Goal: Task Accomplishment & Management: Manage account settings

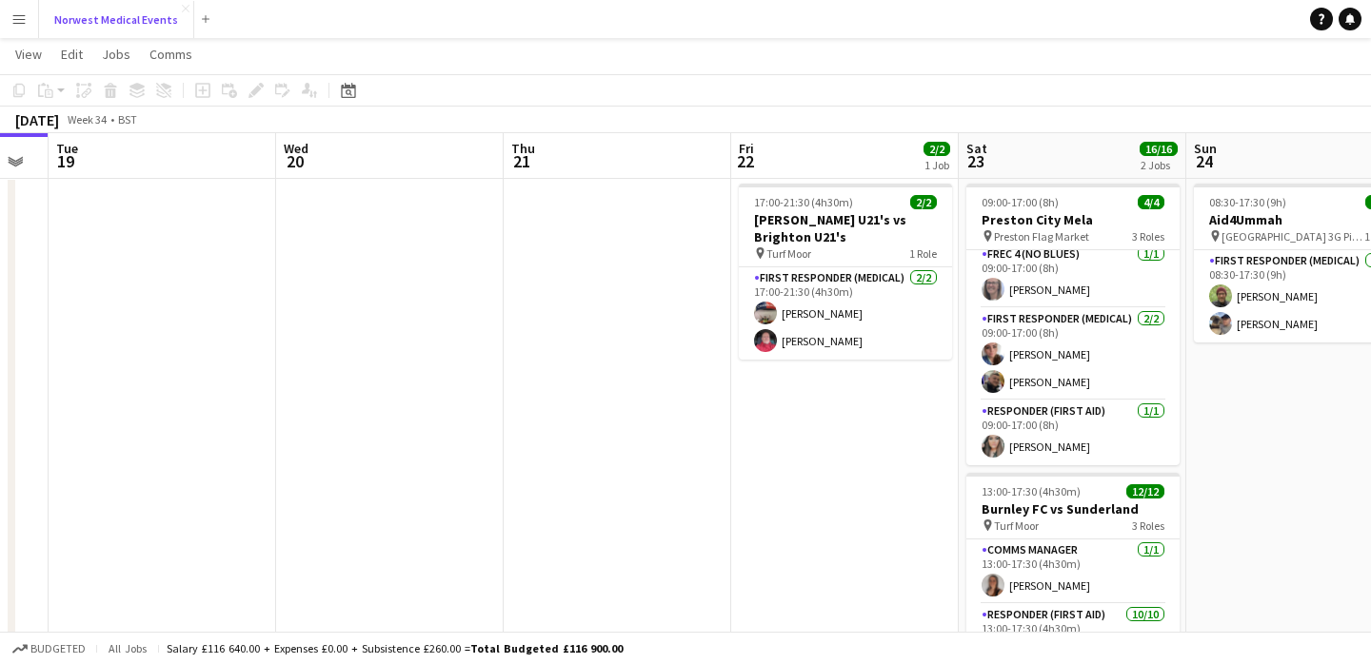
scroll to position [0, 953]
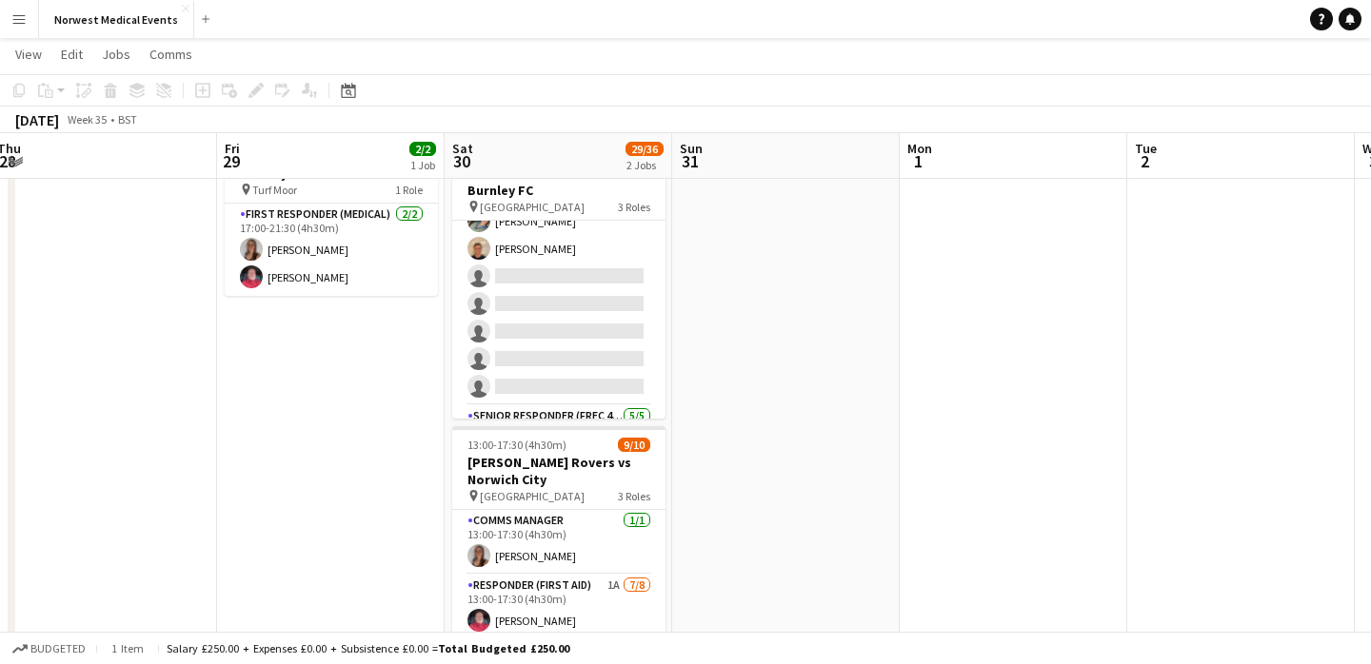
scroll to position [321, 0]
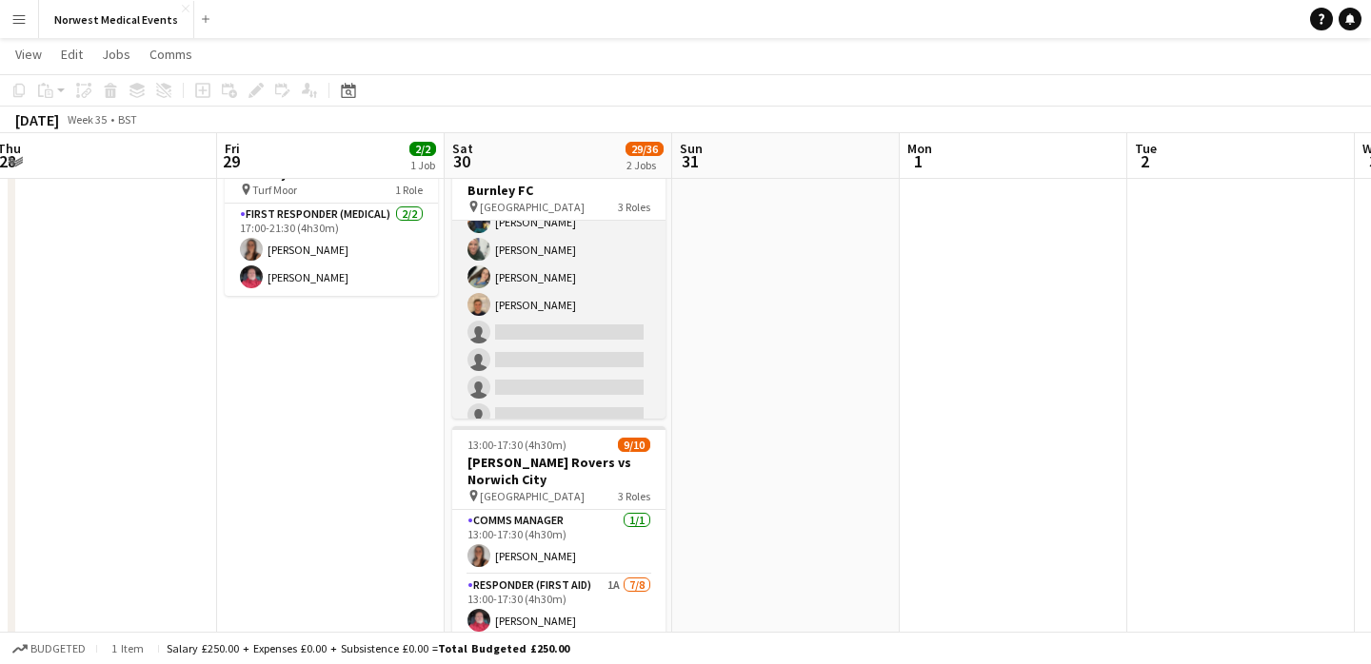
click at [591, 341] on app-card-role "First Responder (Medical) 2A 14/19 12:30-17:30 (5h) Rory Murphy Kayleigh O'Donn…" at bounding box center [558, 181] width 213 height 562
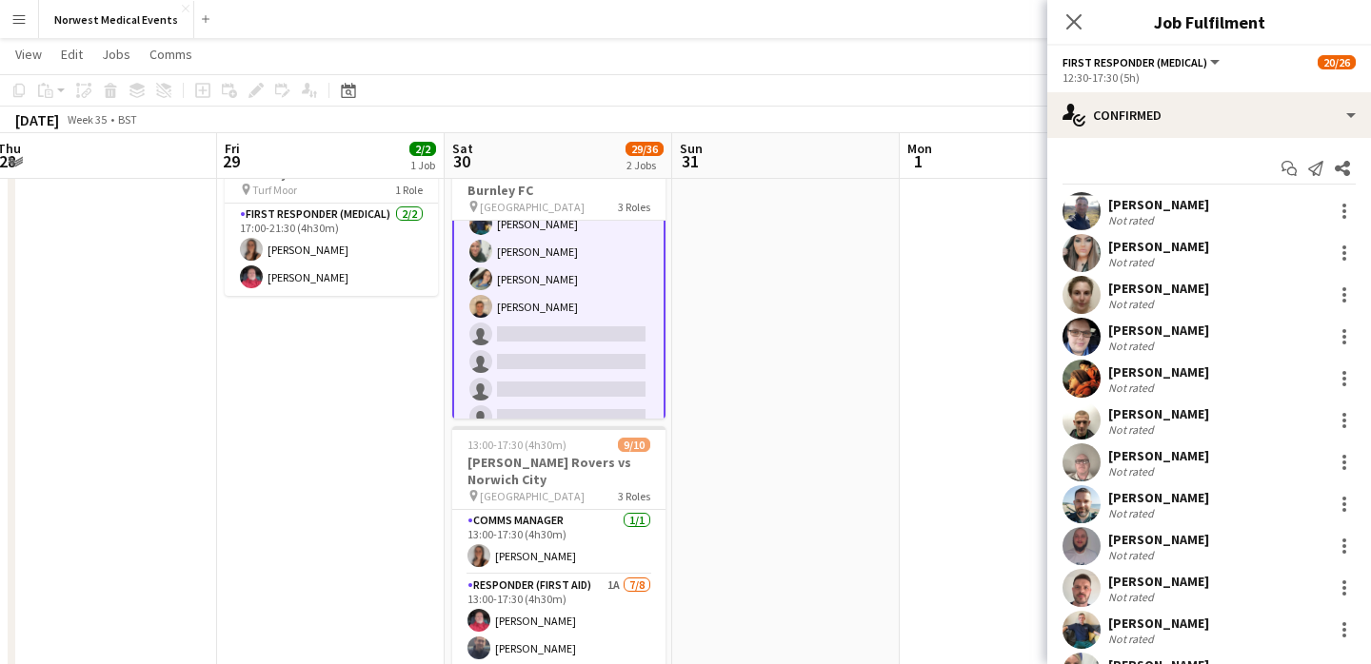
scroll to position [323, 0]
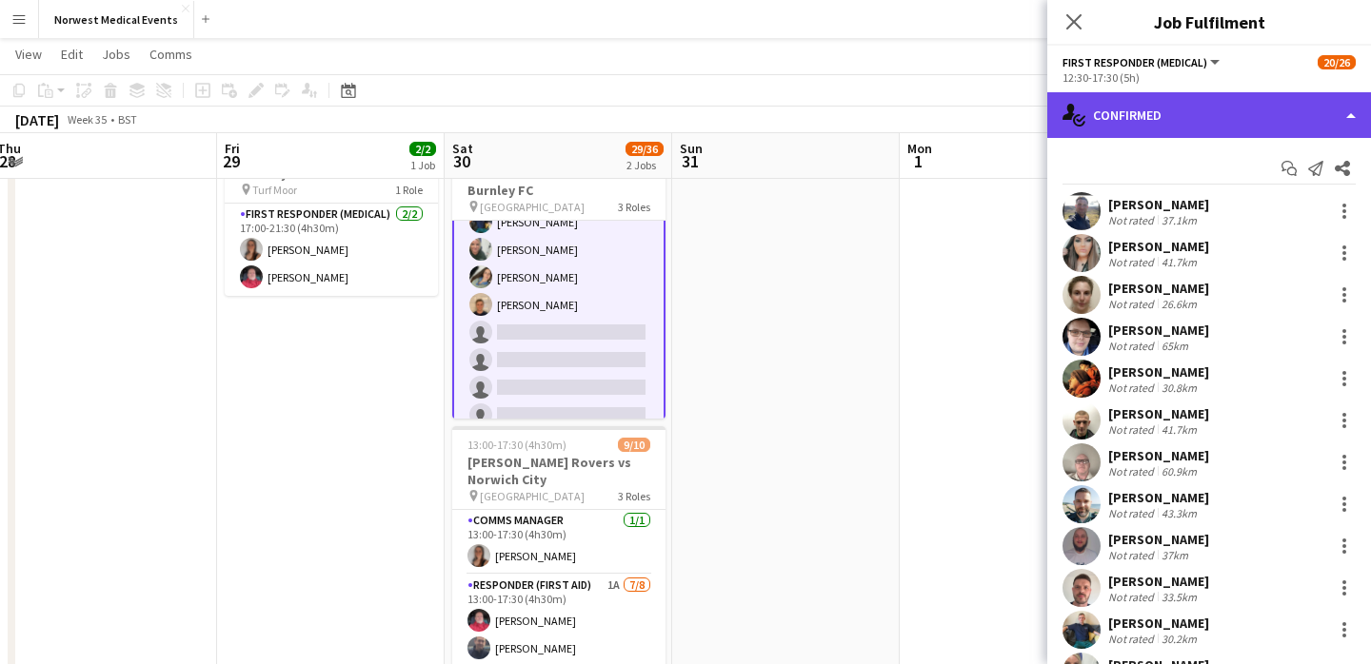
click at [1186, 123] on div "single-neutral-actions-check-2 Confirmed" at bounding box center [1209, 115] width 324 height 46
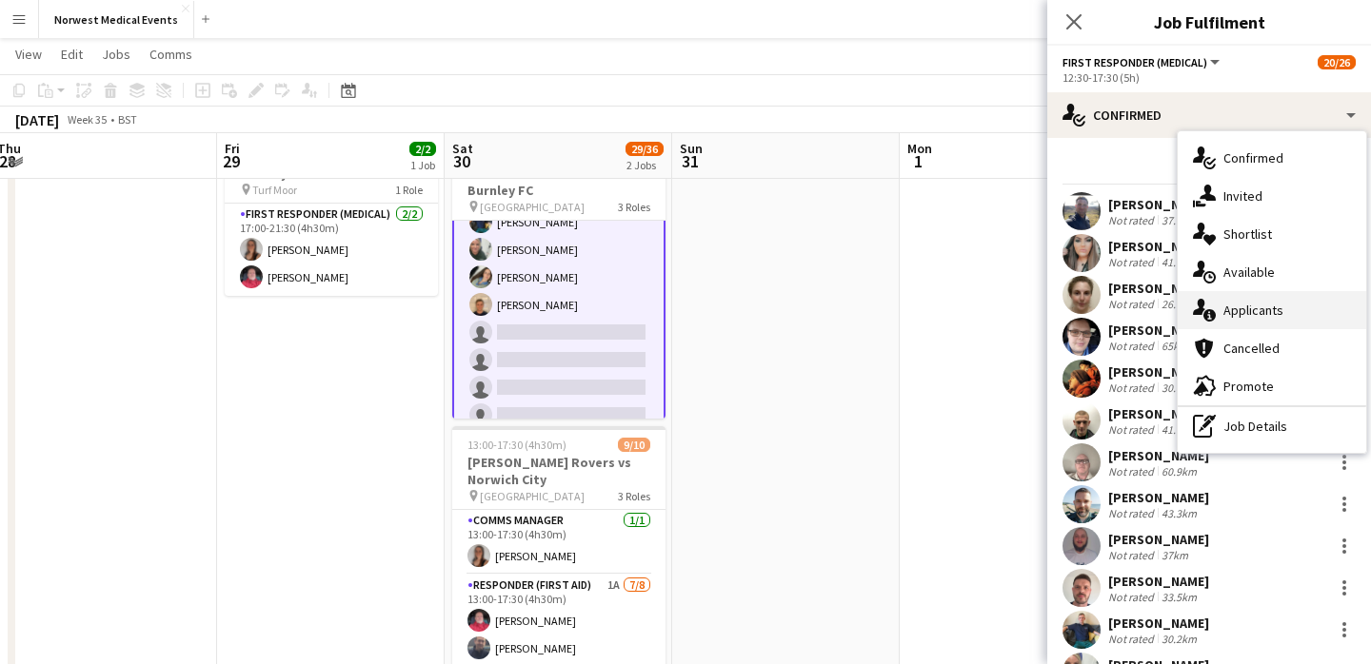
click at [1270, 313] on div "single-neutral-actions-information Applicants" at bounding box center [1272, 310] width 188 height 38
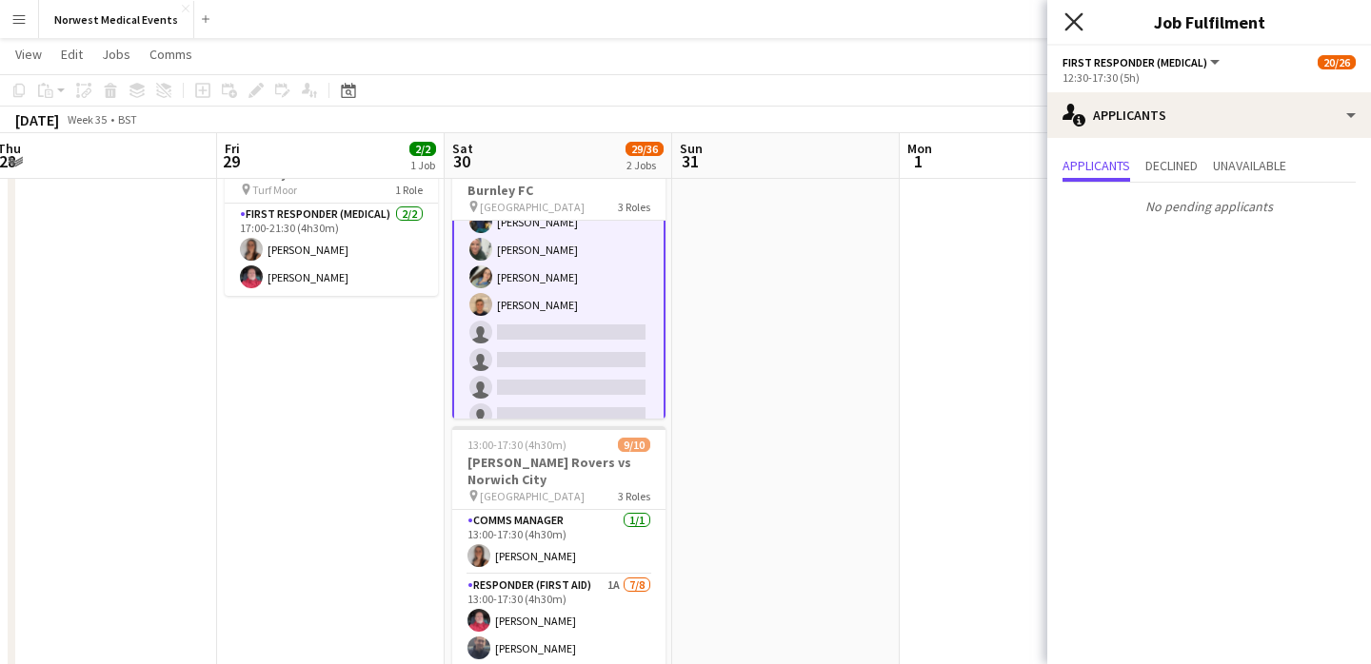
click at [1079, 21] on icon "Close pop-in" at bounding box center [1073, 21] width 18 height 18
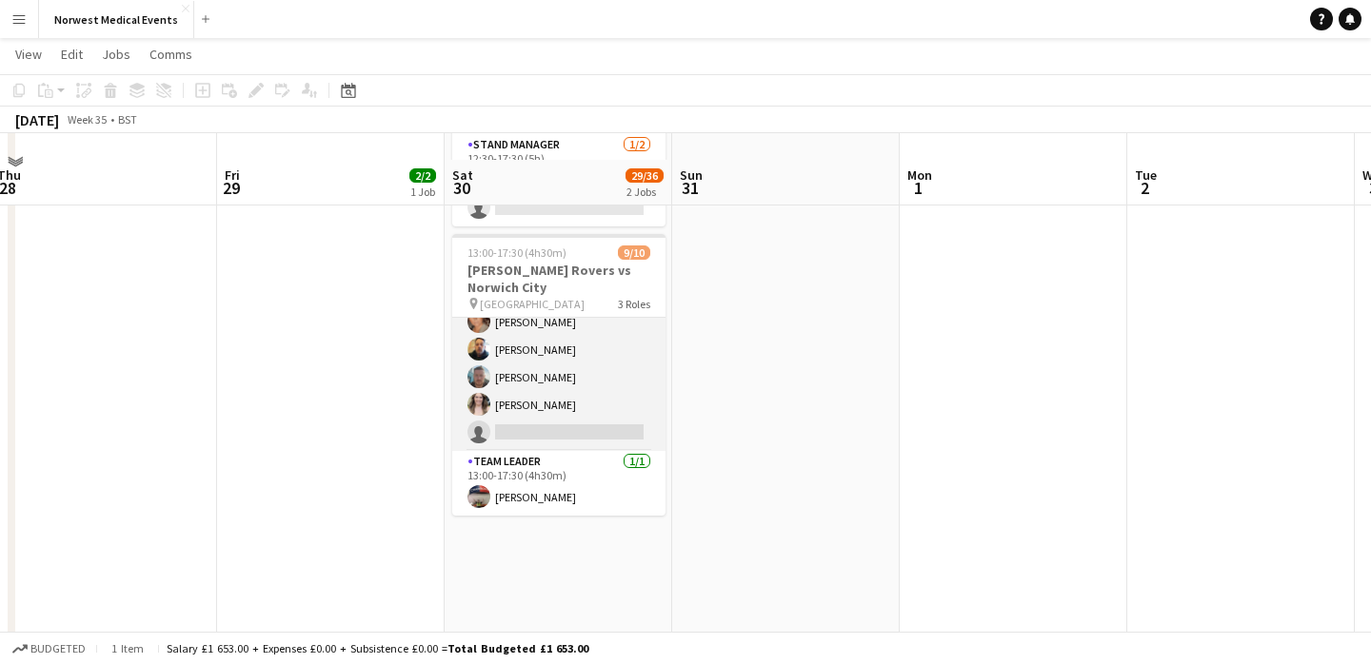
scroll to position [303, 0]
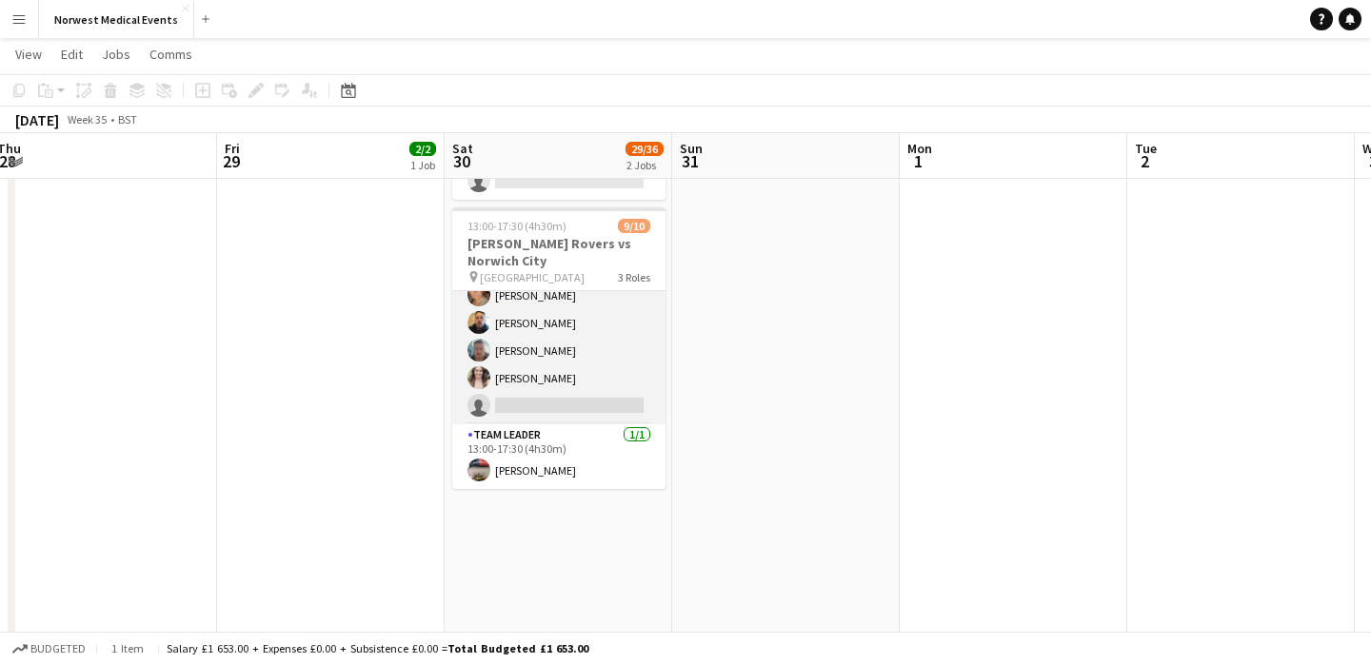
click at [584, 368] on app-card-role "Responder (First Aid) 1A 7/8 13:00-17:30 (4h30m) Mark Smith Paul Walmsley John …" at bounding box center [558, 296] width 213 height 258
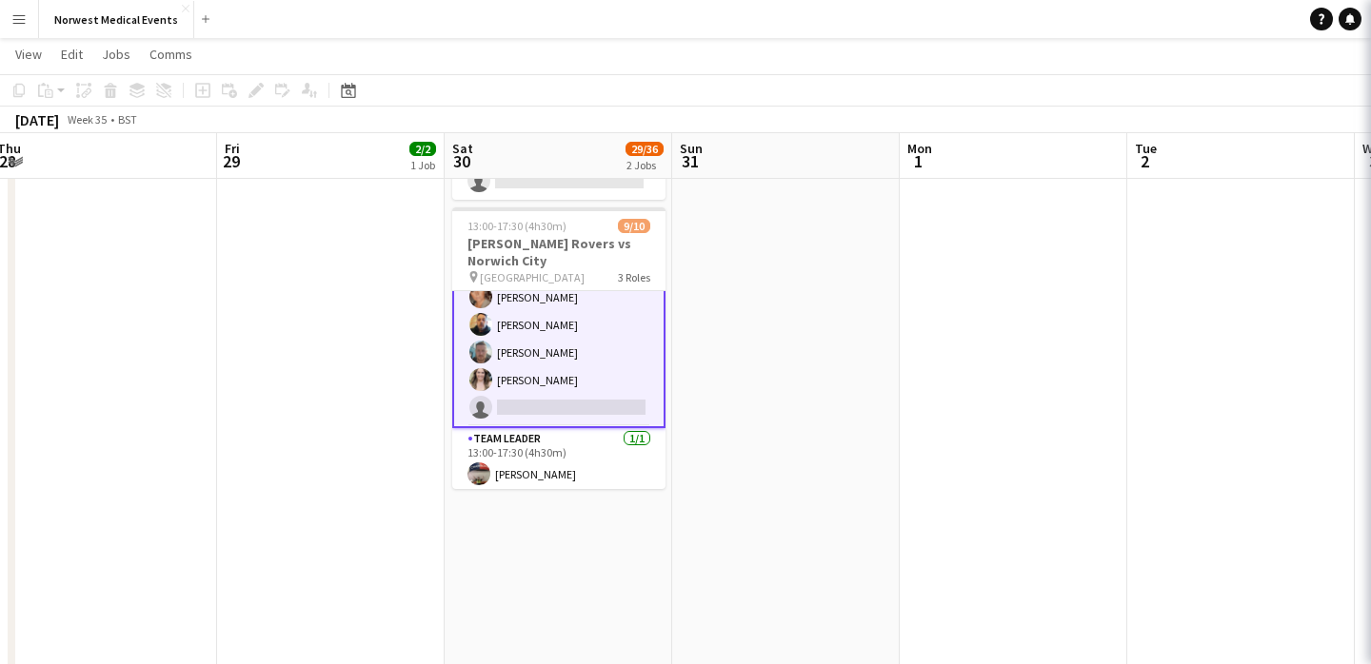
scroll to position [191, 0]
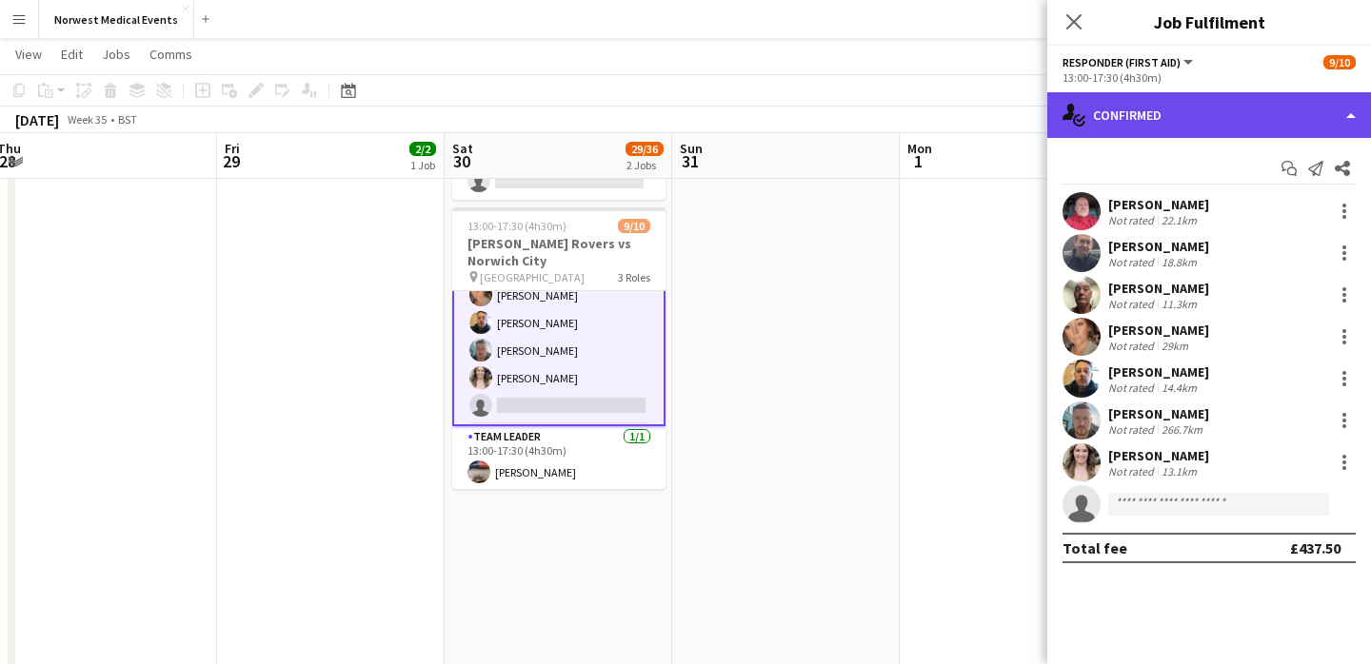
click at [1217, 124] on div "single-neutral-actions-check-2 Confirmed" at bounding box center [1209, 115] width 324 height 46
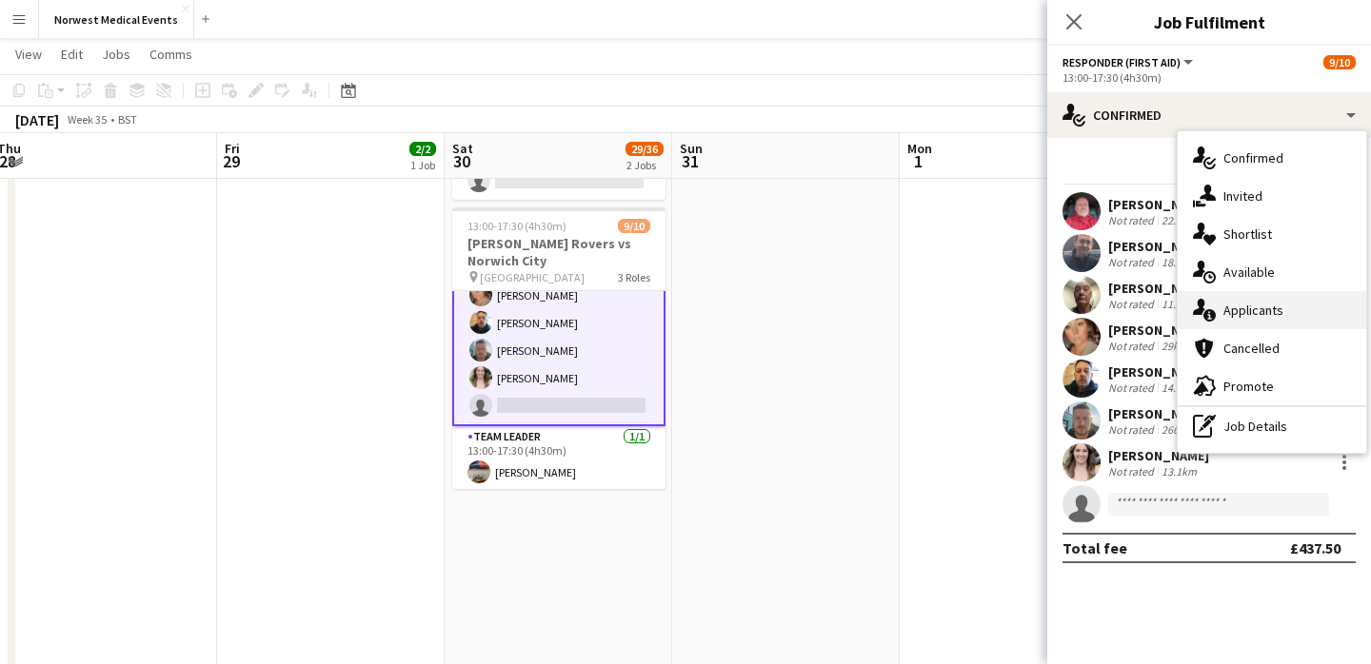
click at [1259, 304] on div "single-neutral-actions-information Applicants" at bounding box center [1272, 310] width 188 height 38
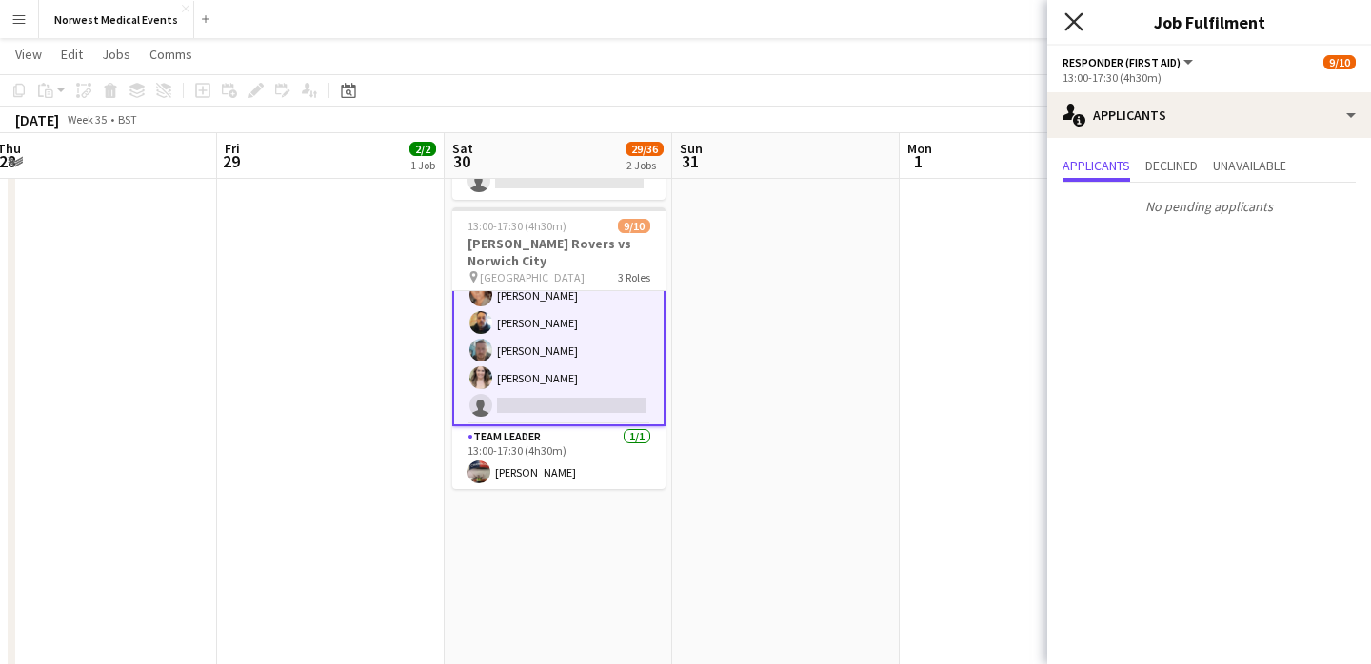
click at [1080, 23] on icon "Close pop-in" at bounding box center [1073, 21] width 18 height 18
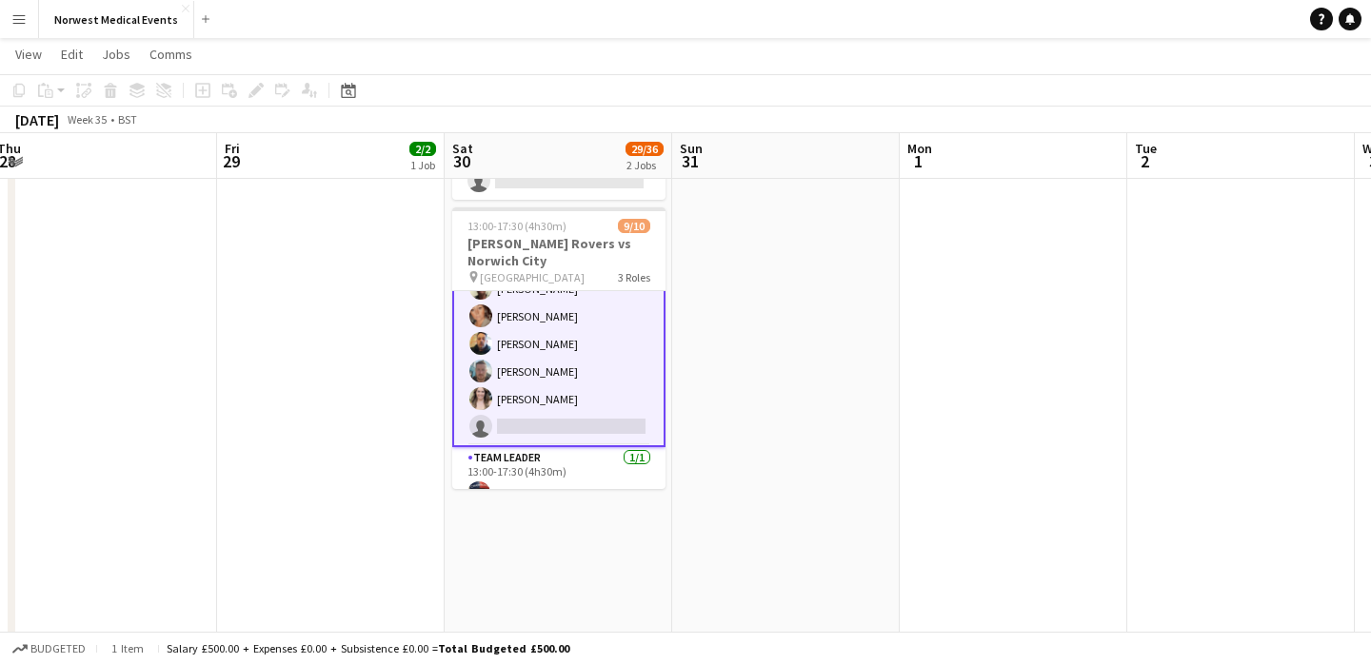
scroll to position [156, 0]
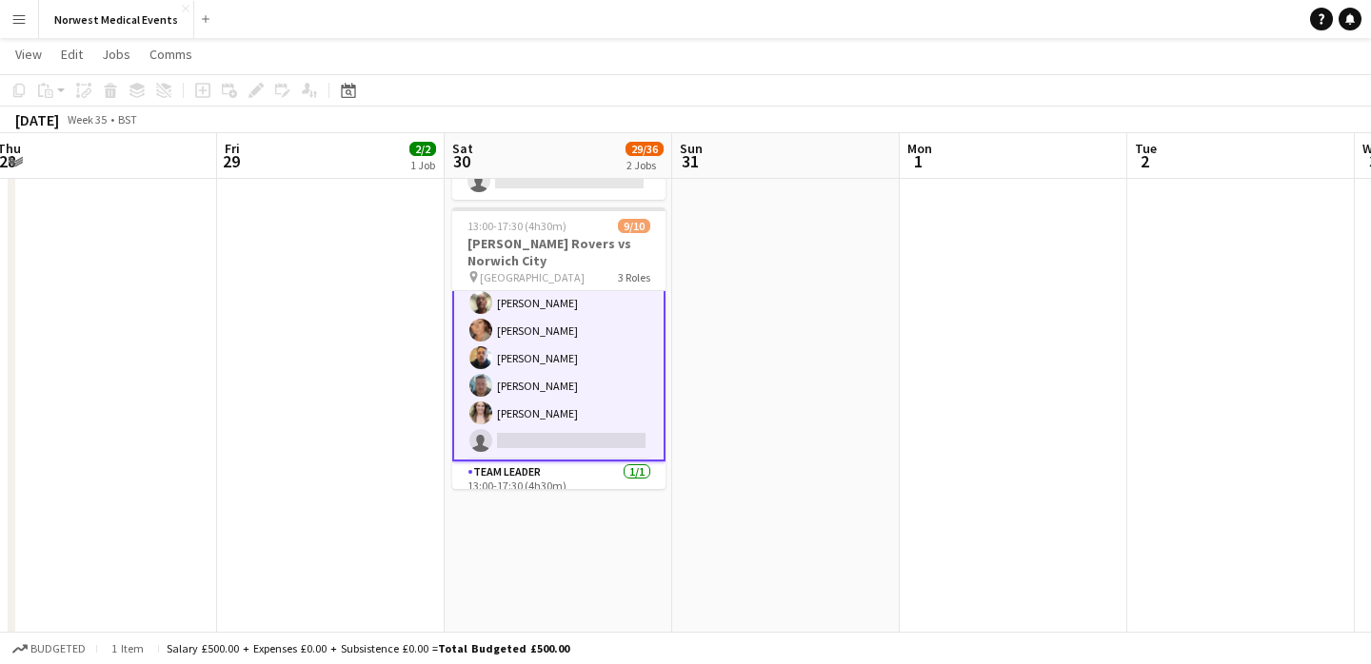
click at [602, 364] on app-card-role "Responder (First Aid) 1A 7/8 13:00-17:30 (4h30m) Mark Smith Paul Walmsley John …" at bounding box center [558, 331] width 213 height 262
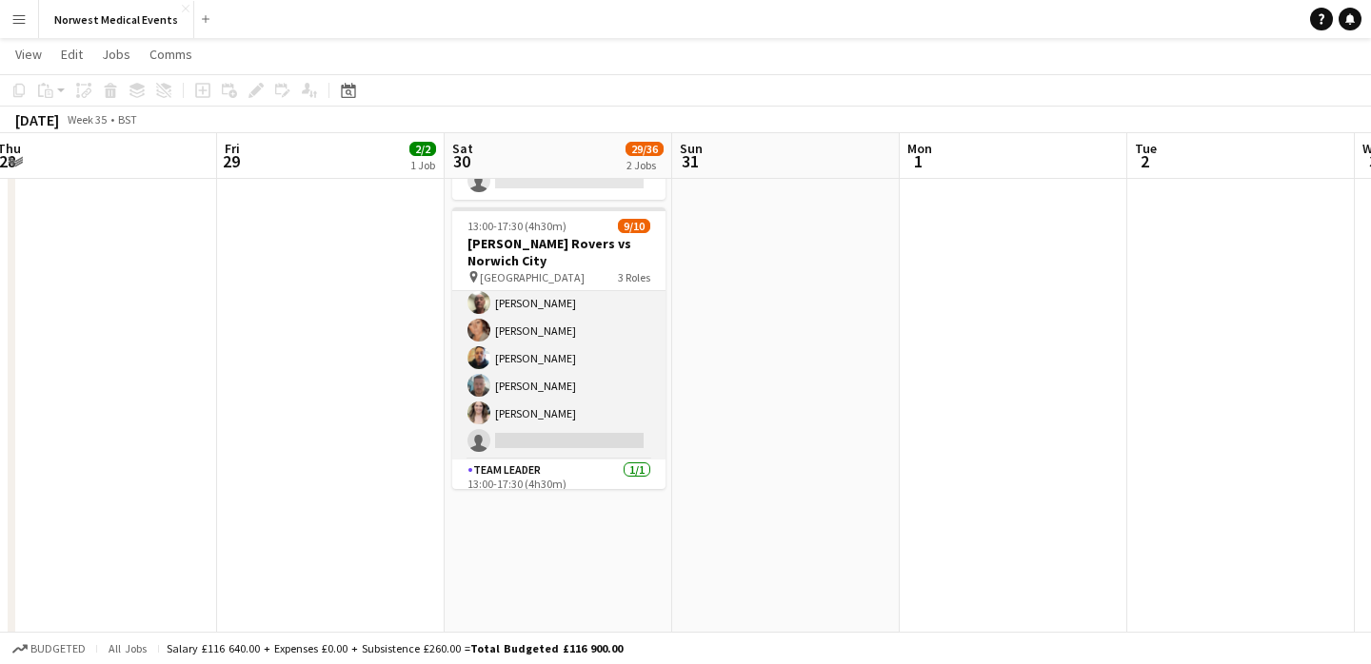
click at [598, 364] on app-card-role "Responder (First Aid) 1A 7/8 13:00-17:30 (4h30m) Mark Smith Paul Walmsley John …" at bounding box center [558, 331] width 213 height 258
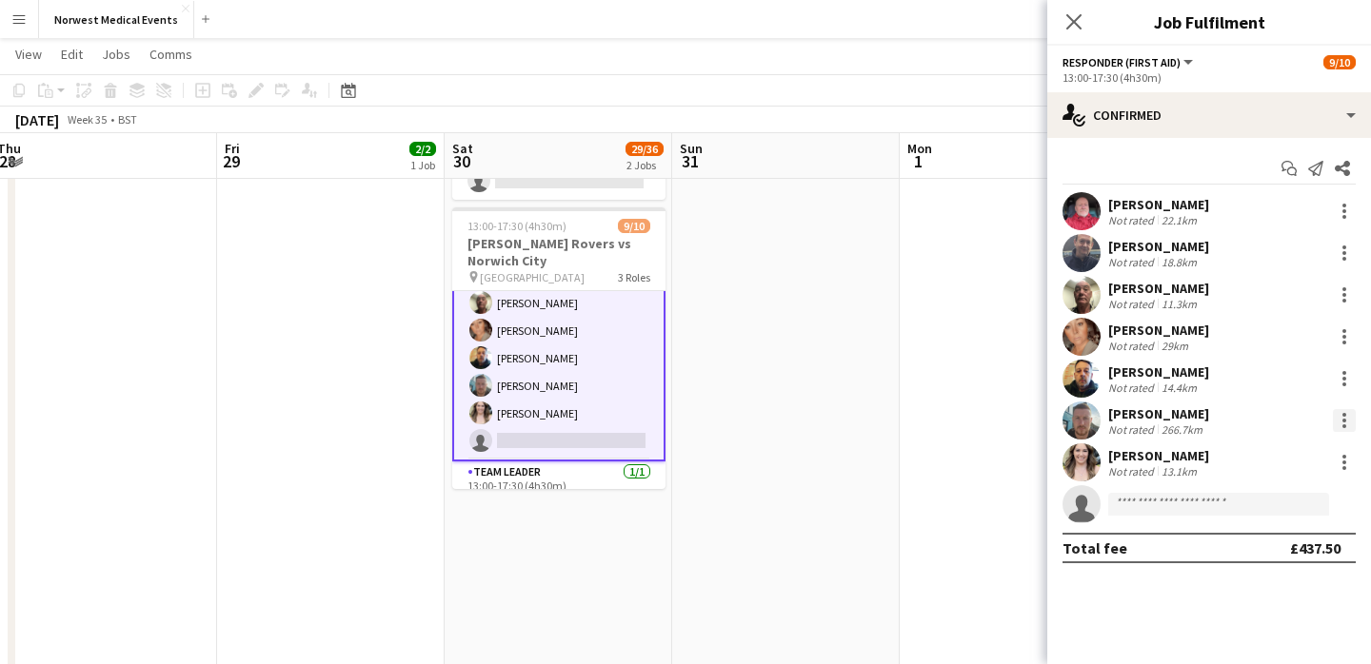
click at [1341, 417] on div at bounding box center [1344, 420] width 23 height 23
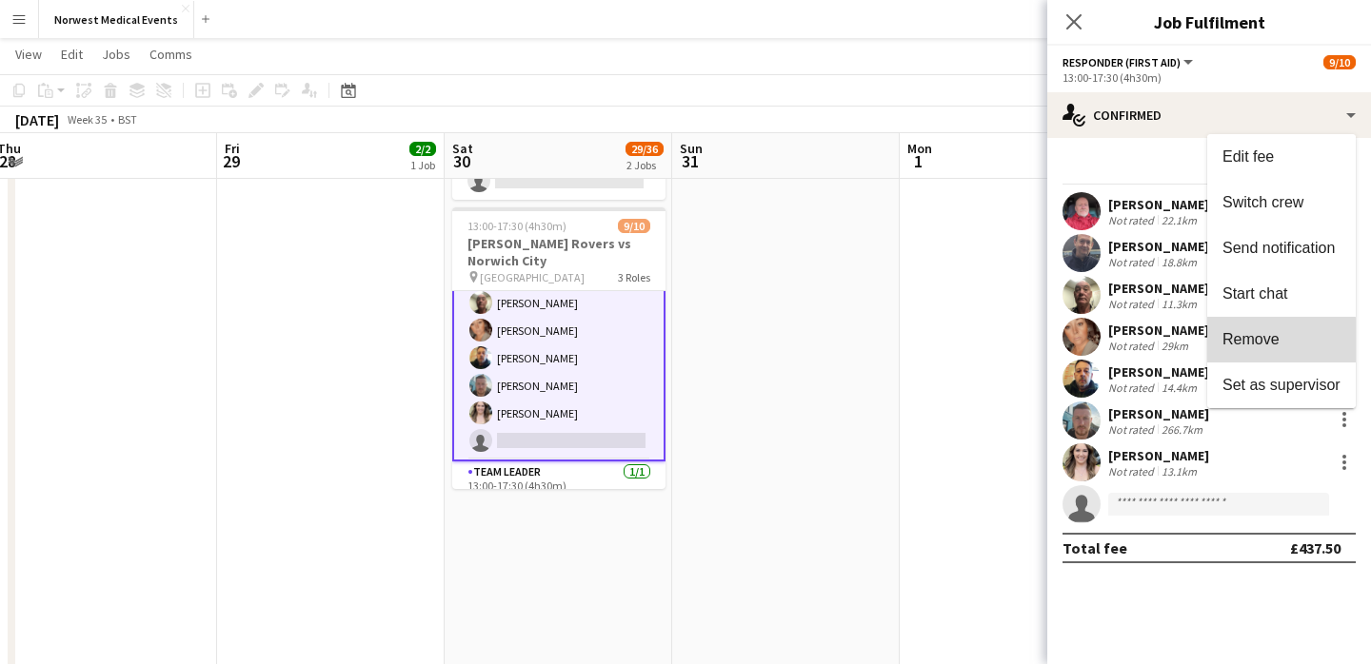
click at [1280, 346] on span "Remove" at bounding box center [1281, 339] width 118 height 17
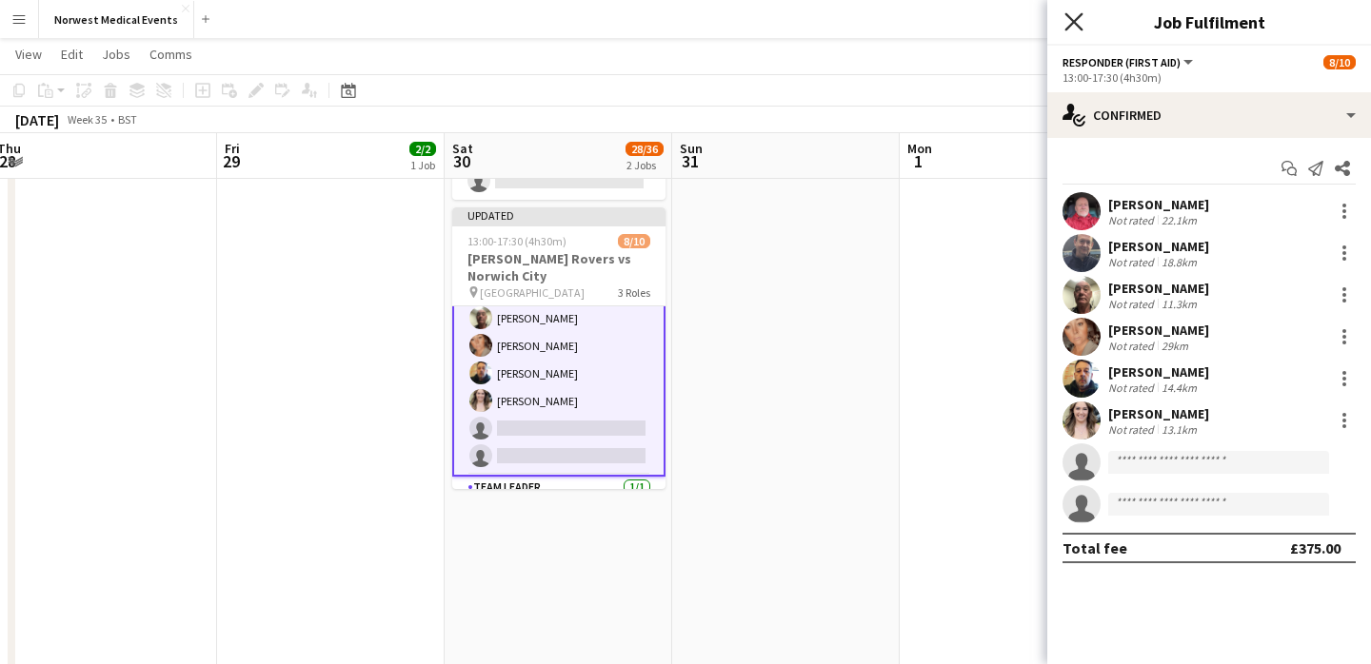
click at [1073, 19] on icon at bounding box center [1073, 21] width 18 height 18
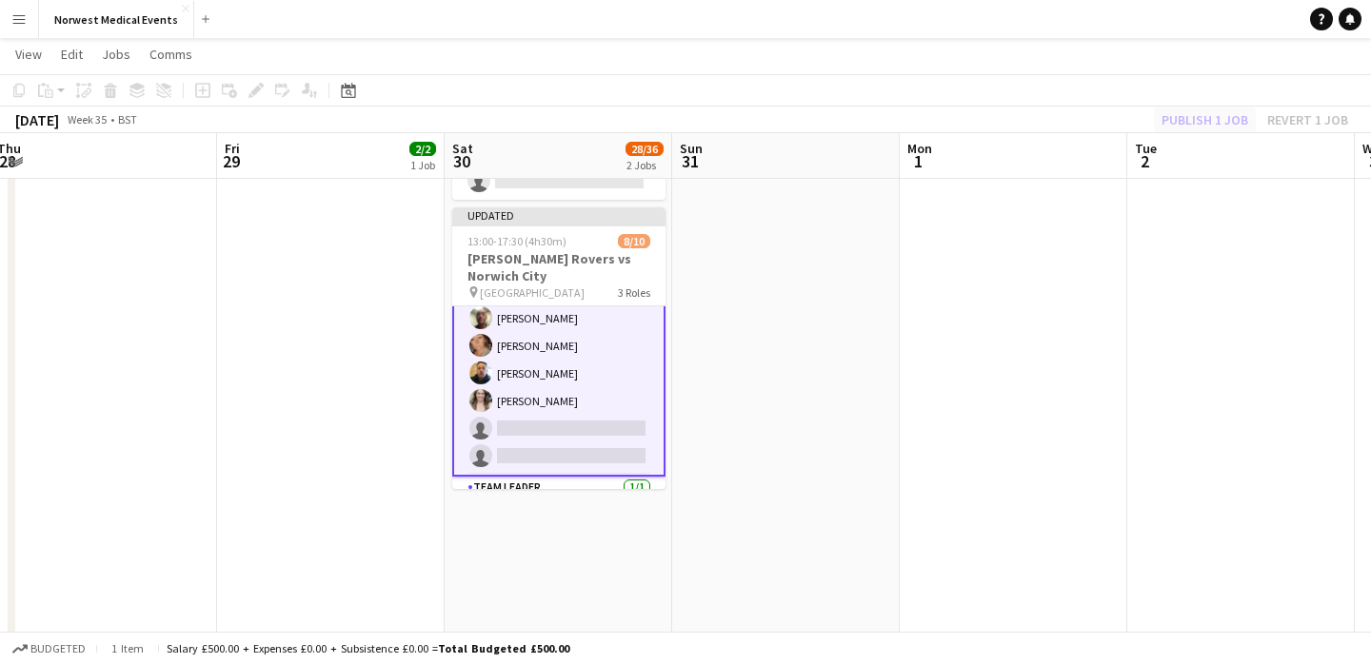
click at [1192, 117] on div "Publish 1 job Revert 1 job" at bounding box center [1255, 120] width 232 height 25
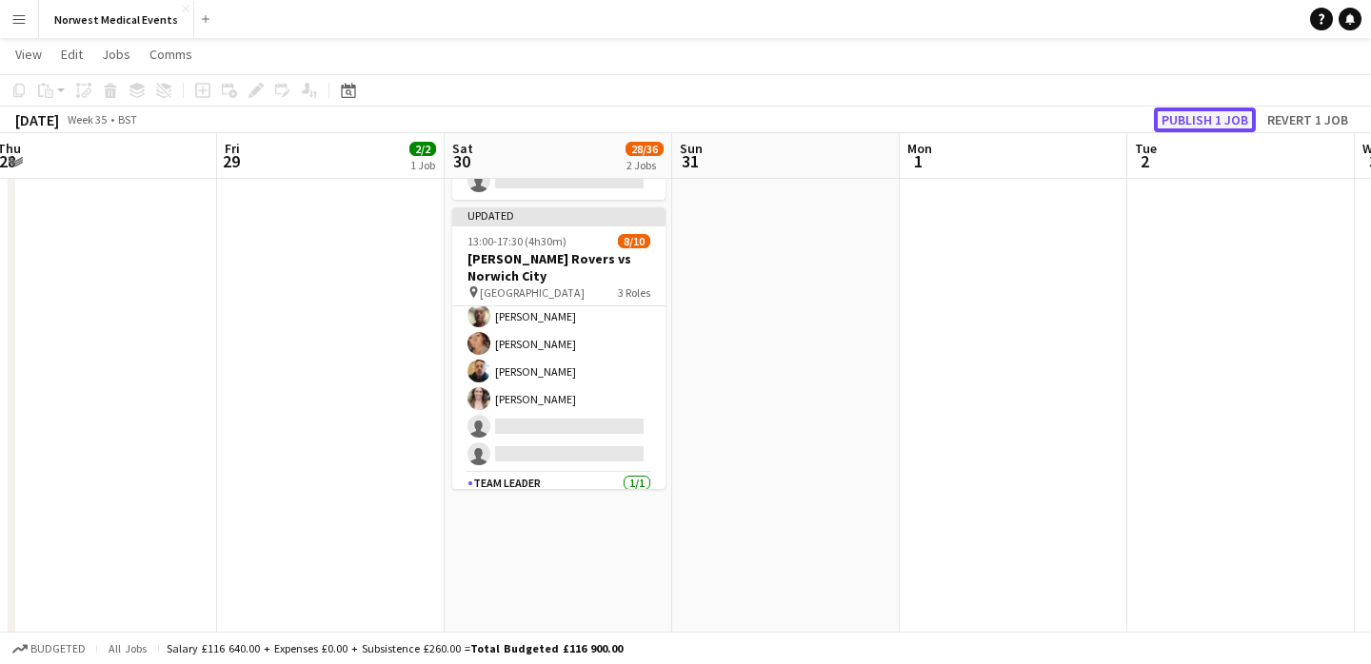
scroll to position [154, 0]
click at [1192, 117] on button "Publish 1 job" at bounding box center [1205, 120] width 102 height 25
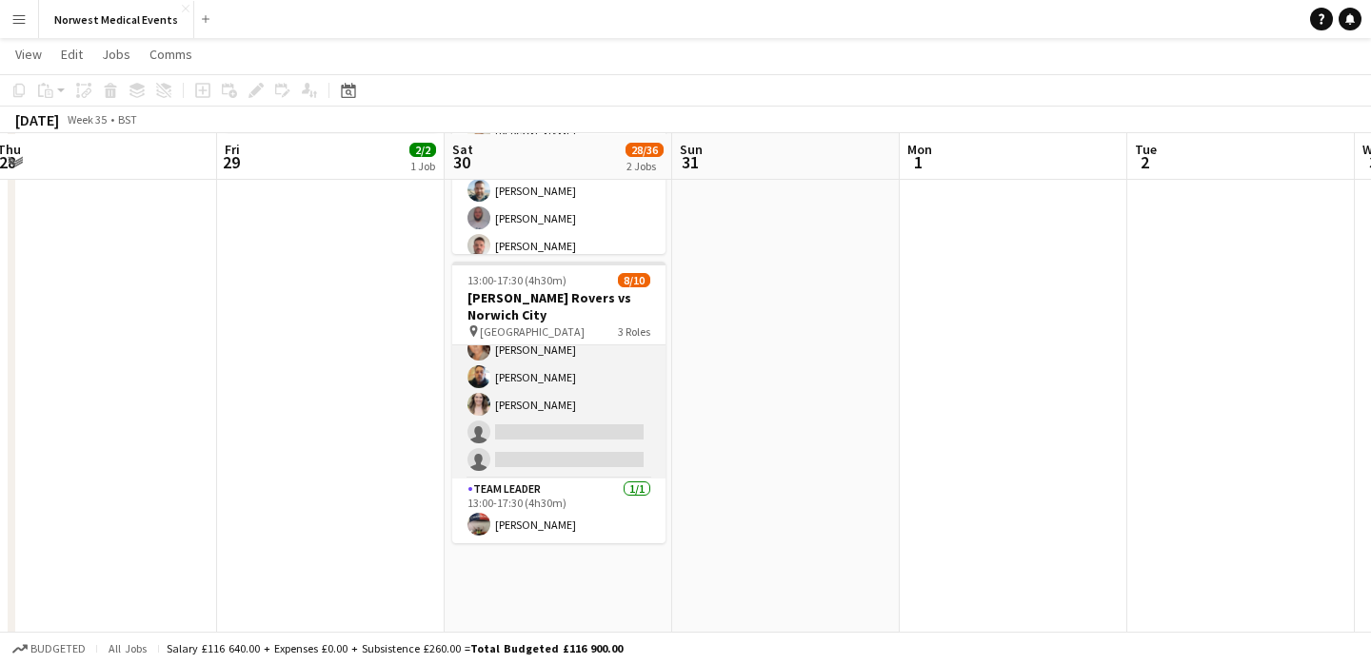
scroll to position [261, 0]
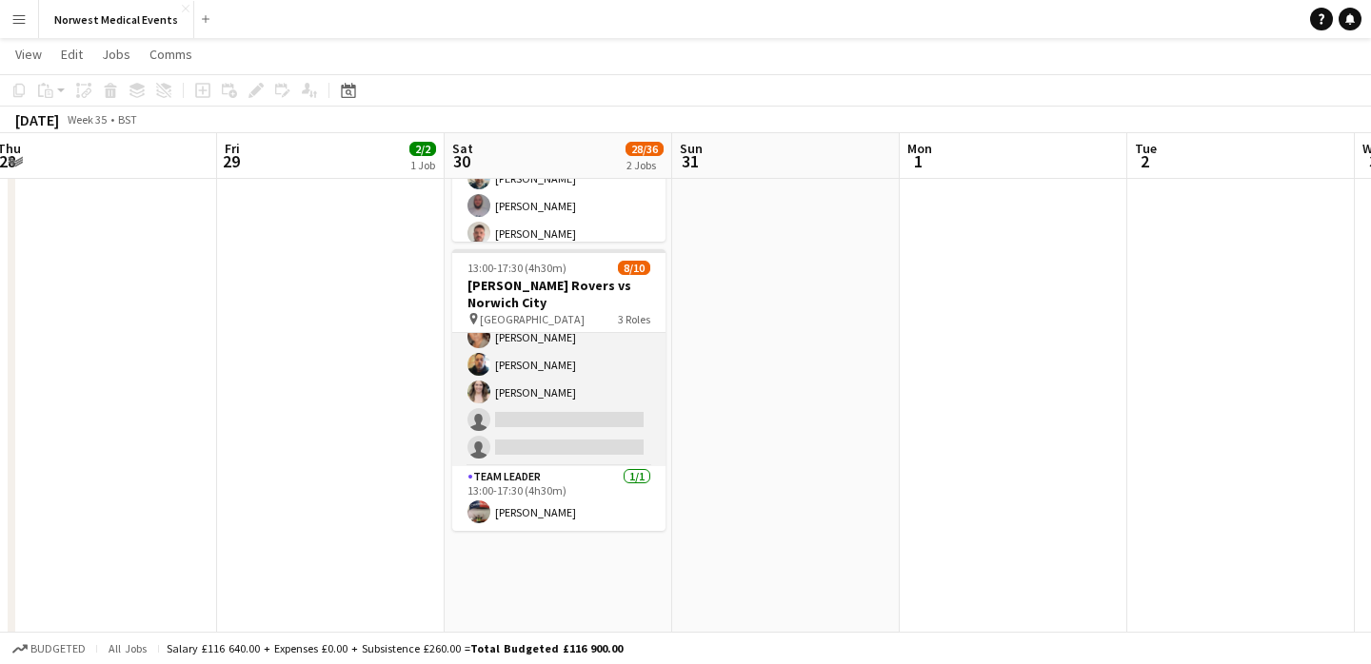
click at [595, 398] on app-card-role "Responder (First Aid) 1A 6/8 13:00-17:30 (4h30m) Mark Smith Paul Walmsley John …" at bounding box center [558, 337] width 213 height 258
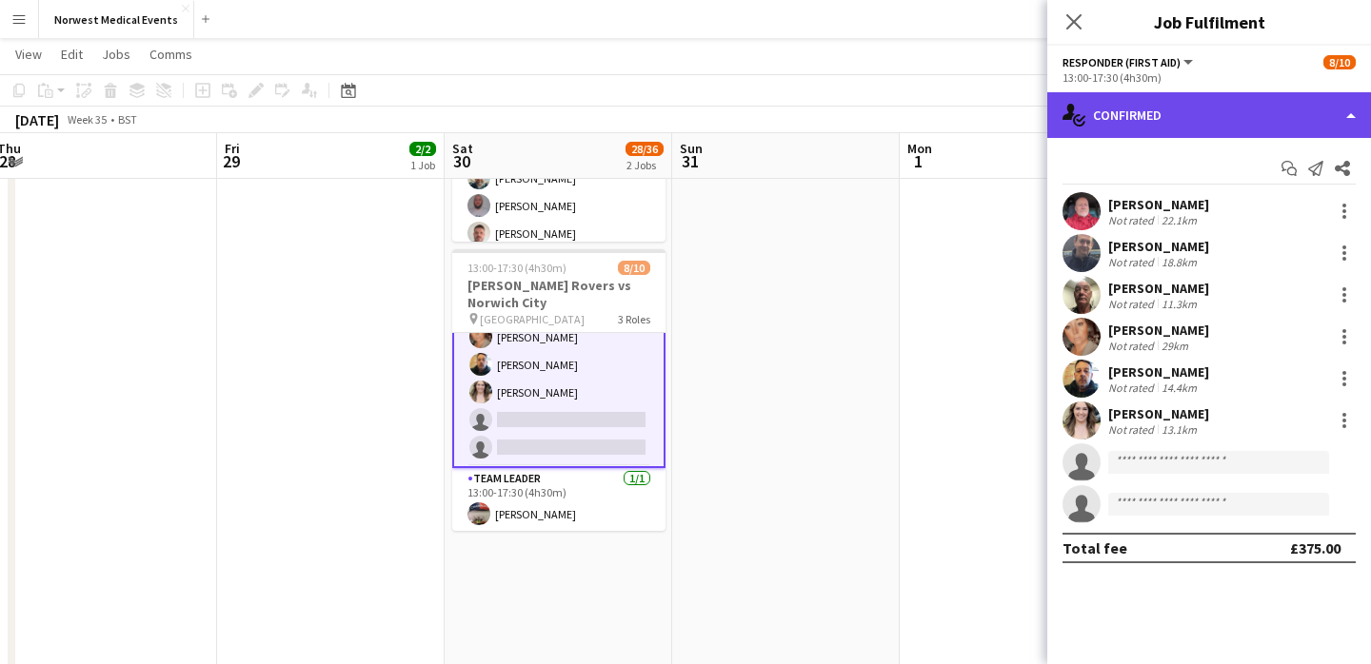
click at [1180, 121] on div "single-neutral-actions-check-2 Confirmed" at bounding box center [1209, 115] width 324 height 46
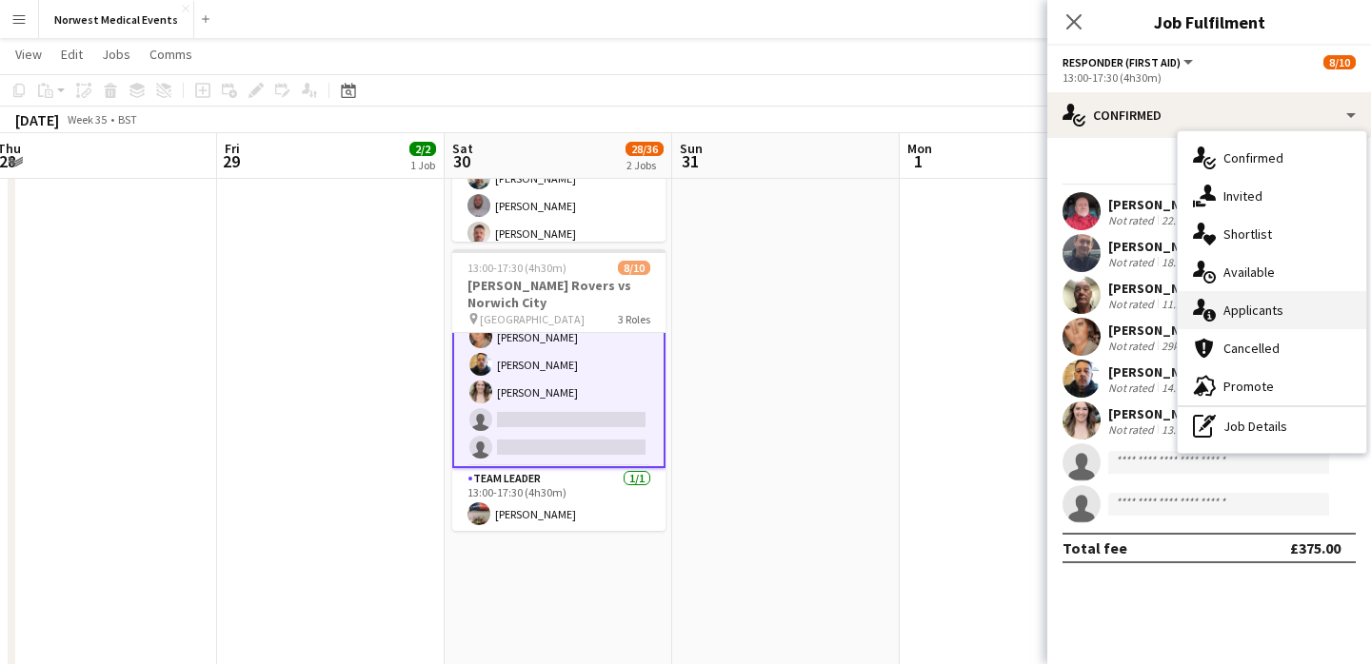
click at [1258, 321] on div "single-neutral-actions-information Applicants" at bounding box center [1272, 310] width 188 height 38
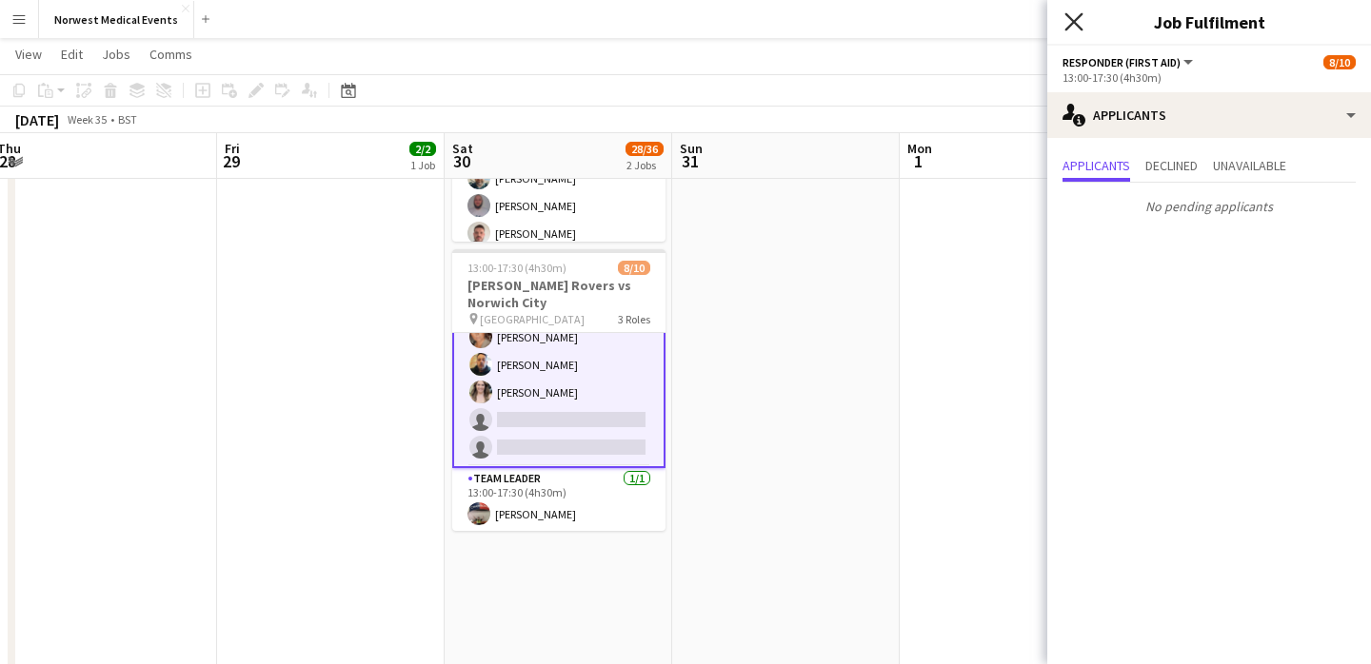
click at [1074, 24] on icon "Close pop-in" at bounding box center [1073, 21] width 18 height 18
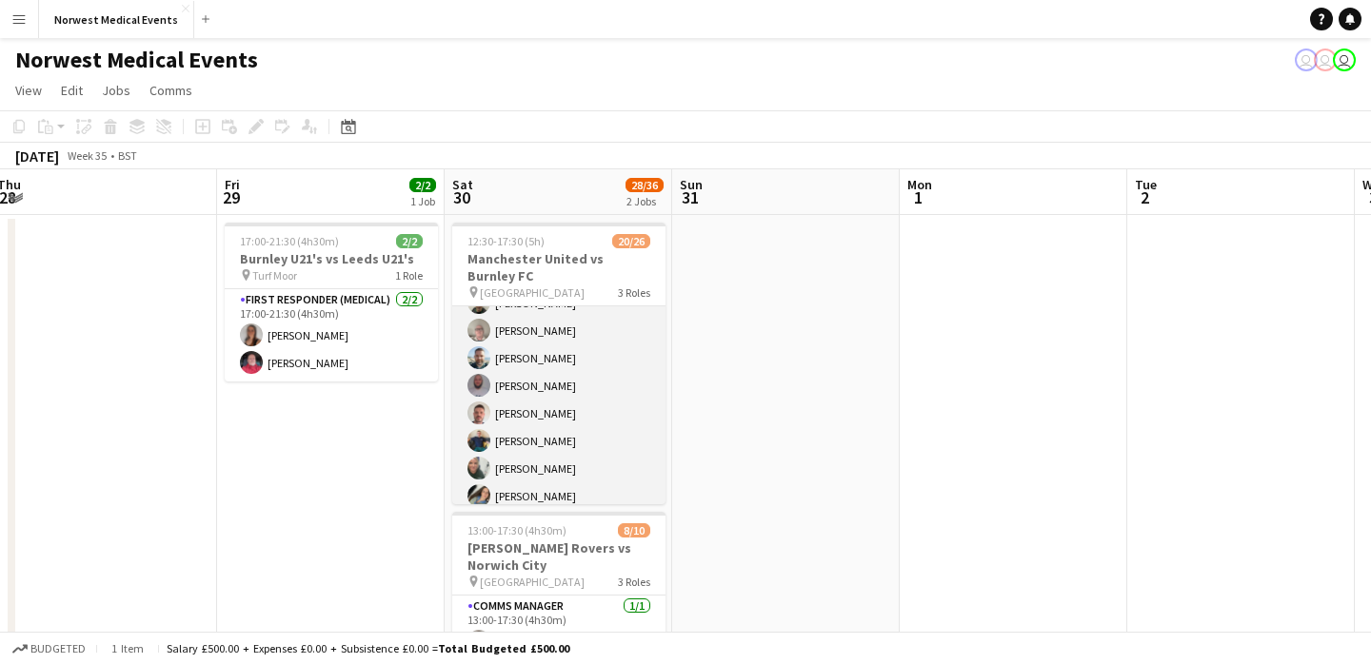
scroll to position [159, 0]
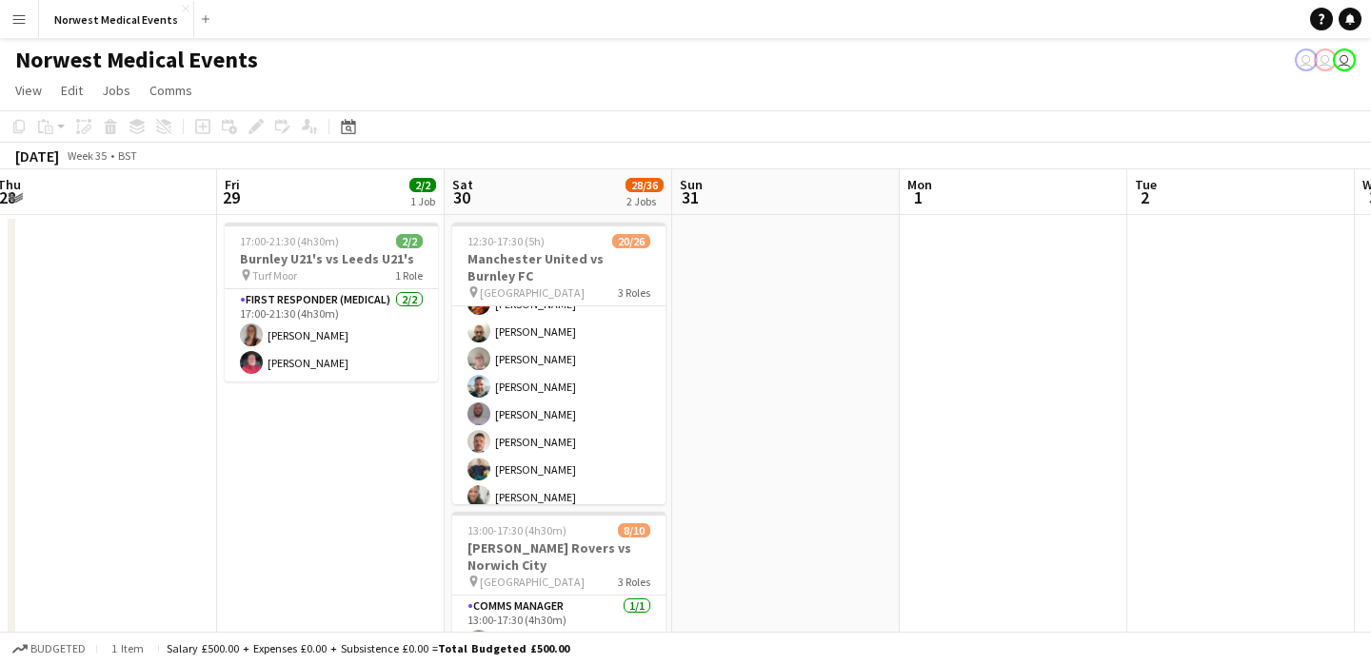
click at [16, 25] on app-icon "Menu" at bounding box center [18, 18] width 15 height 15
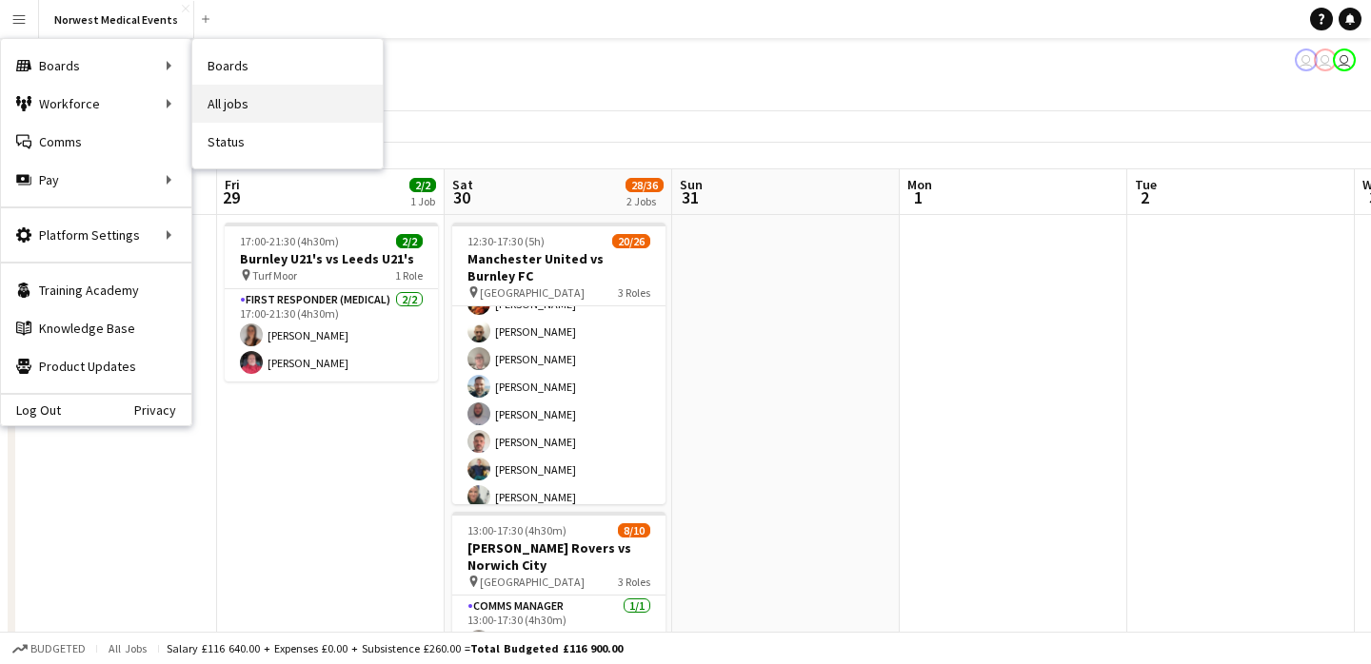
click at [235, 93] on link "All jobs" at bounding box center [287, 104] width 190 height 38
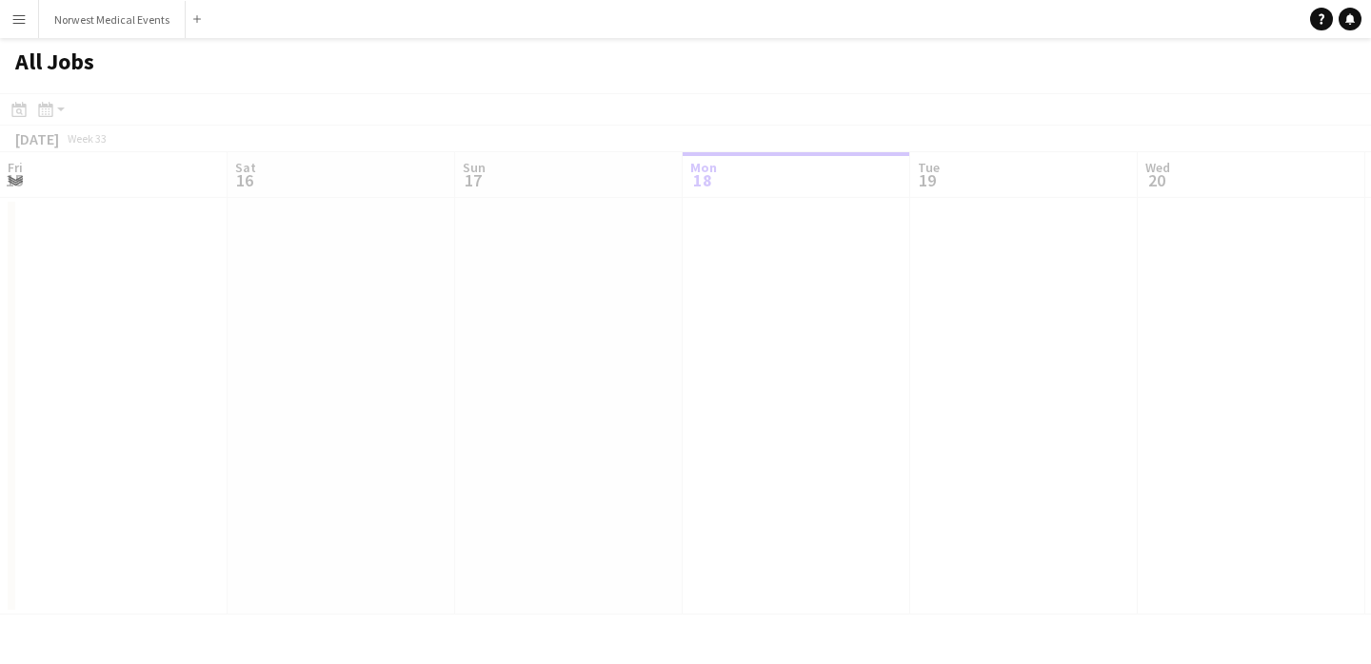
scroll to position [0, 455]
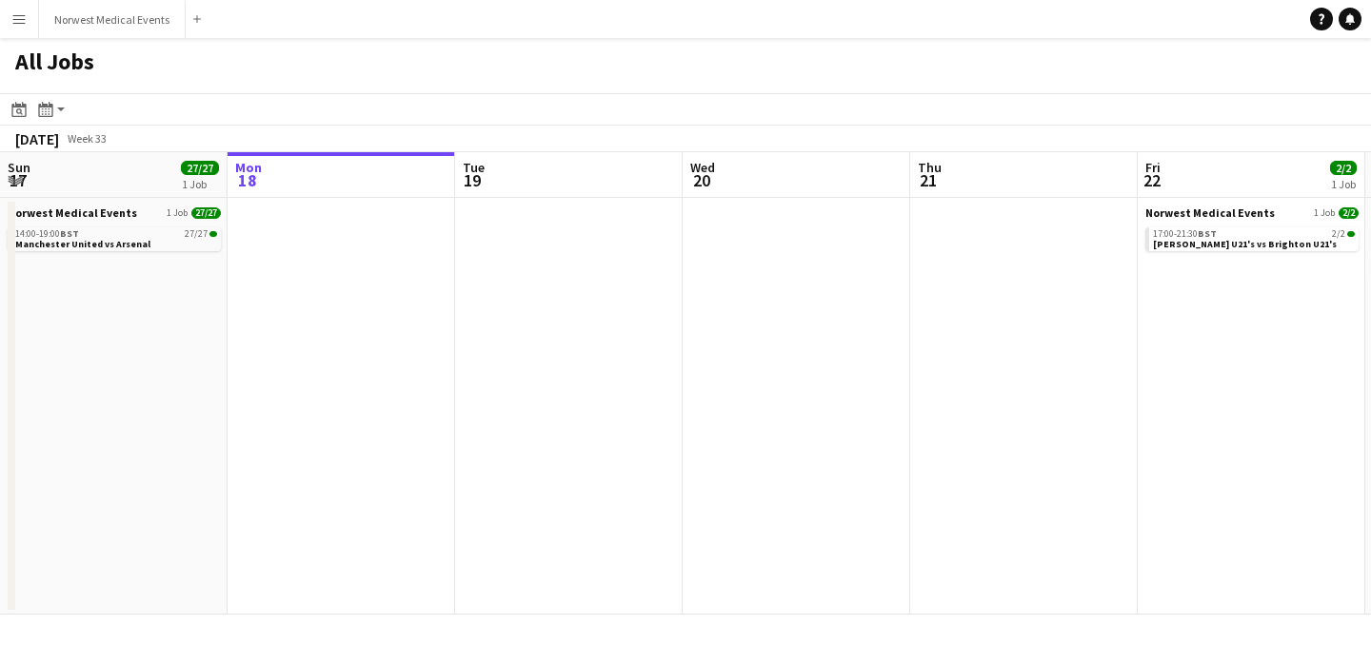
click at [24, 25] on app-icon "Menu" at bounding box center [18, 18] width 15 height 15
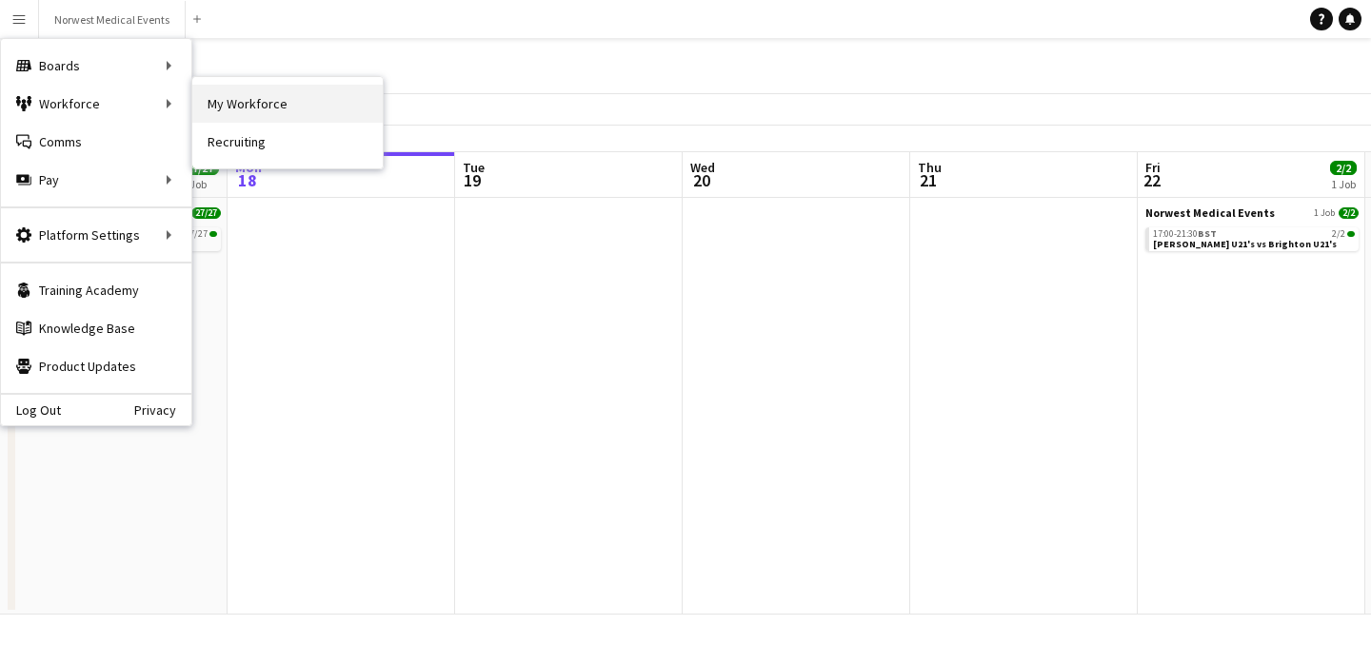
click at [252, 112] on link "My Workforce" at bounding box center [287, 104] width 190 height 38
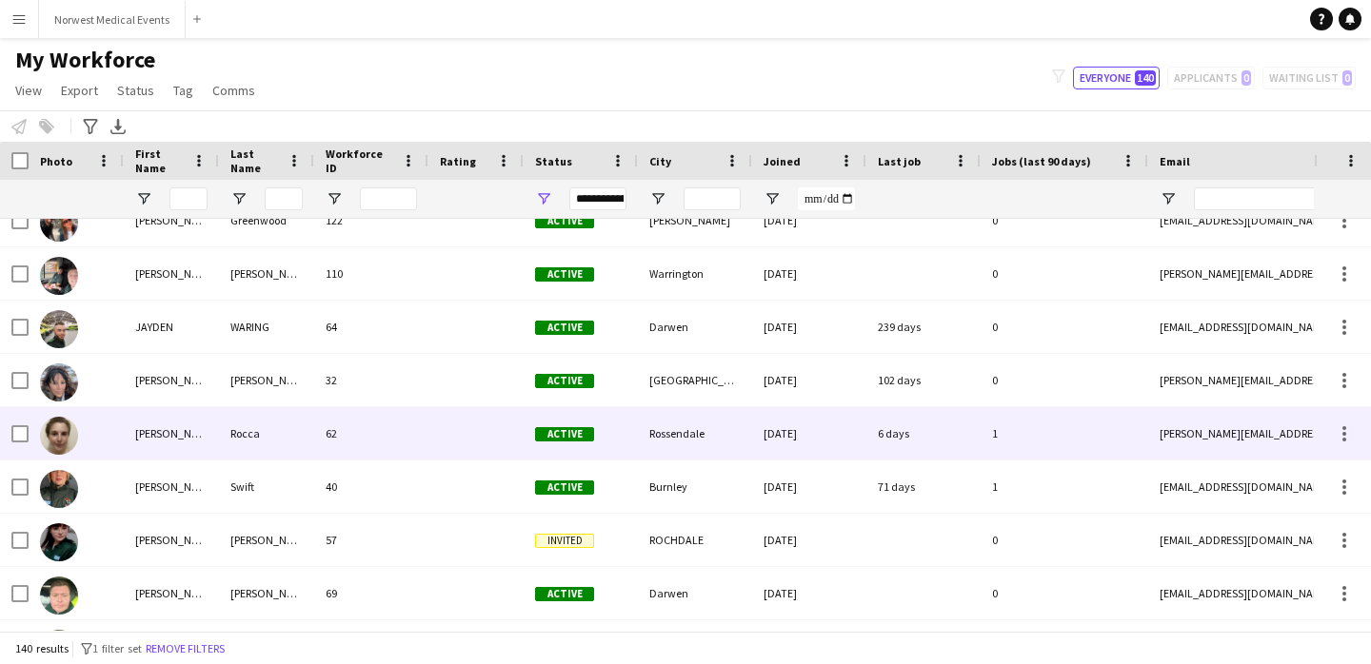
scroll to position [2777, 0]
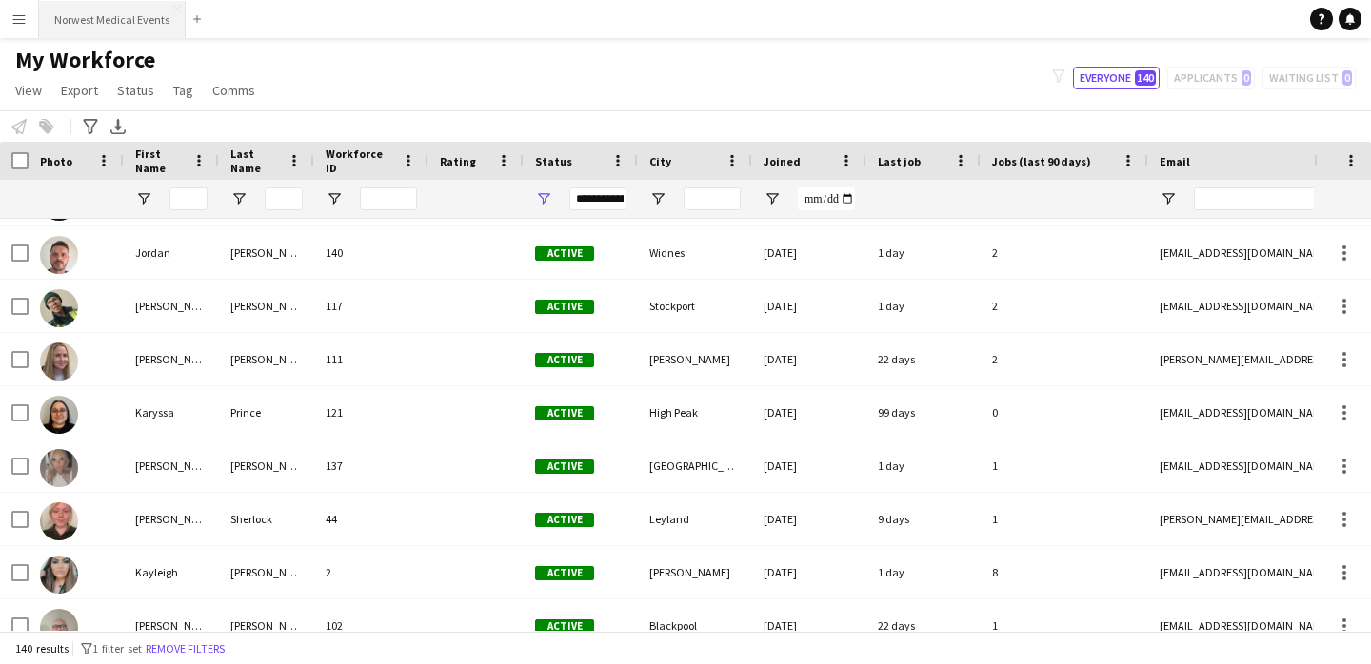
click at [109, 25] on button "Norwest Medical Events Close" at bounding box center [112, 19] width 147 height 37
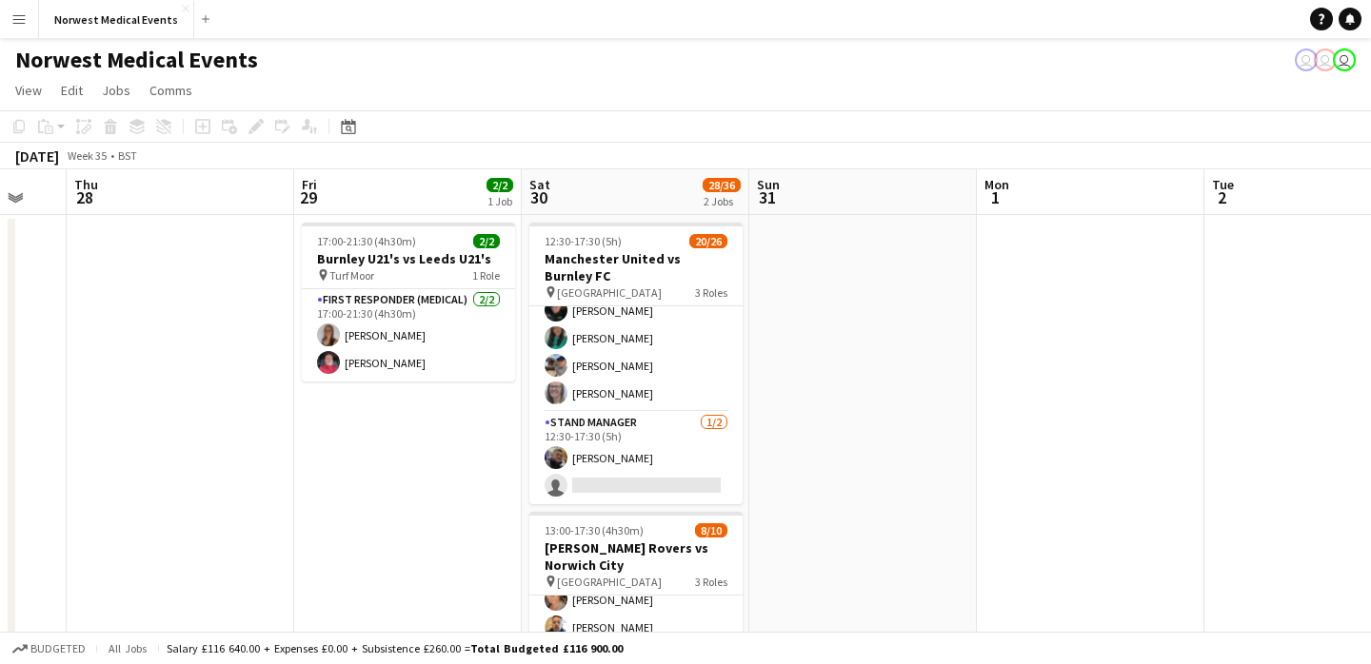
click at [28, 20] on button "Menu" at bounding box center [19, 19] width 38 height 38
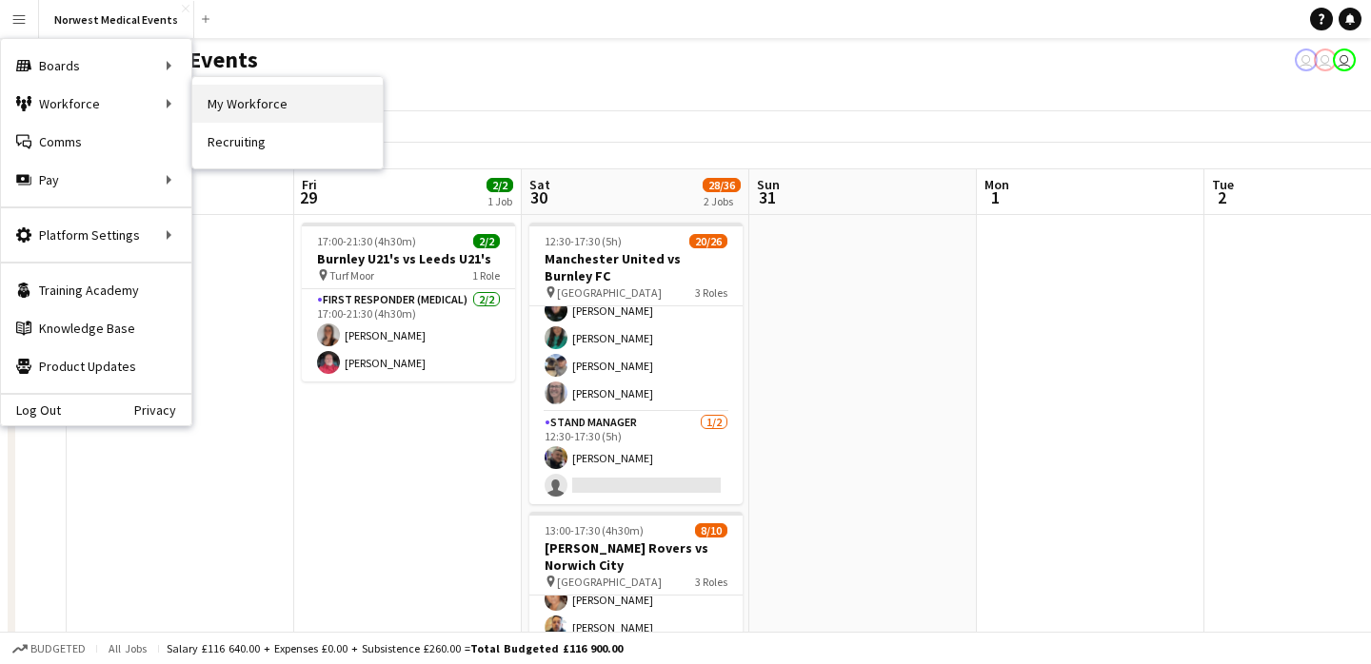
click at [270, 99] on link "My Workforce" at bounding box center [287, 104] width 190 height 38
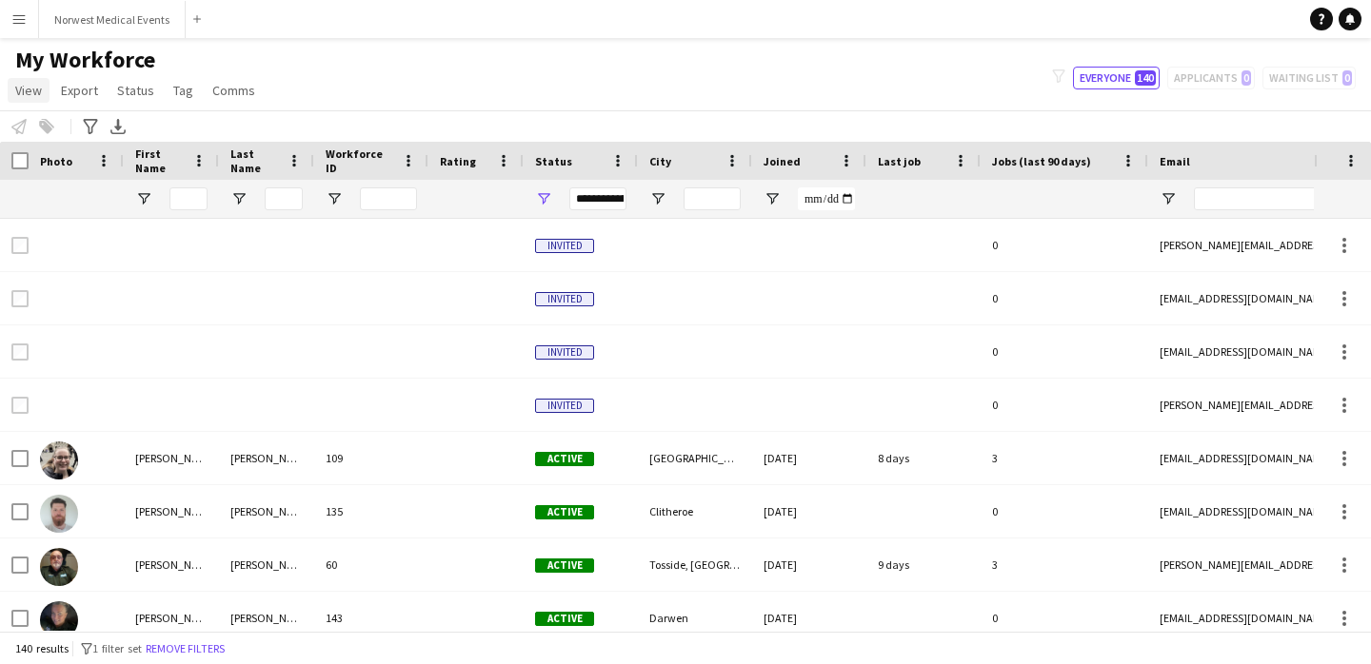
click at [30, 90] on span "View" at bounding box center [28, 90] width 27 height 17
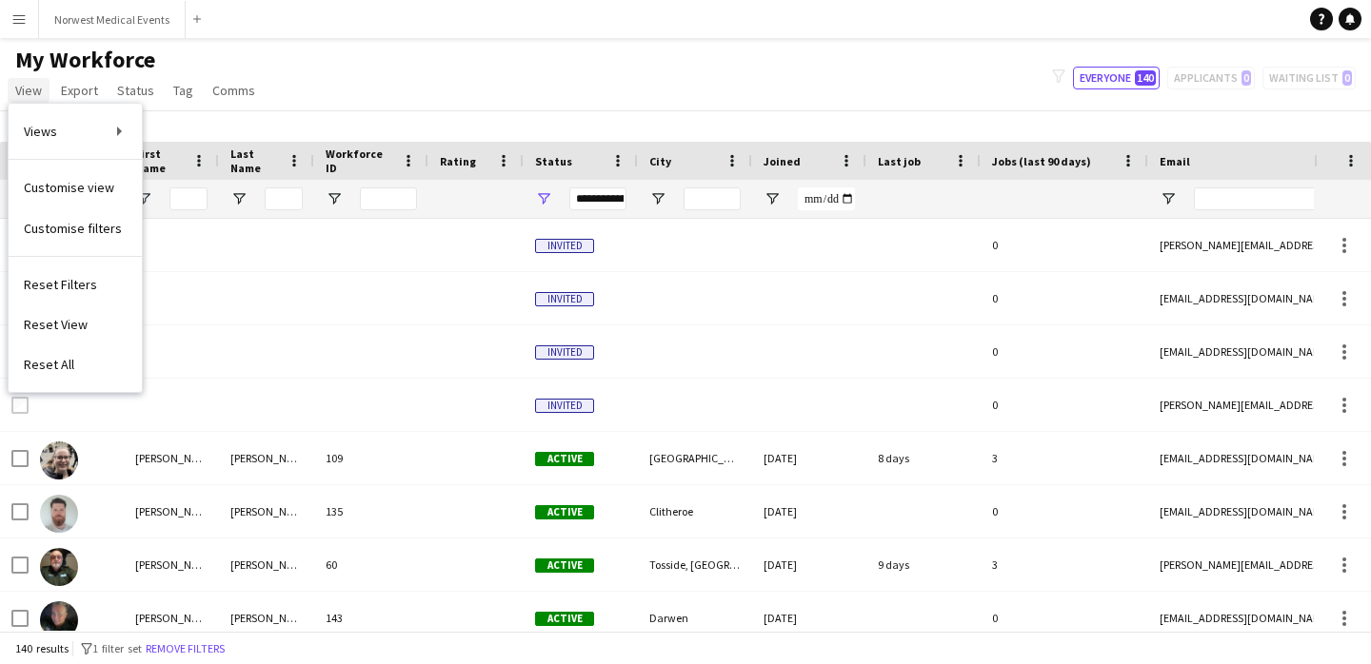
click at [29, 89] on span "View" at bounding box center [28, 90] width 27 height 17
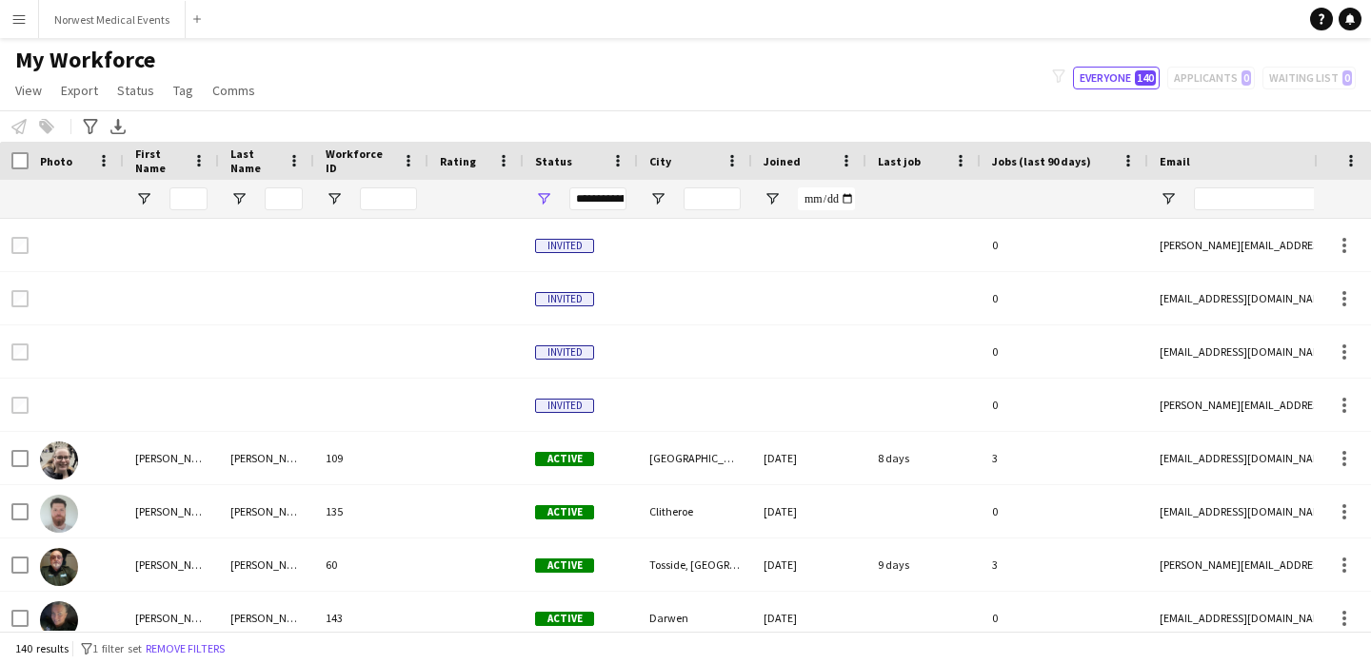
click at [24, 10] on button "Menu" at bounding box center [19, 19] width 38 height 38
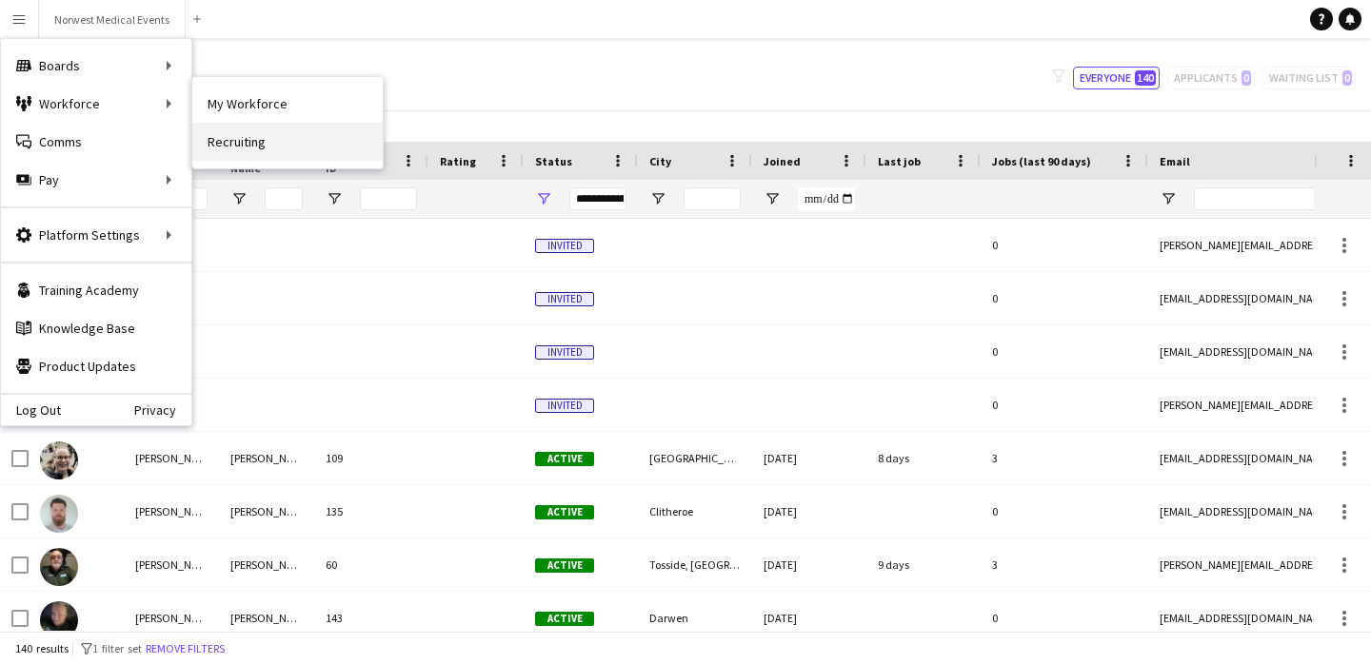
click at [248, 138] on link "Recruiting" at bounding box center [287, 142] width 190 height 38
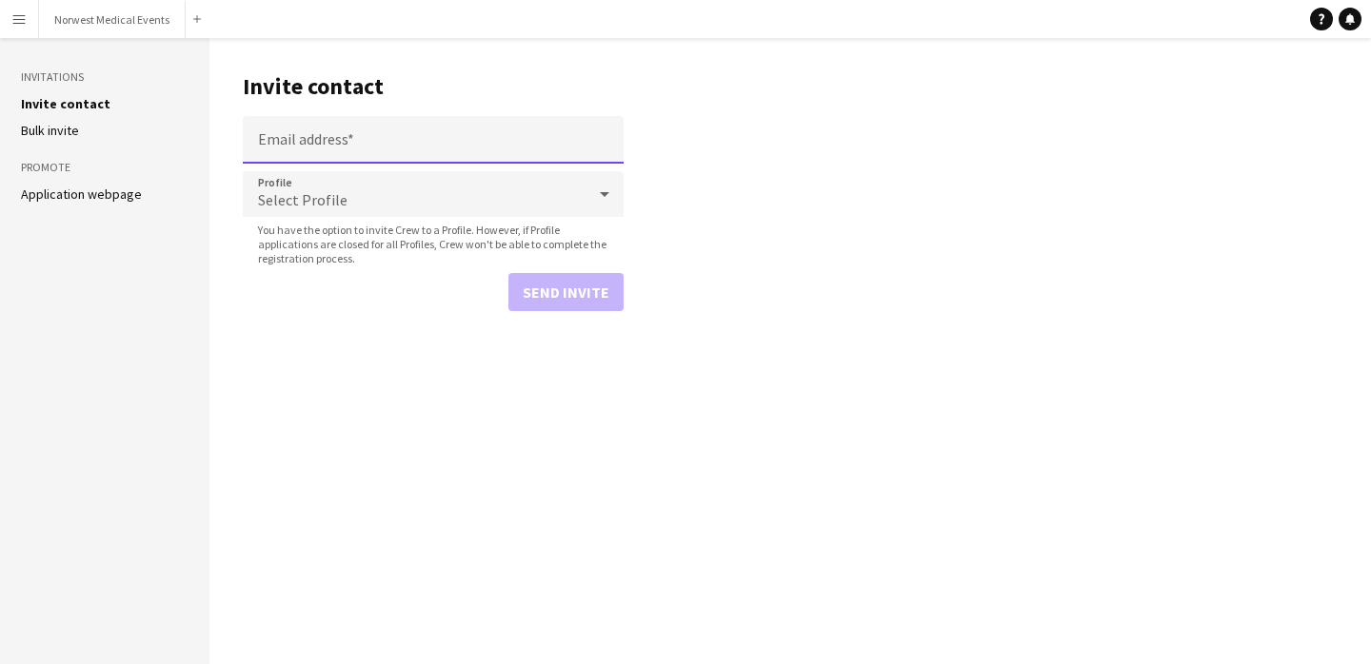
click at [359, 137] on input "Email address" at bounding box center [433, 140] width 381 height 48
paste input "**********"
type input "**********"
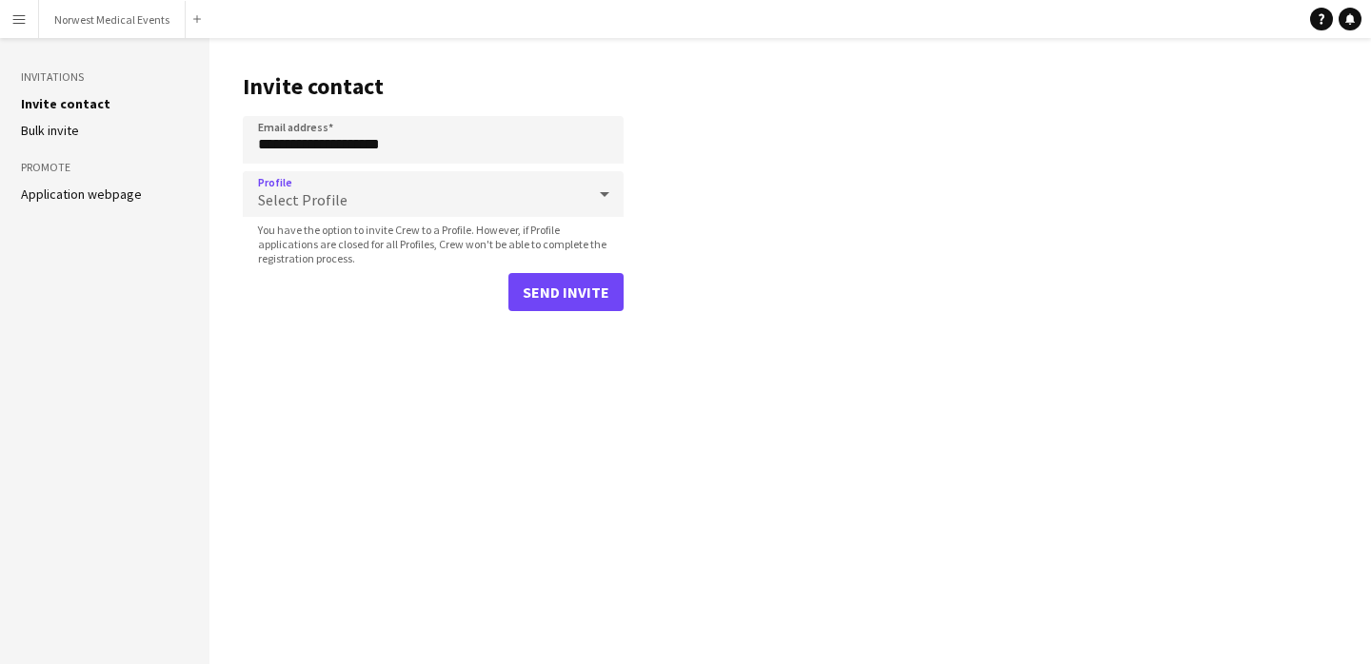
click at [355, 196] on div "Select Profile" at bounding box center [414, 194] width 343 height 46
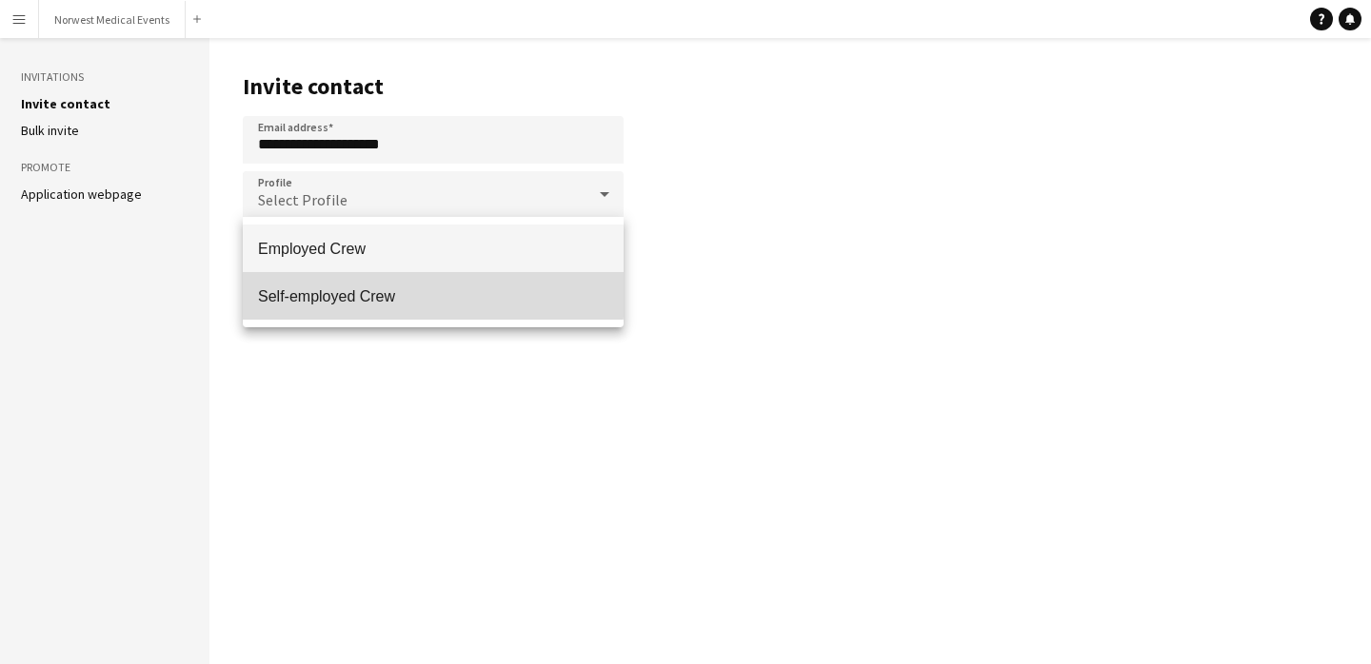
click at [342, 285] on mat-option "Self-employed Crew" at bounding box center [433, 296] width 381 height 48
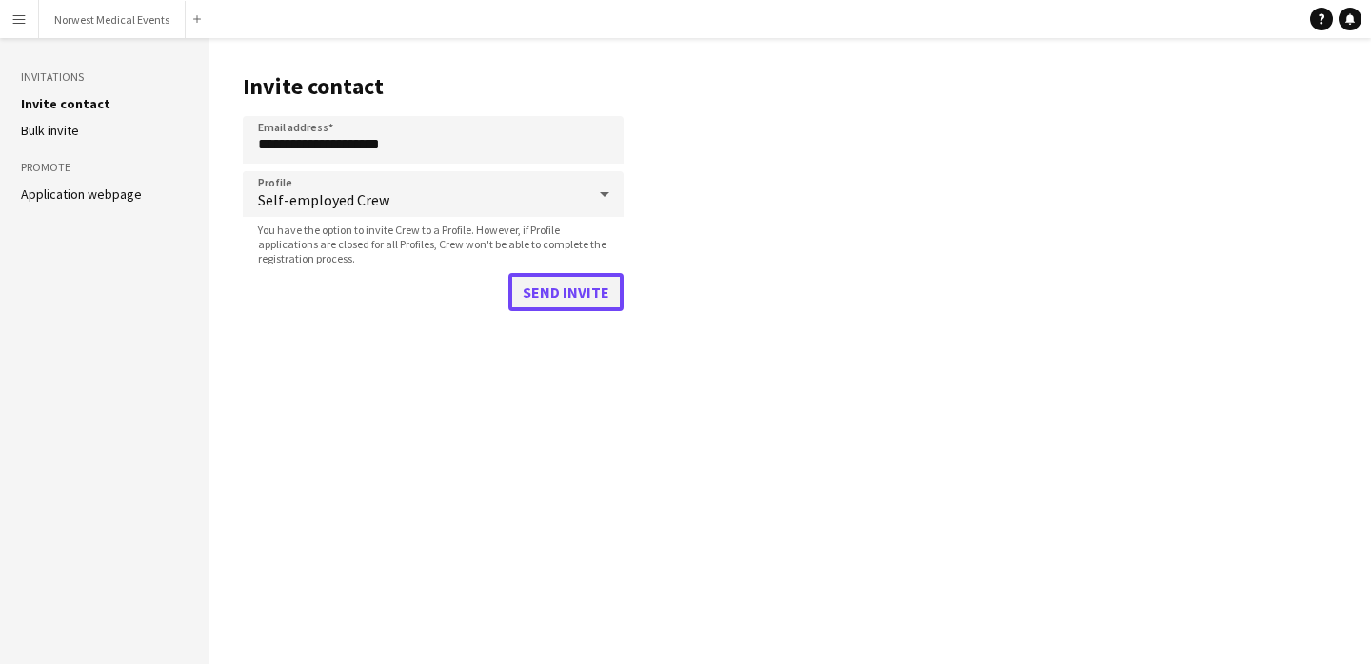
click at [584, 293] on button "Send invite" at bounding box center [565, 292] width 115 height 38
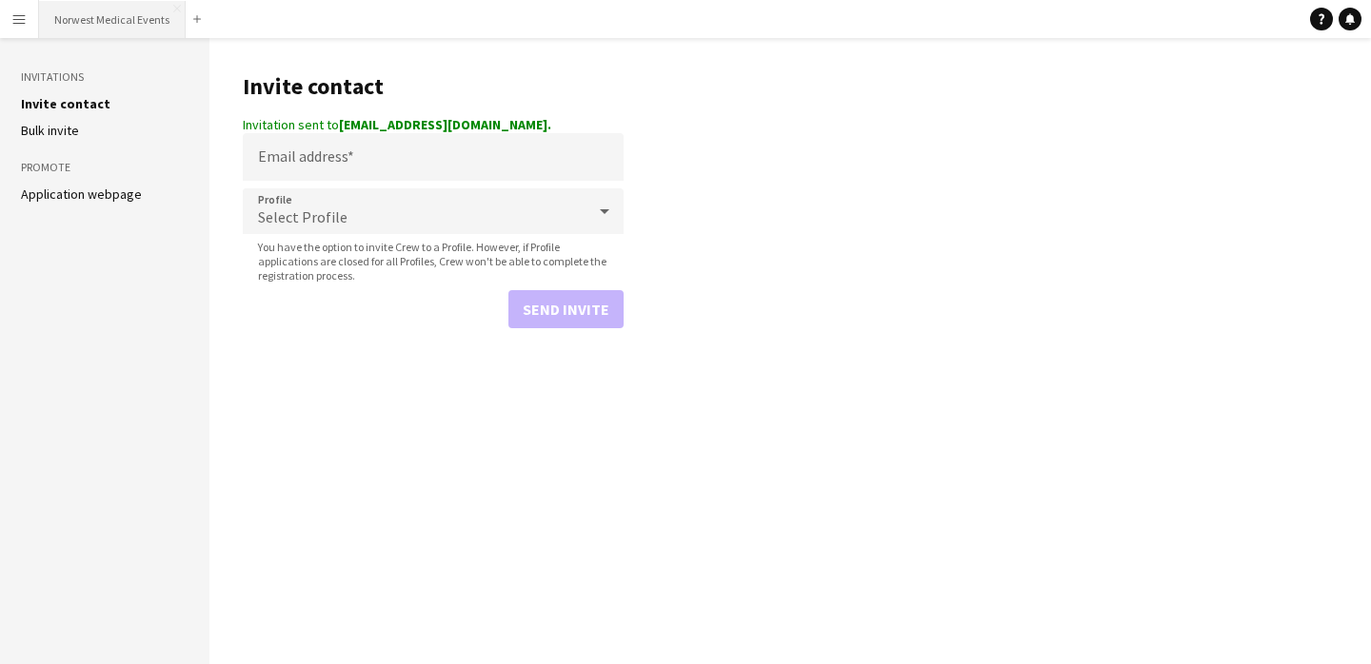
click at [105, 36] on button "Norwest Medical Events Close" at bounding box center [112, 19] width 147 height 37
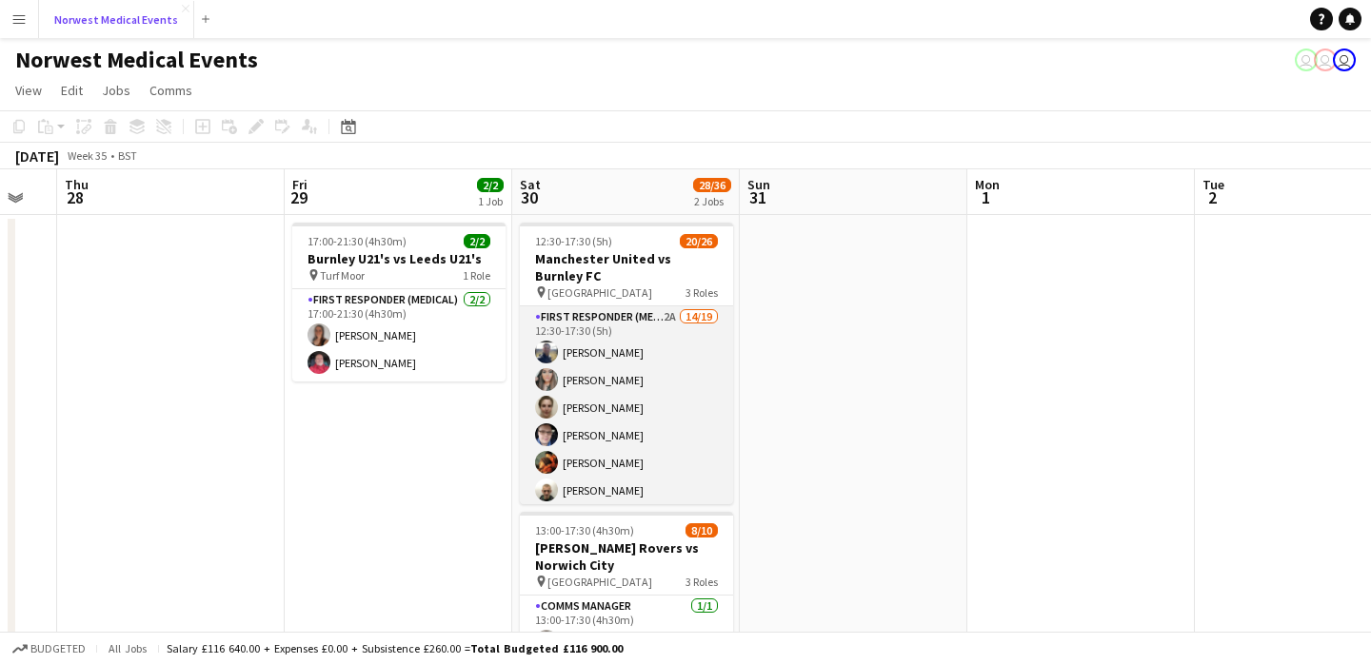
scroll to position [427, 0]
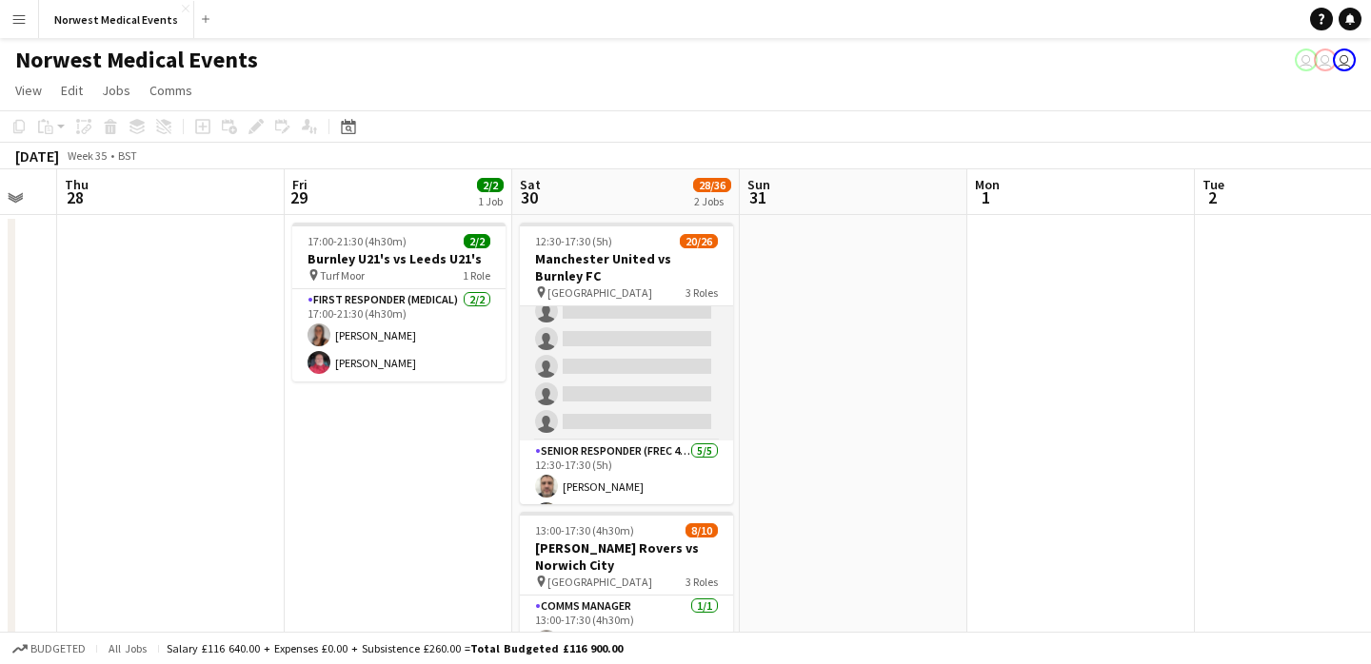
click at [623, 372] on app-card-role "First Responder (Medical) 2A 14/19 12:30-17:30 (5h) Rory Murphy Kayleigh O'Donn…" at bounding box center [626, 160] width 213 height 562
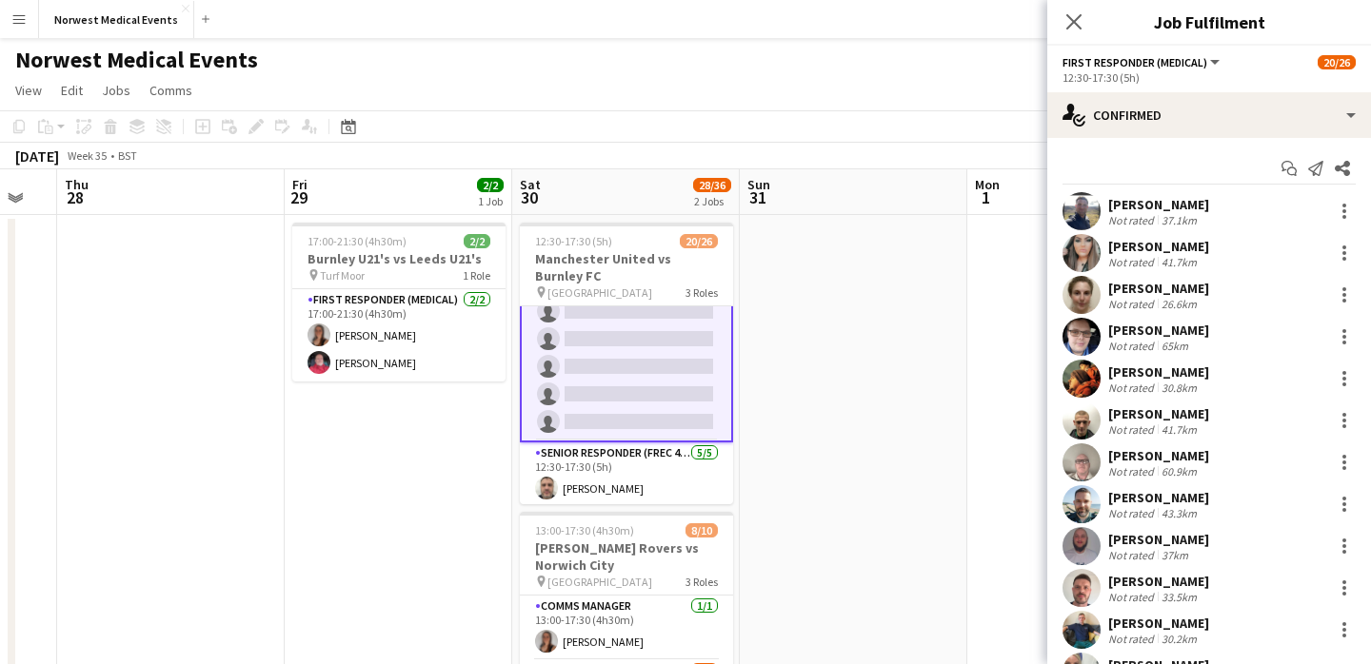
scroll to position [375, 0]
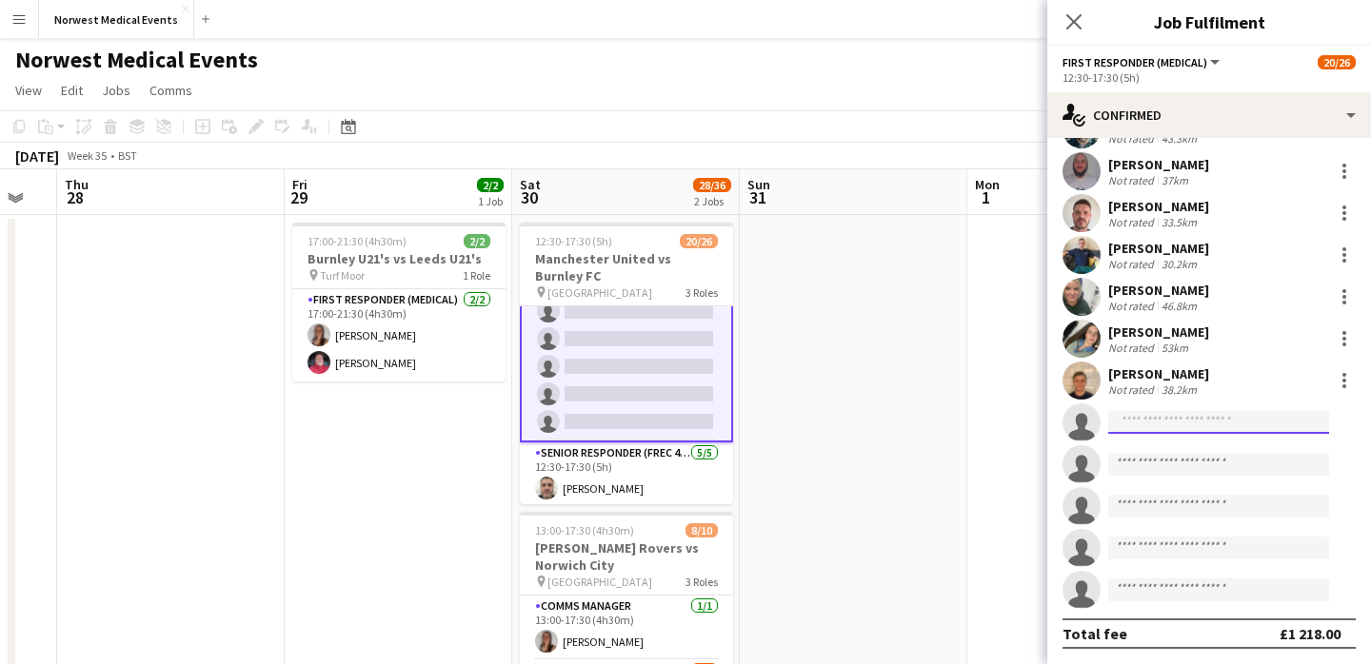
click at [1190, 426] on input at bounding box center [1218, 422] width 221 height 23
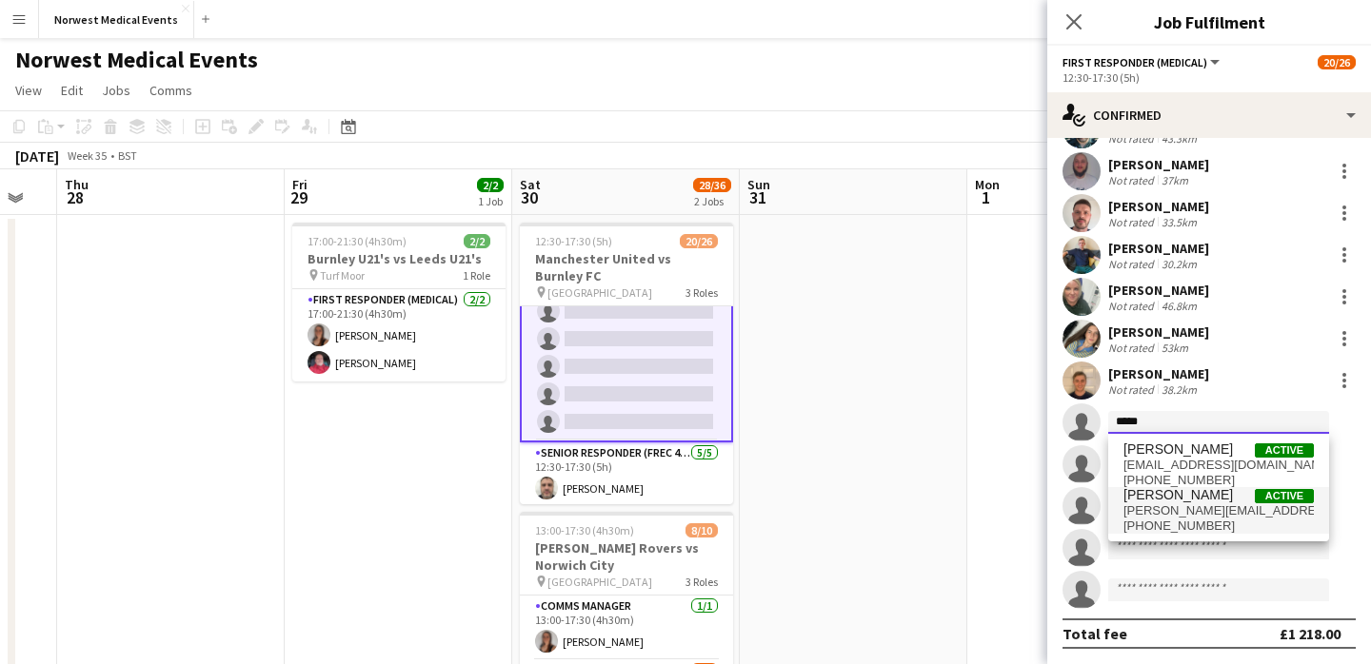
type input "*****"
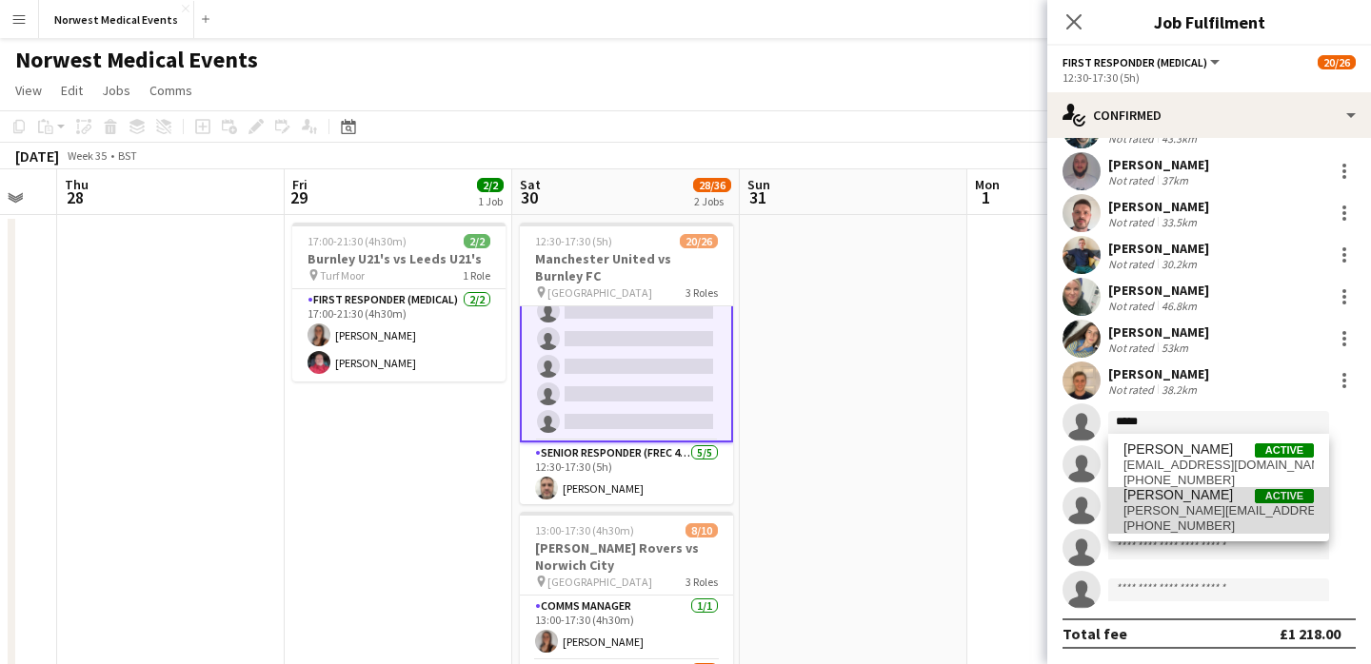
click at [1193, 497] on span "[PERSON_NAME]" at bounding box center [1177, 495] width 109 height 16
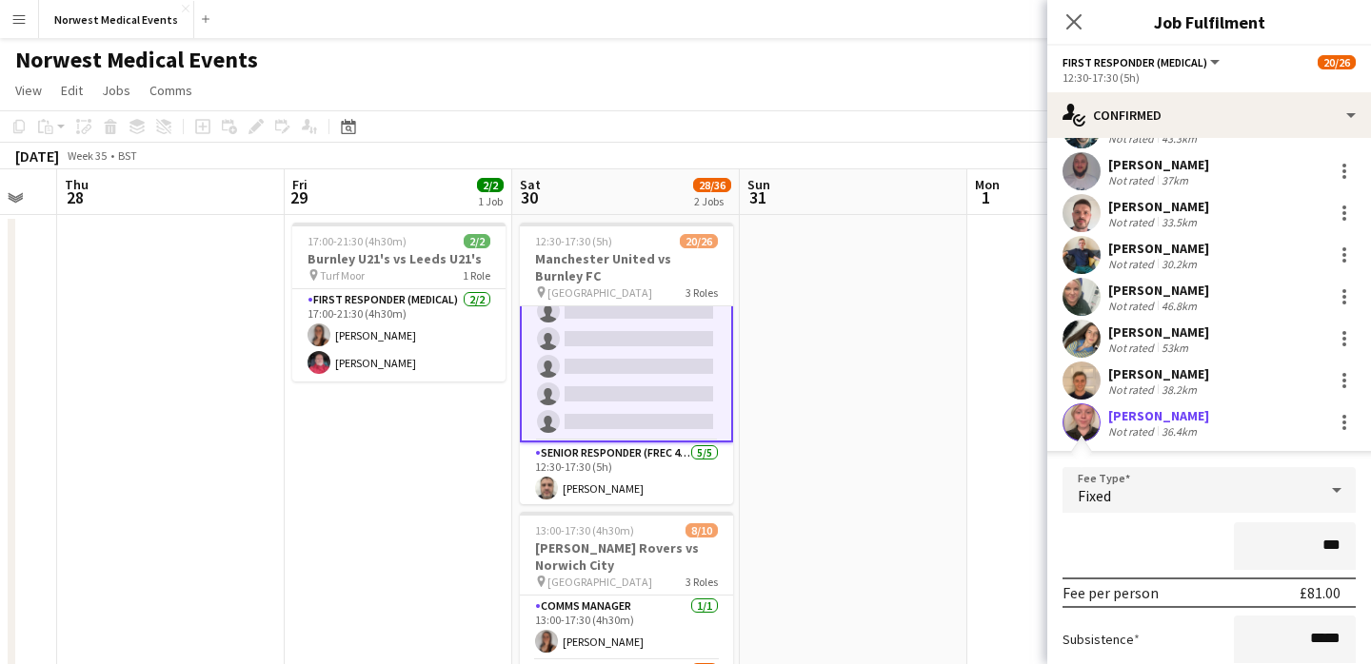
type input "**"
type input "****"
click at [1163, 538] on div "****" at bounding box center [1208, 547] width 293 height 48
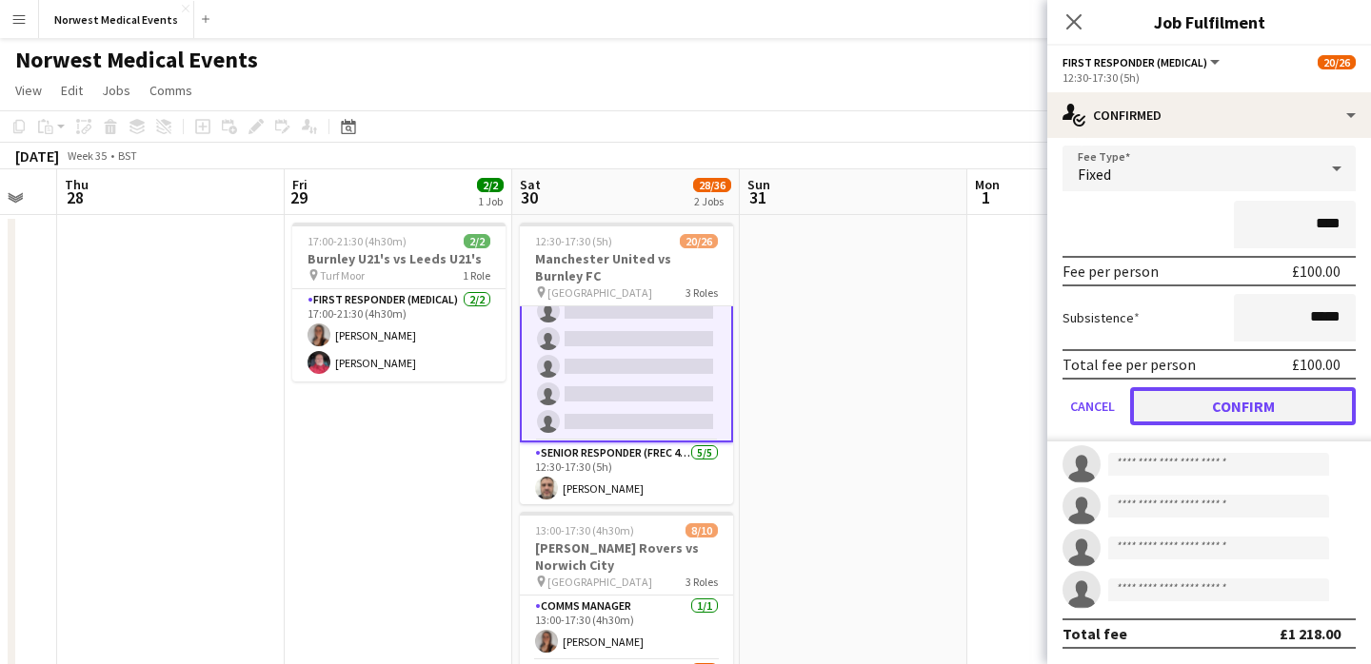
click at [1235, 407] on button "Confirm" at bounding box center [1243, 406] width 226 height 38
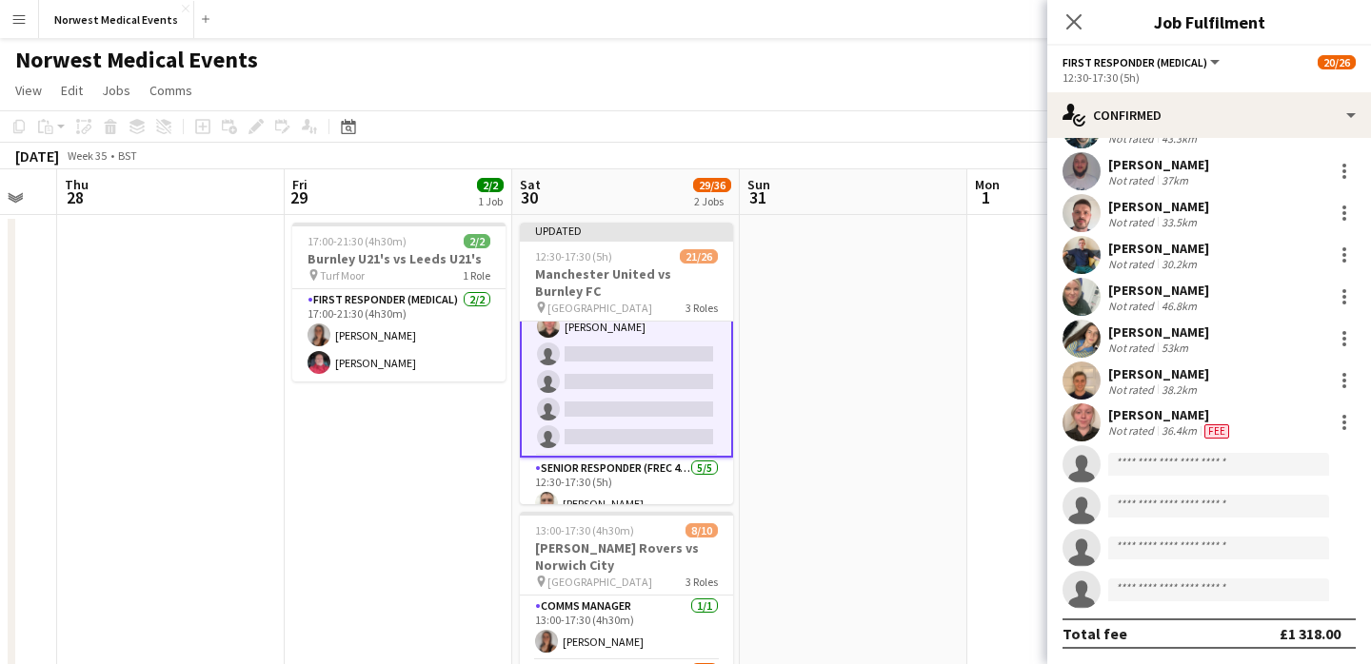
scroll to position [18, 0]
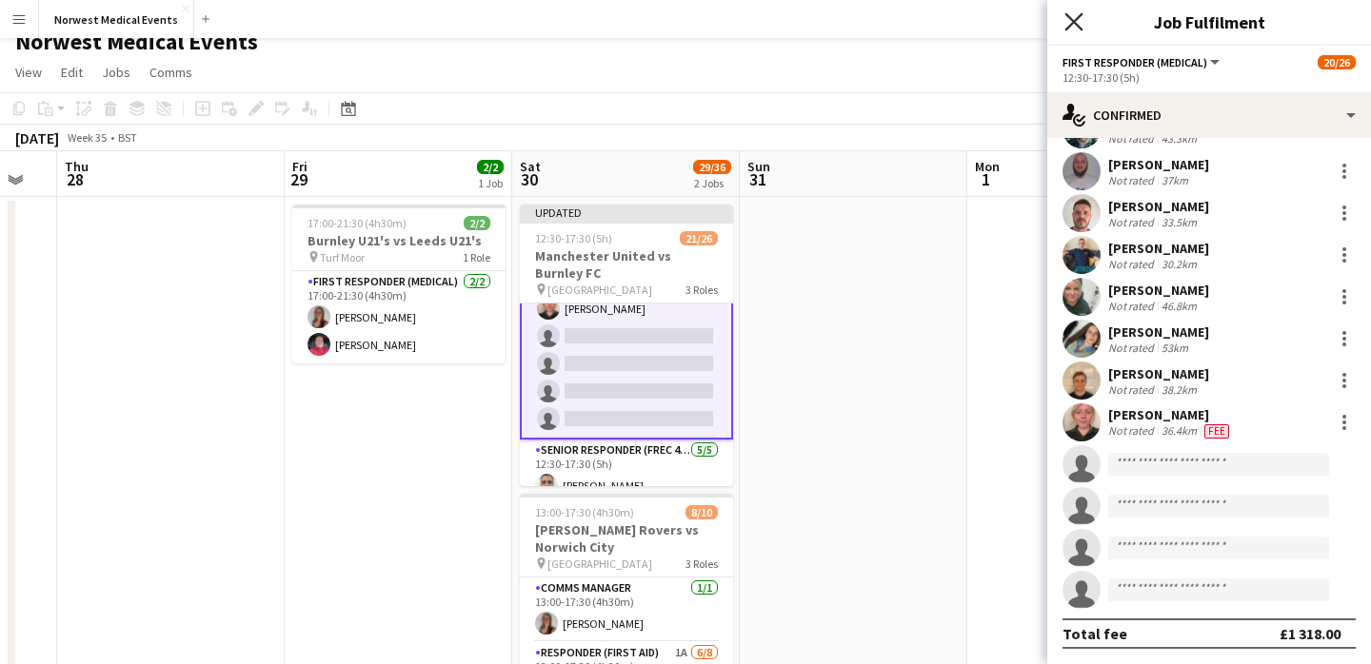
click at [1073, 19] on icon "Close pop-in" at bounding box center [1073, 21] width 18 height 18
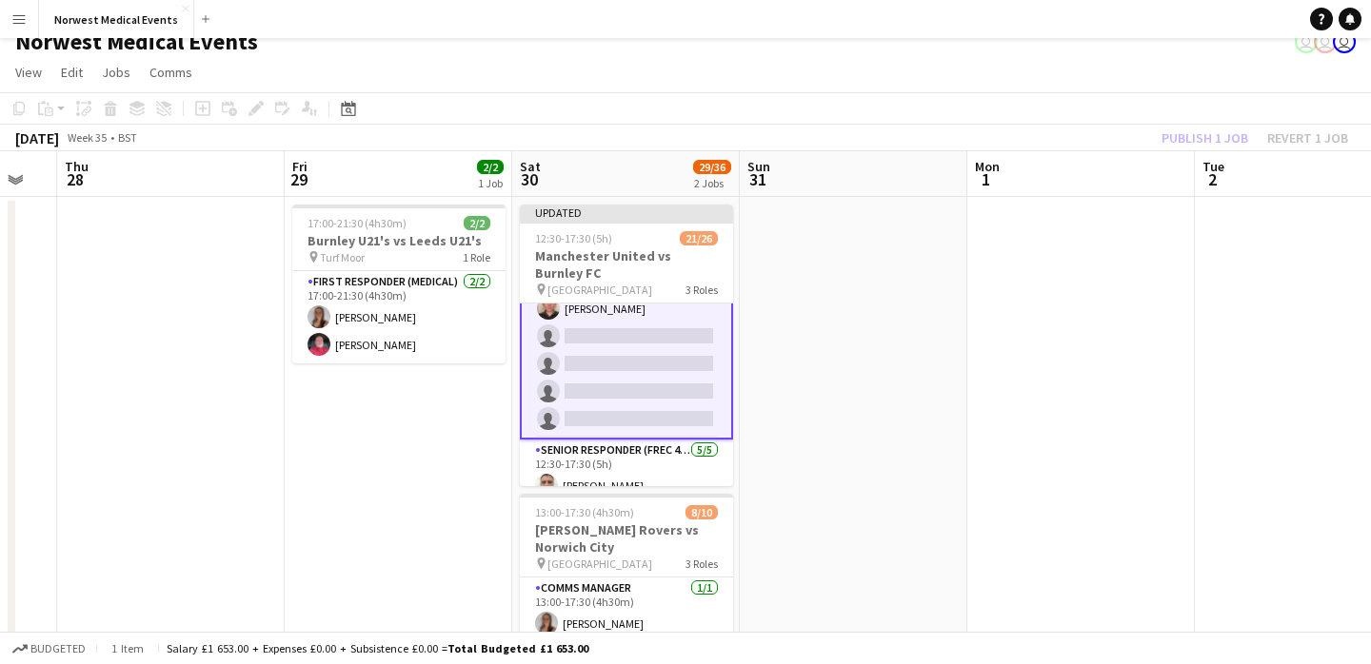
click at [1197, 144] on div "Publish 1 job Revert 1 job" at bounding box center [1255, 138] width 232 height 25
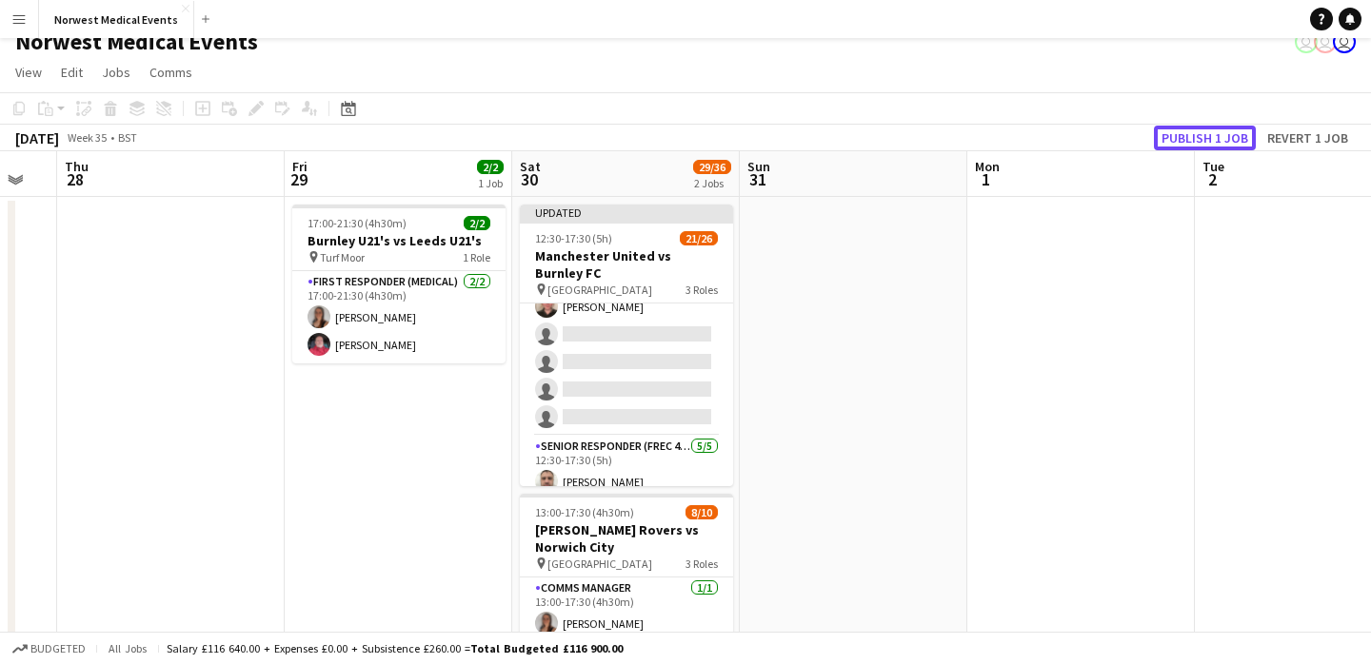
scroll to position [427, 0]
click at [1197, 144] on button "Publish 1 job" at bounding box center [1205, 138] width 102 height 25
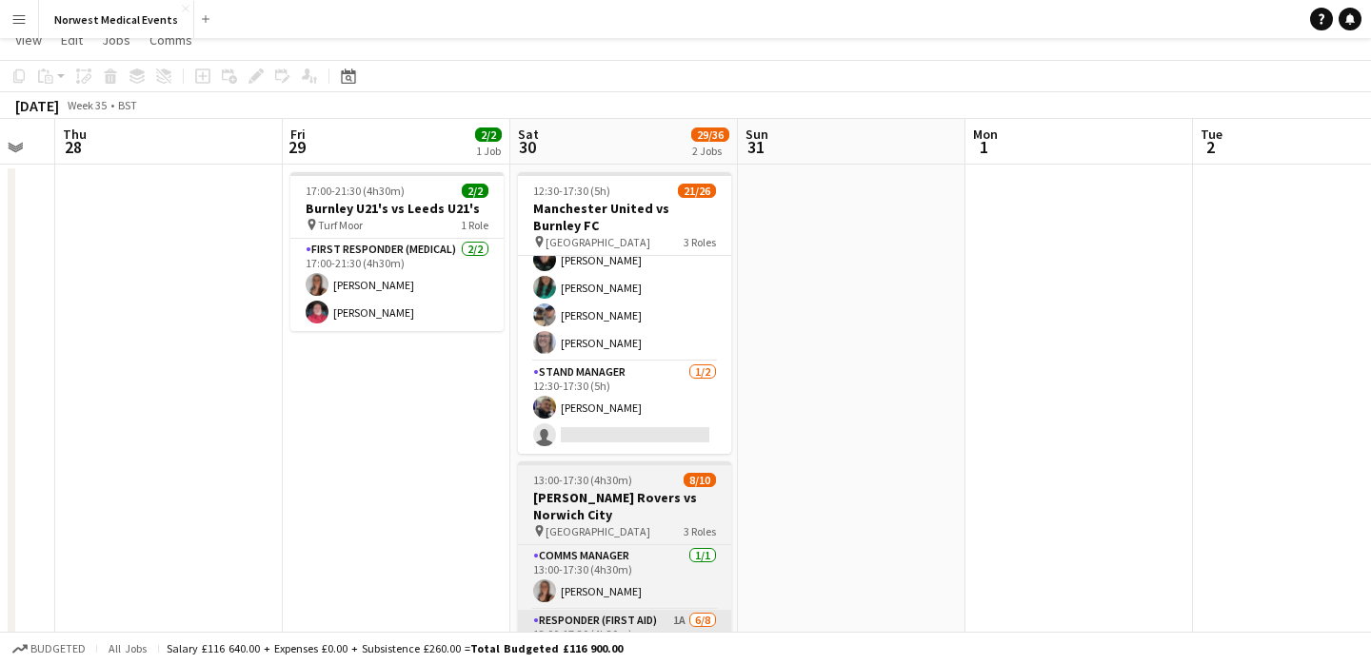
scroll to position [0, 0]
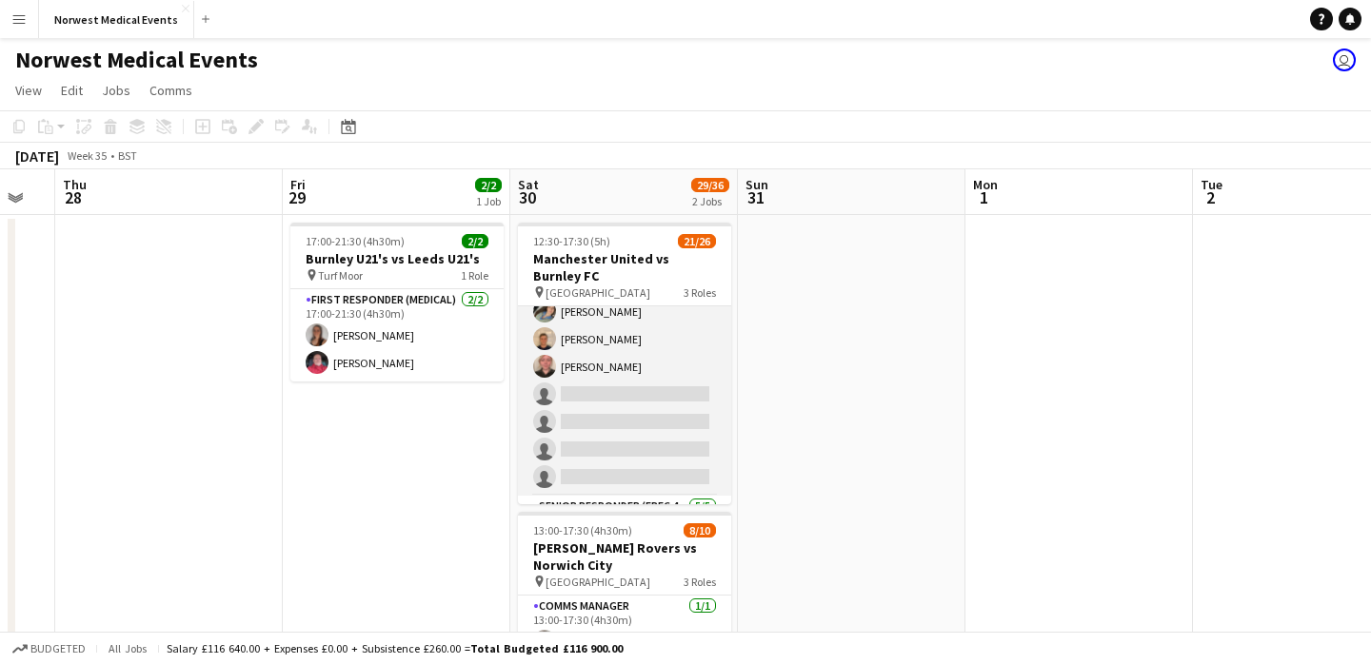
click at [641, 406] on app-card-role "First Responder (Medical) 2A 15/19 12:30-17:30 (5h) [PERSON_NAME] [PERSON_NAME]…" at bounding box center [624, 215] width 213 height 562
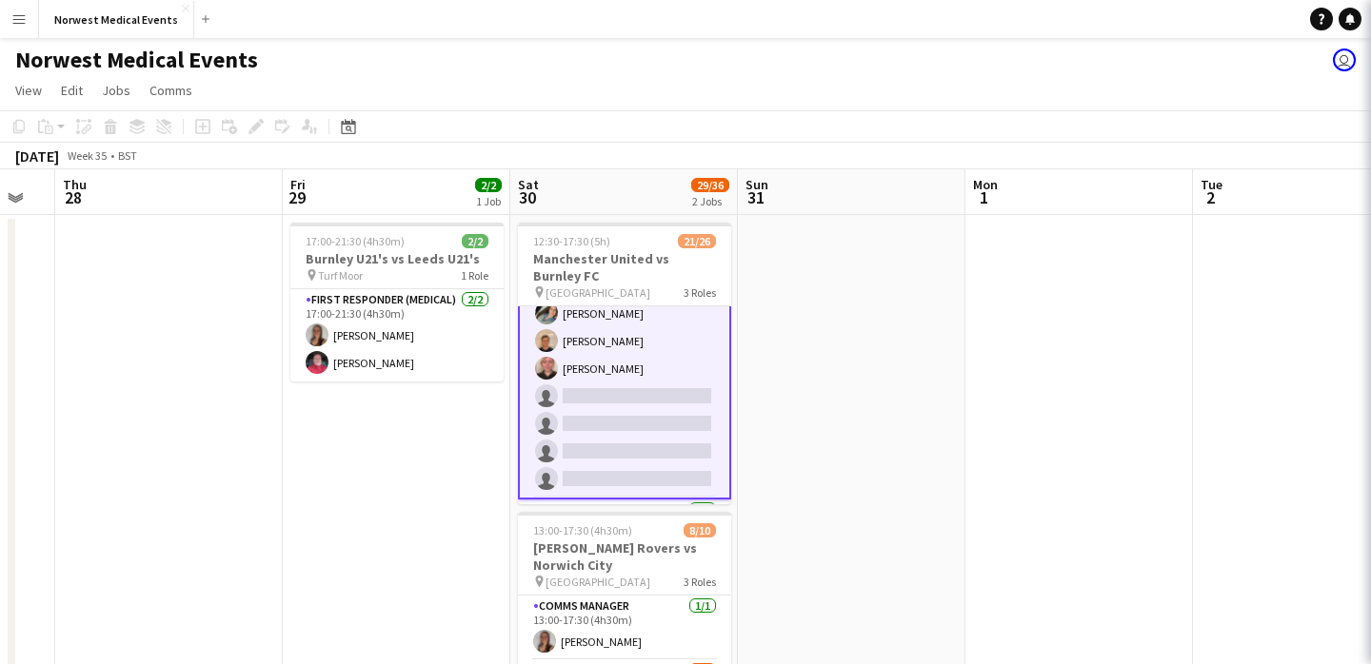
scroll to position [374, 0]
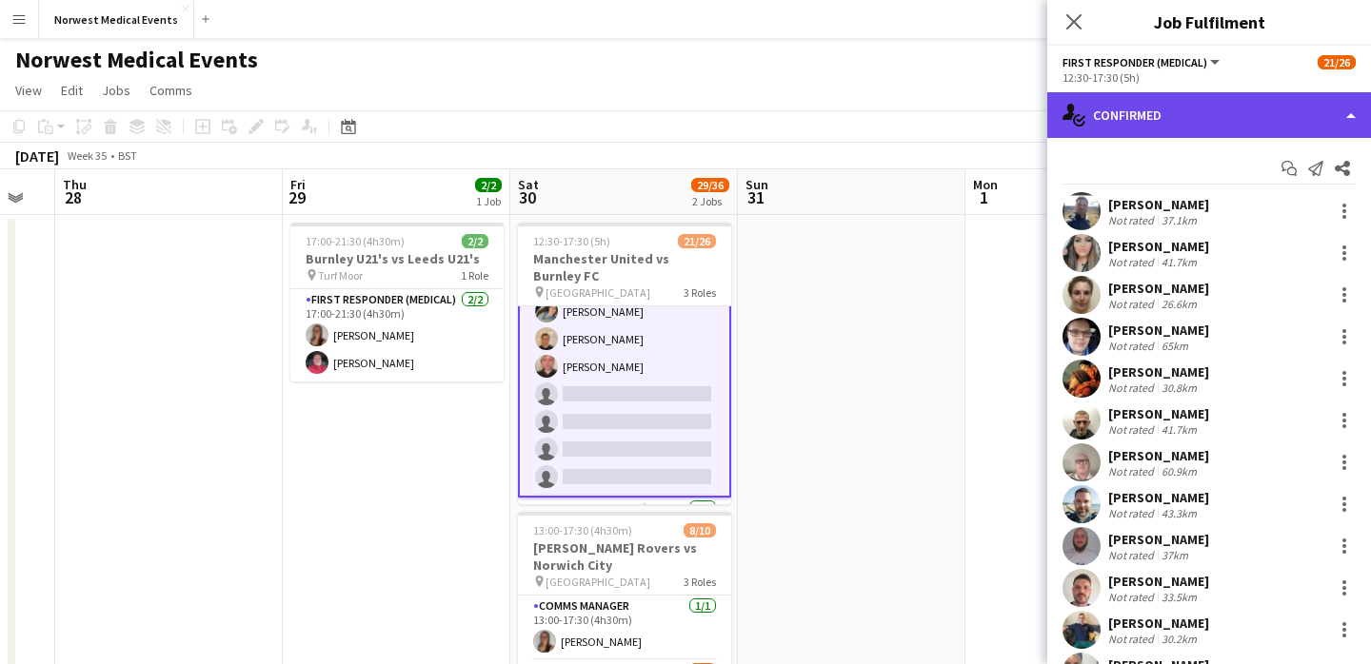
click at [1189, 109] on div "single-neutral-actions-check-2 Confirmed" at bounding box center [1209, 115] width 324 height 46
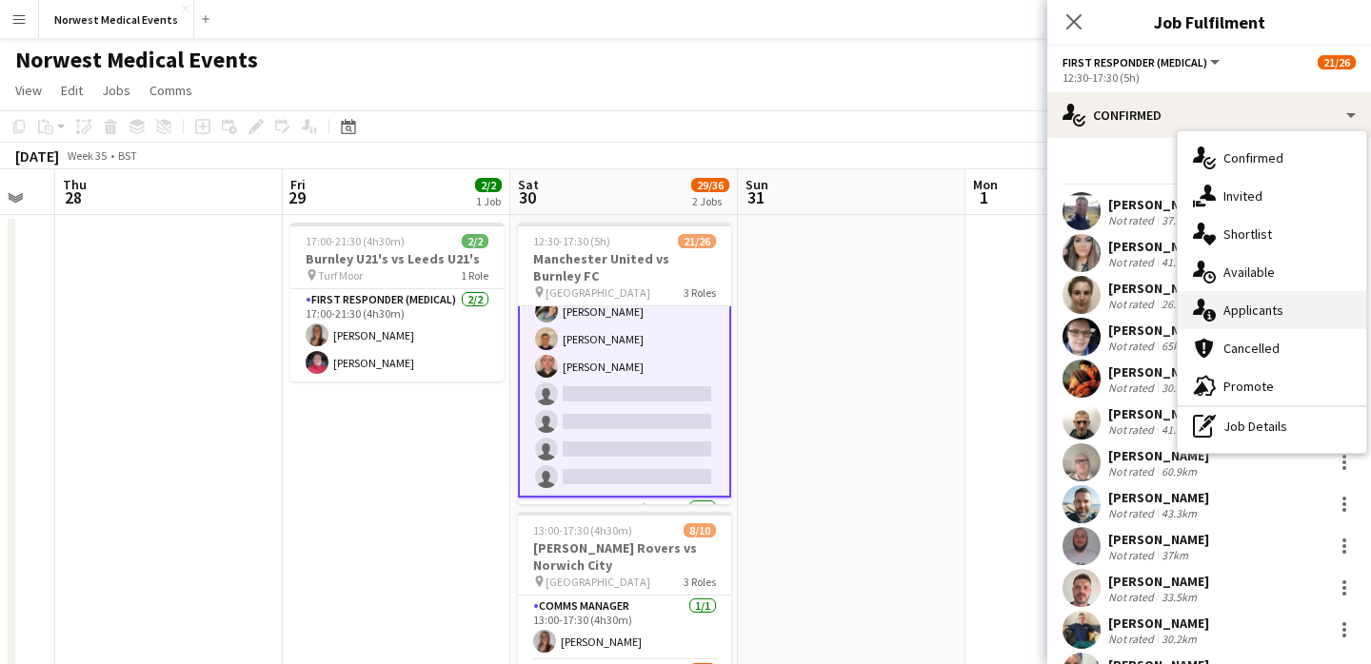
click at [1244, 312] on div "single-neutral-actions-information Applicants" at bounding box center [1272, 310] width 188 height 38
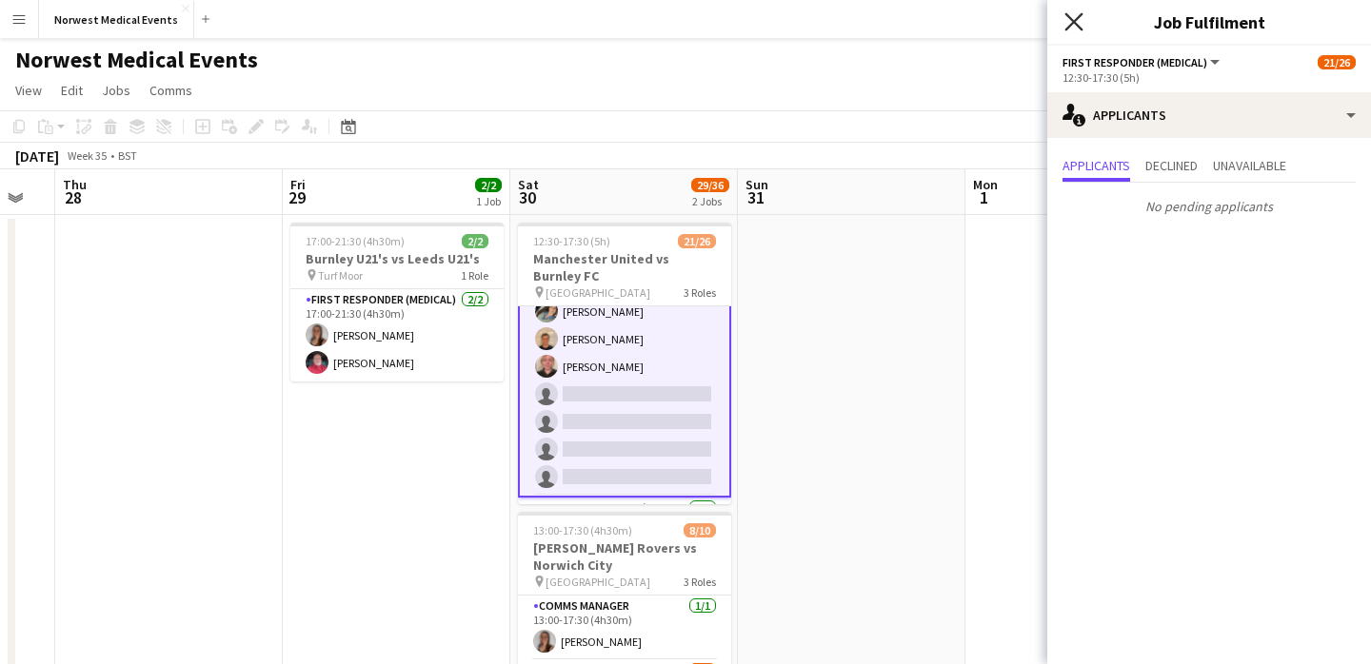
click at [1080, 24] on icon "Close pop-in" at bounding box center [1073, 21] width 18 height 18
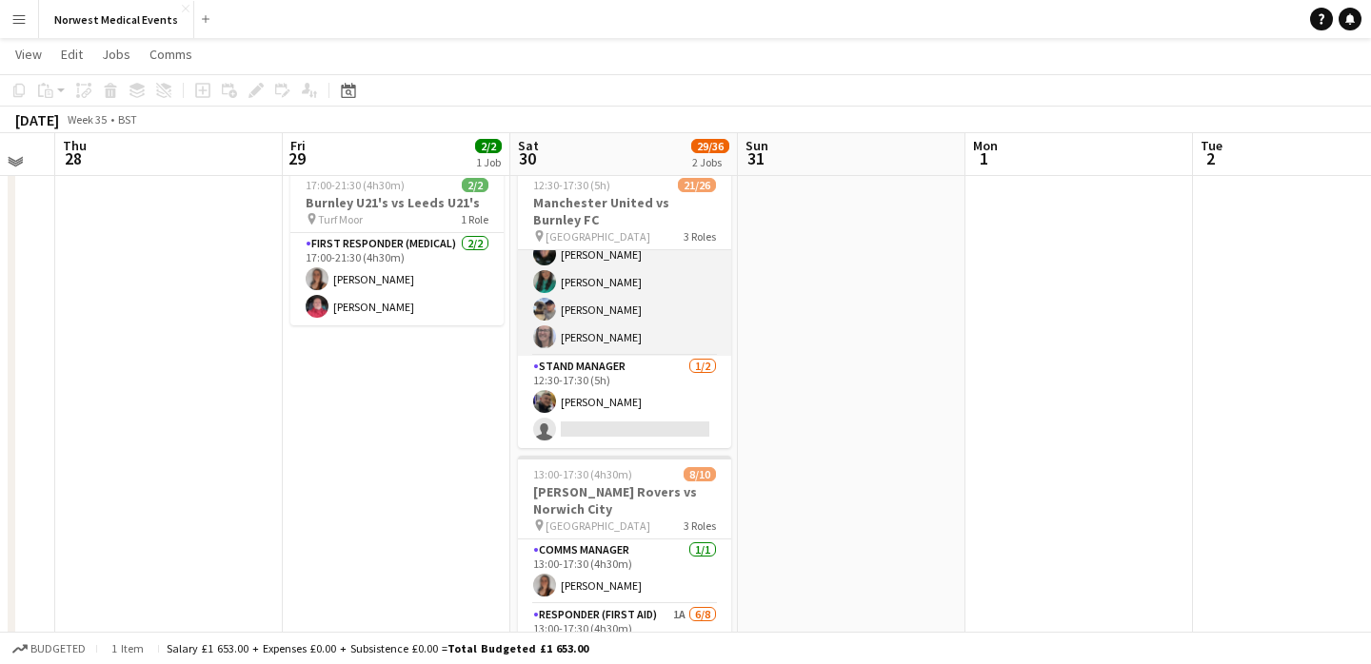
scroll to position [67, 0]
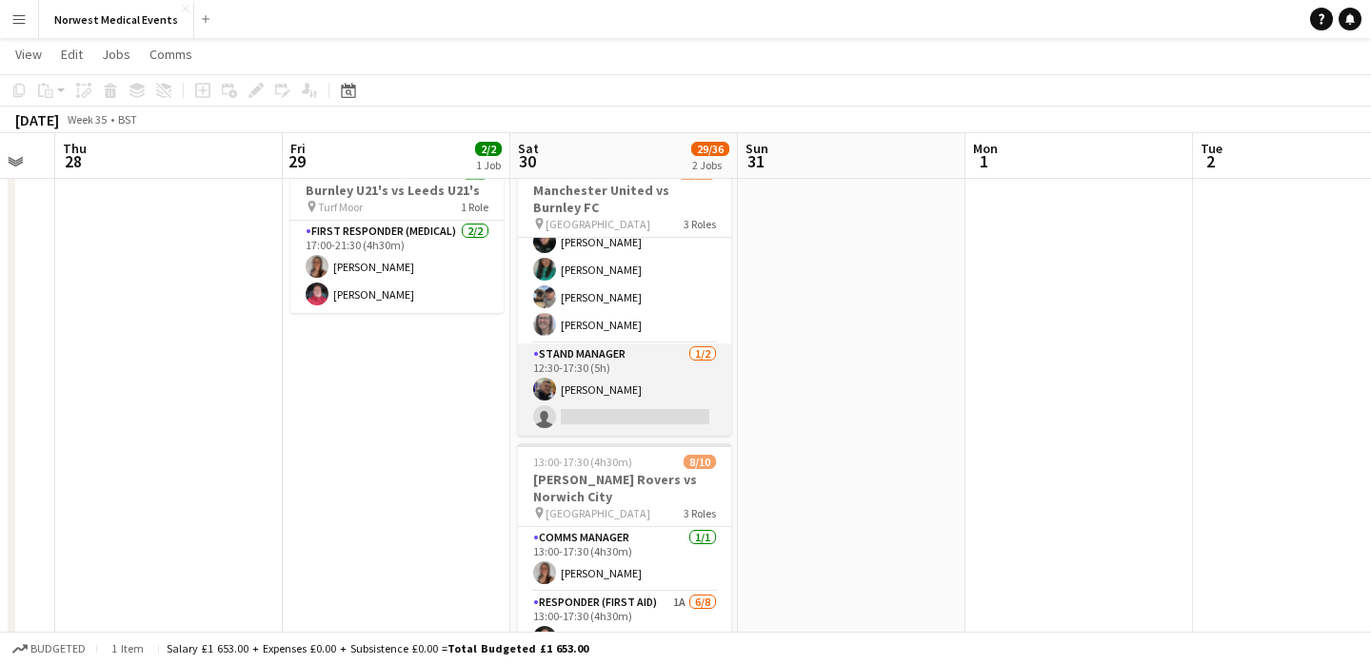
click at [634, 407] on app-card-role "Stand Manager 1/2 12:30-17:30 (5h) Jordan Marsden single-neutral-actions" at bounding box center [624, 390] width 213 height 92
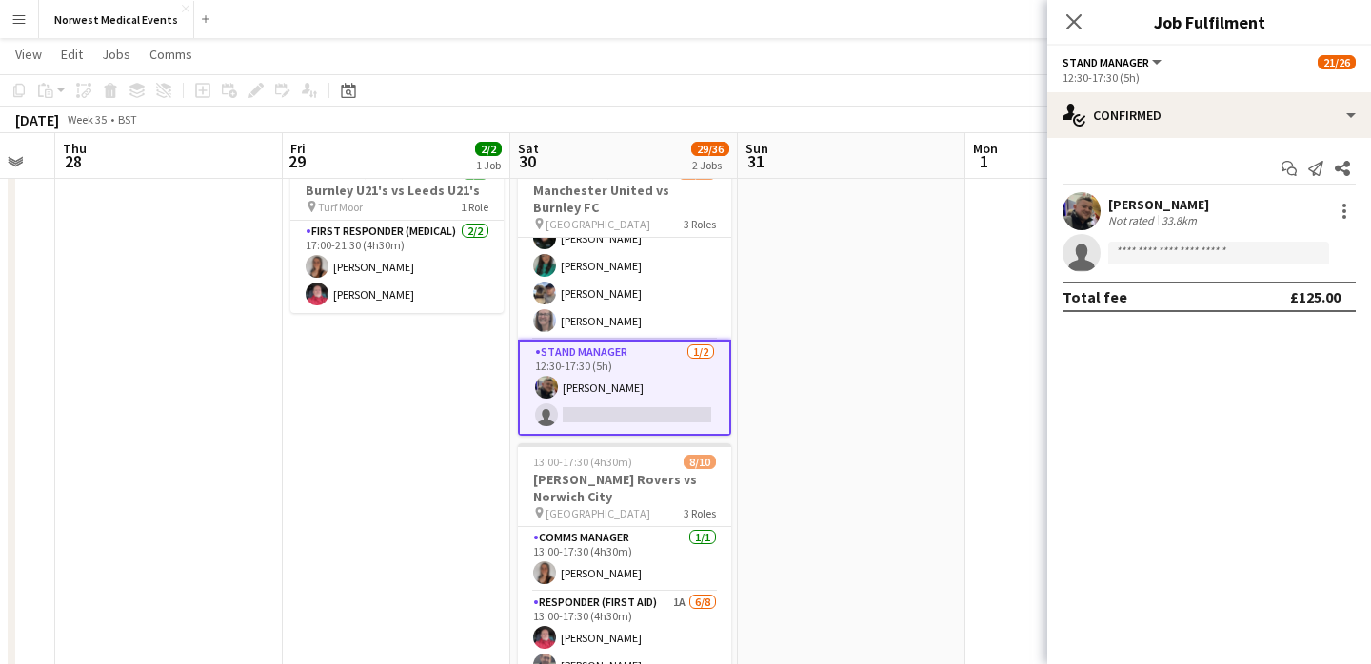
scroll to position [631, 0]
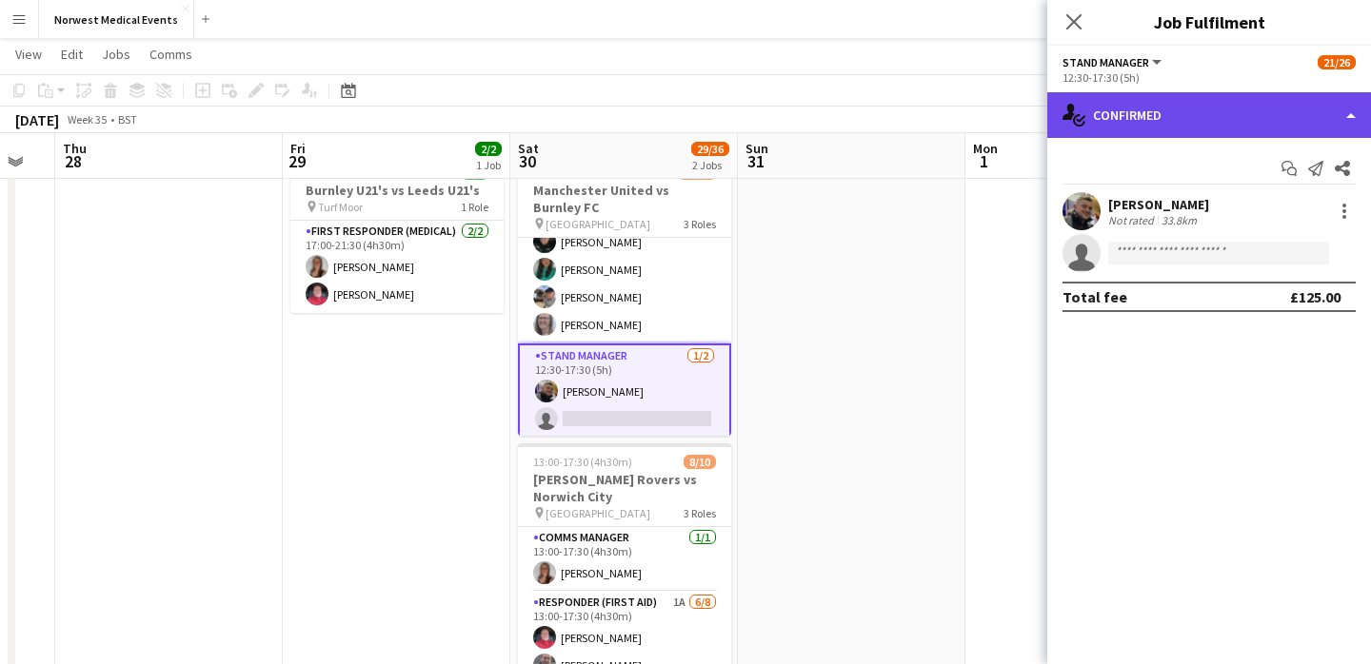
click at [1135, 132] on div "single-neutral-actions-check-2 Confirmed" at bounding box center [1209, 115] width 324 height 46
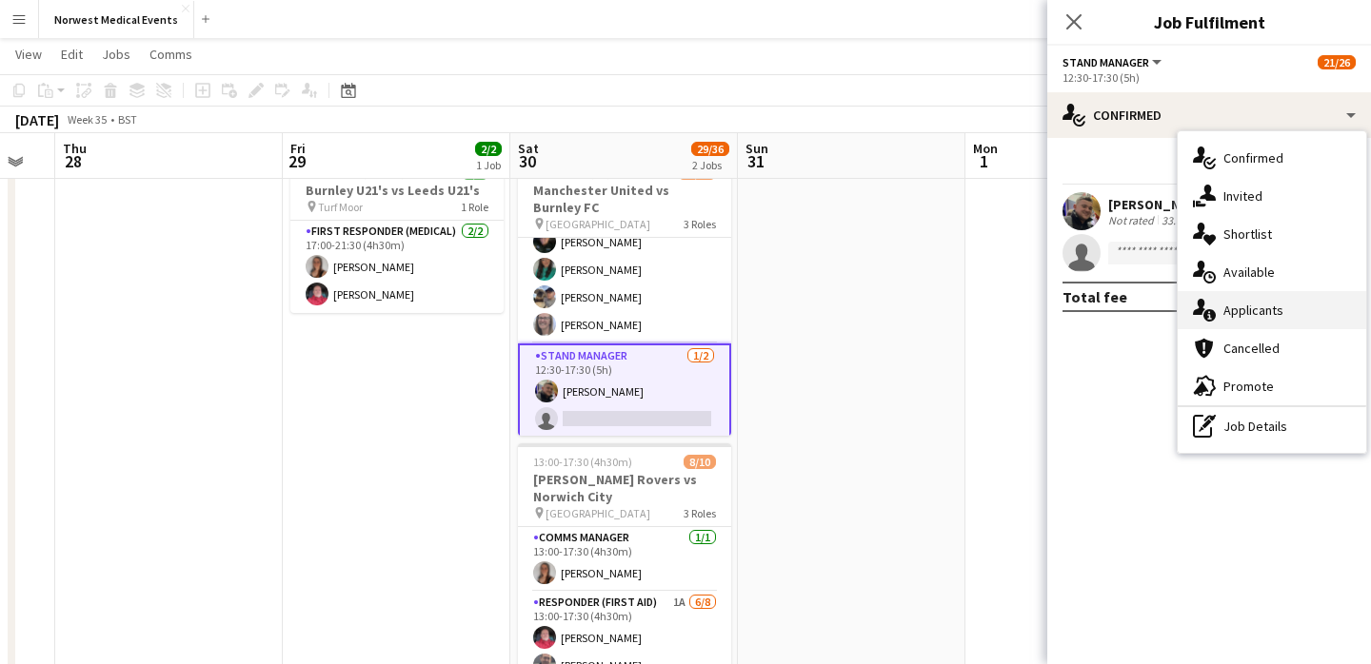
click at [1241, 305] on div "single-neutral-actions-information Applicants" at bounding box center [1272, 310] width 188 height 38
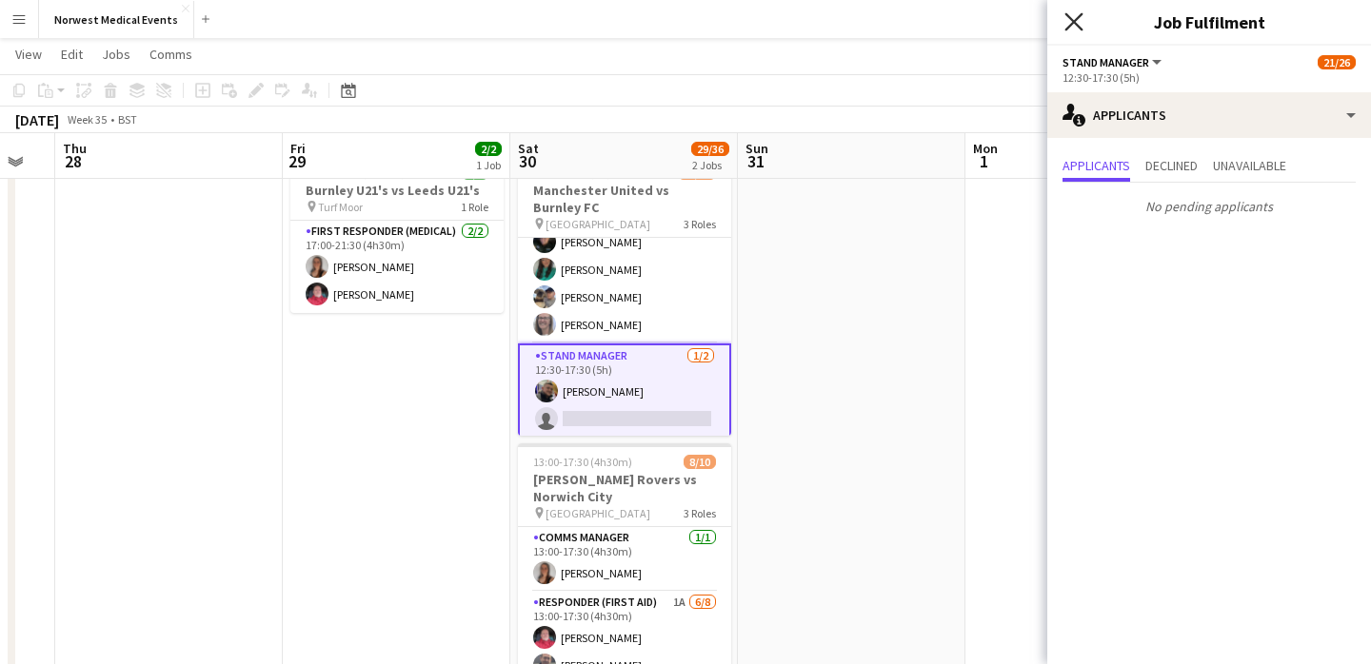
click at [1073, 12] on icon "Close pop-in" at bounding box center [1073, 21] width 18 height 18
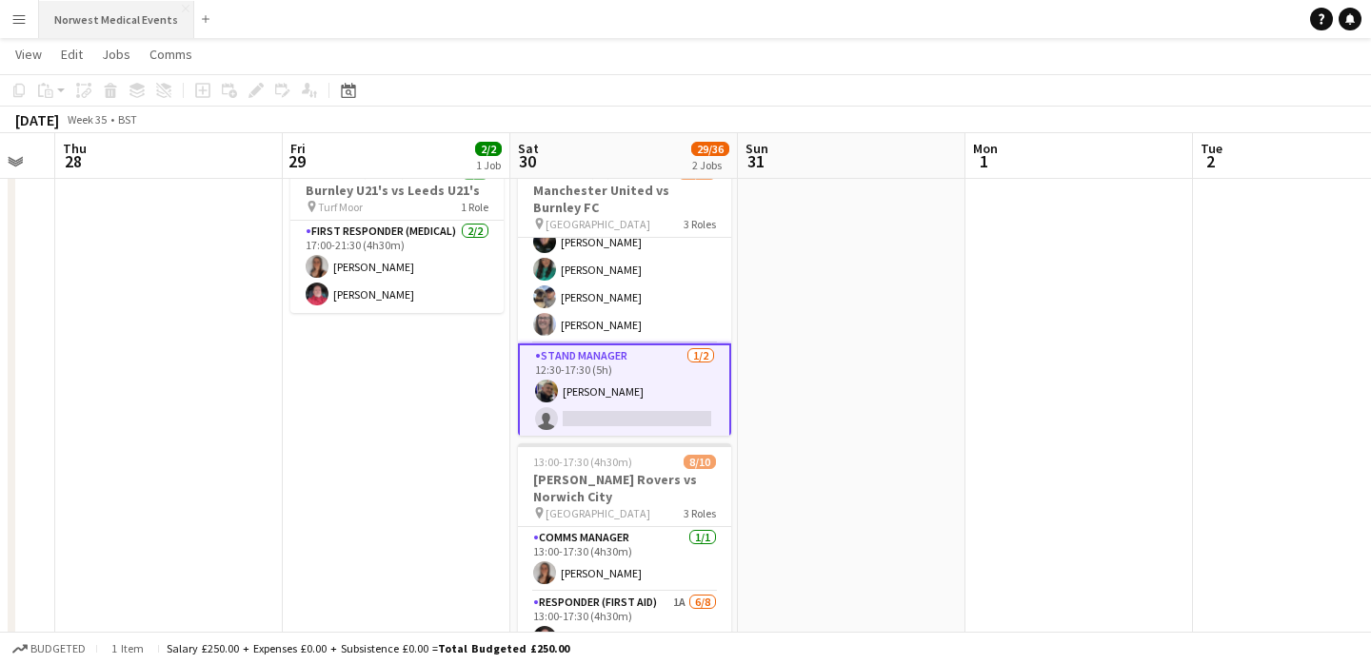
click at [136, 12] on button "Norwest Medical Events Close" at bounding box center [116, 19] width 155 height 37
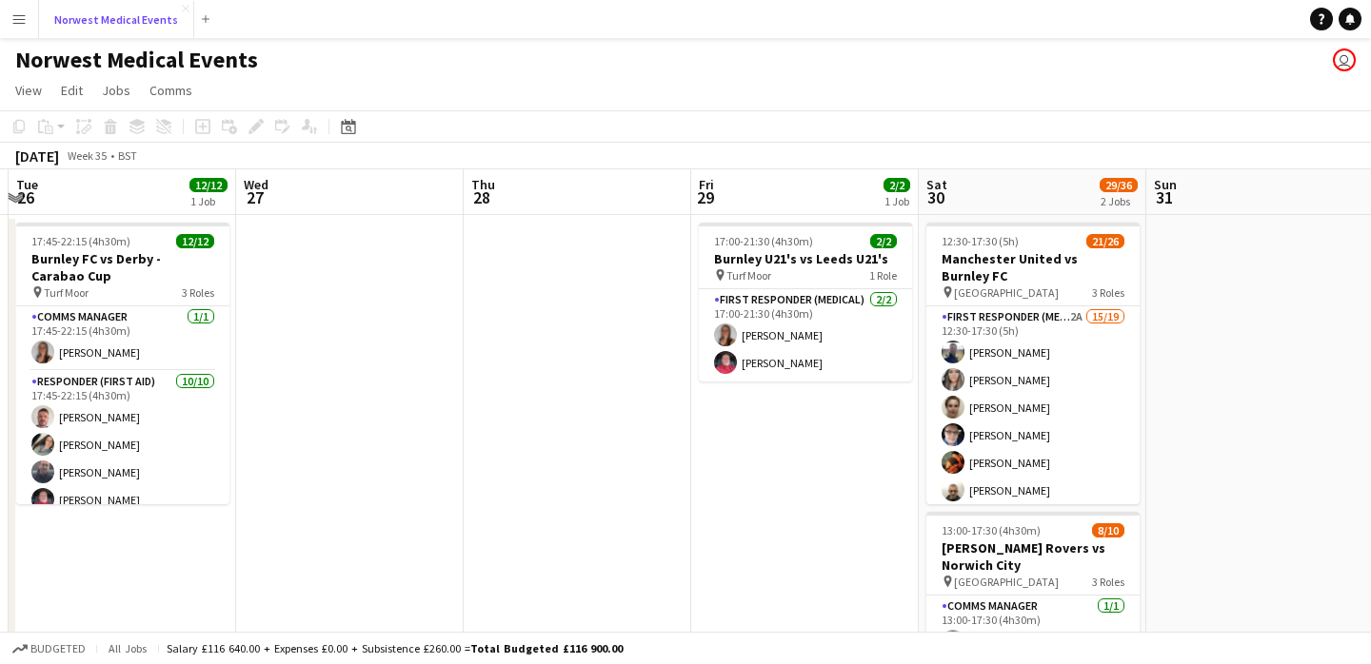
scroll to position [0, 975]
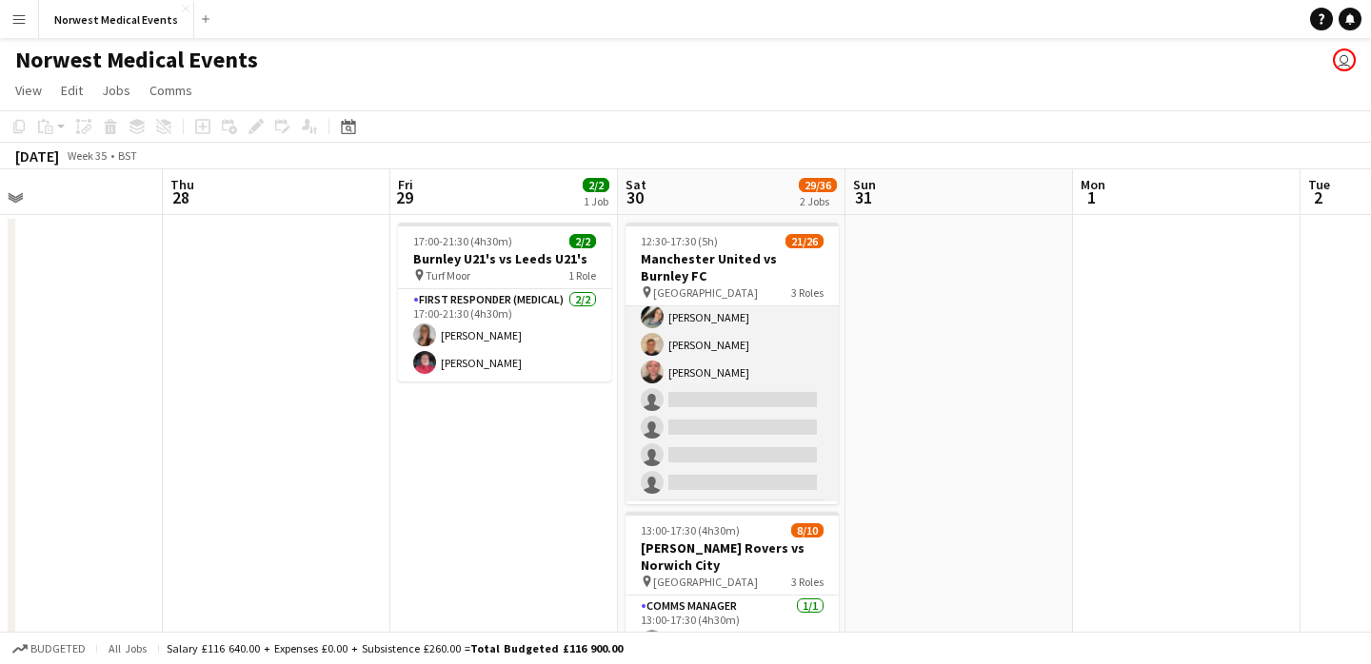
click at [756, 366] on app-card-role "First Responder (Medical) 2A 15/19 12:30-17:30 (5h) [PERSON_NAME] [PERSON_NAME]…" at bounding box center [731, 221] width 213 height 562
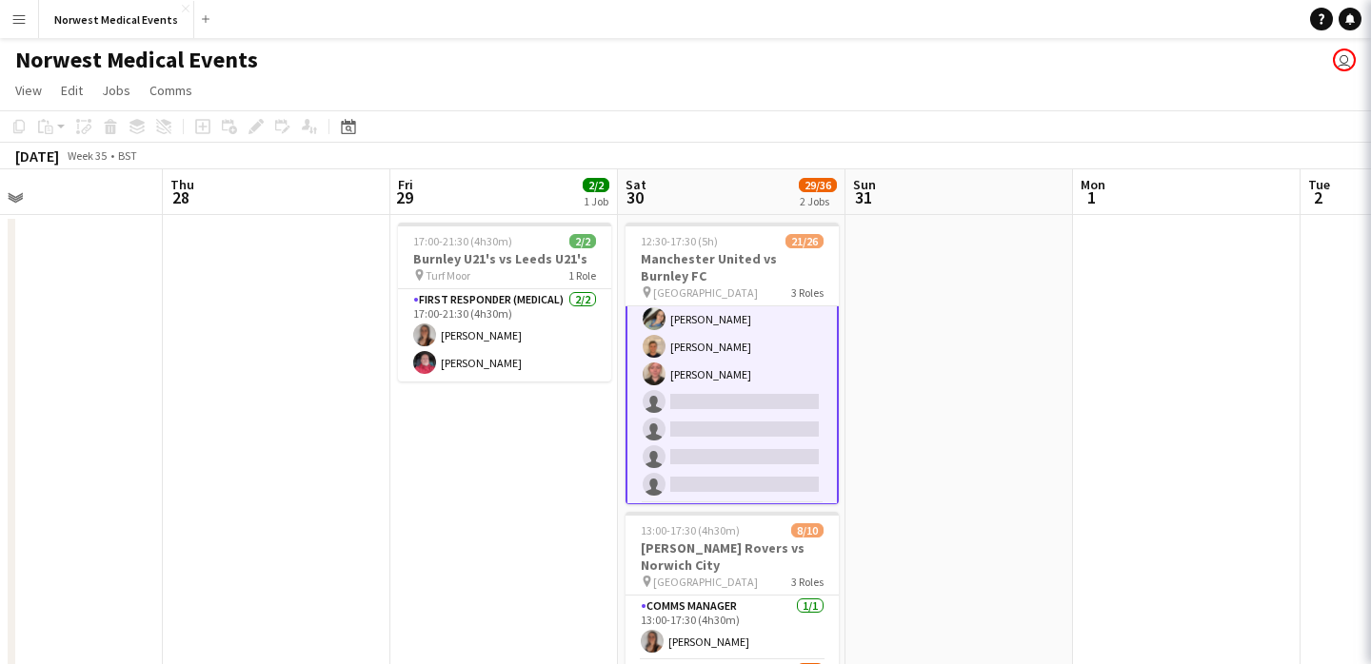
scroll to position [368, 0]
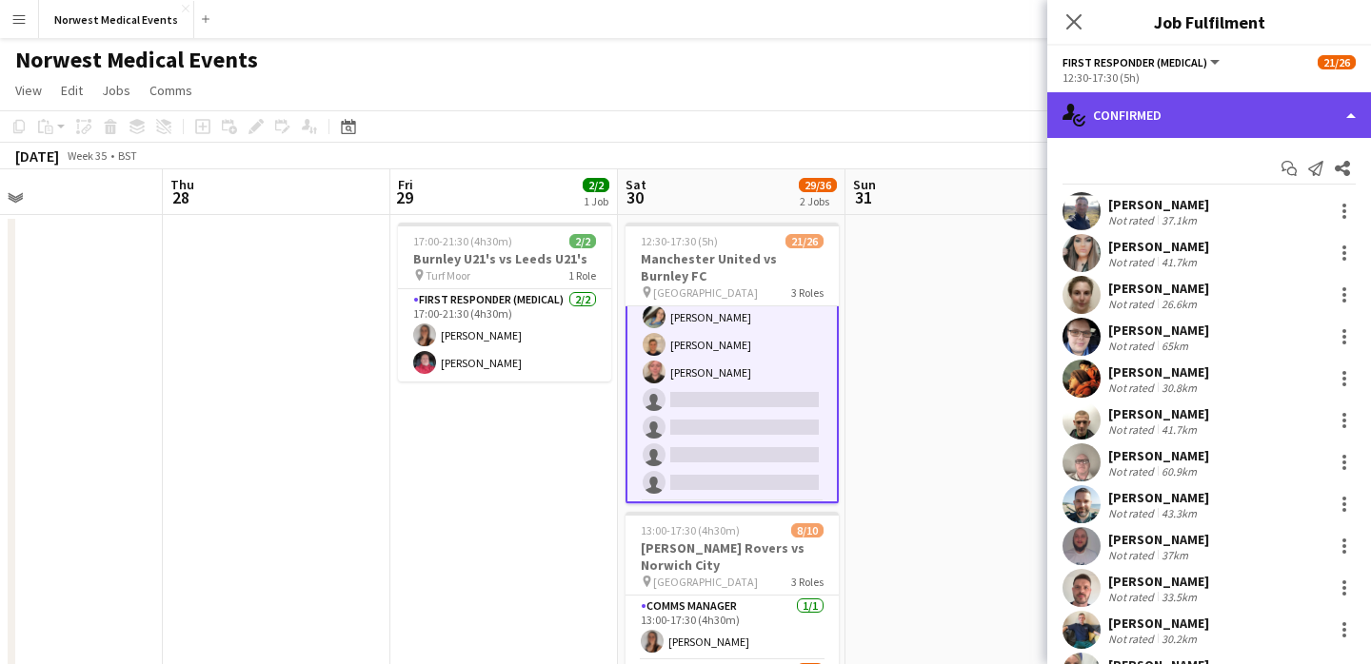
click at [1213, 112] on div "single-neutral-actions-check-2 Confirmed" at bounding box center [1209, 115] width 324 height 46
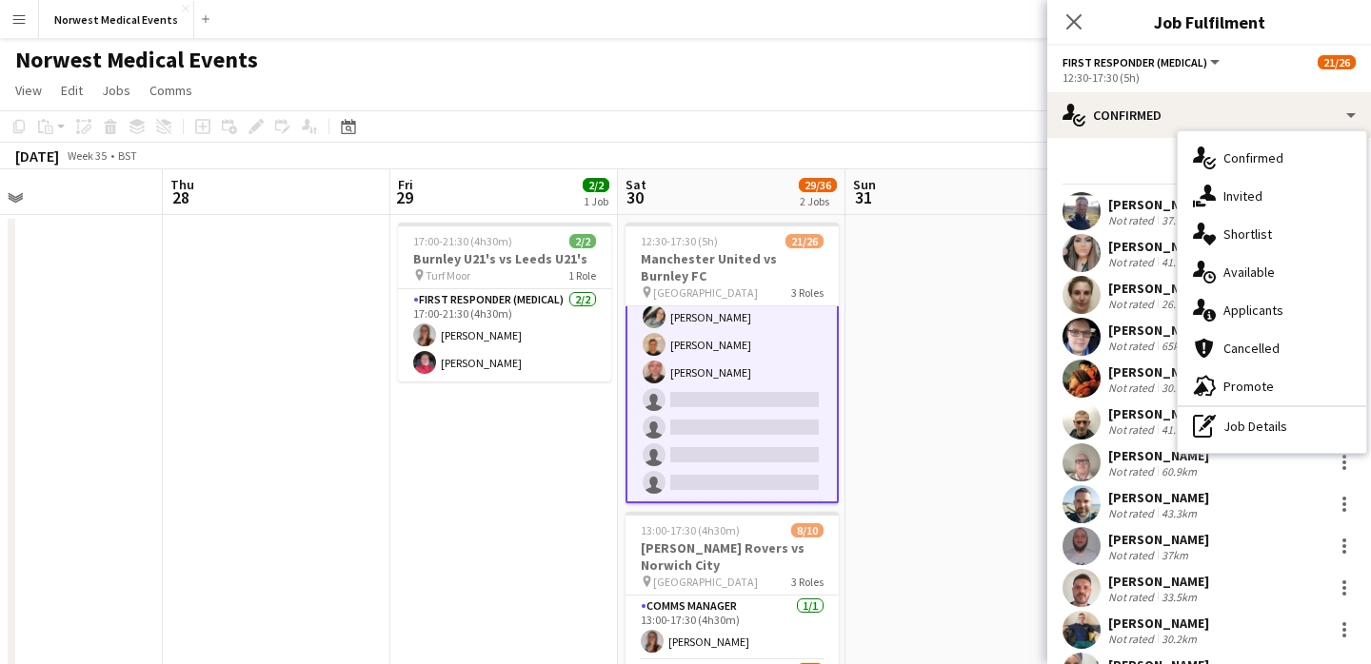
click at [1263, 303] on div "single-neutral-actions-information Applicants" at bounding box center [1272, 310] width 188 height 38
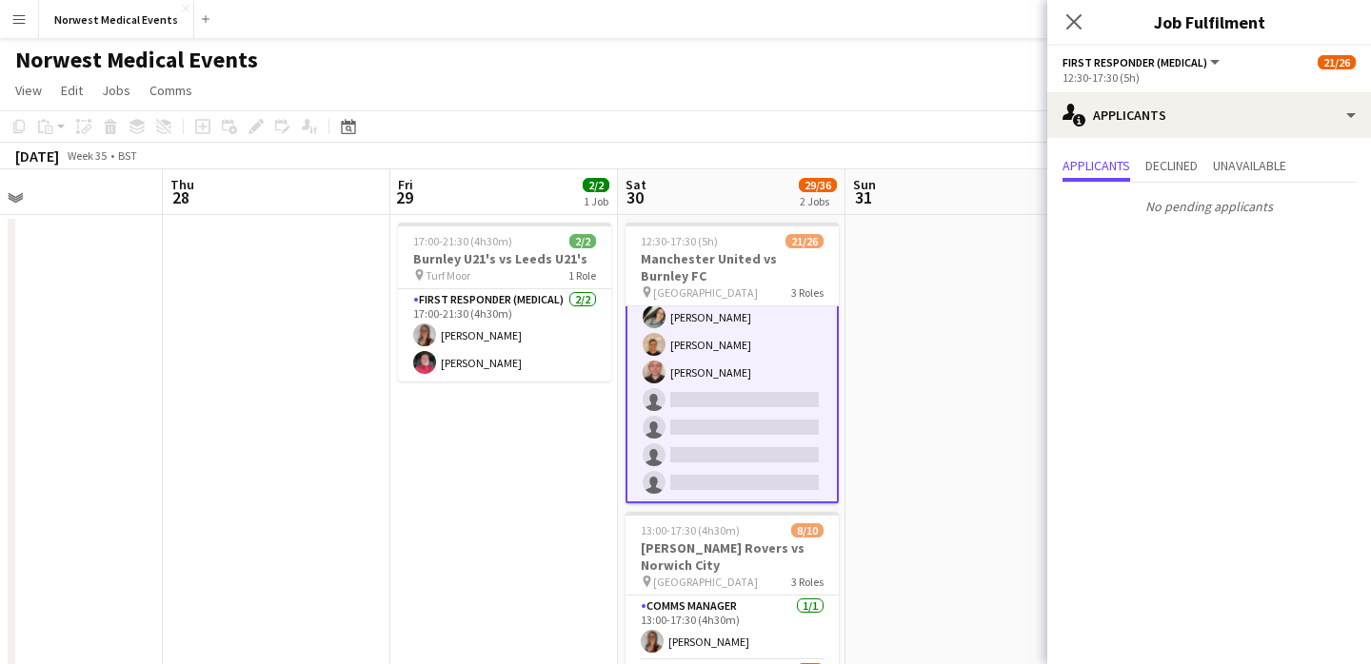
click at [1069, 14] on icon "Close pop-in" at bounding box center [1073, 21] width 15 height 15
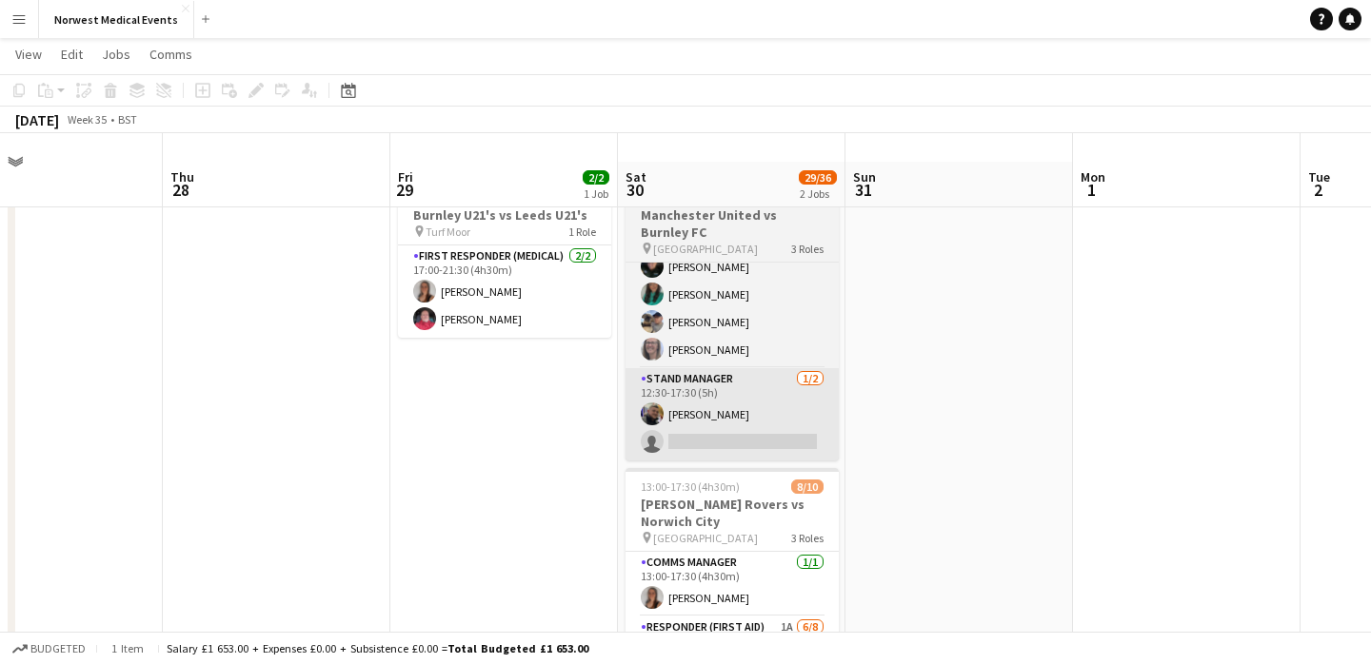
scroll to position [88, 0]
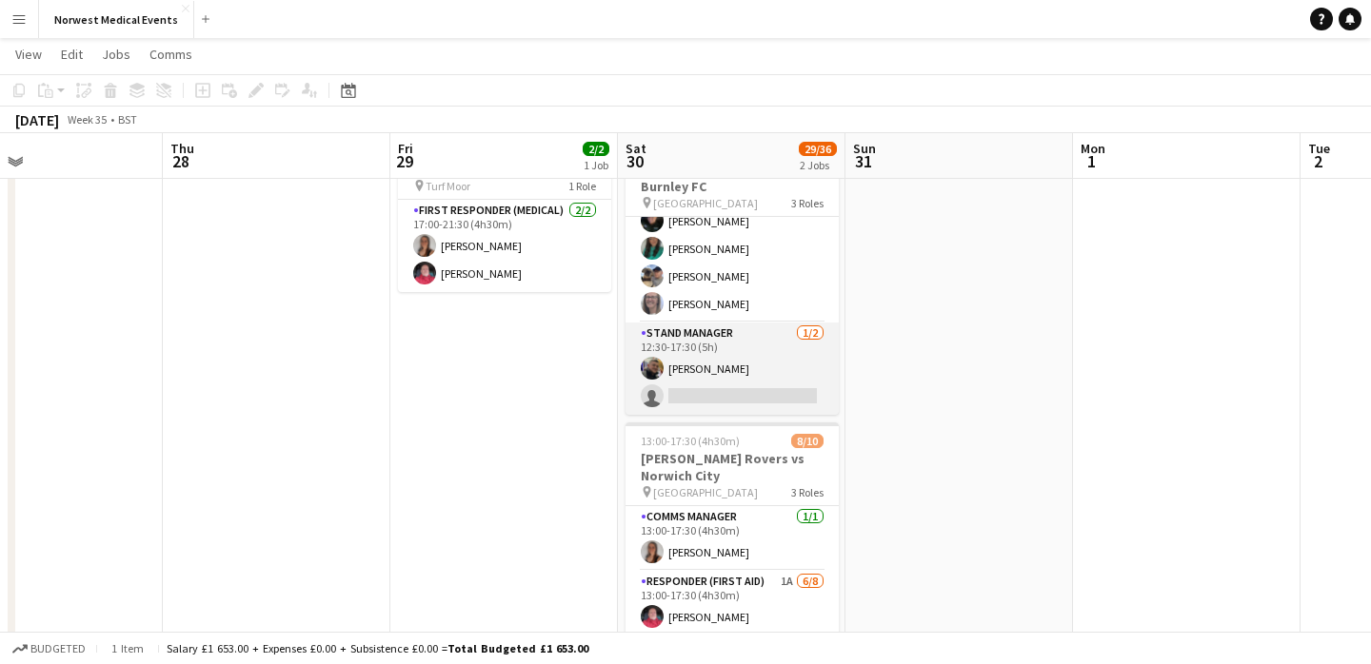
click at [754, 371] on app-card-role "Stand Manager 1/2 12:30-17:30 (5h) Jordan Marsden single-neutral-actions" at bounding box center [731, 369] width 213 height 92
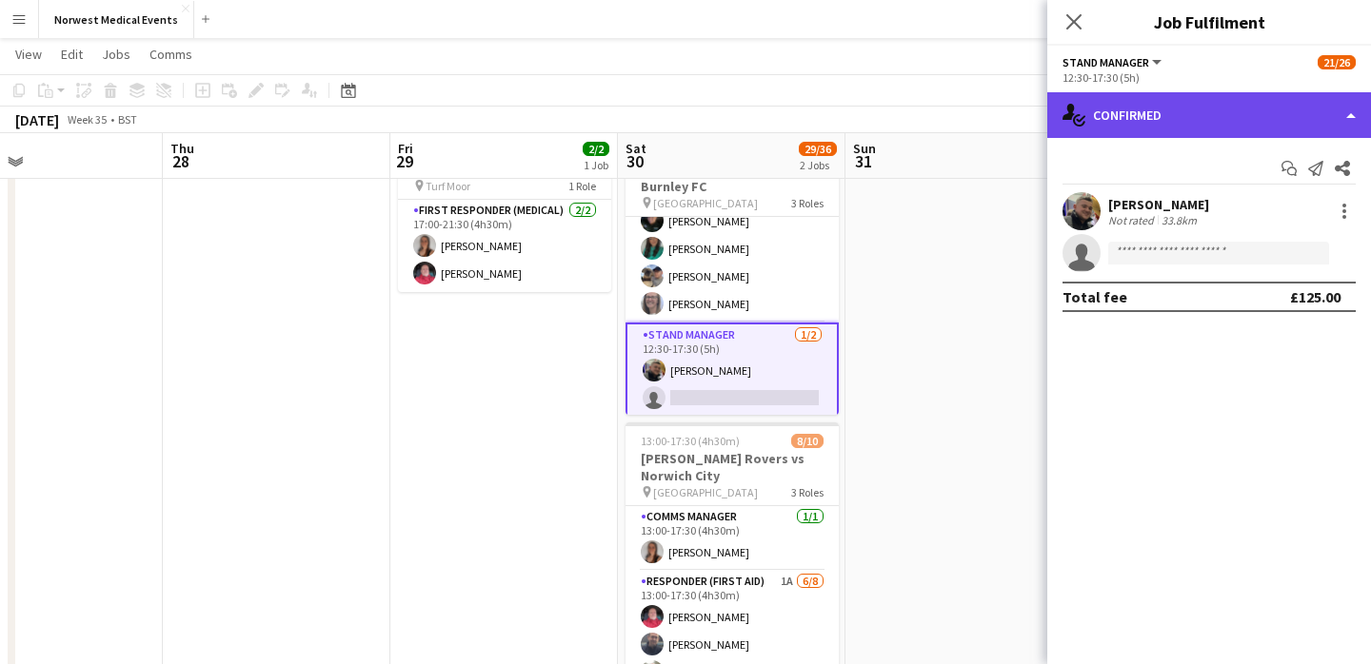
click at [1202, 114] on div "single-neutral-actions-check-2 Confirmed" at bounding box center [1209, 115] width 324 height 46
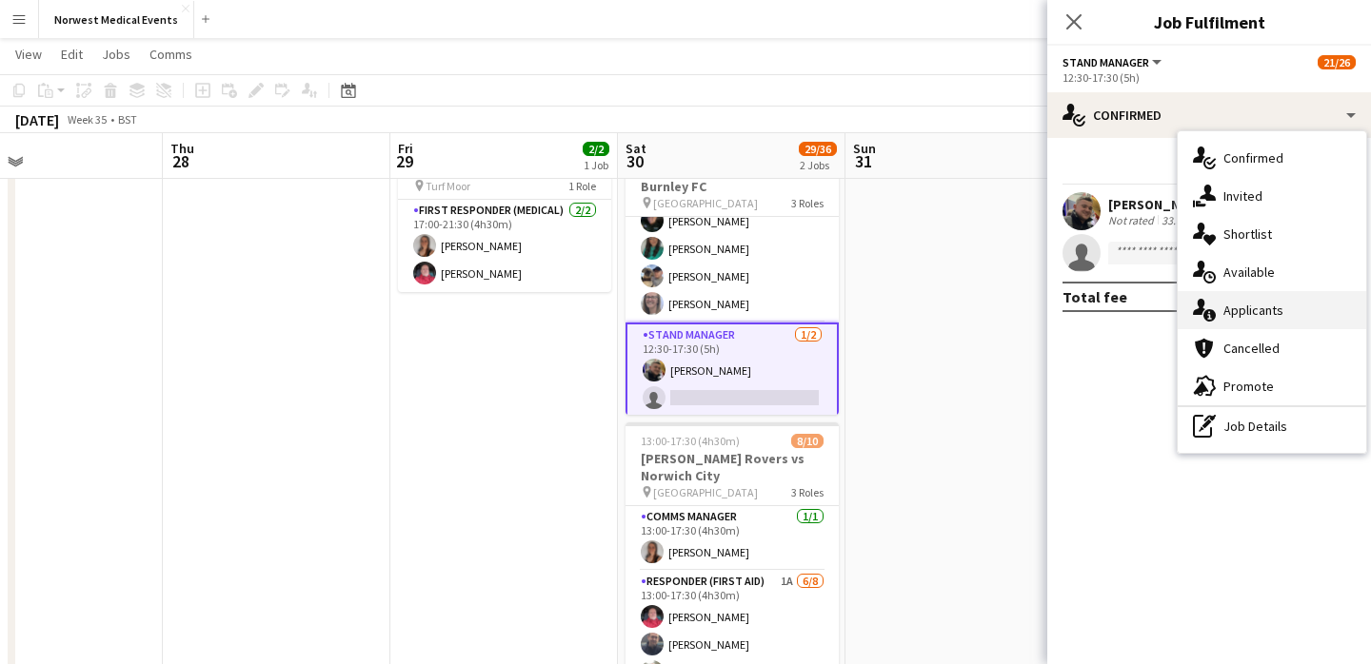
click at [1239, 305] on div "single-neutral-actions-information Applicants" at bounding box center [1272, 310] width 188 height 38
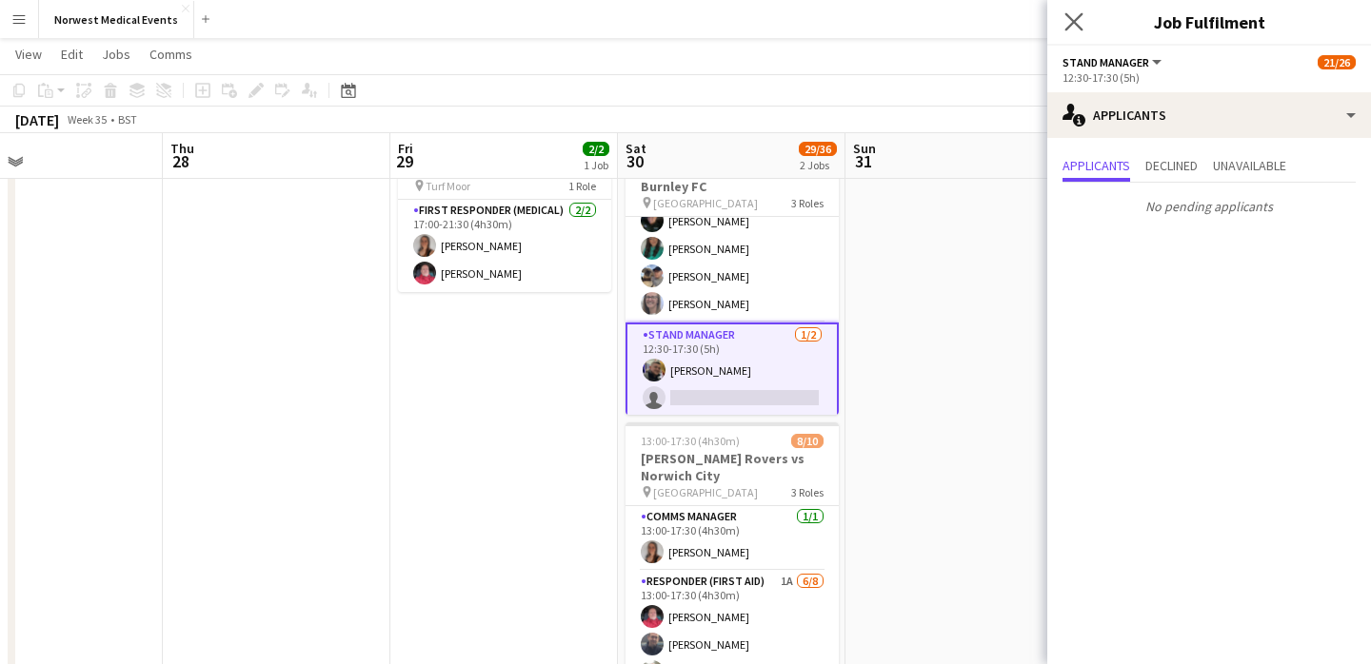
click at [1072, 10] on app-icon "Close pop-in" at bounding box center [1074, 23] width 28 height 28
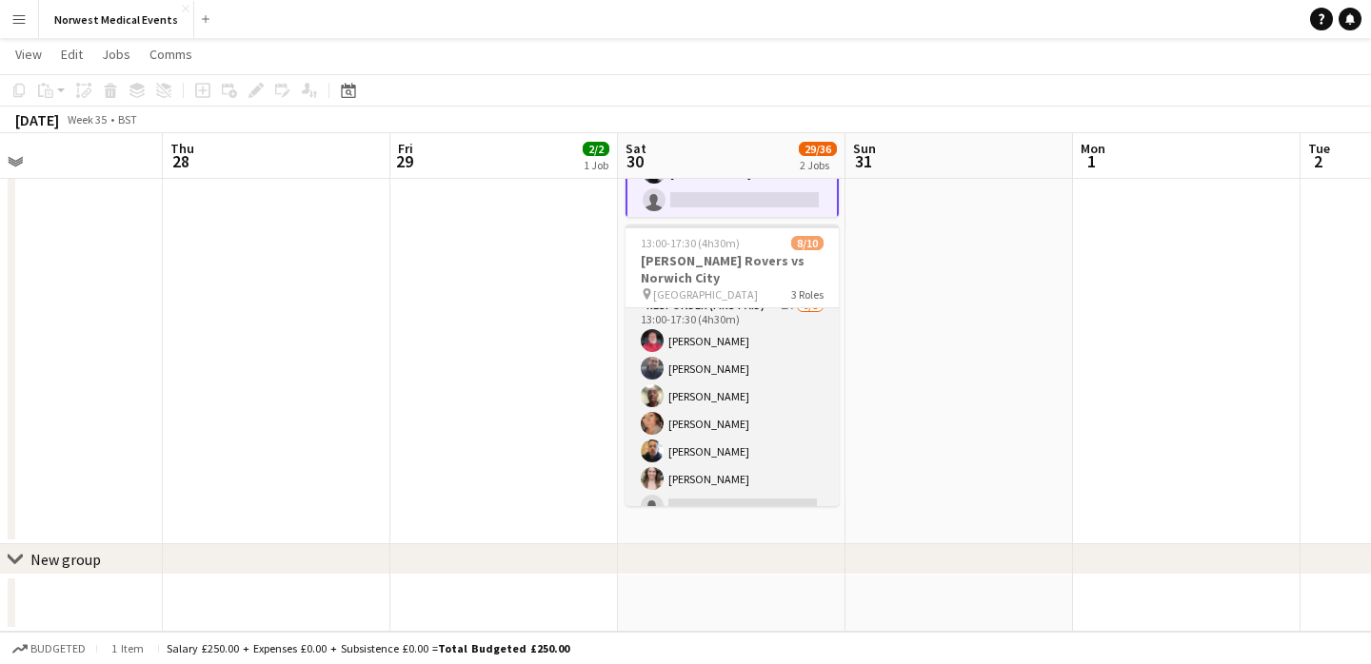
scroll to position [136, 0]
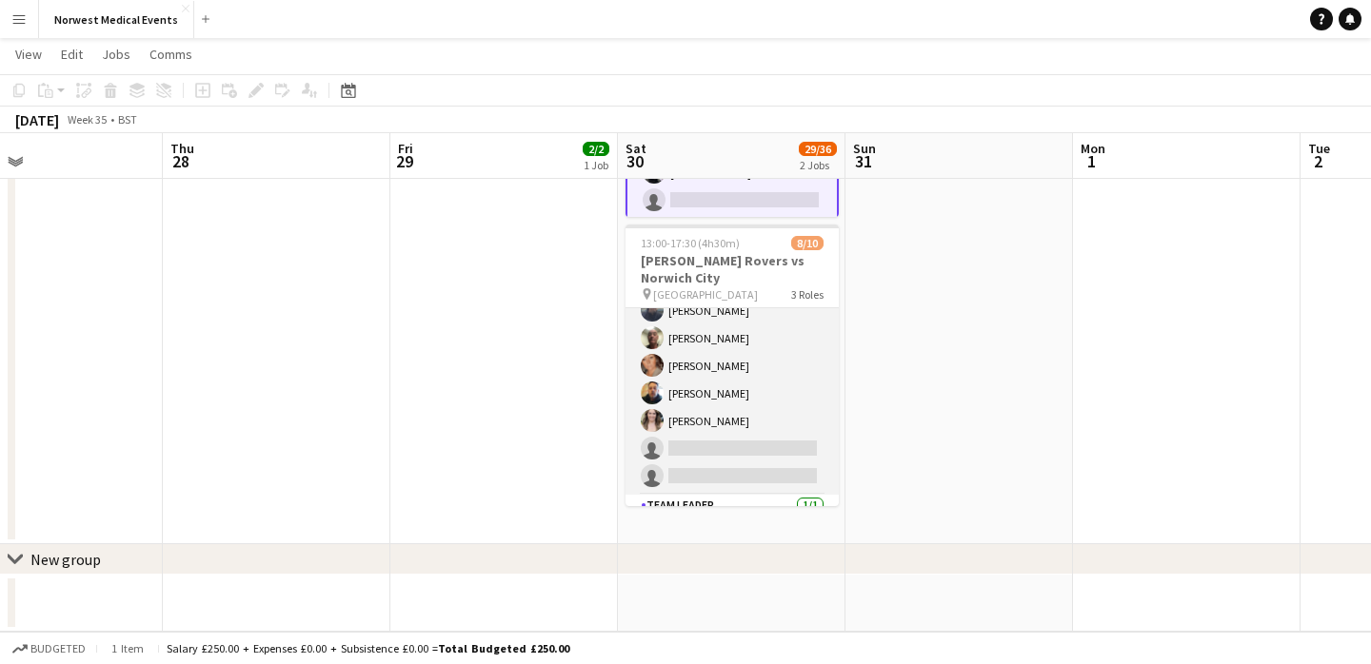
click at [746, 417] on app-card-role "Responder (First Aid) 1A 6/8 13:00-17:30 (4h30m) Mark Smith Paul Walmsley John …" at bounding box center [731, 366] width 213 height 258
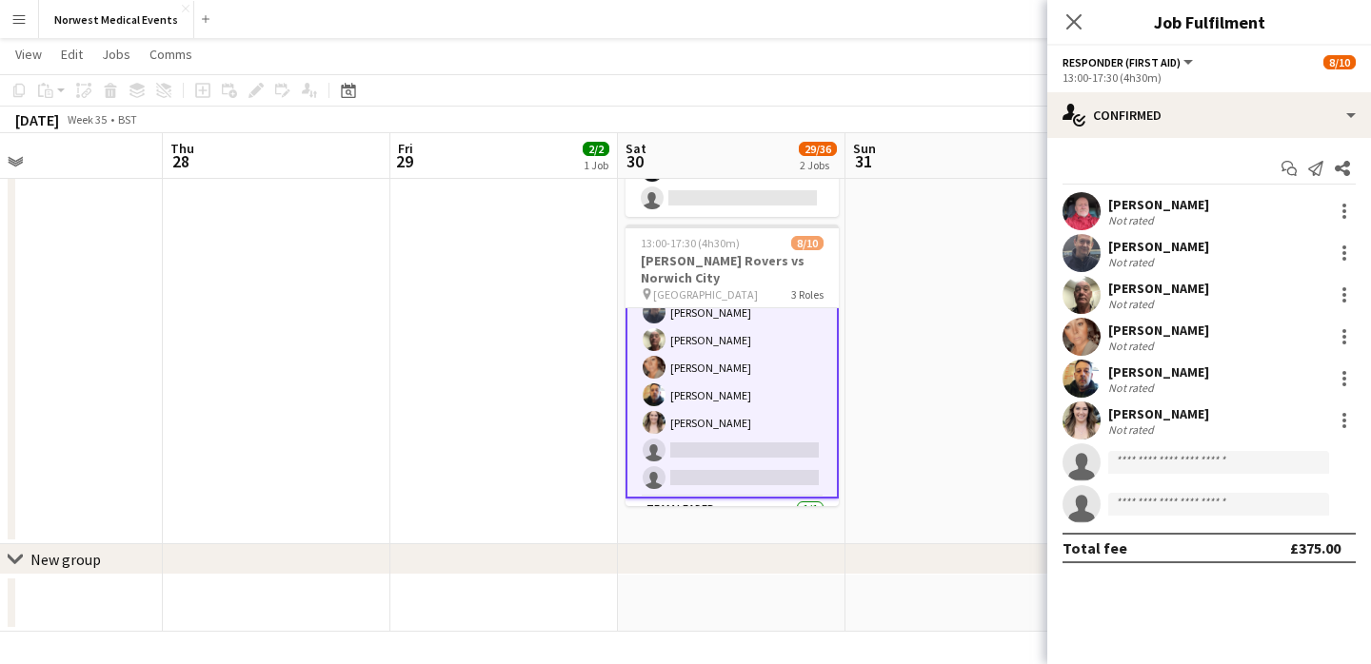
scroll to position [138, 0]
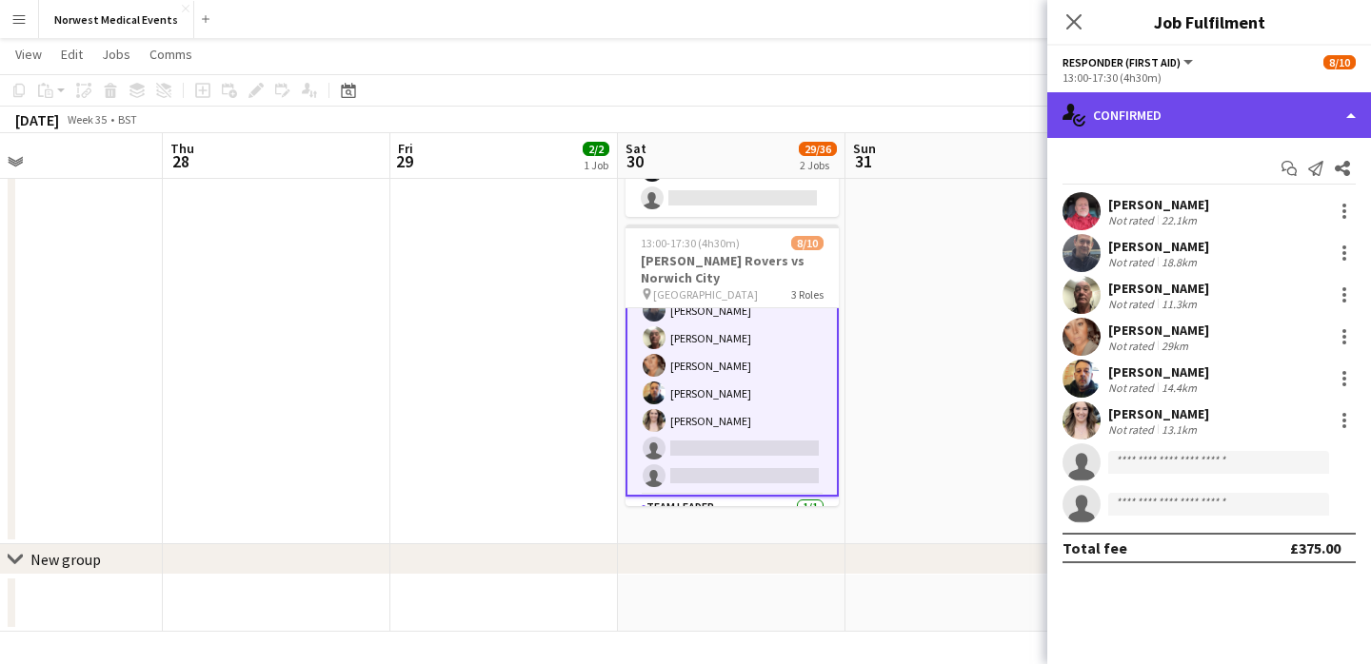
click at [1150, 122] on div "single-neutral-actions-check-2 Confirmed" at bounding box center [1209, 115] width 324 height 46
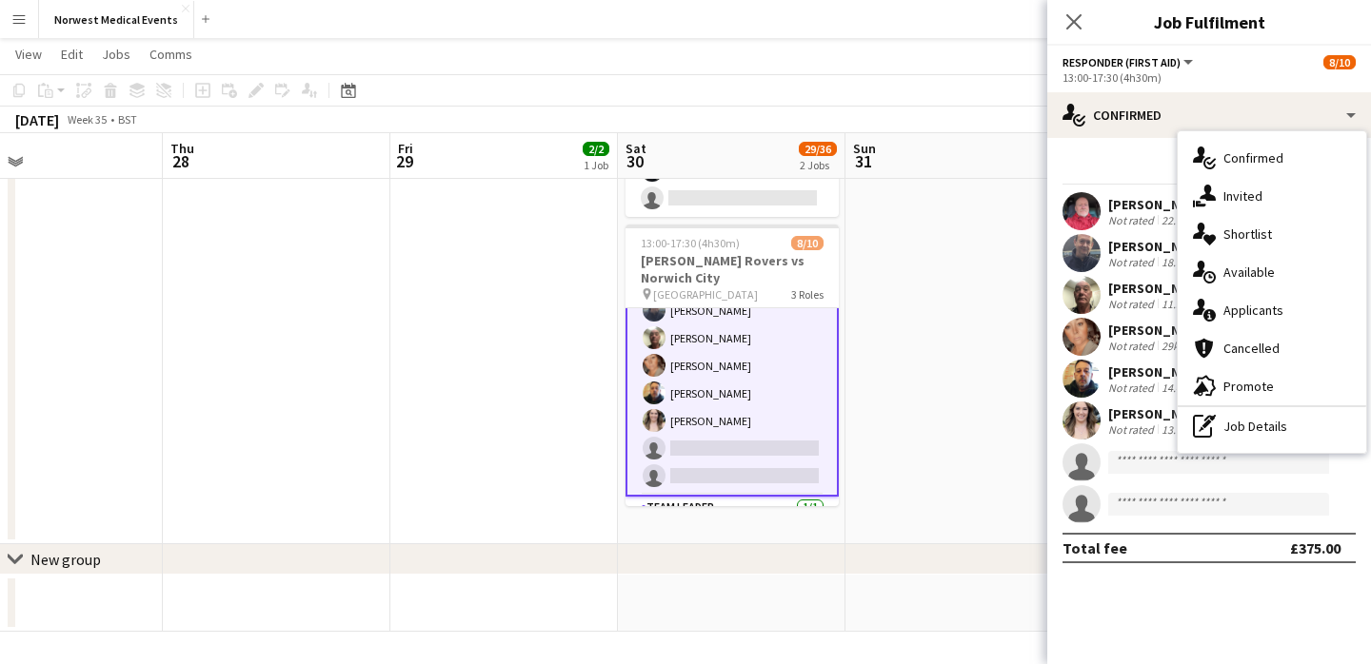
click at [1259, 311] on div "single-neutral-actions-information Applicants" at bounding box center [1272, 310] width 188 height 38
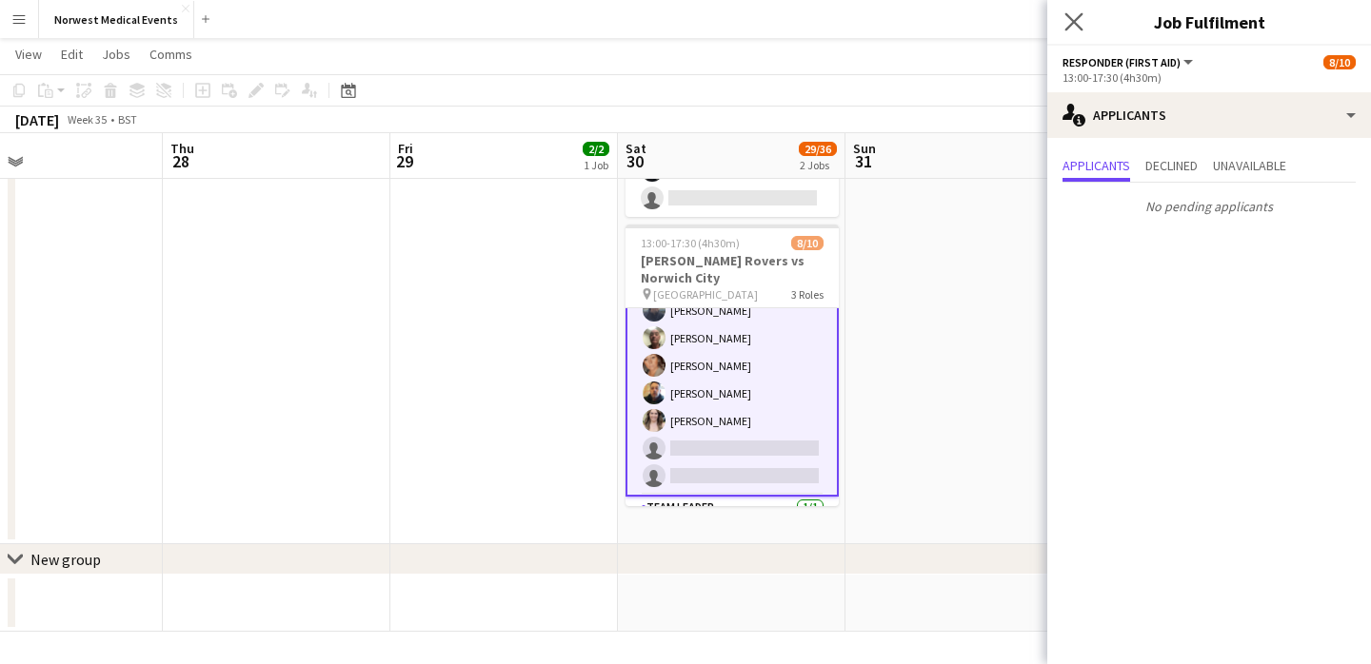
click at [1084, 30] on app-icon "Close pop-in" at bounding box center [1074, 23] width 28 height 28
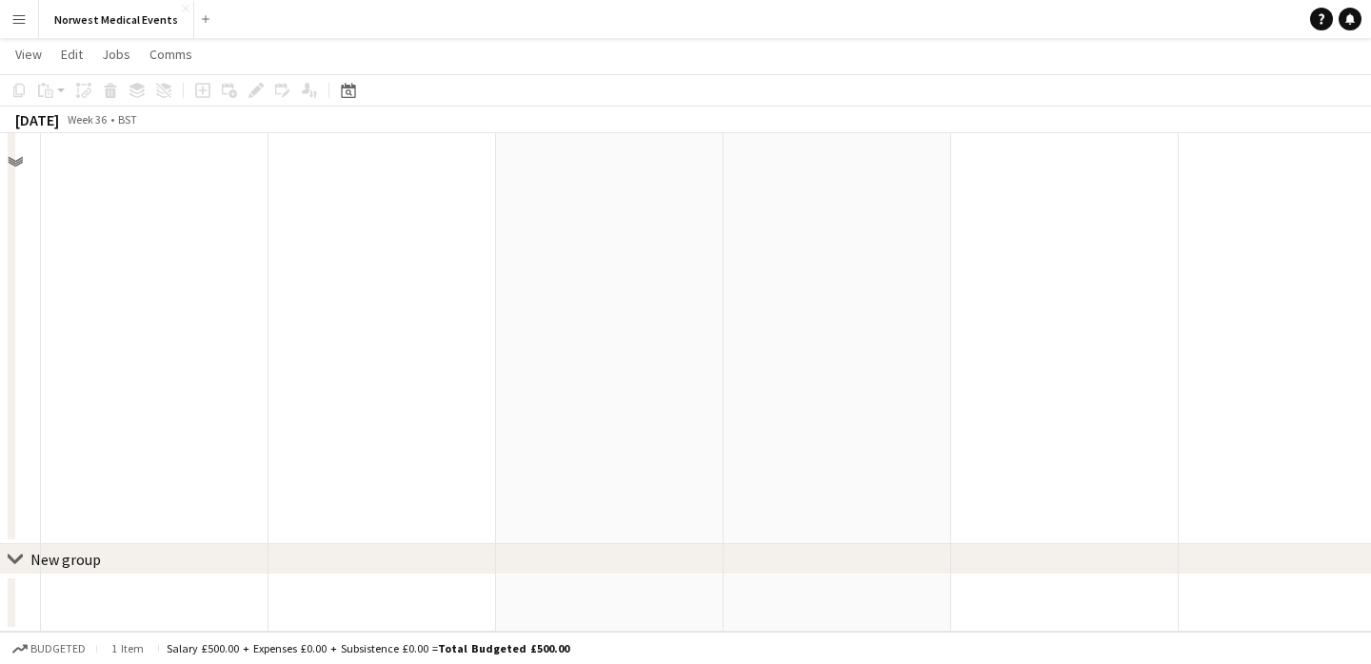
scroll to position [0, 0]
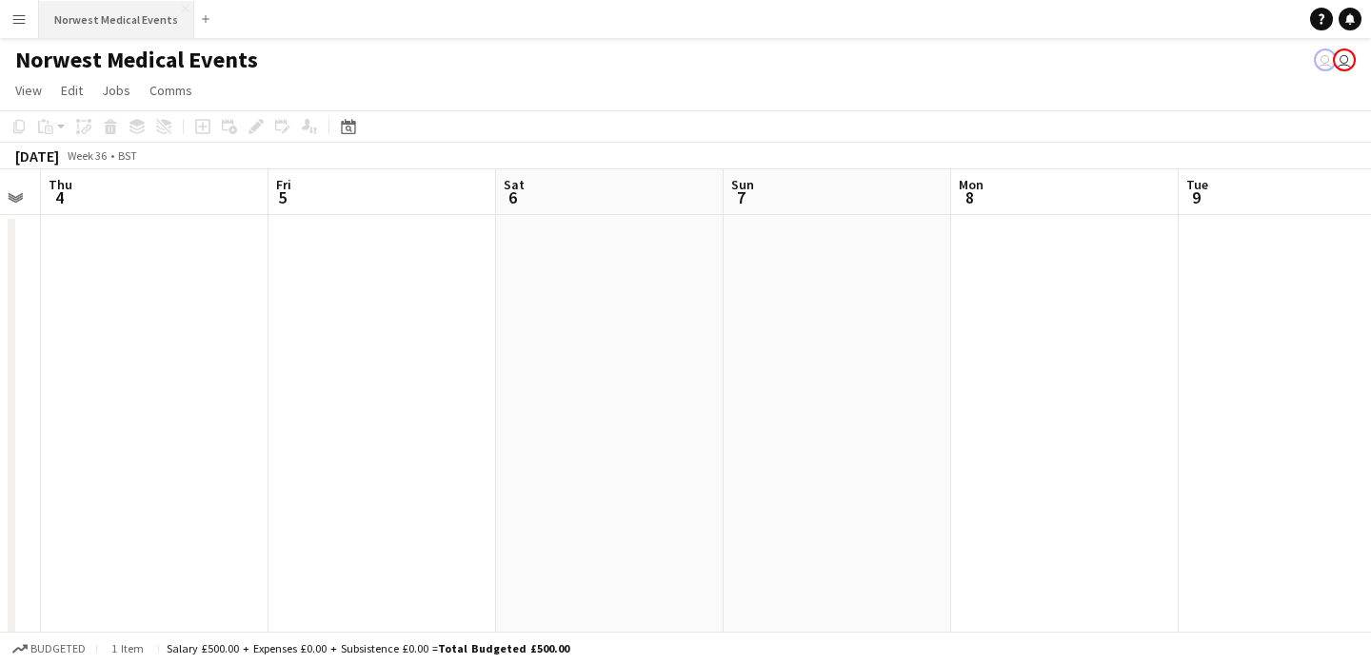
click at [103, 20] on button "Norwest Medical Events Close" at bounding box center [116, 19] width 155 height 37
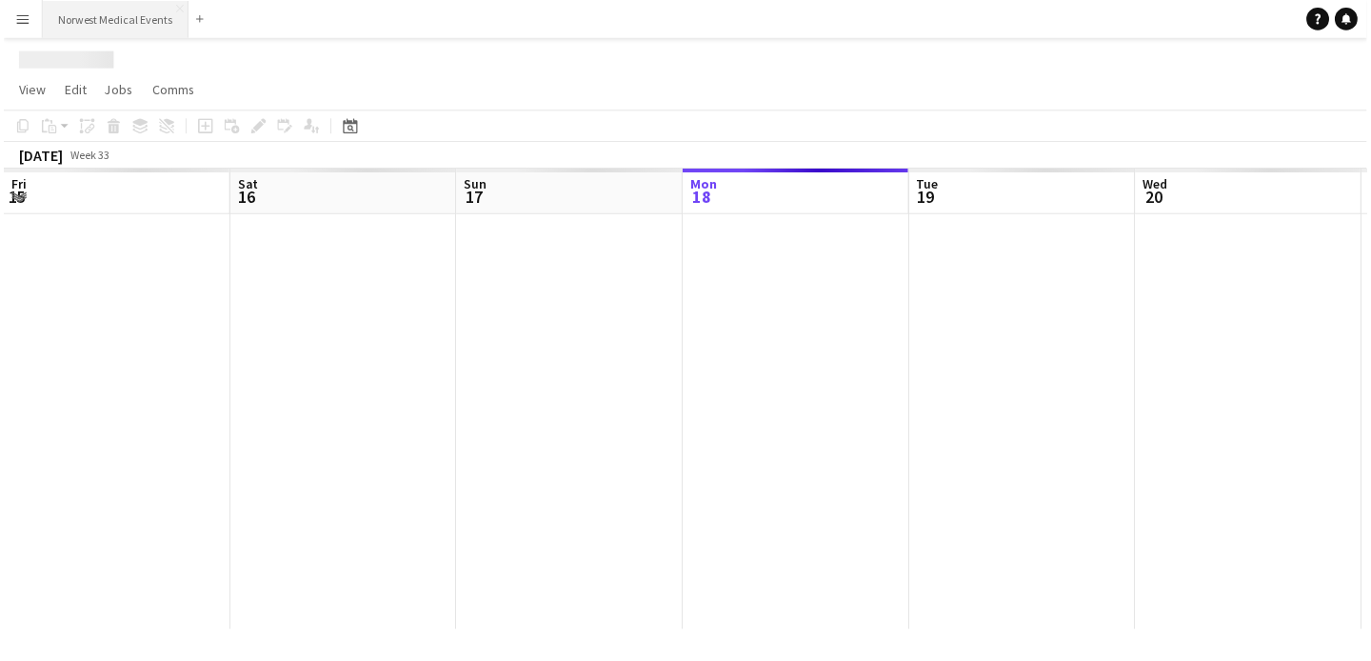
scroll to position [0, 455]
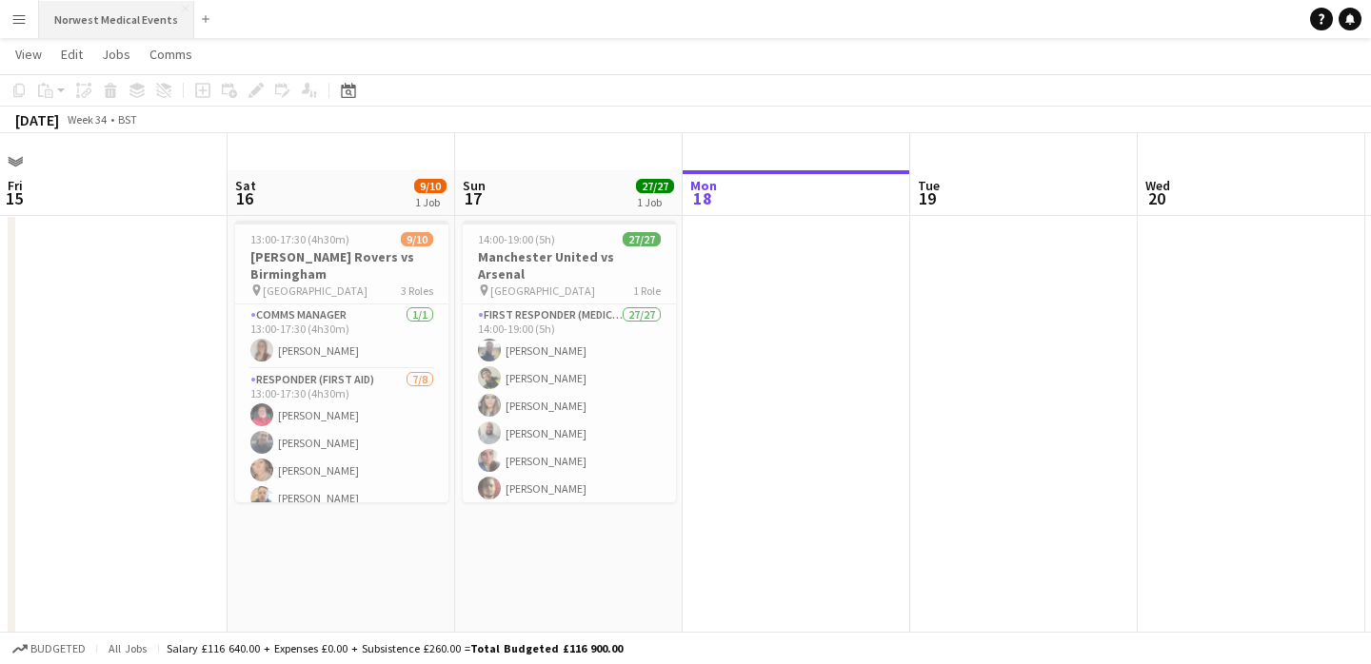
scroll to position [37, 0]
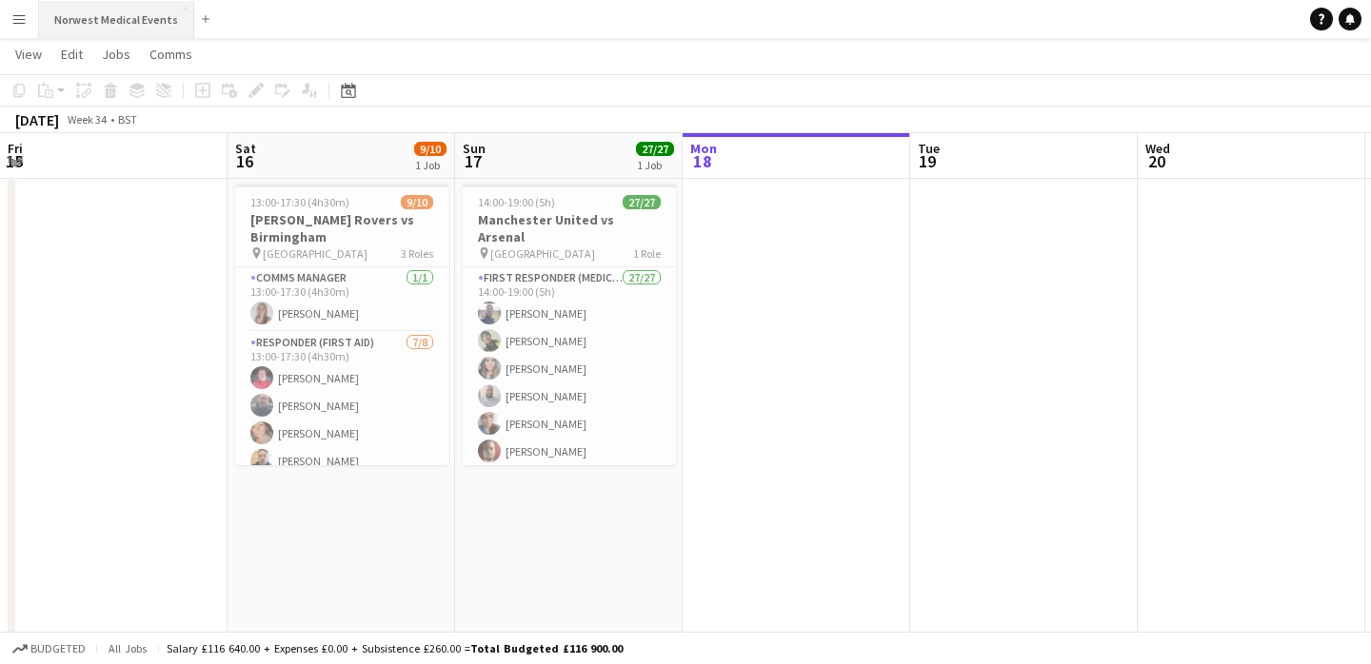
click at [100, 15] on button "Norwest Medical Events Close" at bounding box center [116, 19] width 155 height 37
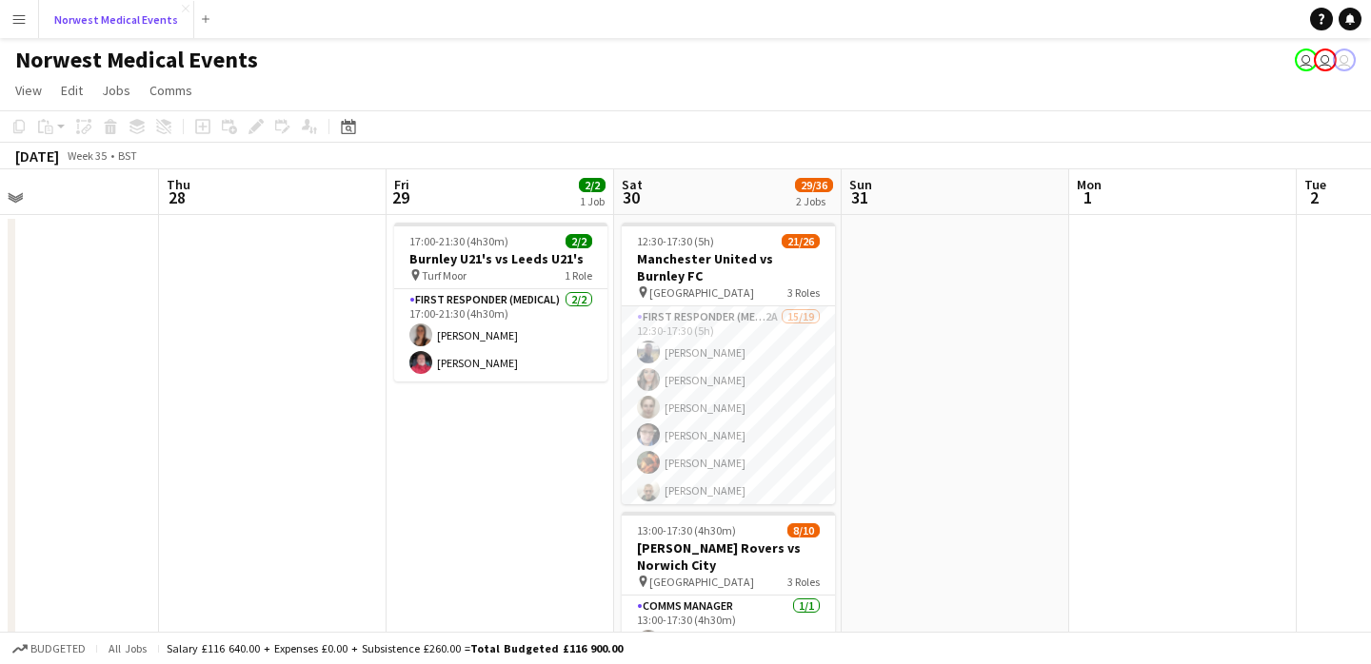
scroll to position [0, 593]
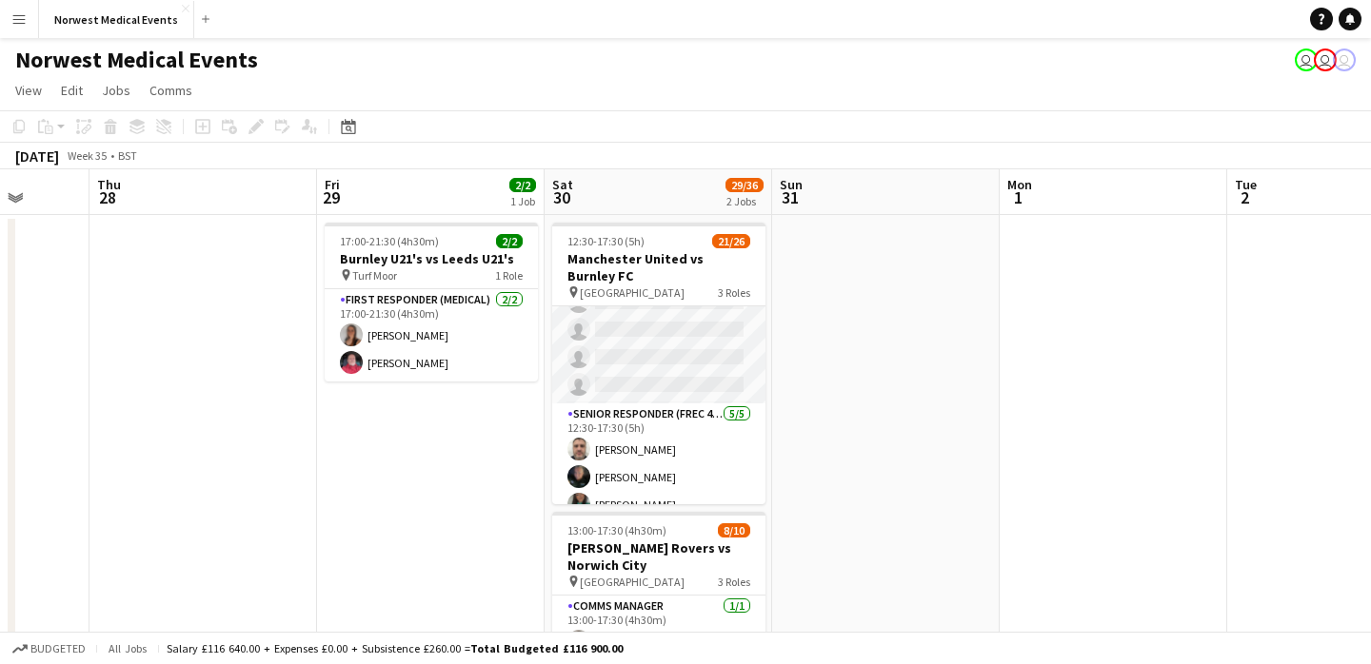
click at [687, 358] on app-card-role "First Responder (Medical) 2A 15/19 12:30-17:30 (5h) Rory Murphy Kayleigh O'Donn…" at bounding box center [658, 123] width 213 height 562
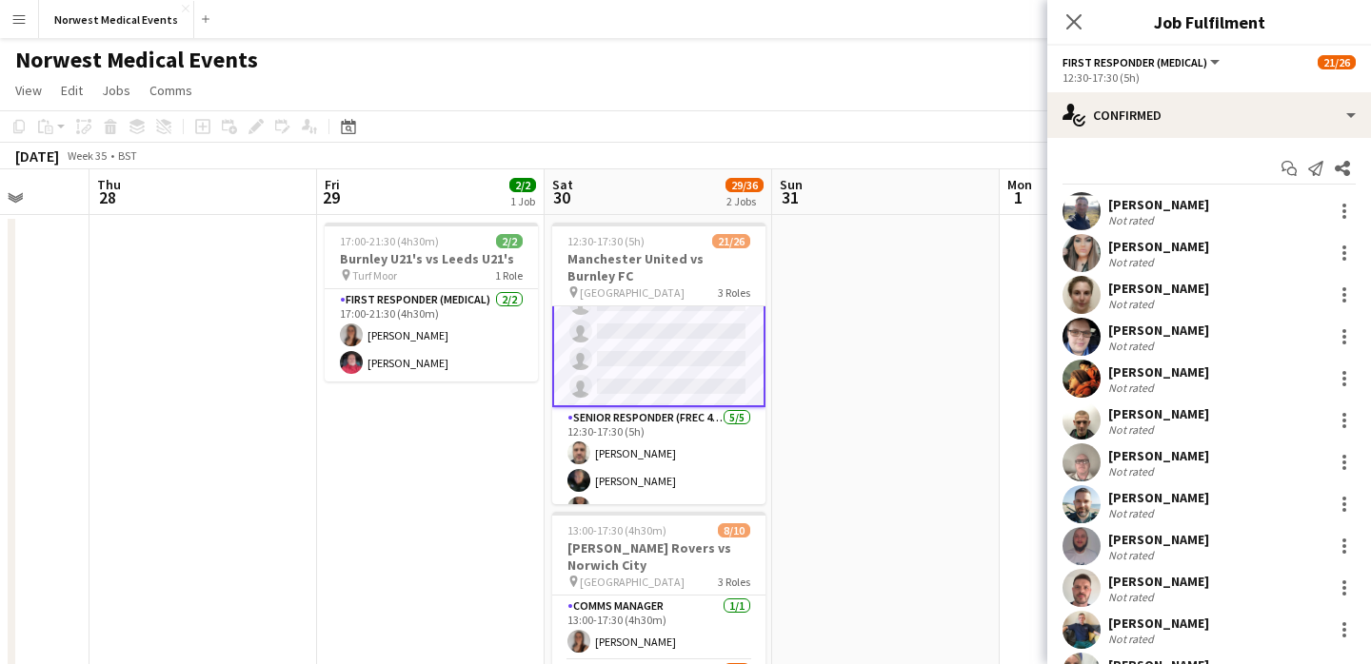
scroll to position [466, 0]
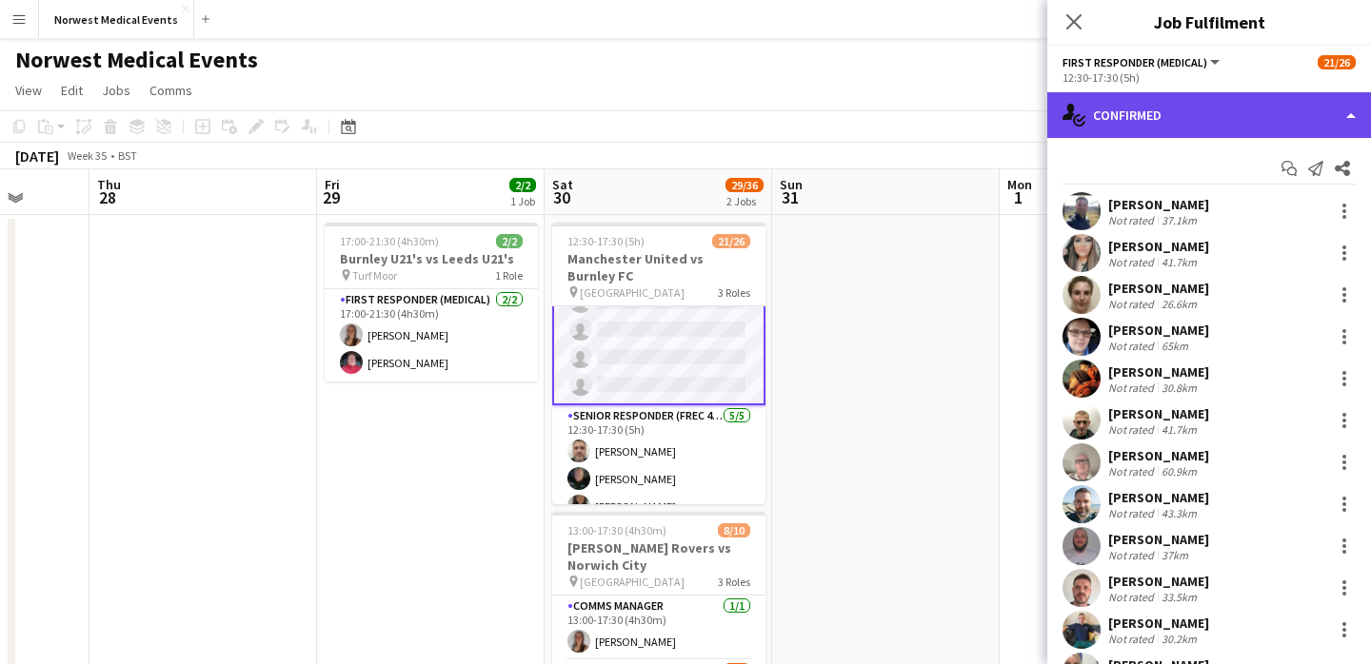
click at [1238, 119] on div "single-neutral-actions-check-2 Confirmed" at bounding box center [1209, 115] width 324 height 46
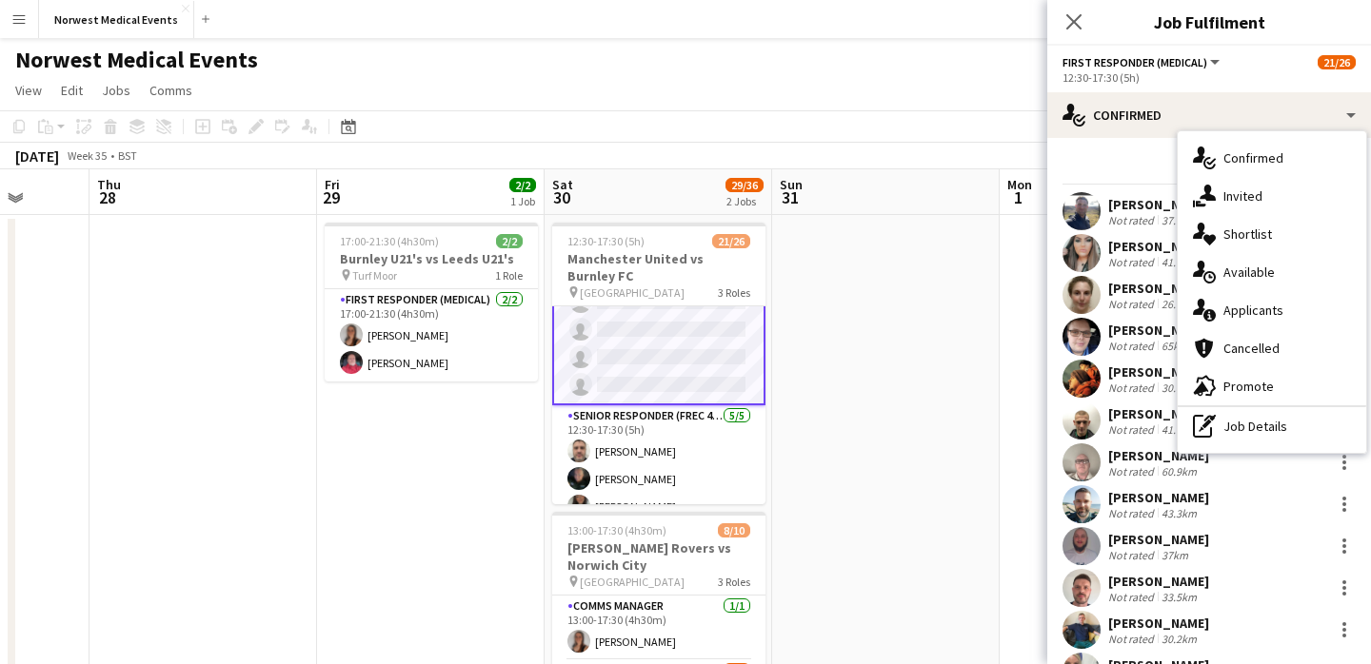
click at [1262, 308] on div "single-neutral-actions-information Applicants" at bounding box center [1272, 310] width 188 height 38
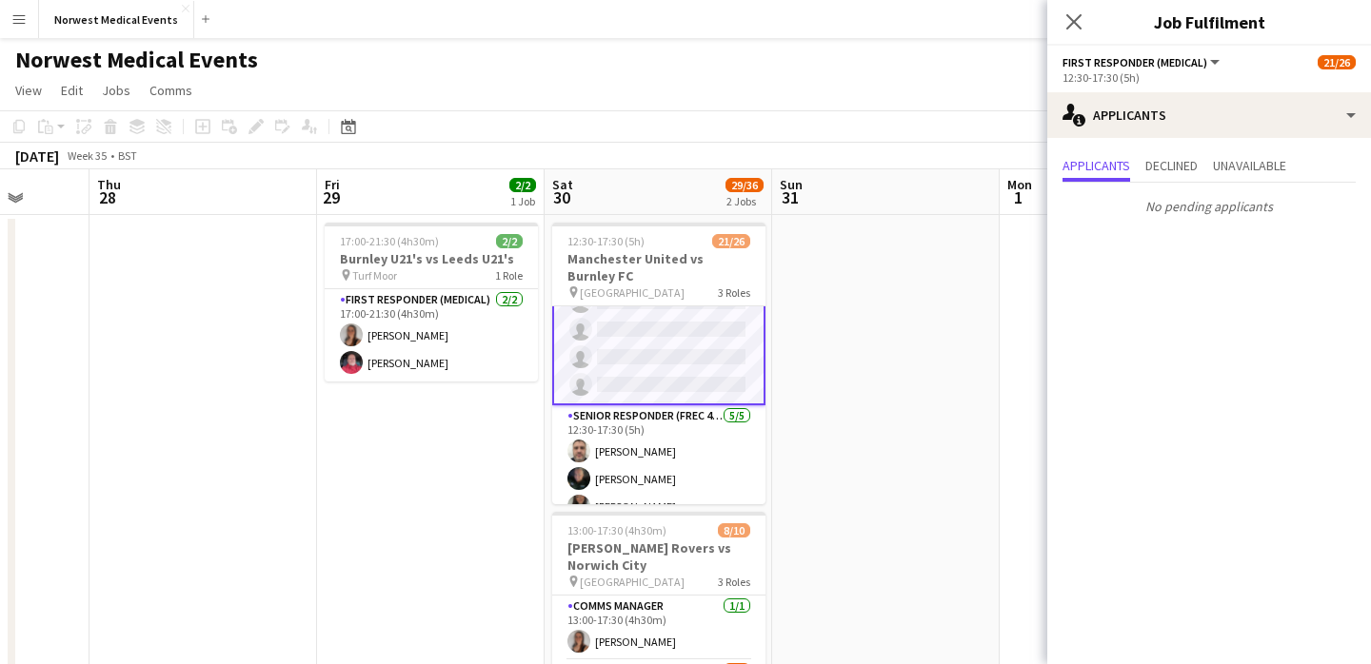
click at [18, 28] on button "Menu" at bounding box center [19, 19] width 38 height 38
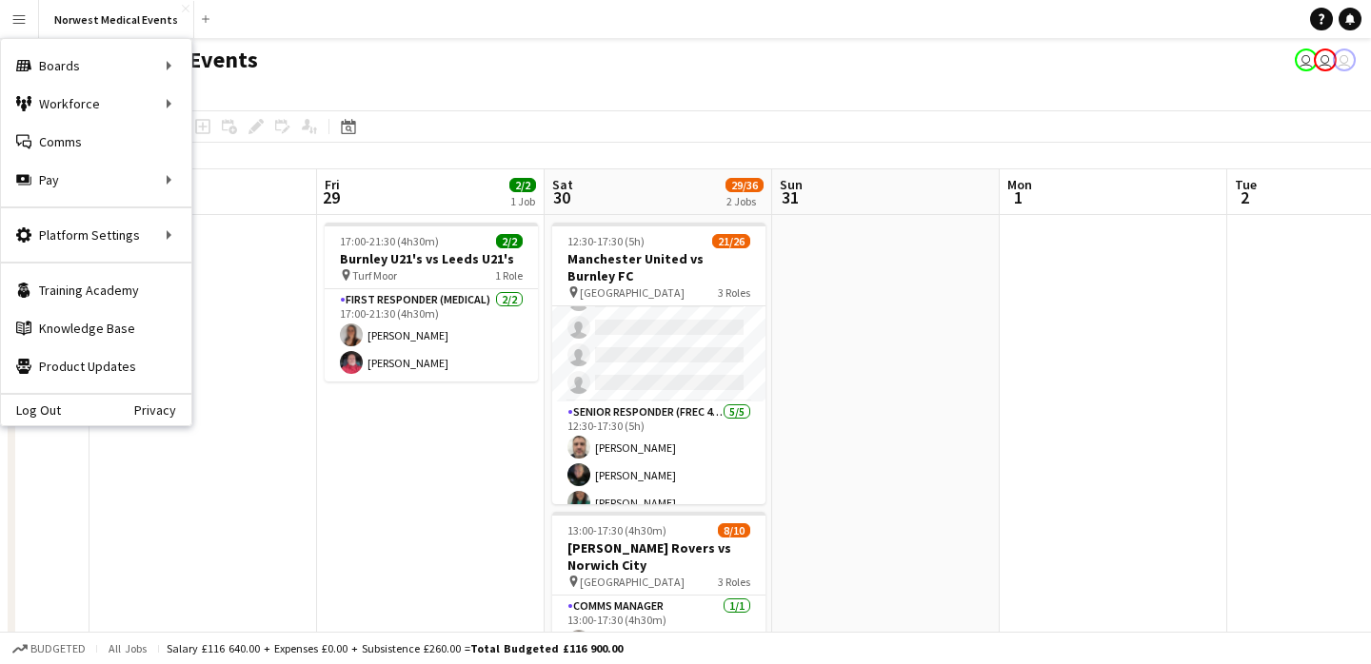
scroll to position [465, 0]
click at [278, 114] on link "My Workforce" at bounding box center [287, 104] width 190 height 38
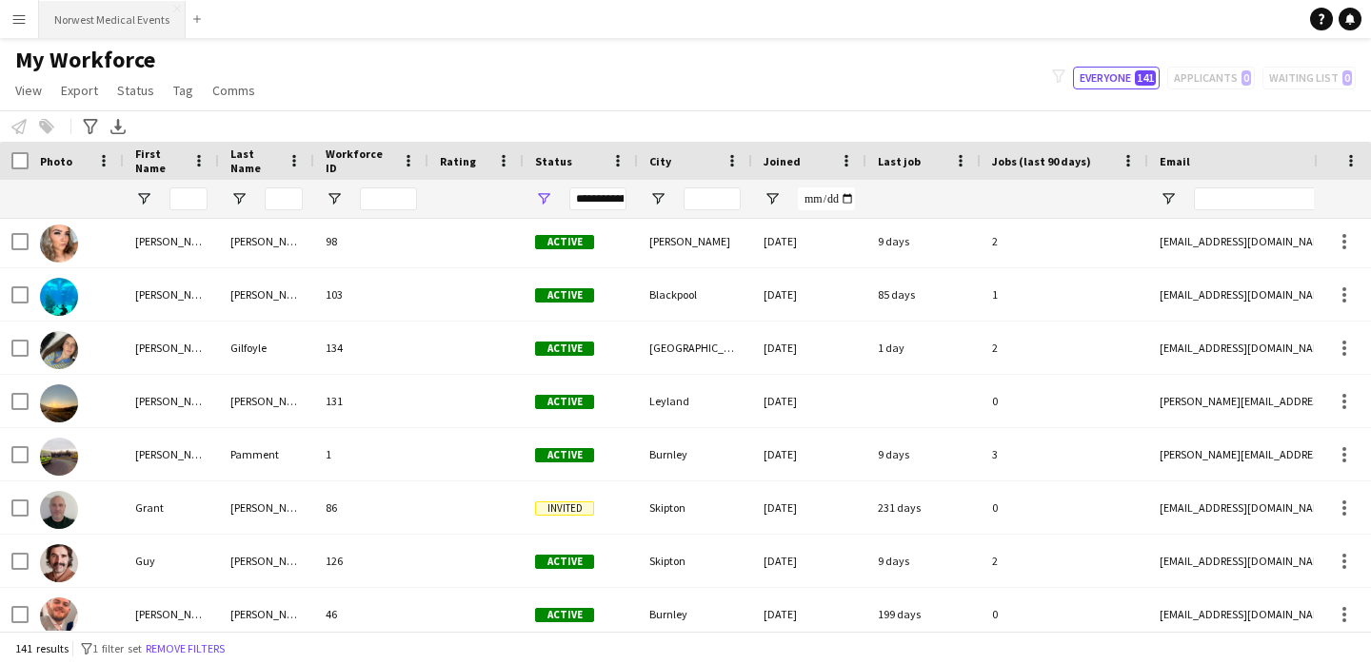
click at [84, 10] on button "Norwest Medical Events Close" at bounding box center [112, 19] width 147 height 37
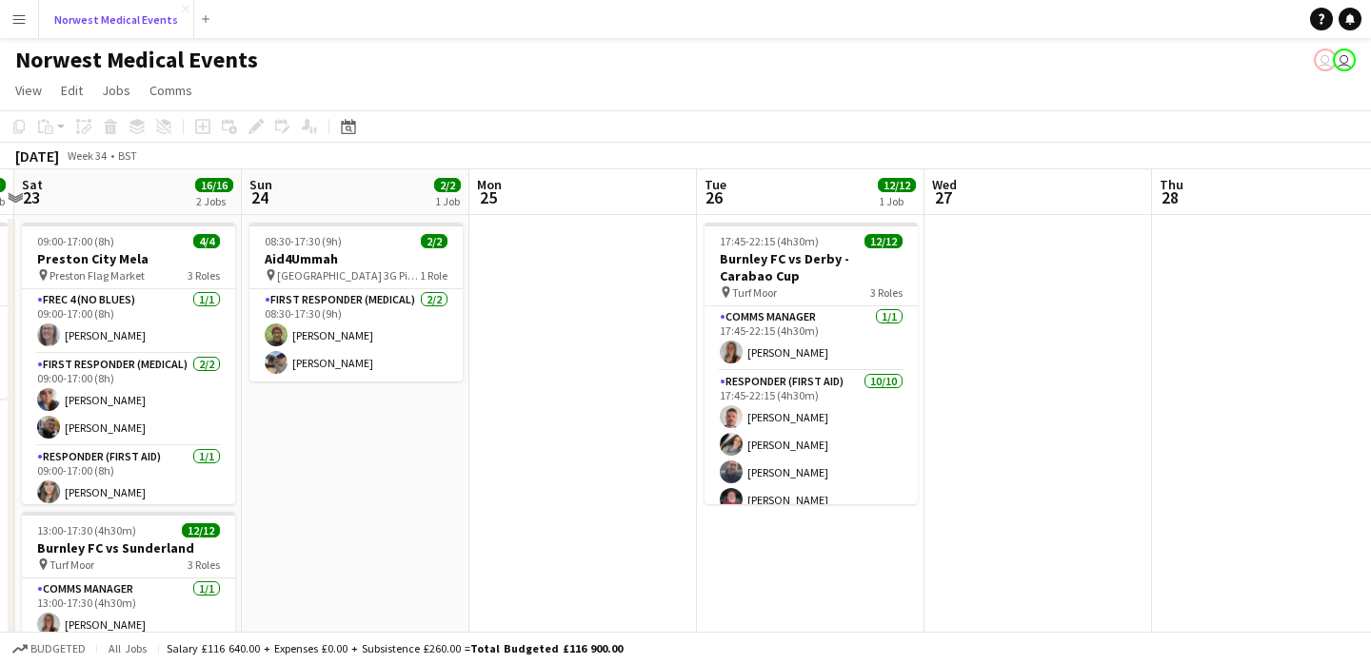
scroll to position [0, 585]
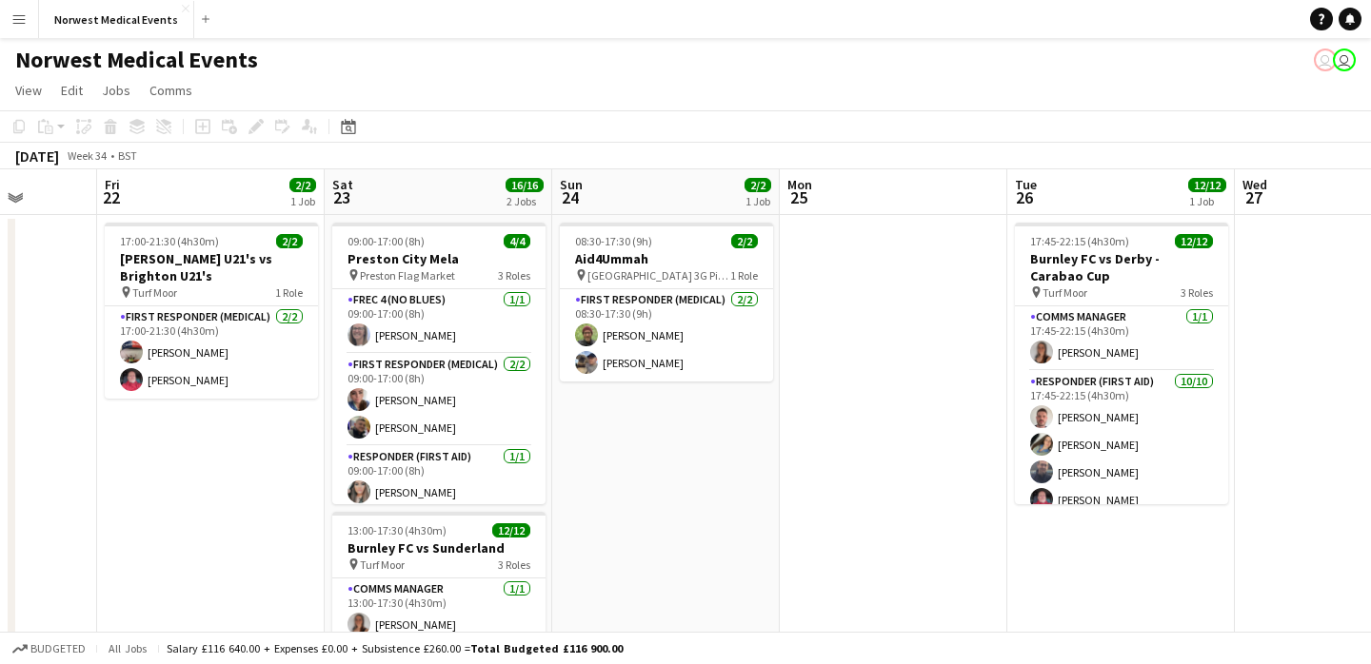
click at [26, 13] on app-icon "Menu" at bounding box center [18, 18] width 15 height 15
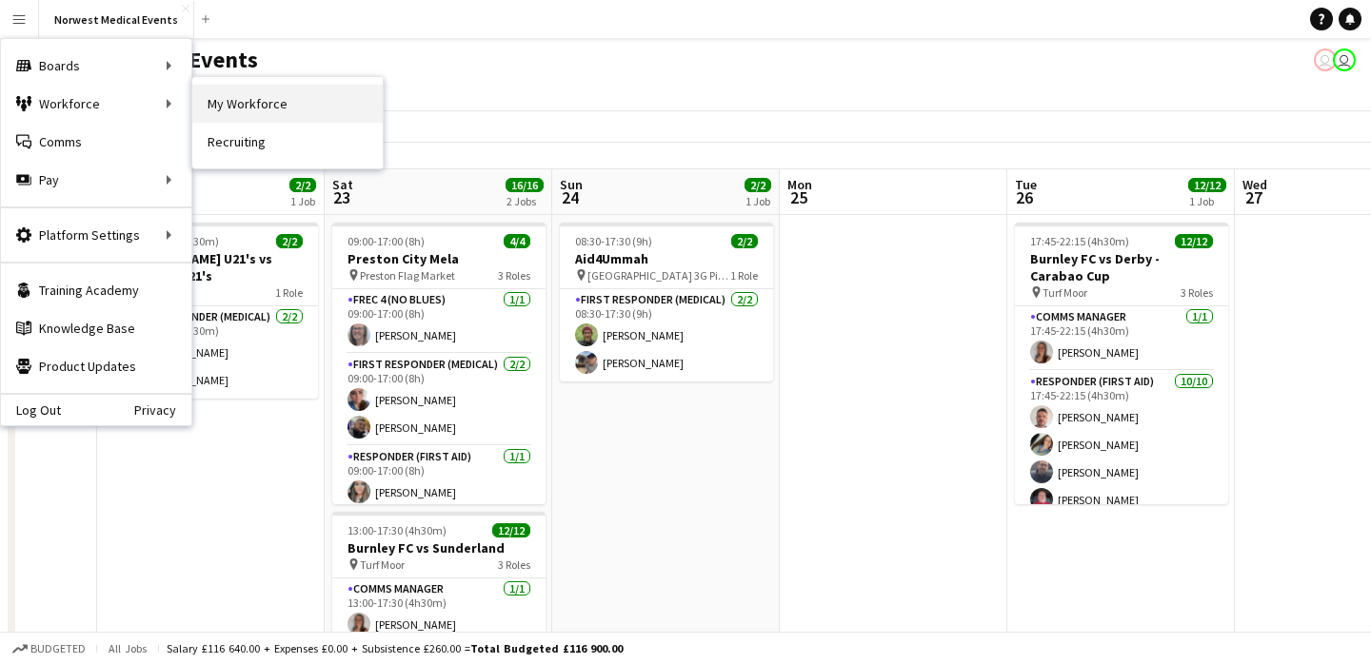
click at [257, 94] on link "My Workforce" at bounding box center [287, 104] width 190 height 38
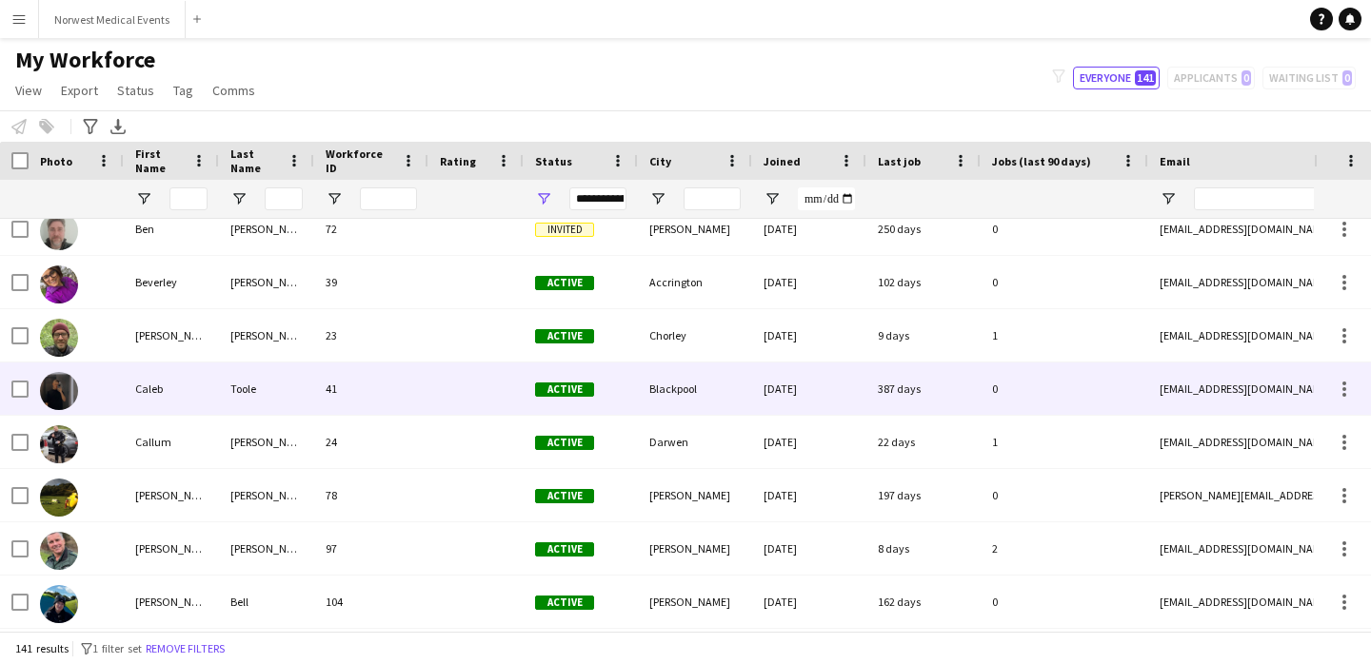
scroll to position [816, 0]
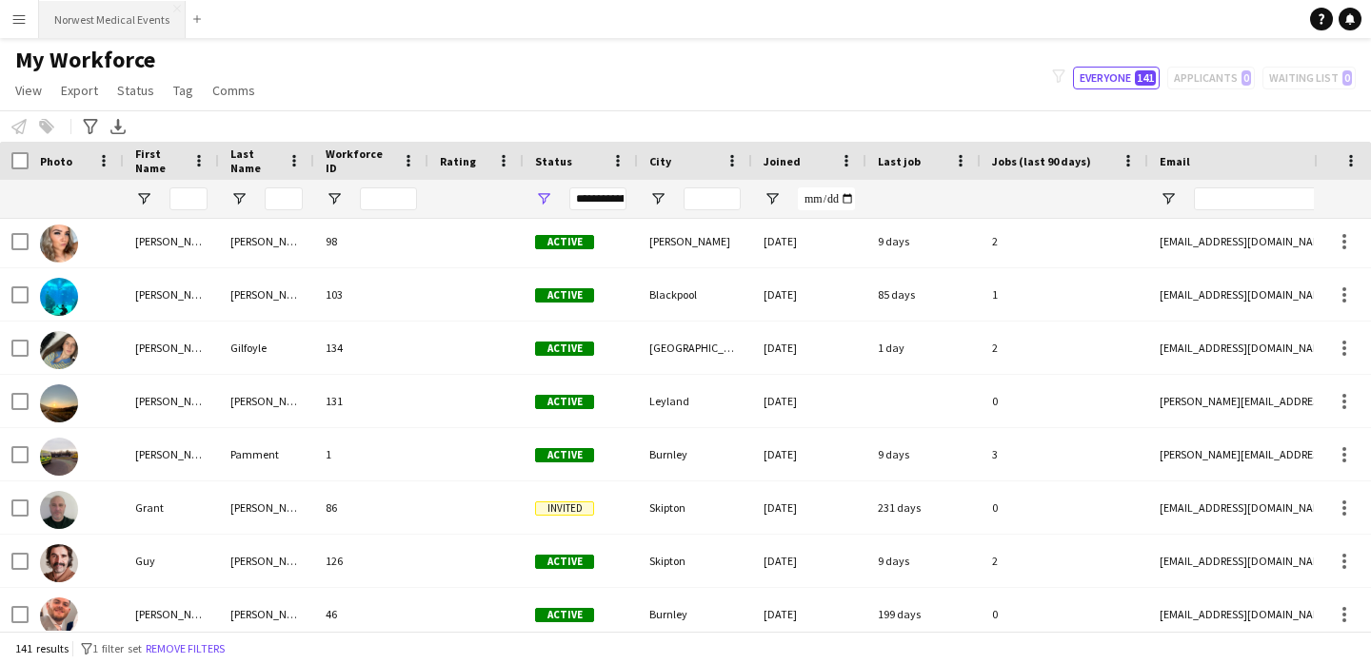
click at [86, 35] on button "Norwest Medical Events Close" at bounding box center [112, 19] width 147 height 37
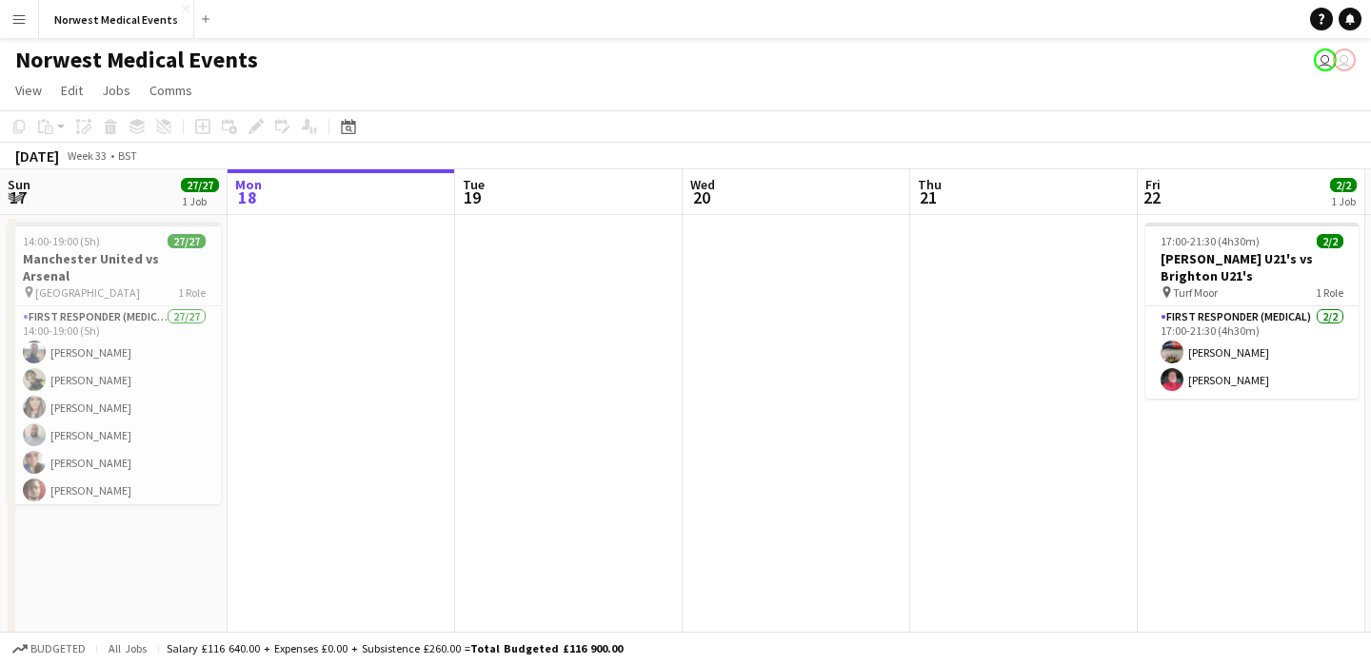
click at [11, 19] on app-icon "Menu" at bounding box center [18, 18] width 15 height 15
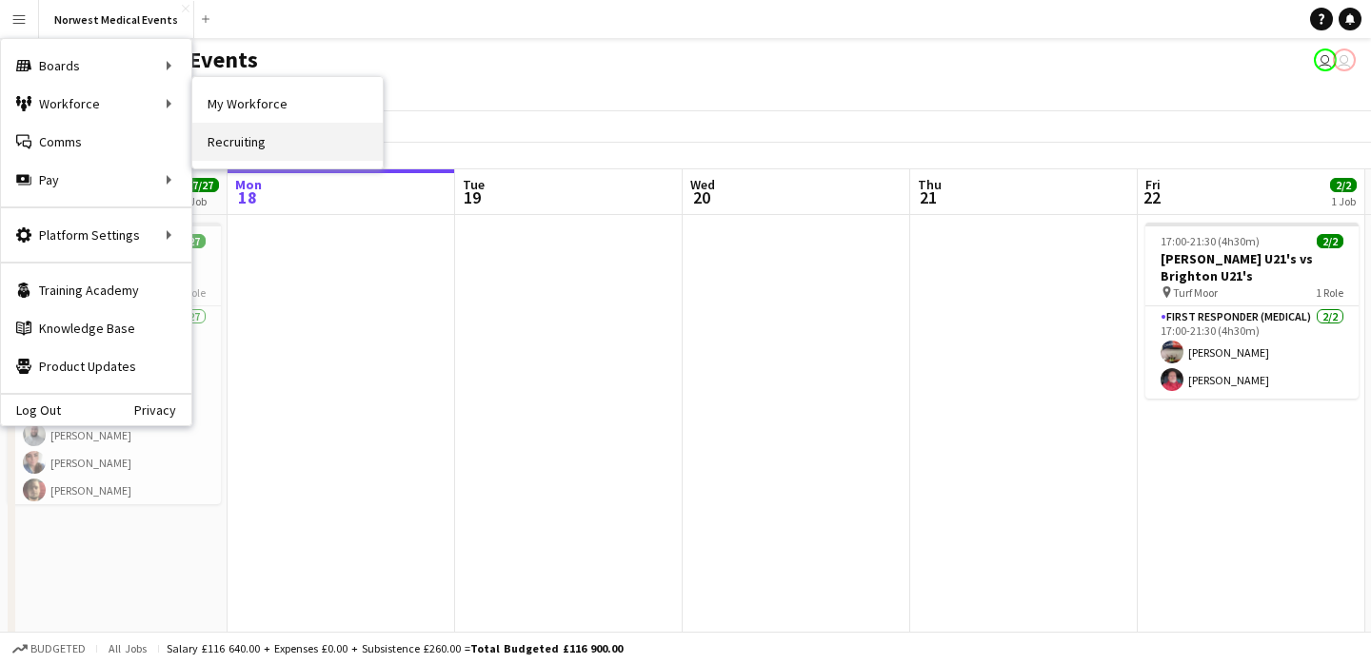
click at [263, 141] on link "Recruiting" at bounding box center [287, 142] width 190 height 38
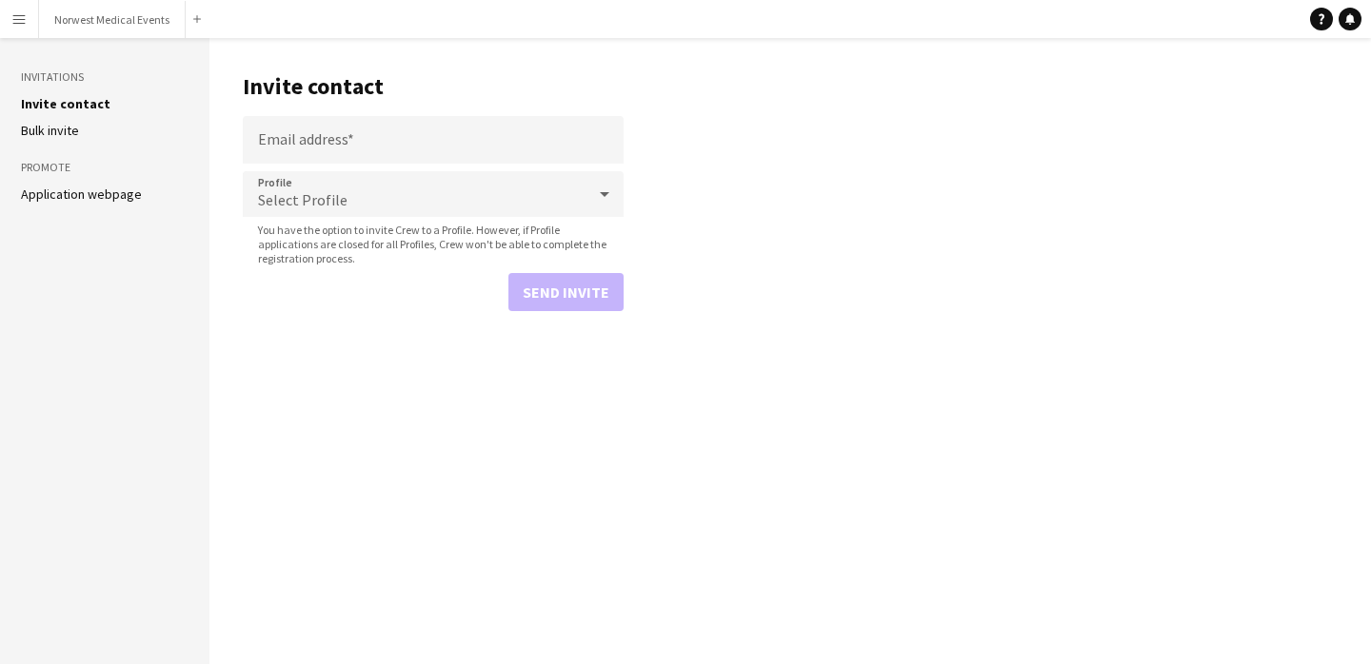
click at [16, 21] on app-icon "Menu" at bounding box center [18, 18] width 15 height 15
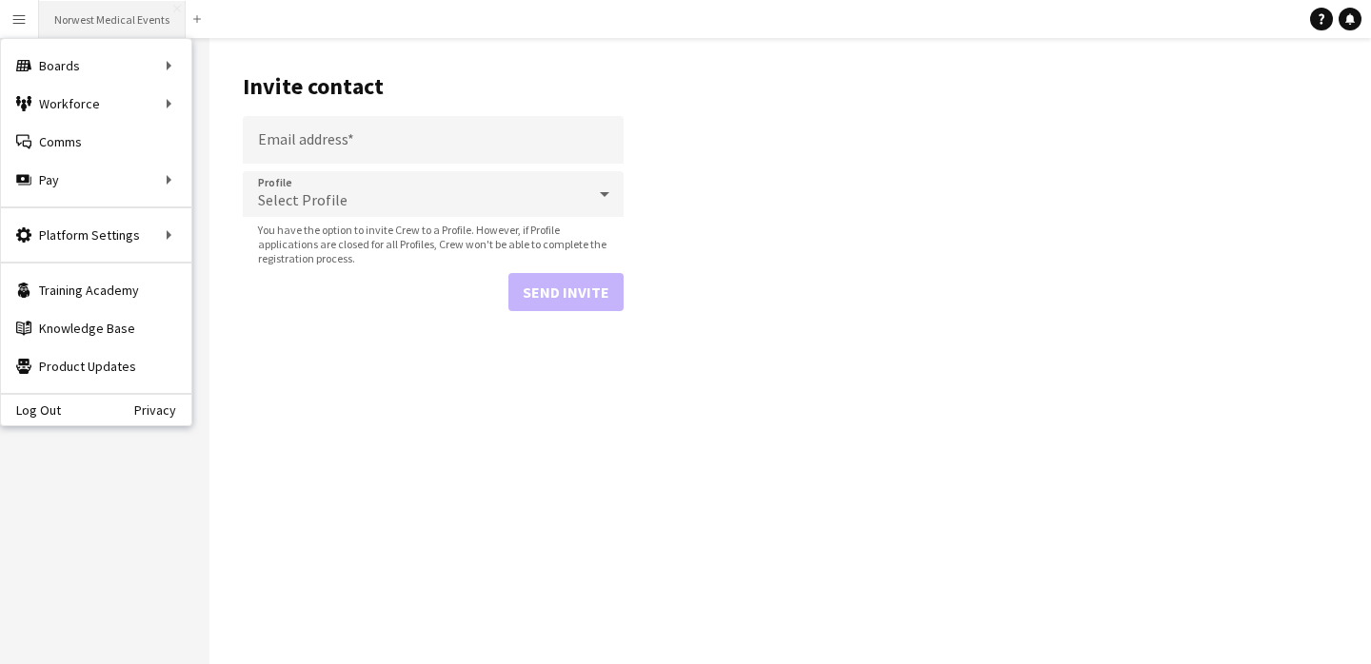
click at [76, 21] on button "Norwest Medical Events Close" at bounding box center [112, 19] width 147 height 37
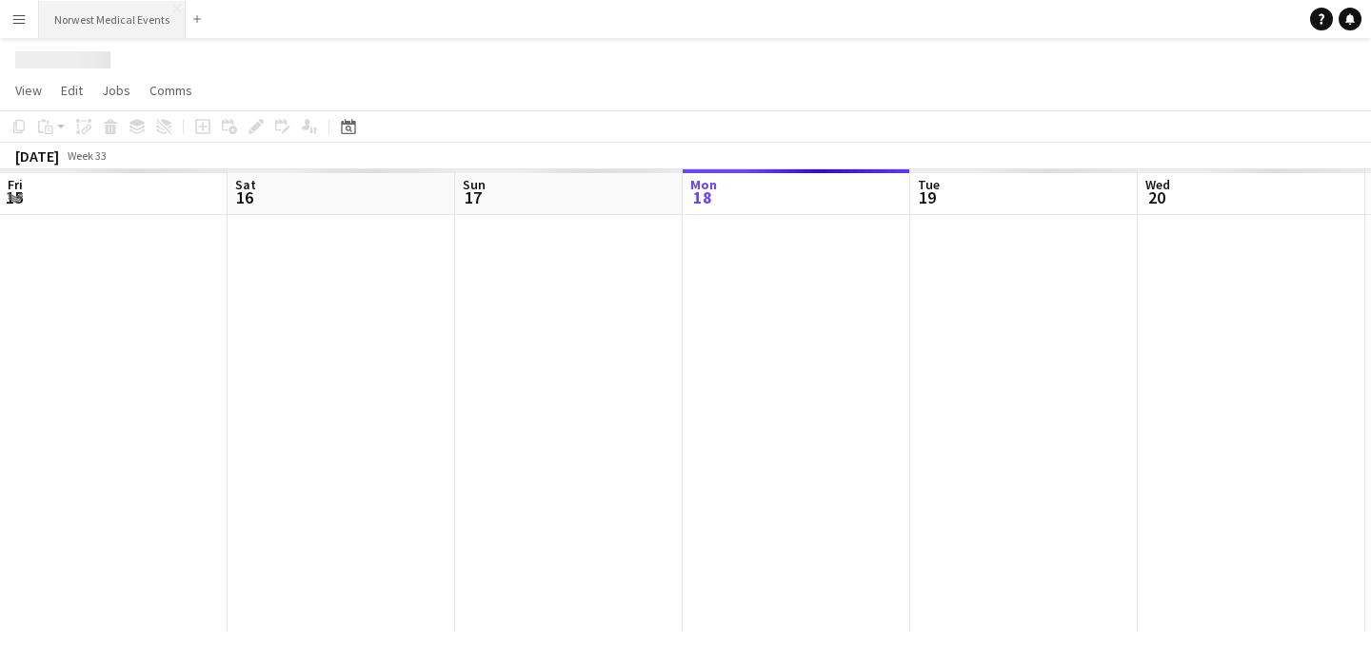
scroll to position [0, 455]
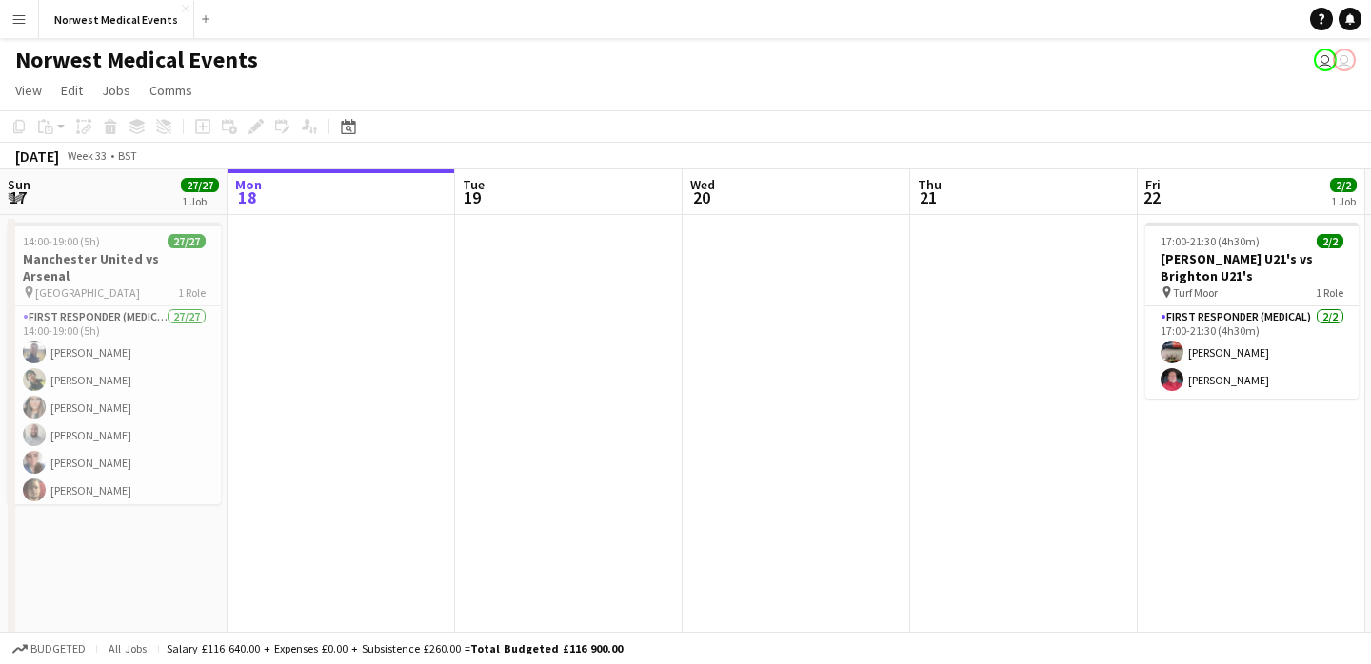
click at [23, 11] on app-icon "Menu" at bounding box center [18, 18] width 15 height 15
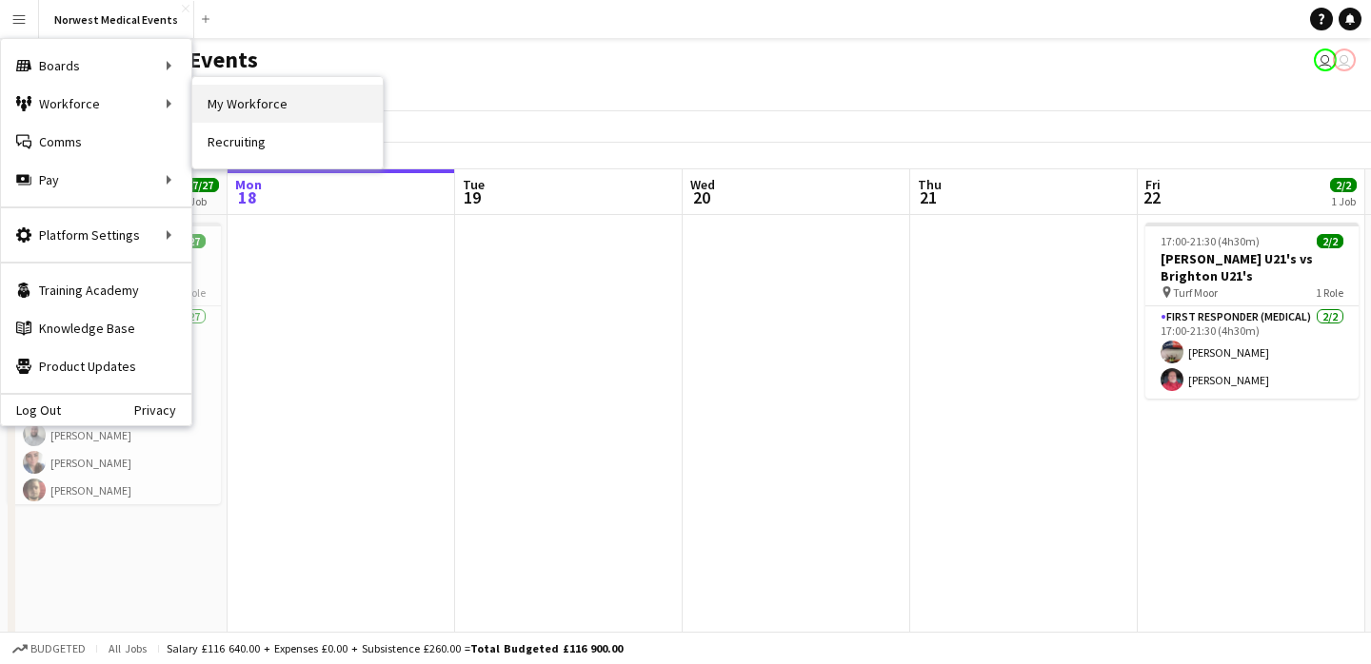
click at [261, 100] on link "My Workforce" at bounding box center [287, 104] width 190 height 38
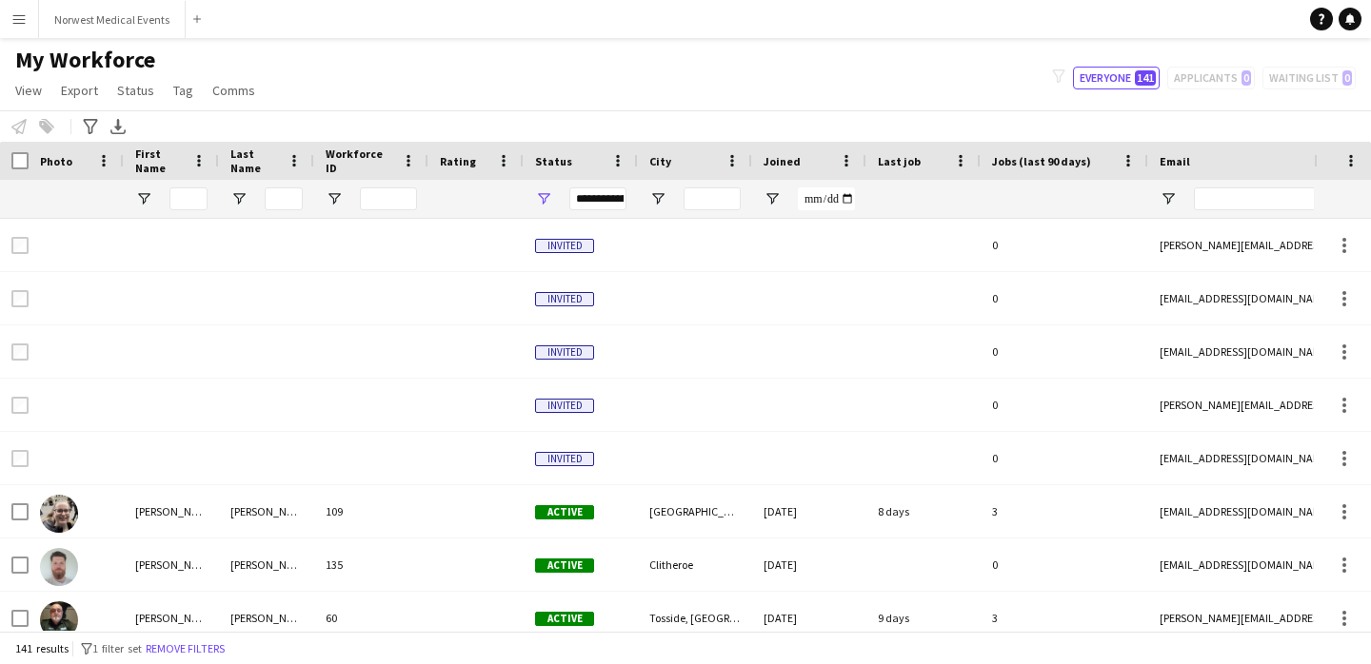
click at [18, 15] on app-icon "Menu" at bounding box center [18, 18] width 15 height 15
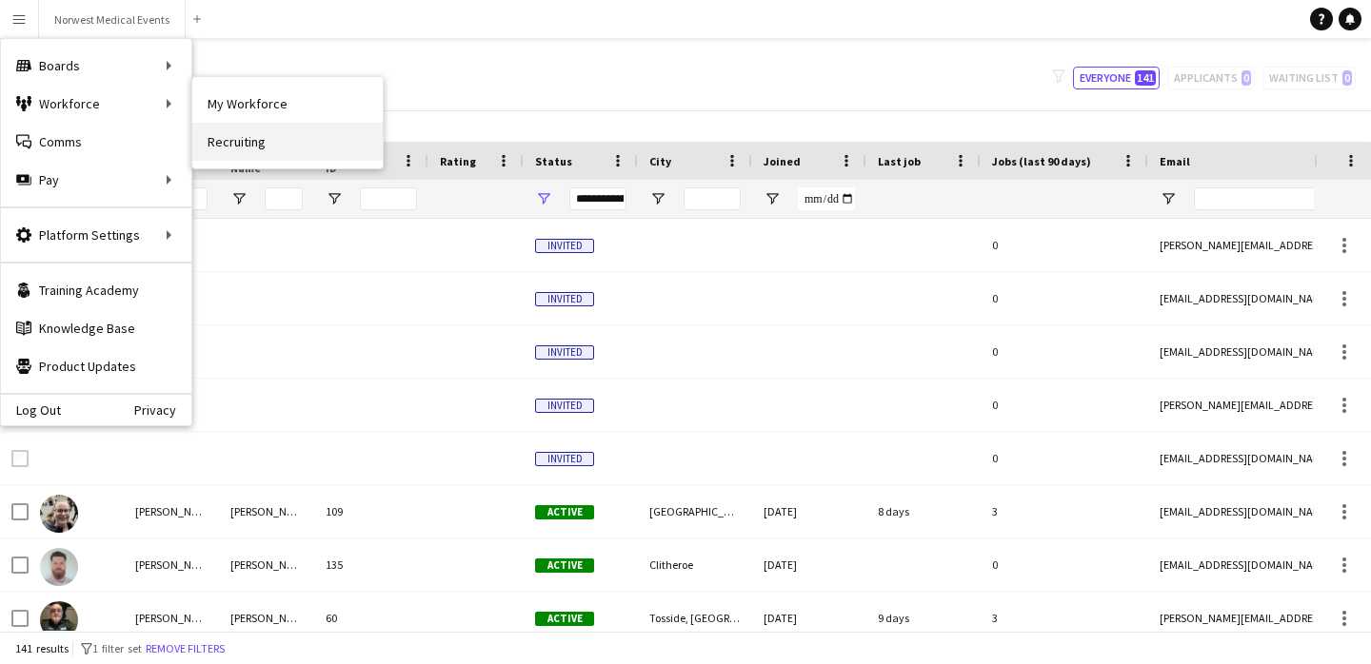
click at [248, 136] on link "Recruiting" at bounding box center [287, 142] width 190 height 38
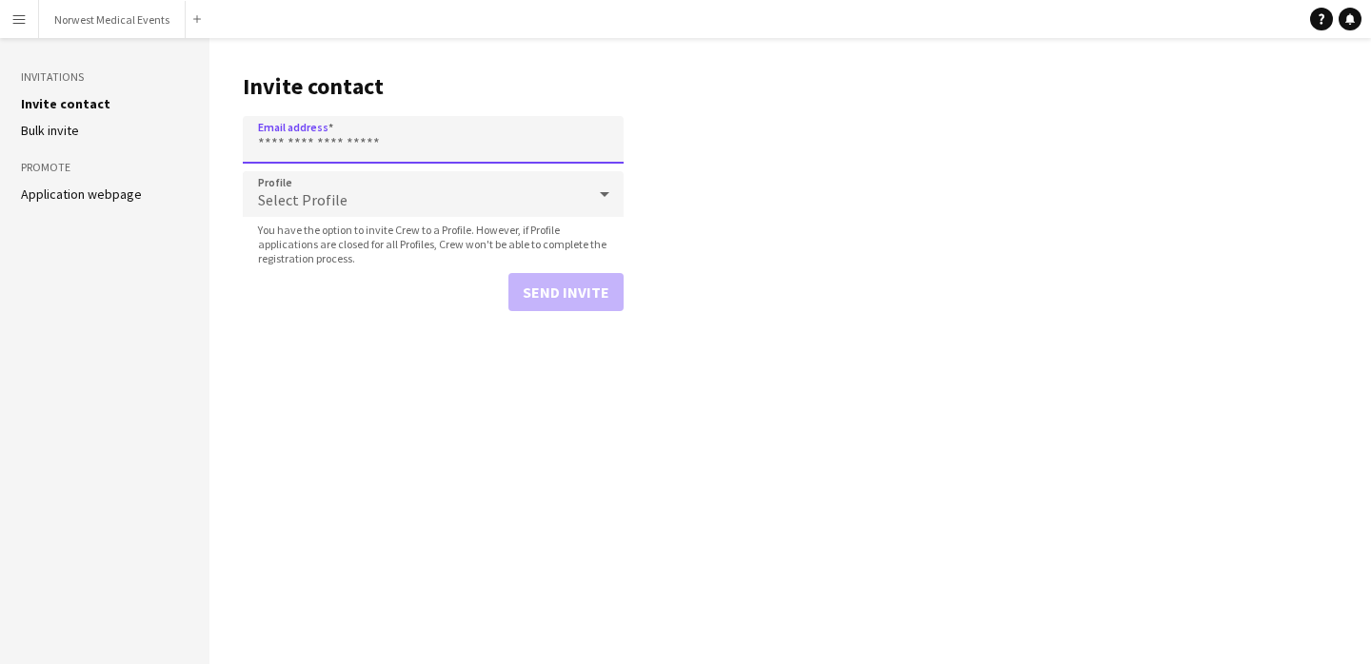
click at [308, 136] on input "Email address" at bounding box center [433, 140] width 381 height 48
paste input "**********"
type input "**********"
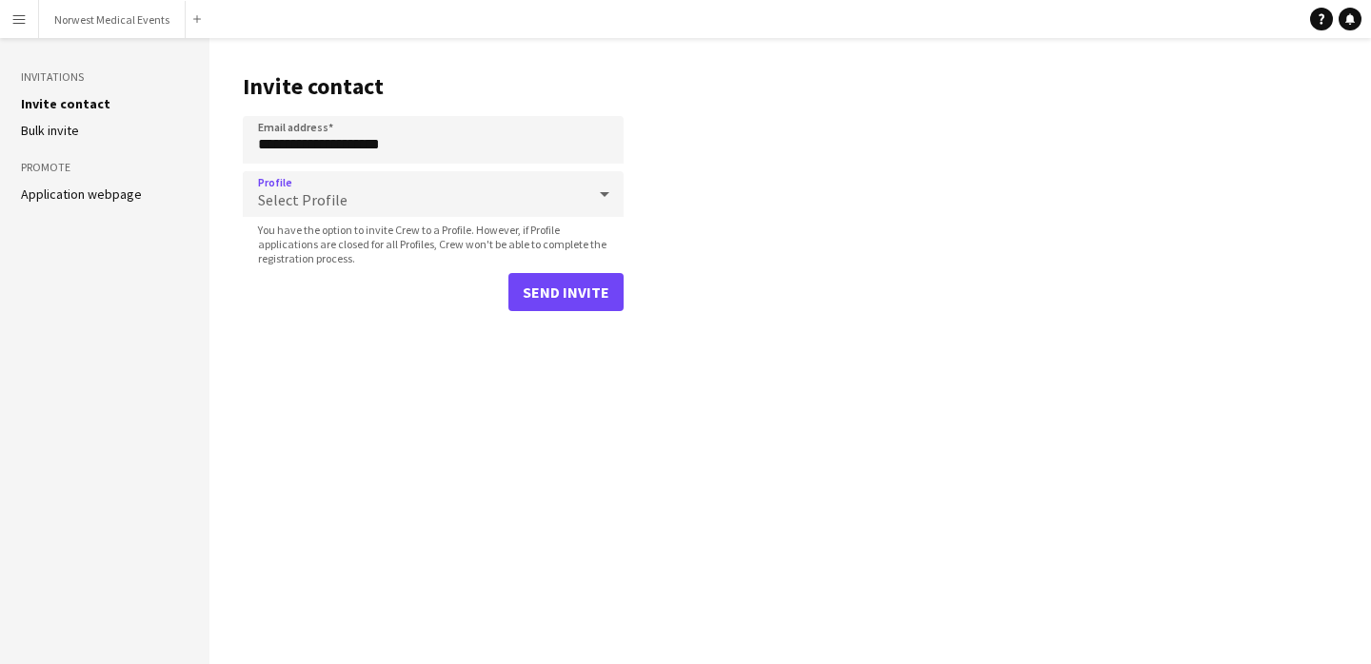
click at [381, 197] on div "Select Profile" at bounding box center [414, 194] width 343 height 46
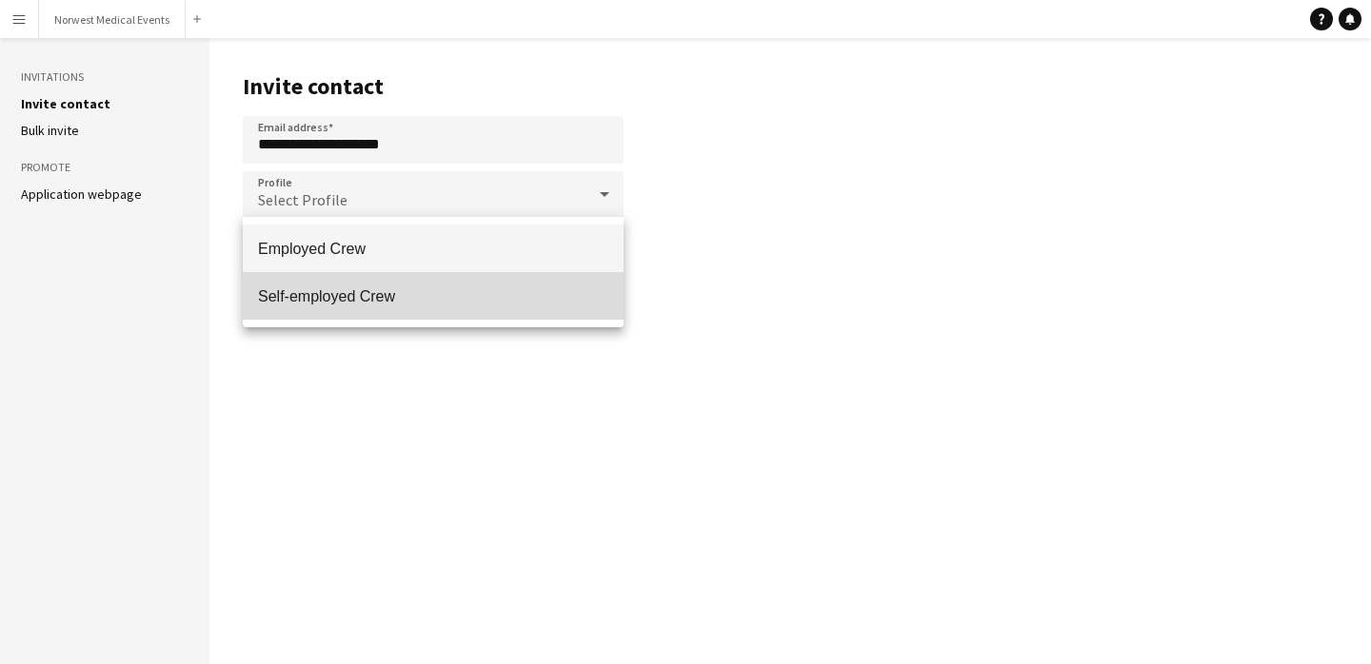
click at [370, 304] on span "Self-employed Crew" at bounding box center [433, 296] width 350 height 18
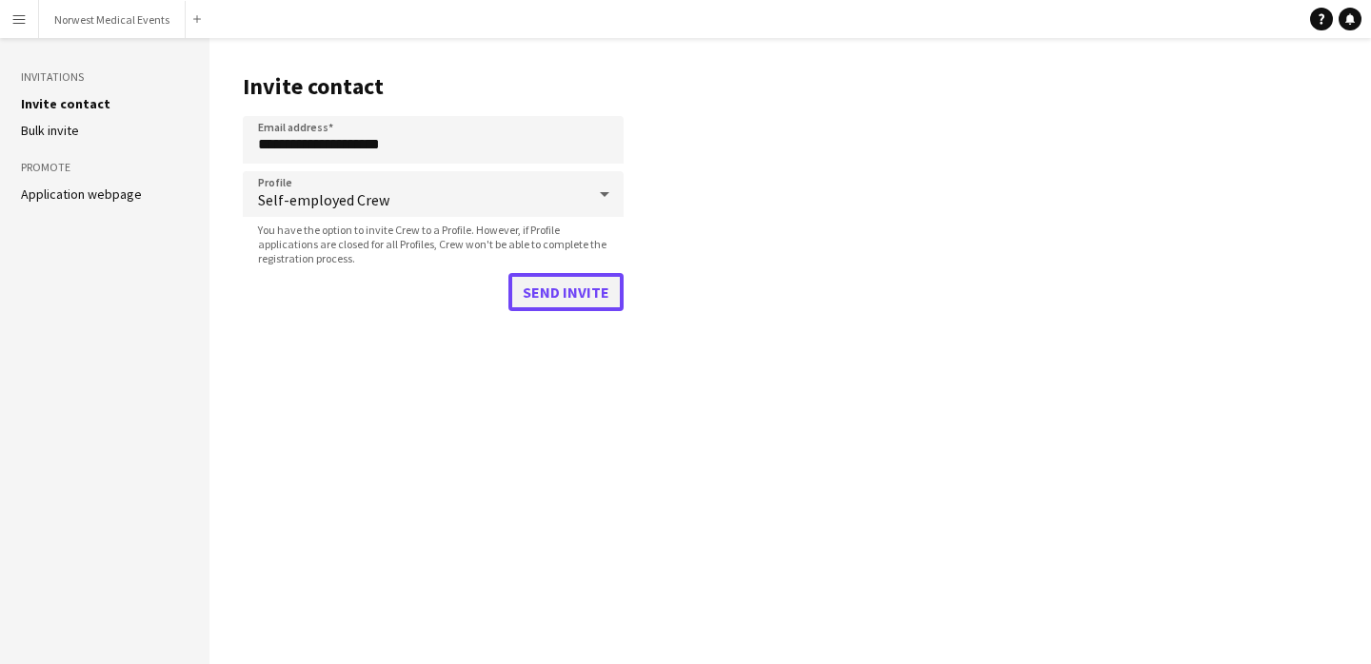
click at [562, 298] on button "Send invite" at bounding box center [565, 292] width 115 height 38
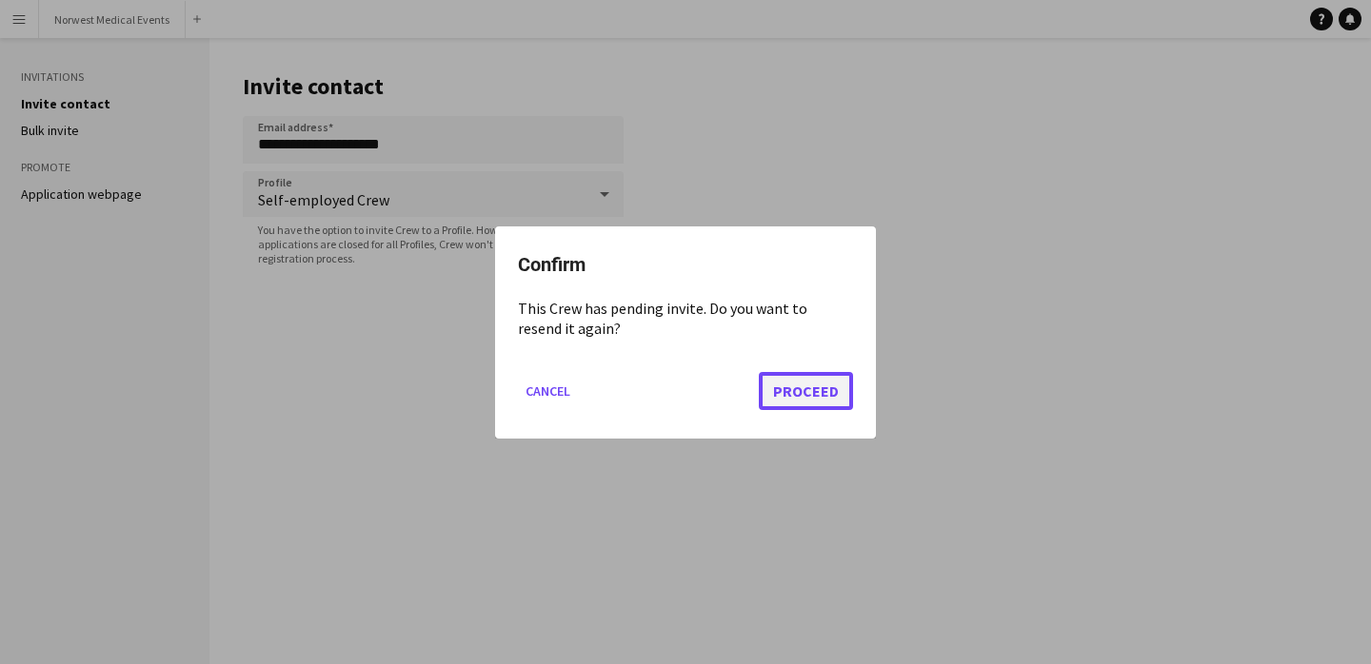
click at [797, 386] on button "Proceed" at bounding box center [806, 390] width 94 height 38
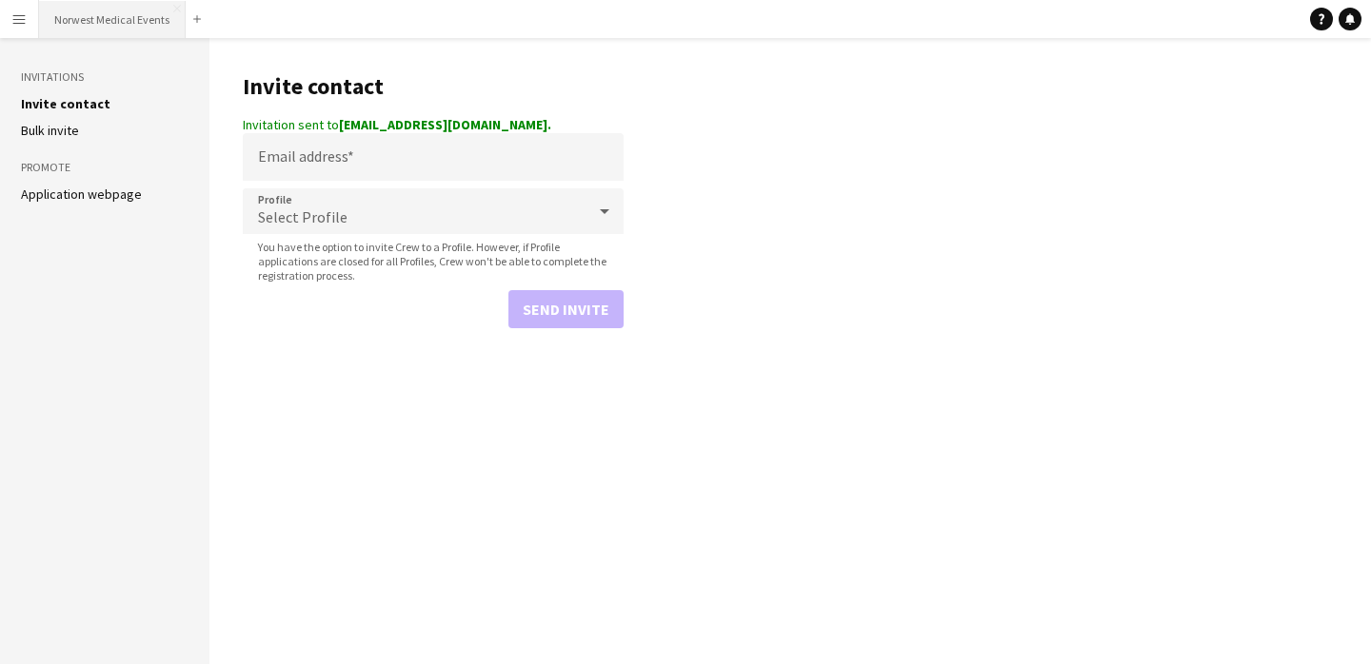
click at [114, 14] on button "Norwest Medical Events Close" at bounding box center [112, 19] width 147 height 37
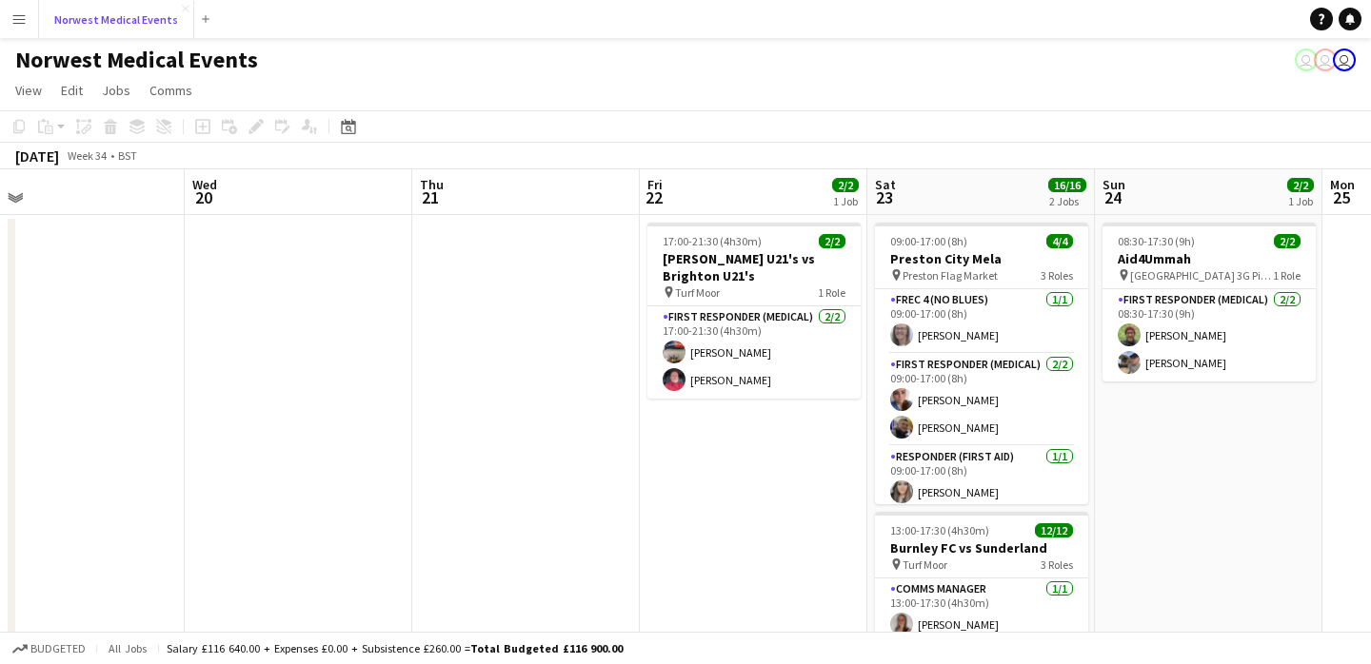
scroll to position [0, 691]
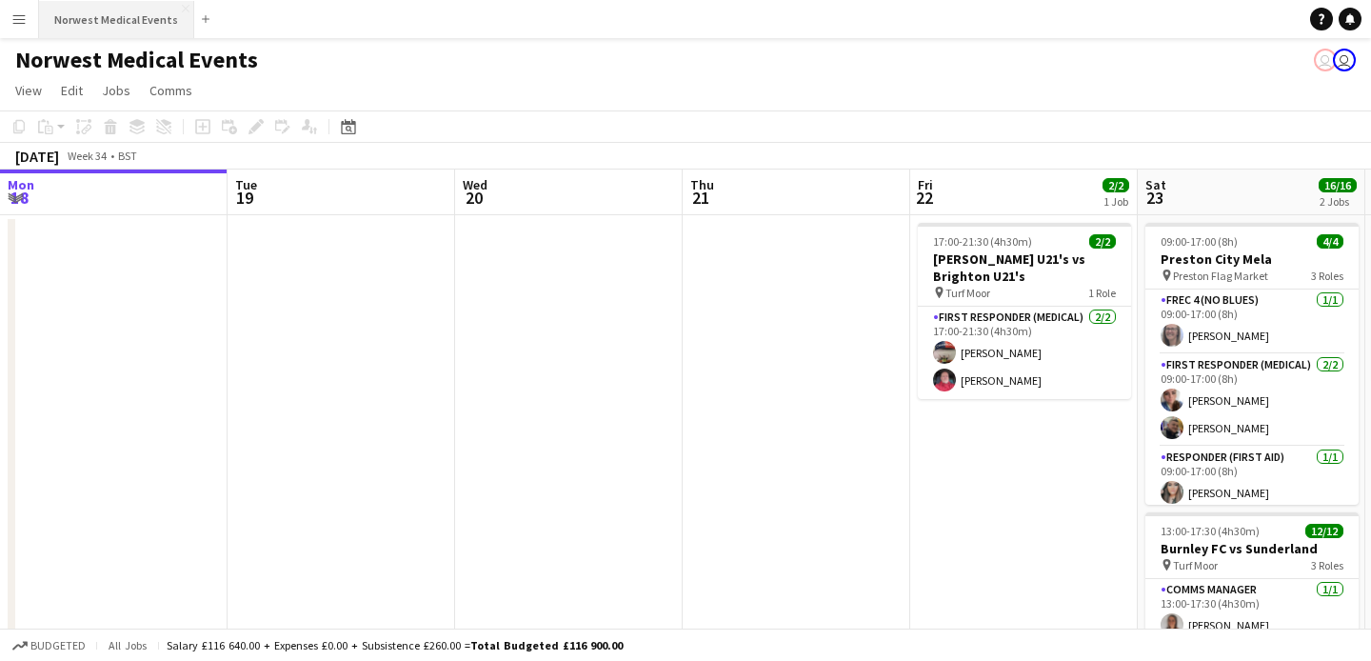
scroll to position [0, 691]
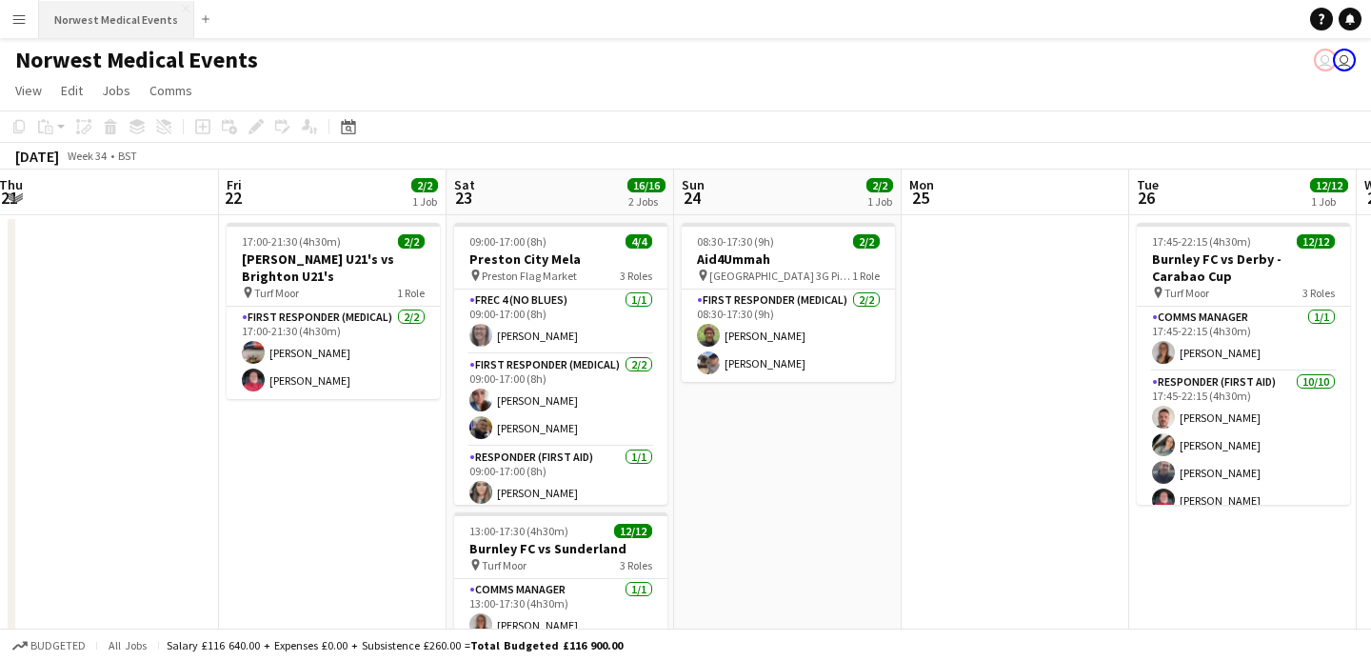
click at [142, 26] on button "Norwest Medical Events Close" at bounding box center [116, 19] width 155 height 37
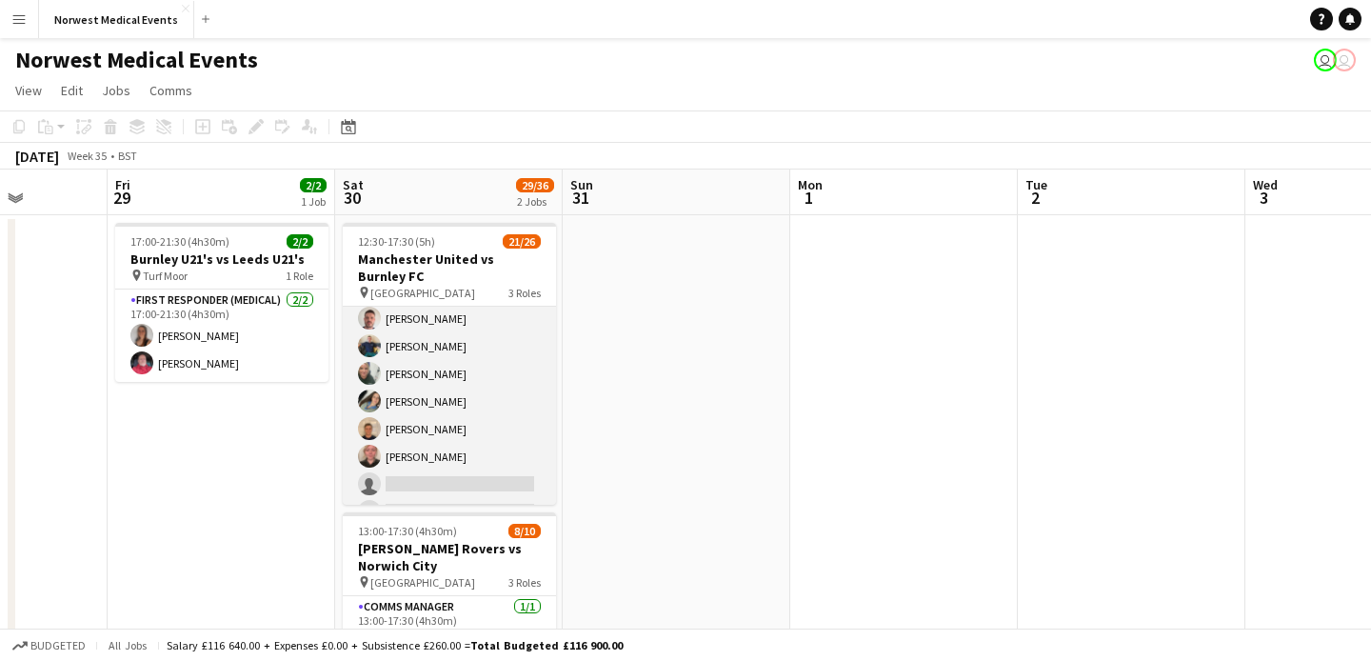
scroll to position [505, 0]
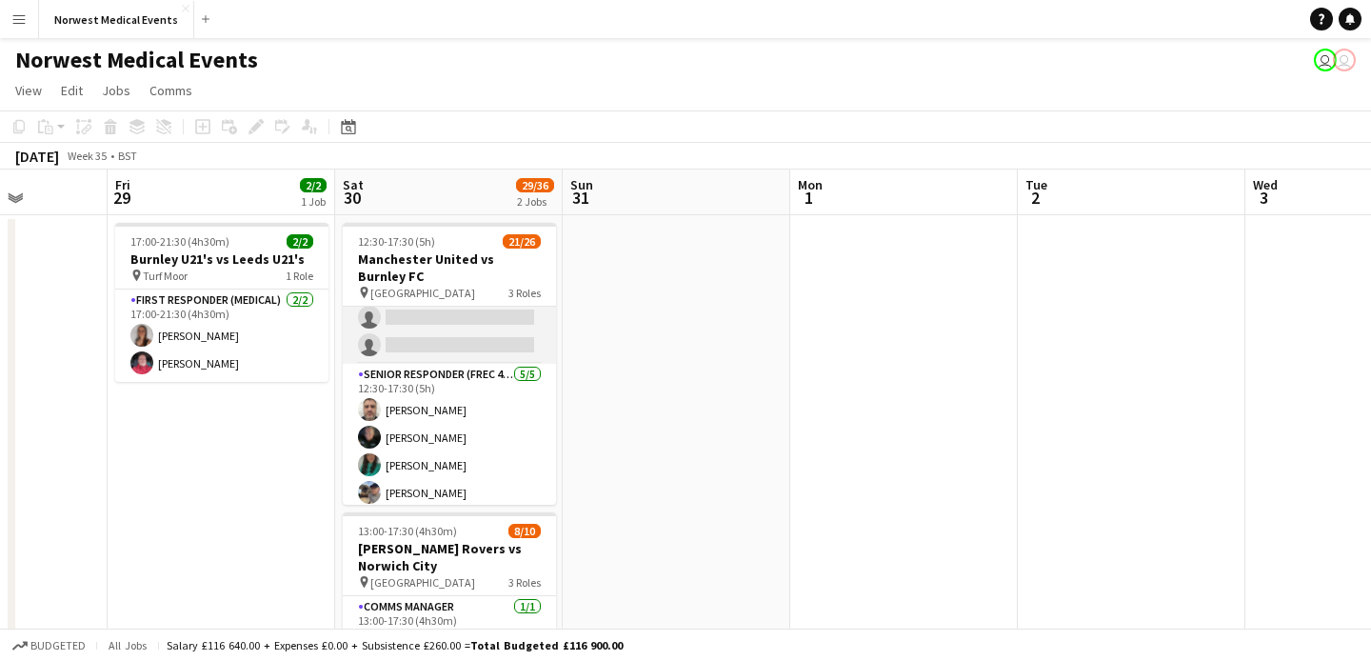
click at [504, 337] on app-card-role "First Responder (Medical) 2A 15/19 12:30-17:30 (5h) Rory Murphy Kayleigh O'Donn…" at bounding box center [449, 83] width 213 height 562
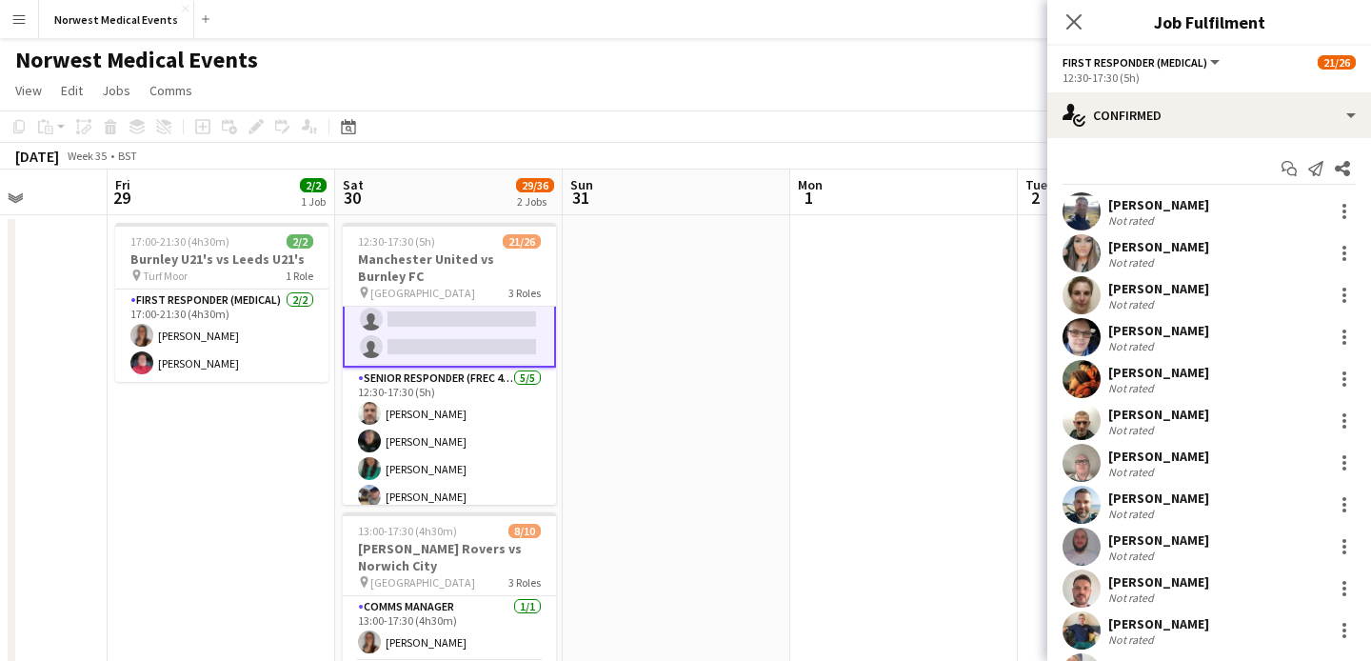
scroll to position [506, 0]
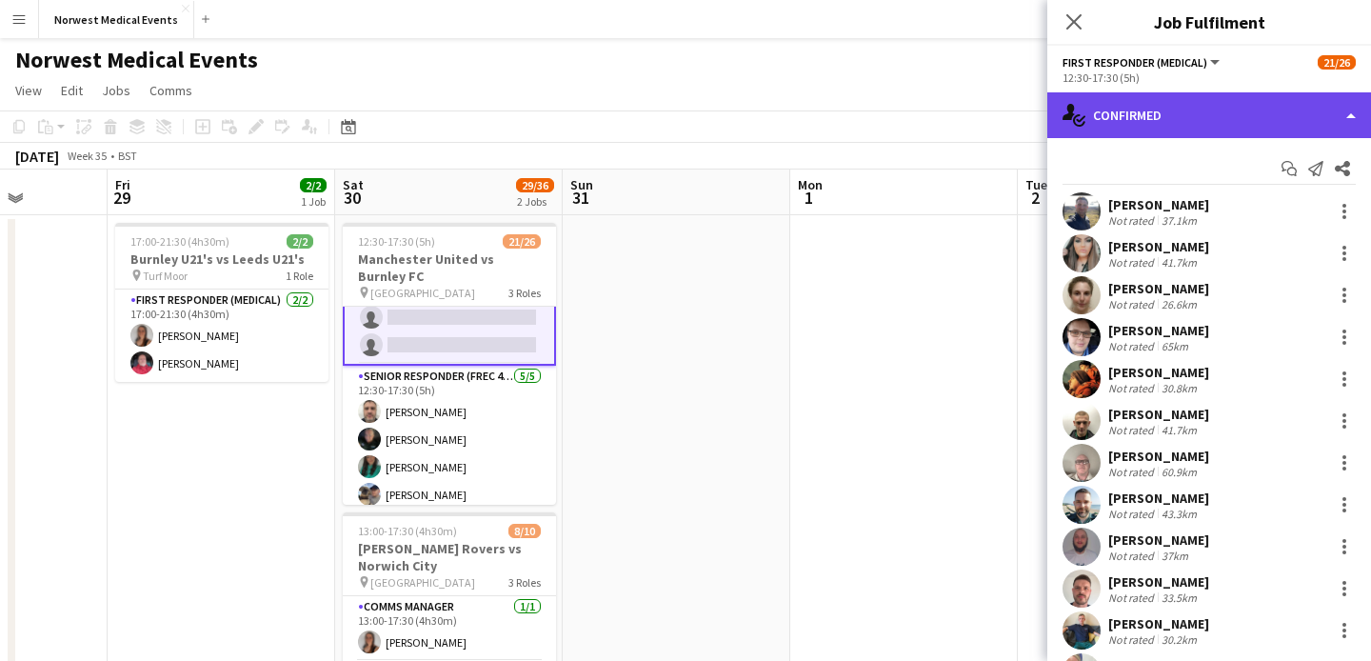
click at [1169, 114] on div "single-neutral-actions-check-2 Confirmed" at bounding box center [1209, 115] width 324 height 46
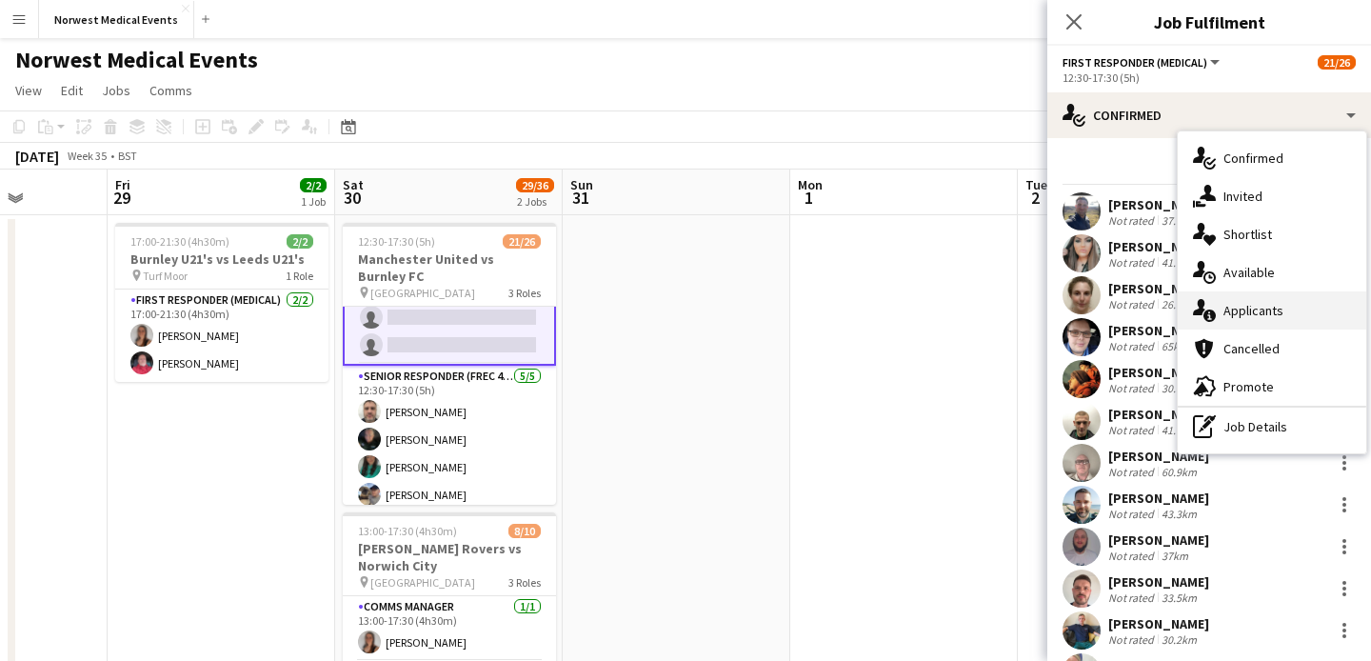
click at [1263, 314] on div "single-neutral-actions-information Applicants" at bounding box center [1272, 310] width 188 height 38
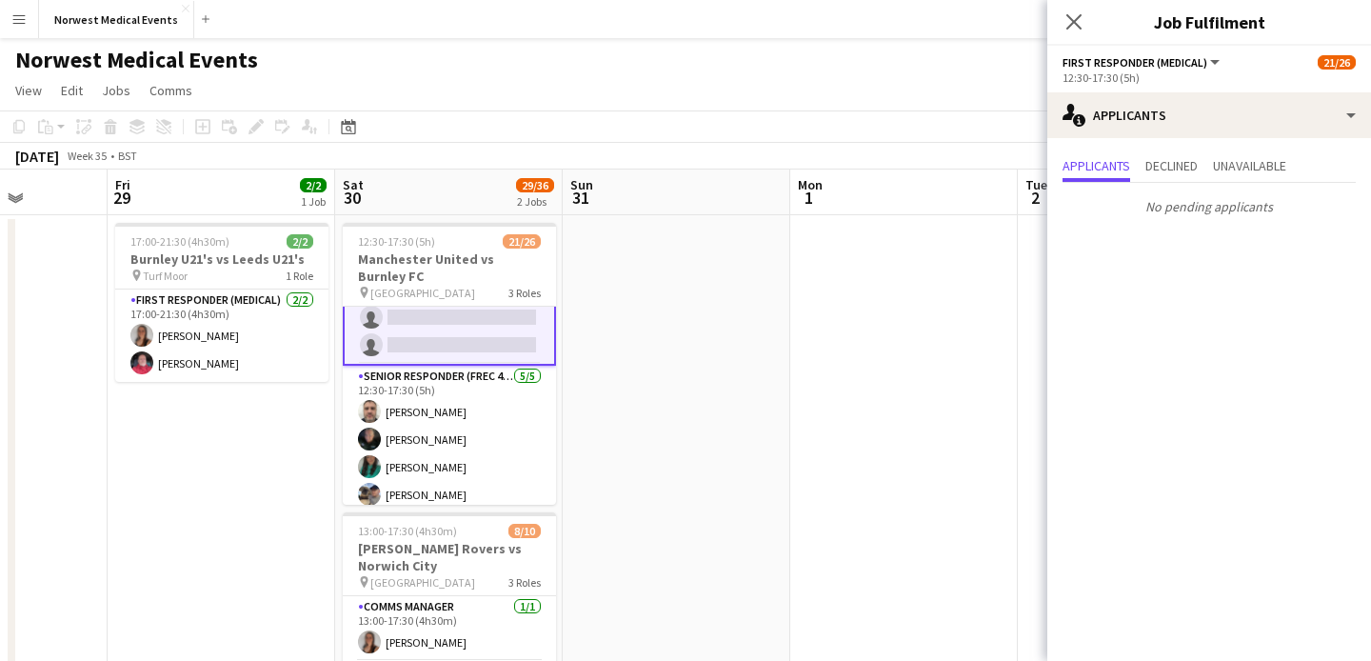
click at [1077, 30] on icon "Close pop-in" at bounding box center [1073, 21] width 15 height 15
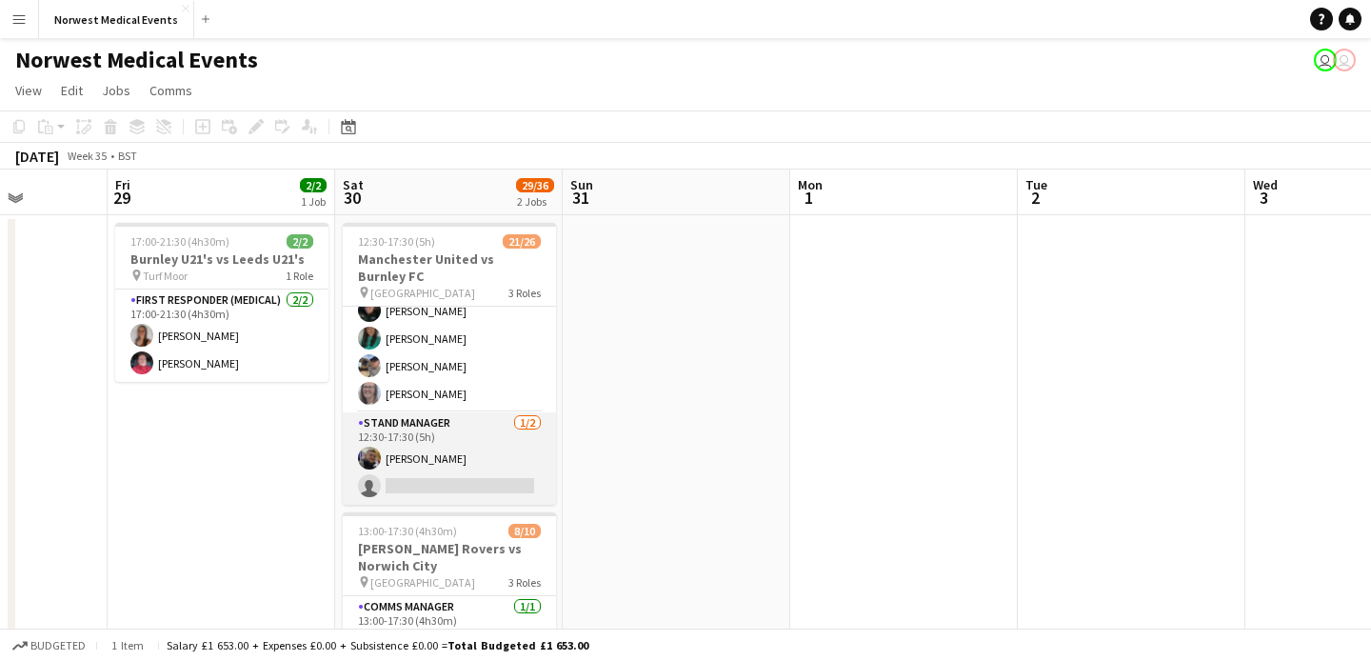
click at [464, 450] on app-card-role "Stand Manager 1/2 12:30-17:30 (5h) Jordan Marsden single-neutral-actions" at bounding box center [449, 458] width 213 height 92
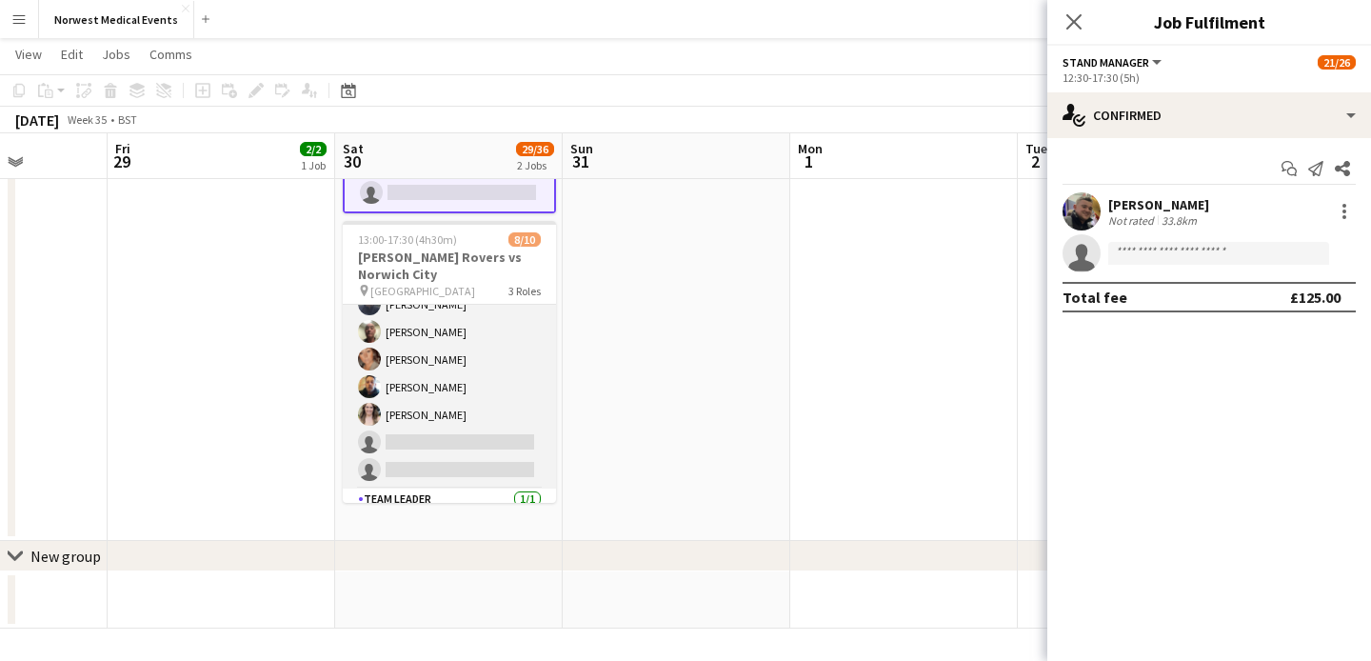
scroll to position [162, 0]
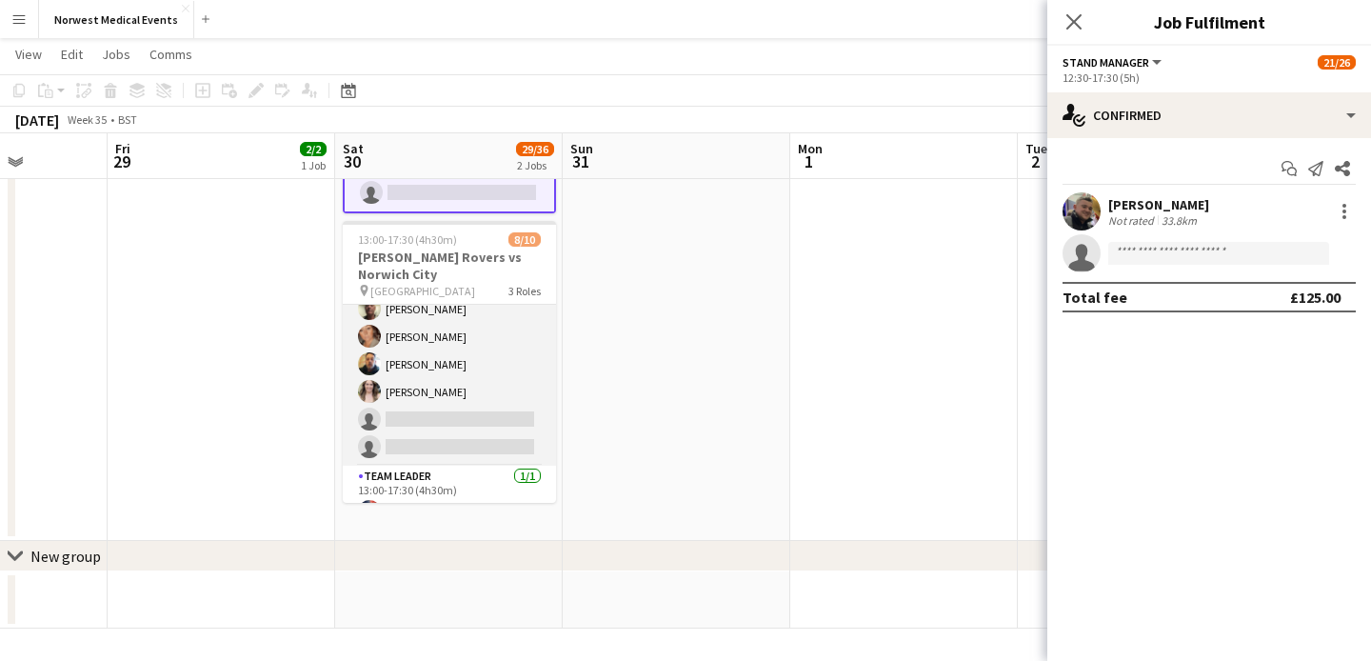
click at [478, 391] on app-card-role "Responder (First Aid) 1A 6/8 13:00-17:30 (4h30m) Mark Smith Paul Walmsley John …" at bounding box center [449, 337] width 213 height 258
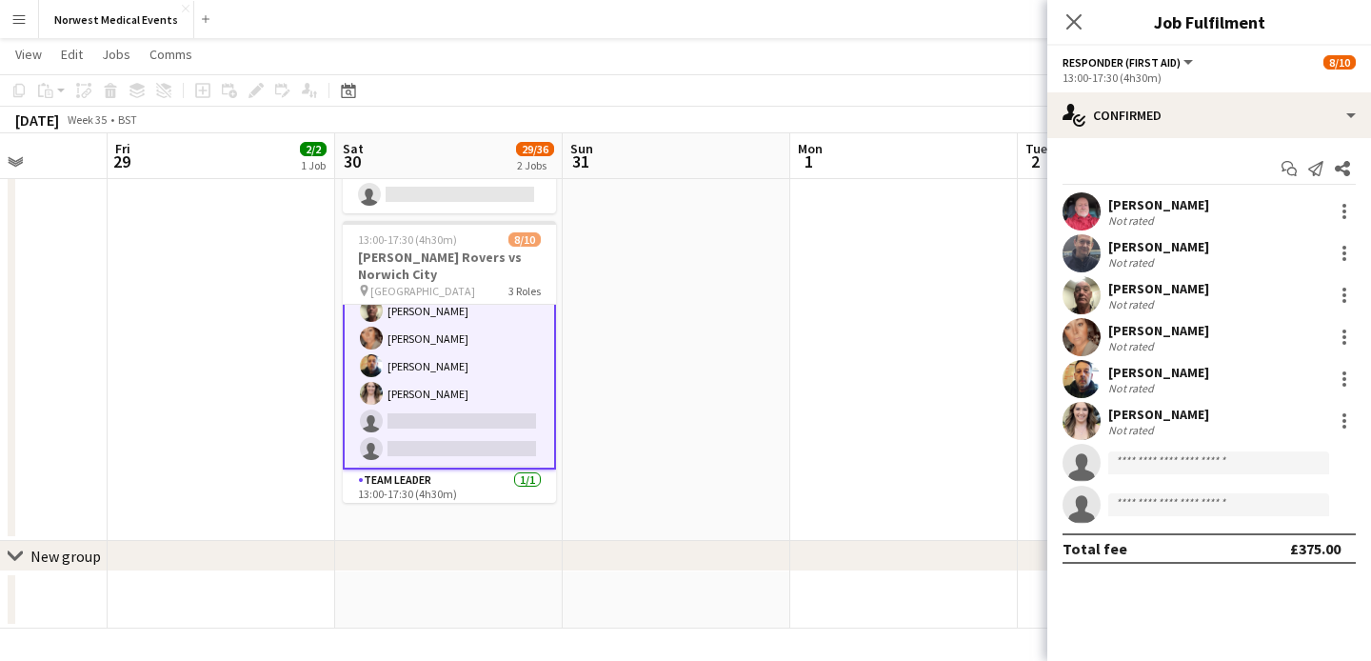
scroll to position [164, 0]
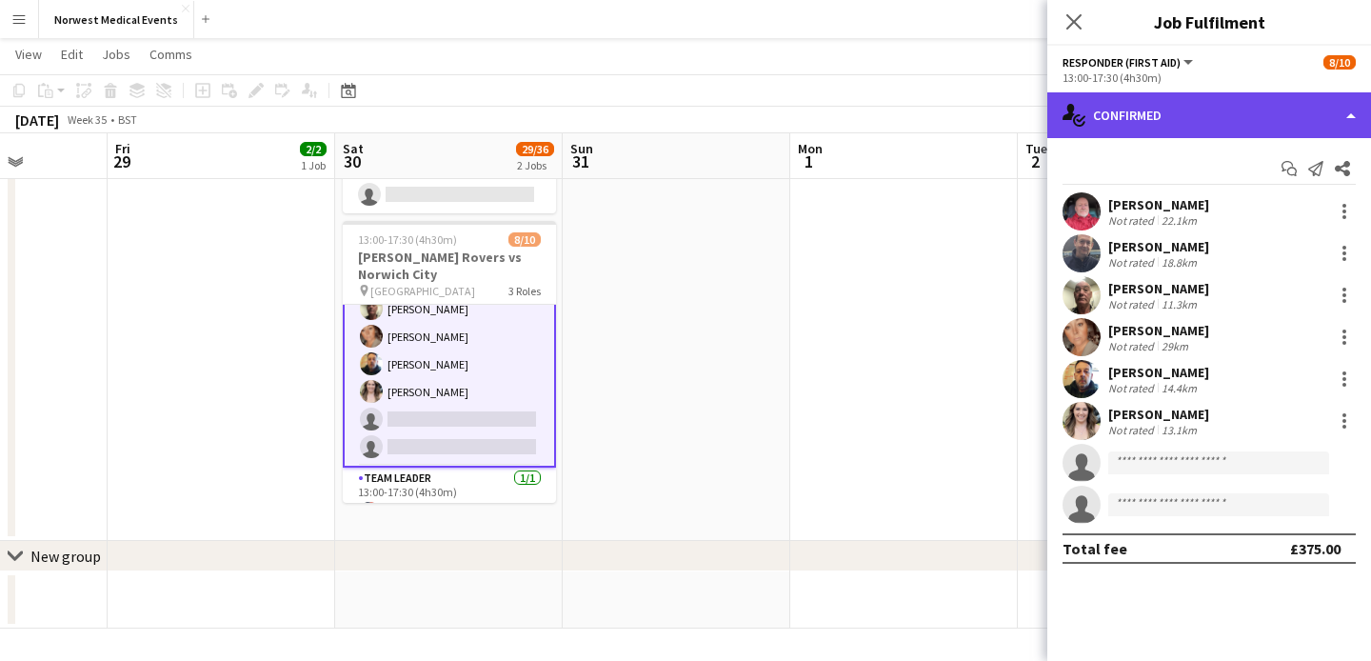
click at [1173, 108] on div "single-neutral-actions-check-2 Confirmed" at bounding box center [1209, 115] width 324 height 46
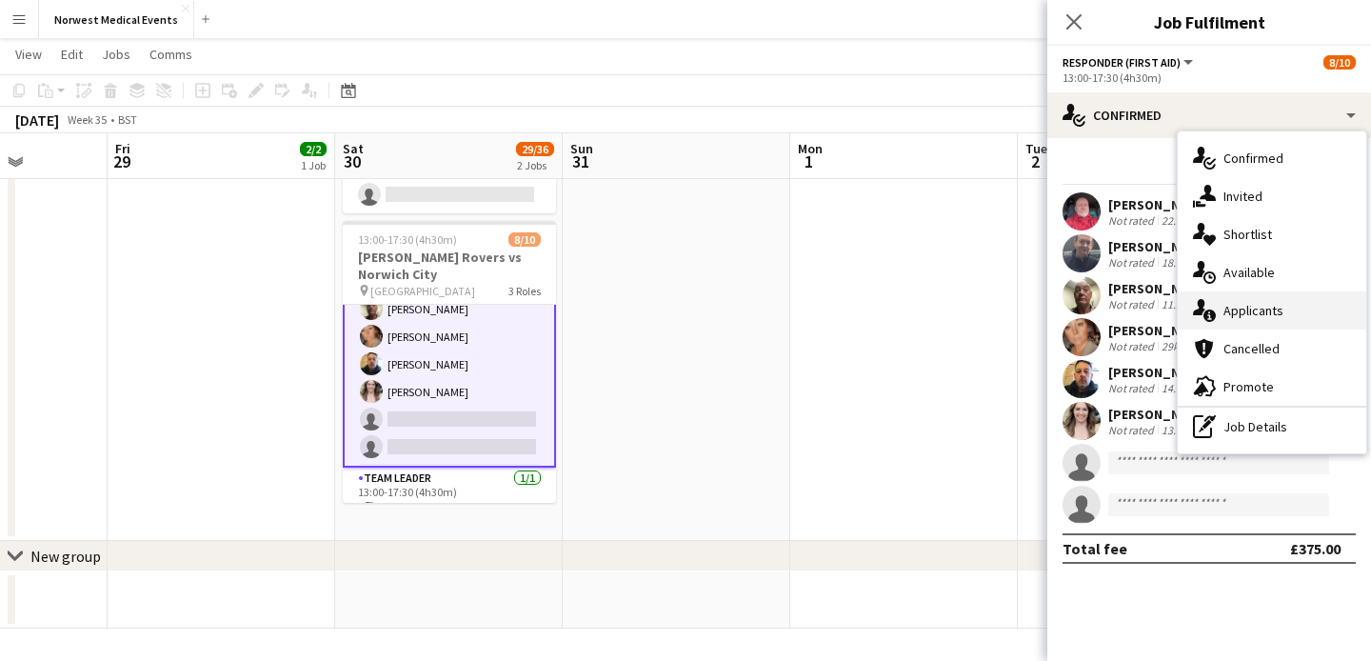
click at [1258, 304] on div "single-neutral-actions-information Applicants" at bounding box center [1272, 310] width 188 height 38
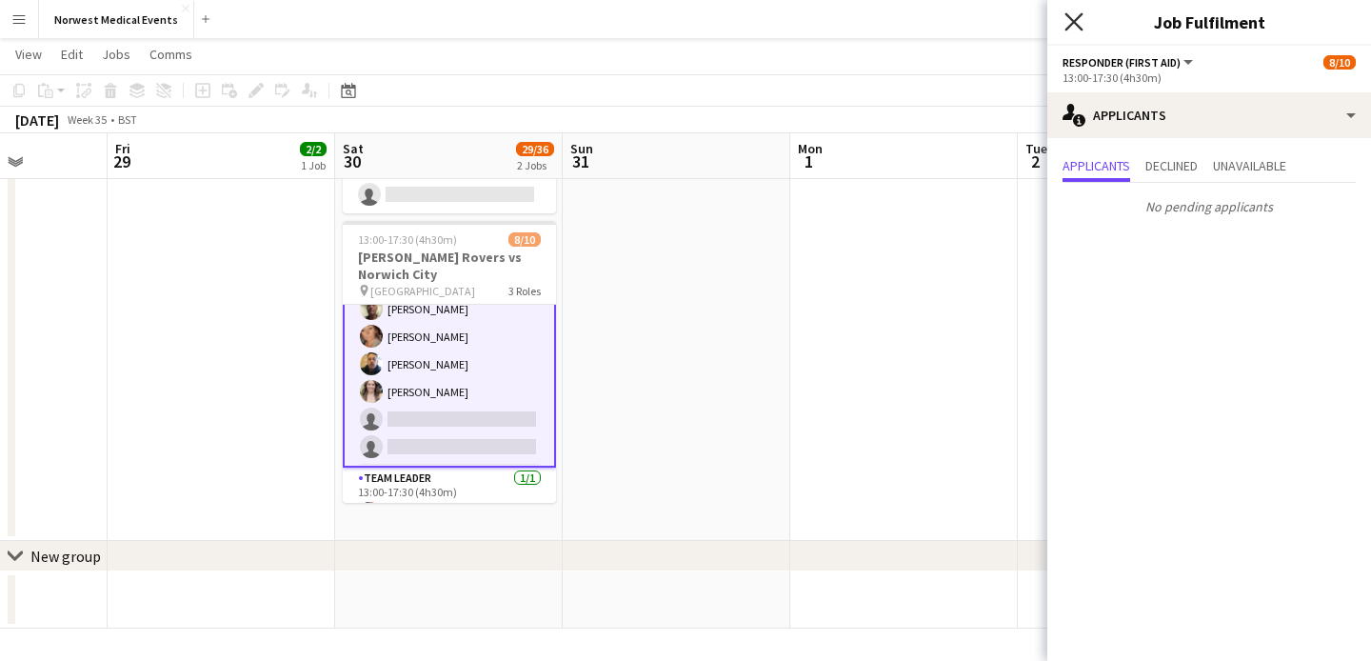
click at [1065, 16] on icon "Close pop-in" at bounding box center [1073, 21] width 18 height 18
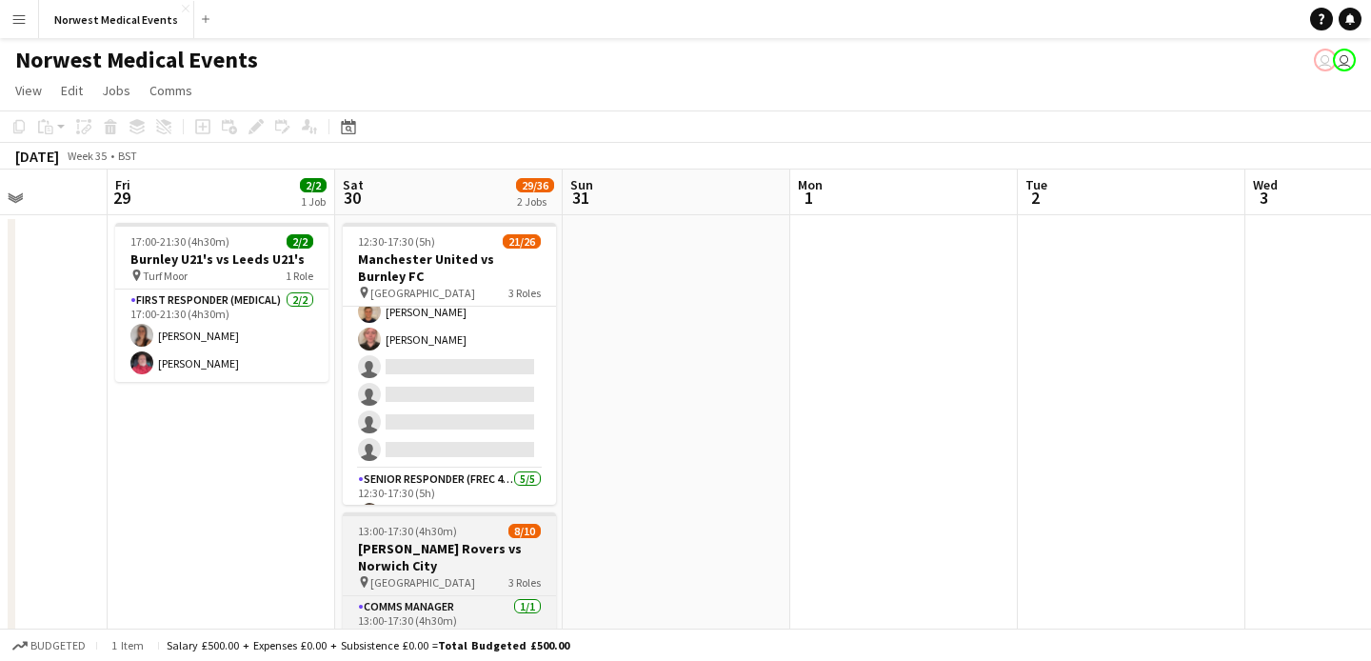
scroll to position [359, 0]
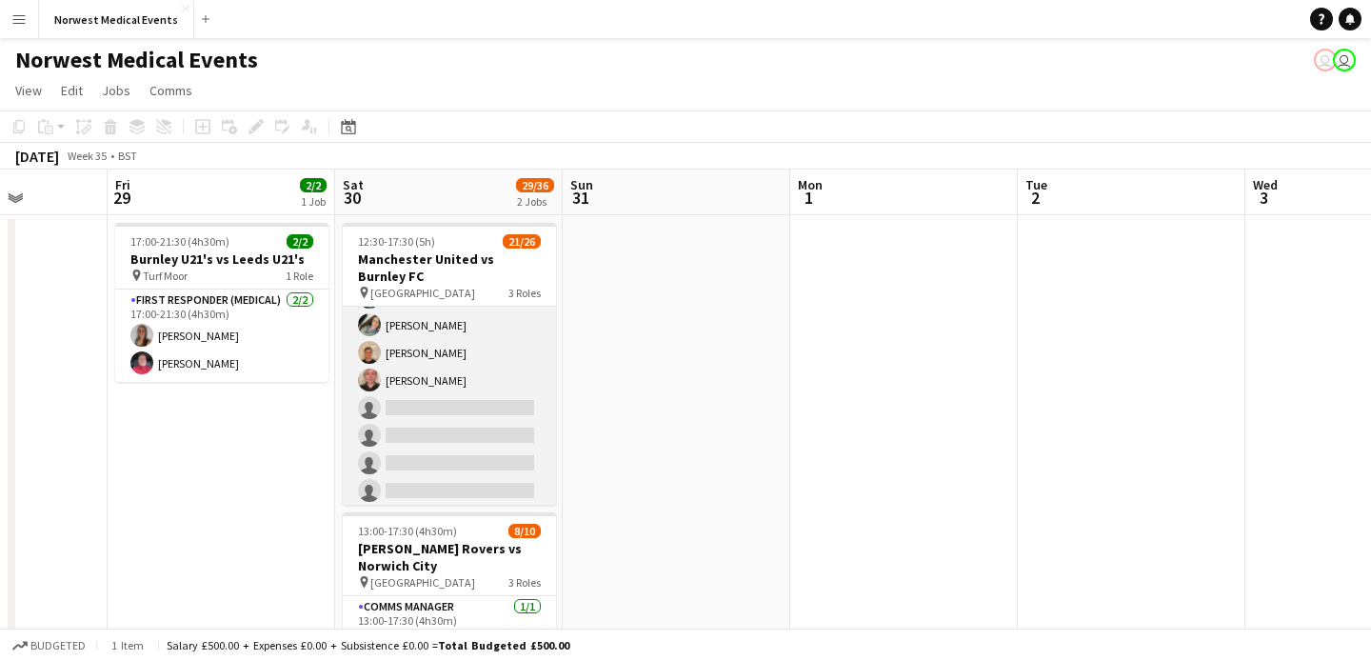
click at [466, 369] on app-card-role "First Responder (Medical) 2A 15/19 12:30-17:30 (5h) Rory Murphy Kayleigh O'Donn…" at bounding box center [449, 229] width 213 height 562
click at [460, 379] on app-card-role "First Responder (Medical) 2A 15/19 12:30-17:30 (5h) Rory Murphy Kayleigh O'Donn…" at bounding box center [449, 229] width 213 height 562
click at [498, 375] on app-card-role "First Responder (Medical) 2A 15/19 12:30-17:30 (5h) Rory Murphy Kayleigh O'Donn…" at bounding box center [449, 229] width 213 height 562
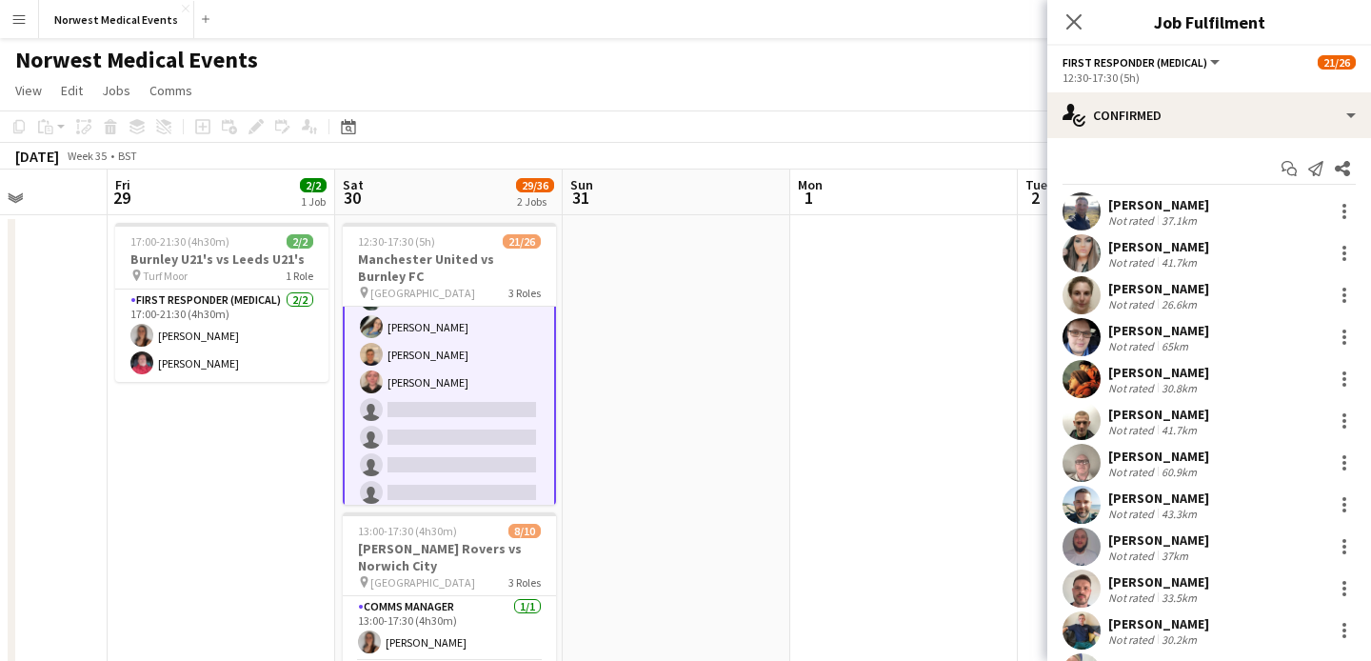
scroll to position [361, 0]
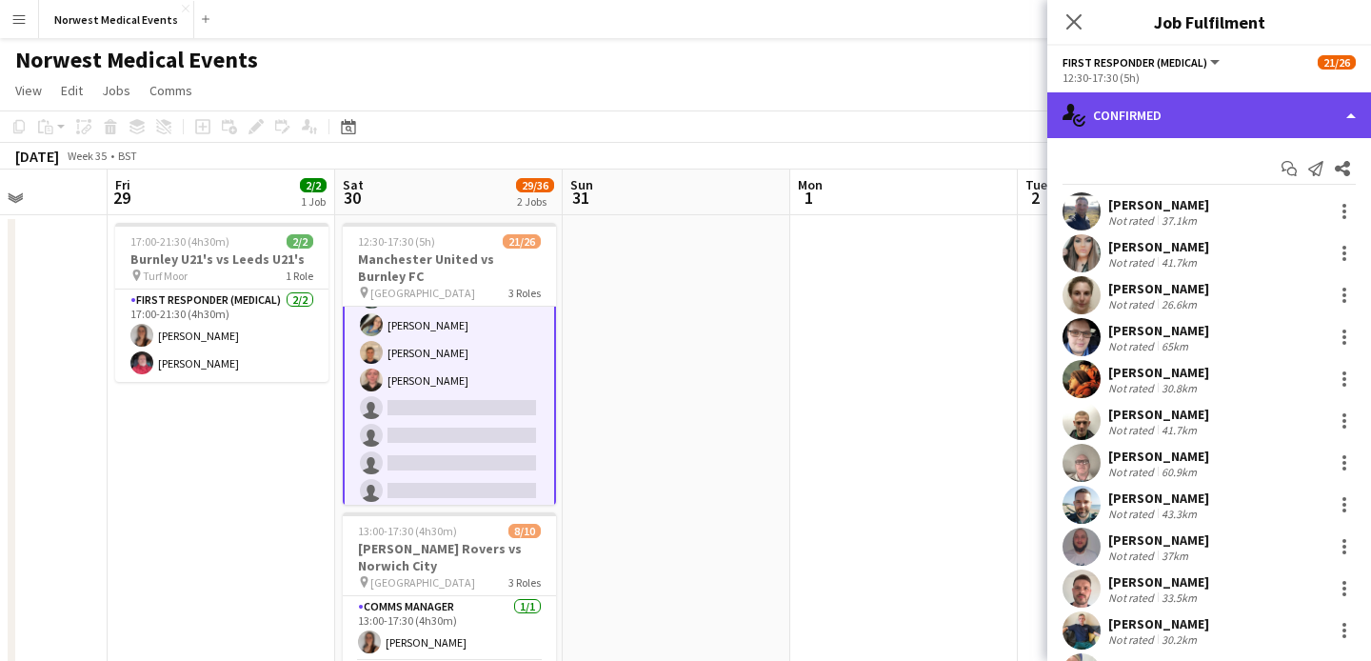
click at [1160, 121] on div "single-neutral-actions-check-2 Confirmed" at bounding box center [1209, 115] width 324 height 46
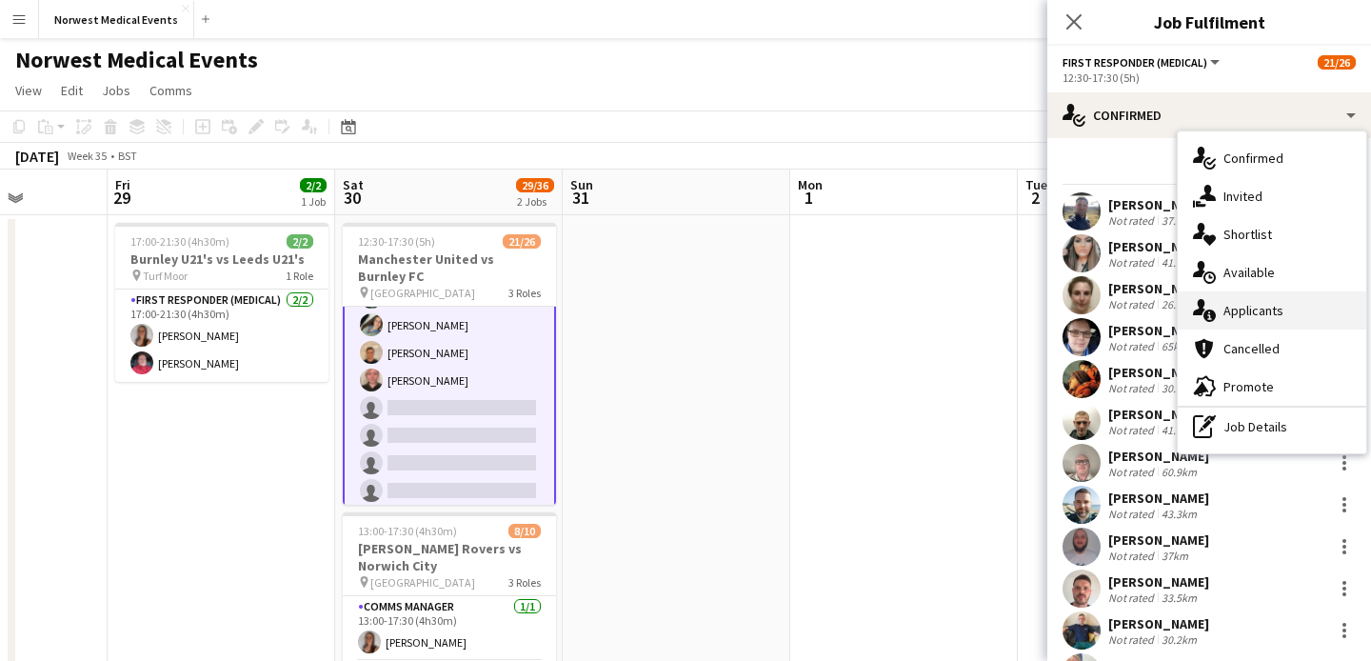
click at [1259, 313] on div "single-neutral-actions-information Applicants" at bounding box center [1272, 310] width 188 height 38
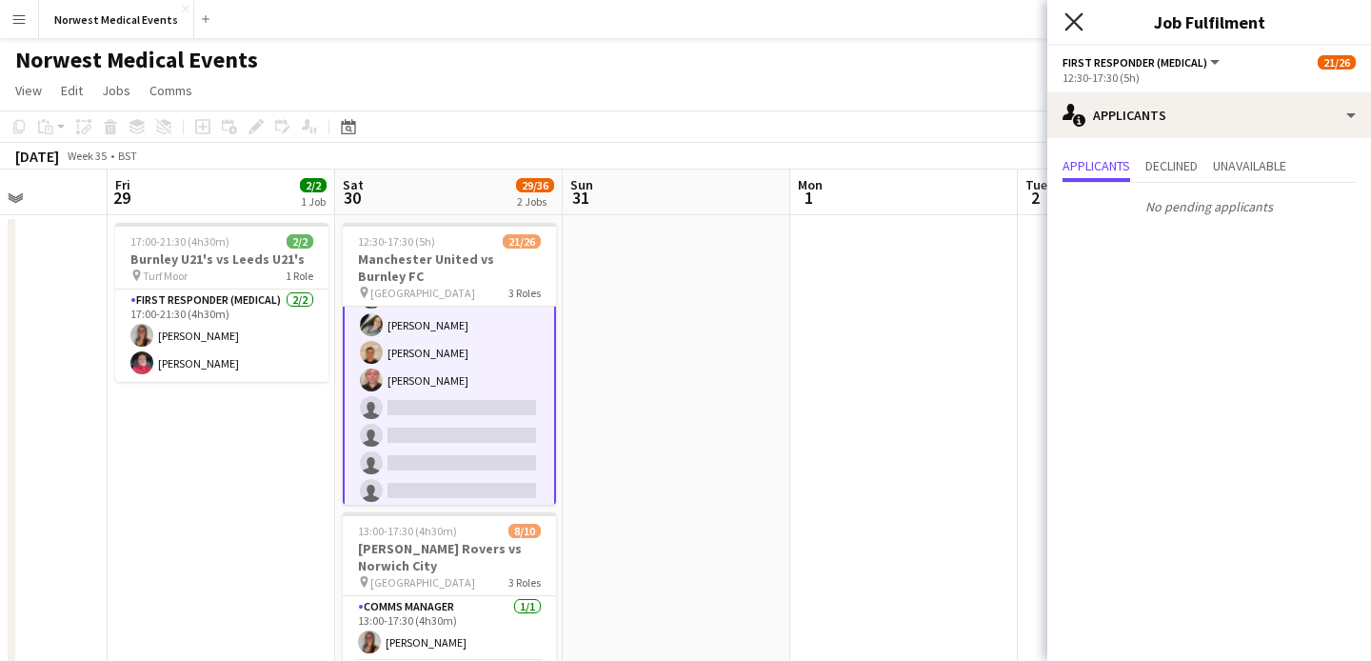
click at [1069, 24] on icon "Close pop-in" at bounding box center [1073, 21] width 18 height 18
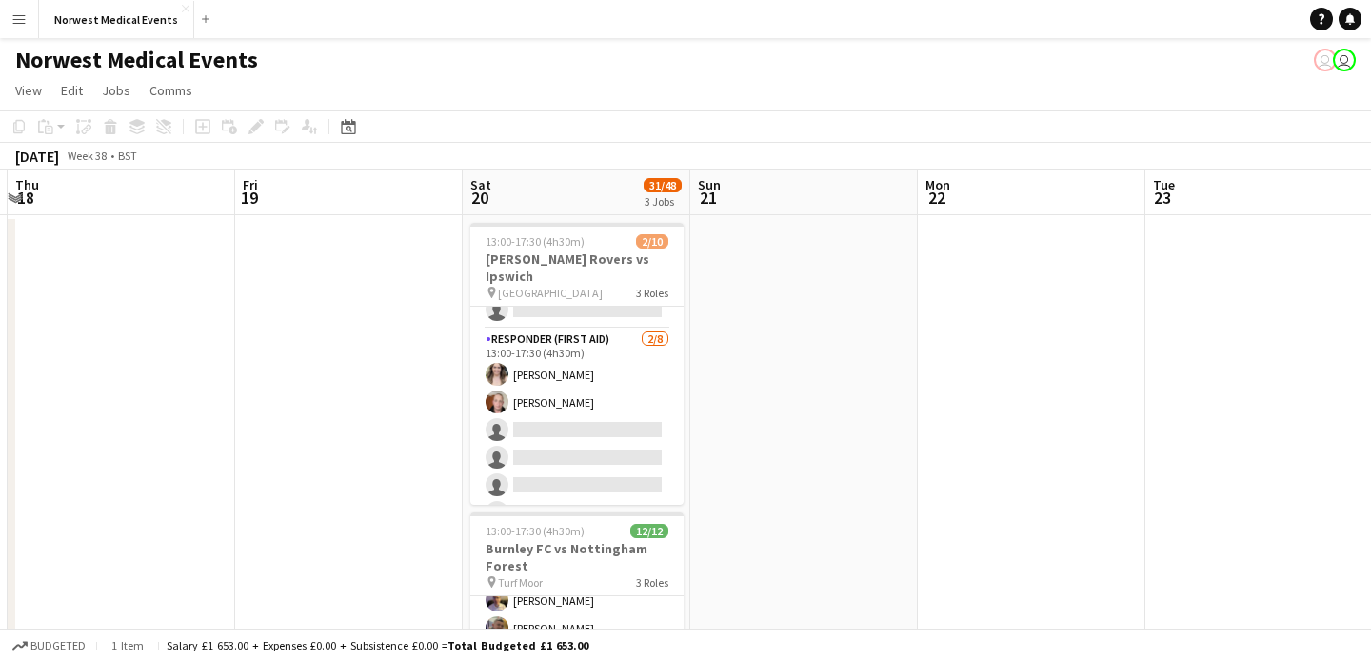
scroll to position [0, 0]
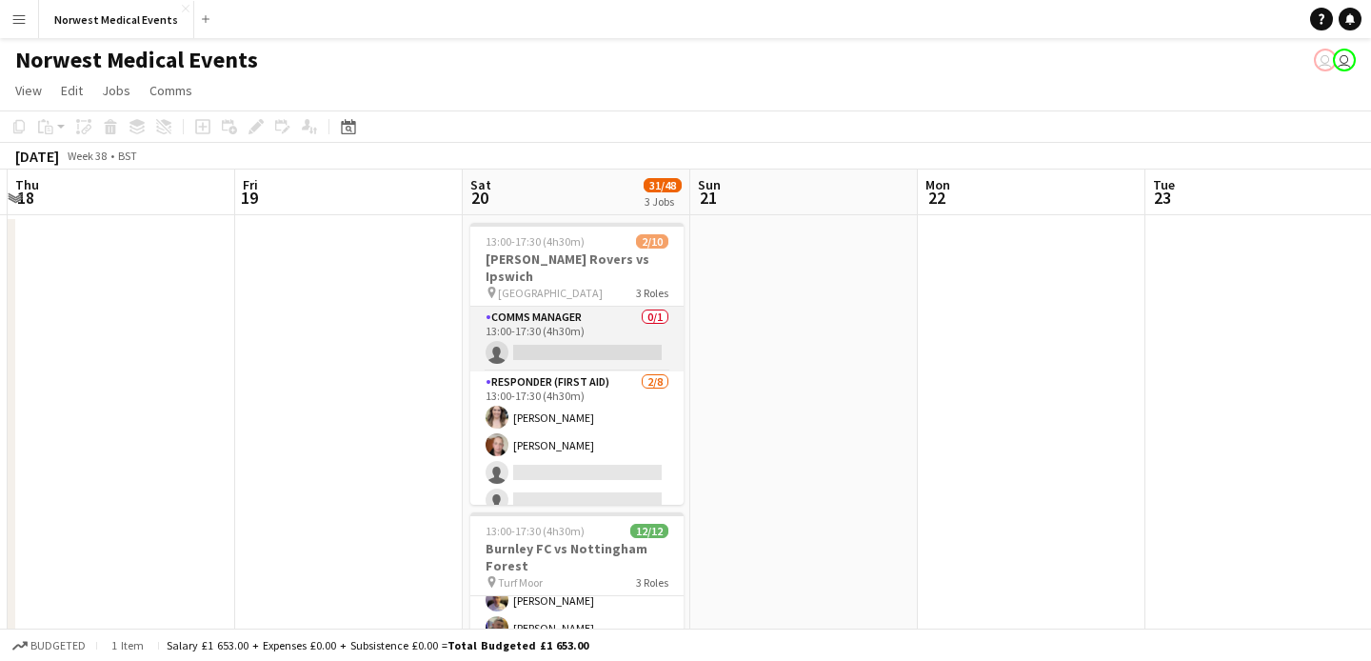
click at [594, 330] on app-card-role "Comms Manager 0/1 13:00-17:30 (4h30m) single-neutral-actions" at bounding box center [576, 339] width 213 height 65
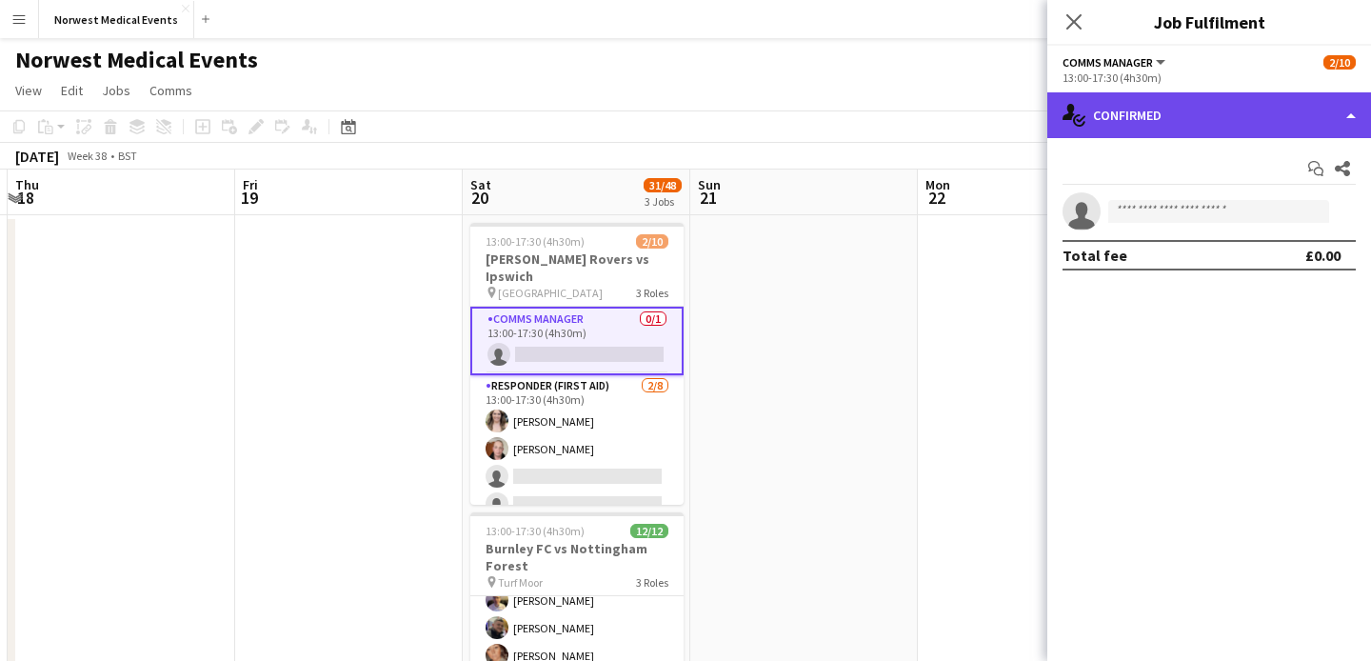
click at [1155, 122] on div "single-neutral-actions-check-2 Confirmed" at bounding box center [1209, 115] width 324 height 46
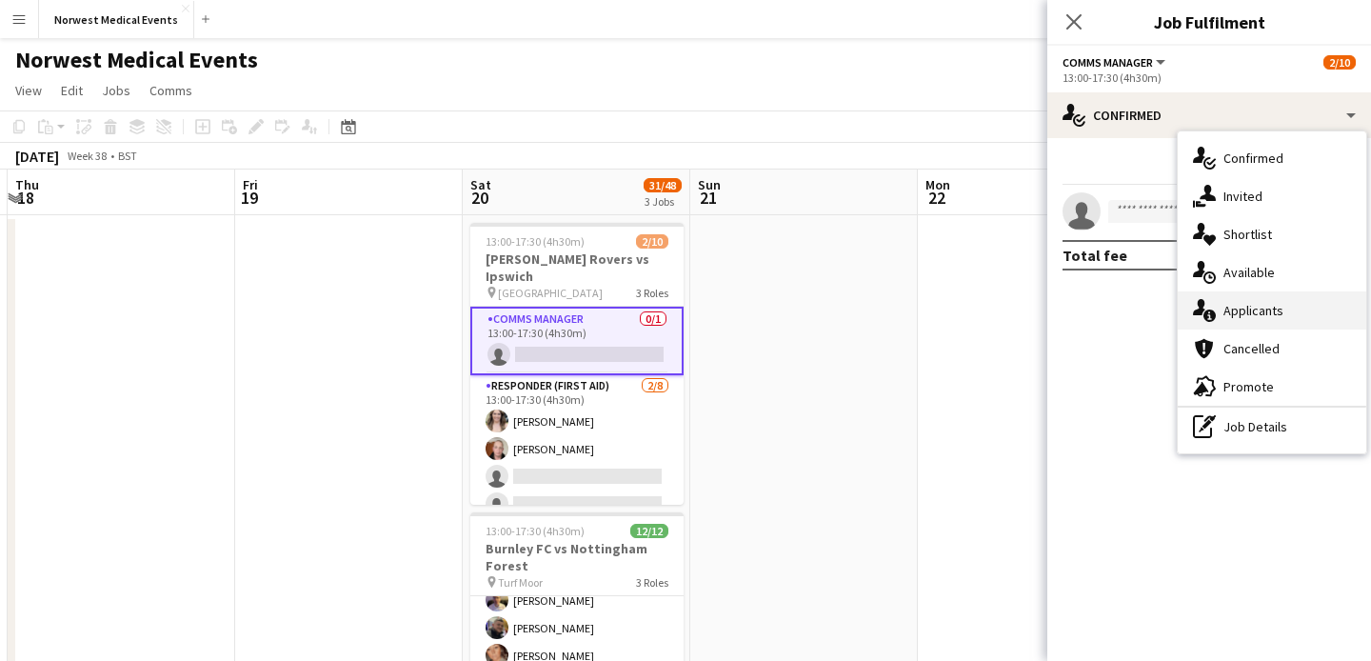
click at [1253, 307] on div "single-neutral-actions-information Applicants" at bounding box center [1272, 310] width 188 height 38
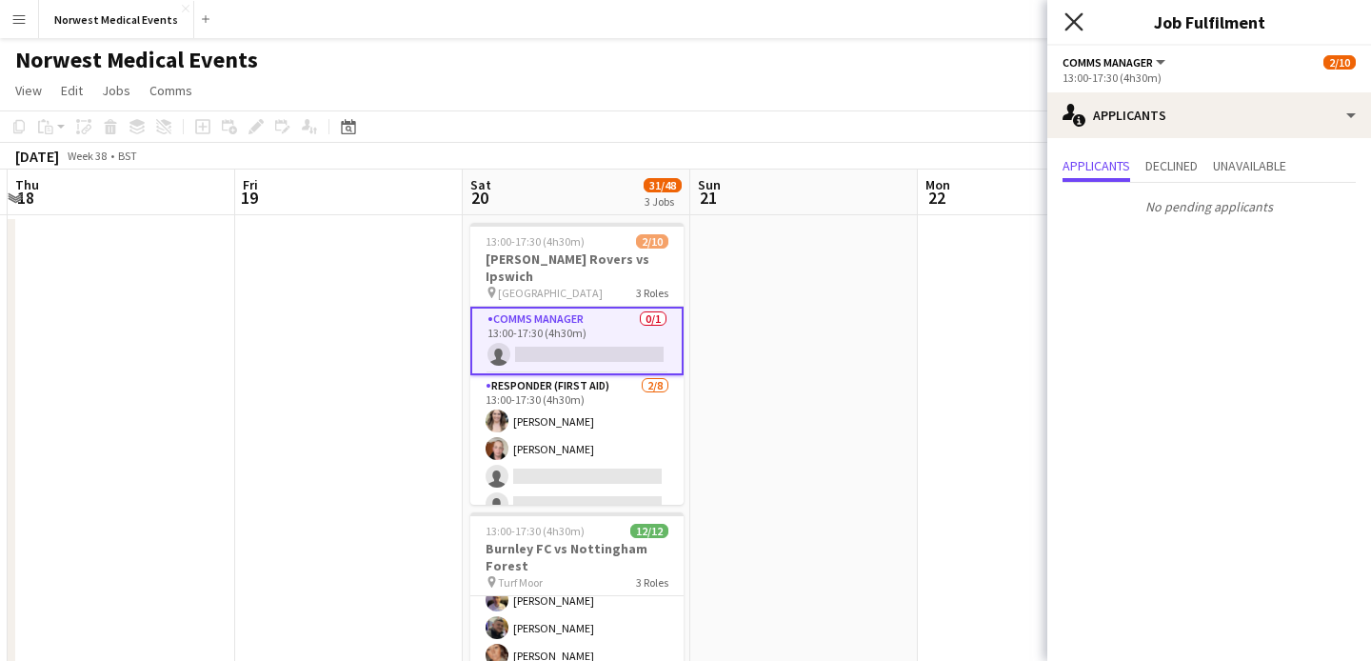
click at [1068, 16] on icon at bounding box center [1073, 21] width 18 height 18
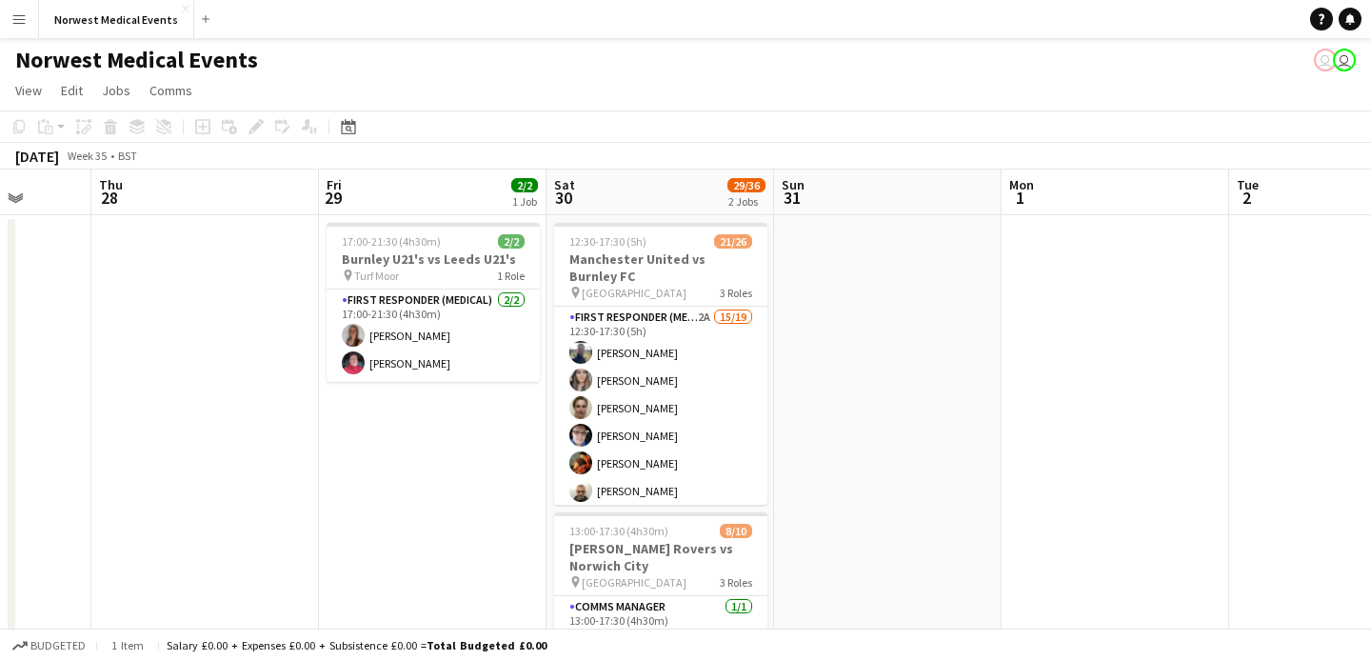
scroll to position [0, 560]
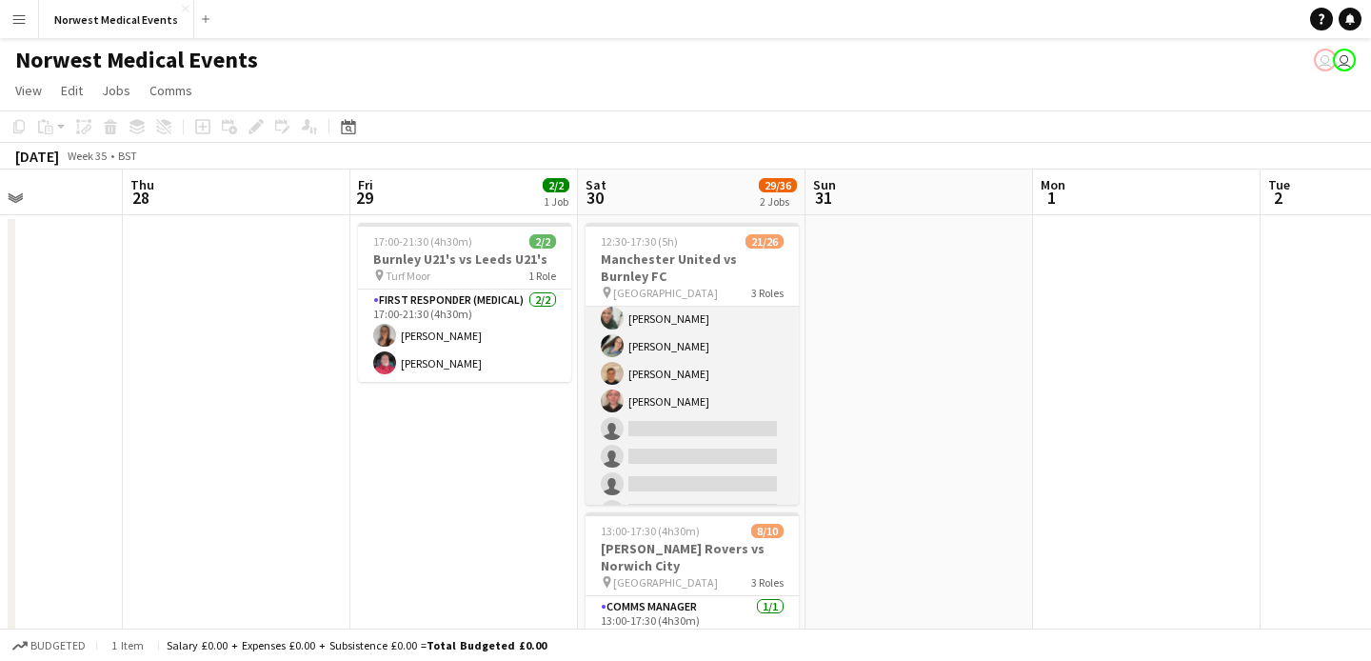
click at [676, 374] on app-card-role "First Responder (Medical) 2A 15/19 12:30-17:30 (5h) [PERSON_NAME] [PERSON_NAME]…" at bounding box center [691, 250] width 213 height 562
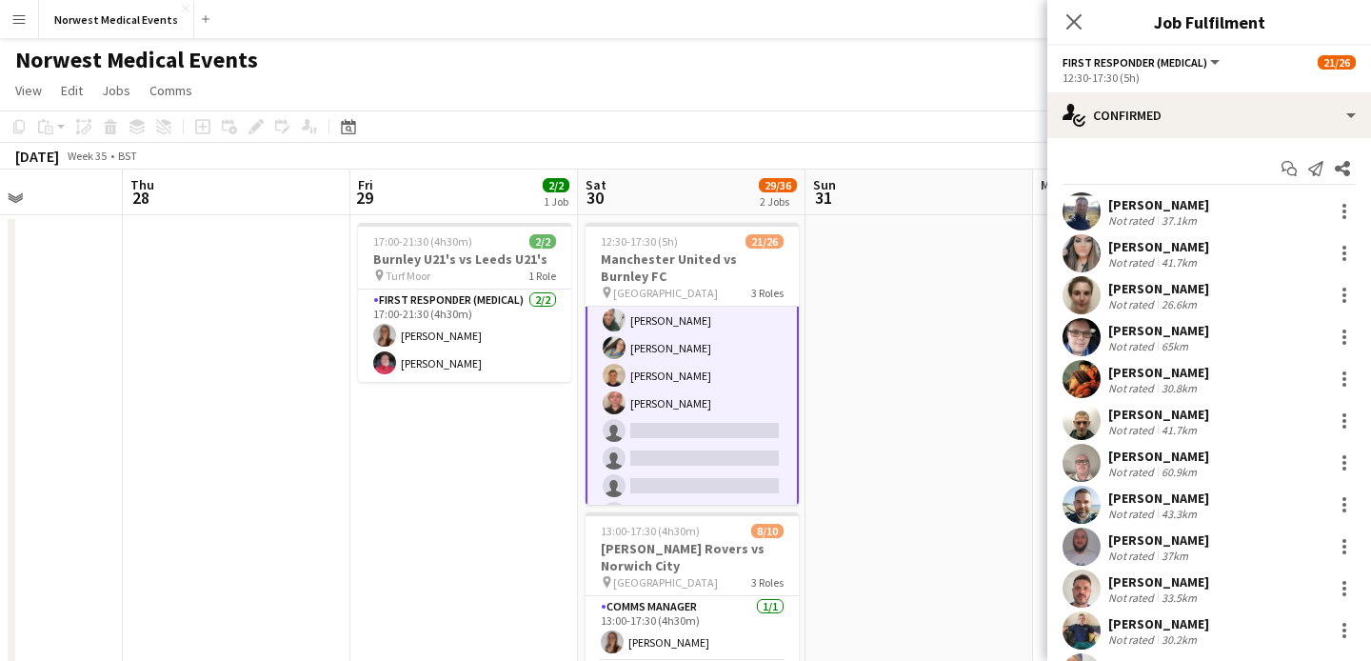
scroll to position [340, 0]
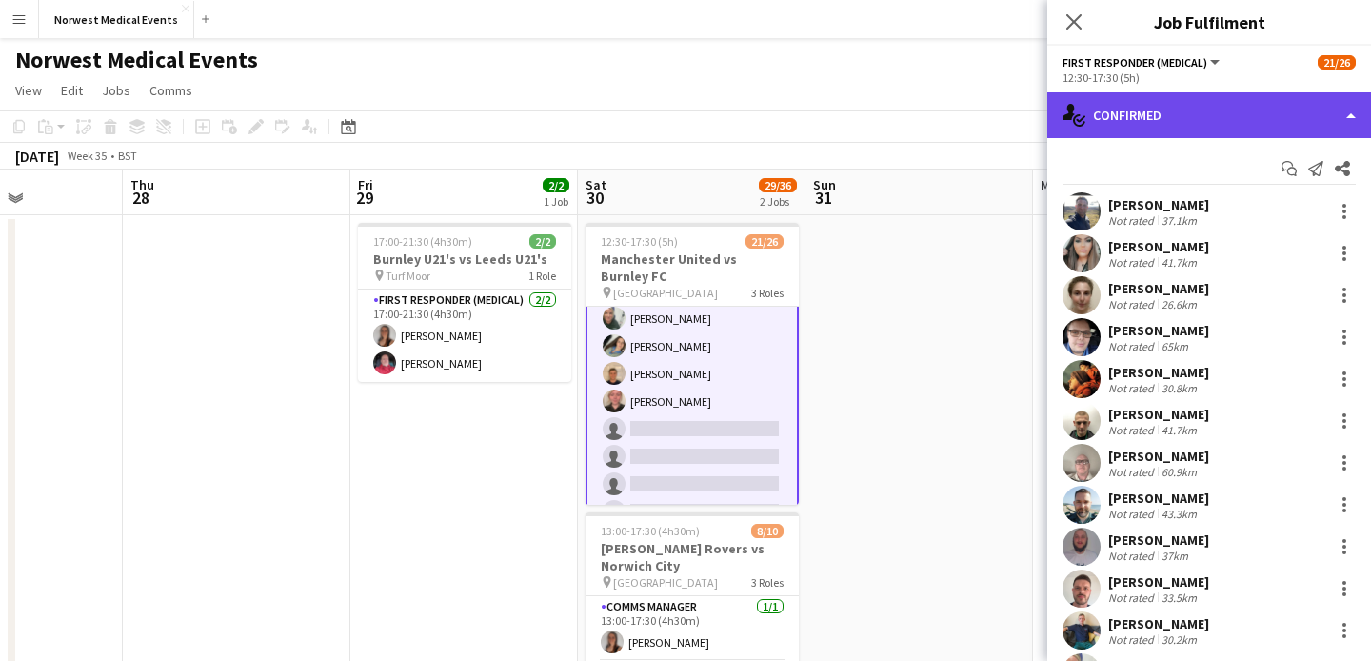
click at [1235, 108] on div "single-neutral-actions-check-2 Confirmed" at bounding box center [1209, 115] width 324 height 46
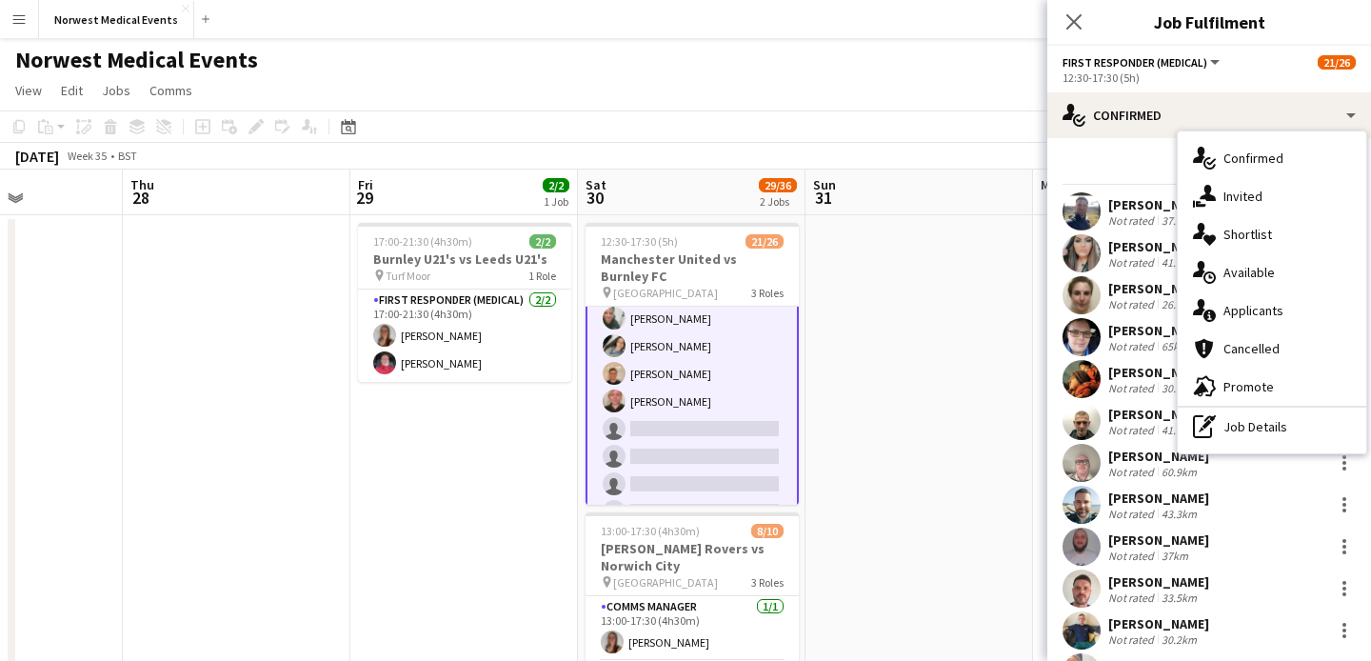
click at [1251, 302] on div "single-neutral-actions-information Applicants" at bounding box center [1272, 310] width 188 height 38
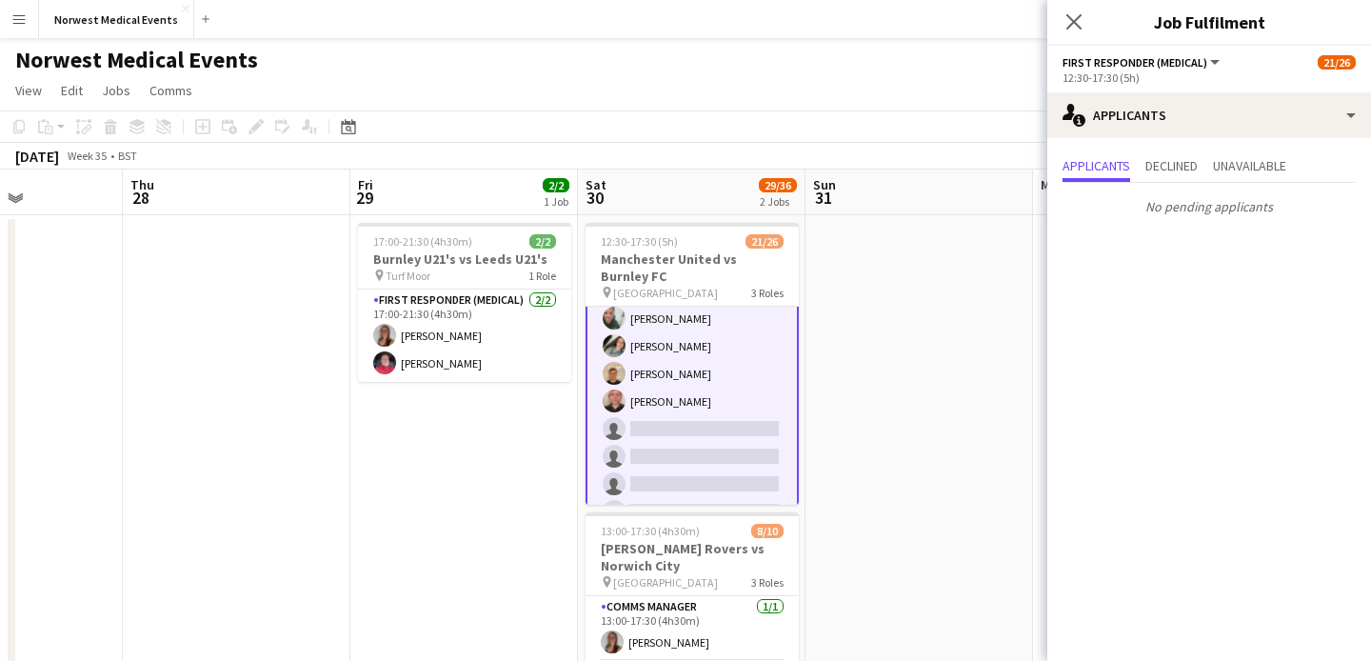
click at [1072, 23] on icon at bounding box center [1073, 21] width 15 height 15
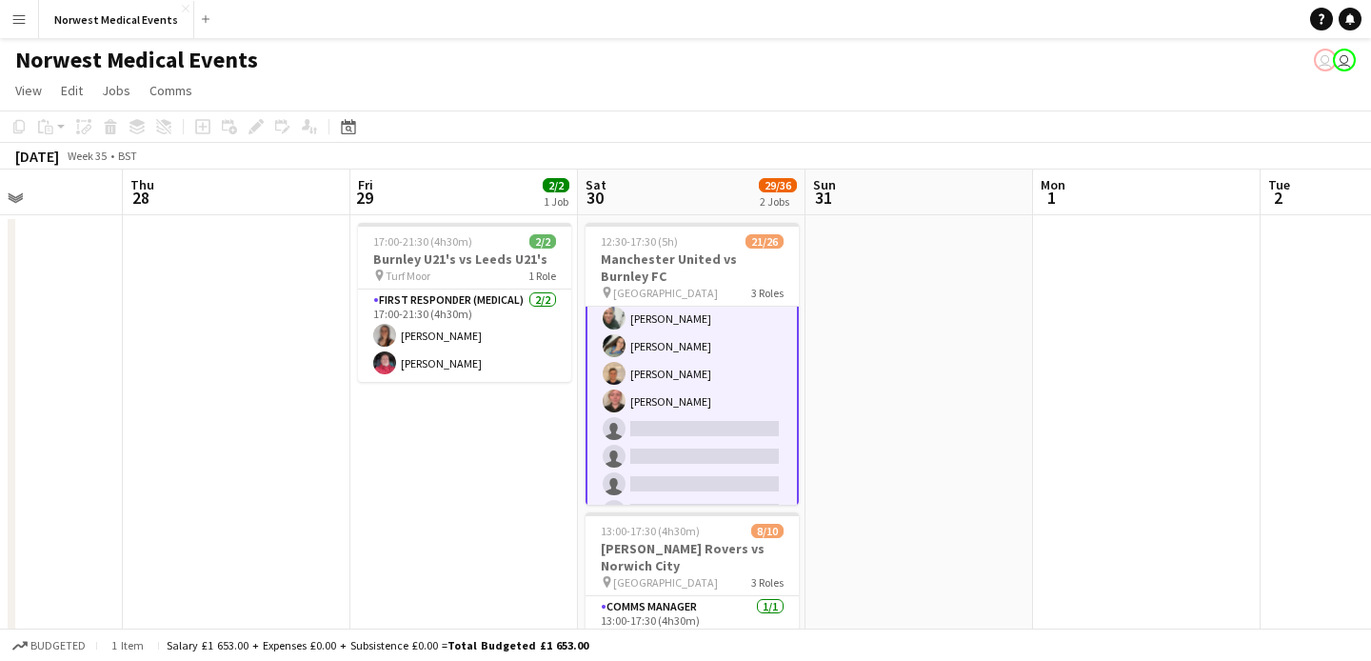
click at [22, 27] on button "Menu" at bounding box center [19, 19] width 38 height 38
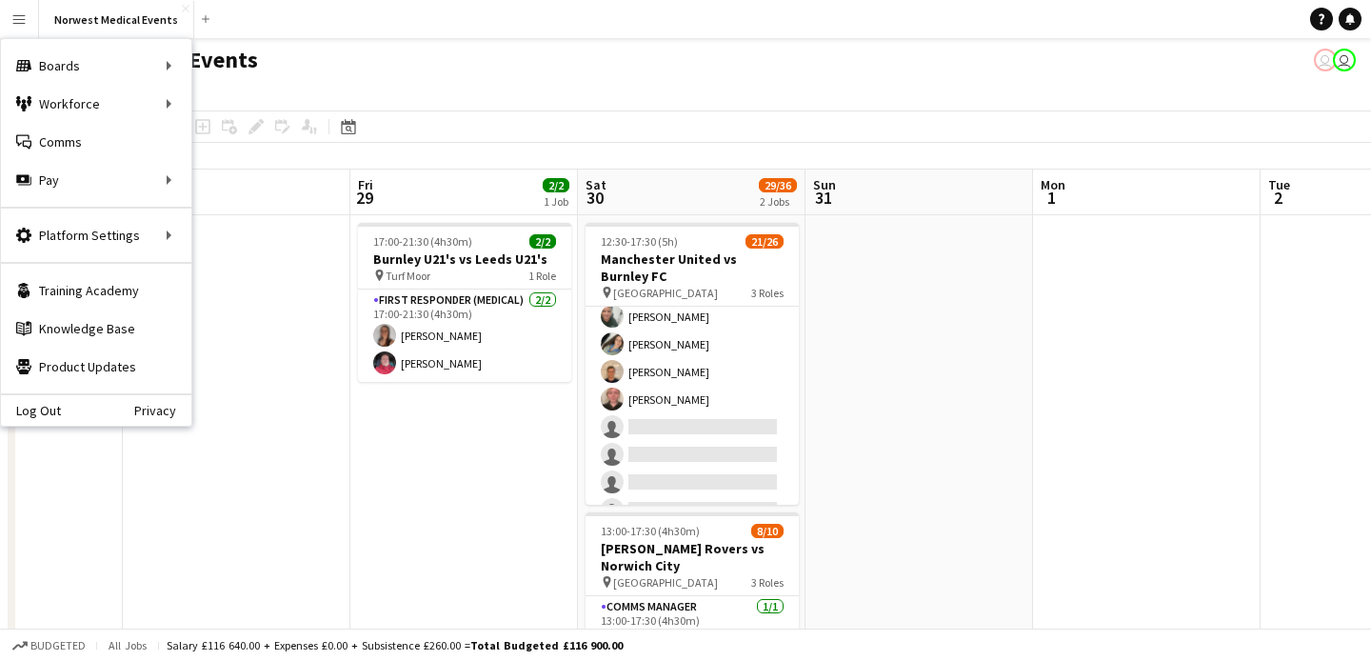
scroll to position [338, 0]
click at [18, 21] on app-icon "Menu" at bounding box center [18, 18] width 15 height 15
click at [247, 110] on link "My Workforce" at bounding box center [287, 104] width 190 height 38
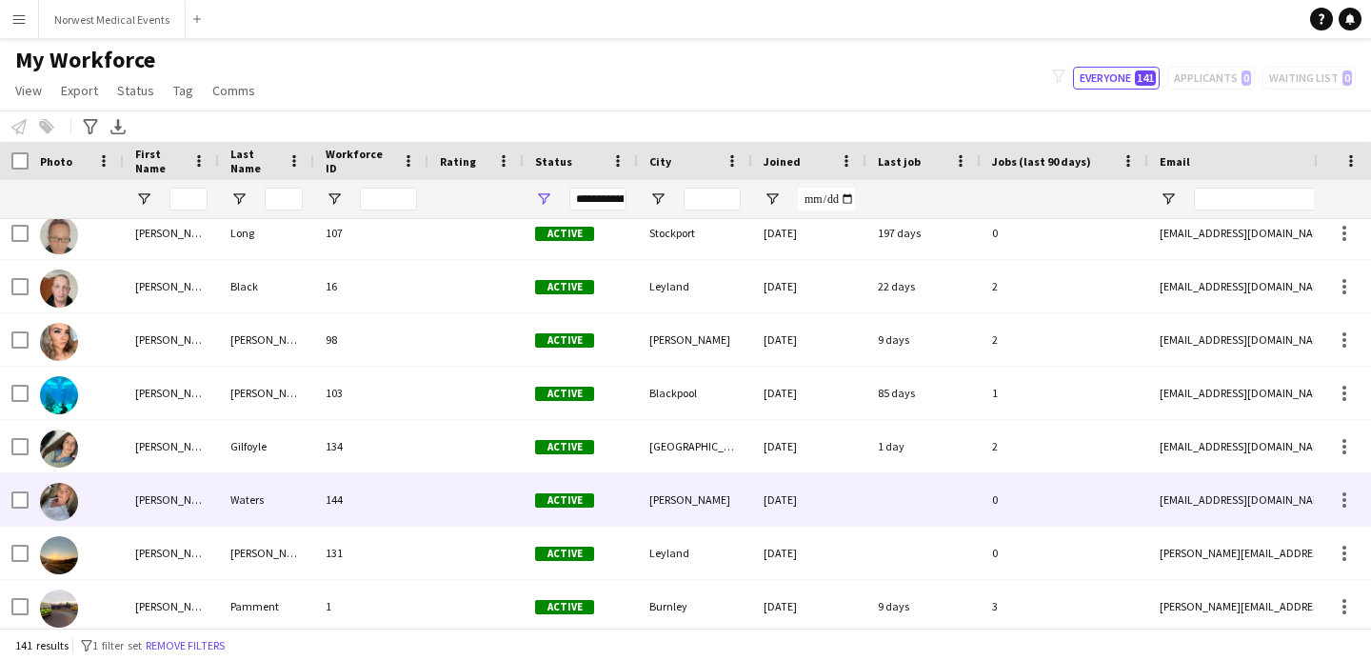
click at [278, 501] on div "Waters" at bounding box center [266, 499] width 95 height 52
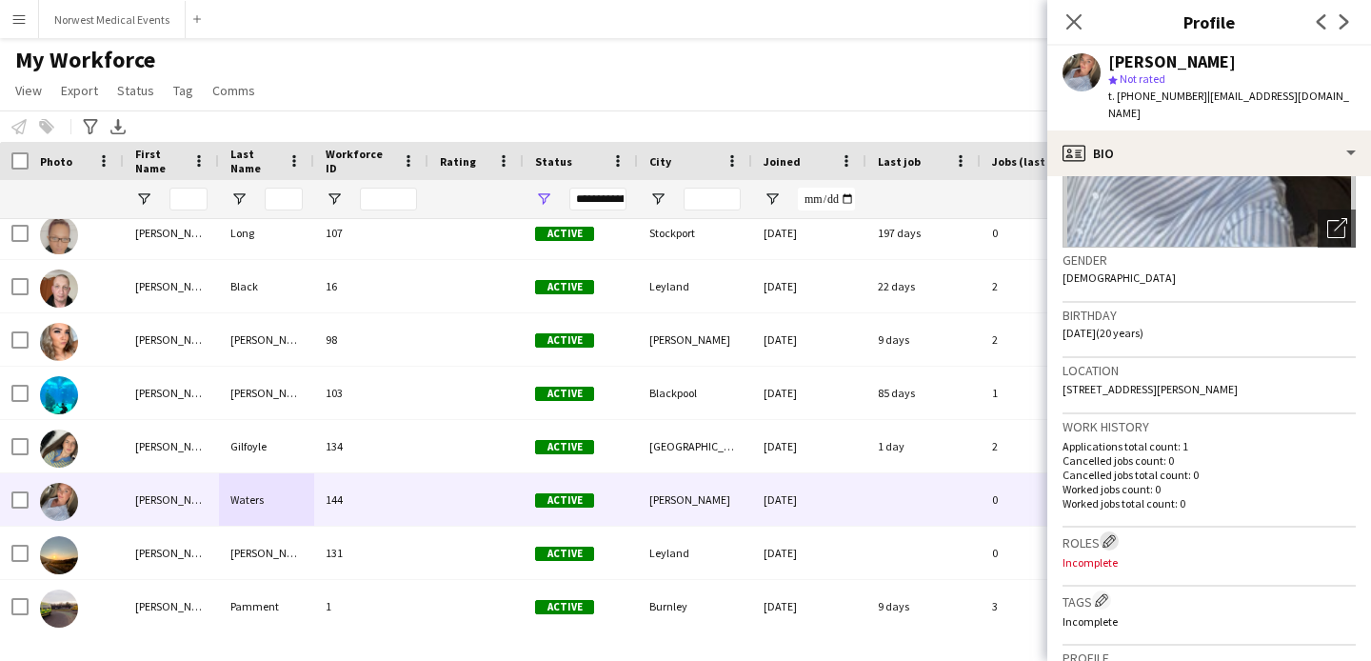
click at [1114, 534] on app-icon "Edit crew company roles" at bounding box center [1108, 540] width 13 height 13
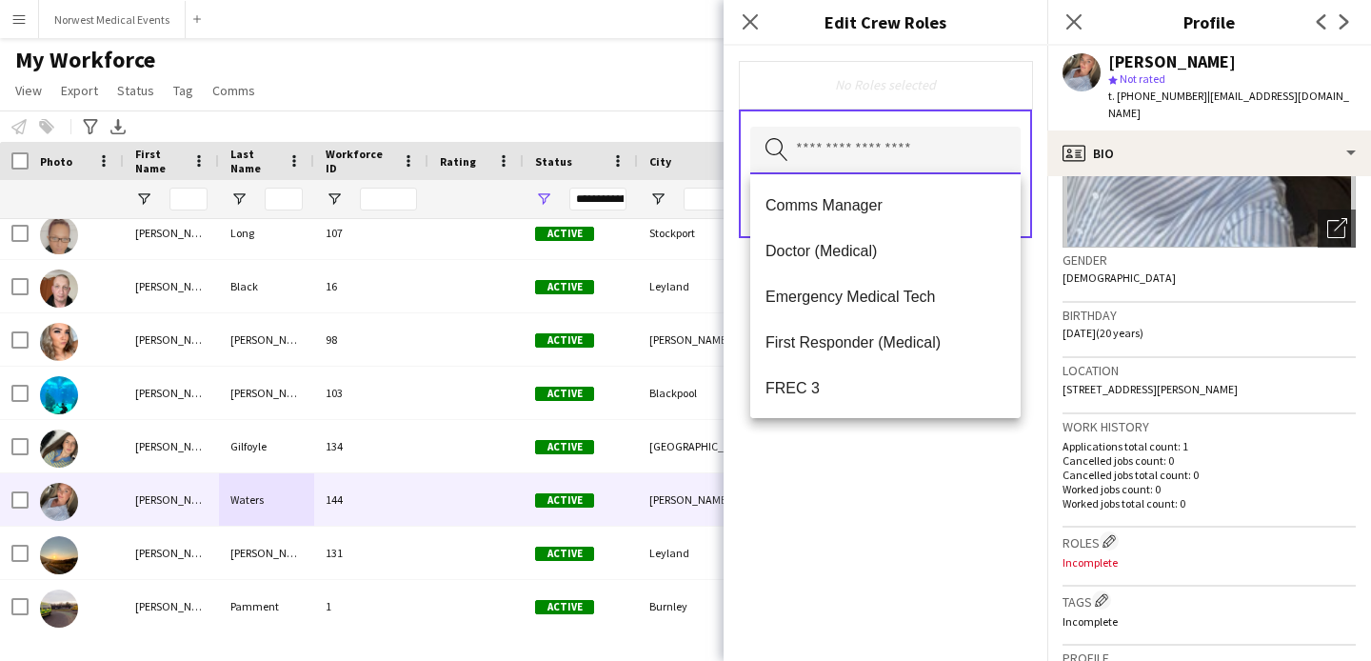
click at [896, 156] on input "text" at bounding box center [885, 151] width 270 height 48
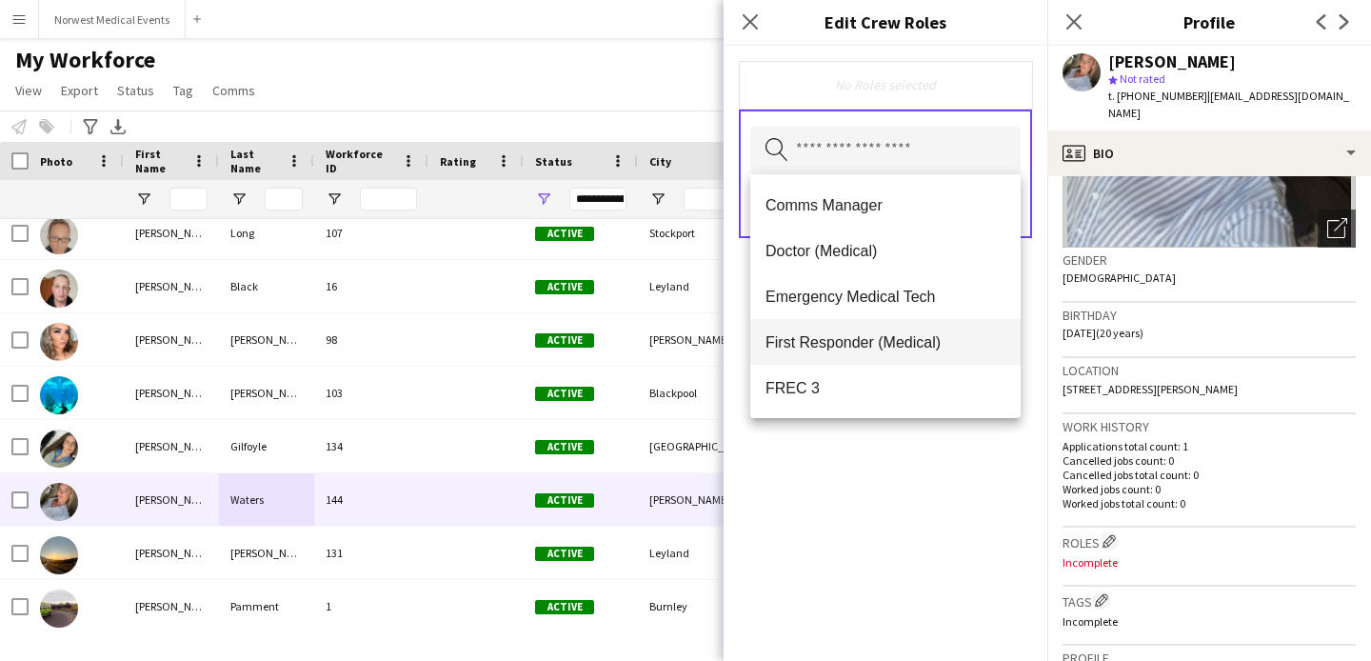
click at [878, 353] on mat-option "First Responder (Medical)" at bounding box center [885, 342] width 270 height 46
click at [866, 347] on span "FREC 3" at bounding box center [885, 343] width 240 height 18
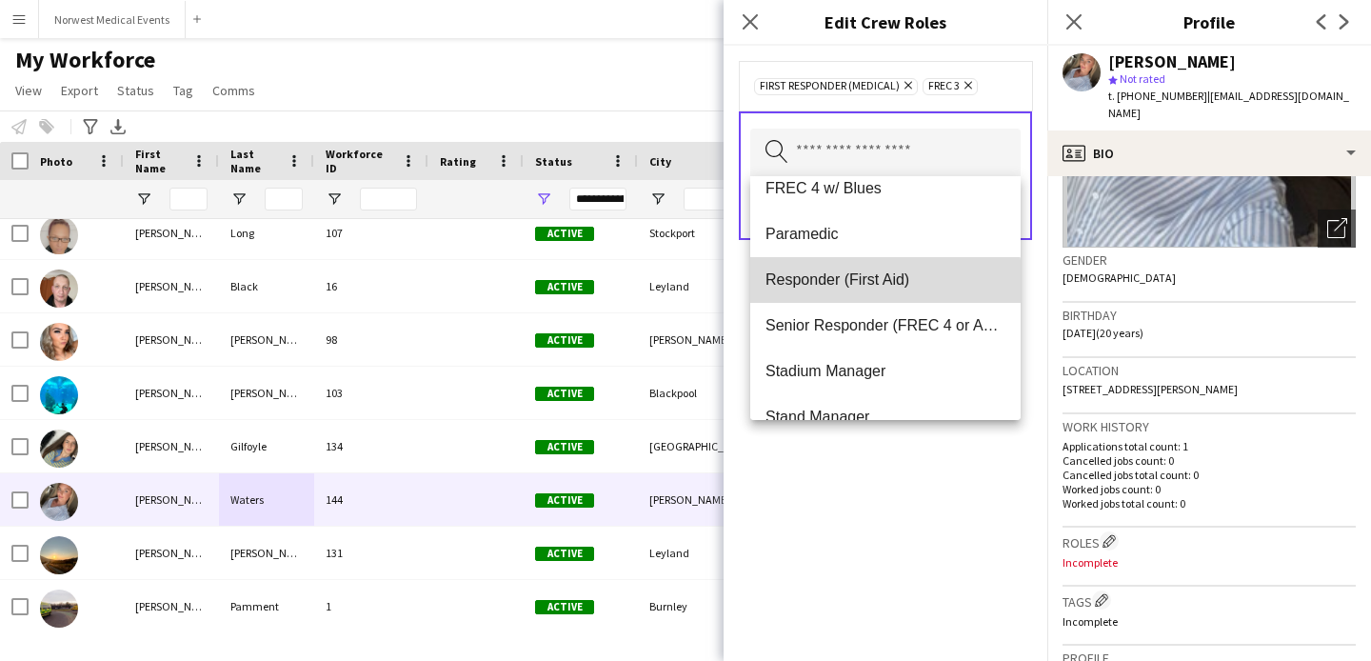
click at [866, 293] on mat-option "Responder (First Aid)" at bounding box center [885, 280] width 270 height 46
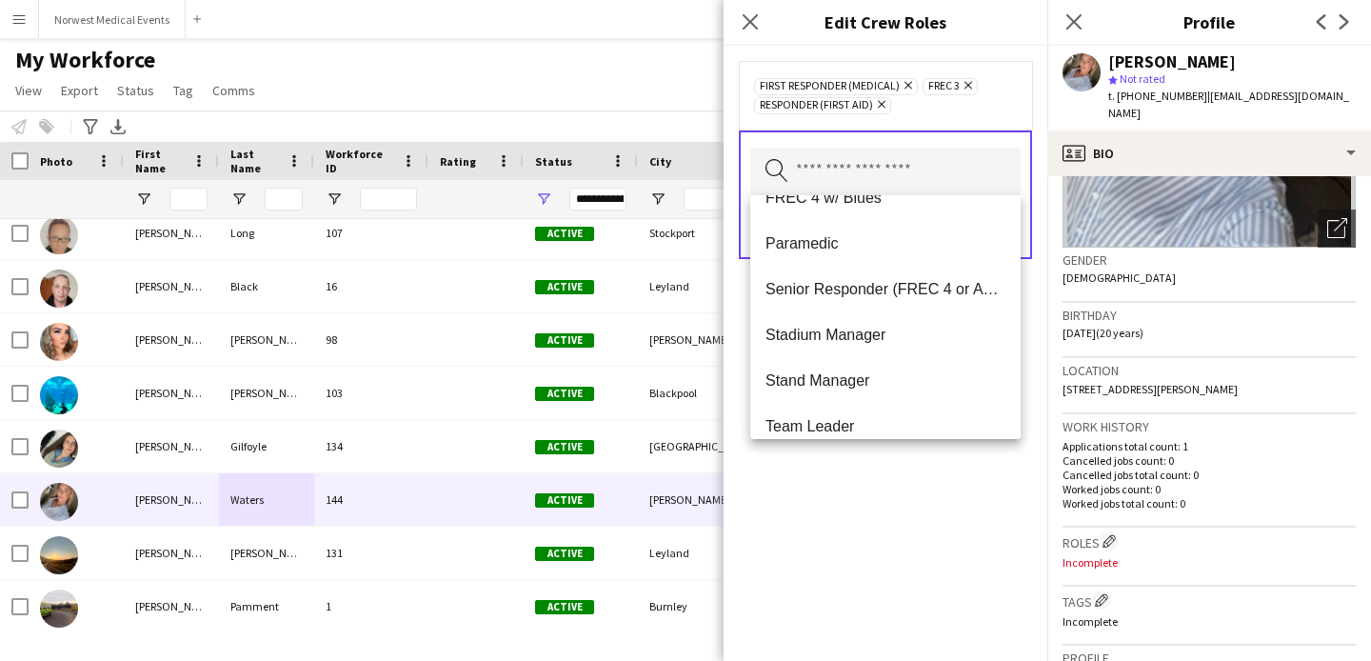
click at [869, 529] on div "First Responder (Medical) Remove FREC 3 Remove Responder (First Aid) Remove Sea…" at bounding box center [885, 353] width 324 height 615
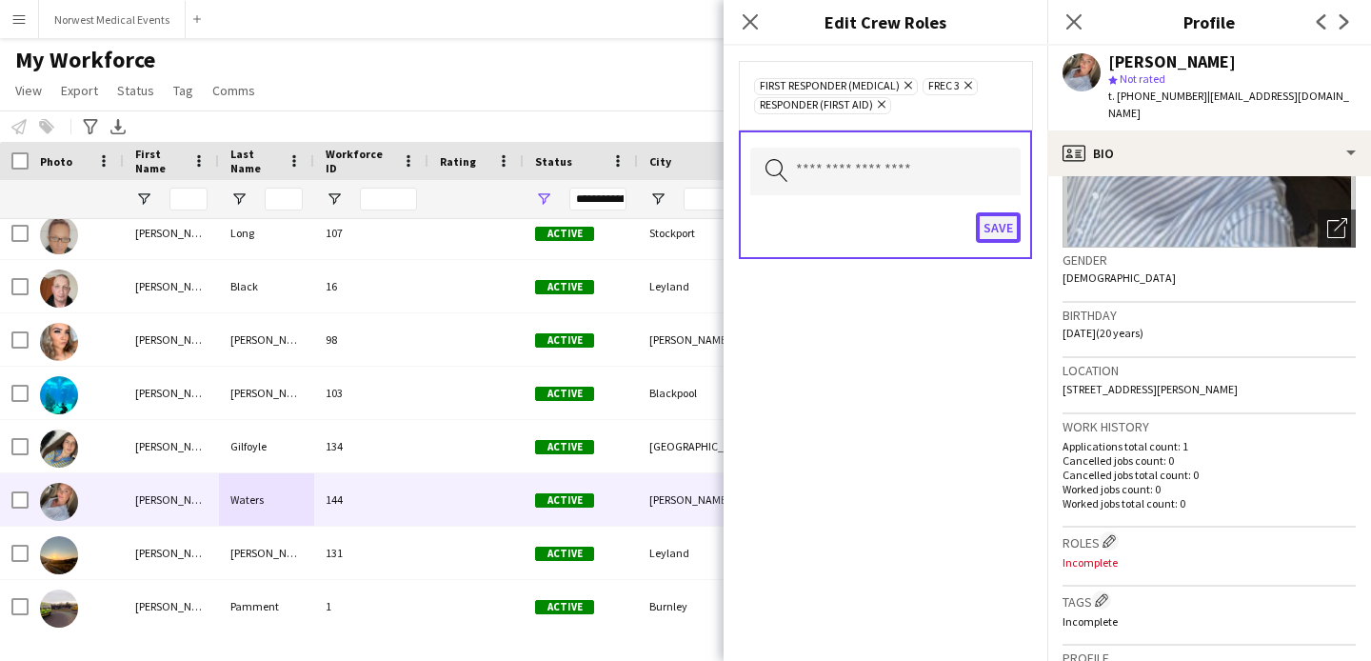
click at [997, 223] on button "Save" at bounding box center [998, 227] width 45 height 30
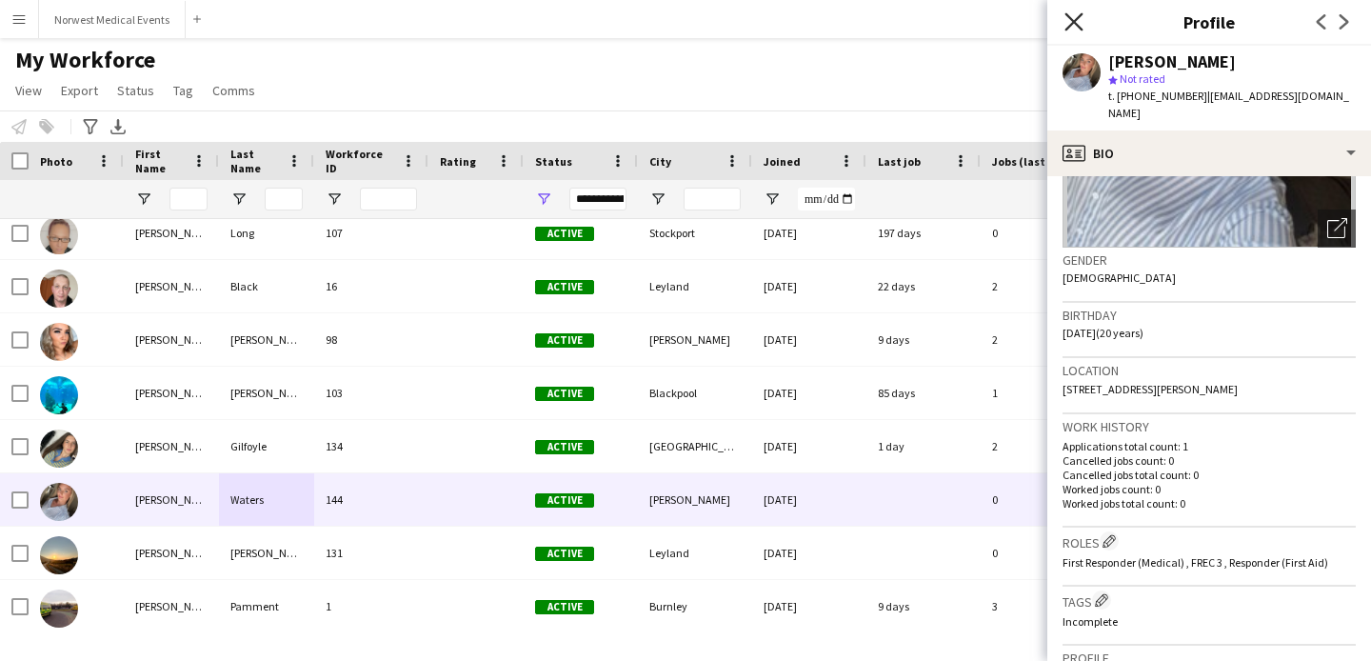
click at [1078, 21] on icon "Close pop-in" at bounding box center [1073, 21] width 18 height 18
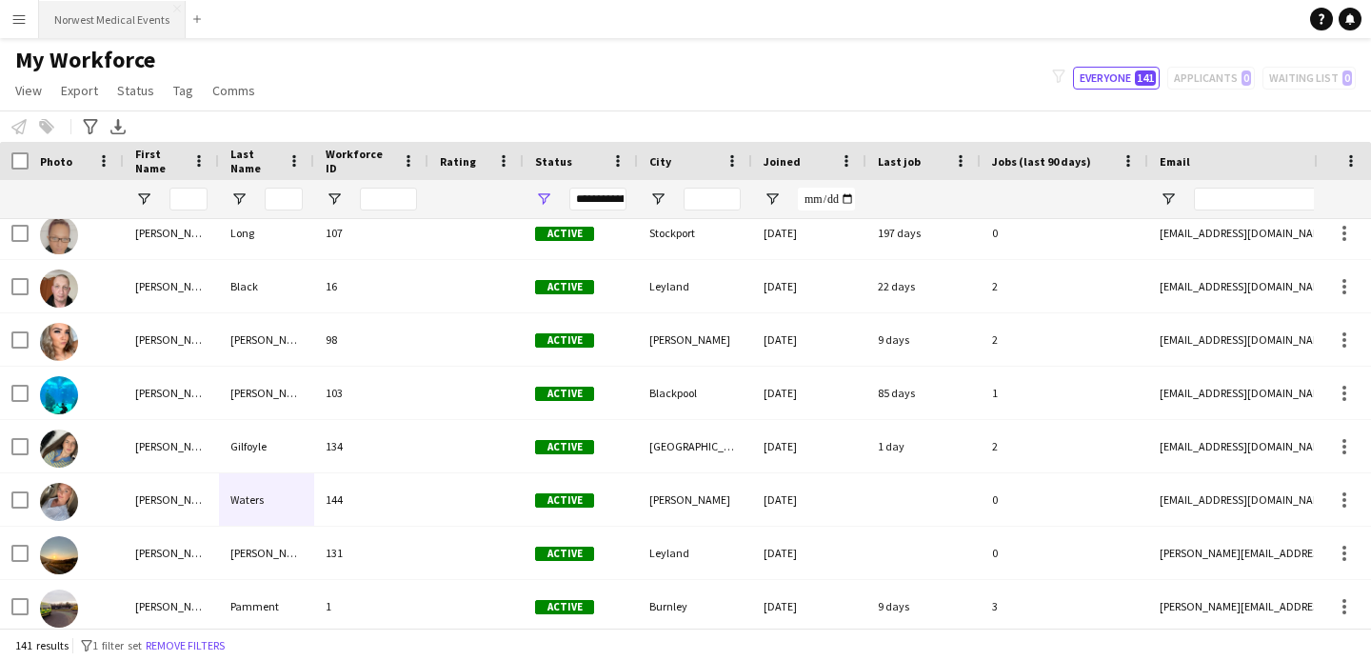
click at [95, 21] on button "Norwest Medical Events Close" at bounding box center [112, 19] width 147 height 37
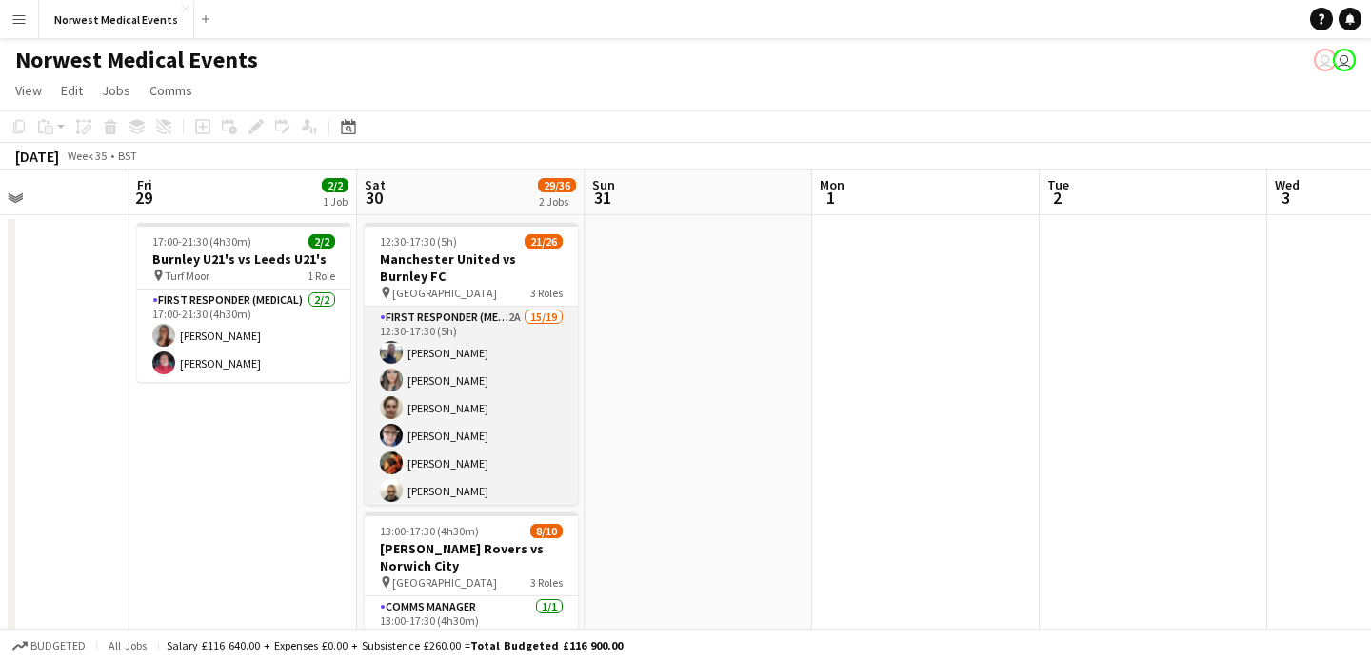
click at [449, 417] on app-card-role "First Responder (Medical) 2A 15/19 12:30-17:30 (5h) [PERSON_NAME] [PERSON_NAME]…" at bounding box center [471, 588] width 213 height 562
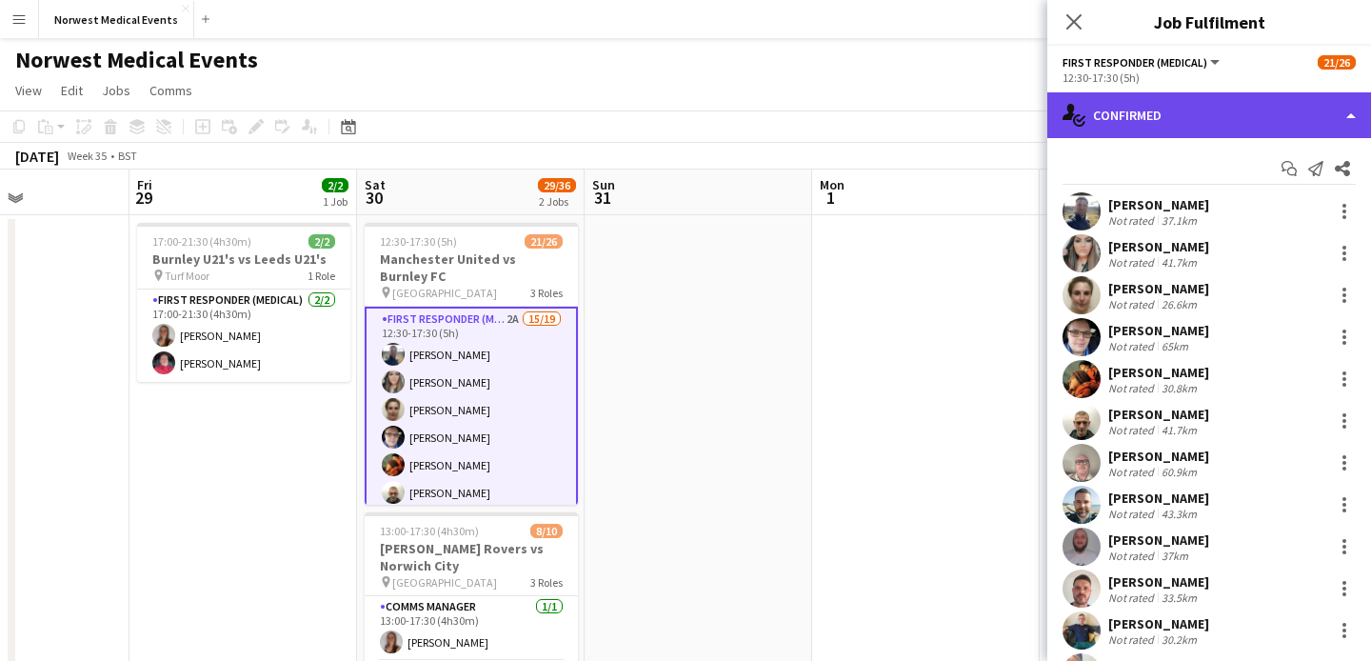
click at [1258, 109] on div "single-neutral-actions-check-2 Confirmed" at bounding box center [1209, 115] width 324 height 46
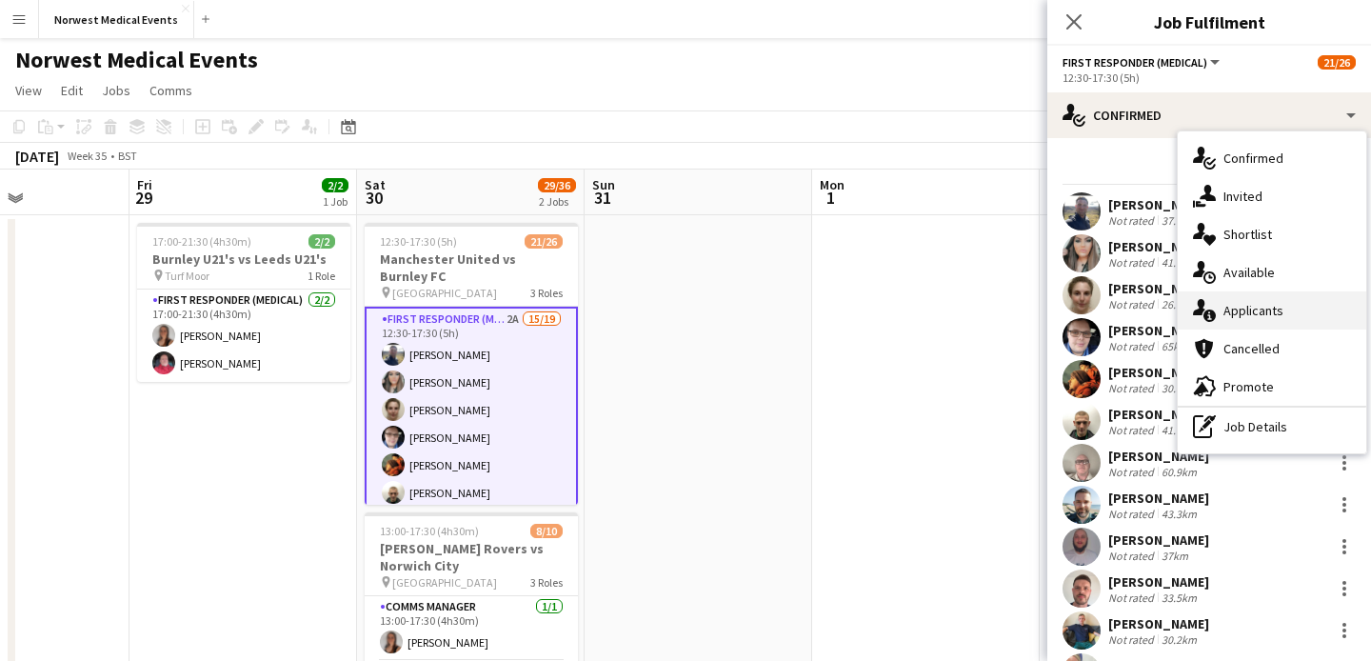
click at [1286, 307] on div "single-neutral-actions-information Applicants" at bounding box center [1272, 310] width 188 height 38
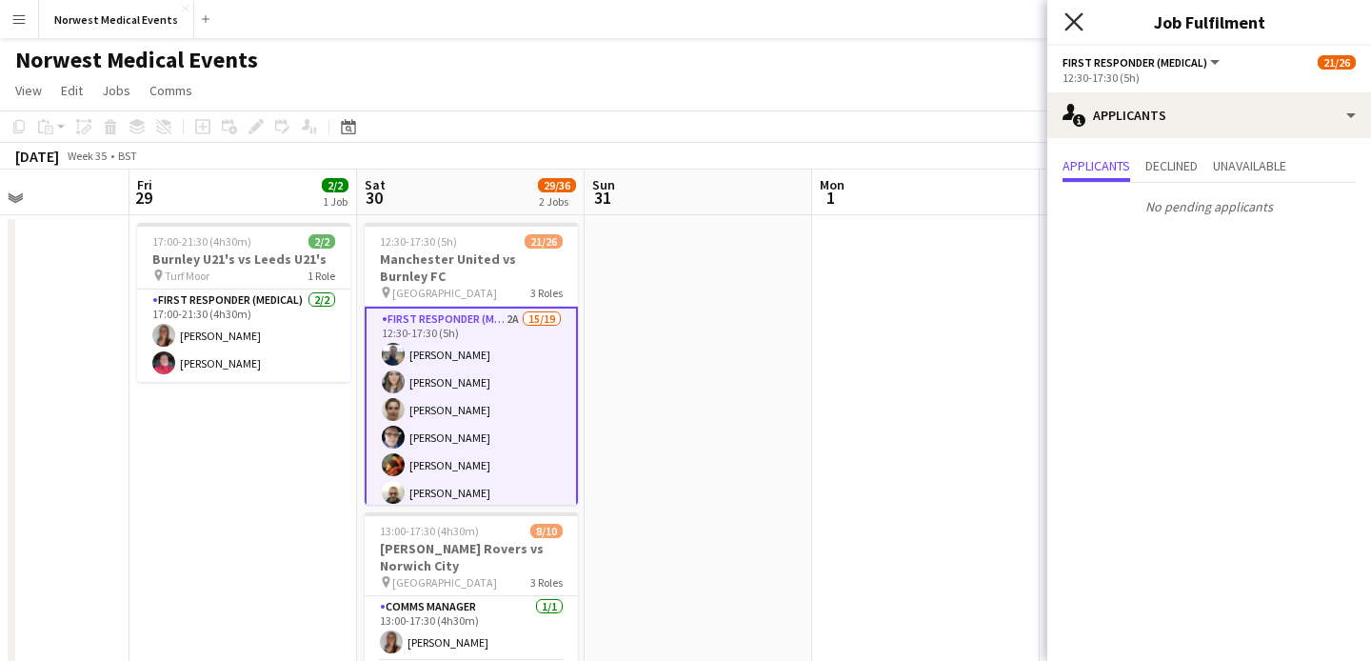
click at [1073, 18] on icon "Close pop-in" at bounding box center [1073, 21] width 18 height 18
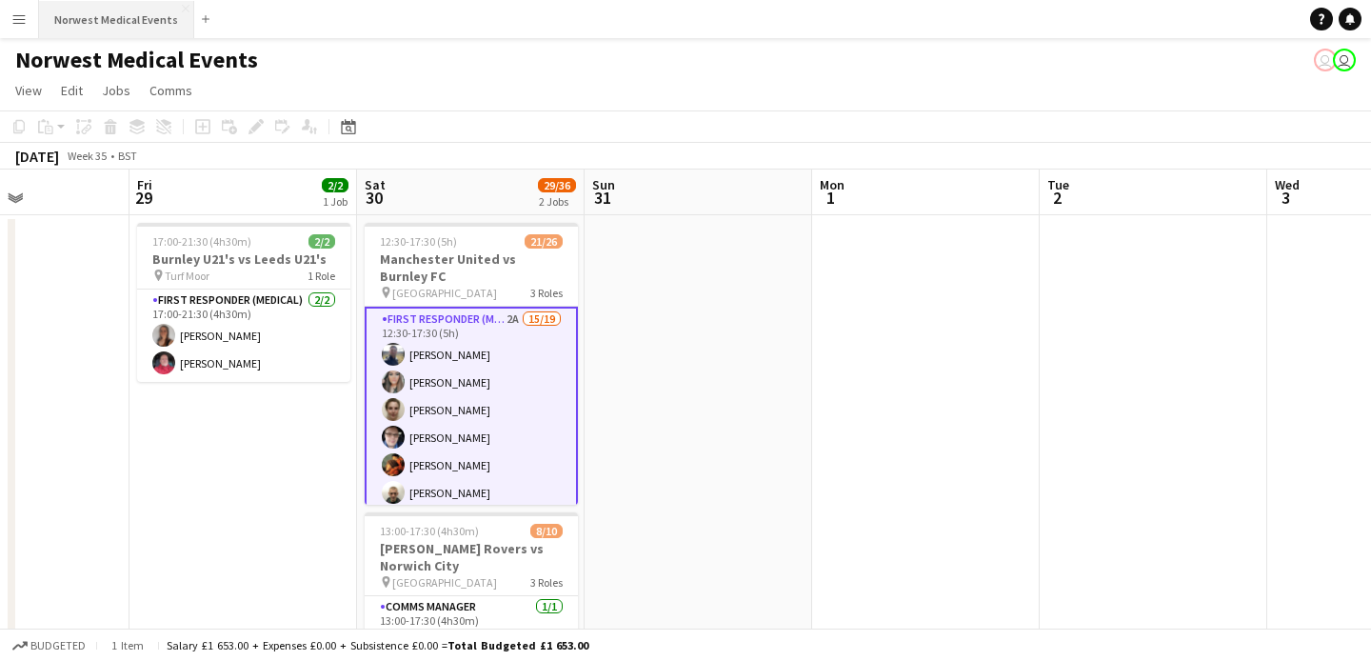
click at [108, 30] on button "Norwest Medical Events Close" at bounding box center [116, 19] width 155 height 37
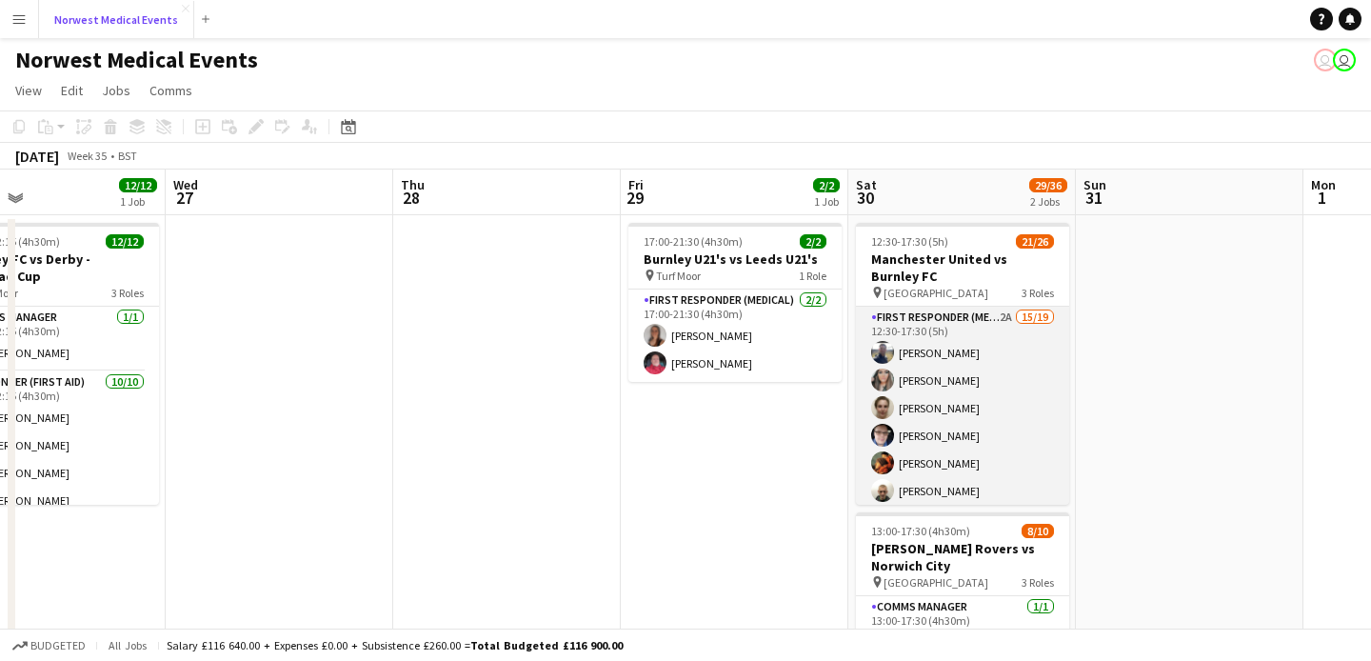
scroll to position [0, 763]
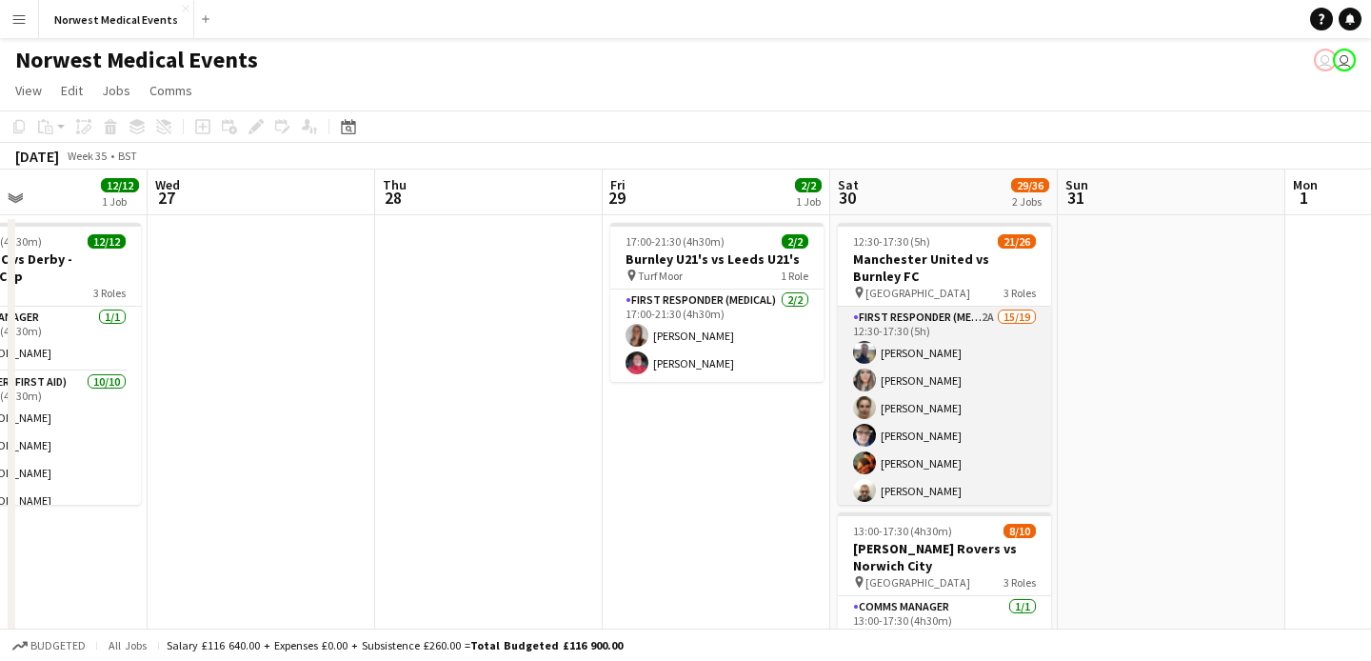
click at [949, 431] on app-card-role "First Responder (Medical) 2A 15/19 12:30-17:30 (5h) [PERSON_NAME] [PERSON_NAME]…" at bounding box center [944, 588] width 213 height 562
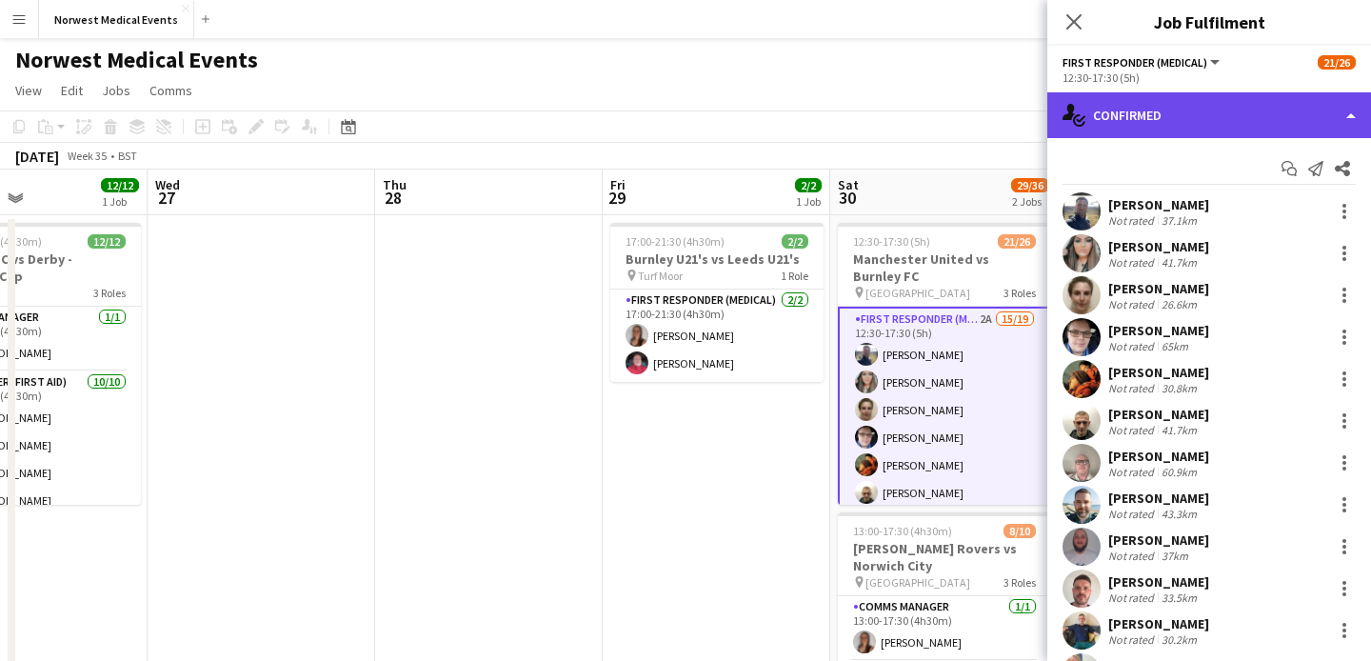
click at [1164, 129] on div "single-neutral-actions-check-2 Confirmed" at bounding box center [1209, 115] width 324 height 46
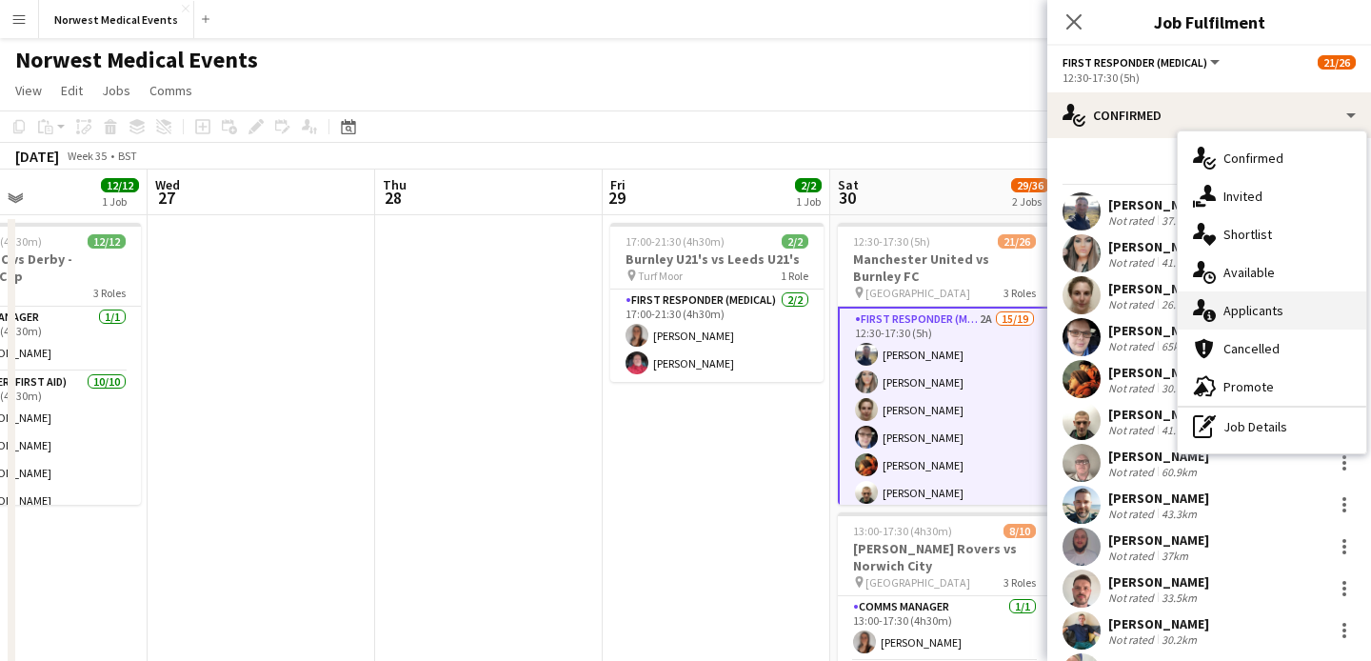
click at [1263, 303] on div "single-neutral-actions-information Applicants" at bounding box center [1272, 310] width 188 height 38
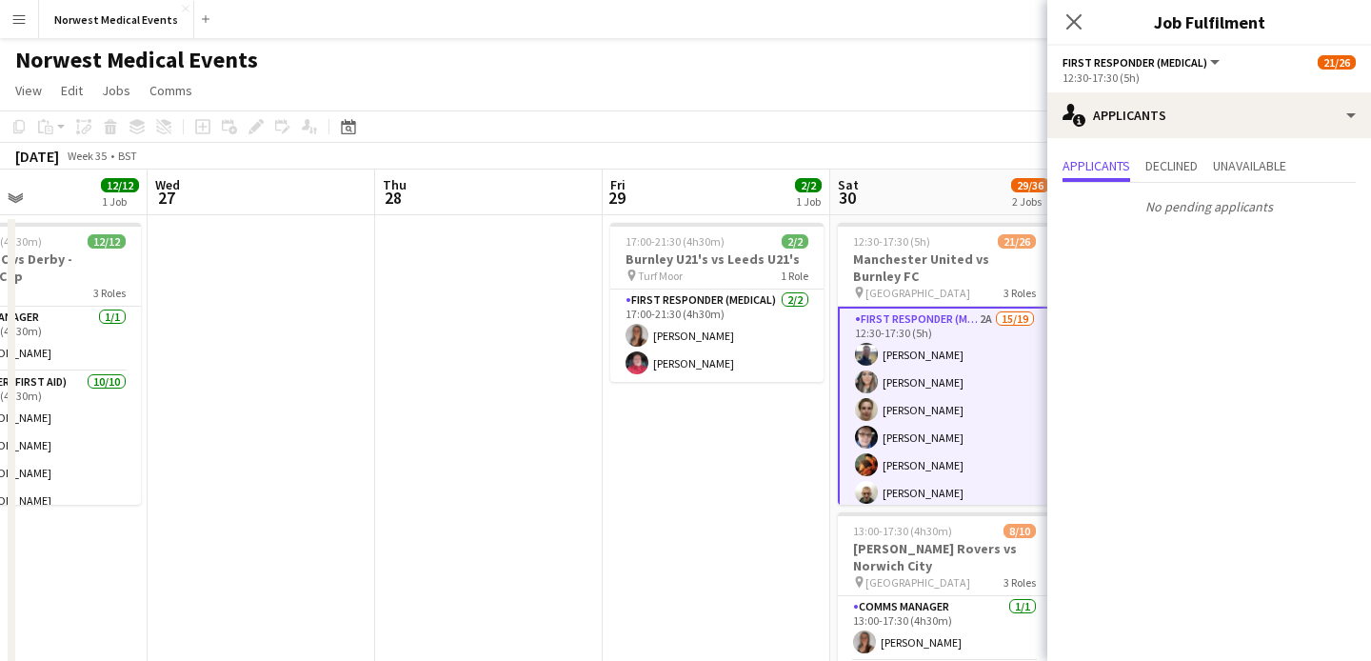
click at [1071, 8] on div "Close pop-in" at bounding box center [1073, 22] width 53 height 44
click at [1078, 18] on icon at bounding box center [1073, 21] width 18 height 18
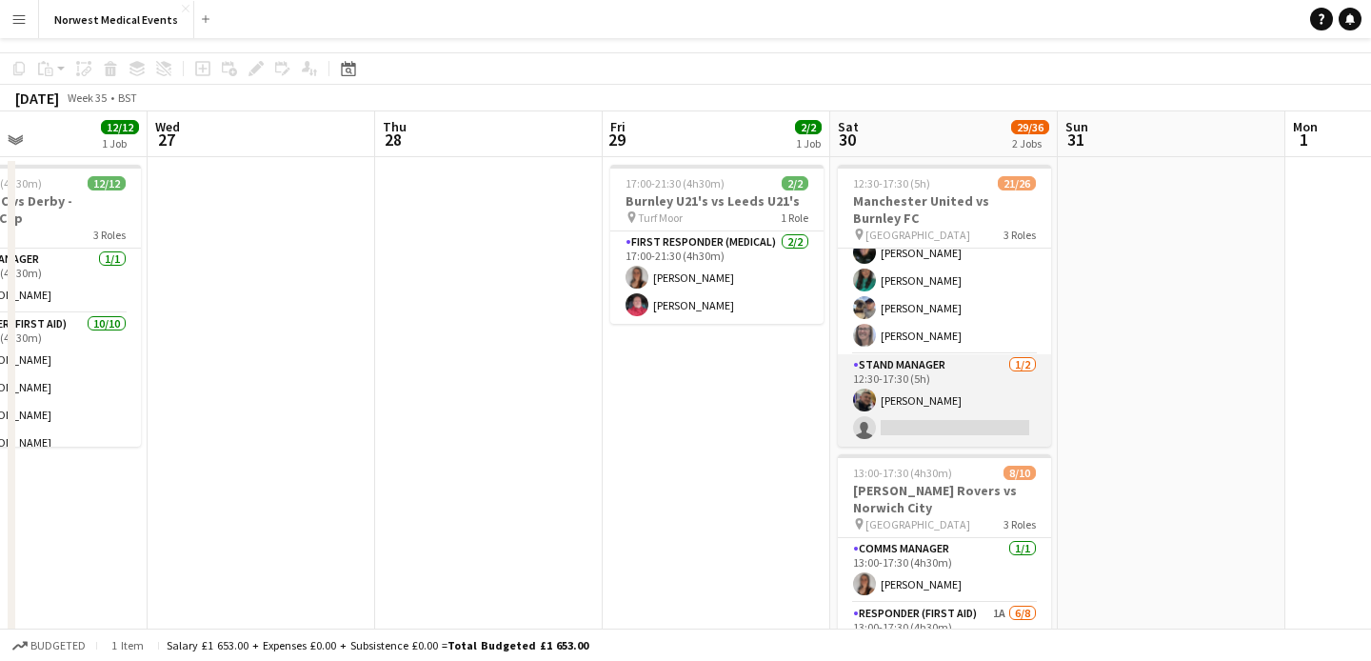
scroll to position [64, 0]
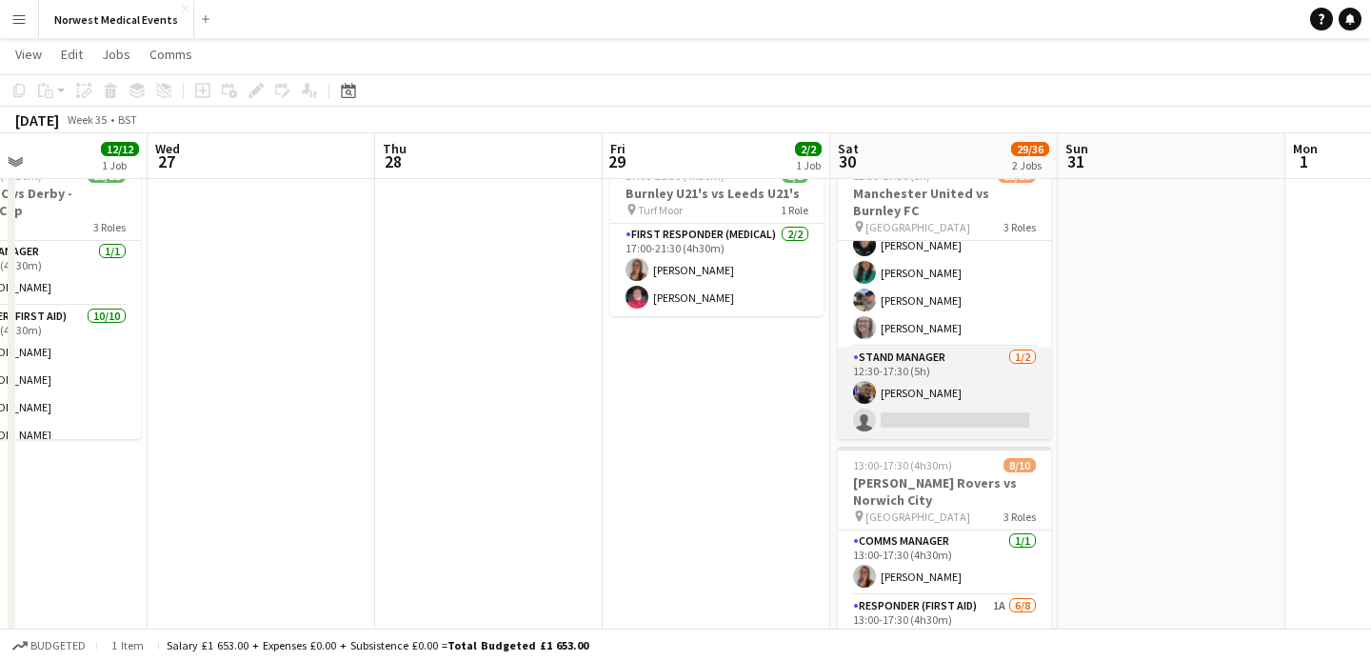
click at [954, 415] on app-card-role "Stand Manager 1/2 12:30-17:30 (5h) Jordan Marsden single-neutral-actions" at bounding box center [944, 393] width 213 height 92
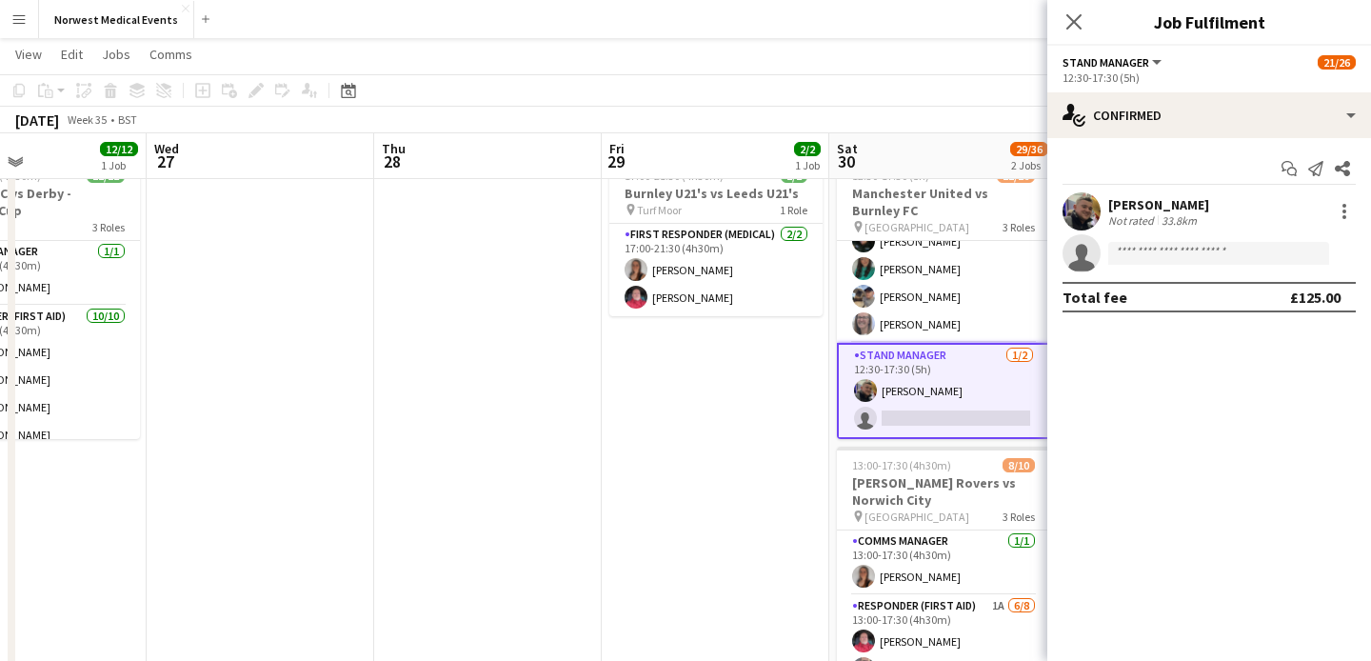
scroll to position [631, 0]
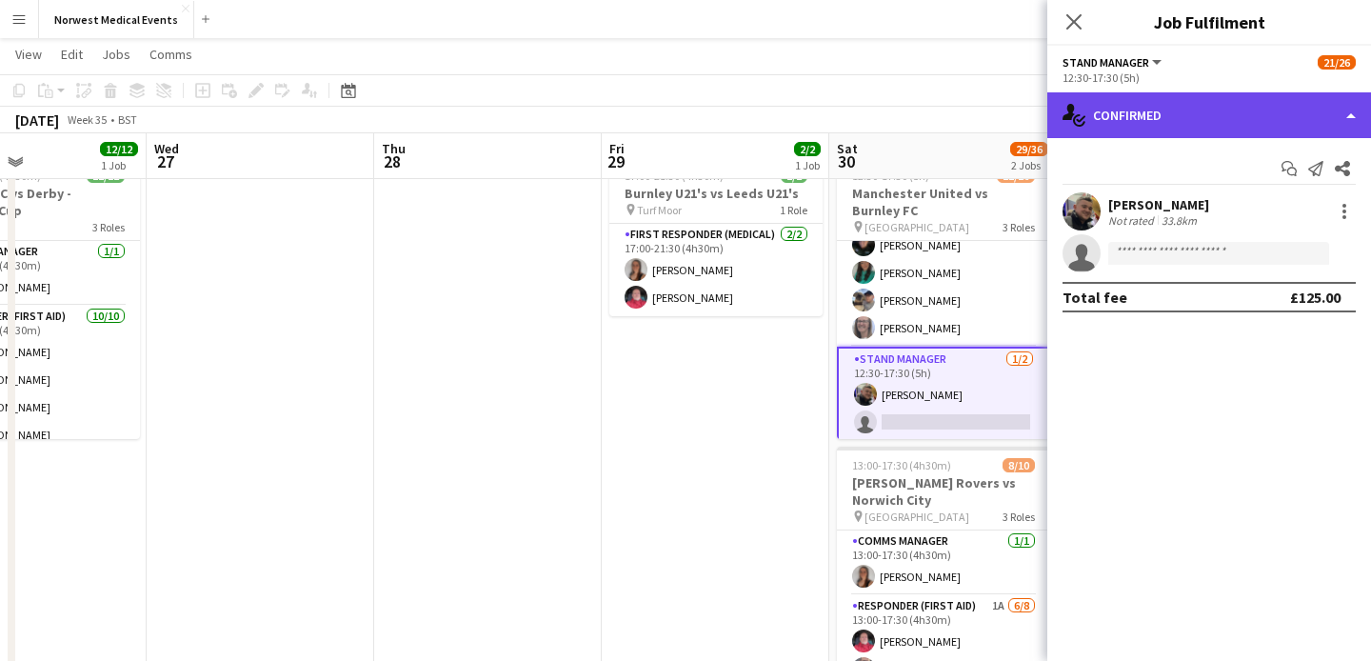
click at [1179, 121] on div "single-neutral-actions-check-2 Confirmed" at bounding box center [1209, 115] width 324 height 46
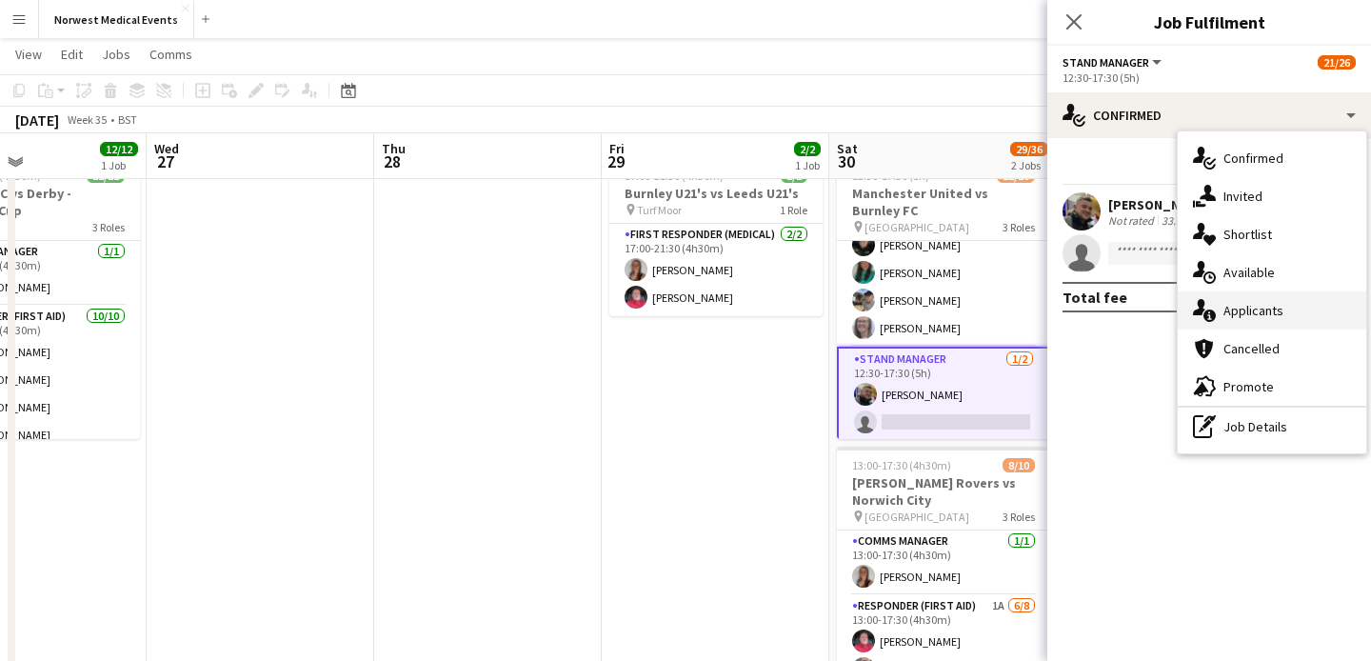
click at [1241, 320] on div "single-neutral-actions-information Applicants" at bounding box center [1272, 310] width 188 height 38
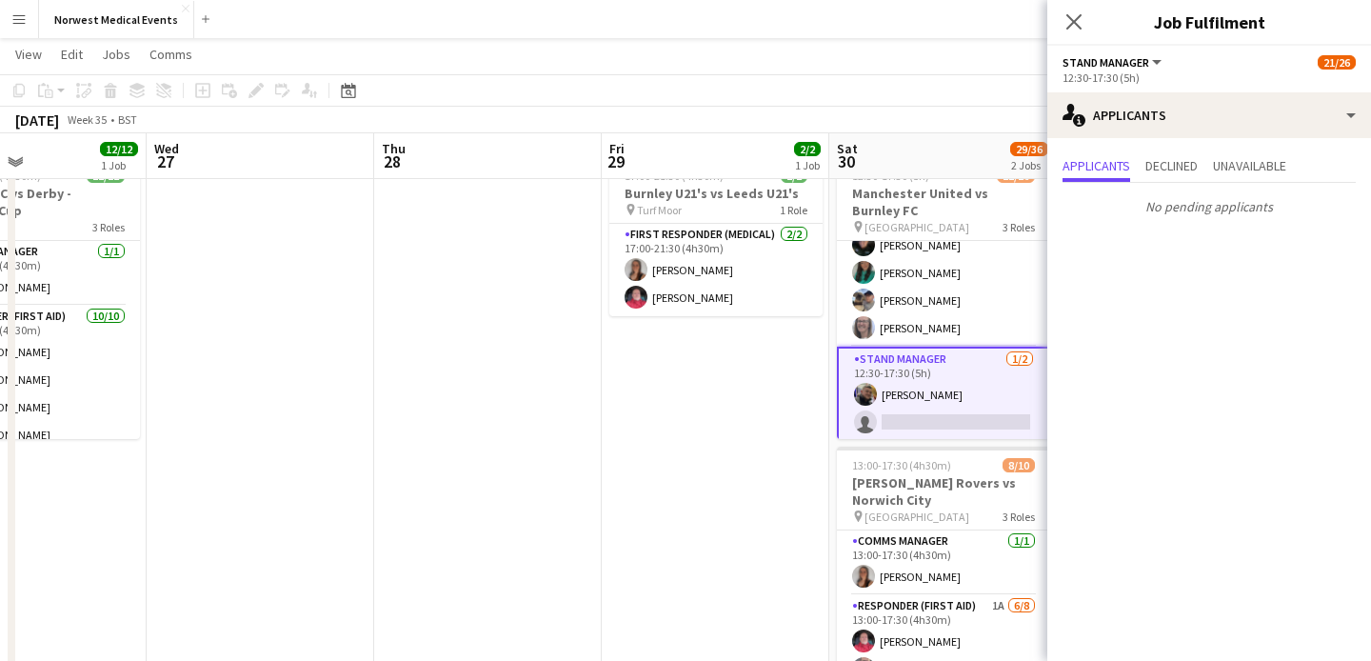
click at [1077, 26] on icon at bounding box center [1073, 21] width 15 height 15
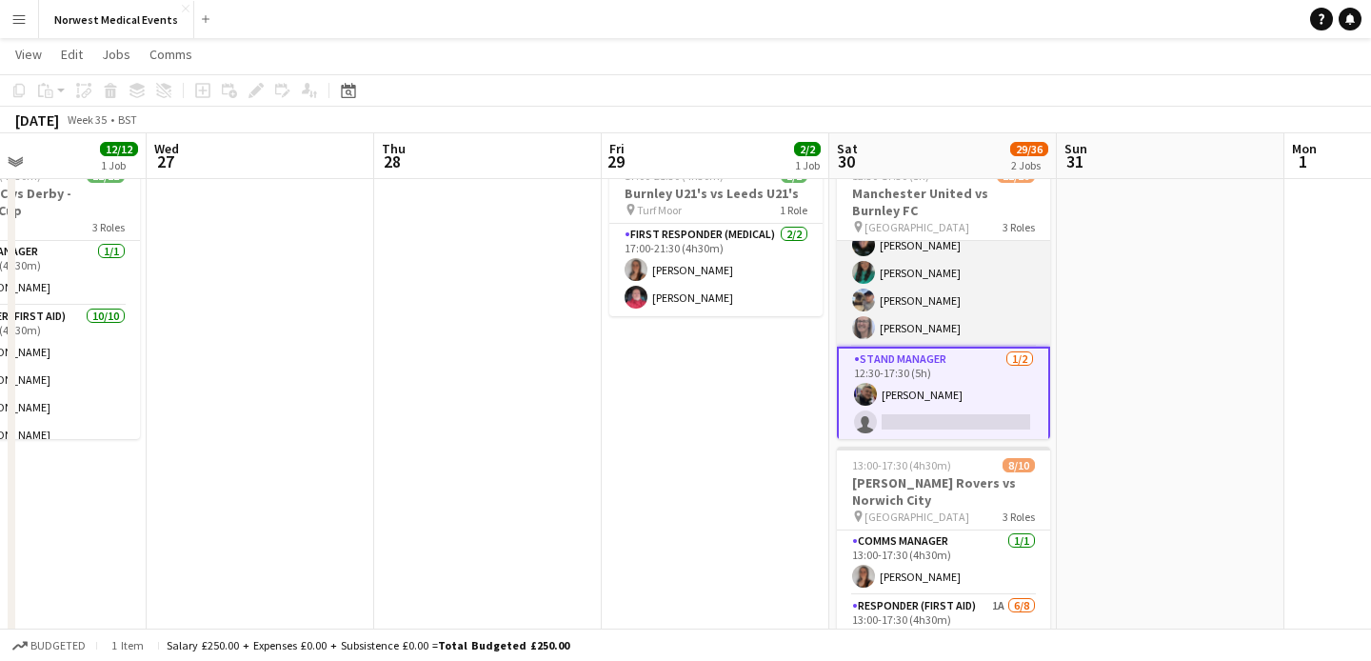
click at [990, 280] on app-card-role "Senior Responder (FREC 4 or Above) 5/5 12:30-17:30 (5h) David Bates Andrea Coop…" at bounding box center [943, 258] width 213 height 175
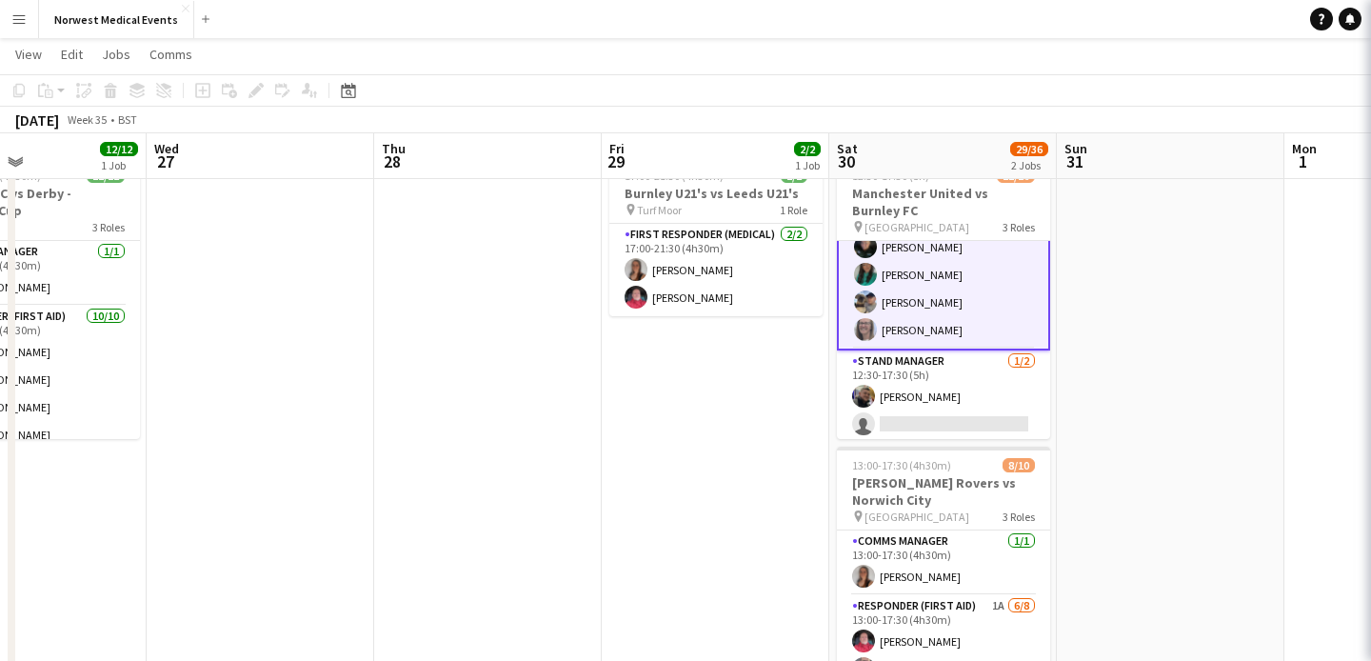
scroll to position [633, 0]
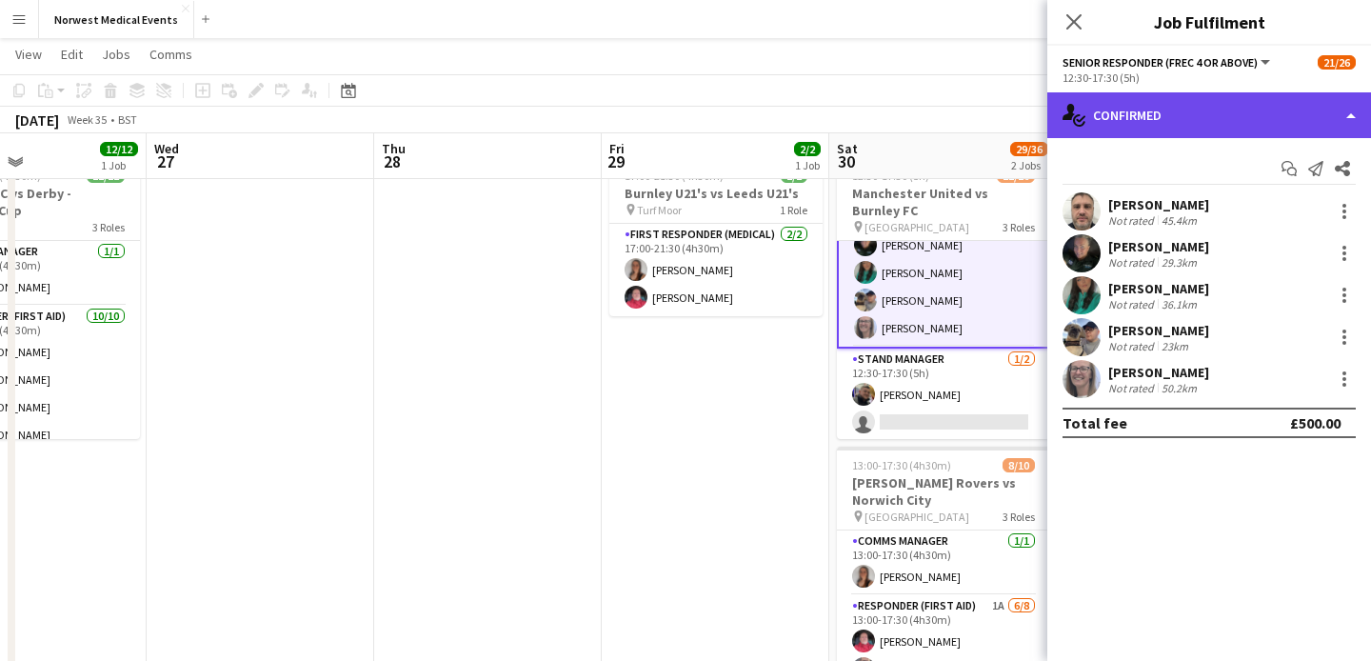
click at [1176, 109] on div "single-neutral-actions-check-2 Confirmed" at bounding box center [1209, 115] width 324 height 46
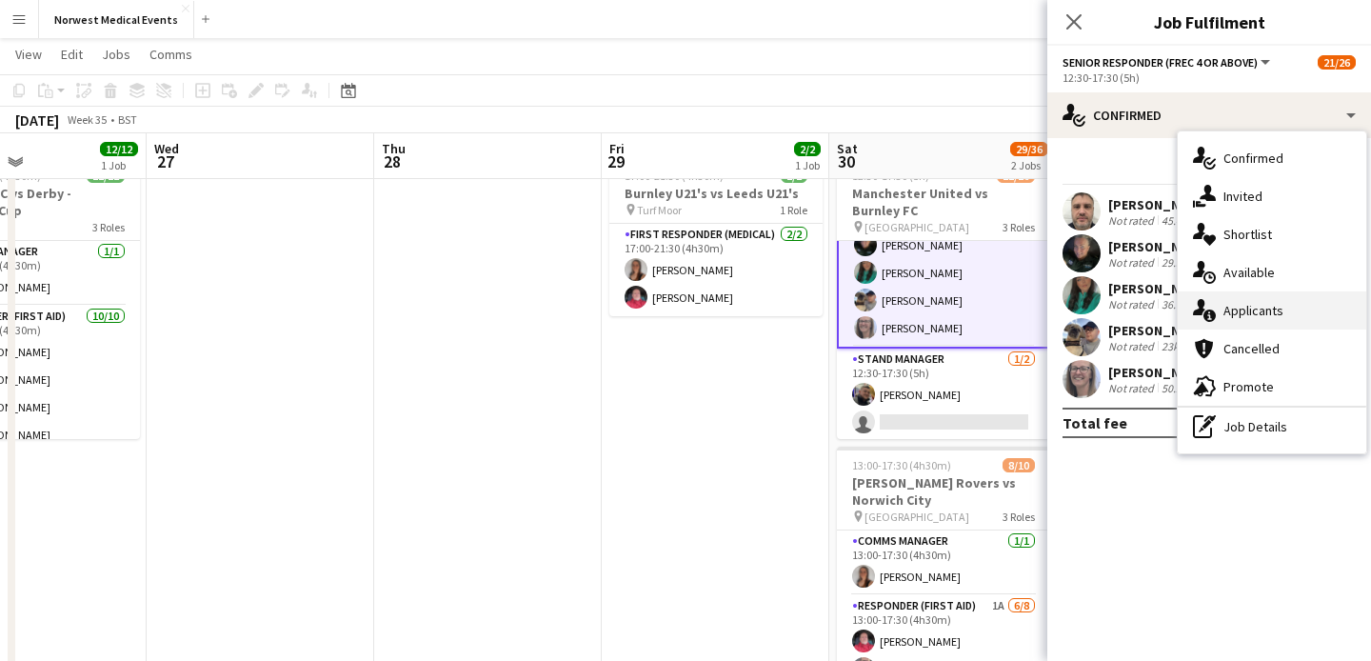
click at [1265, 317] on div "single-neutral-actions-information Applicants" at bounding box center [1272, 310] width 188 height 38
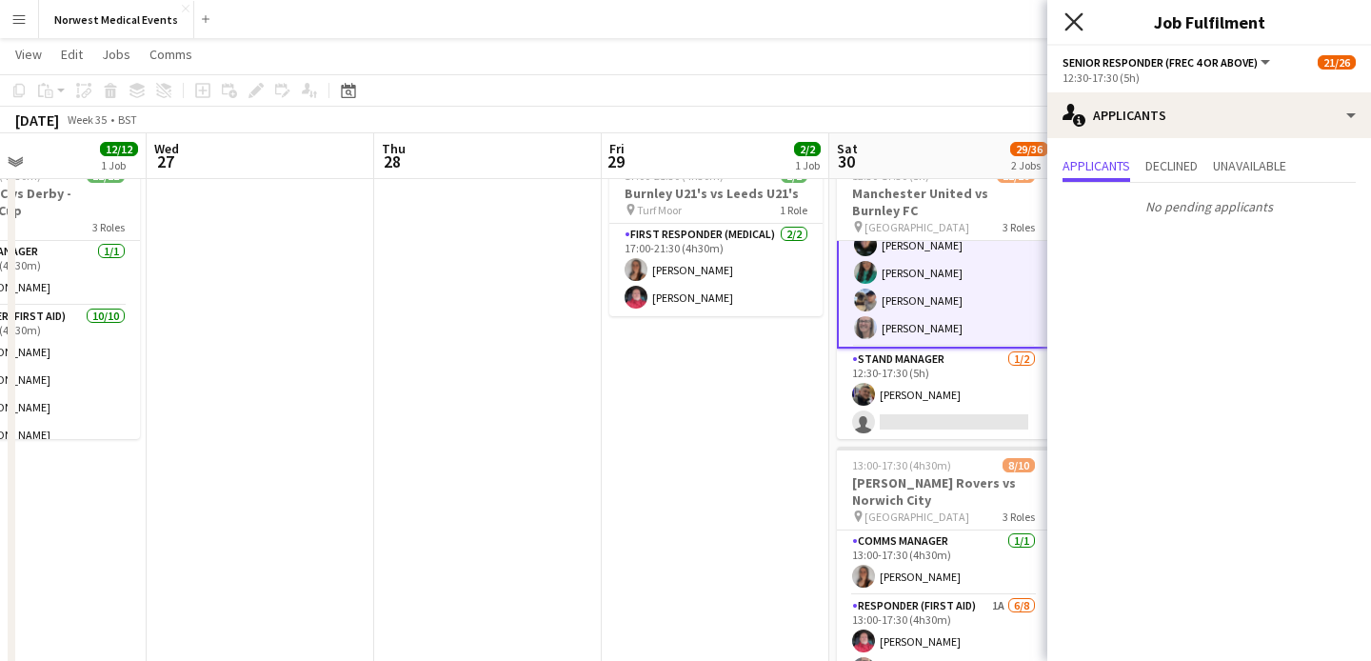
click at [1075, 24] on icon at bounding box center [1073, 21] width 18 height 18
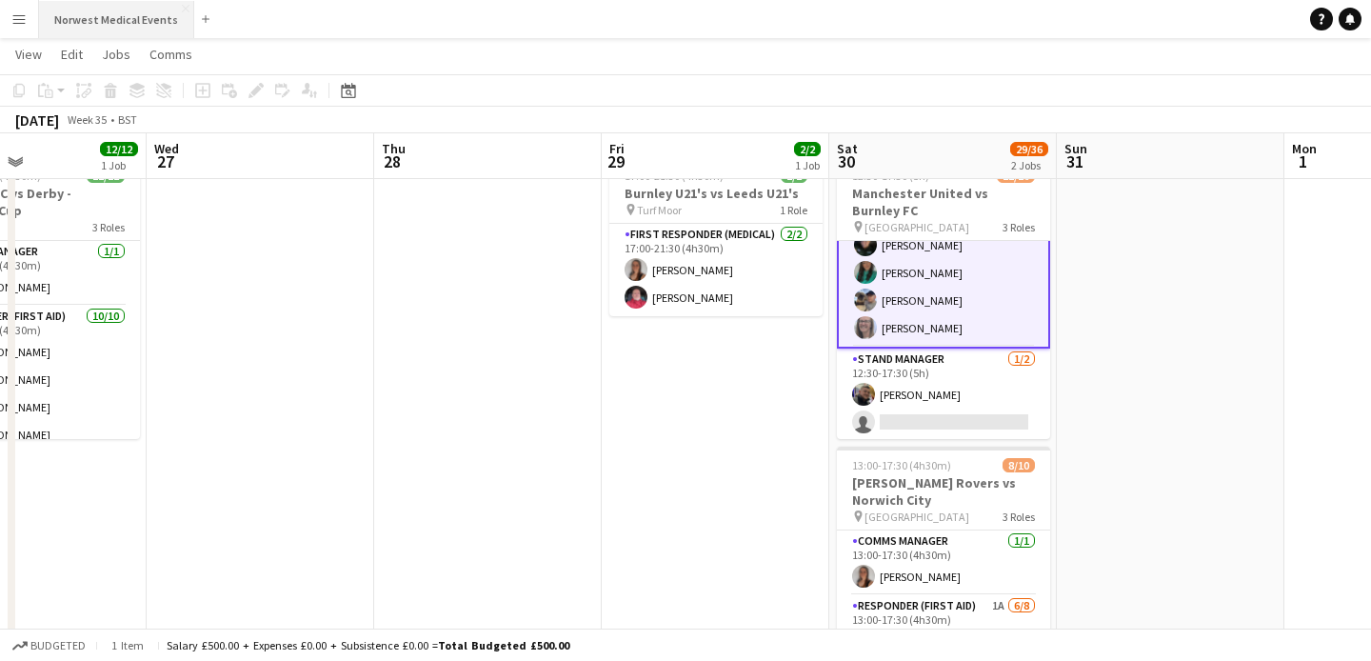
click at [118, 30] on button "Norwest Medical Events Close" at bounding box center [116, 19] width 155 height 37
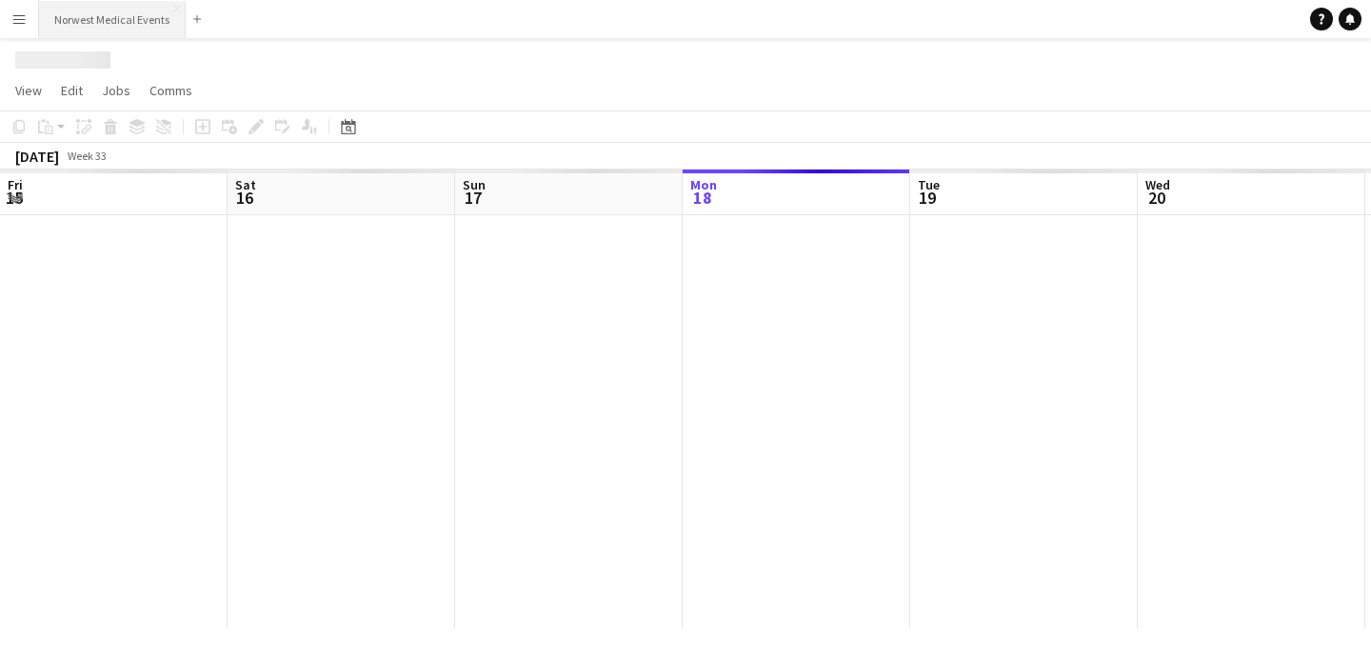
scroll to position [0, 455]
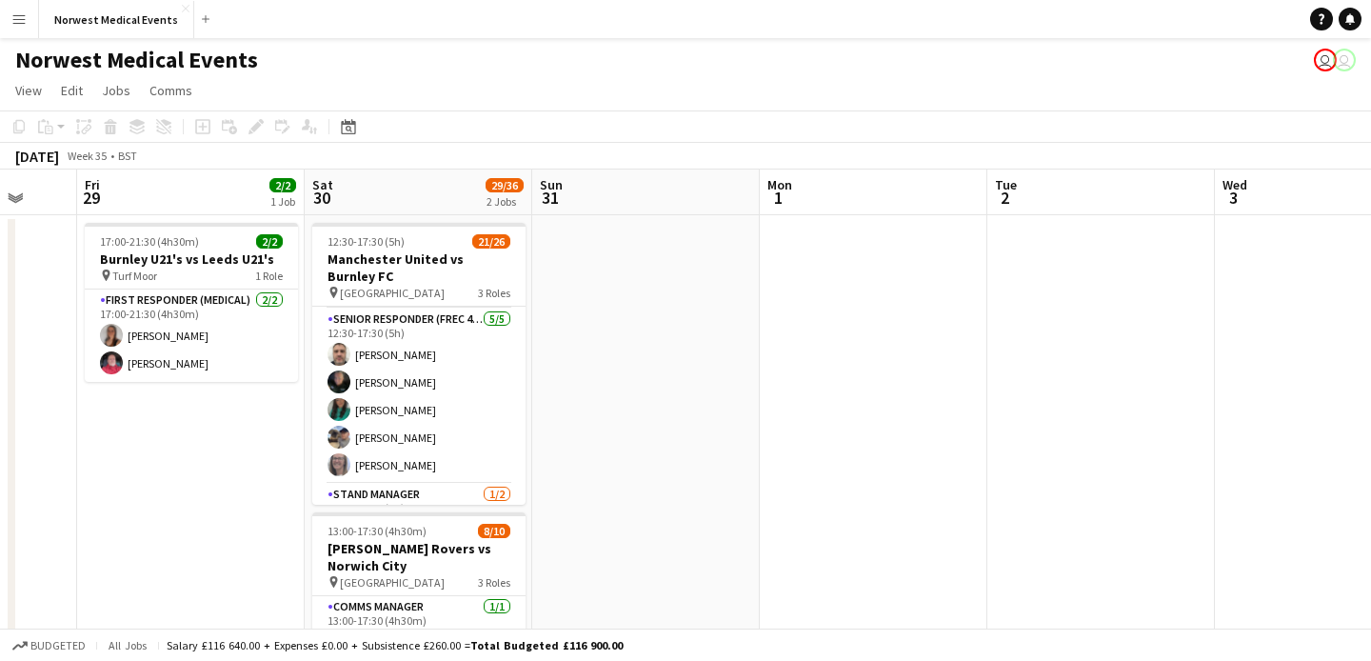
scroll to position [631, 0]
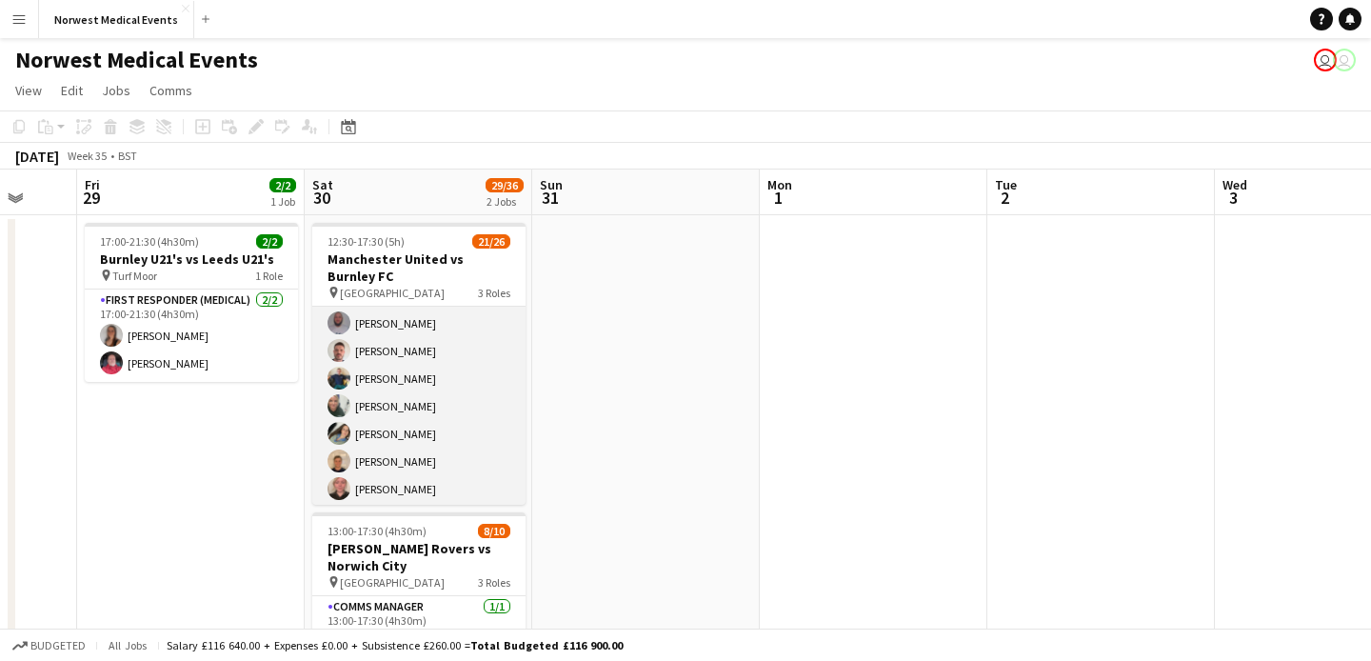
click at [434, 383] on app-card-role "First Responder (Medical) 2A 15/19 12:30-17:30 (5h) [PERSON_NAME] [PERSON_NAME]…" at bounding box center [418, 337] width 213 height 562
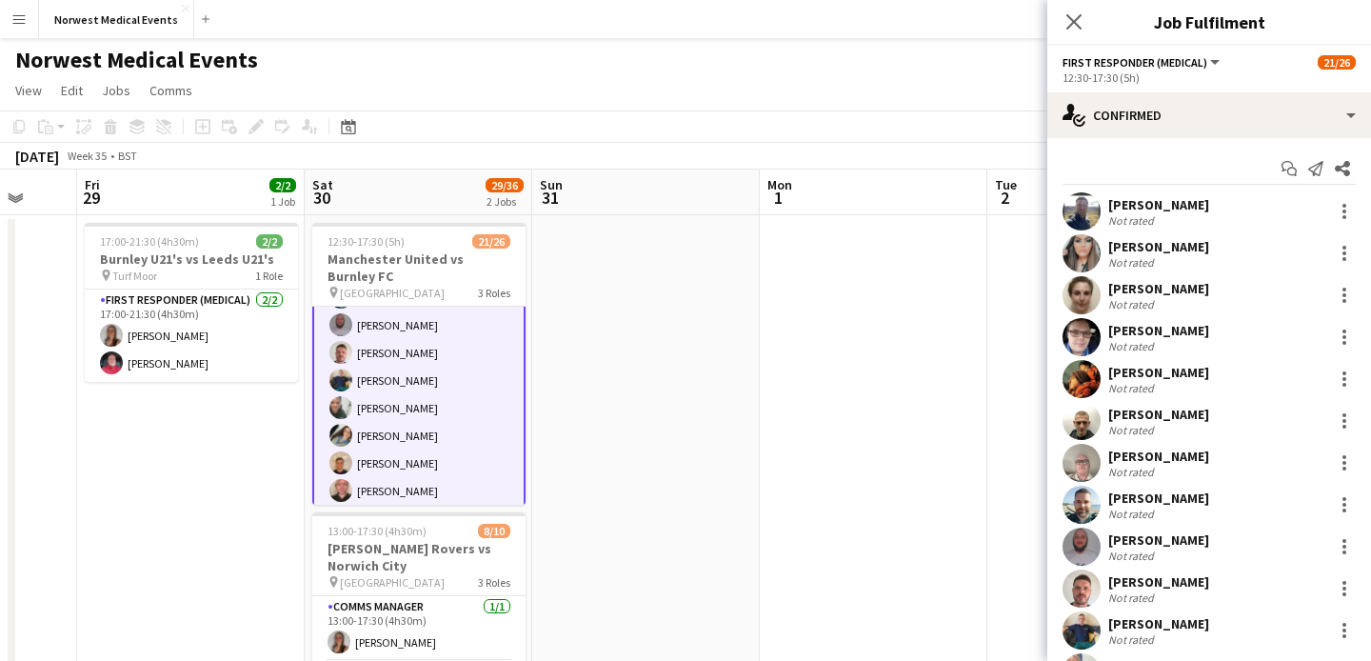
scroll to position [252, 0]
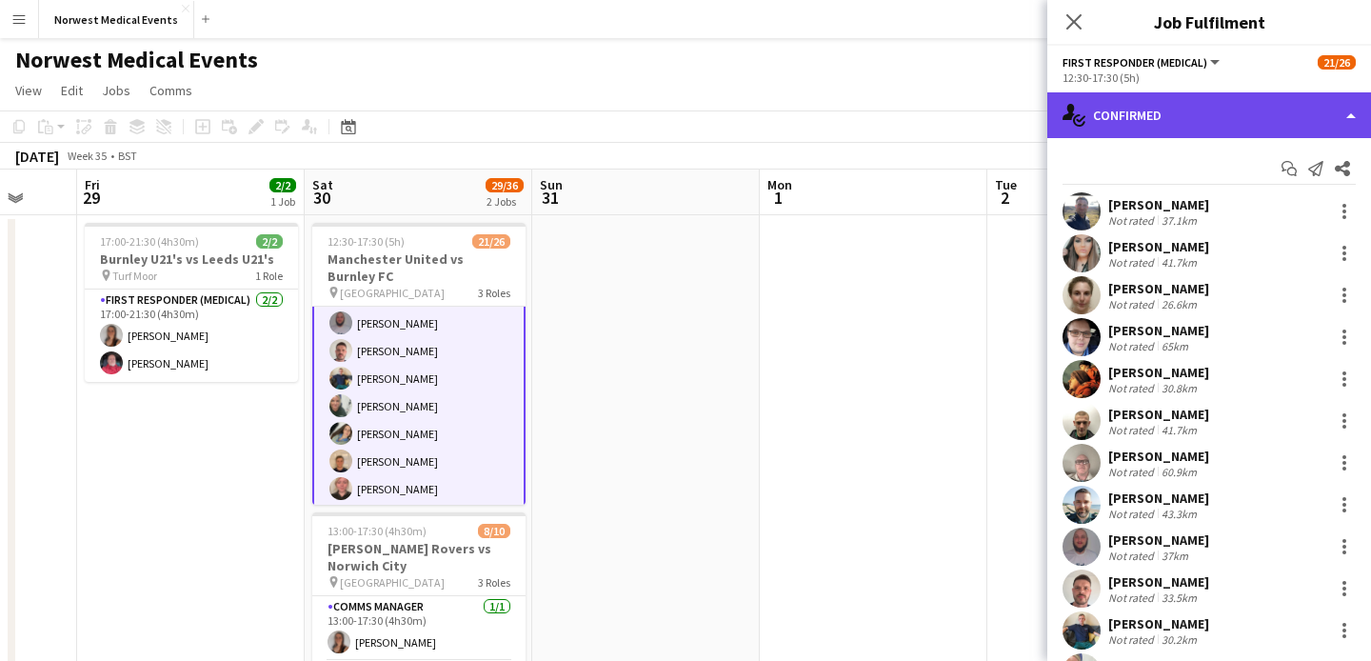
click at [1134, 129] on div "single-neutral-actions-check-2 Confirmed" at bounding box center [1209, 115] width 324 height 46
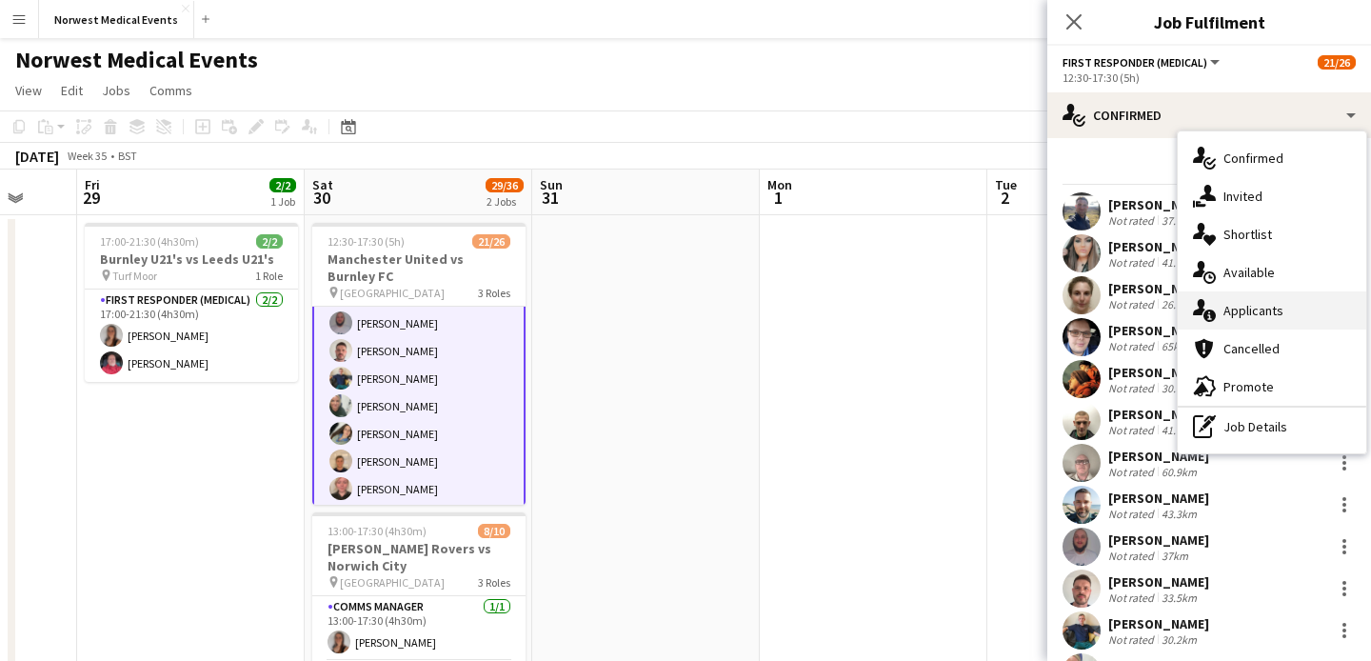
click at [1244, 302] on div "single-neutral-actions-information Applicants" at bounding box center [1272, 310] width 188 height 38
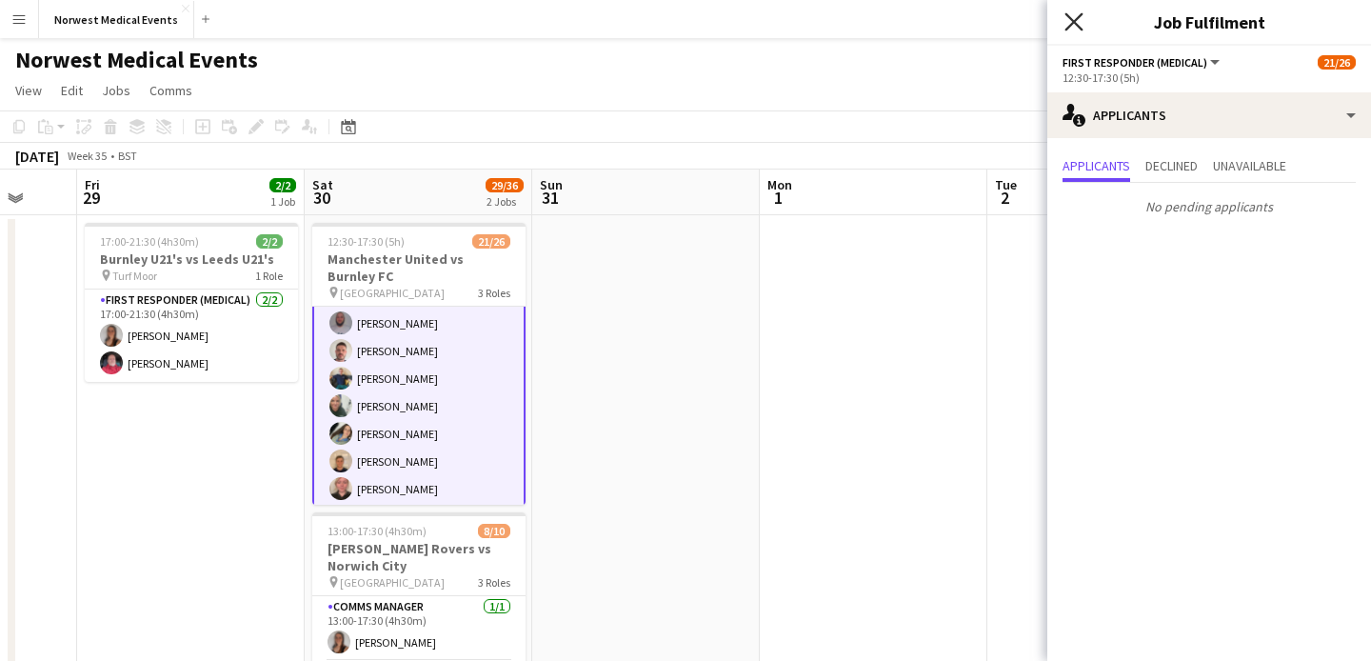
click at [1070, 19] on icon at bounding box center [1073, 21] width 18 height 18
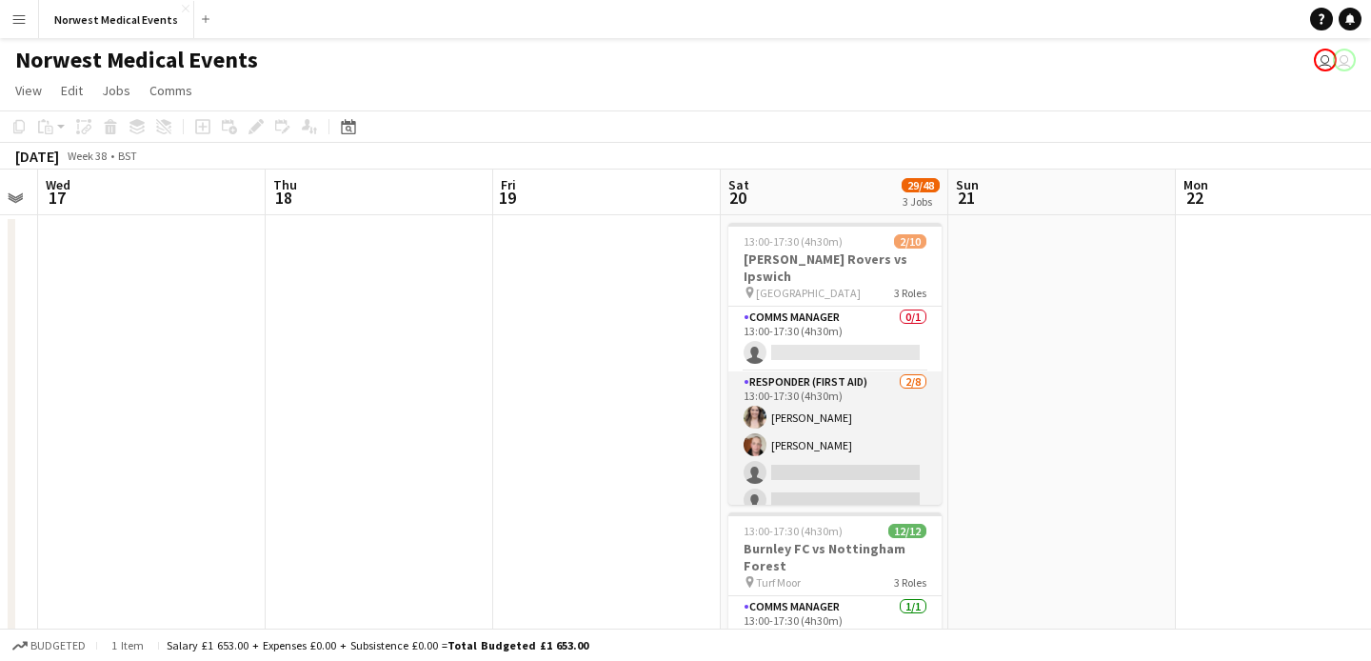
scroll to position [0, 893]
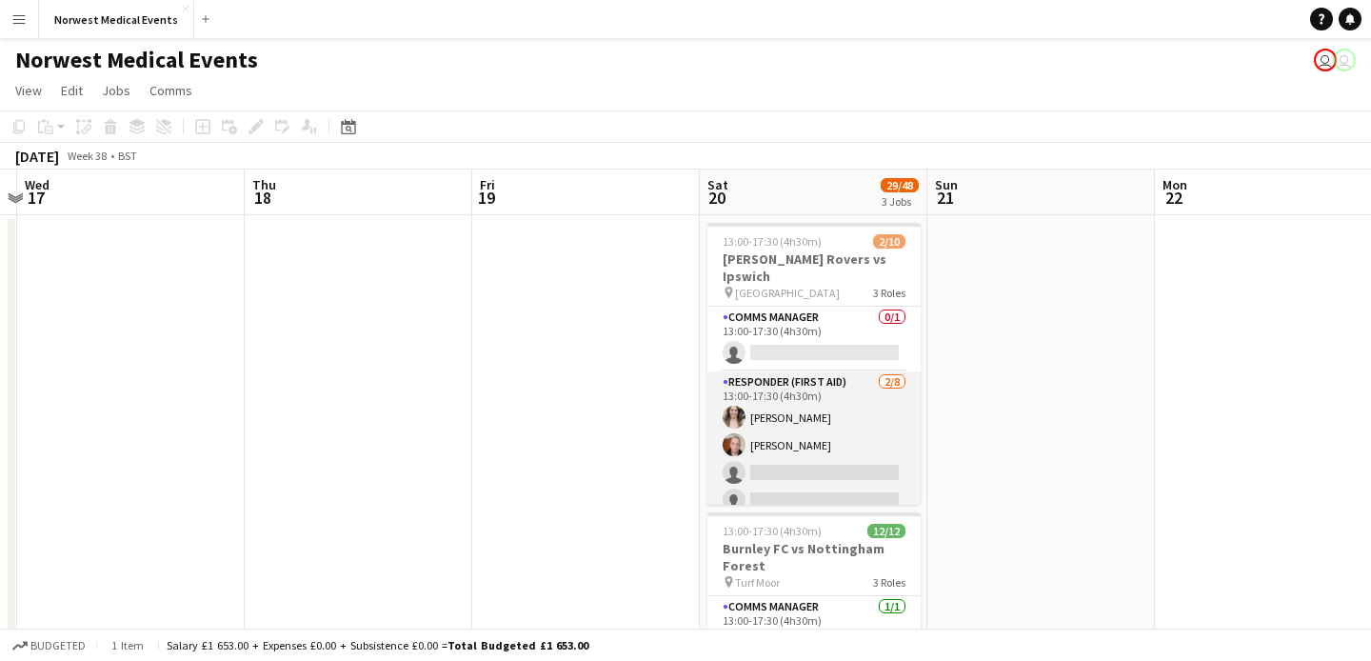
click at [844, 452] on app-card-role "Responder (First Aid) [DATE] 13:00-17:30 (4h30m) [PERSON_NAME] [PERSON_NAME] si…" at bounding box center [813, 500] width 213 height 258
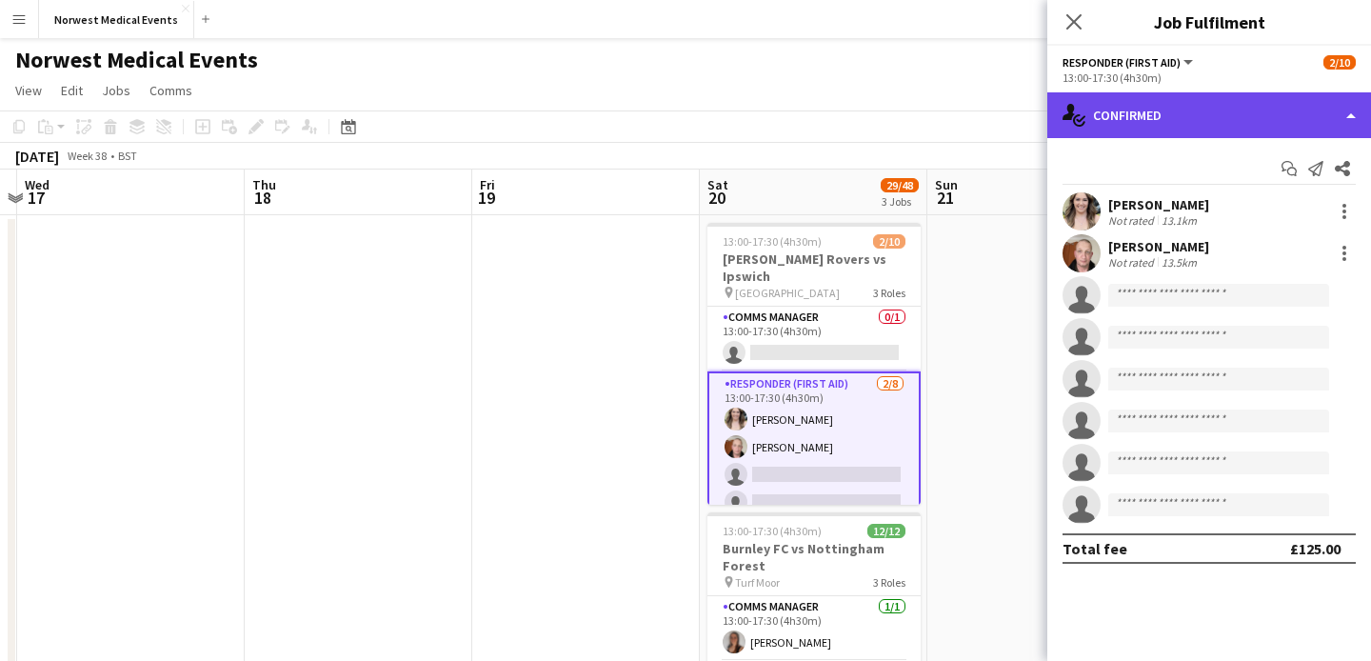
click at [1210, 125] on div "single-neutral-actions-check-2 Confirmed" at bounding box center [1209, 115] width 324 height 46
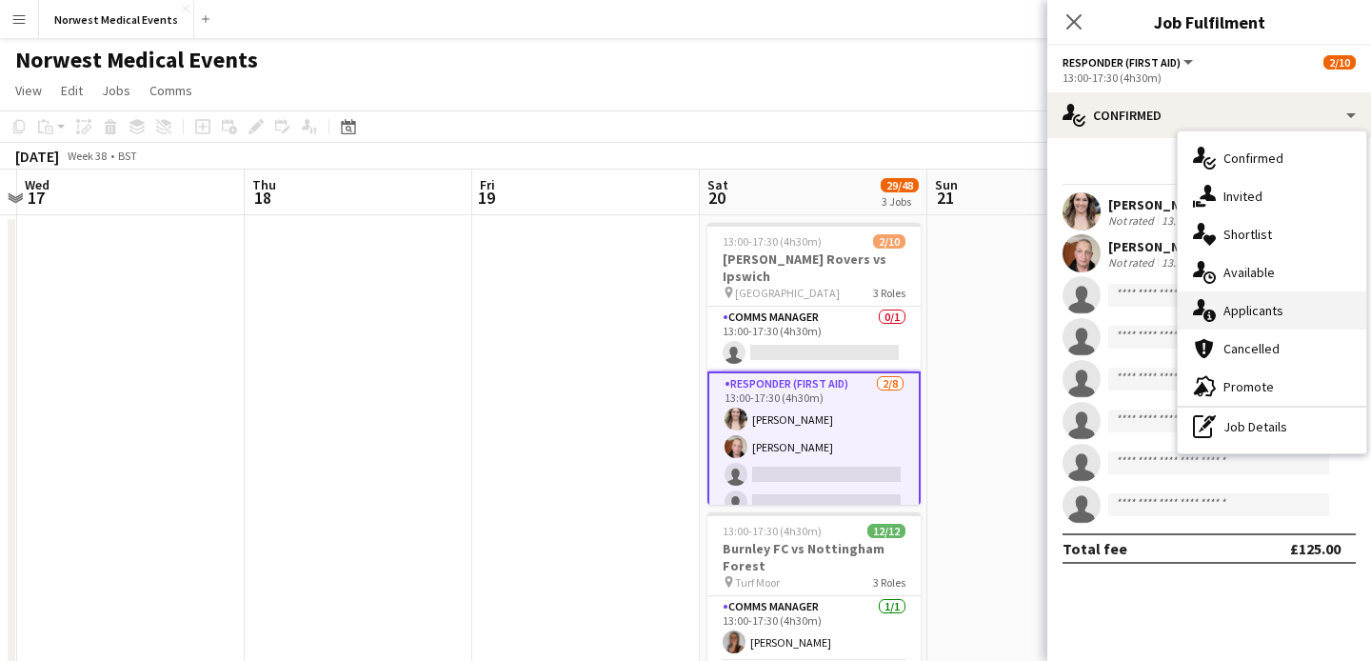
click at [1246, 312] on div "single-neutral-actions-information Applicants" at bounding box center [1272, 310] width 188 height 38
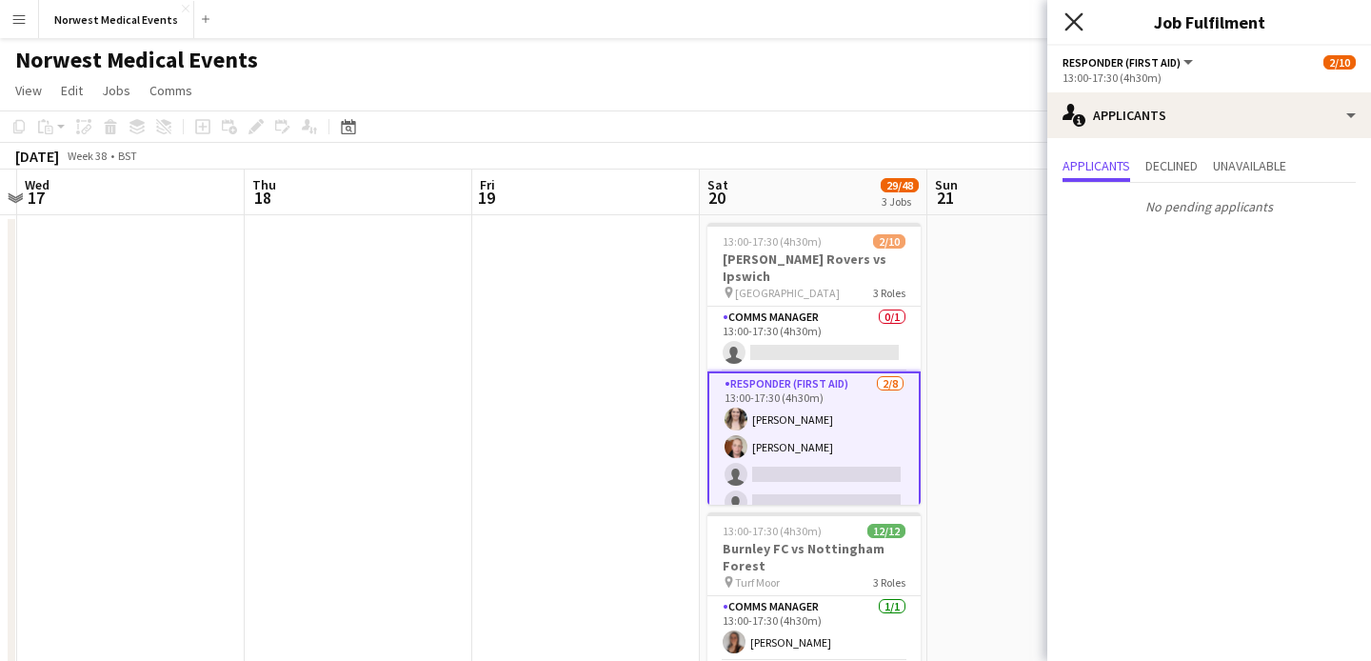
click at [1074, 19] on icon "Close pop-in" at bounding box center [1073, 21] width 18 height 18
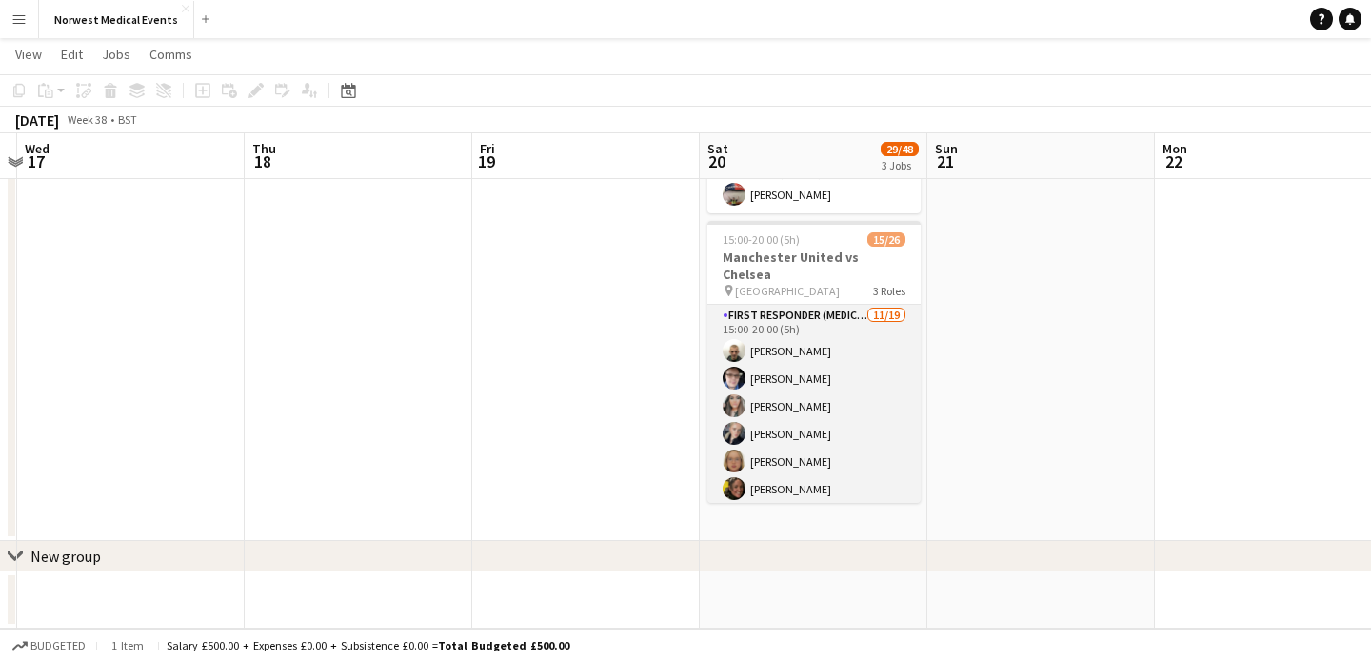
scroll to position [179, 0]
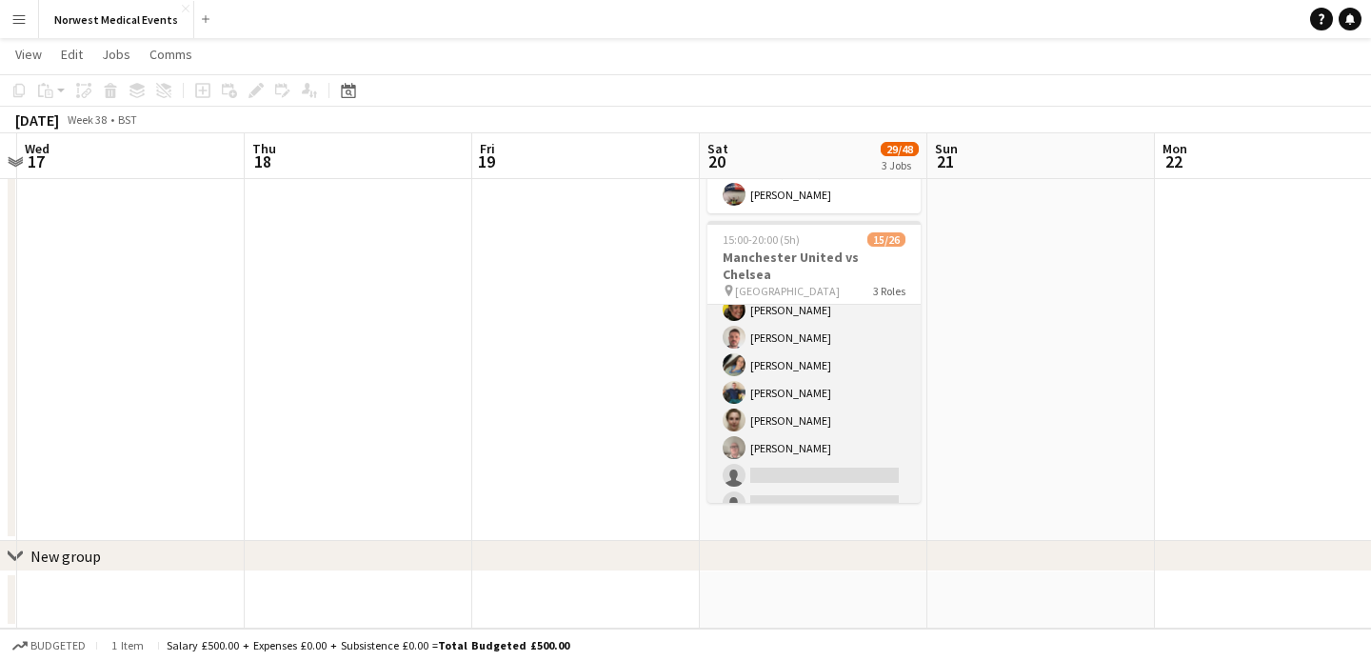
click at [838, 388] on app-card-role "First Responder (Medical) [DATE] 15:00-20:00 (5h) [PERSON_NAME] [PERSON_NAME] […" at bounding box center [813, 407] width 213 height 562
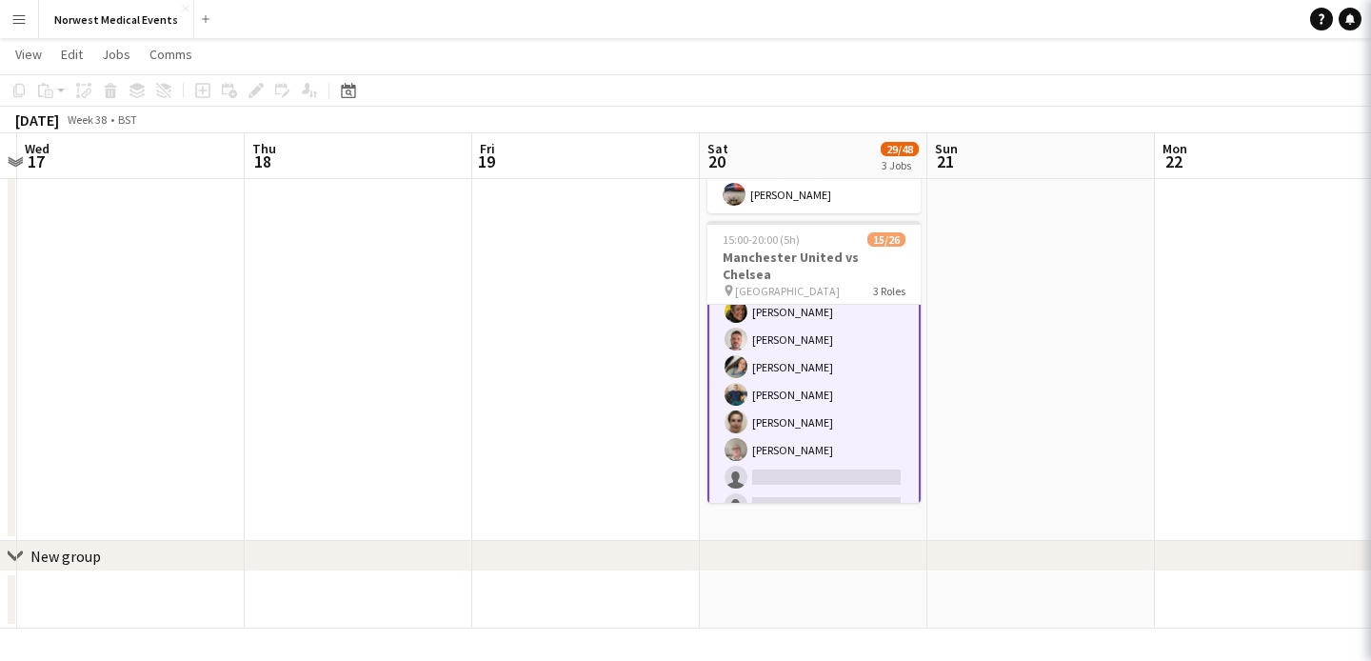
scroll to position [181, 0]
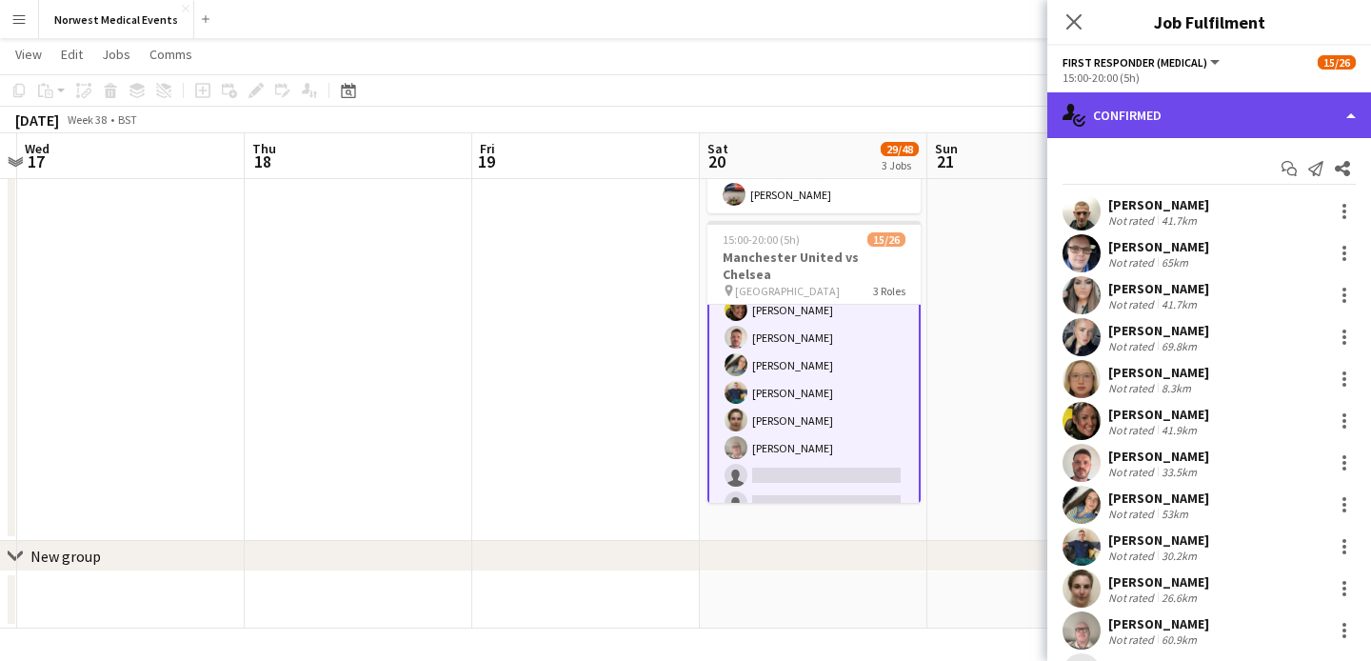
click at [1199, 128] on div "single-neutral-actions-check-2 Confirmed" at bounding box center [1209, 115] width 324 height 46
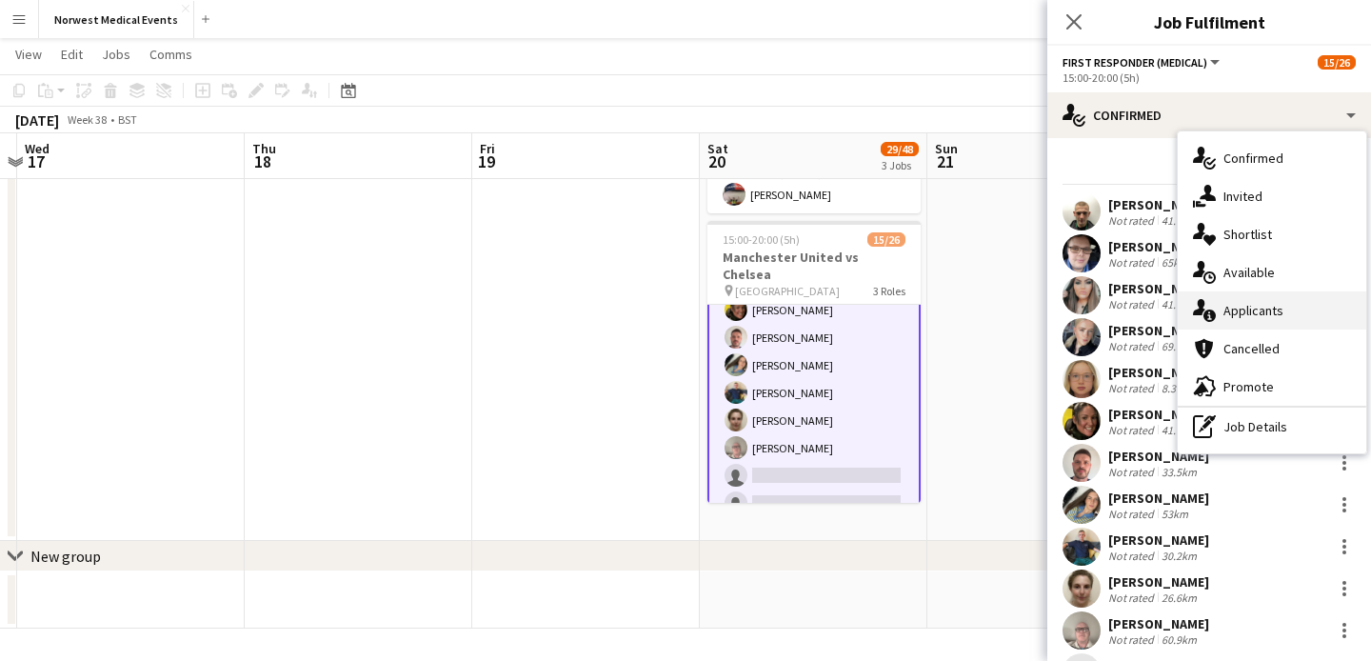
click at [1261, 310] on div "single-neutral-actions-information Applicants" at bounding box center [1272, 310] width 188 height 38
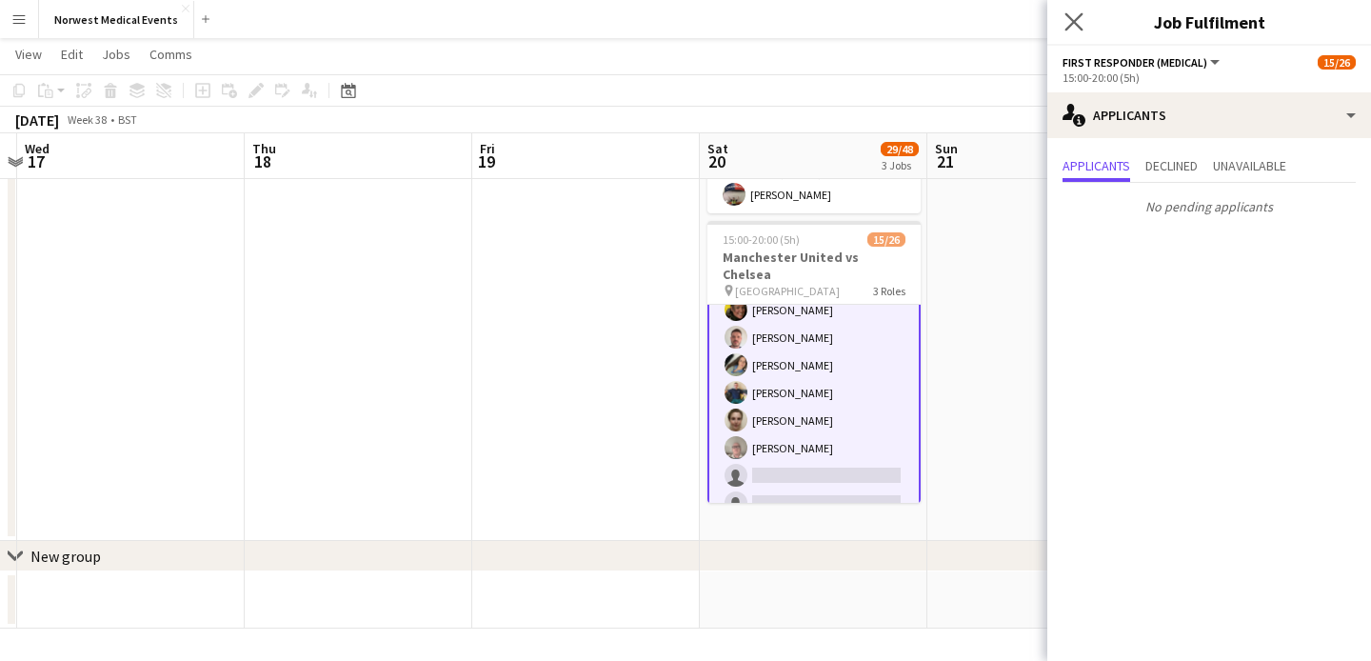
click at [1078, 31] on app-icon "Close pop-in" at bounding box center [1074, 23] width 28 height 28
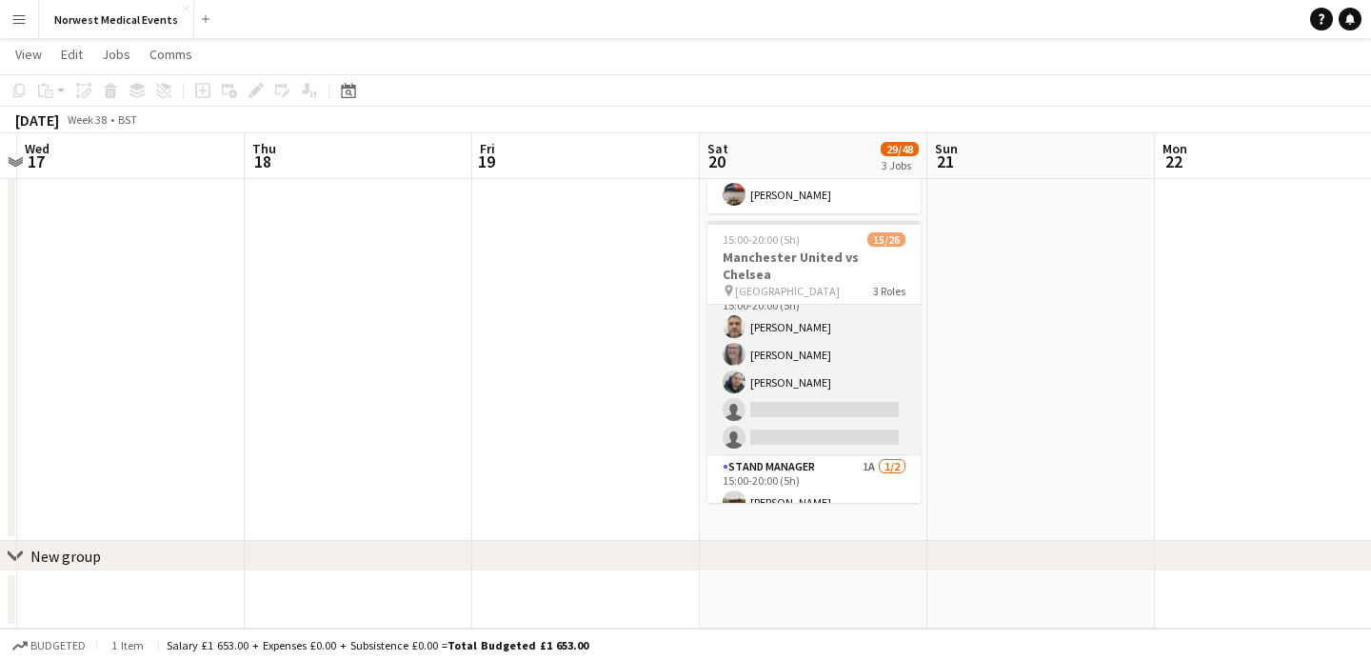
click at [821, 383] on app-card-role "Senior Responder (FREC 4 or Above) 1A [DATE] 15:00-20:00 (5h) [PERSON_NAME] [PE…" at bounding box center [813, 368] width 213 height 175
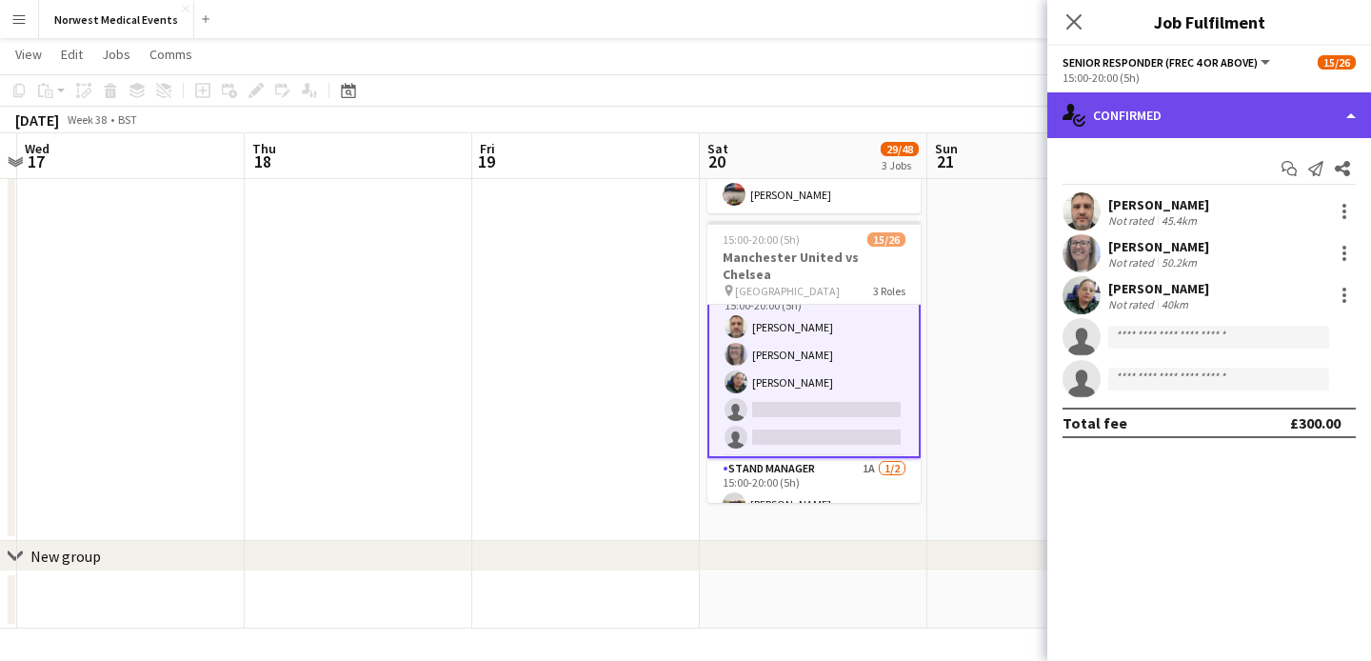
click at [1203, 111] on div "single-neutral-actions-check-2 Confirmed" at bounding box center [1209, 115] width 324 height 46
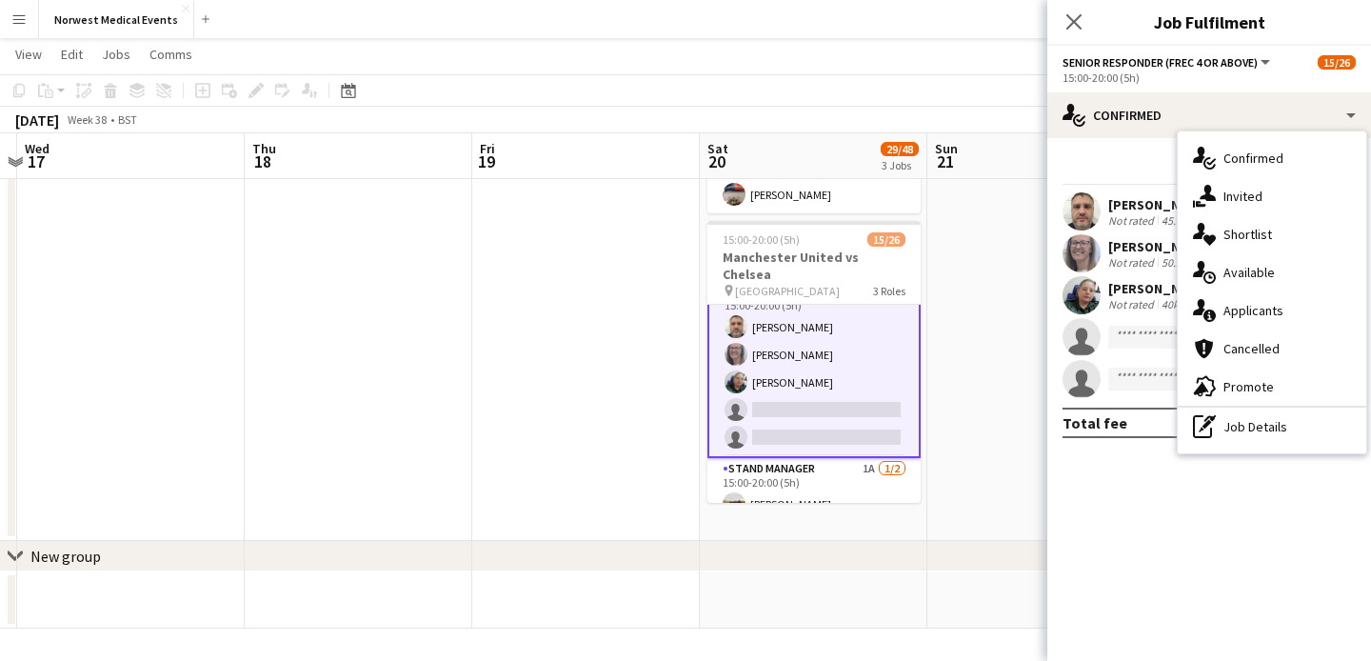
click at [1247, 305] on div "single-neutral-actions-information Applicants" at bounding box center [1272, 310] width 188 height 38
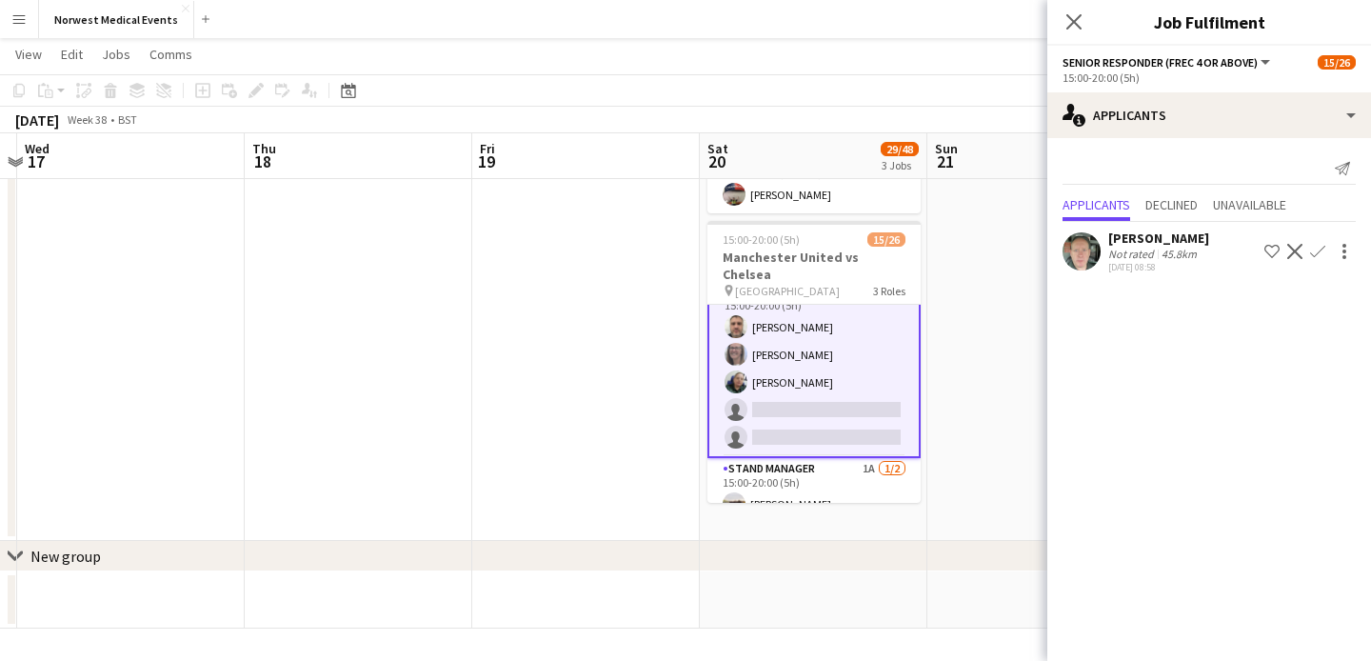
click at [1320, 248] on app-icon "Confirm" at bounding box center [1317, 251] width 15 height 15
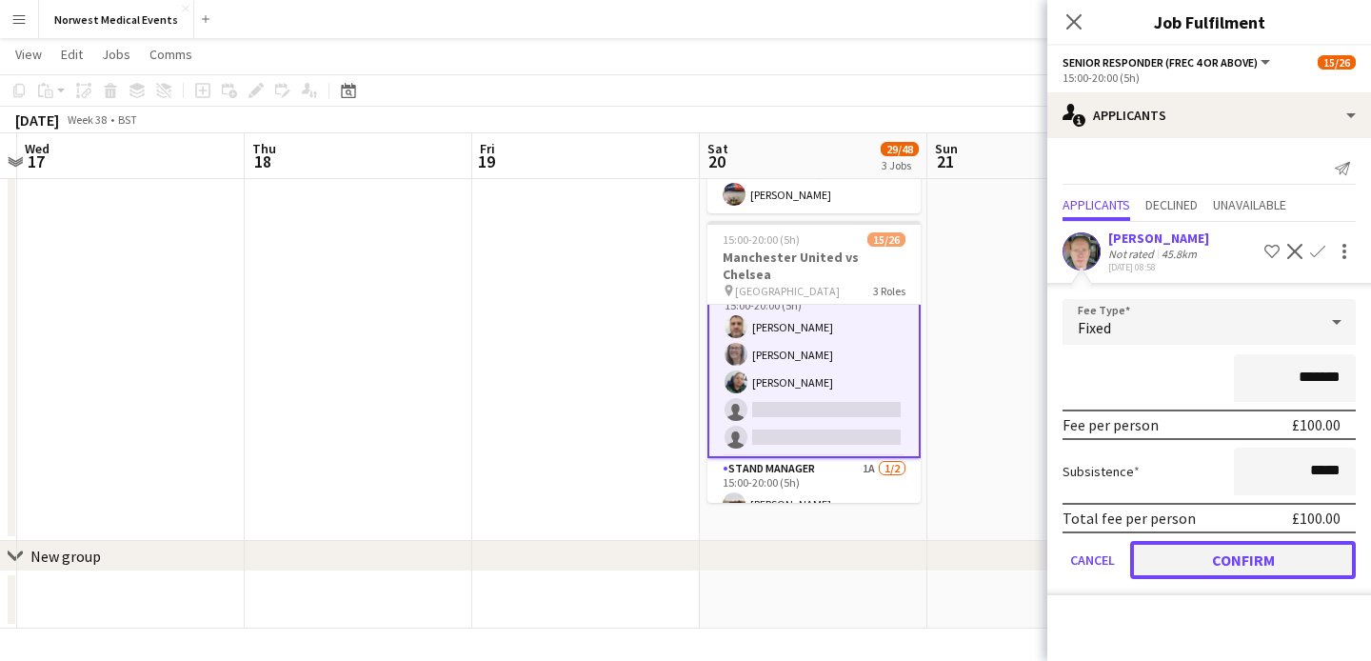
click at [1262, 545] on button "Confirm" at bounding box center [1243, 560] width 226 height 38
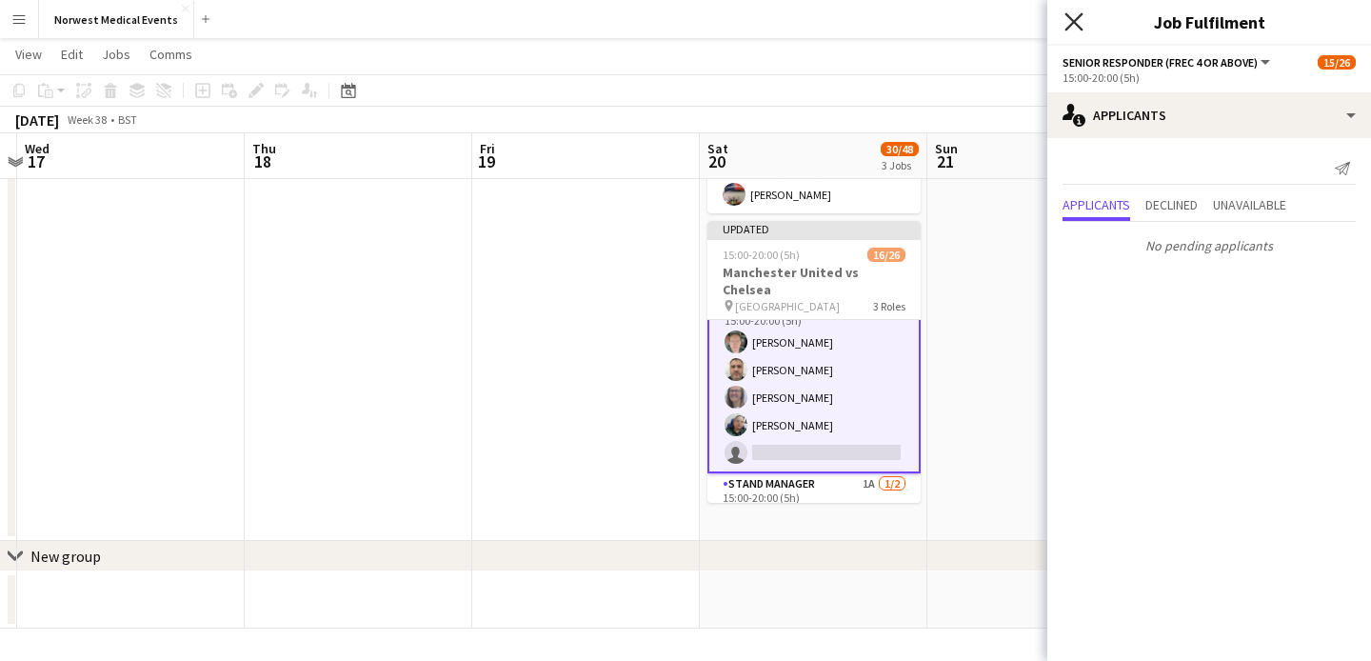
click at [1076, 22] on icon "Close pop-in" at bounding box center [1073, 21] width 18 height 18
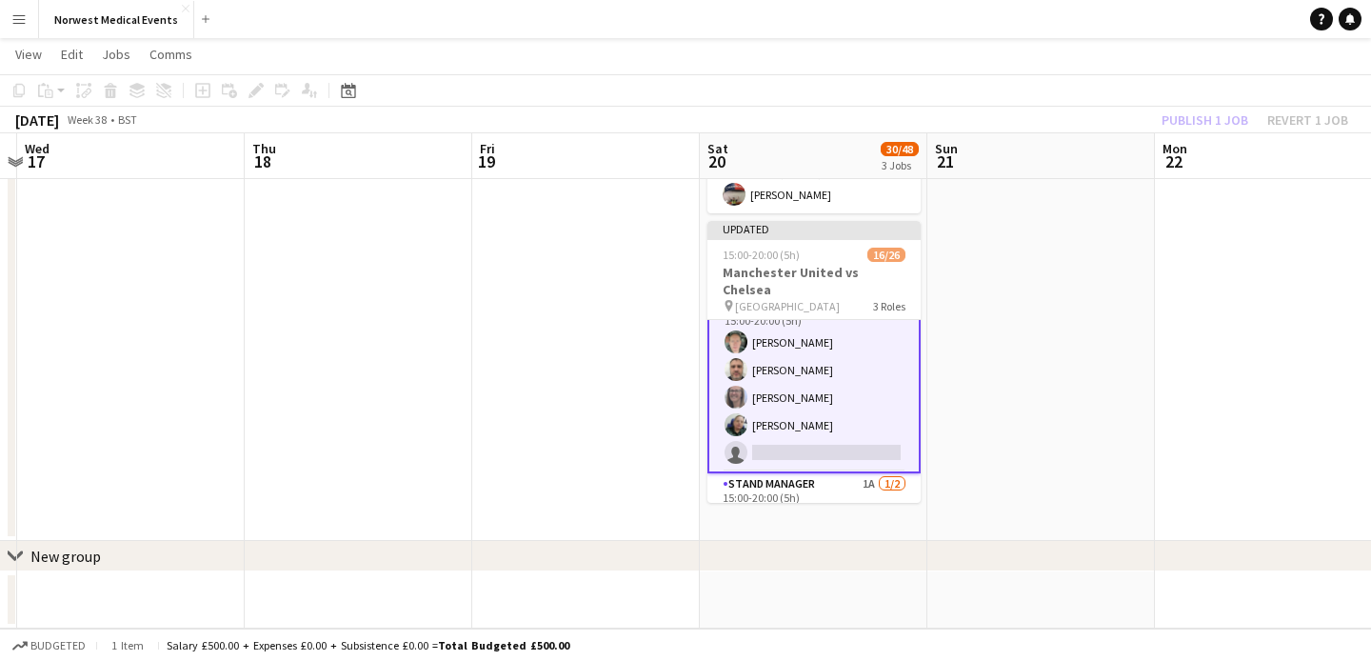
click at [1186, 118] on div "Publish 1 job Revert 1 job" at bounding box center [1255, 120] width 232 height 25
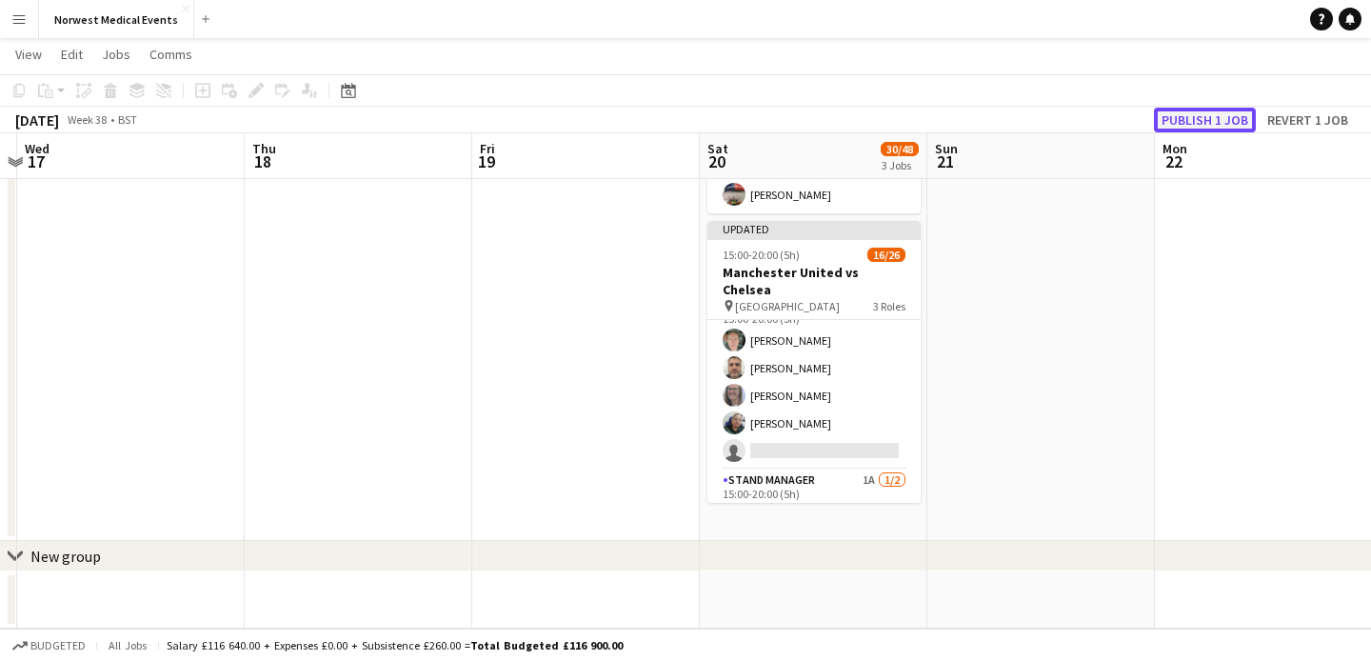
scroll to position [585, 0]
click at [1186, 119] on button "Publish 1 job" at bounding box center [1205, 120] width 102 height 25
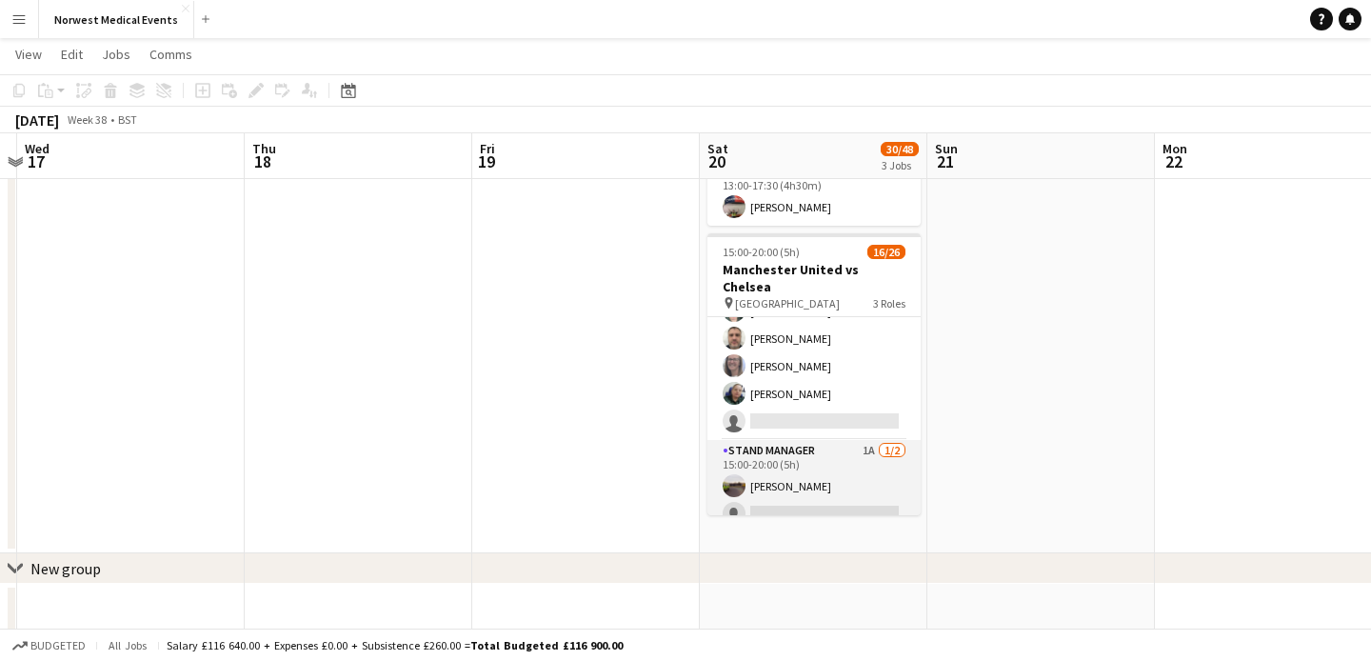
scroll to position [579, 0]
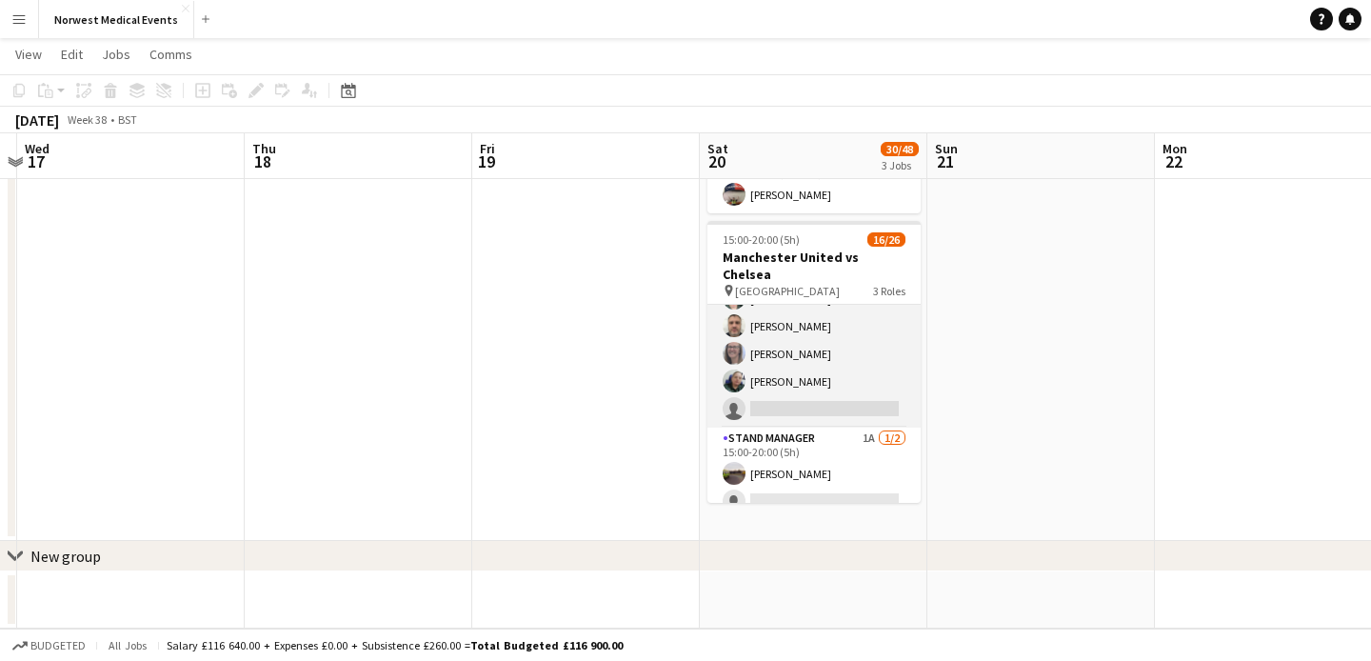
click at [839, 382] on app-card-role "Senior Responder (FREC 4 or Above) [DATE] 15:00-20:00 (5h) [PERSON_NAME] [PERSO…" at bounding box center [813, 339] width 213 height 175
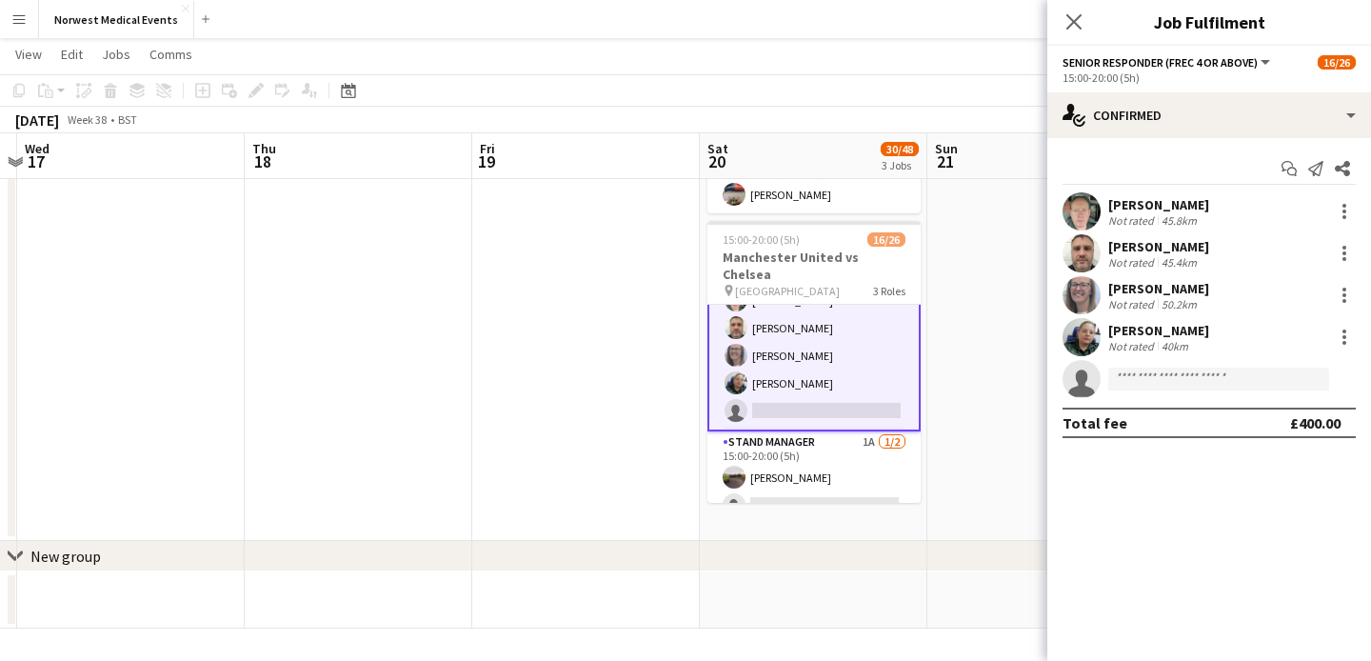
scroll to position [616, 0]
click at [1161, 376] on input at bounding box center [1218, 378] width 221 height 23
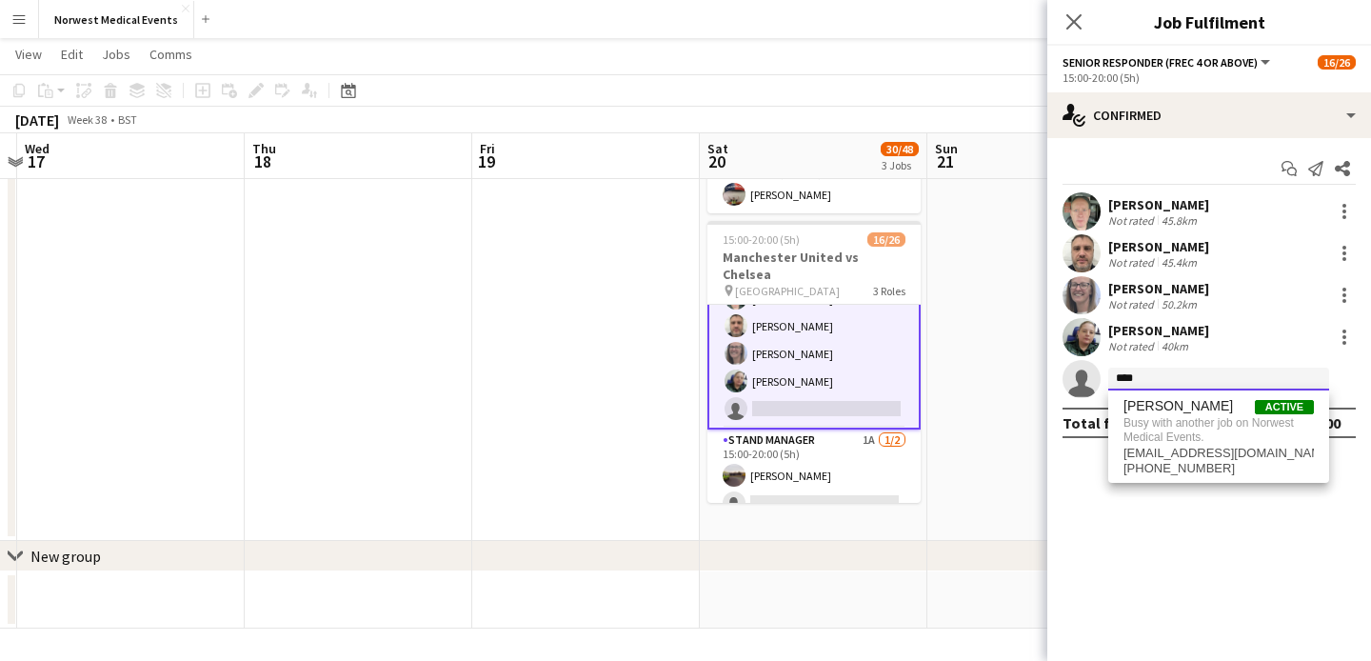
type input "****"
click at [1178, 406] on span "[PERSON_NAME]" at bounding box center [1177, 406] width 109 height 16
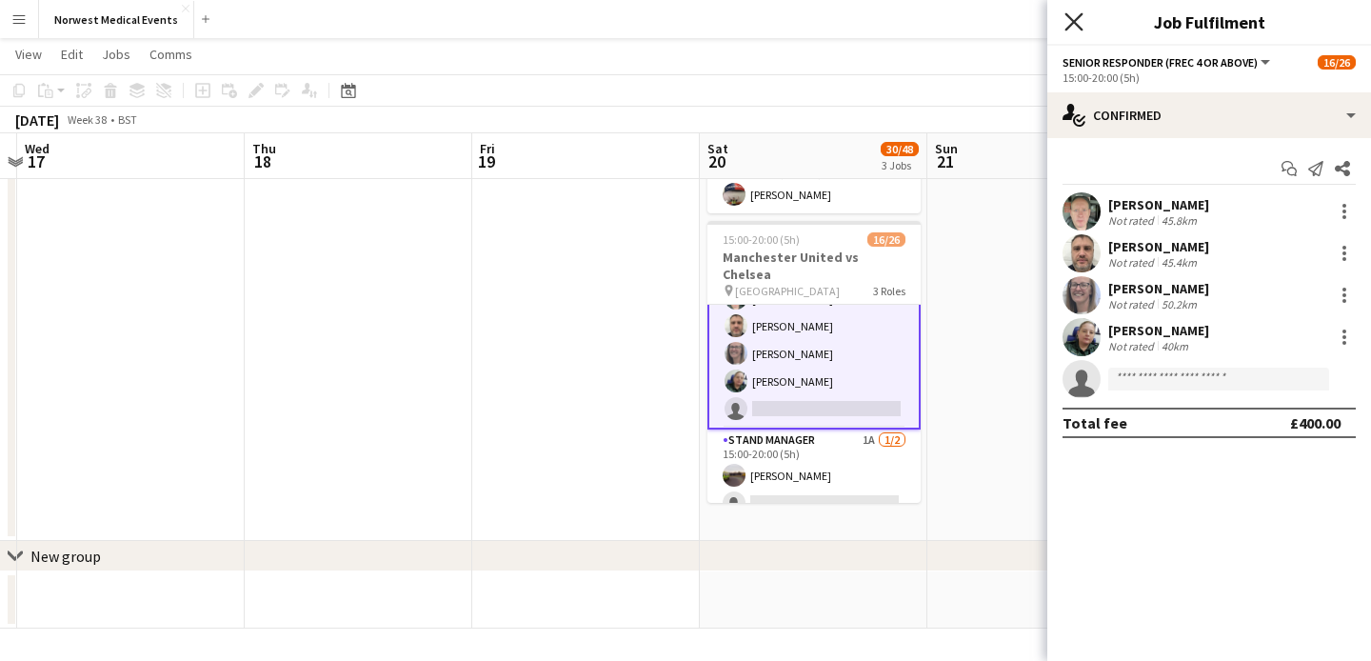
click at [1071, 17] on icon "Close pop-in" at bounding box center [1073, 21] width 18 height 18
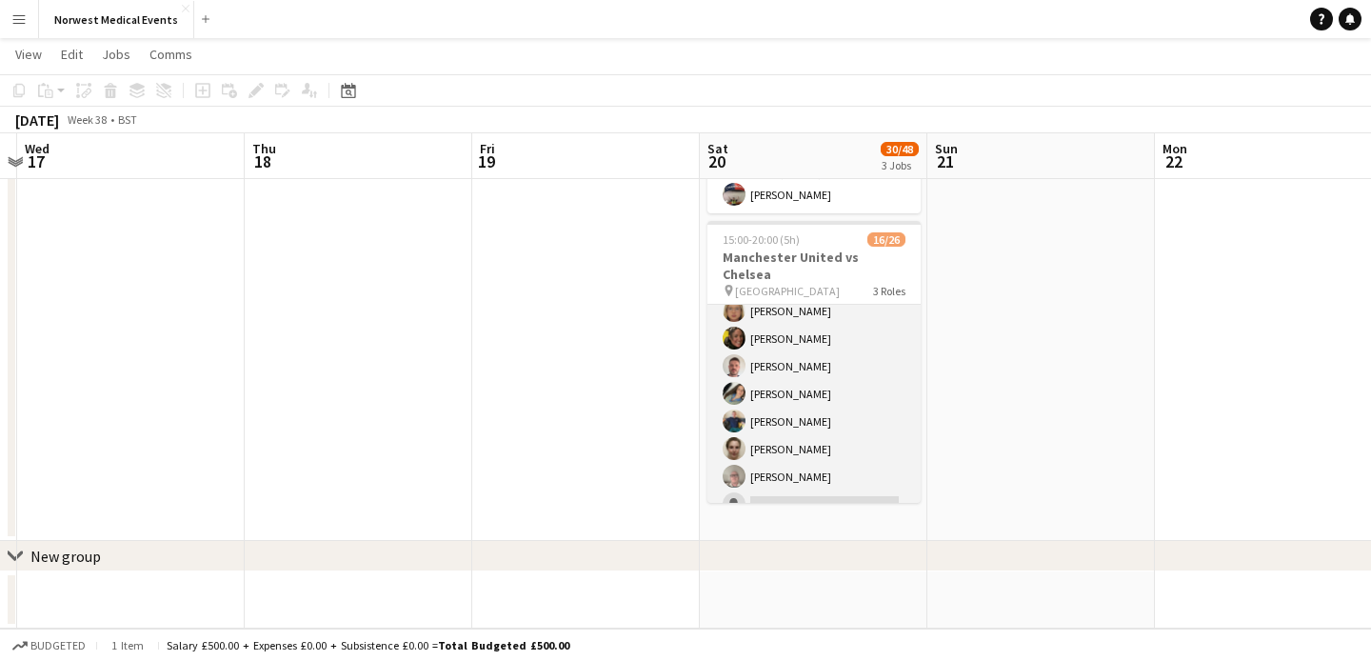
click at [842, 356] on app-card-role "First Responder (Medical) [DATE] 15:00-20:00 (5h) [PERSON_NAME] [PERSON_NAME] […" at bounding box center [813, 435] width 213 height 562
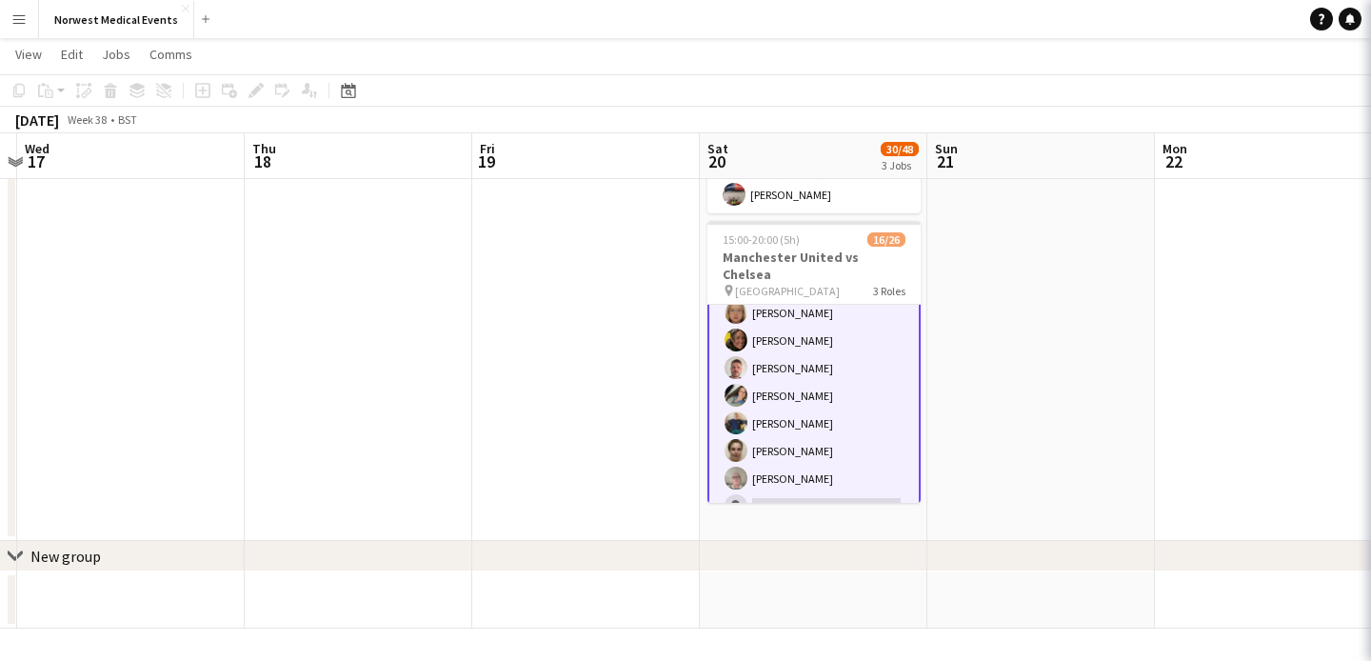
scroll to position [152, 0]
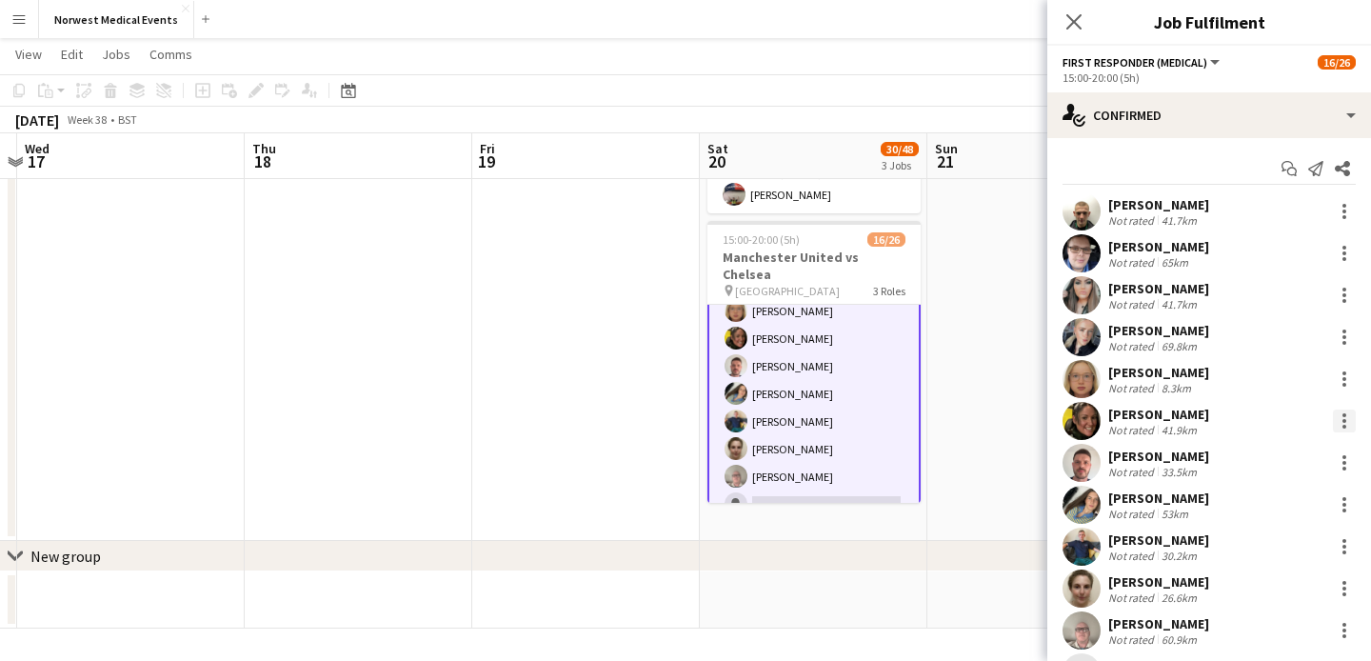
click at [1339, 415] on div at bounding box center [1344, 420] width 23 height 23
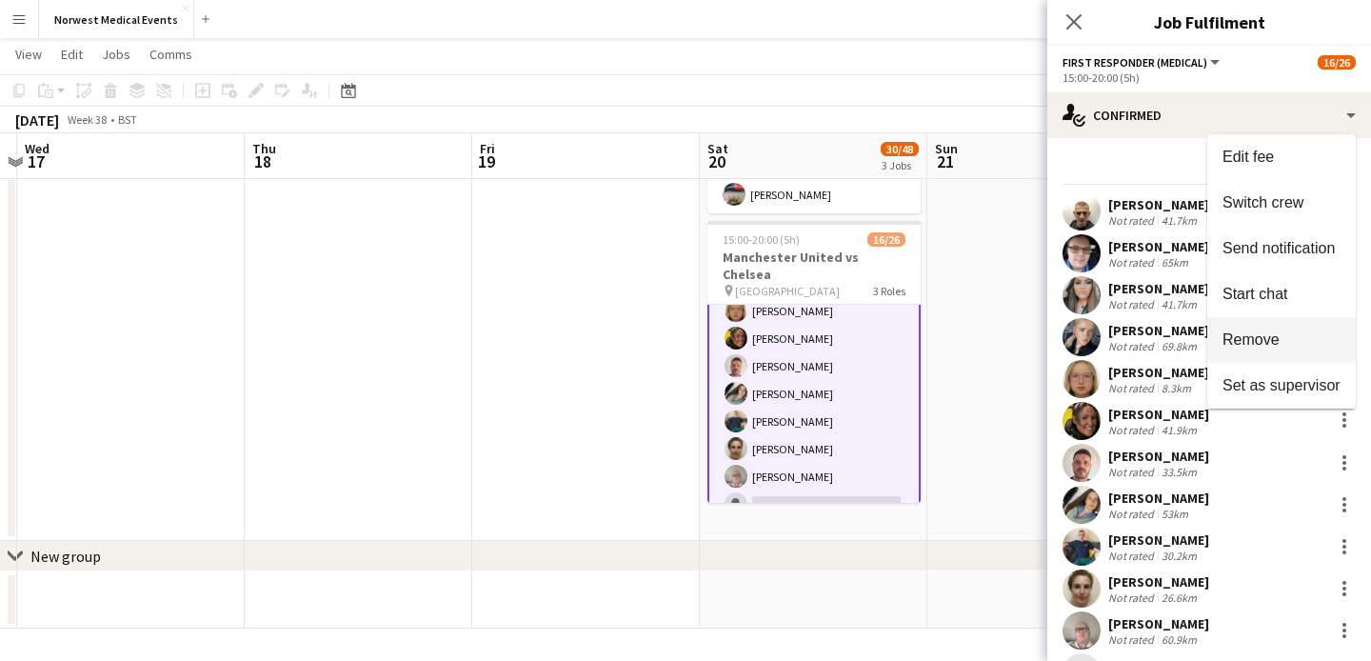
click at [1295, 346] on span "Remove" at bounding box center [1281, 339] width 118 height 17
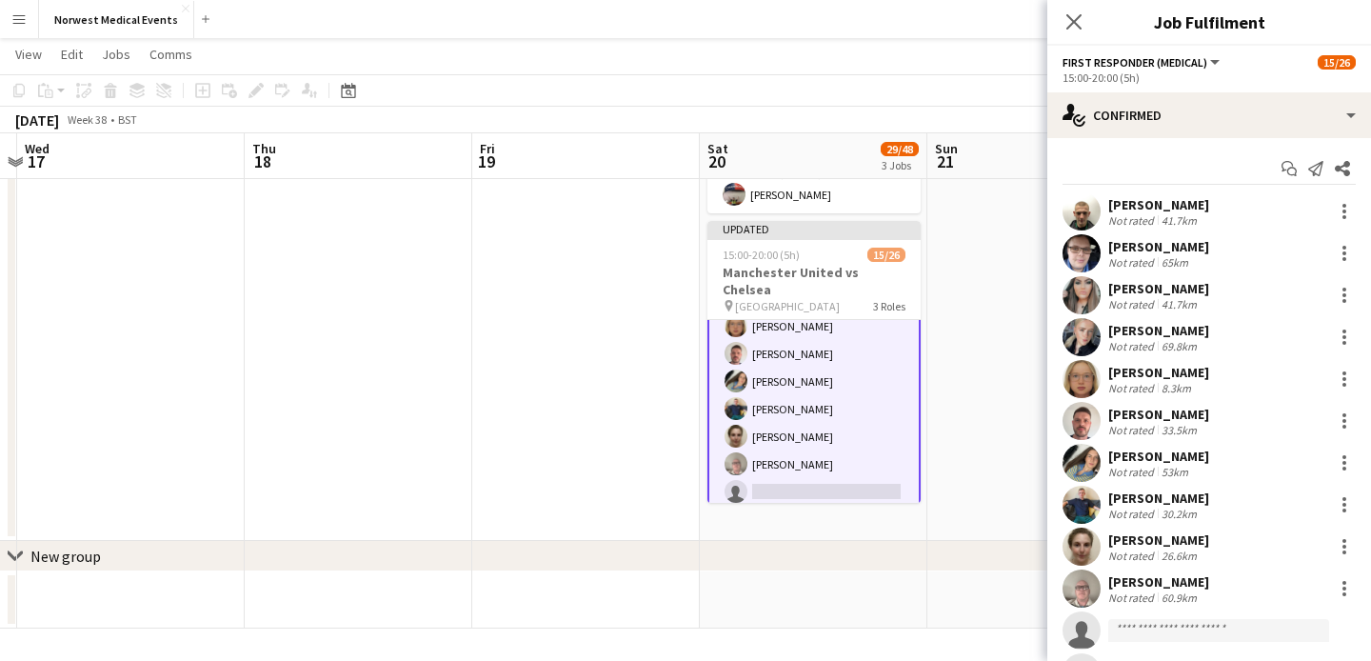
click at [1076, 24] on icon at bounding box center [1073, 21] width 15 height 15
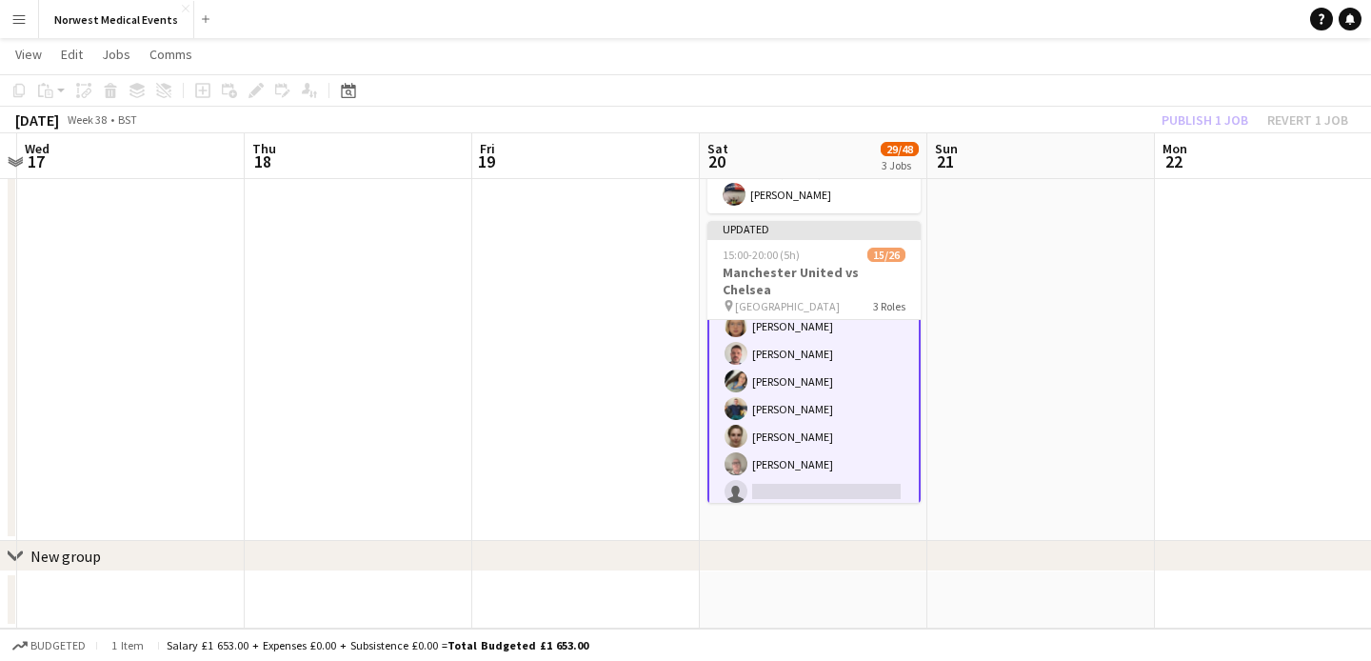
click at [1204, 116] on div "Publish 1 job Revert 1 job" at bounding box center [1255, 120] width 232 height 25
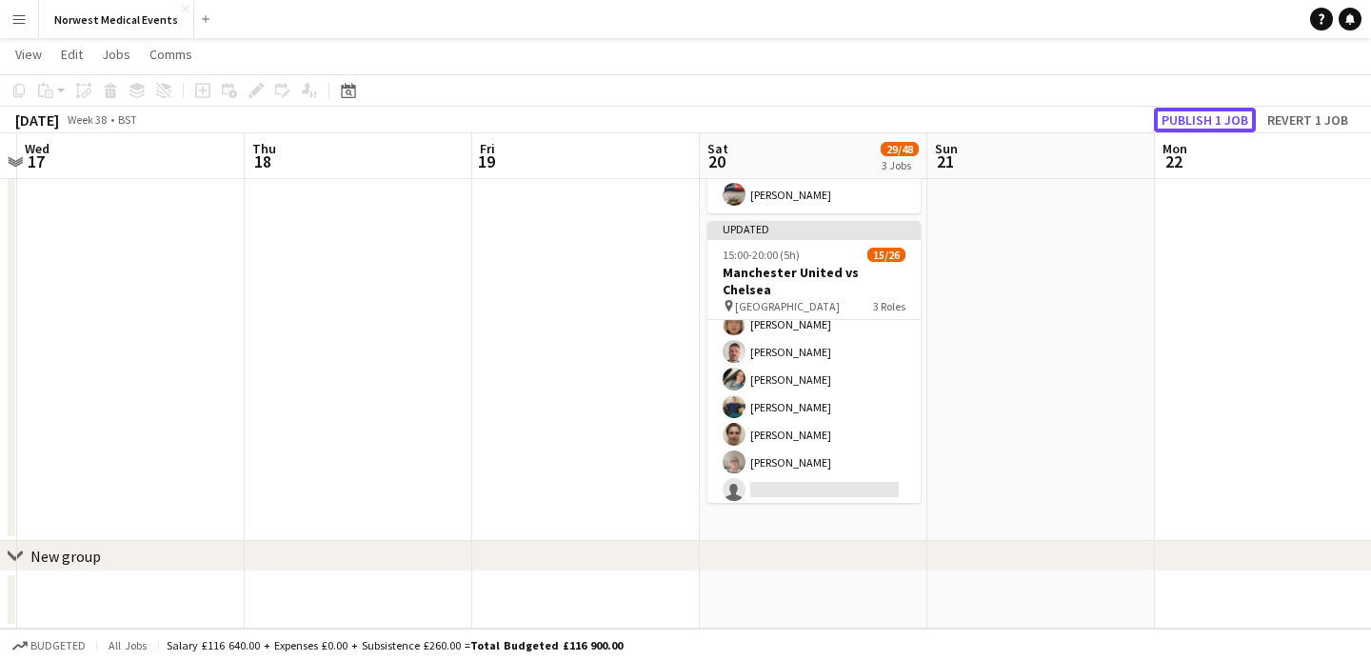
scroll to position [150, 0]
click at [1204, 116] on button "Publish 1 job" at bounding box center [1205, 120] width 102 height 25
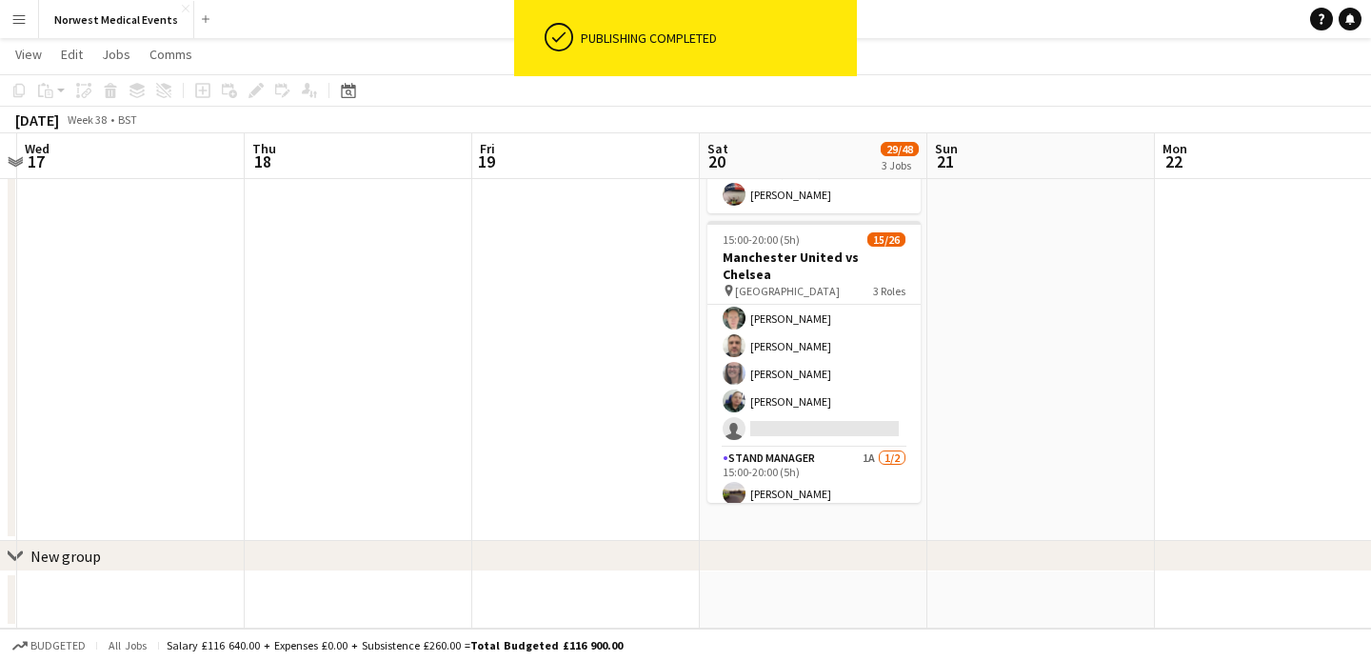
scroll to position [614, 0]
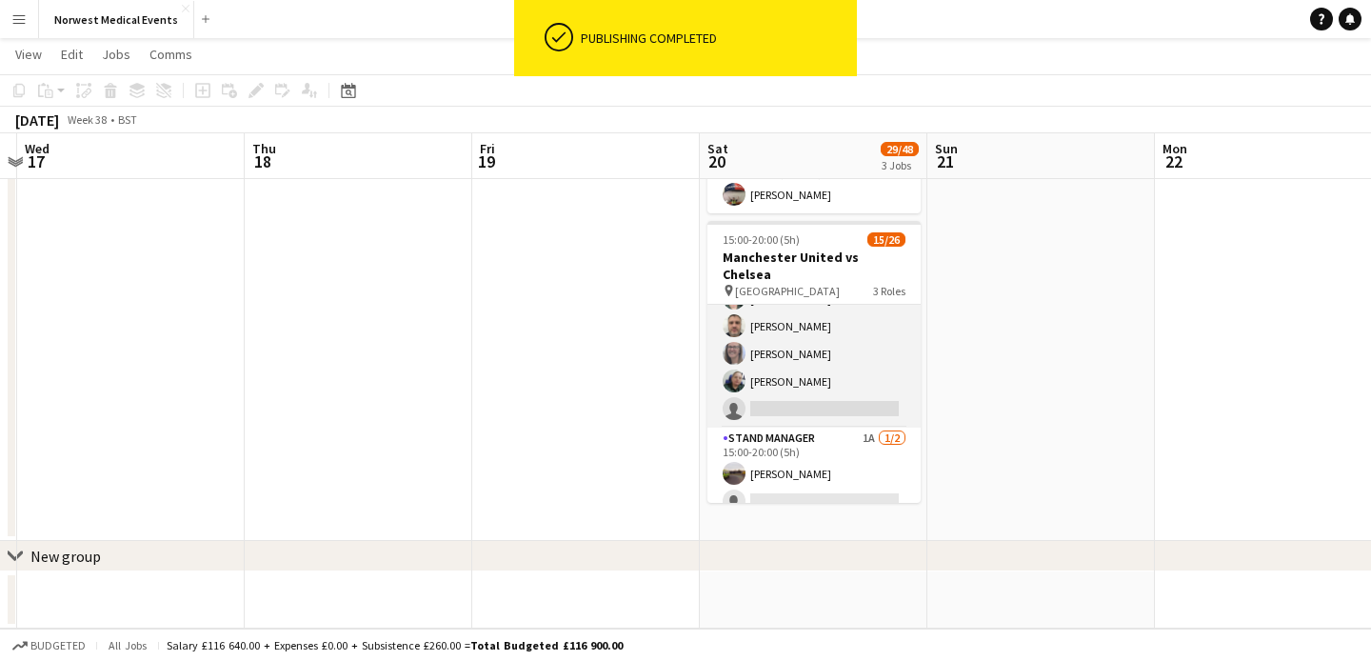
click at [814, 354] on app-card-role "Senior Responder (FREC 4 or Above) [DATE] 15:00-20:00 (5h) [PERSON_NAME] [PERSO…" at bounding box center [813, 339] width 213 height 175
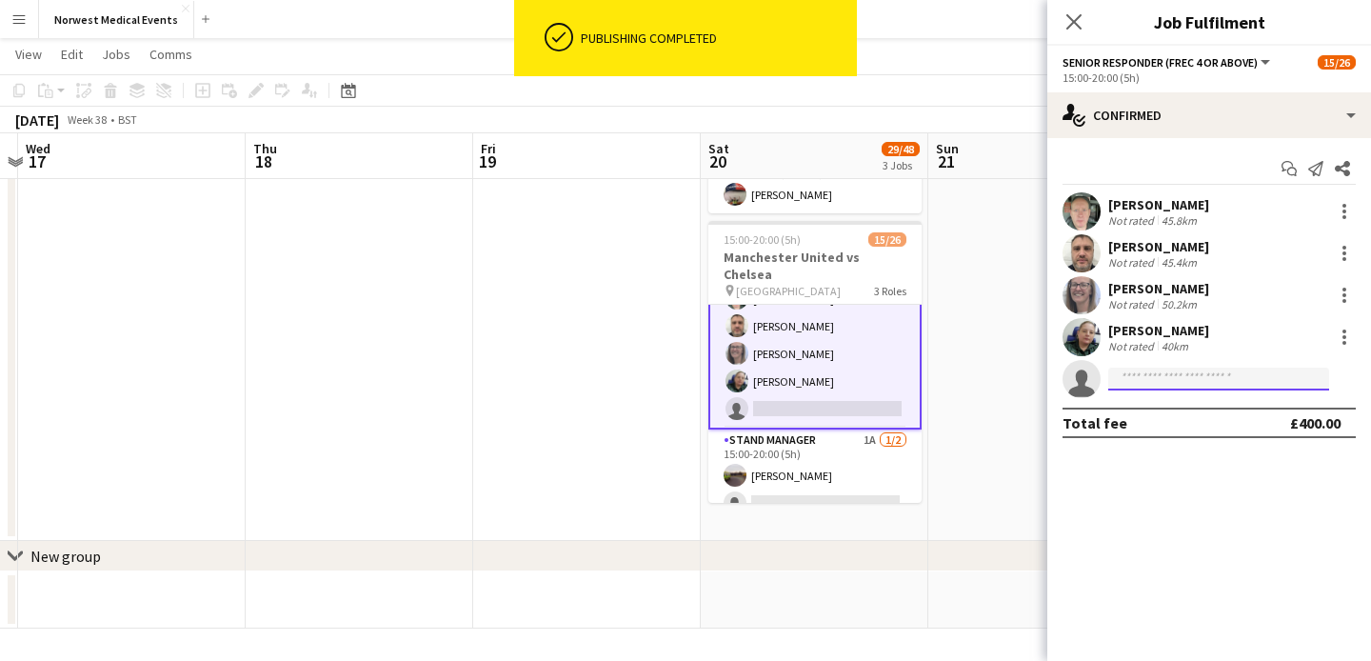
click at [1149, 376] on input at bounding box center [1218, 378] width 221 height 23
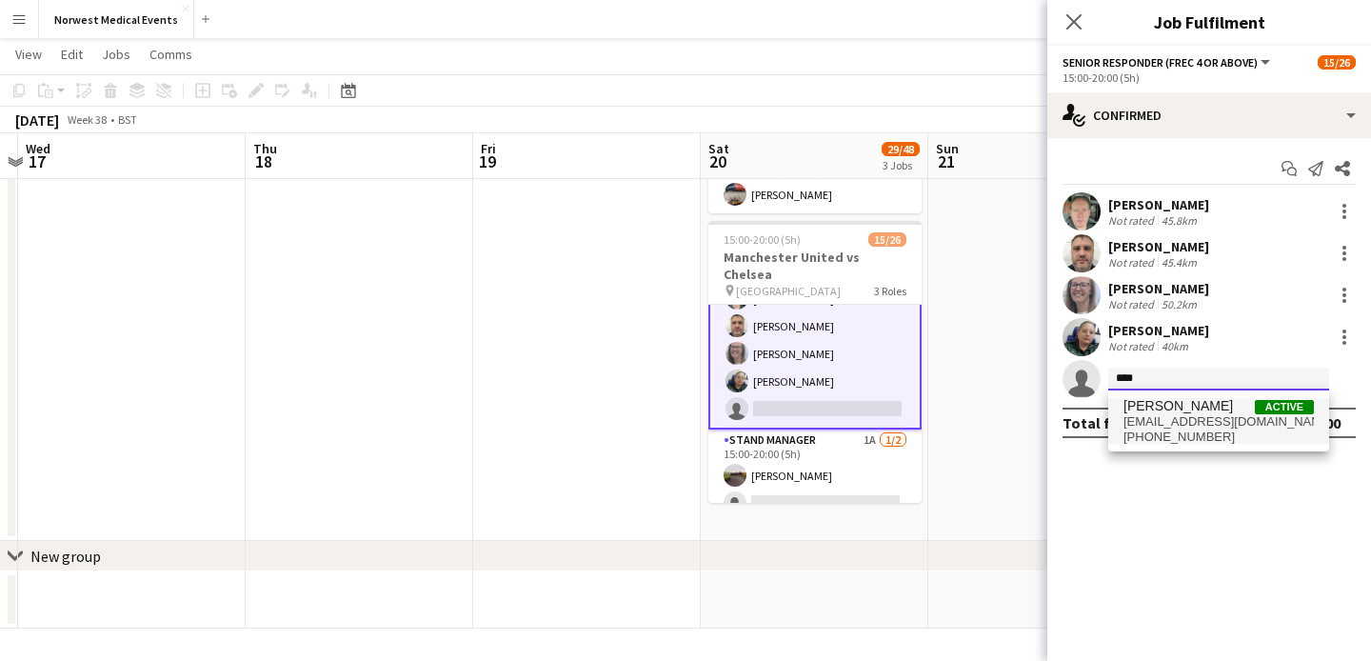
type input "****"
click at [1168, 405] on span "[PERSON_NAME]" at bounding box center [1177, 406] width 109 height 16
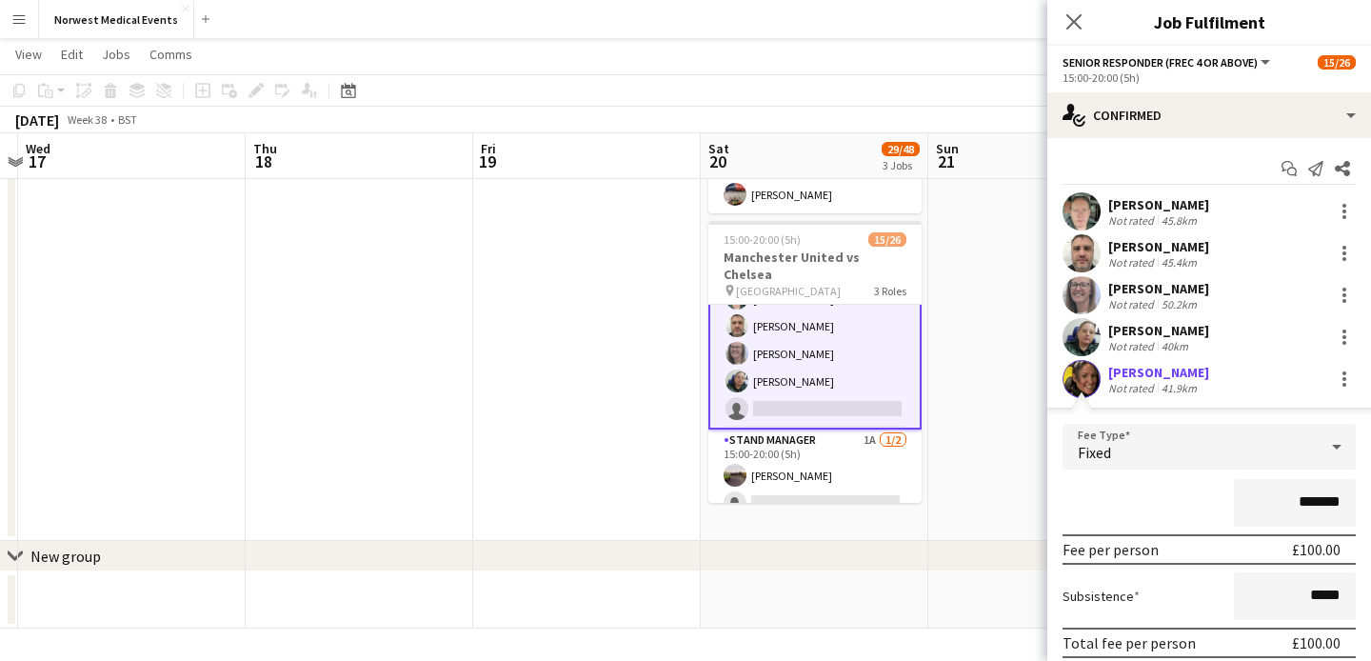
scroll to position [114, 0]
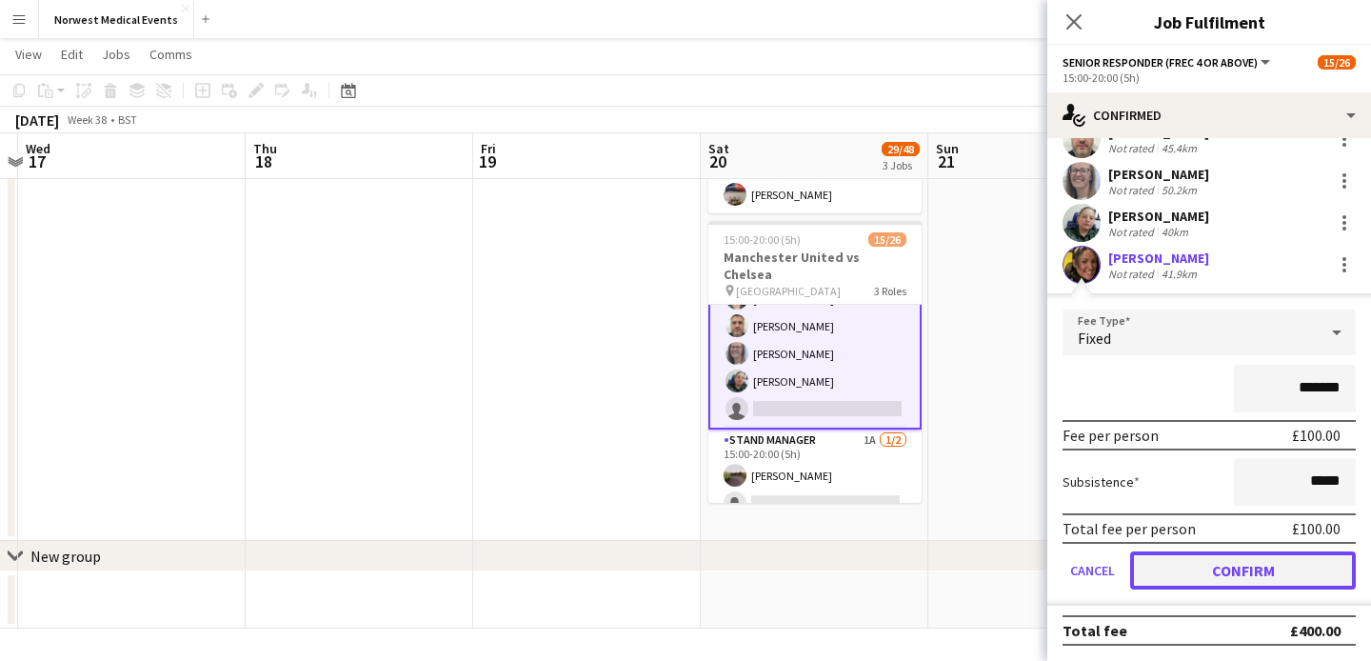
click at [1245, 559] on button "Confirm" at bounding box center [1243, 570] width 226 height 38
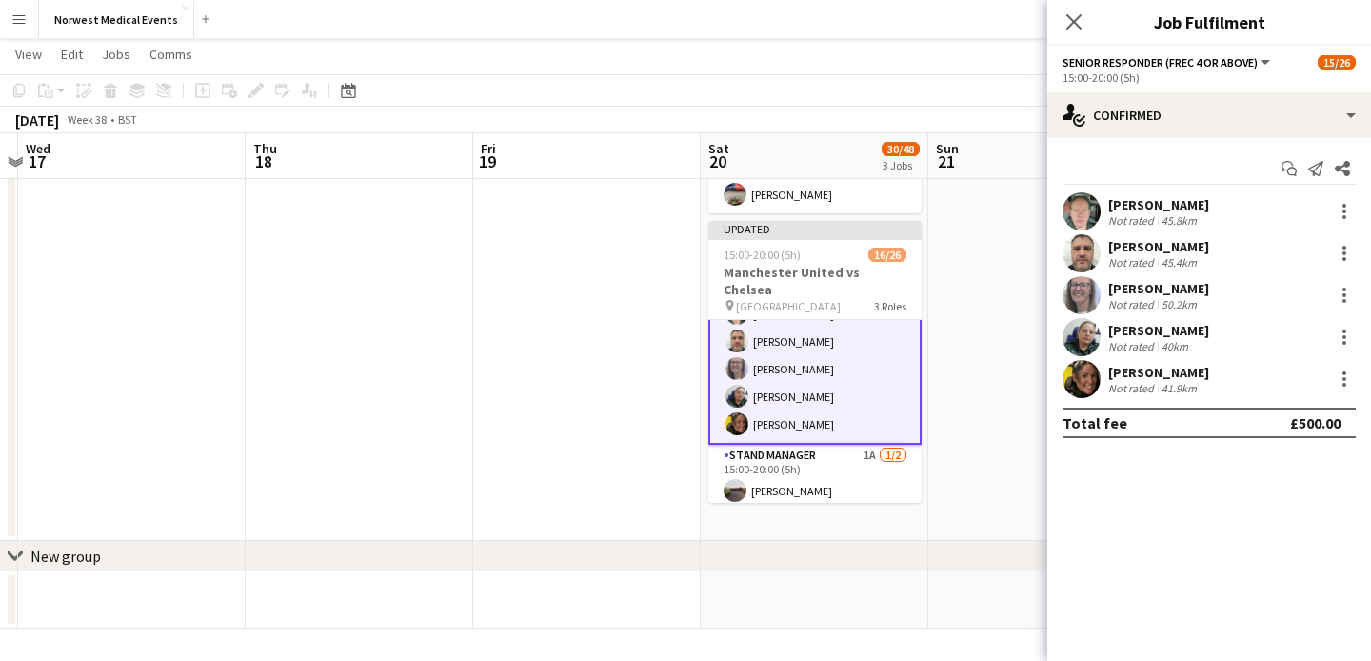
scroll to position [0, 0]
click at [1069, 19] on icon "Close pop-in" at bounding box center [1073, 21] width 18 height 18
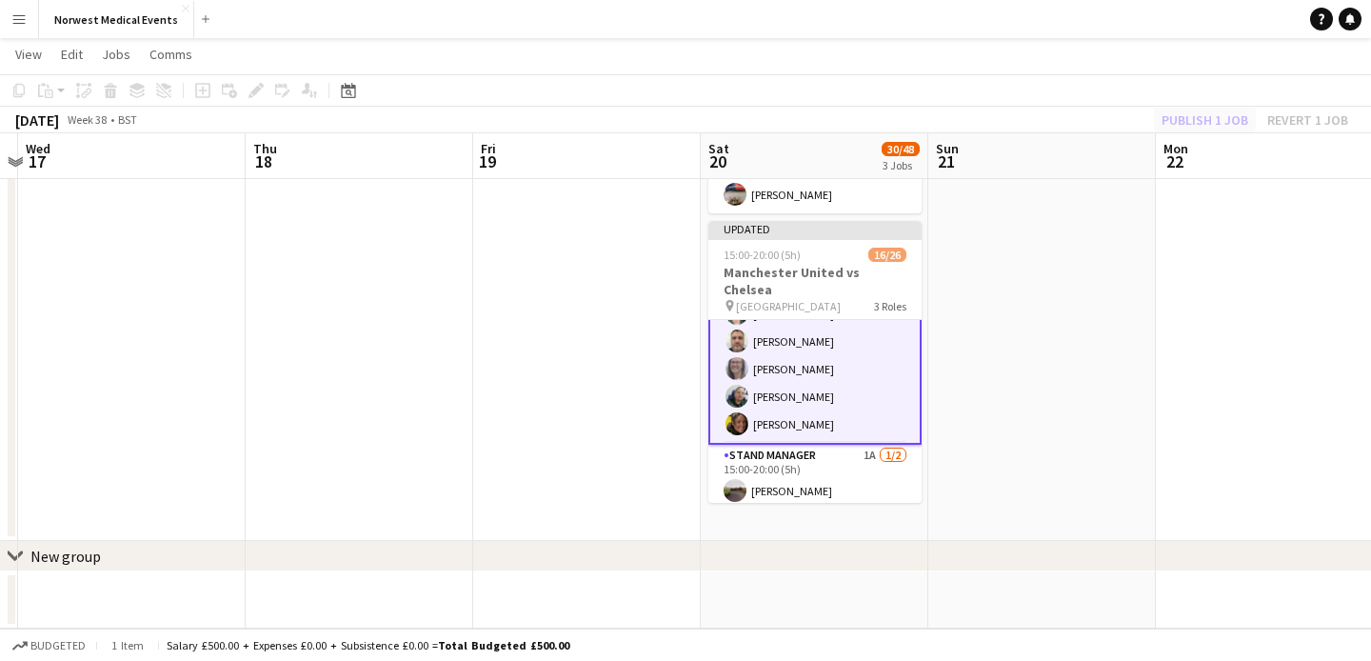
click at [1207, 121] on div "Publish 1 job Revert 1 job" at bounding box center [1255, 120] width 232 height 25
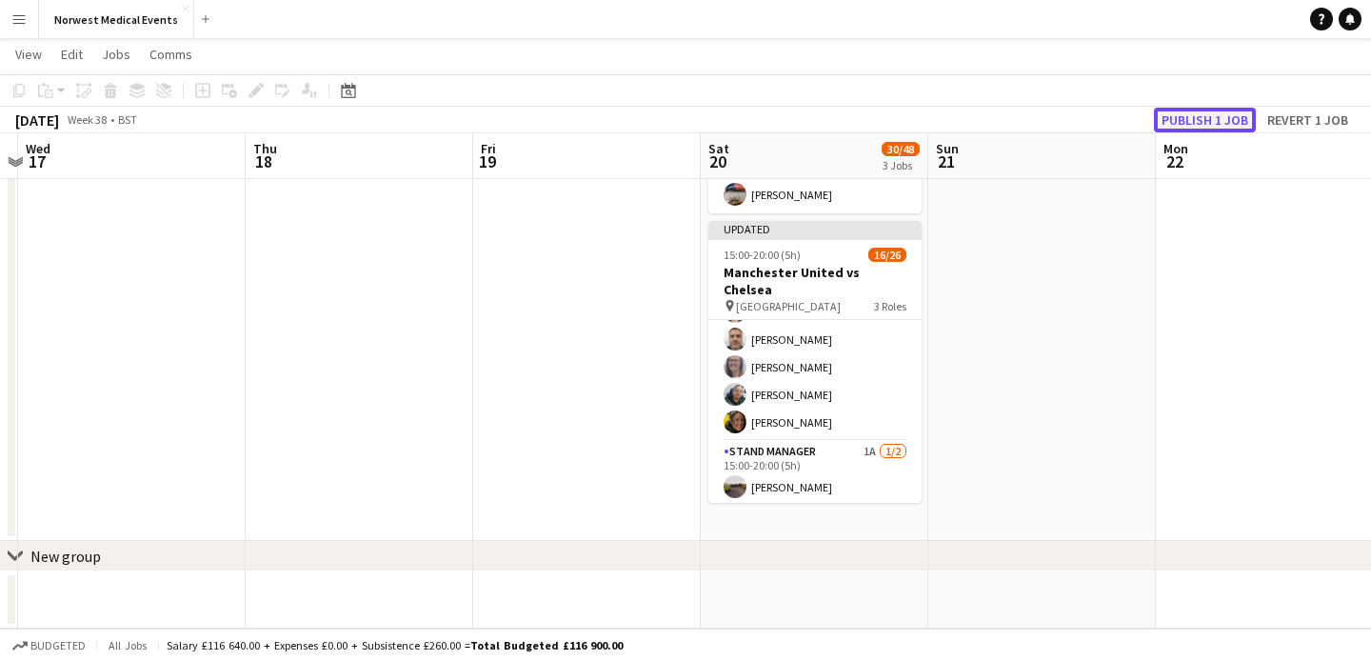
scroll to position [614, 0]
click at [1207, 121] on button "Publish 1 job" at bounding box center [1205, 120] width 102 height 25
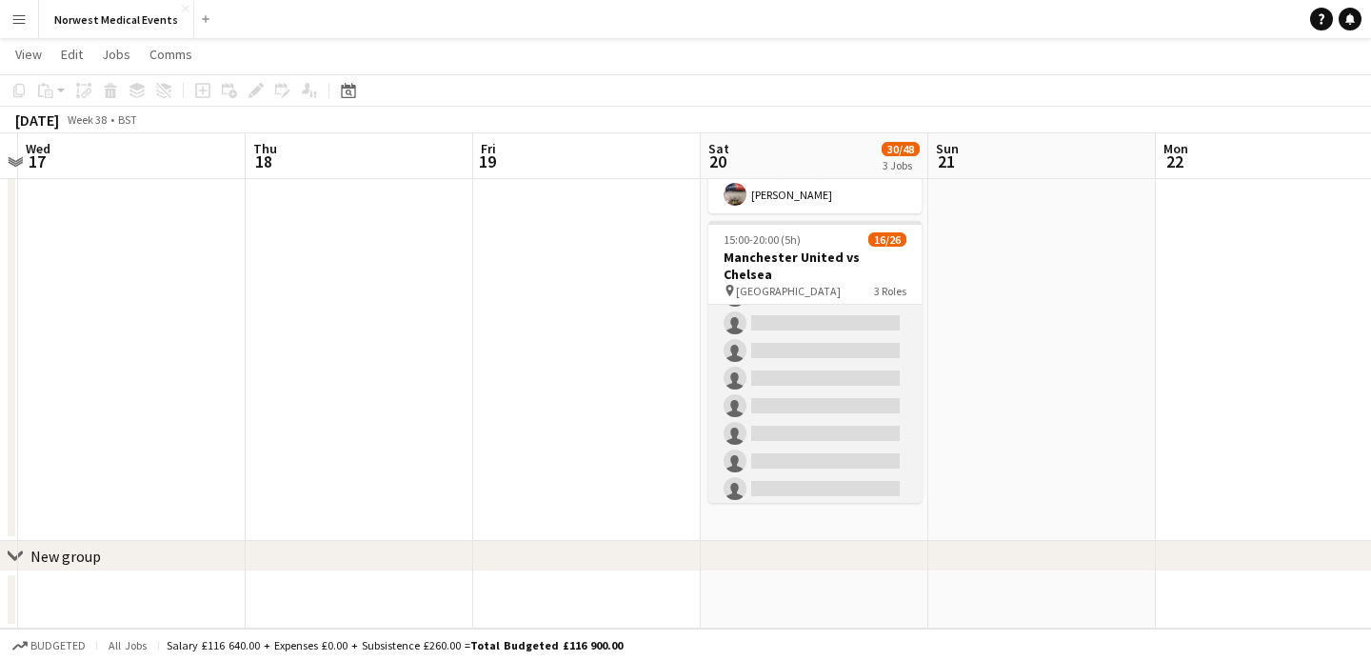
scroll to position [220, 0]
click at [822, 411] on app-card-role "First Responder (Medical) [DATE] 15:00-20:00 (5h) [PERSON_NAME] [PERSON_NAME] […" at bounding box center [814, 366] width 213 height 562
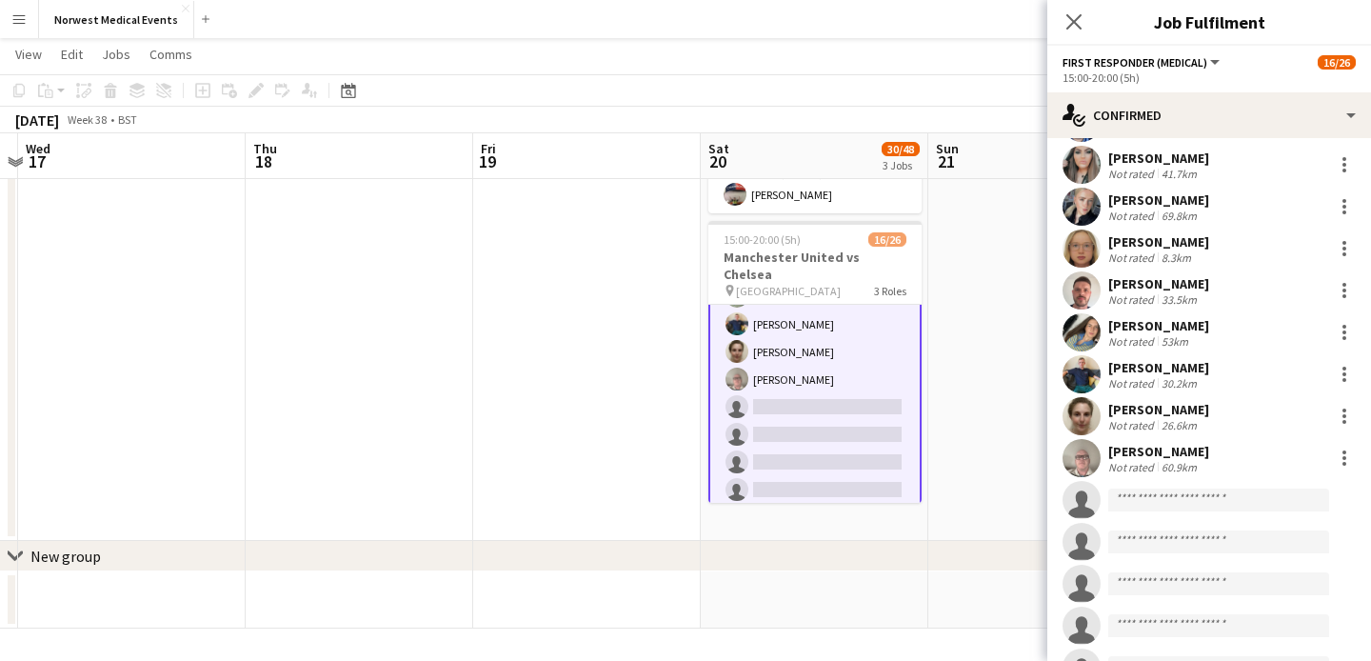
scroll to position [254, 0]
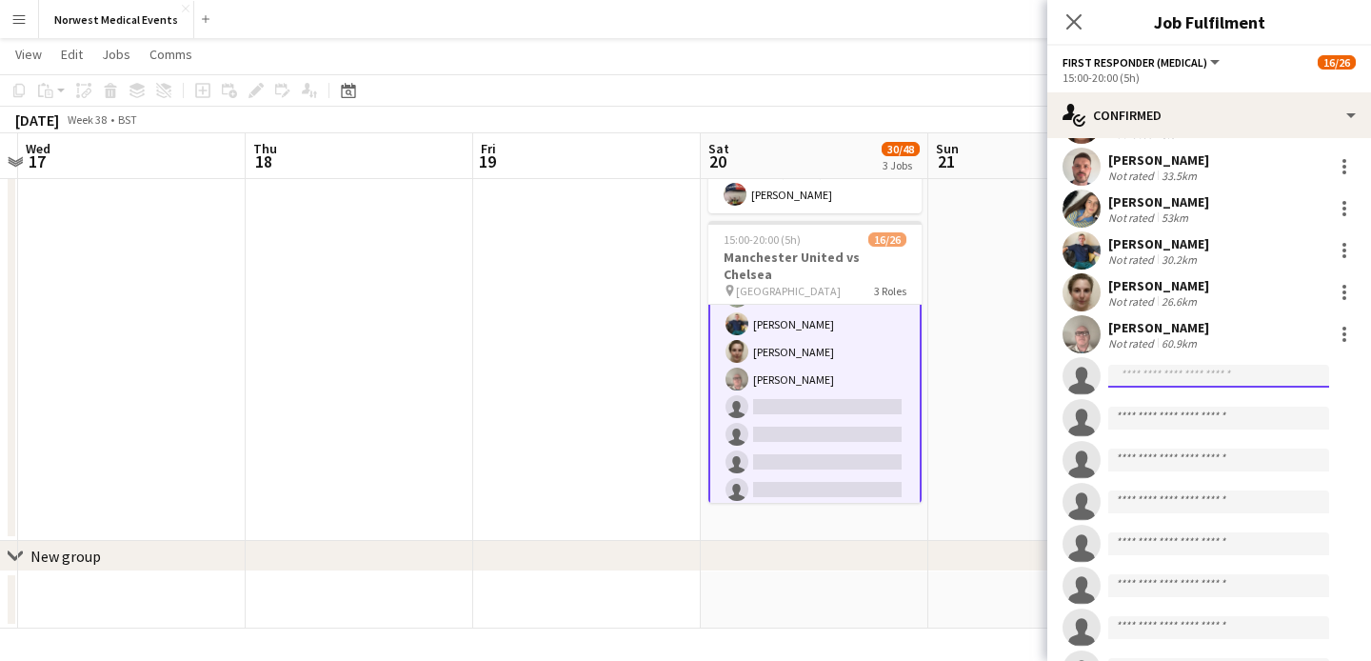
click at [1180, 367] on input at bounding box center [1218, 376] width 221 height 23
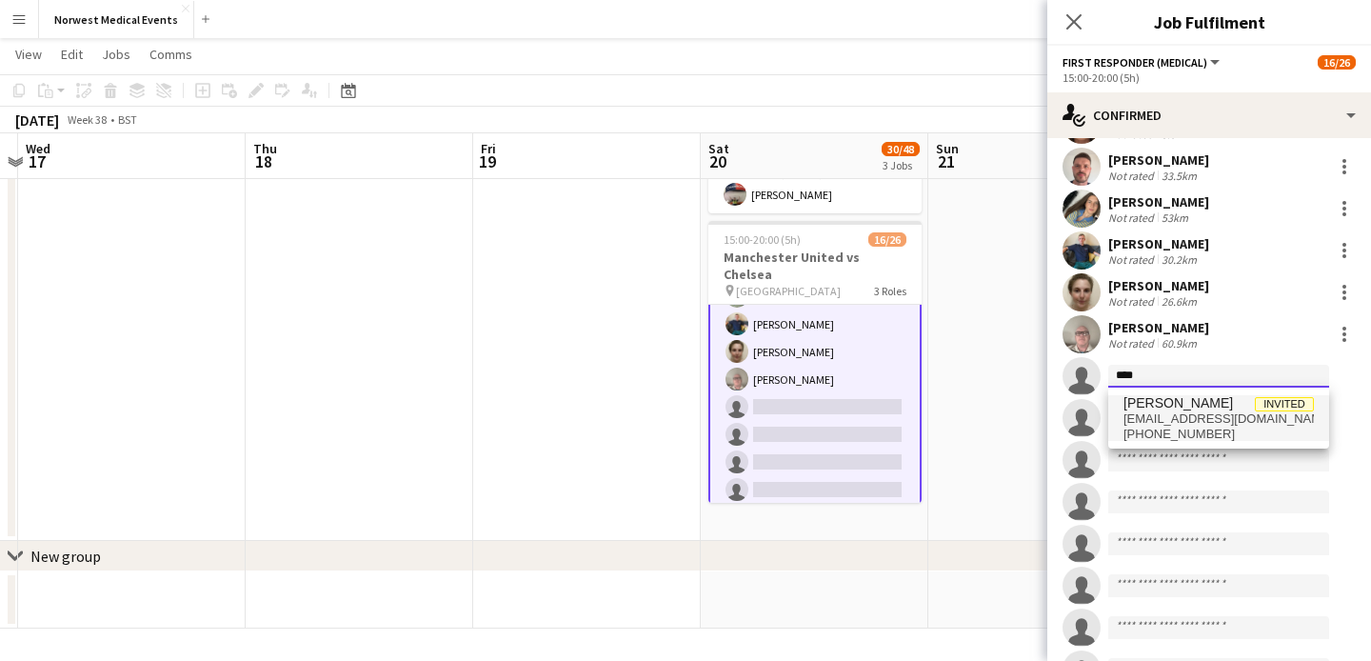
type input "****"
click at [1188, 400] on span "[PERSON_NAME]" at bounding box center [1177, 403] width 109 height 16
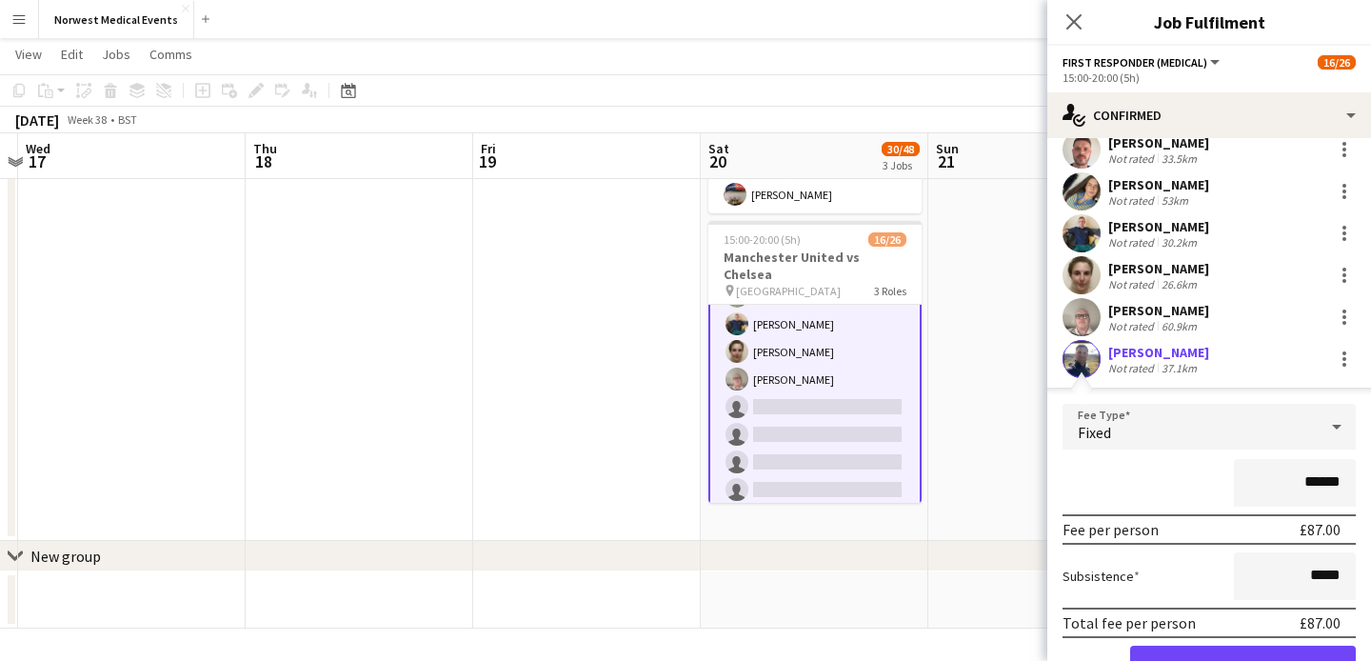
scroll to position [519, 0]
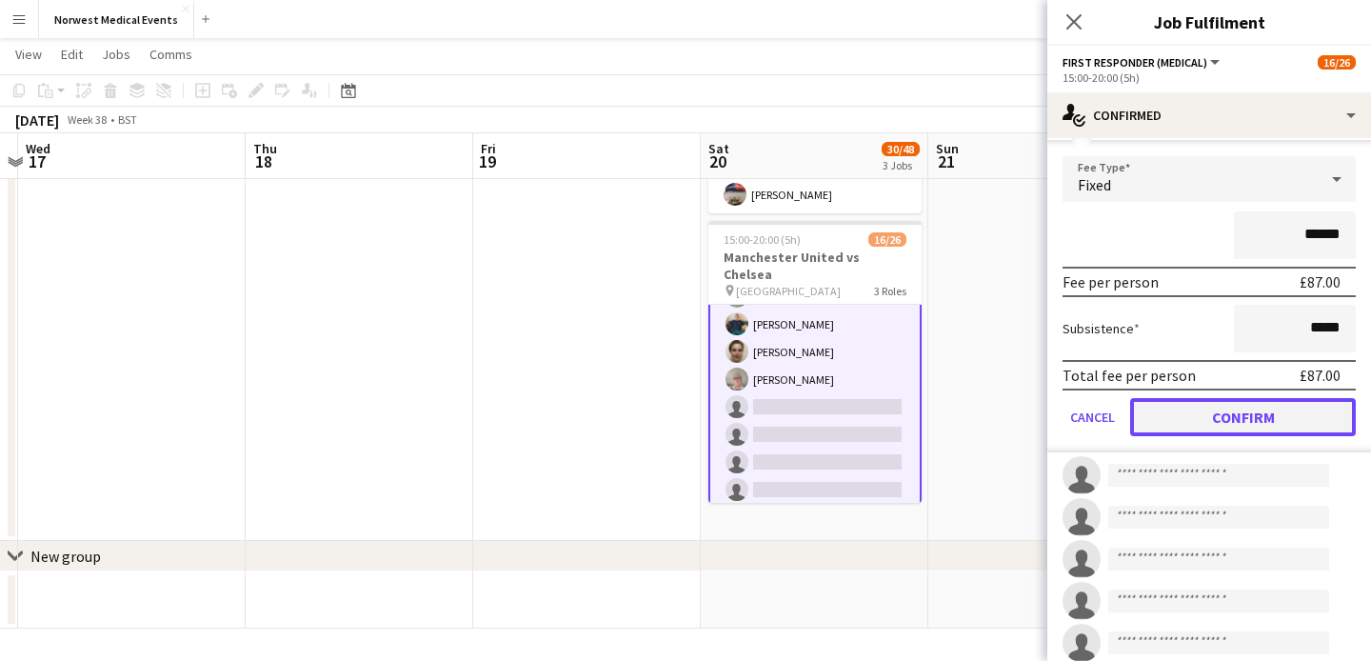
click at [1250, 430] on button "Confirm" at bounding box center [1243, 417] width 226 height 38
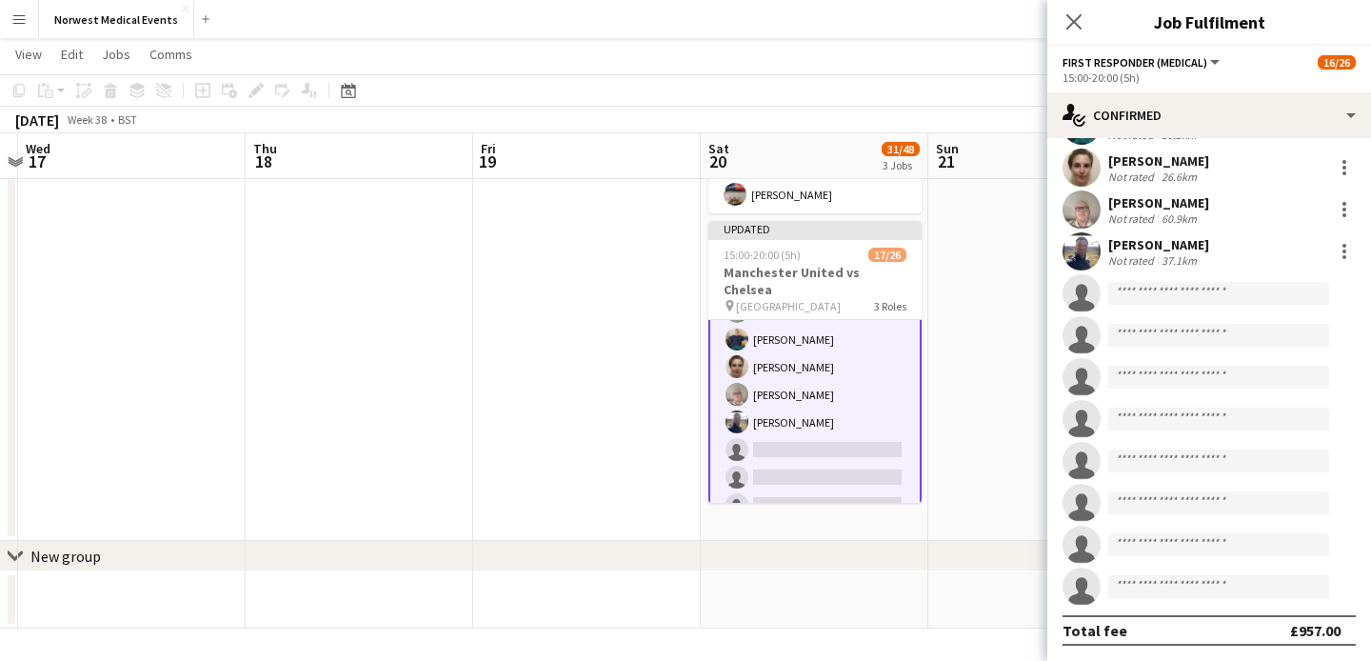
scroll to position [379, 0]
click at [1070, 20] on icon at bounding box center [1073, 21] width 15 height 15
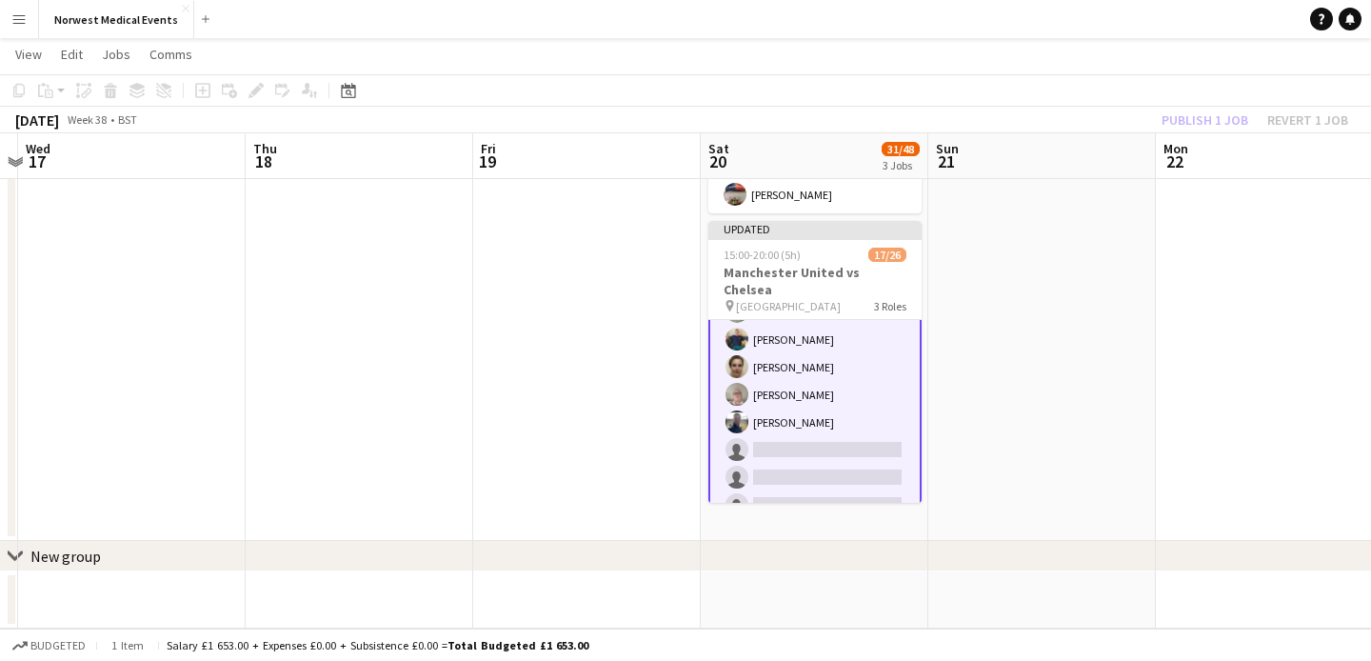
click at [1192, 108] on div "Publish 1 job Revert 1 job" at bounding box center [1255, 120] width 232 height 25
click at [1192, 108] on button "Publish 1 job" at bounding box center [1205, 120] width 102 height 25
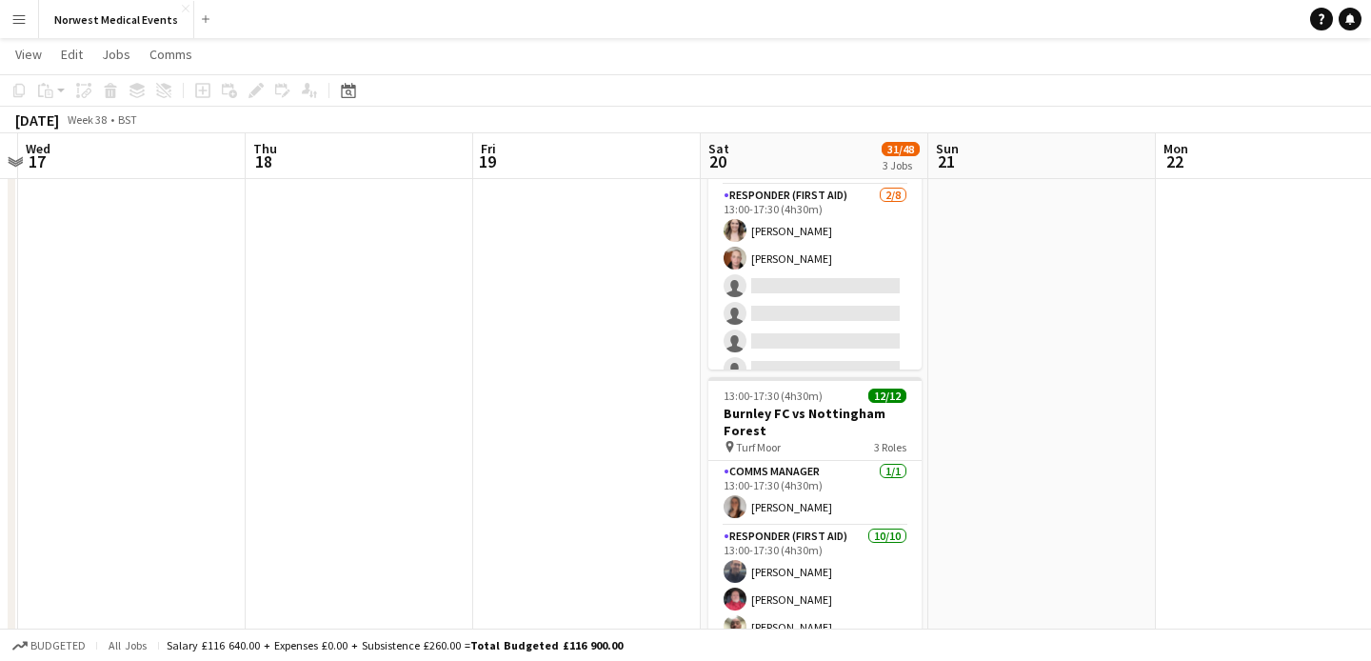
scroll to position [0, 0]
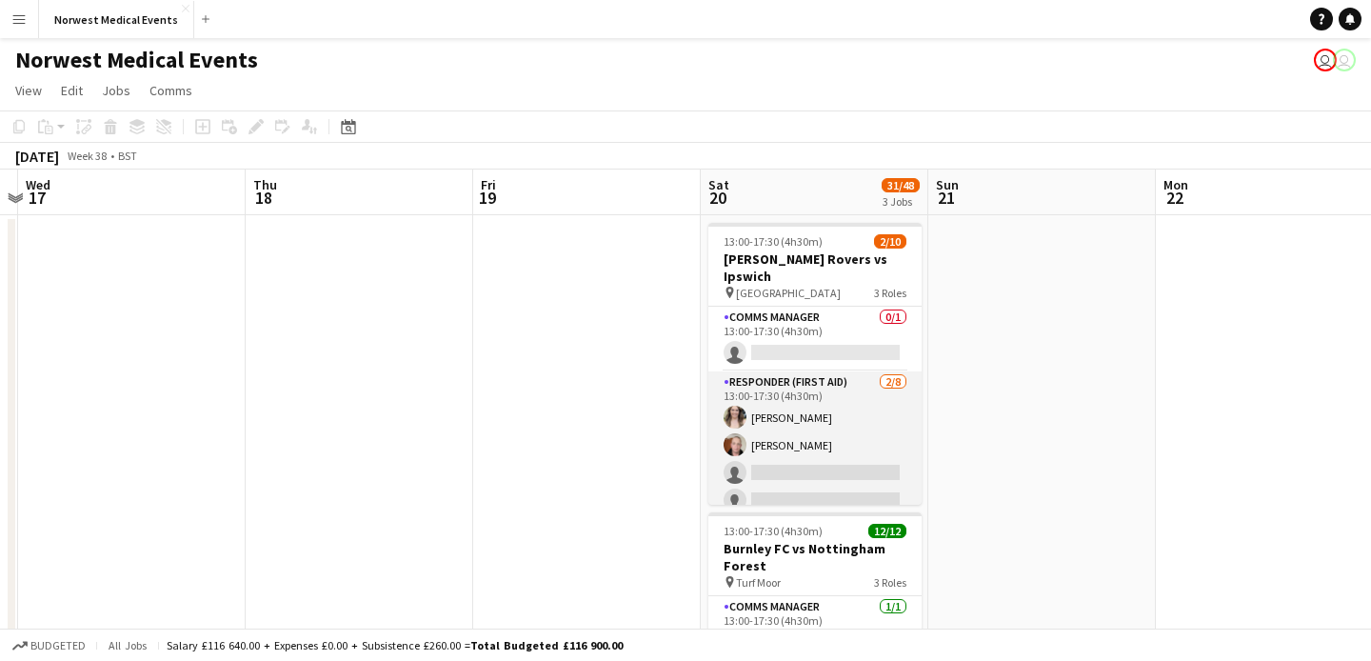
click at [835, 415] on app-card-role "Responder (First Aid) [DATE] 13:00-17:30 (4h30m) [PERSON_NAME] [PERSON_NAME] si…" at bounding box center [814, 500] width 213 height 258
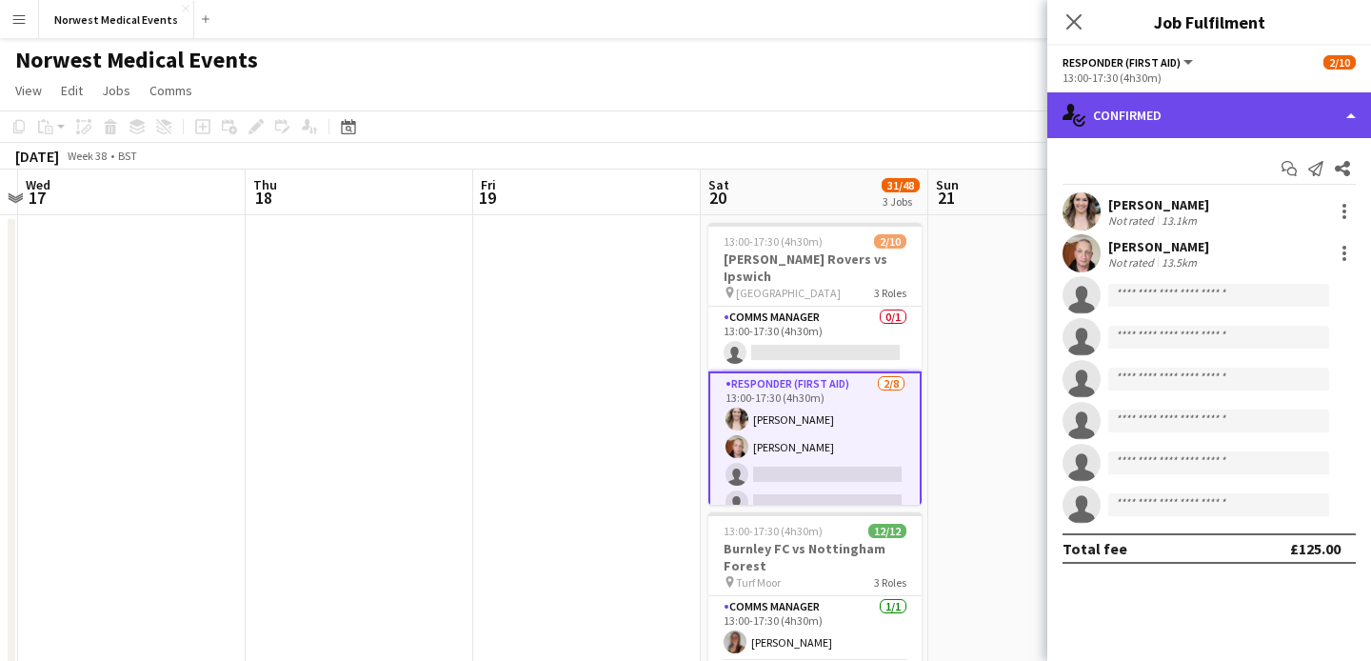
click at [1191, 118] on div "single-neutral-actions-check-2 Confirmed" at bounding box center [1209, 115] width 324 height 46
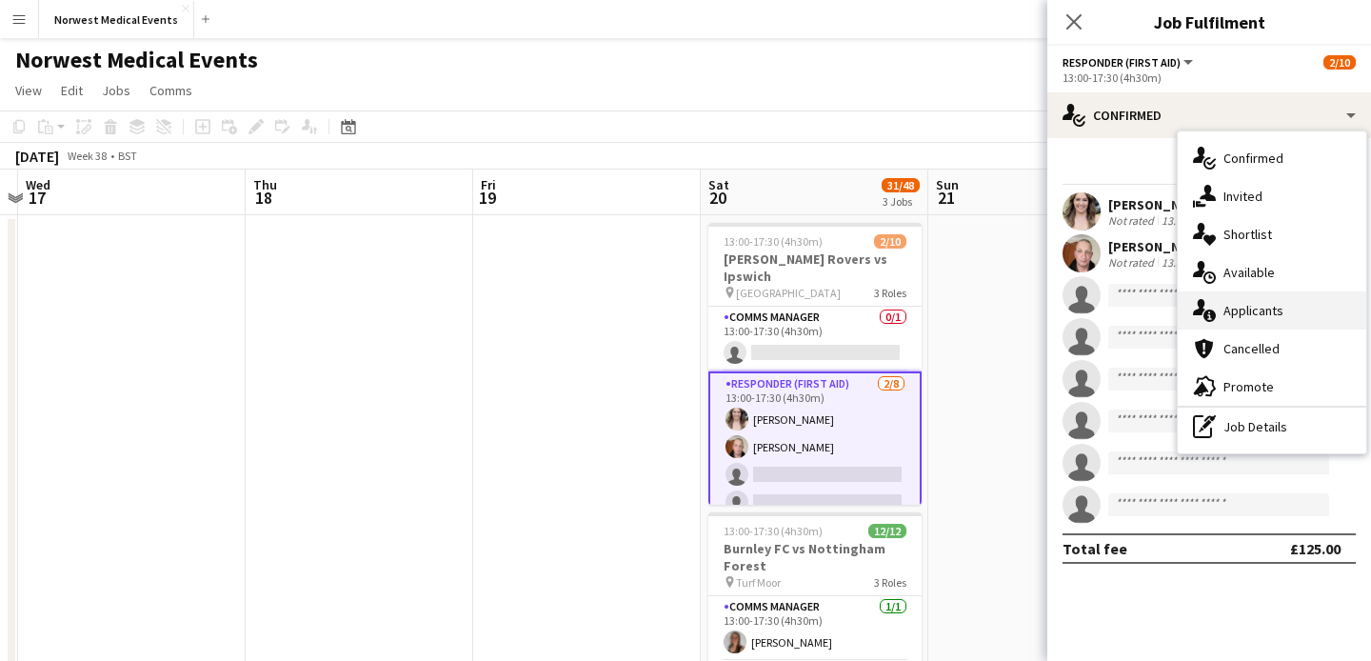
click at [1244, 306] on div "single-neutral-actions-information Applicants" at bounding box center [1272, 310] width 188 height 38
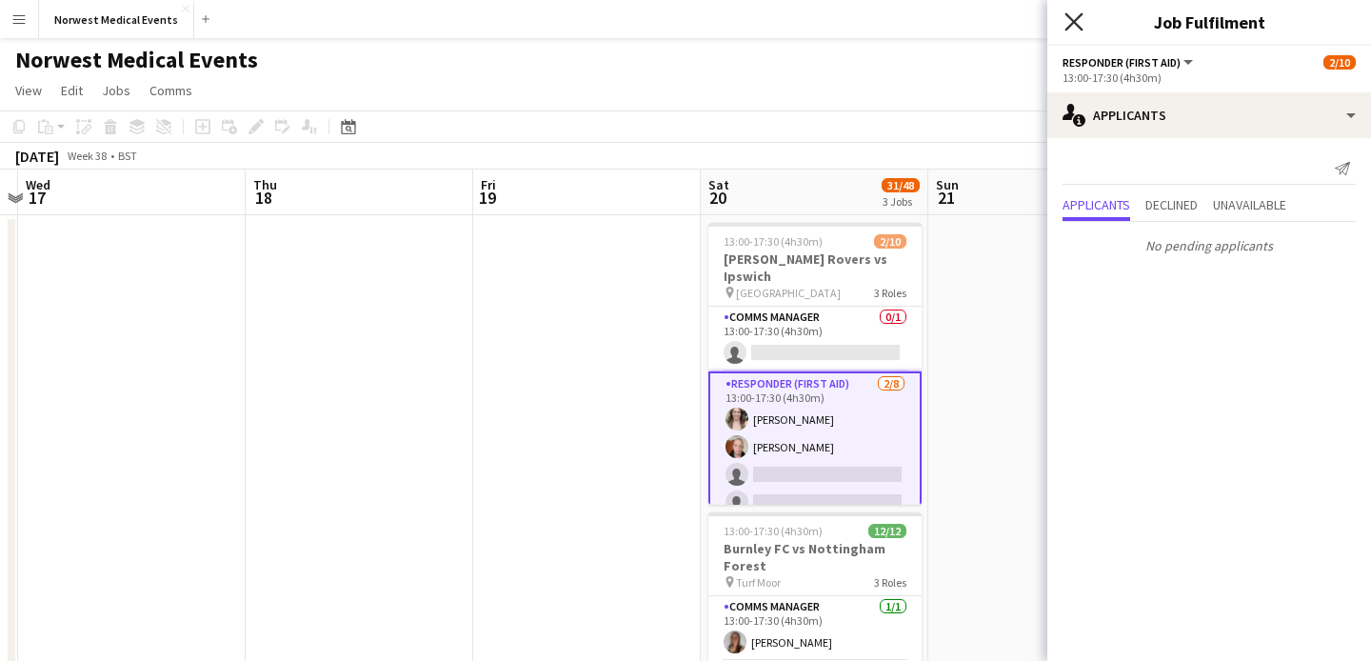
click at [1080, 18] on icon "Close pop-in" at bounding box center [1073, 21] width 18 height 18
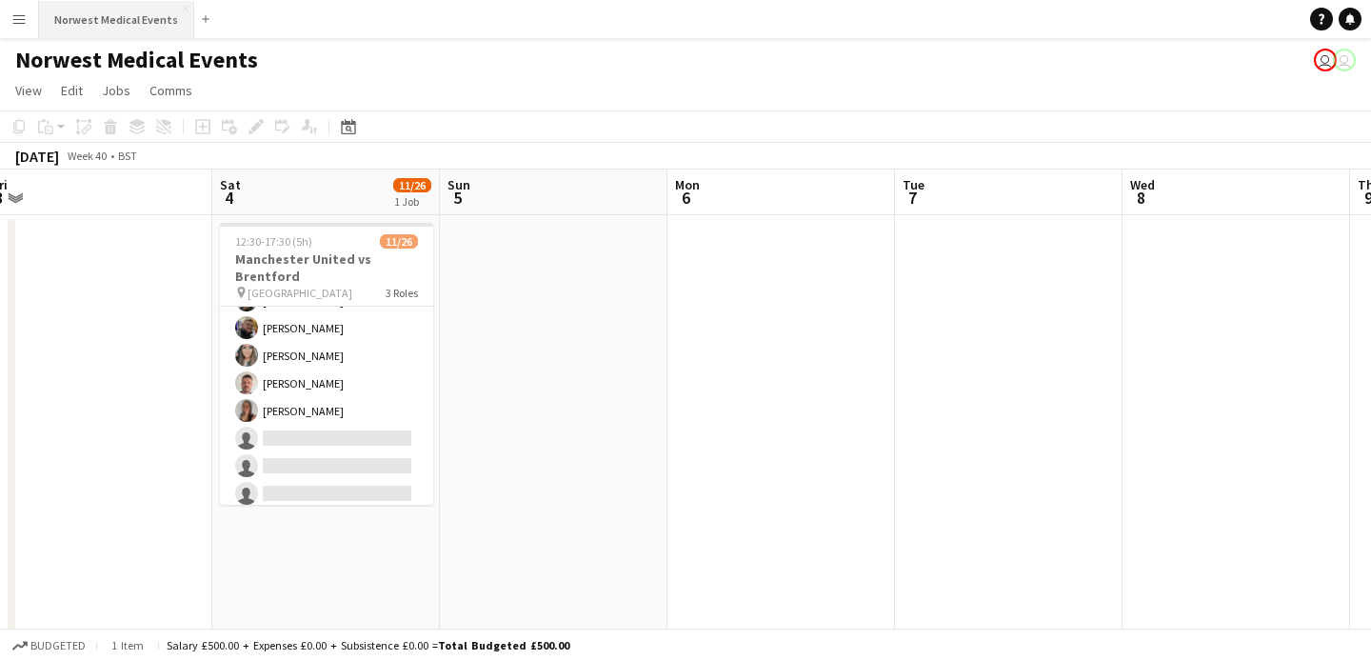
scroll to position [260, 0]
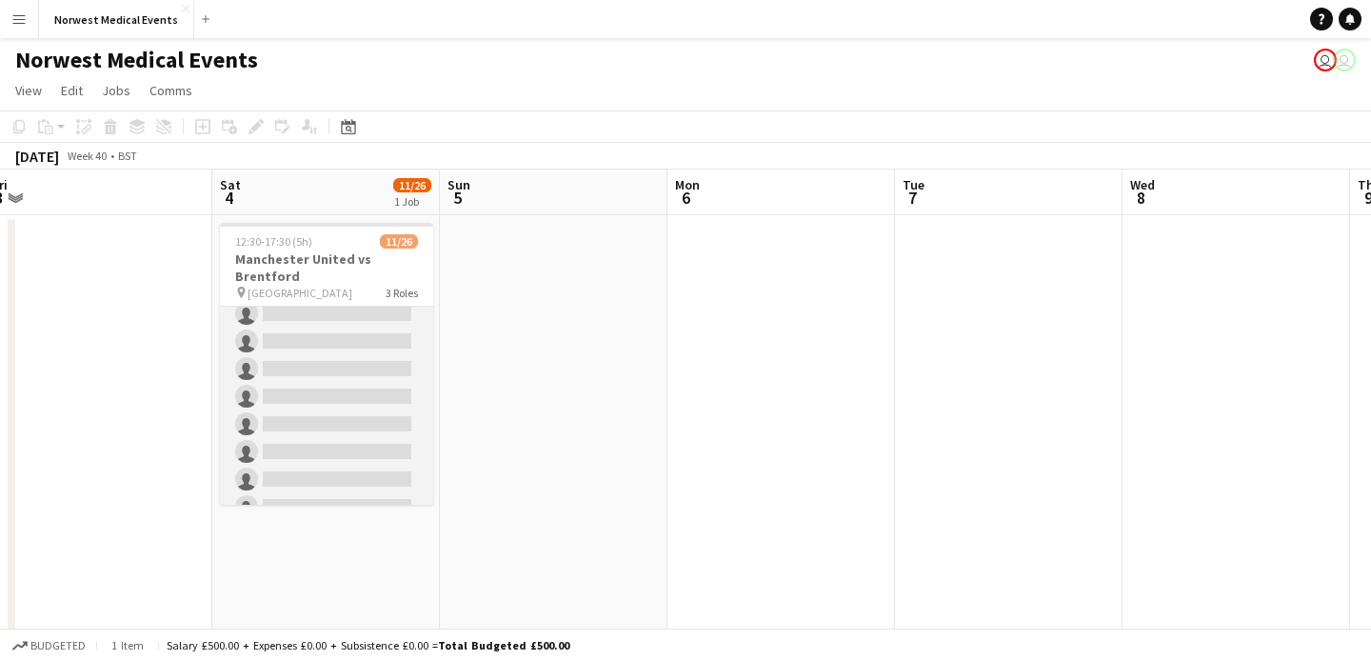
click at [349, 365] on app-card-role "First Responder (Medical) [DATE] 12:30-17:30 (5h) [PERSON_NAME] [PERSON_NAME] […" at bounding box center [326, 328] width 213 height 562
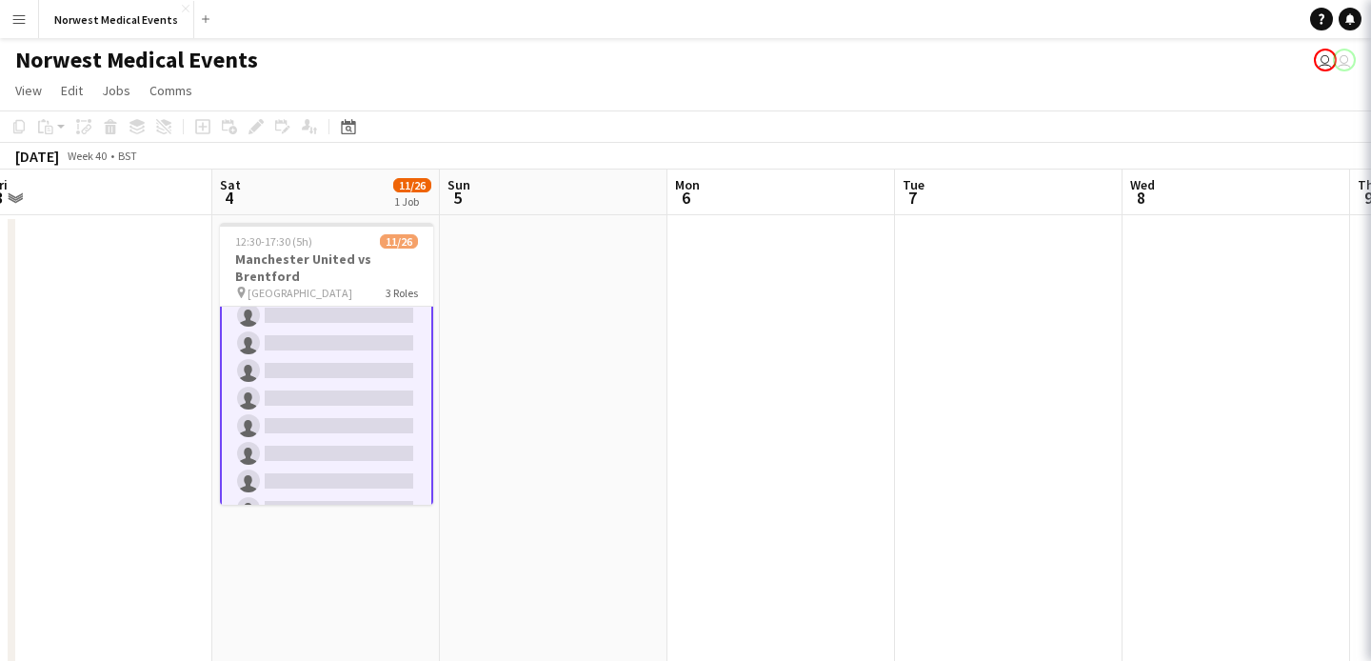
scroll to position [262, 0]
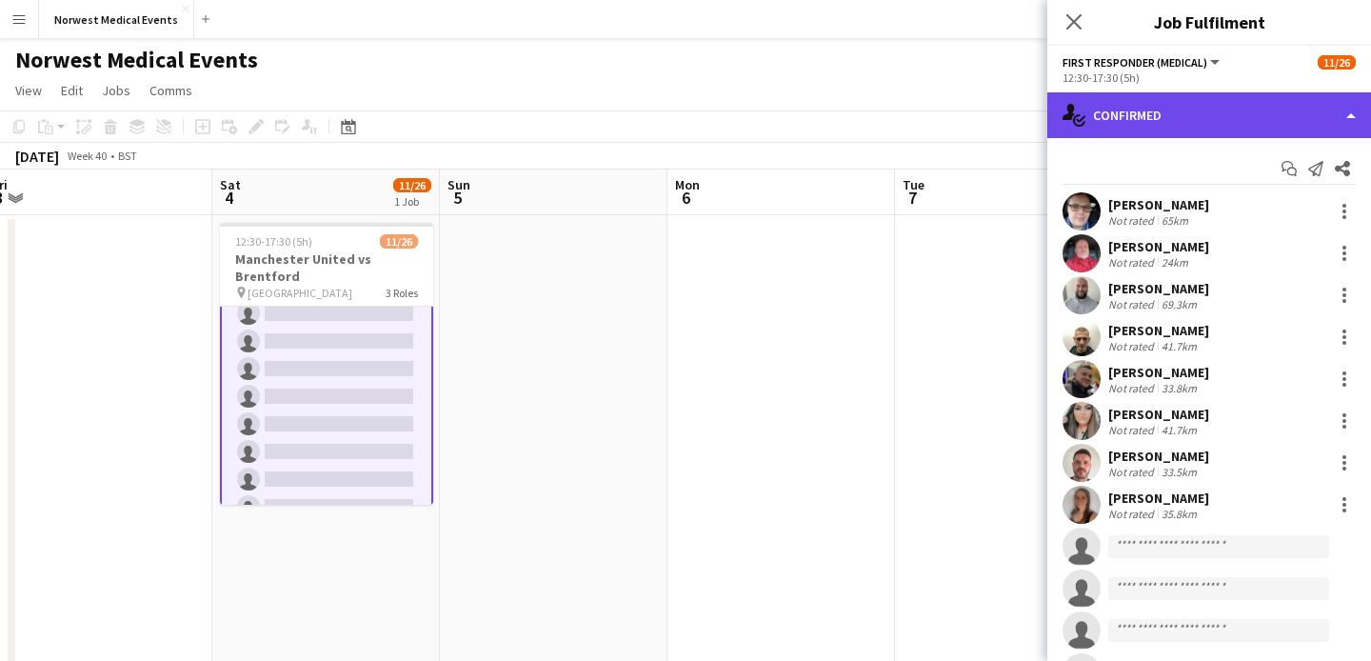
click at [1130, 117] on div "single-neutral-actions-check-2 Confirmed" at bounding box center [1209, 115] width 324 height 46
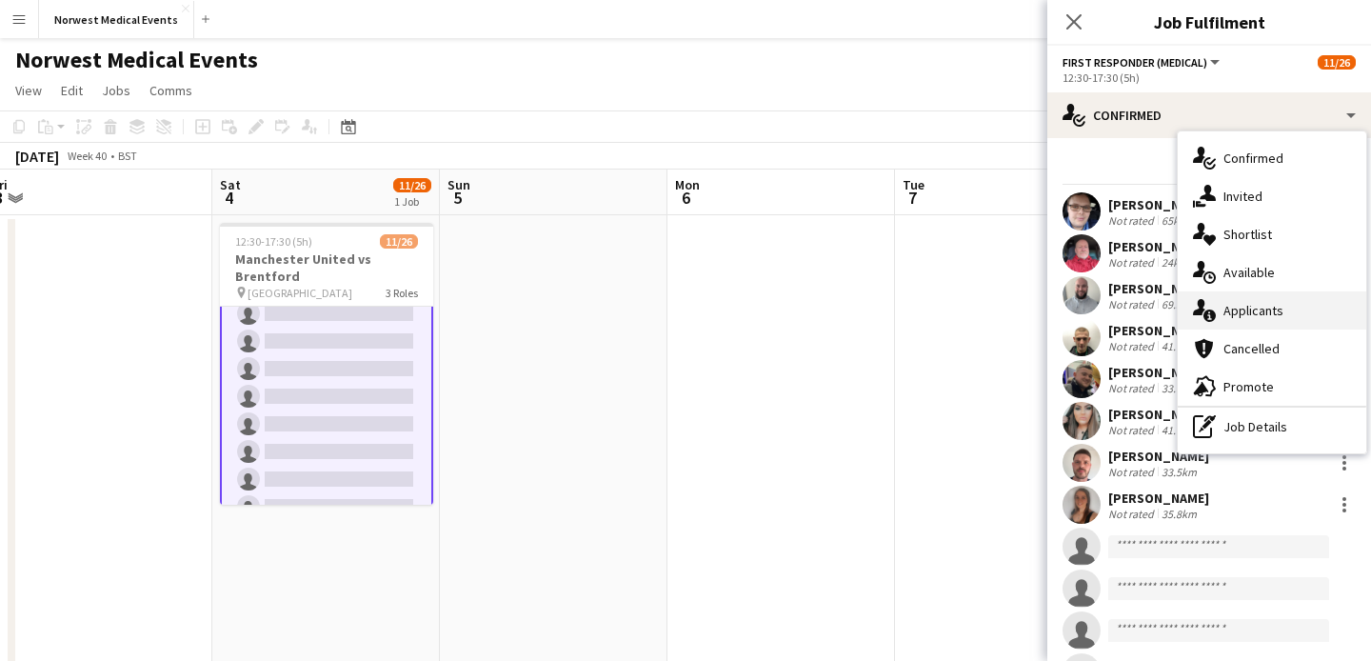
click at [1264, 307] on div "single-neutral-actions-information Applicants" at bounding box center [1272, 310] width 188 height 38
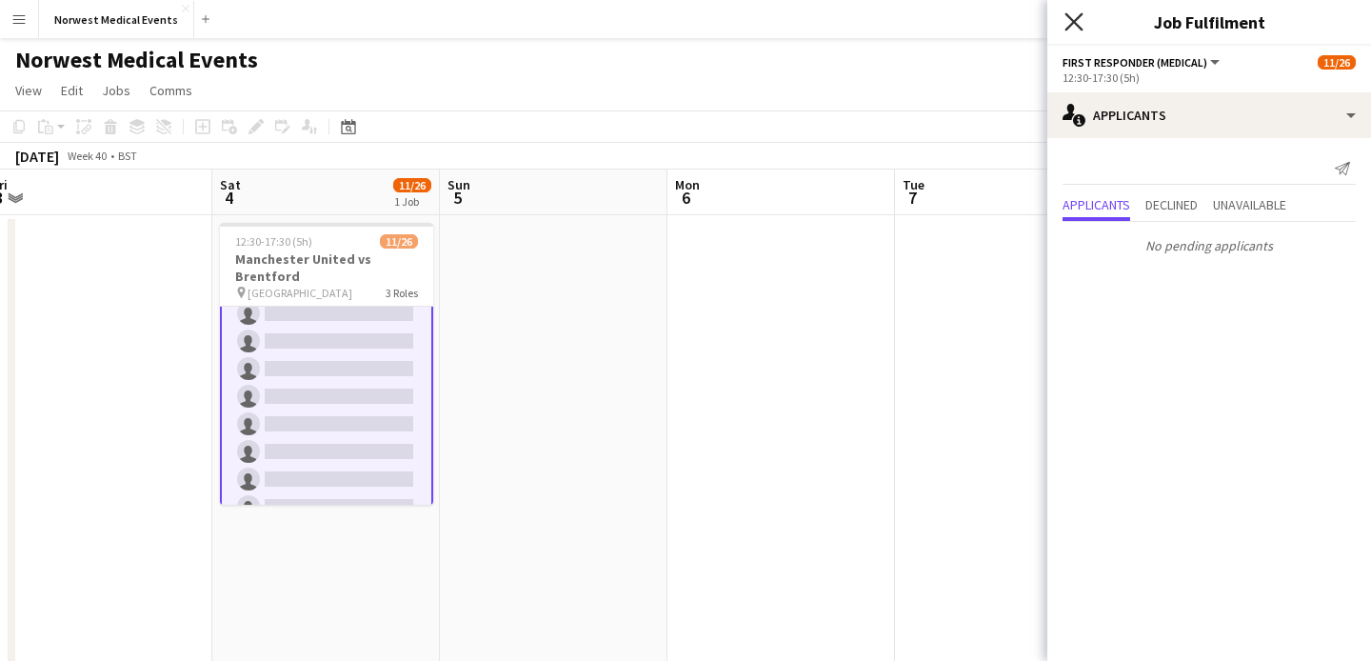
click at [1073, 26] on icon "Close pop-in" at bounding box center [1073, 21] width 18 height 18
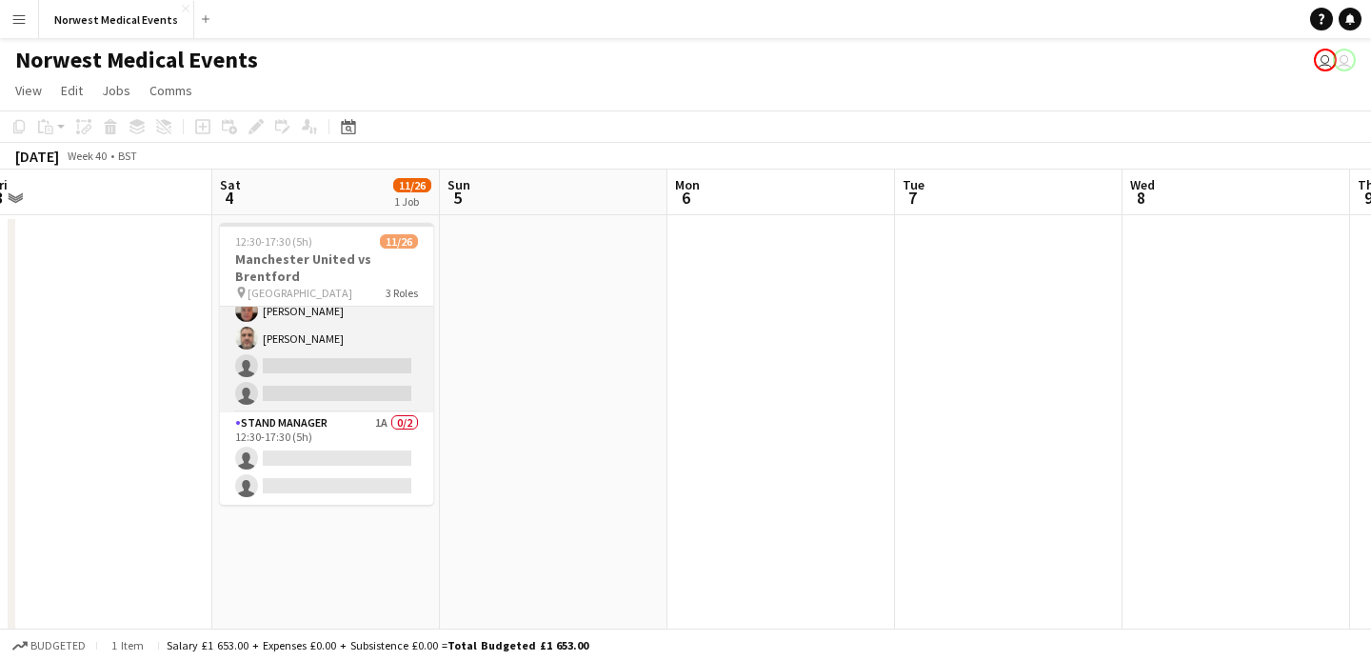
click at [362, 336] on app-card-role "Senior Responder (FREC 4 or Above) 1A [DATE] 12:30-17:30 (5h) [PERSON_NAME] [PE…" at bounding box center [326, 324] width 213 height 175
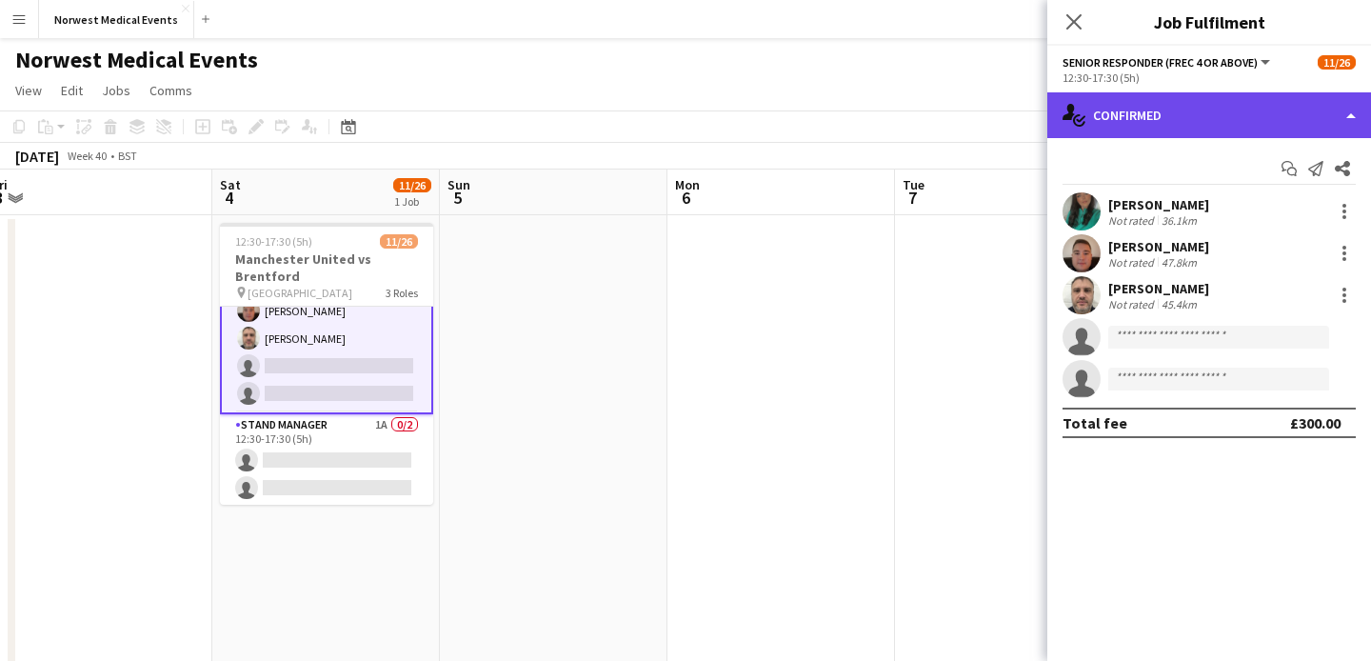
click at [1159, 106] on div "single-neutral-actions-check-2 Confirmed" at bounding box center [1209, 115] width 324 height 46
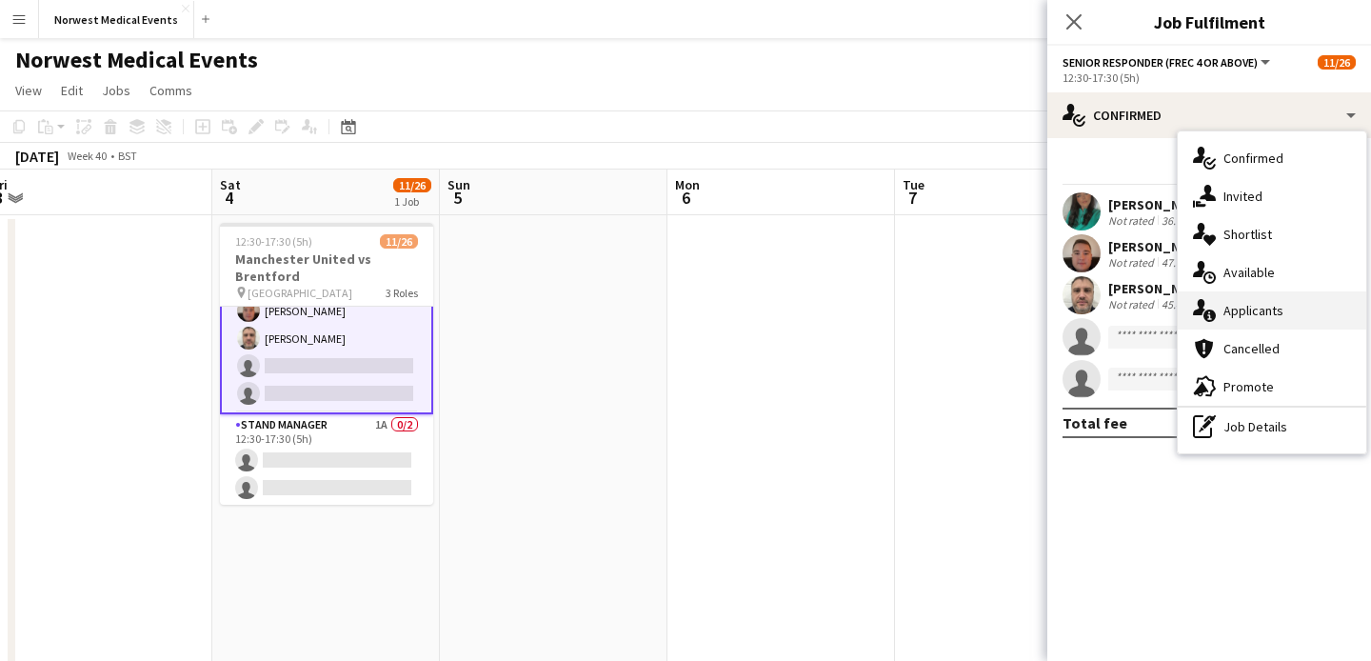
click at [1264, 304] on div "single-neutral-actions-information Applicants" at bounding box center [1272, 310] width 188 height 38
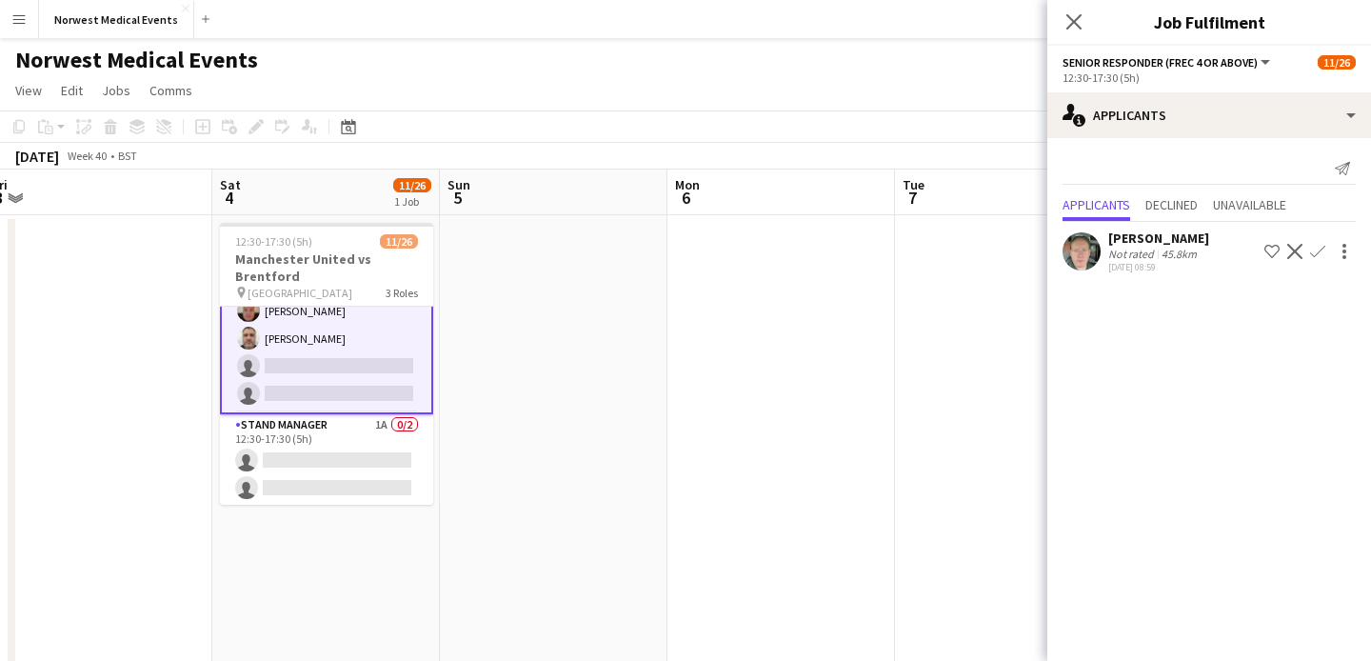
click at [1322, 248] on app-icon "Confirm" at bounding box center [1317, 251] width 15 height 15
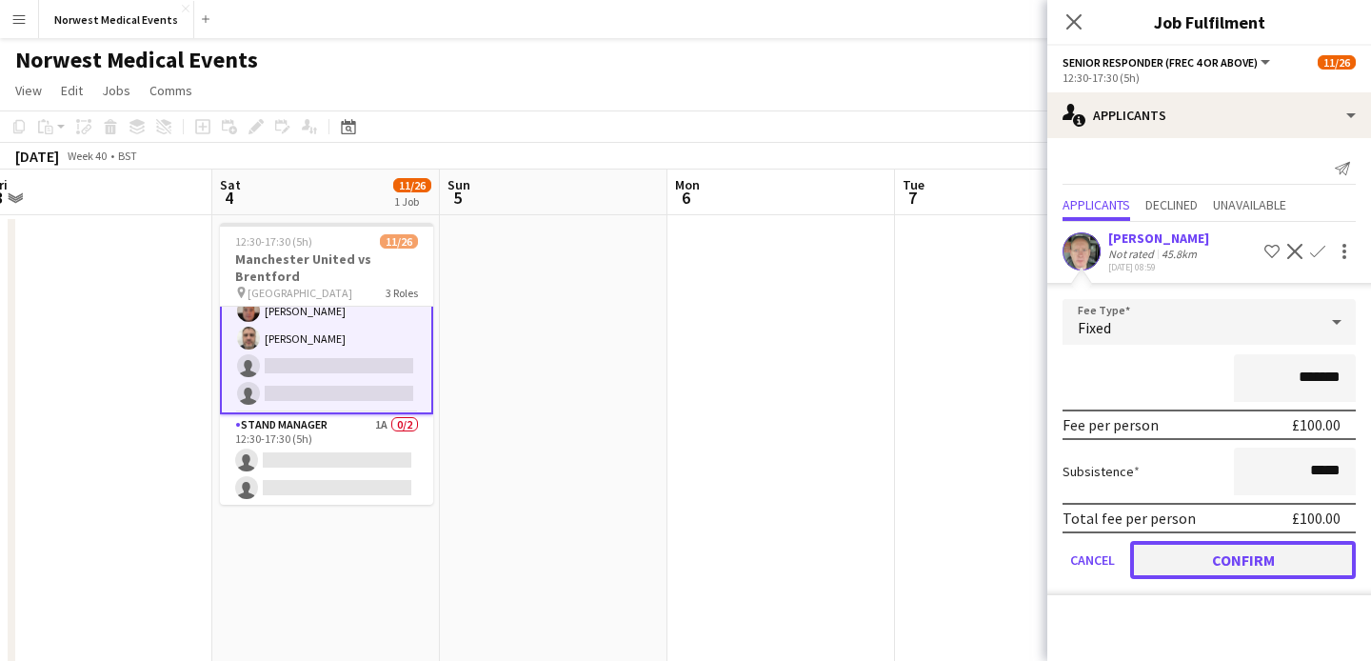
click at [1253, 565] on button "Confirm" at bounding box center [1243, 560] width 226 height 38
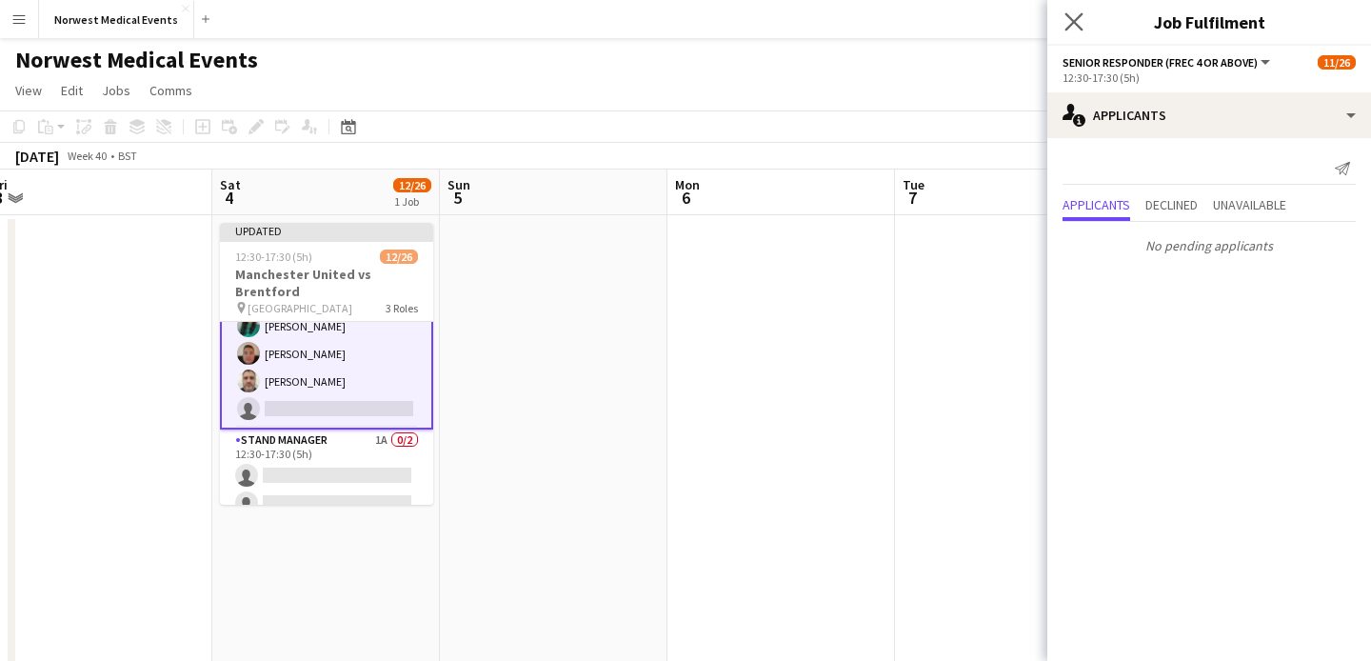
click at [1075, 31] on app-icon "Close pop-in" at bounding box center [1074, 23] width 28 height 28
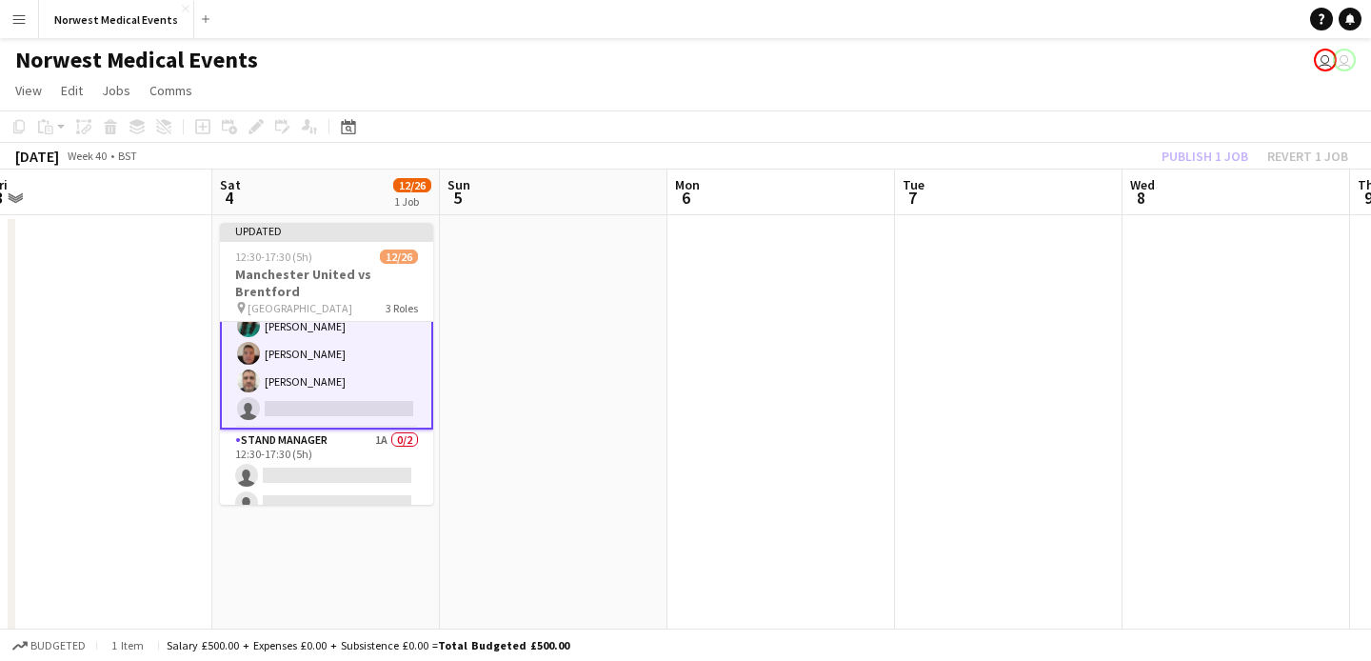
click at [1180, 157] on div "Publish 1 job Revert 1 job" at bounding box center [1255, 156] width 232 height 25
click at [1180, 157] on button "Publish 1 job" at bounding box center [1205, 156] width 102 height 25
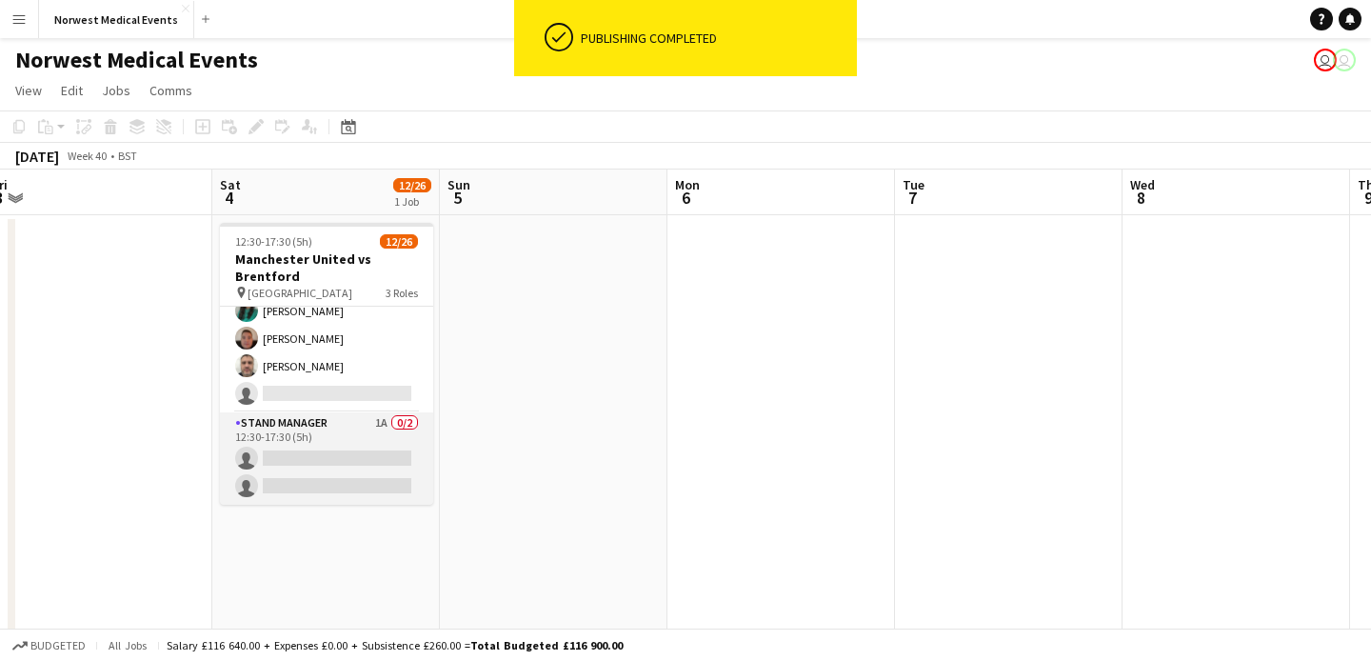
click at [327, 458] on app-card-role "Stand Manager 1A 0/2 12:30-17:30 (5h) single-neutral-actions single-neutral-act…" at bounding box center [326, 458] width 213 height 92
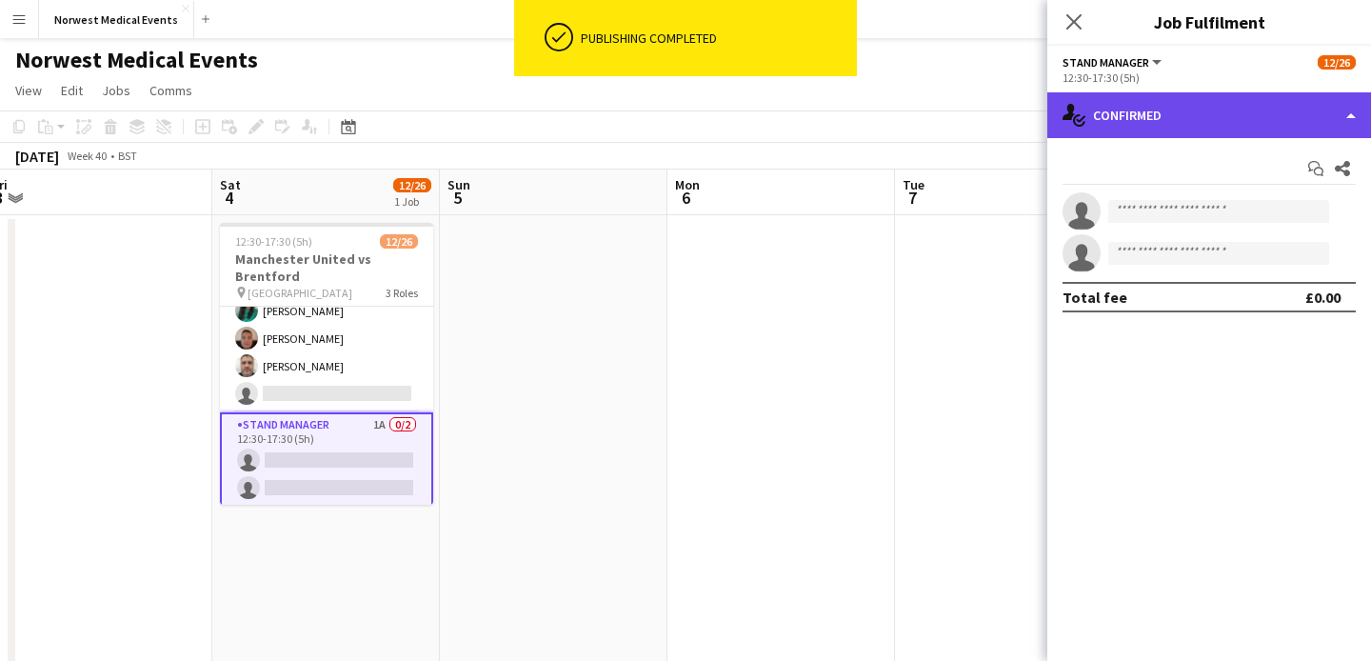
click at [1110, 111] on div "single-neutral-actions-check-2 Confirmed" at bounding box center [1209, 115] width 324 height 46
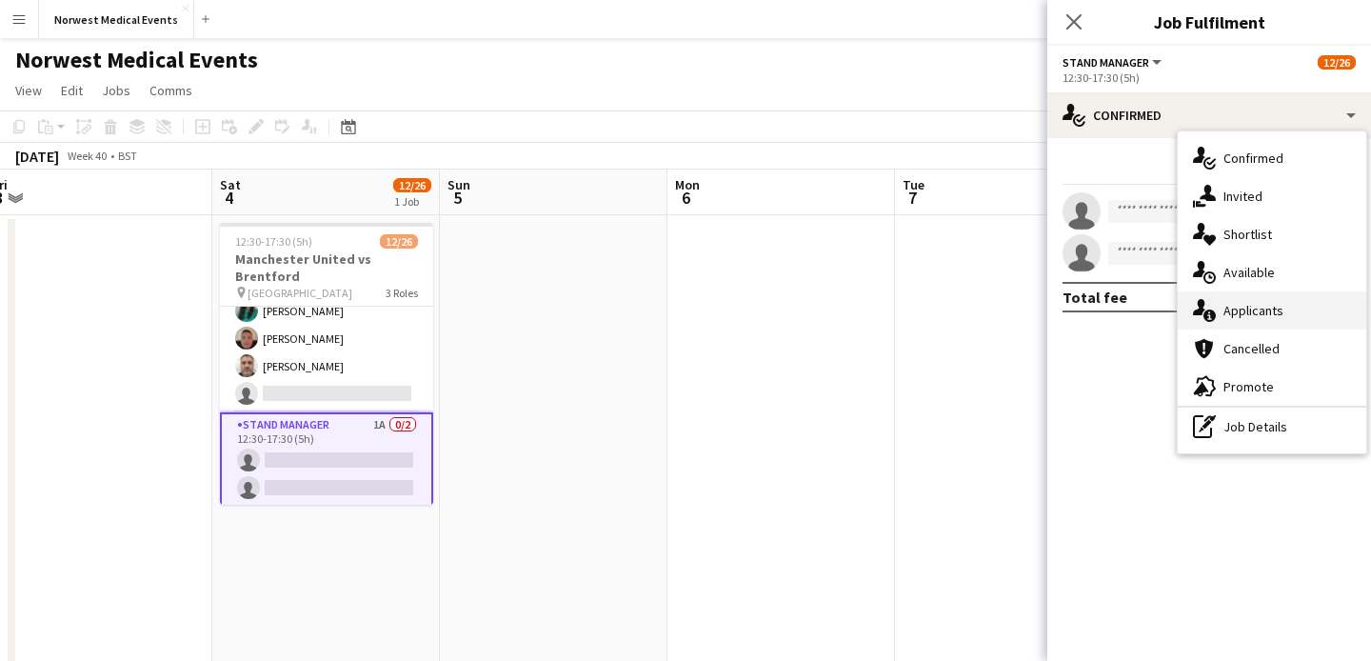
click at [1240, 312] on div "single-neutral-actions-information Applicants" at bounding box center [1272, 310] width 188 height 38
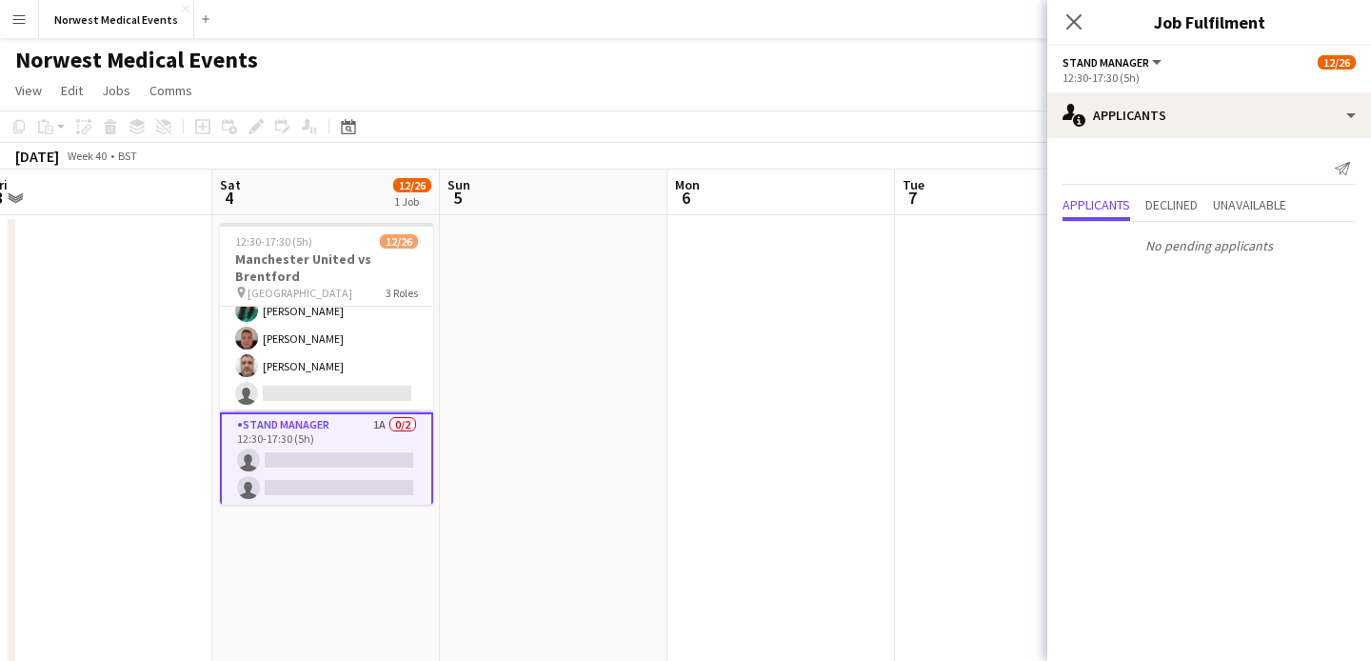
click at [1081, 24] on icon "Close pop-in" at bounding box center [1073, 21] width 15 height 15
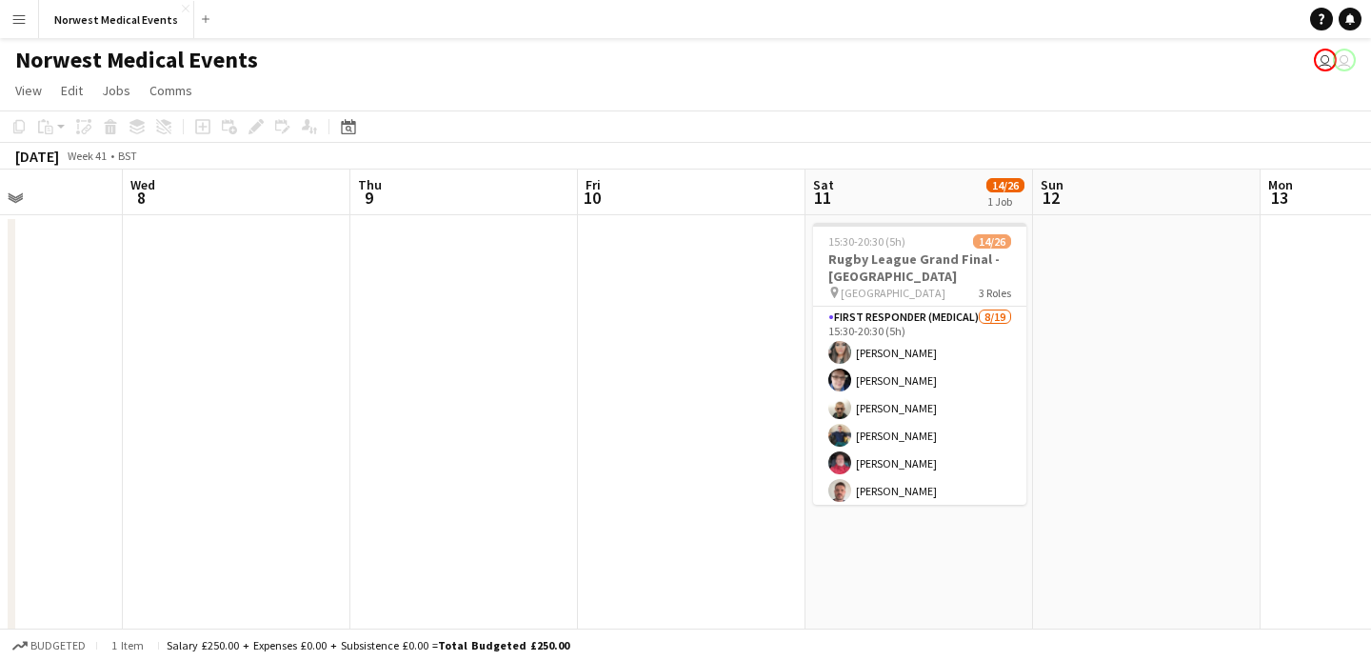
scroll to position [0, 579]
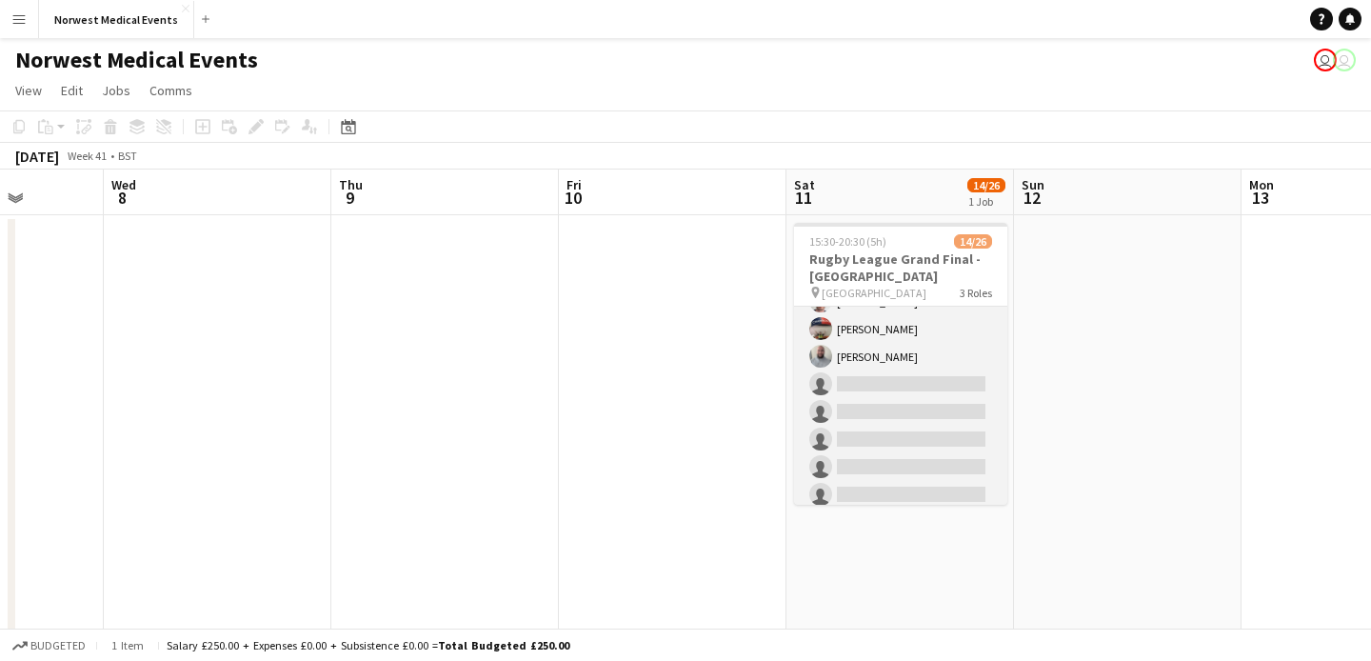
click at [895, 371] on app-card-role "First Responder (Medical) [DATE] 15:30-20:30 (5h) [PERSON_NAME] [PERSON_NAME] […" at bounding box center [900, 398] width 213 height 562
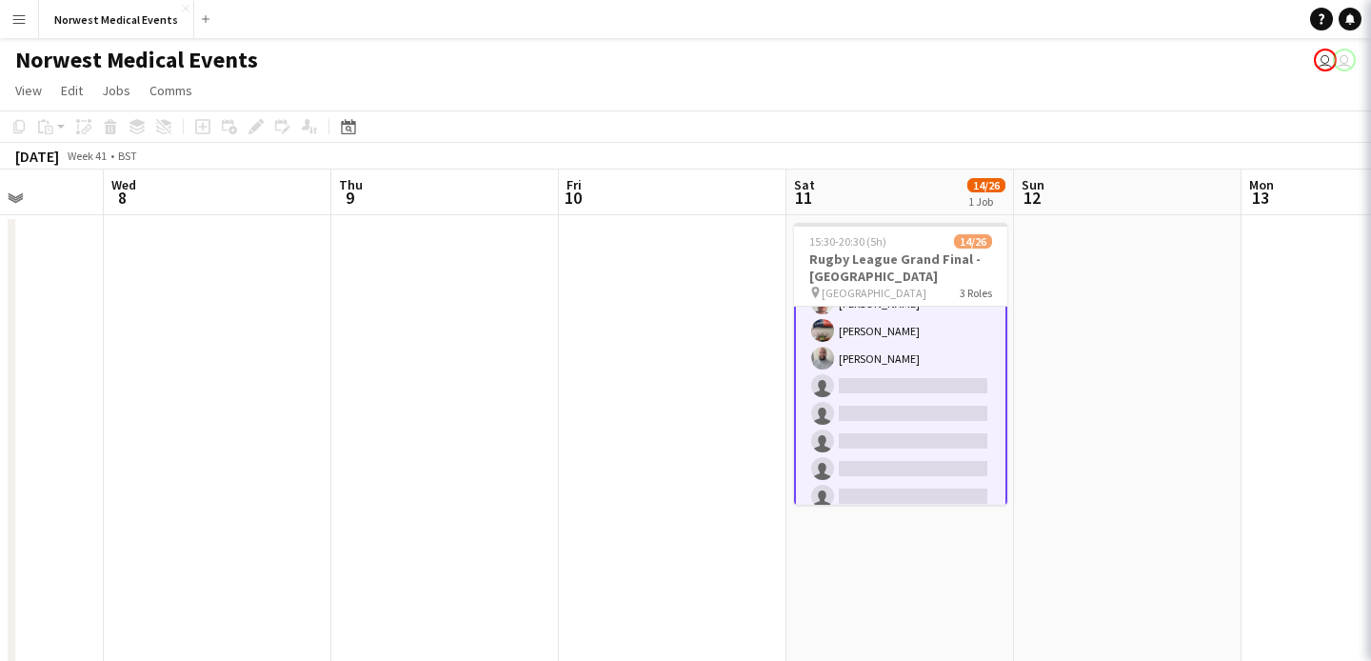
scroll to position [191, 0]
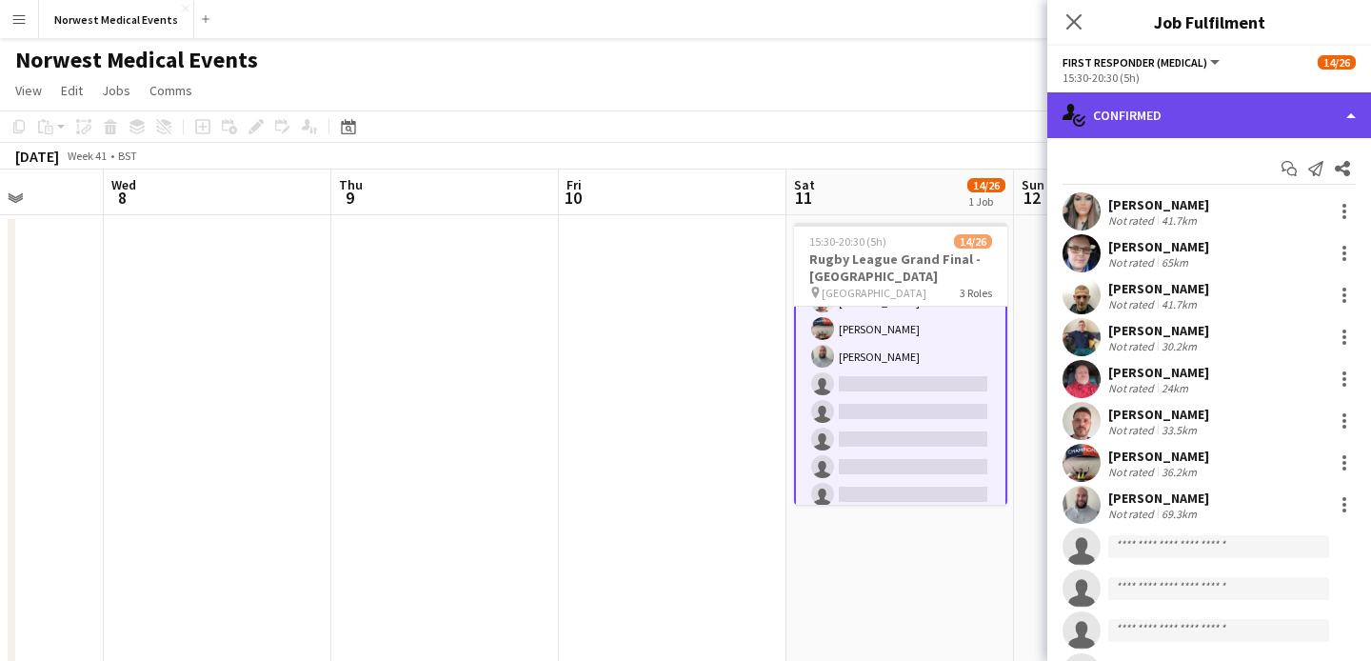
click at [1215, 122] on div "single-neutral-actions-check-2 Confirmed" at bounding box center [1209, 115] width 324 height 46
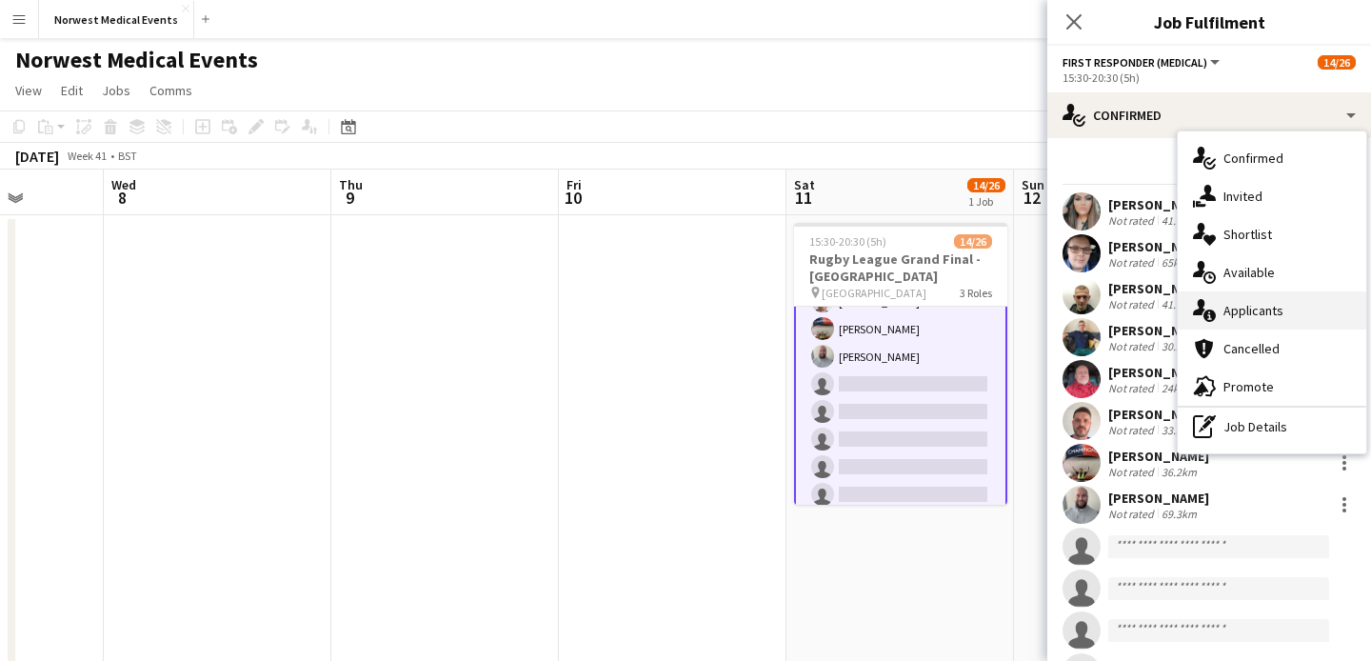
click at [1255, 308] on div "single-neutral-actions-information Applicants" at bounding box center [1272, 310] width 188 height 38
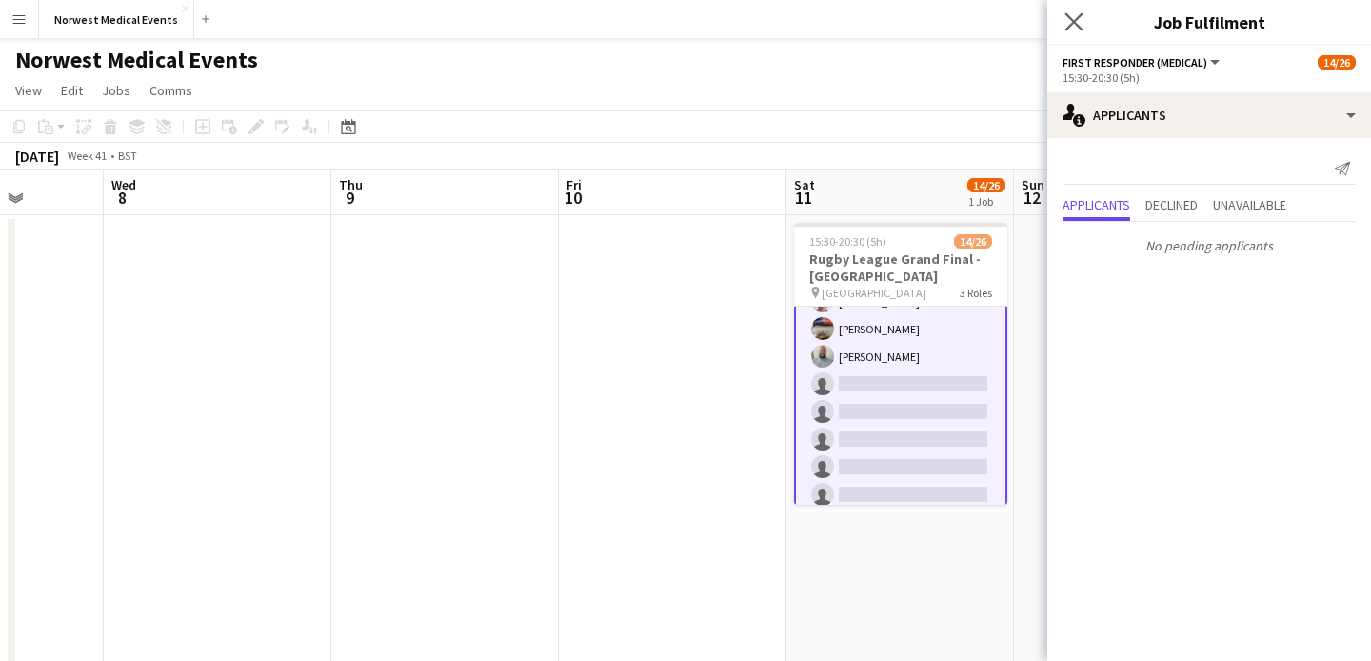
click at [1077, 30] on app-icon "Close pop-in" at bounding box center [1074, 23] width 28 height 28
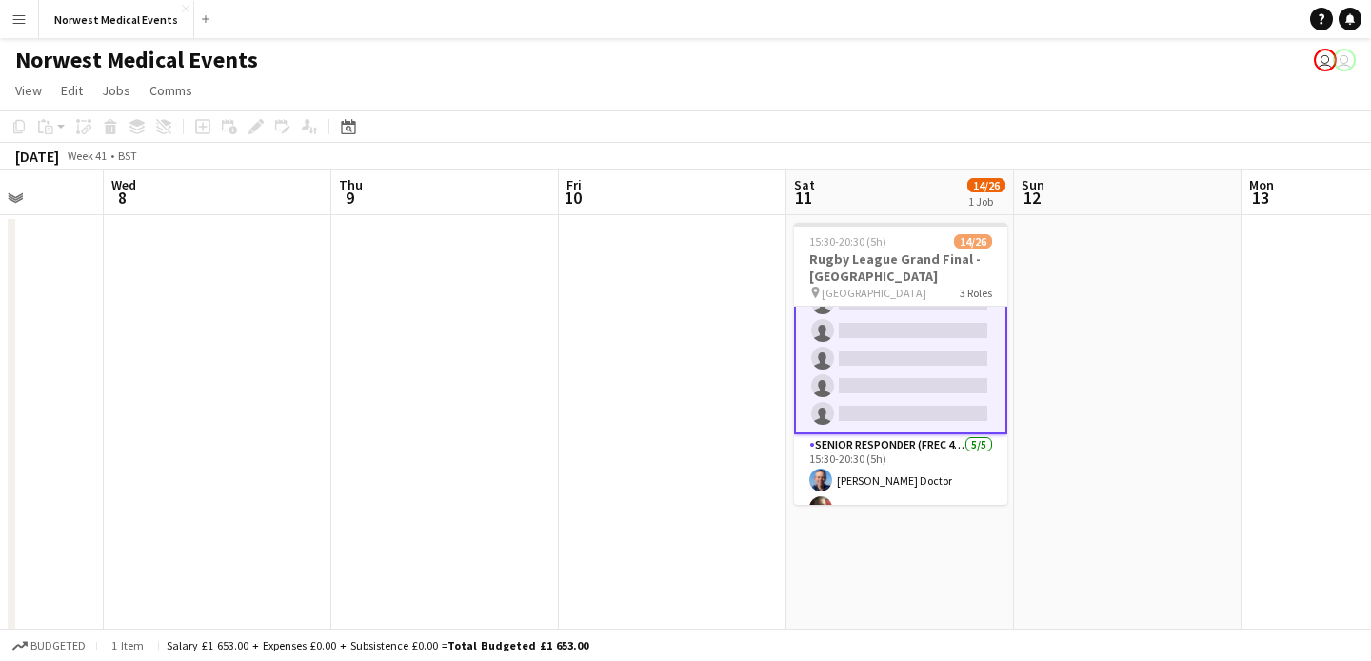
scroll to position [635, 0]
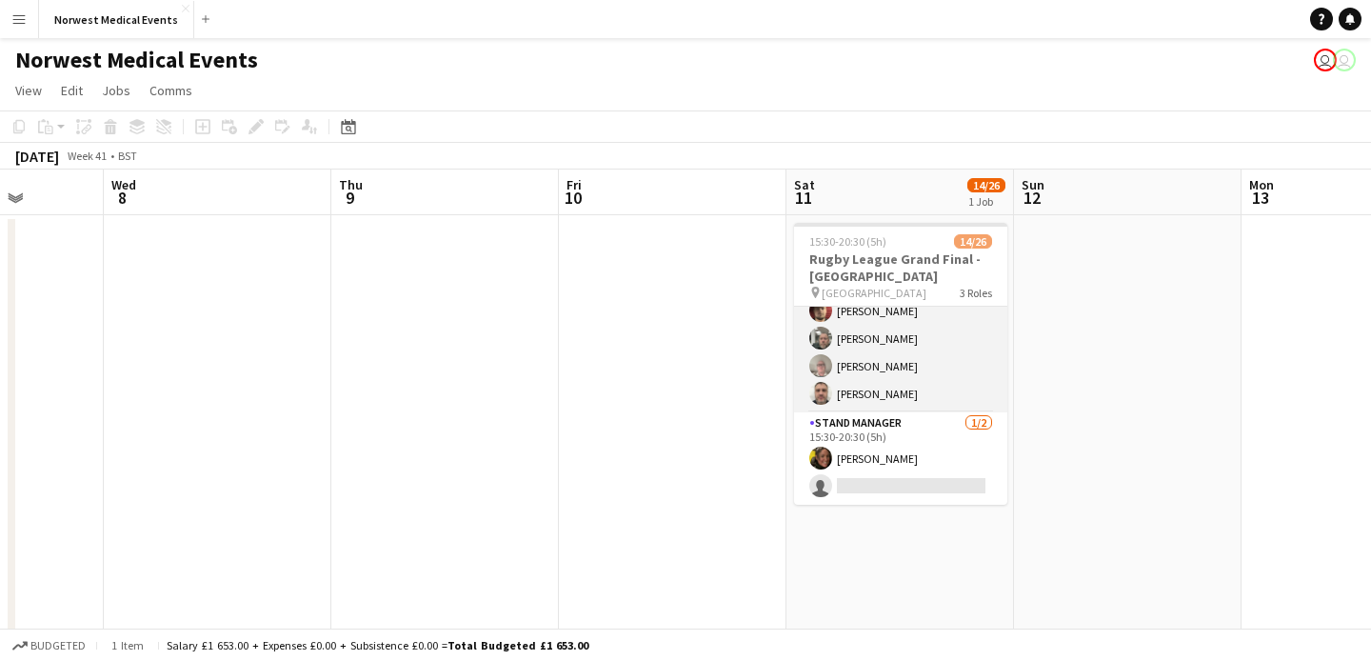
click at [923, 362] on app-card-role "Senior Responder (FREC 4 or Above) [DATE] 15:30-20:30 (5h) [PERSON_NAME] Doctor…" at bounding box center [900, 324] width 213 height 175
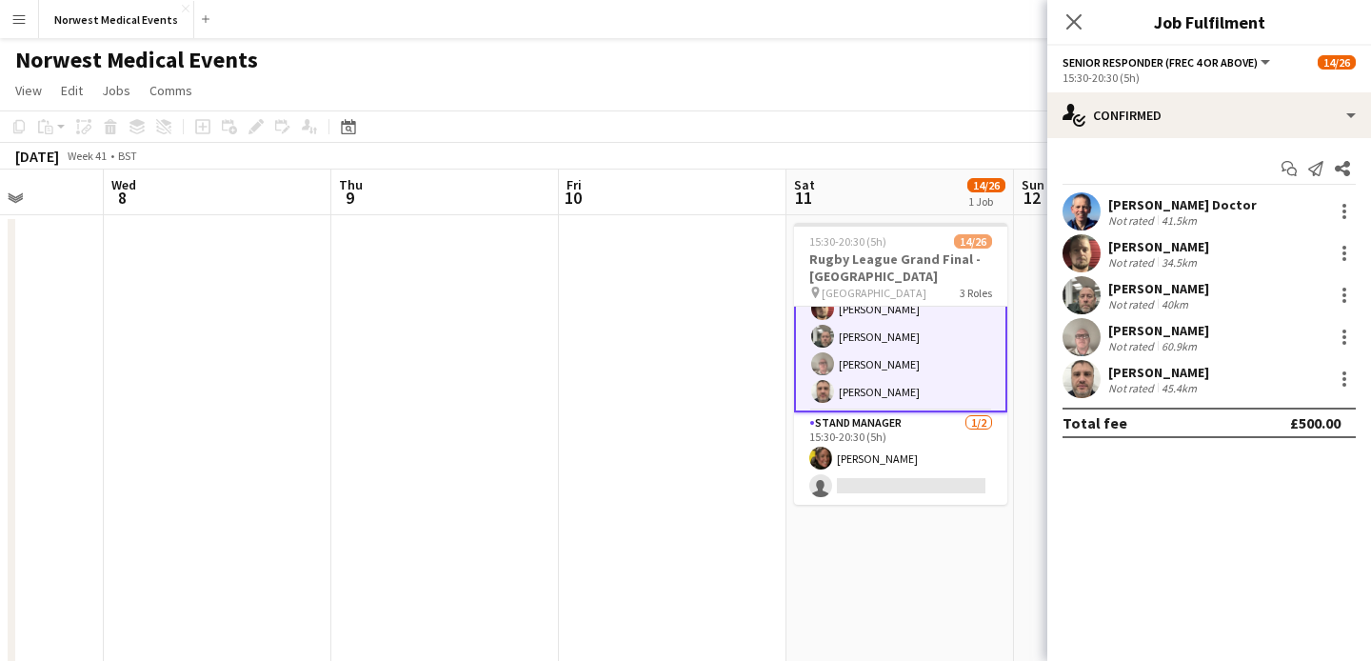
scroll to position [633, 0]
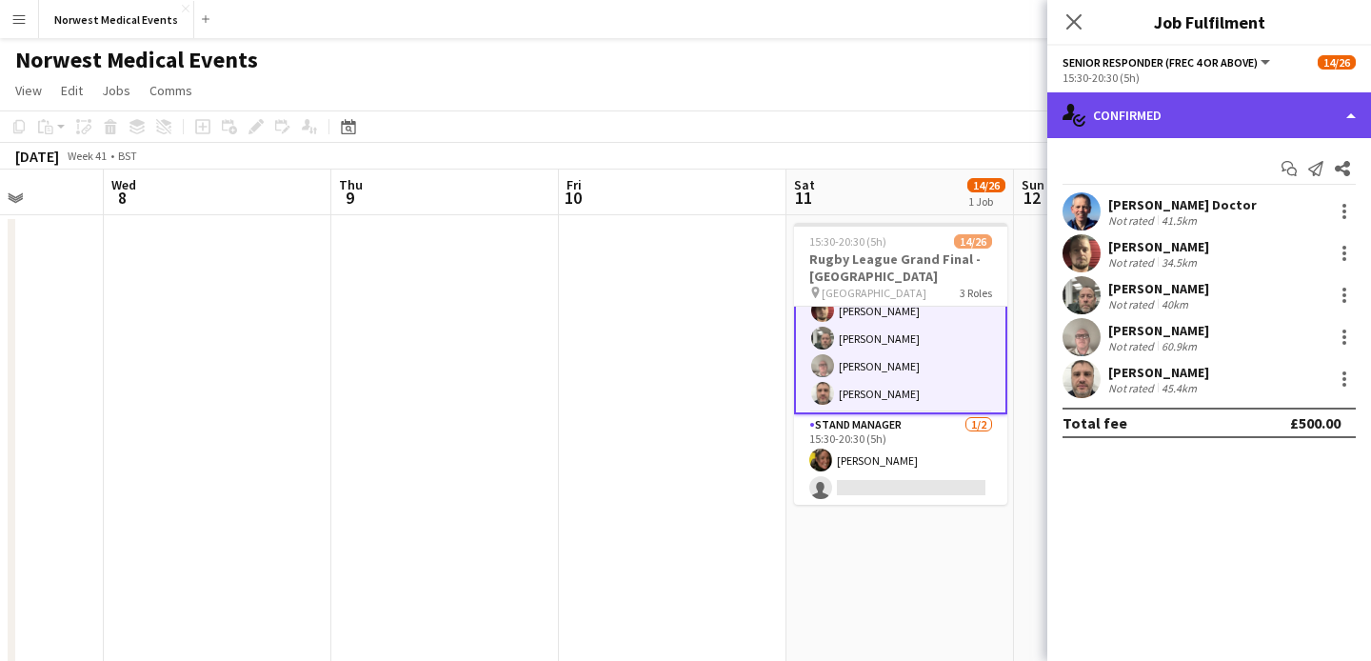
click at [1235, 109] on div "single-neutral-actions-check-2 Confirmed" at bounding box center [1209, 115] width 324 height 46
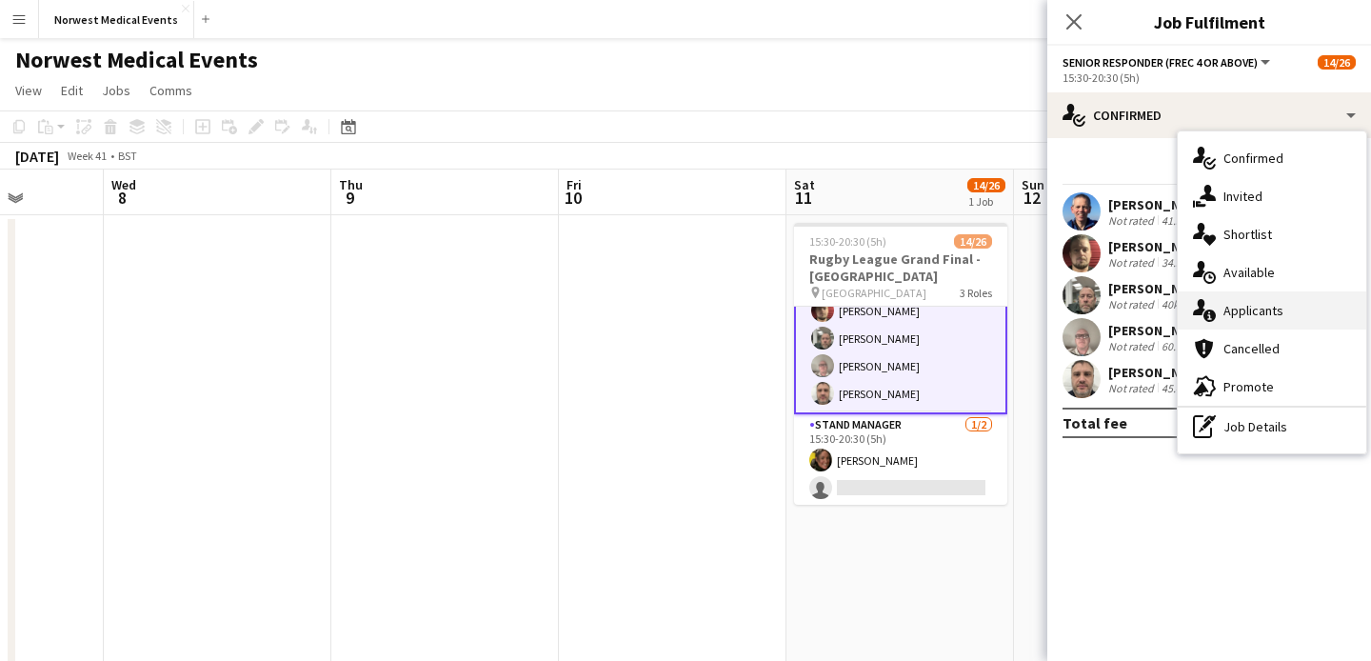
click at [1253, 310] on div "single-neutral-actions-information Applicants" at bounding box center [1272, 310] width 188 height 38
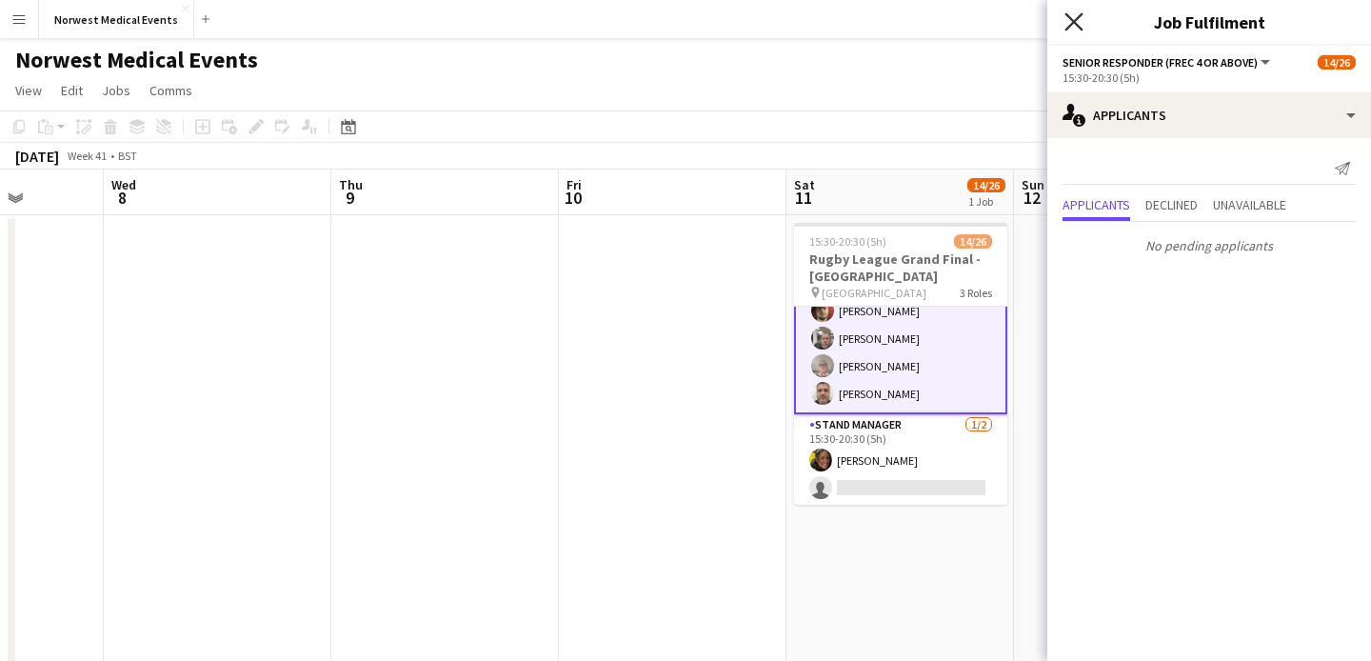
click at [1072, 24] on icon at bounding box center [1073, 21] width 18 height 18
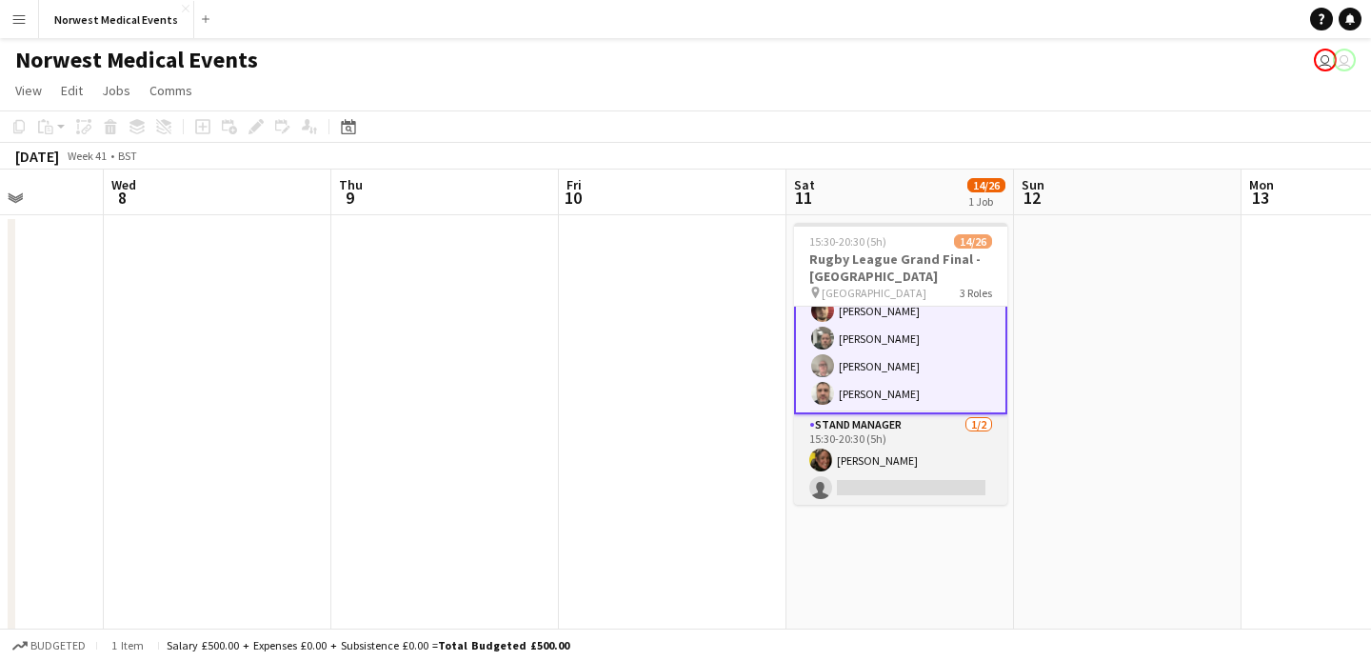
click at [920, 451] on app-card-role "Stand Manager [DATE] 15:30-20:30 (5h) [PERSON_NAME] single-neutral-actions" at bounding box center [900, 460] width 213 height 92
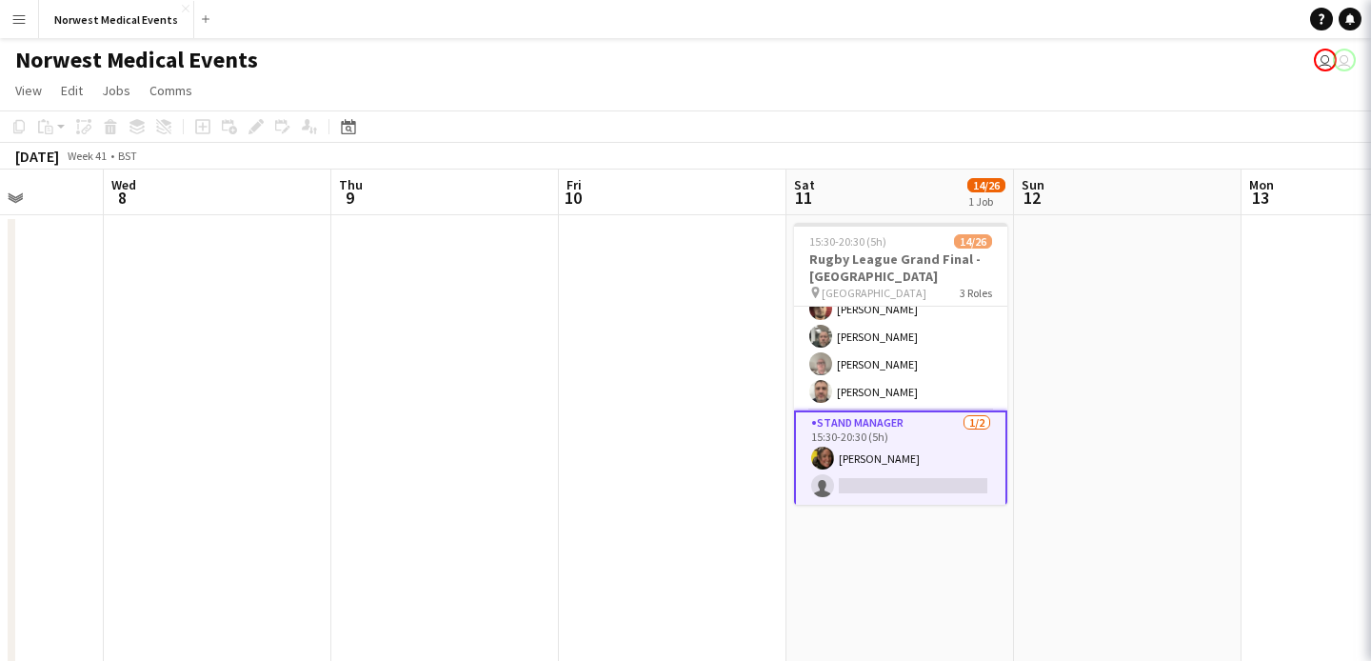
scroll to position [631, 0]
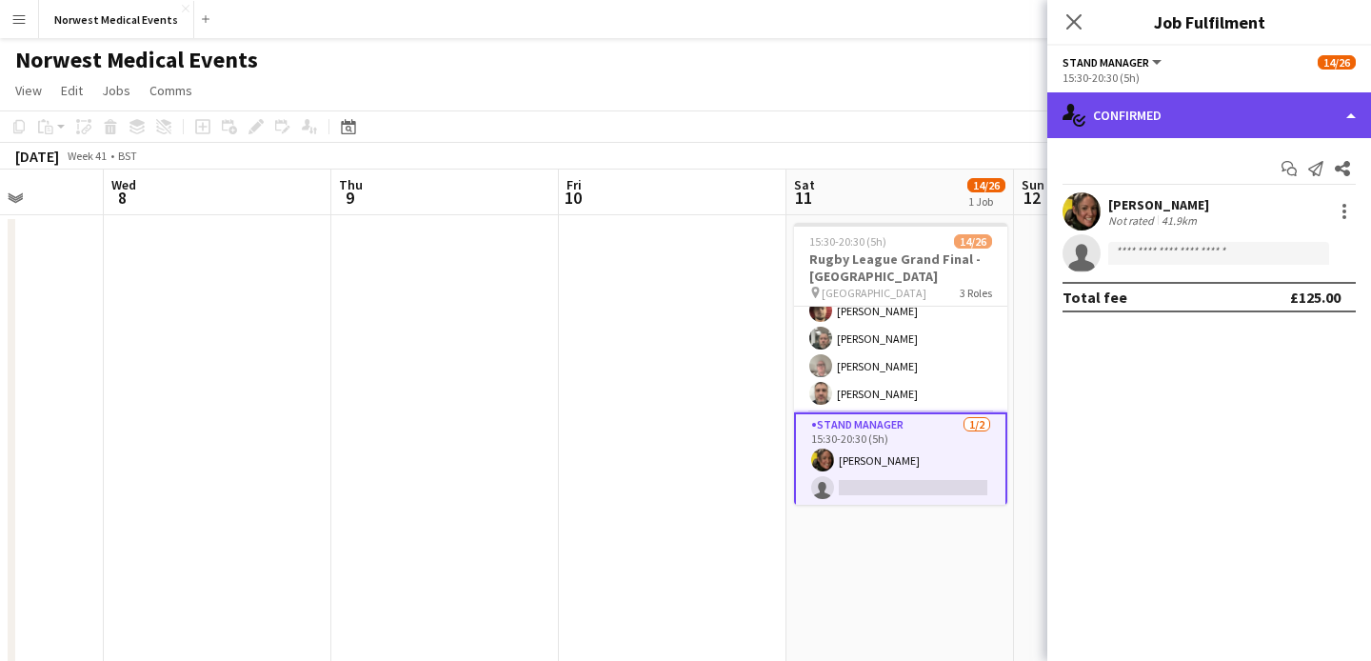
click at [1169, 131] on div "single-neutral-actions-check-2 Confirmed" at bounding box center [1209, 115] width 324 height 46
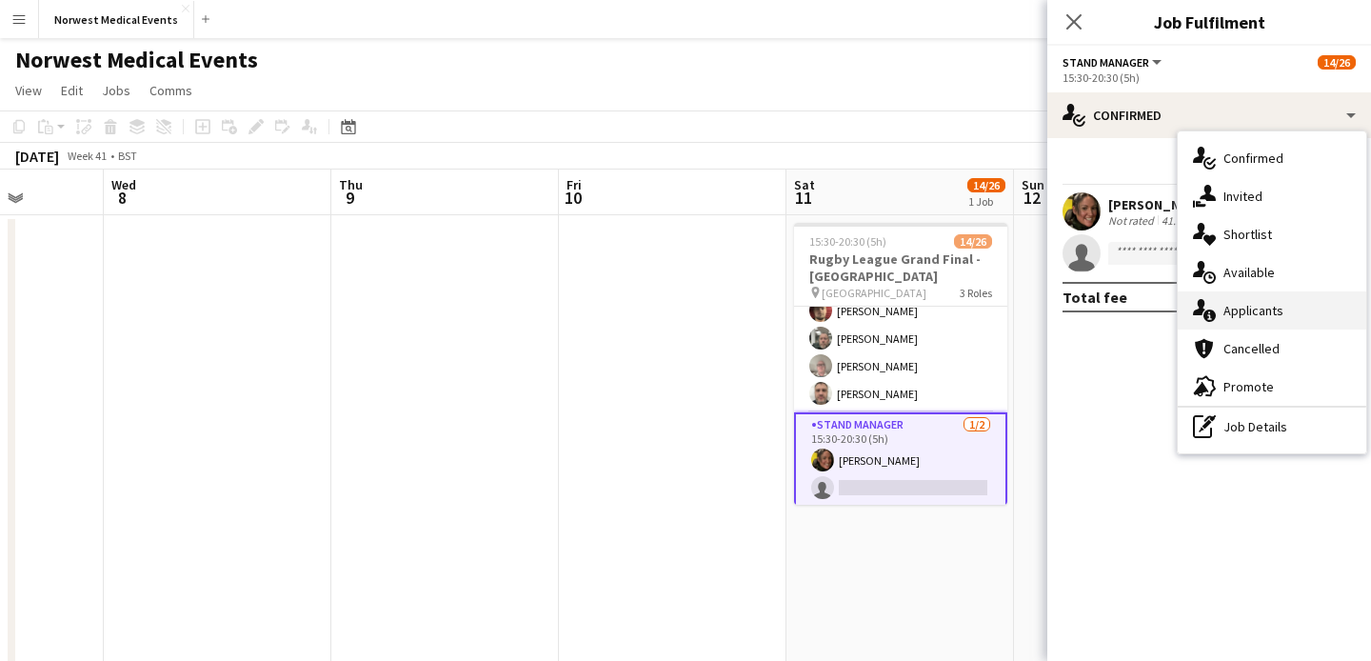
click at [1241, 307] on div "single-neutral-actions-information Applicants" at bounding box center [1272, 310] width 188 height 38
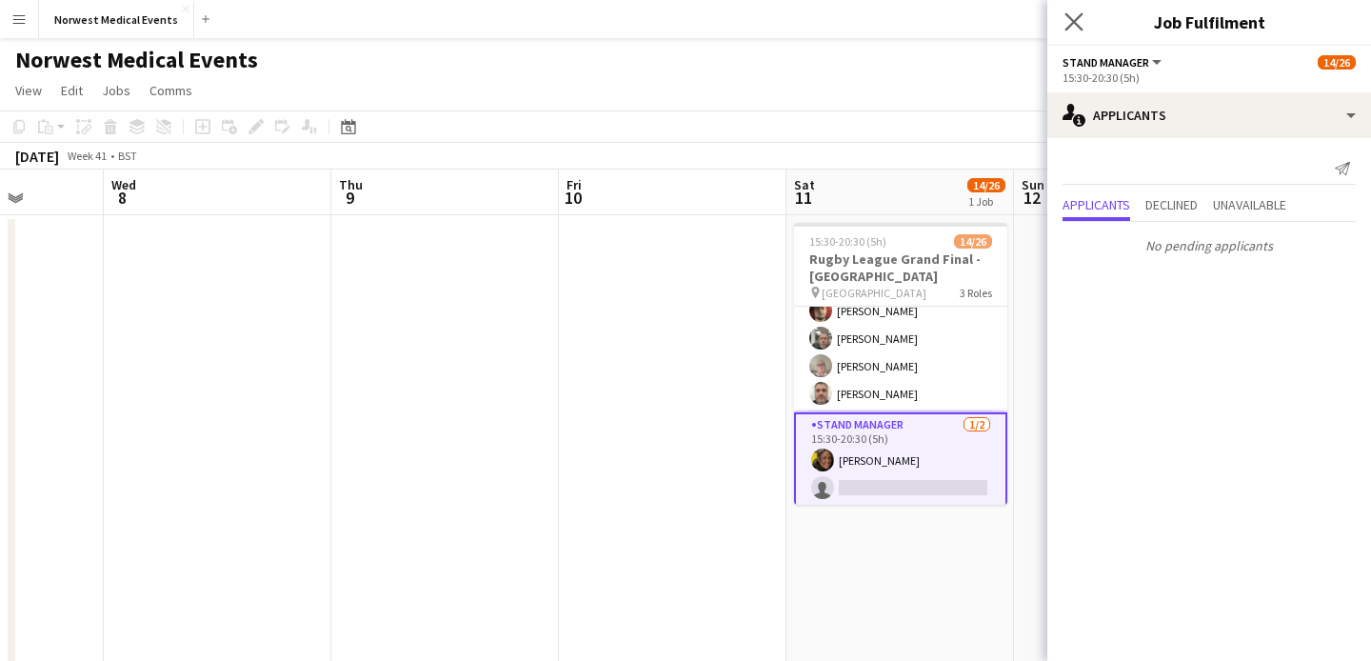
click at [1075, 11] on app-icon "Close pop-in" at bounding box center [1074, 23] width 28 height 28
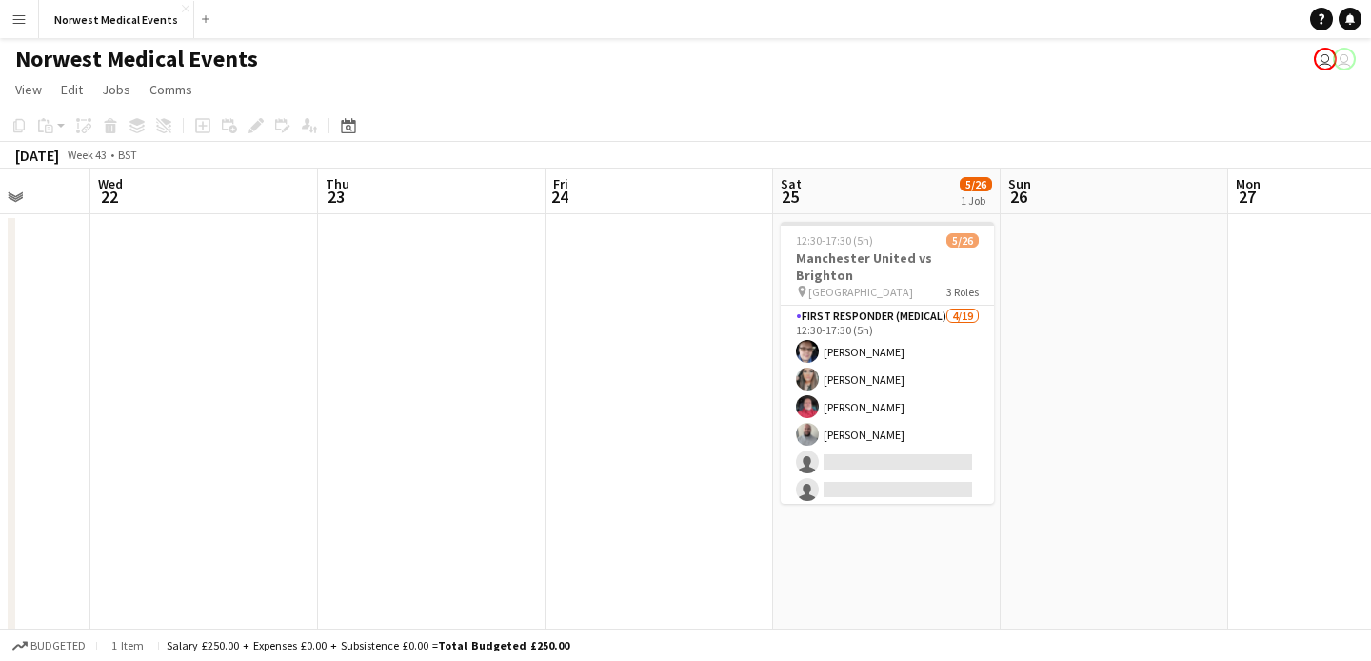
scroll to position [0, 674]
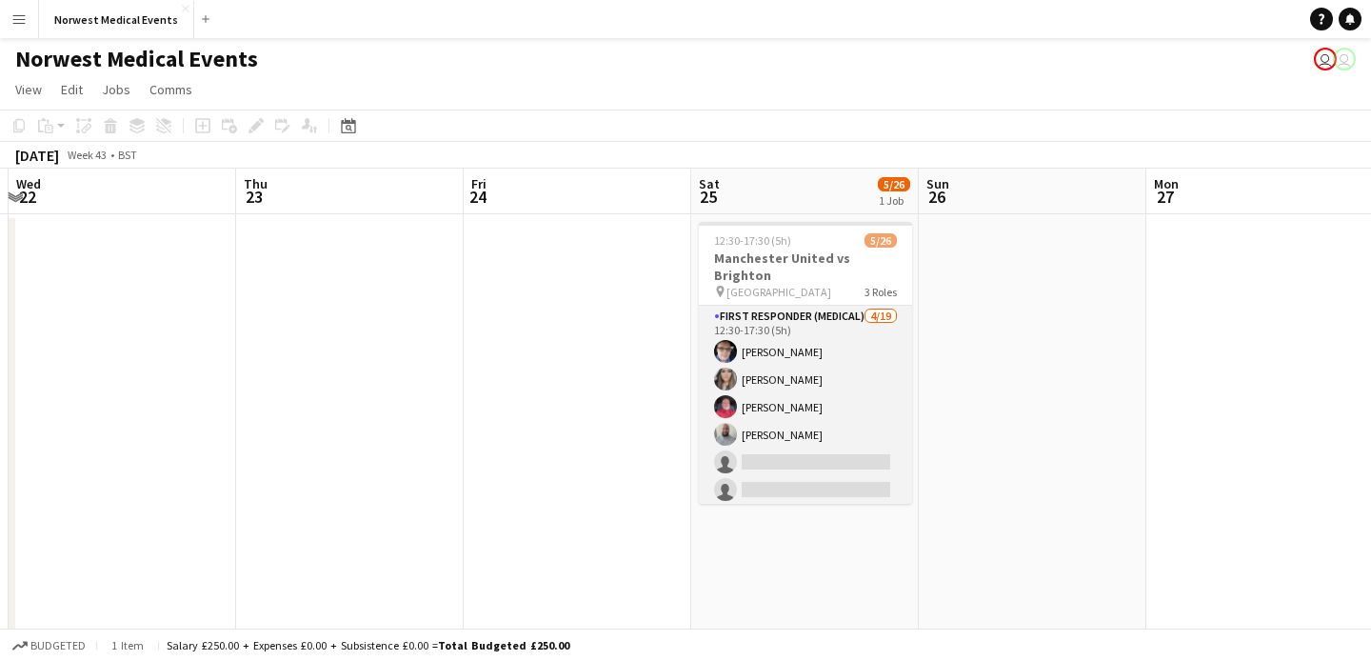
click at [788, 389] on app-card-role "First Responder (Medical) [DATE] 12:30-17:30 (5h) [PERSON_NAME] [PERSON_NAME] […" at bounding box center [805, 587] width 213 height 562
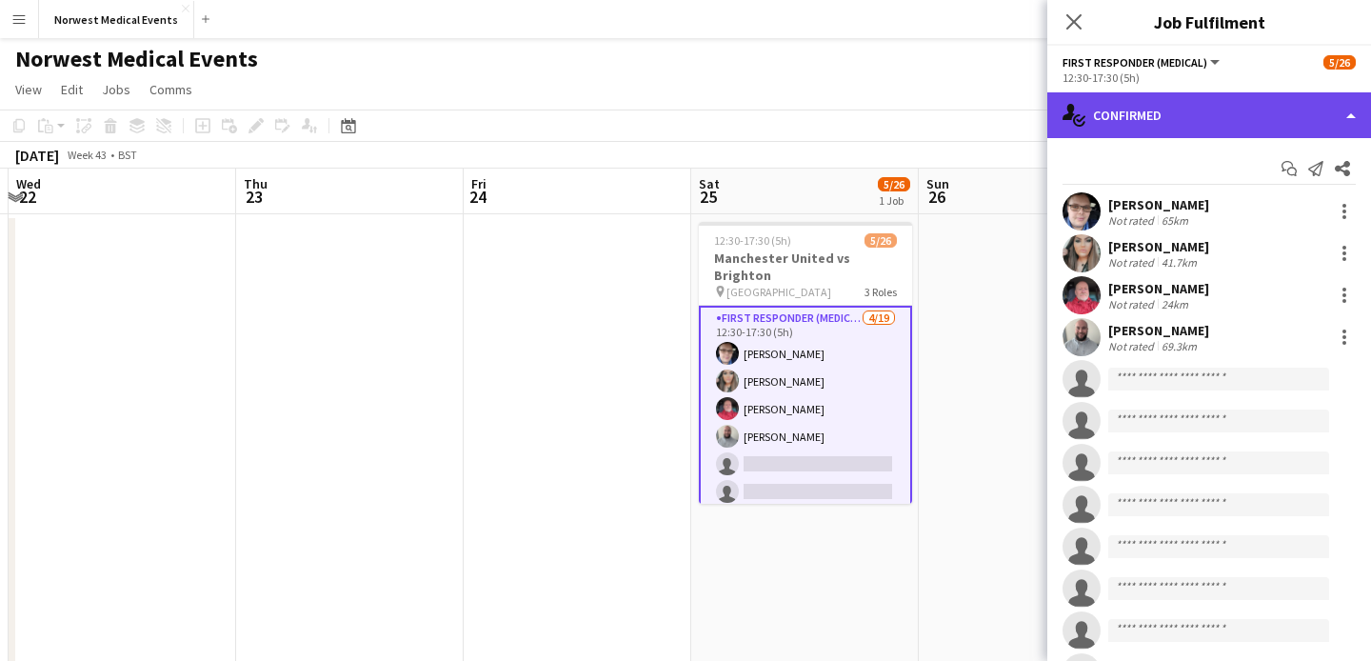
click at [1156, 128] on div "single-neutral-actions-check-2 Confirmed" at bounding box center [1209, 115] width 324 height 46
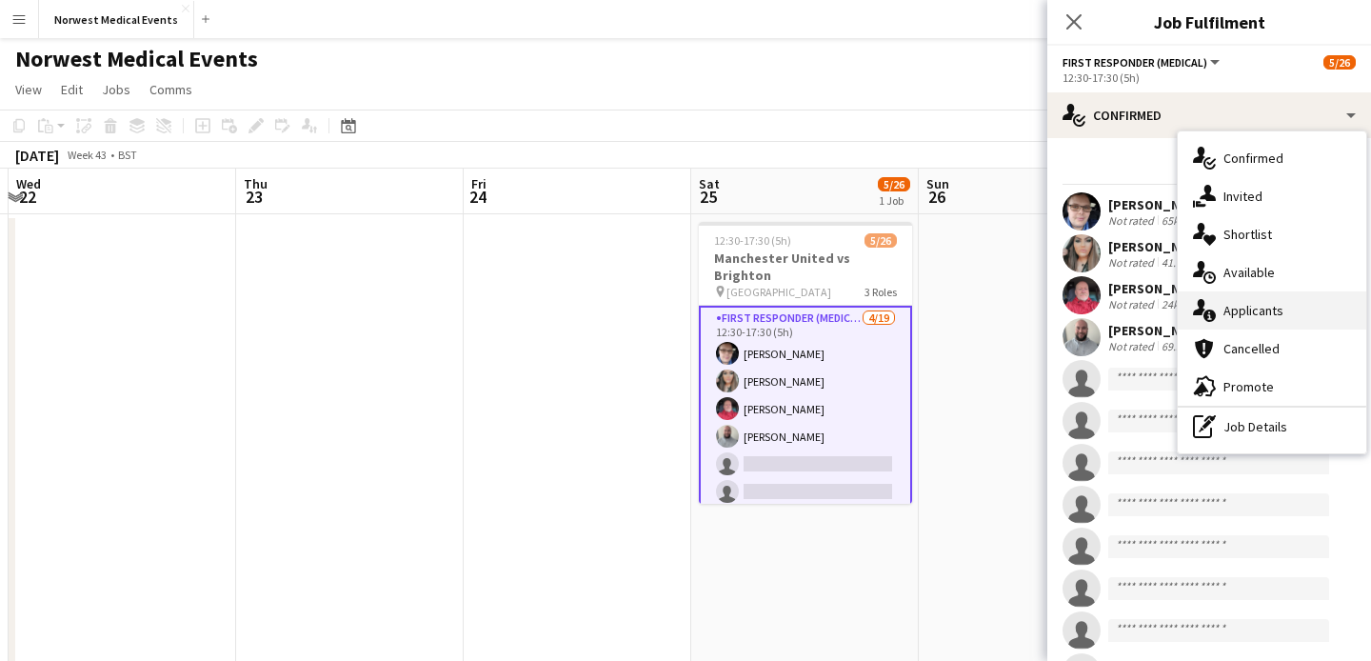
click at [1255, 318] on div "single-neutral-actions-information Applicants" at bounding box center [1272, 310] width 188 height 38
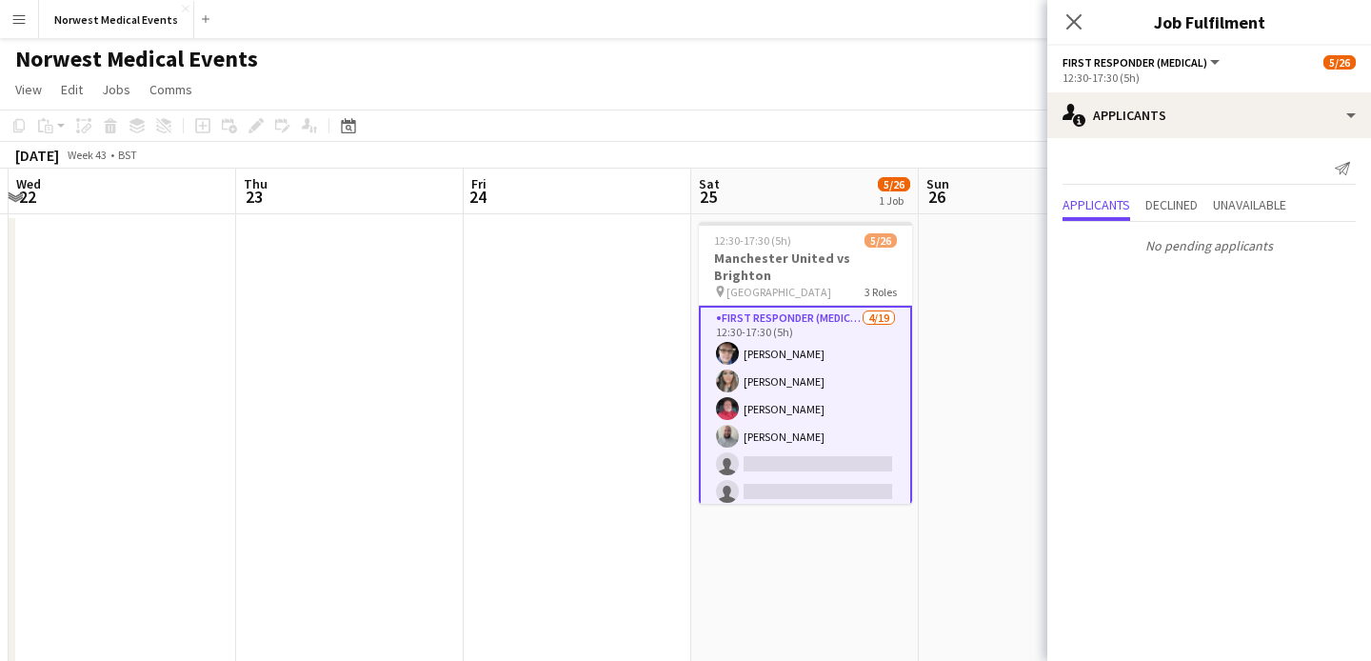
click at [1079, 20] on icon "Close pop-in" at bounding box center [1073, 21] width 15 height 15
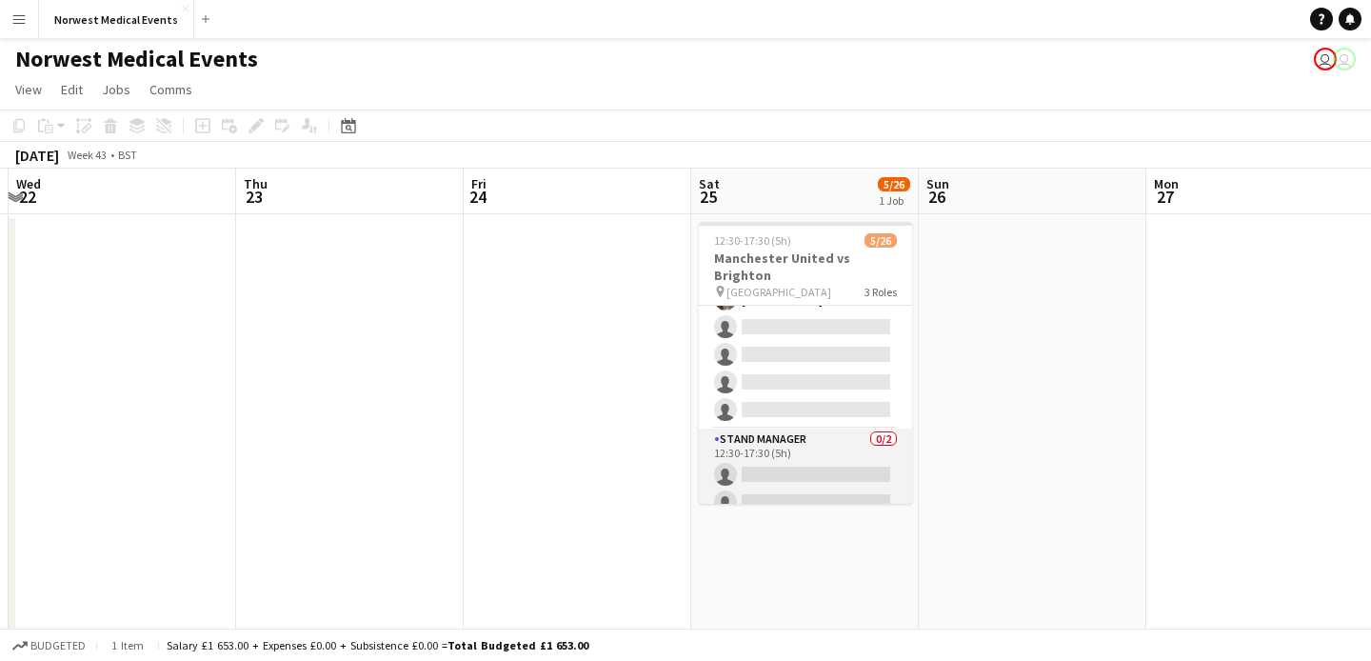
click at [817, 456] on app-card-role "Stand Manager 0/2 12:30-17:30 (5h) single-neutral-actions single-neutral-actions" at bounding box center [805, 474] width 213 height 92
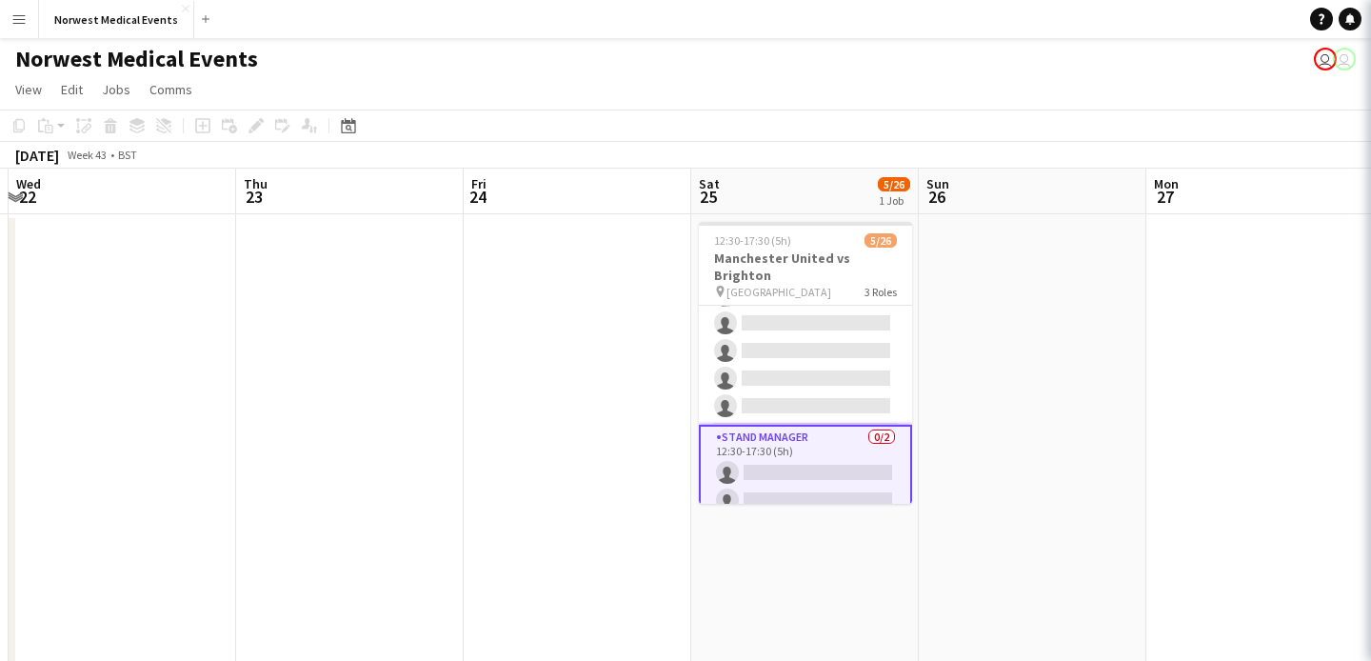
scroll to position [614, 0]
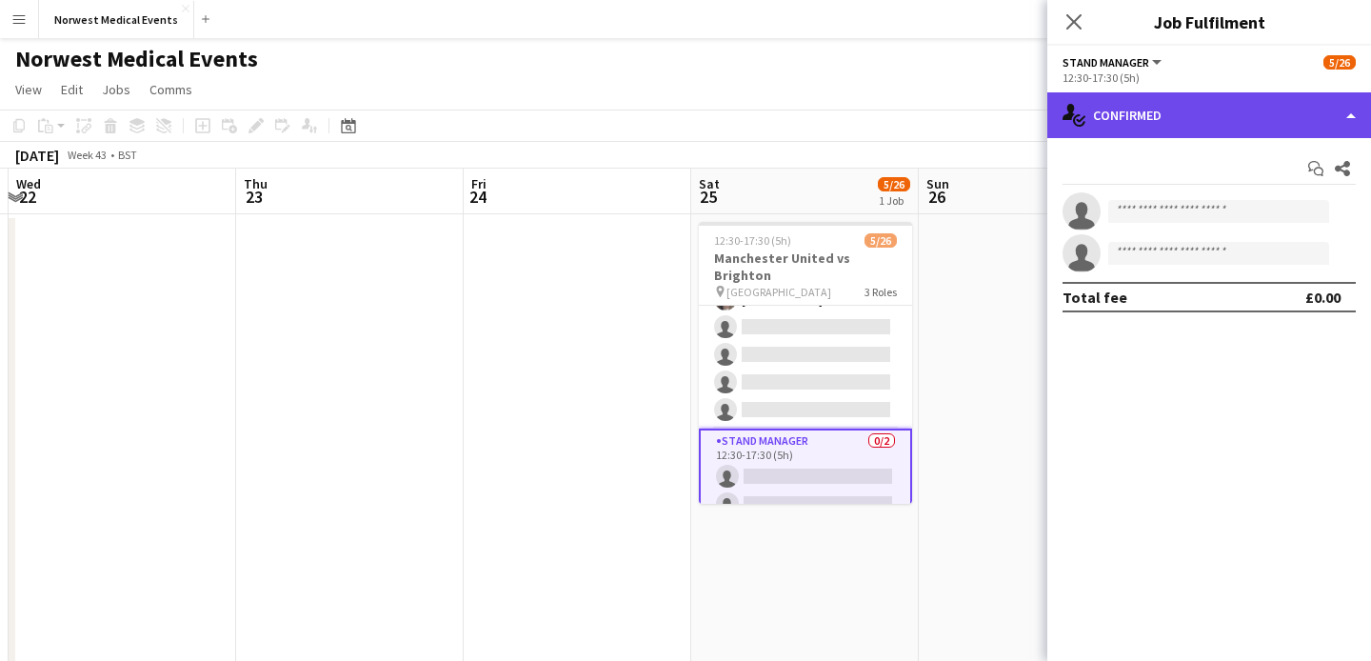
click at [1162, 123] on div "single-neutral-actions-check-2 Confirmed" at bounding box center [1209, 115] width 324 height 46
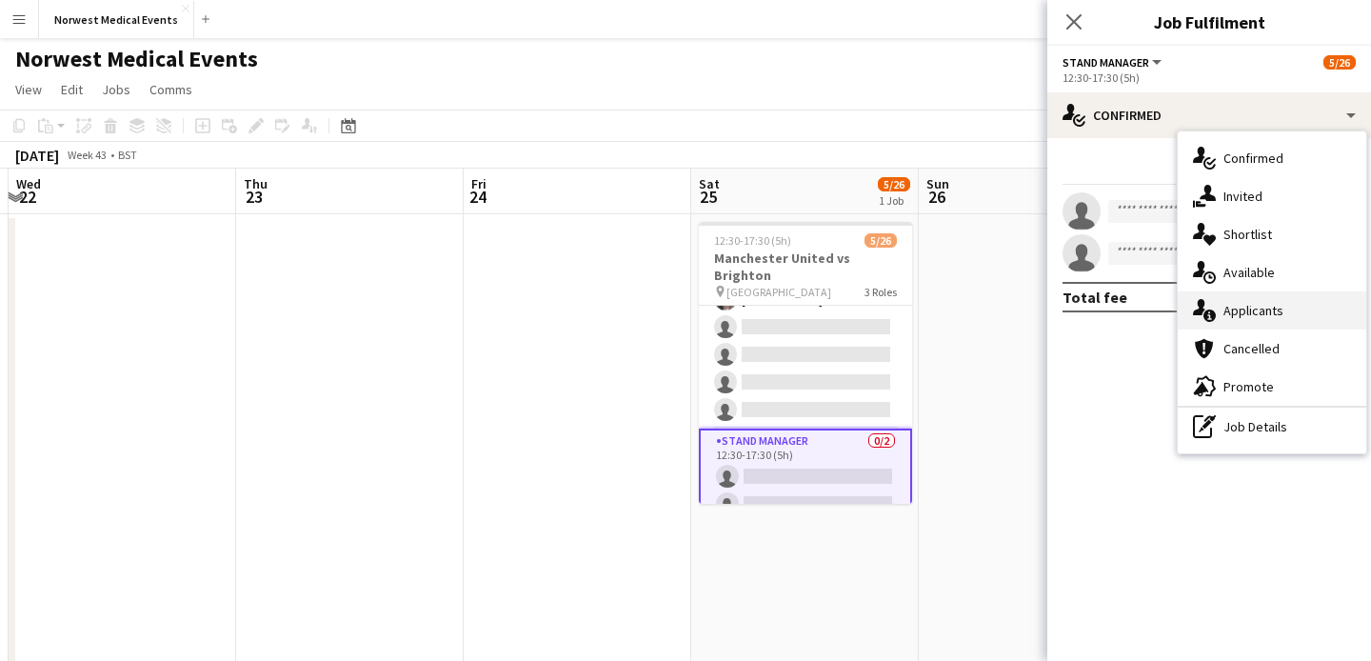
click at [1242, 305] on div "single-neutral-actions-information Applicants" at bounding box center [1272, 310] width 188 height 38
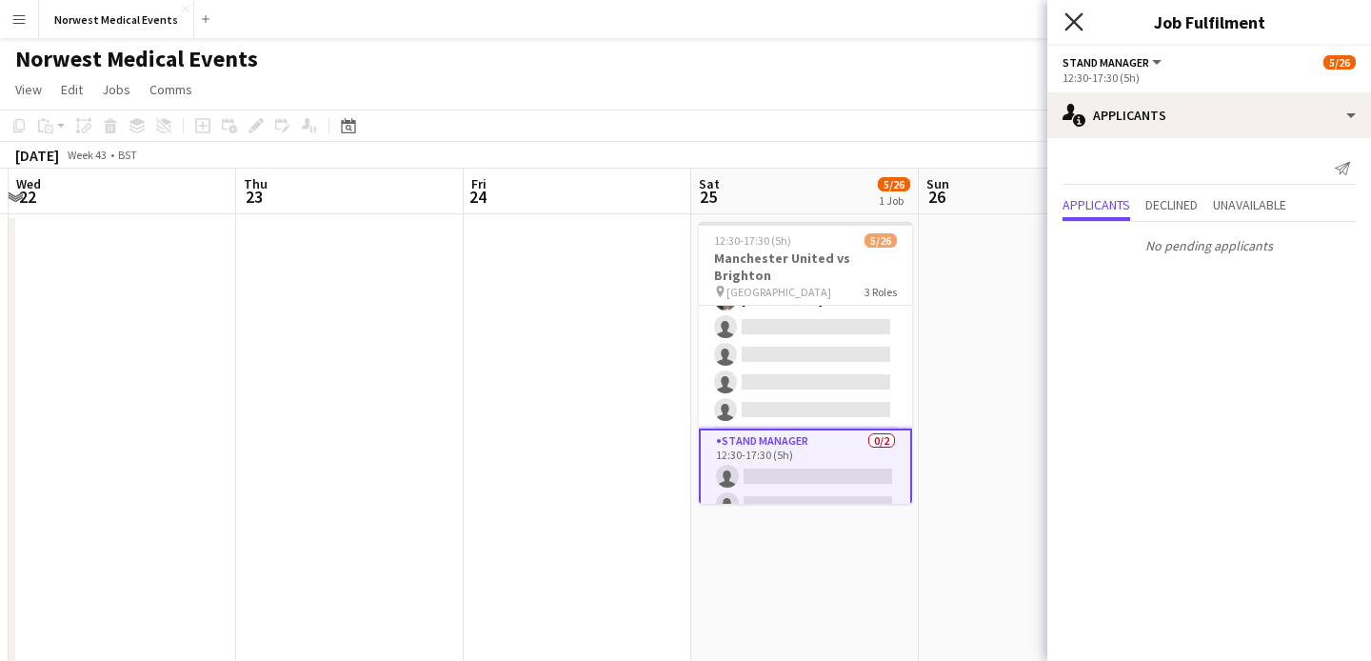
click at [1074, 27] on icon "Close pop-in" at bounding box center [1073, 21] width 18 height 18
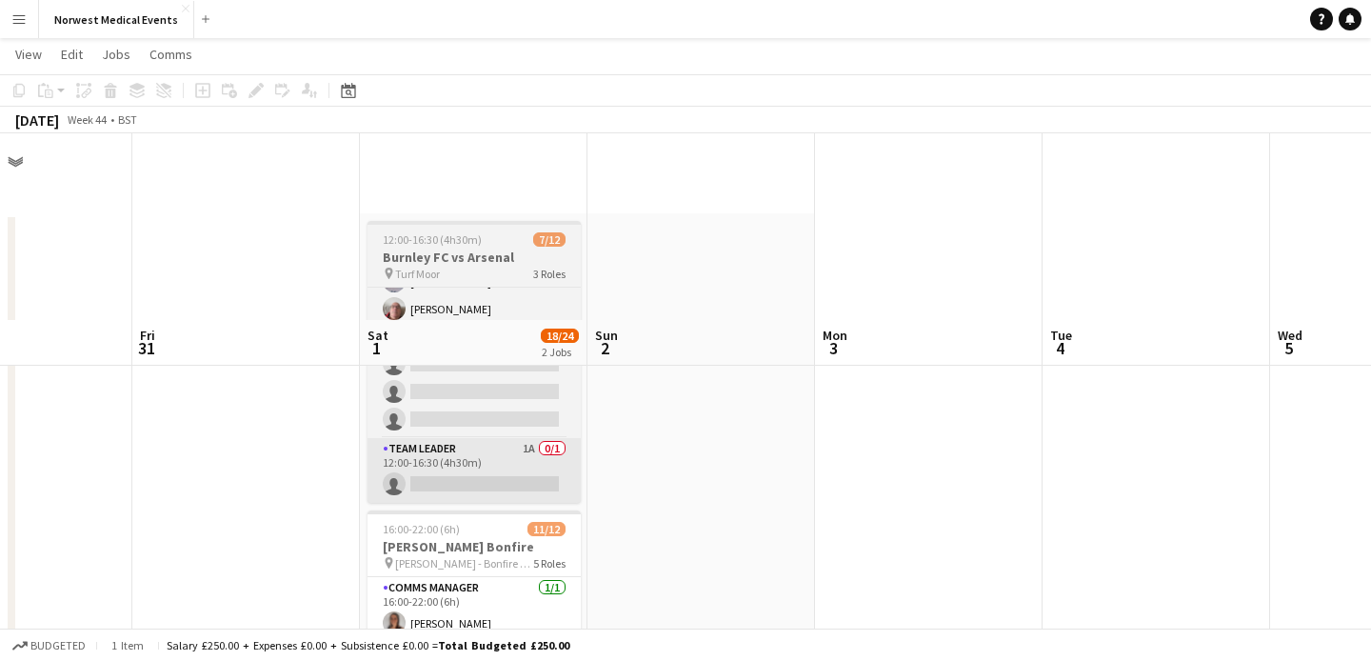
scroll to position [315, 0]
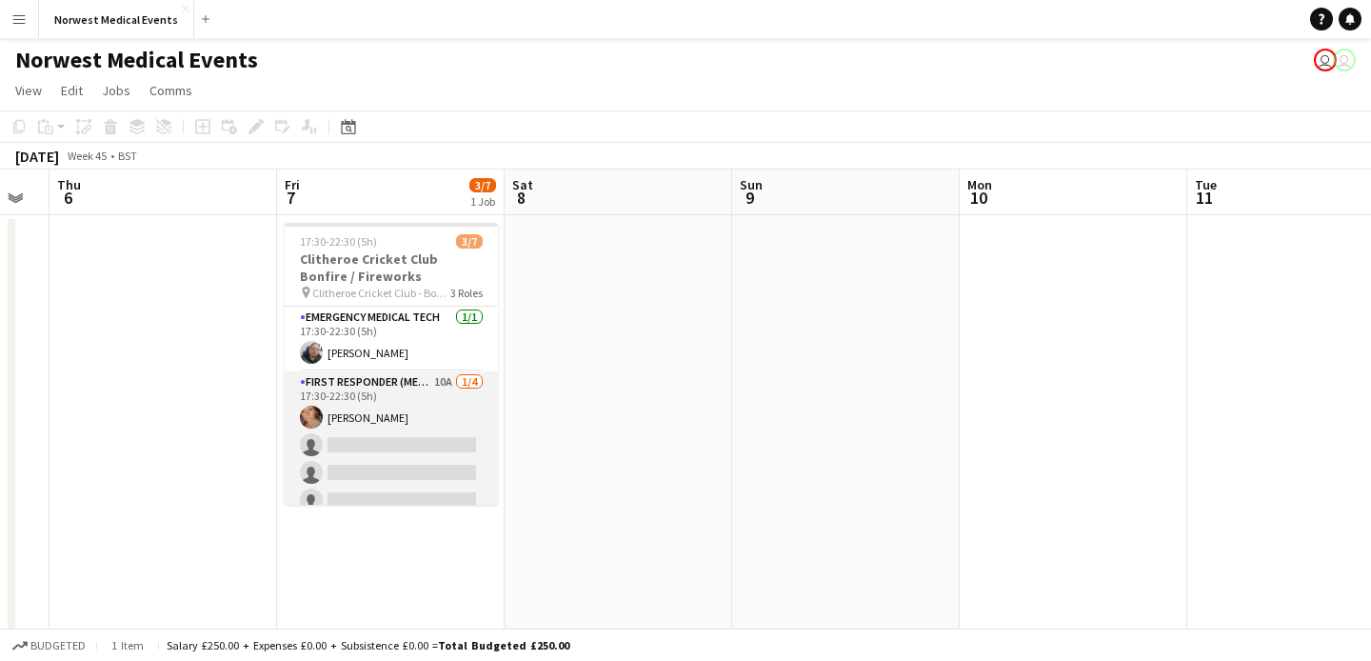
click at [399, 430] on app-card-role "First Responder (Medical) 10A [DATE] 17:30-22:30 (5h) [PERSON_NAME] single-neut…" at bounding box center [391, 445] width 213 height 148
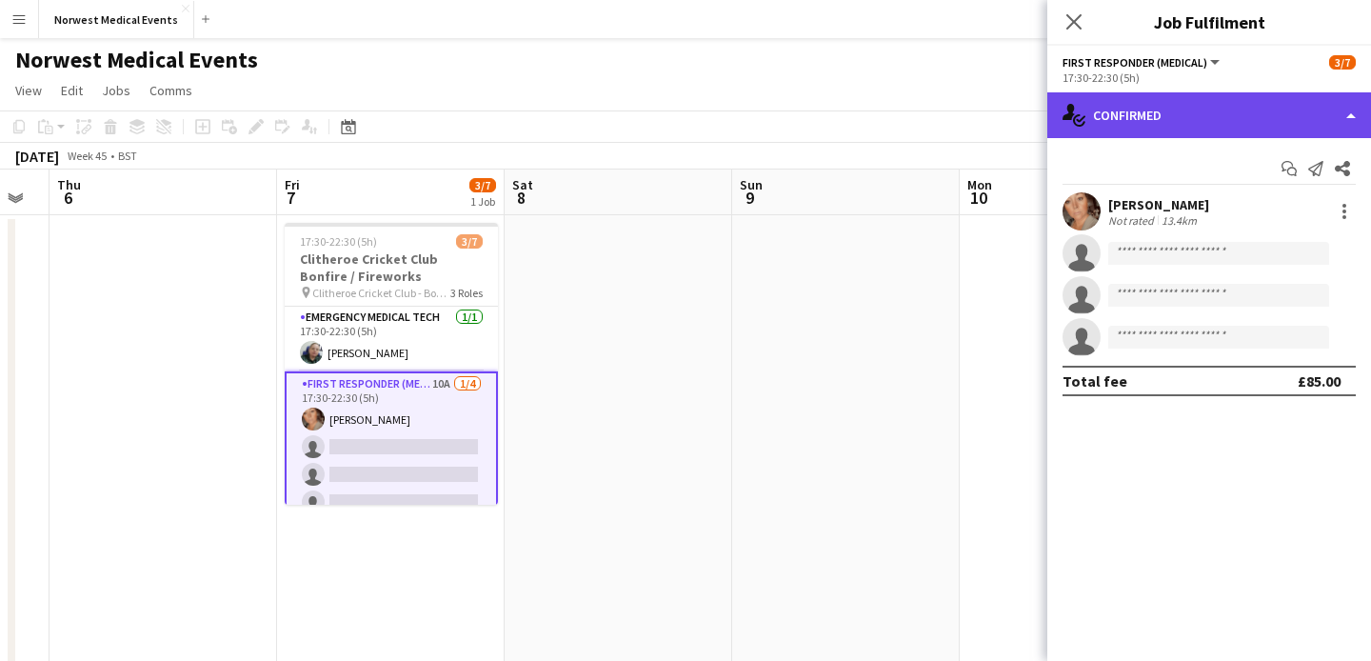
click at [1149, 95] on div "single-neutral-actions-check-2 Confirmed" at bounding box center [1209, 115] width 324 height 46
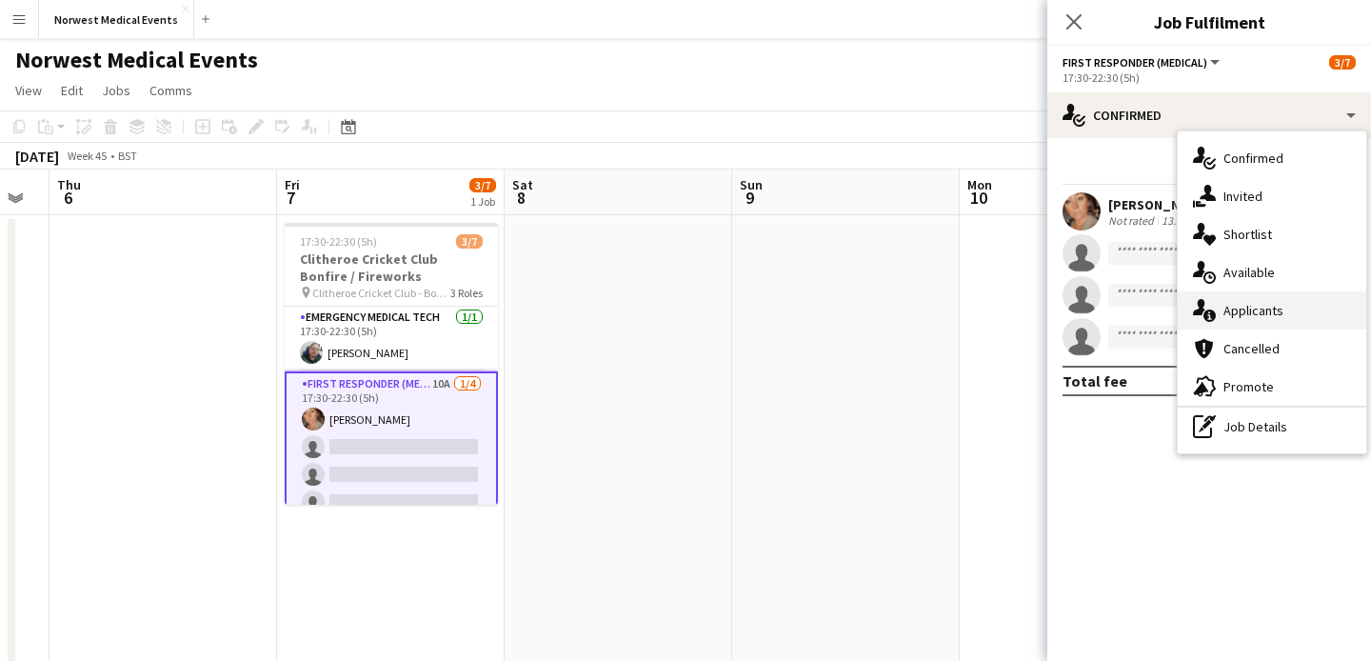
click at [1279, 297] on div "single-neutral-actions-information Applicants" at bounding box center [1272, 310] width 188 height 38
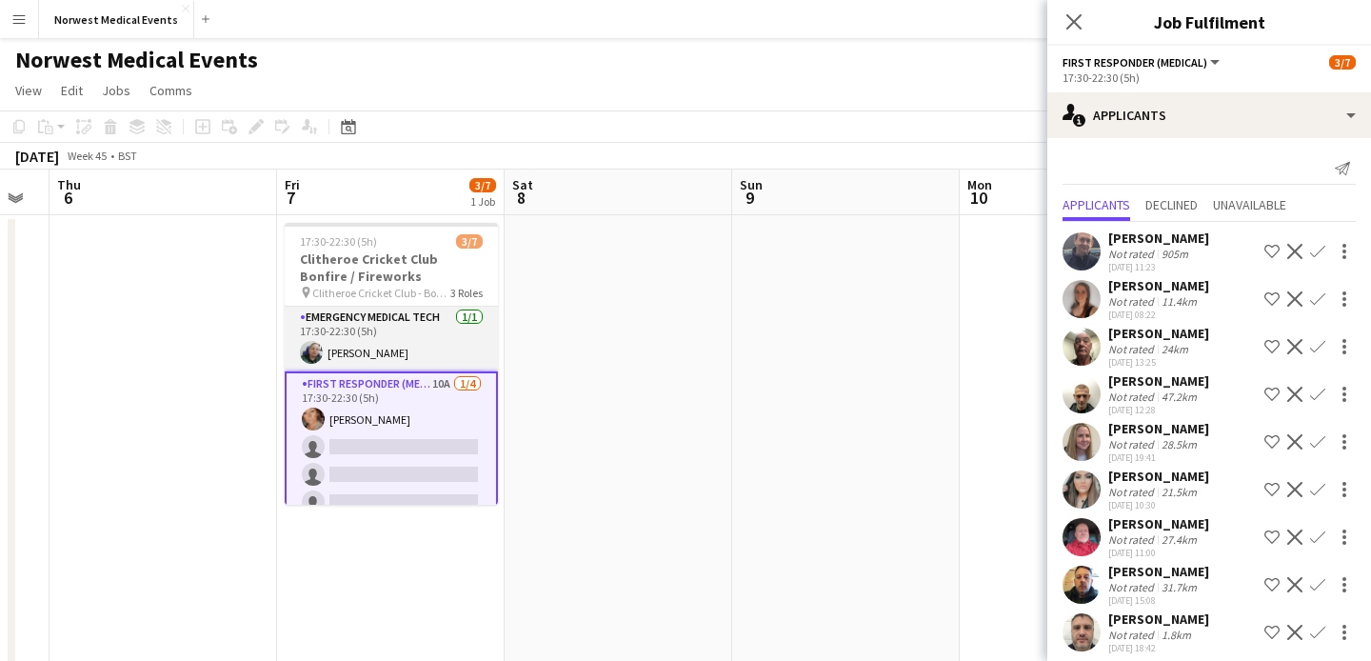
scroll to position [110, 0]
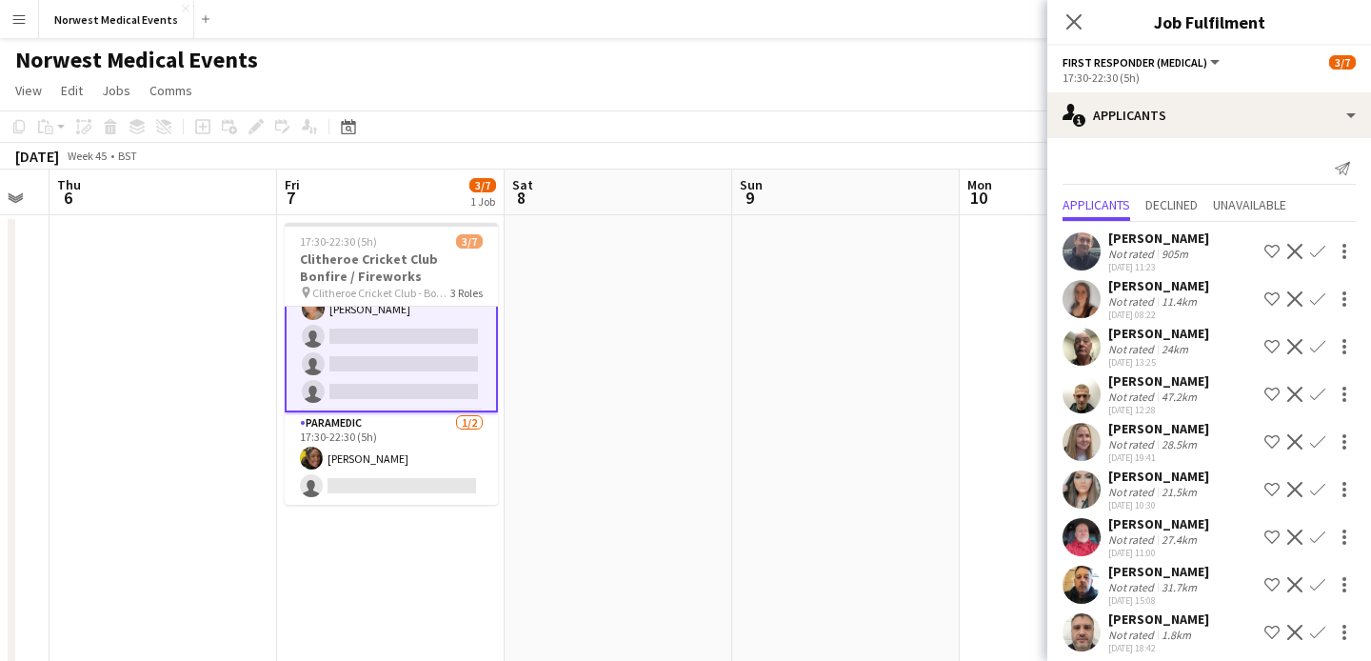
click at [1071, 19] on icon at bounding box center [1073, 21] width 15 height 15
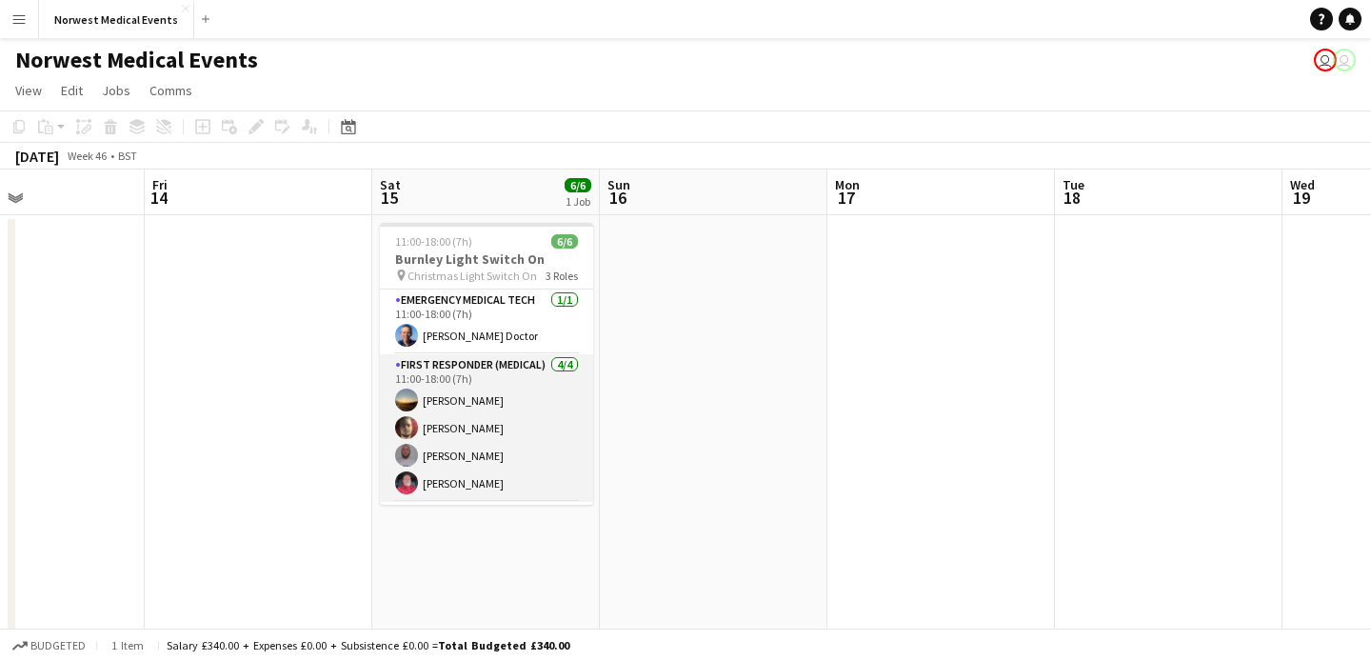
scroll to position [62, 0]
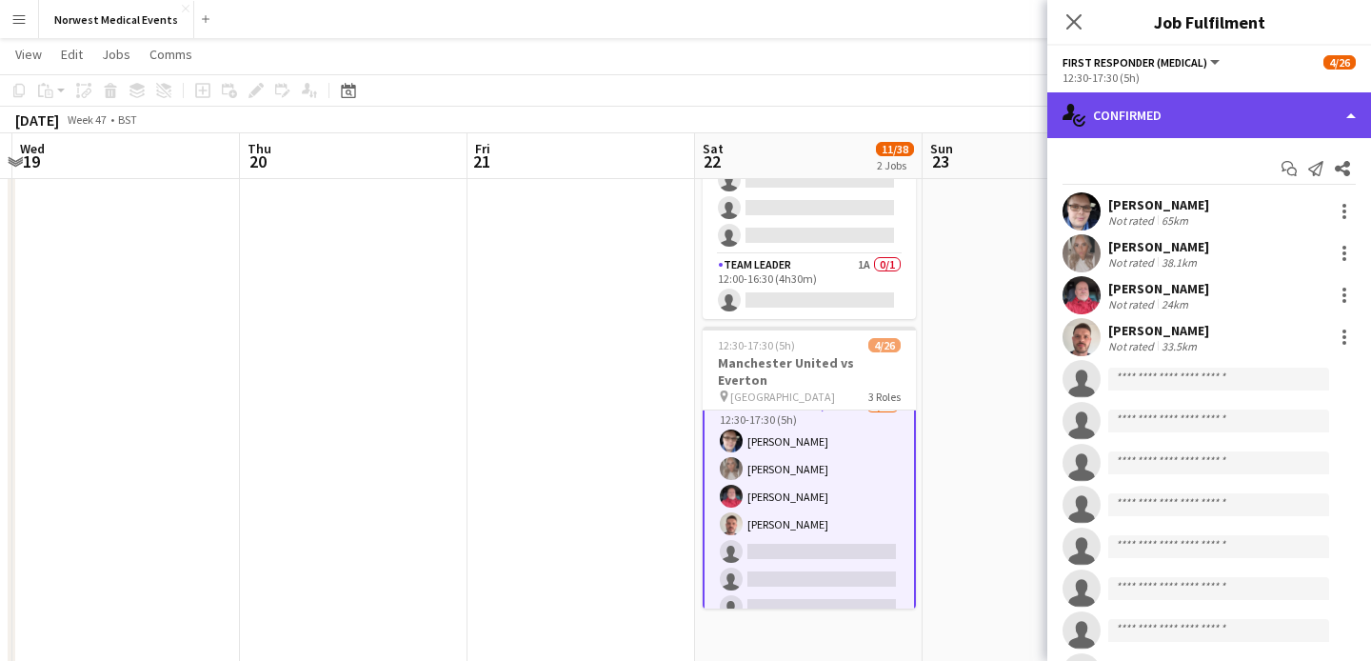
click at [1227, 110] on div "single-neutral-actions-check-2 Confirmed" at bounding box center [1209, 115] width 324 height 46
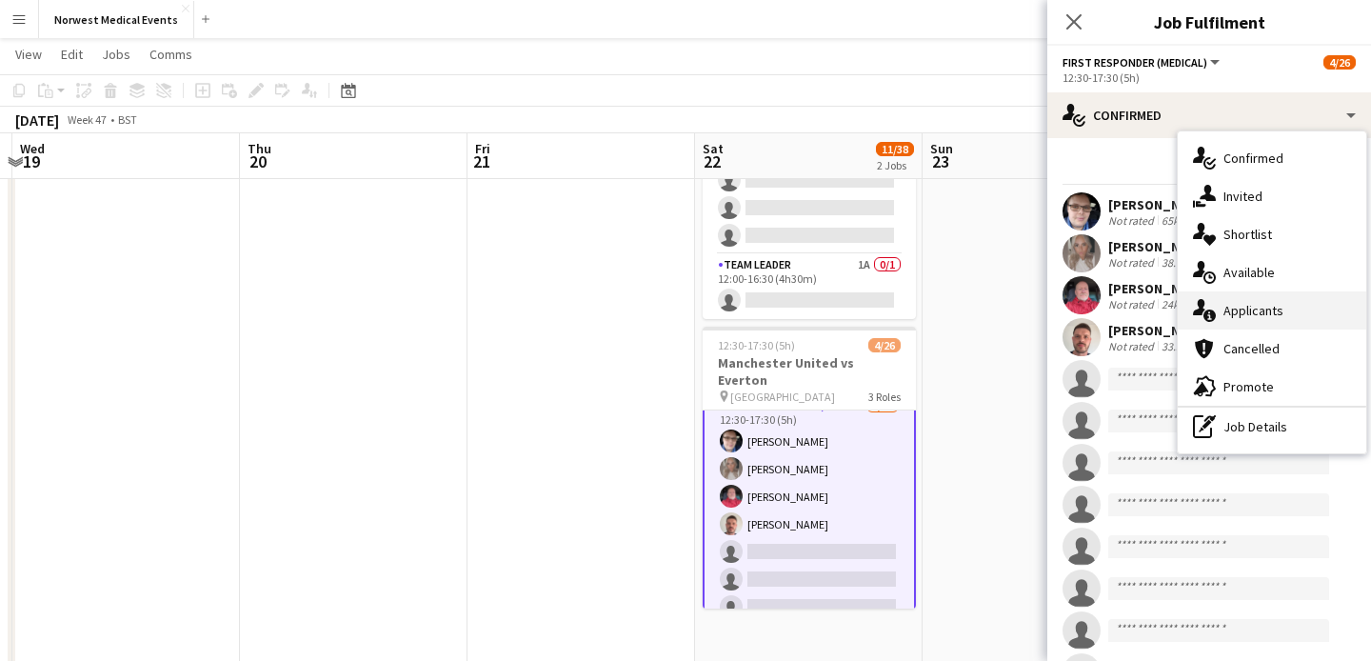
click at [1254, 315] on div "single-neutral-actions-information Applicants" at bounding box center [1272, 310] width 188 height 38
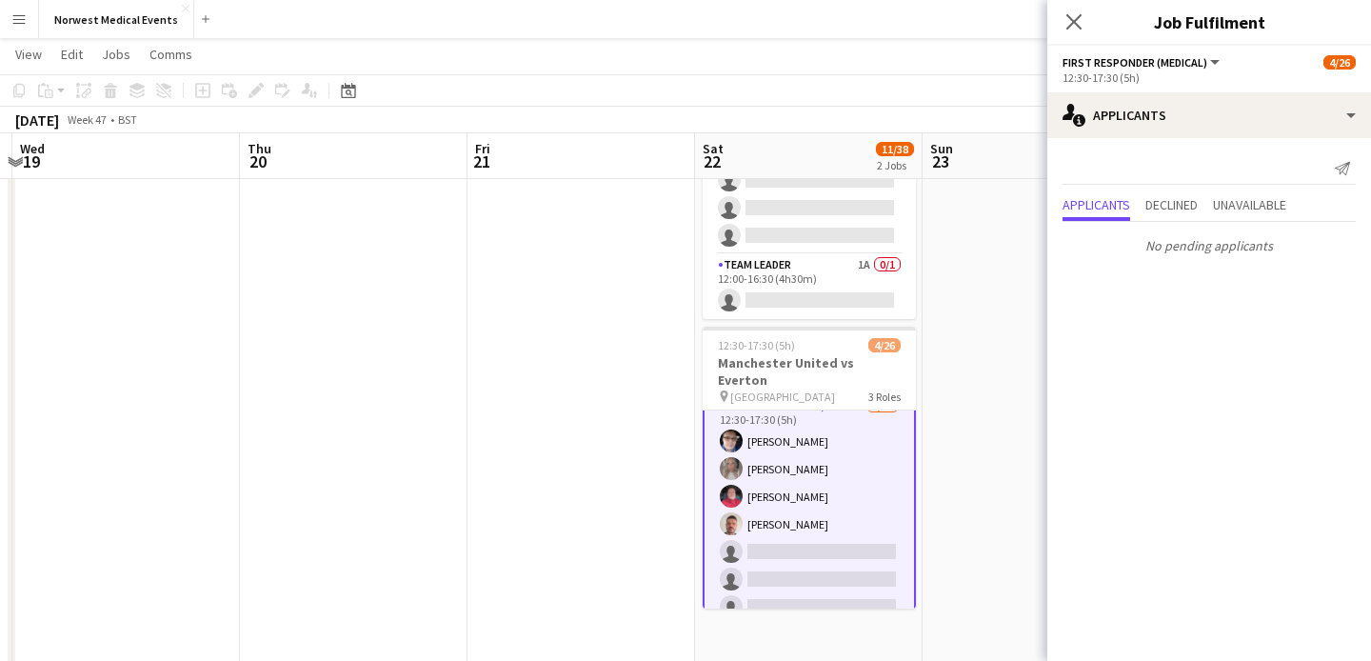
click at [1070, 21] on icon "Close pop-in" at bounding box center [1073, 21] width 15 height 15
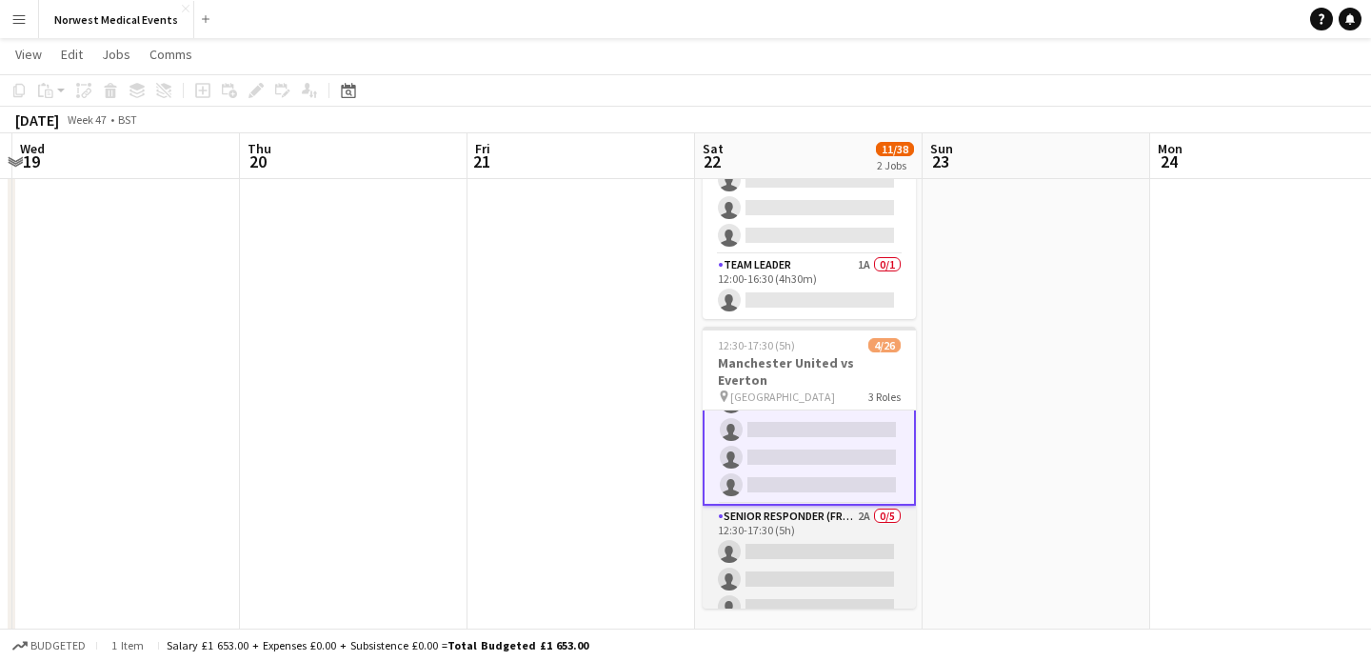
click at [813, 522] on app-card-role "Senior Responder (FREC 4 or Above) 2A 0/5 12:30-17:30 (5h) single-neutral-actio…" at bounding box center [809, 592] width 213 height 175
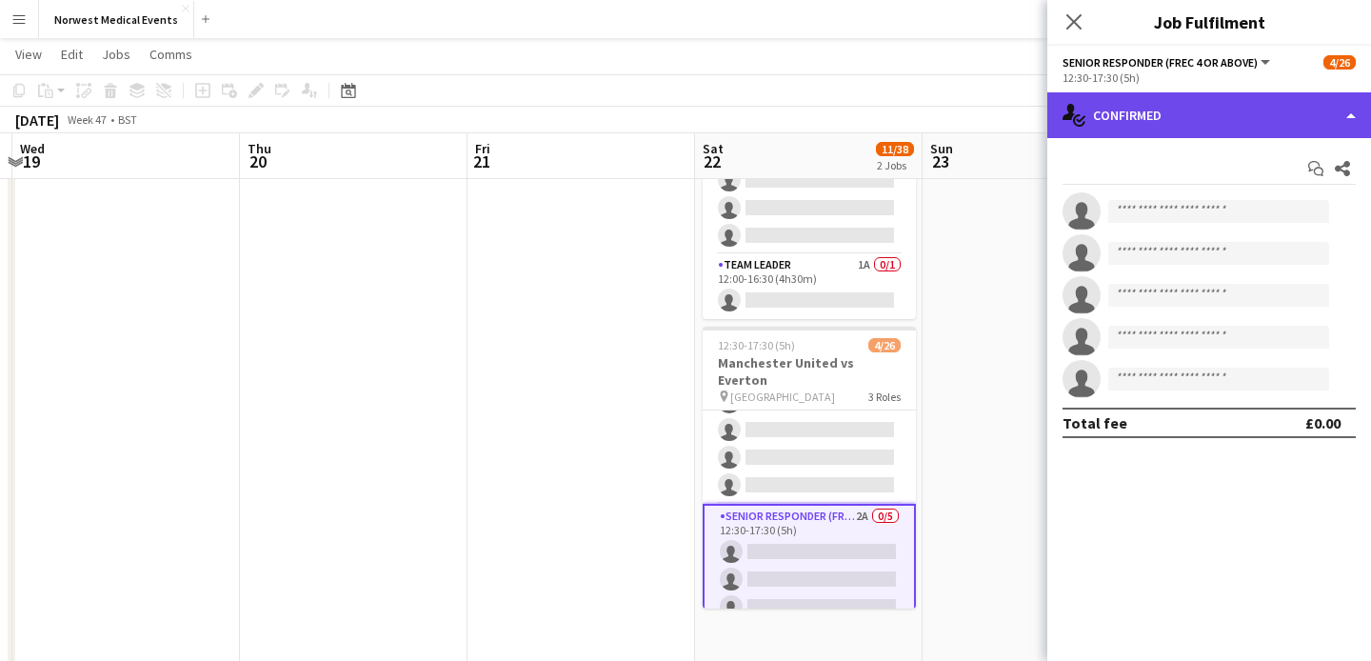
click at [1198, 123] on div "single-neutral-actions-check-2 Confirmed" at bounding box center [1209, 115] width 324 height 46
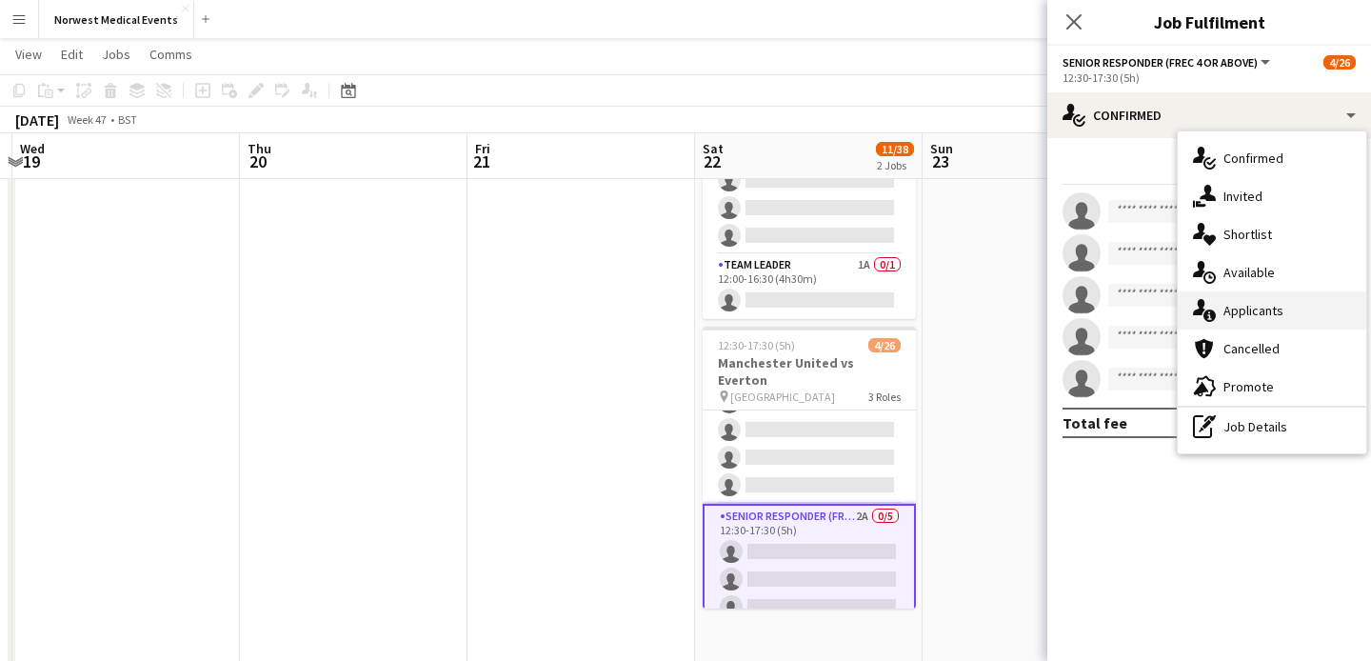
click at [1257, 308] on div "single-neutral-actions-information Applicants" at bounding box center [1272, 310] width 188 height 38
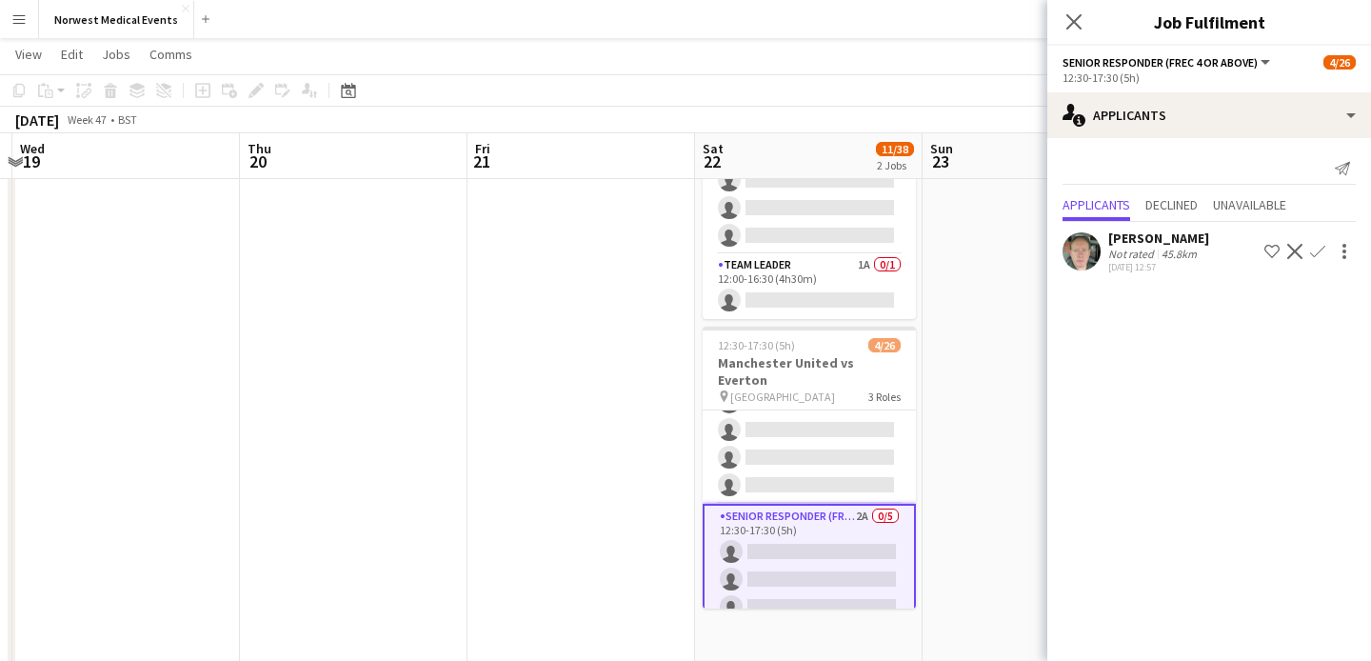
click at [1322, 254] on app-icon "Confirm" at bounding box center [1317, 251] width 15 height 15
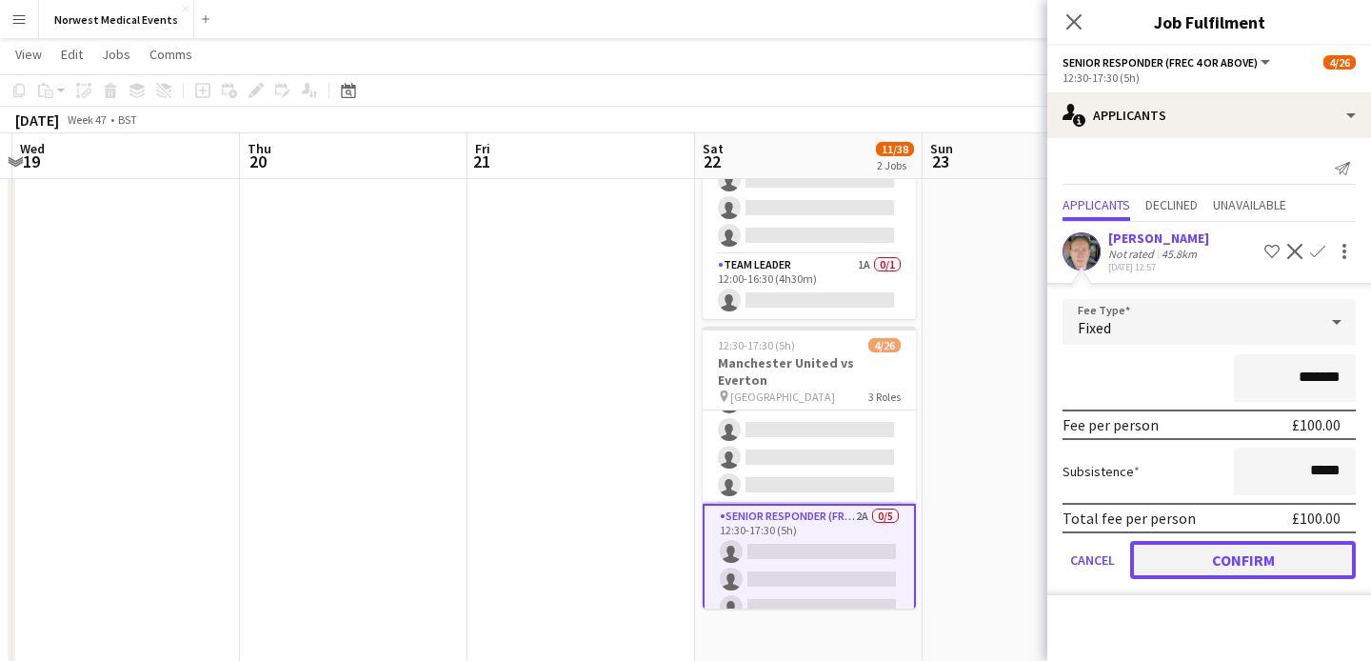
click at [1242, 559] on button "Confirm" at bounding box center [1243, 560] width 226 height 38
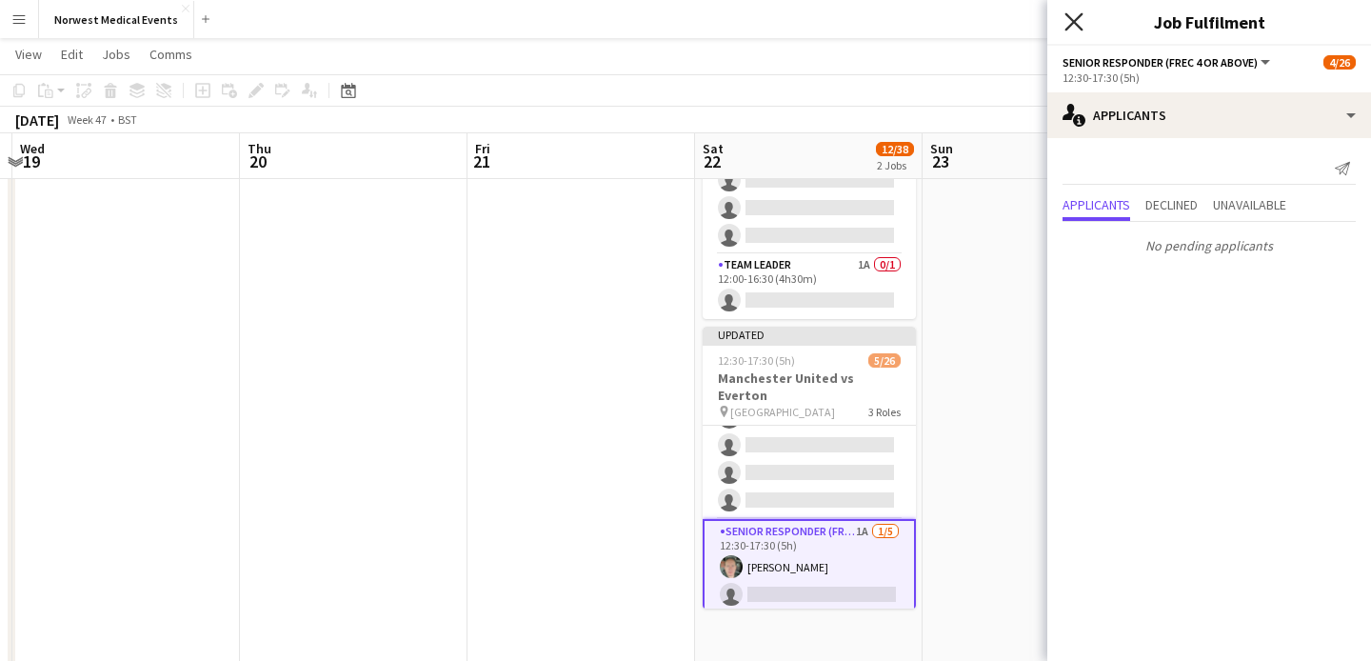
click at [1065, 30] on icon at bounding box center [1073, 21] width 18 height 18
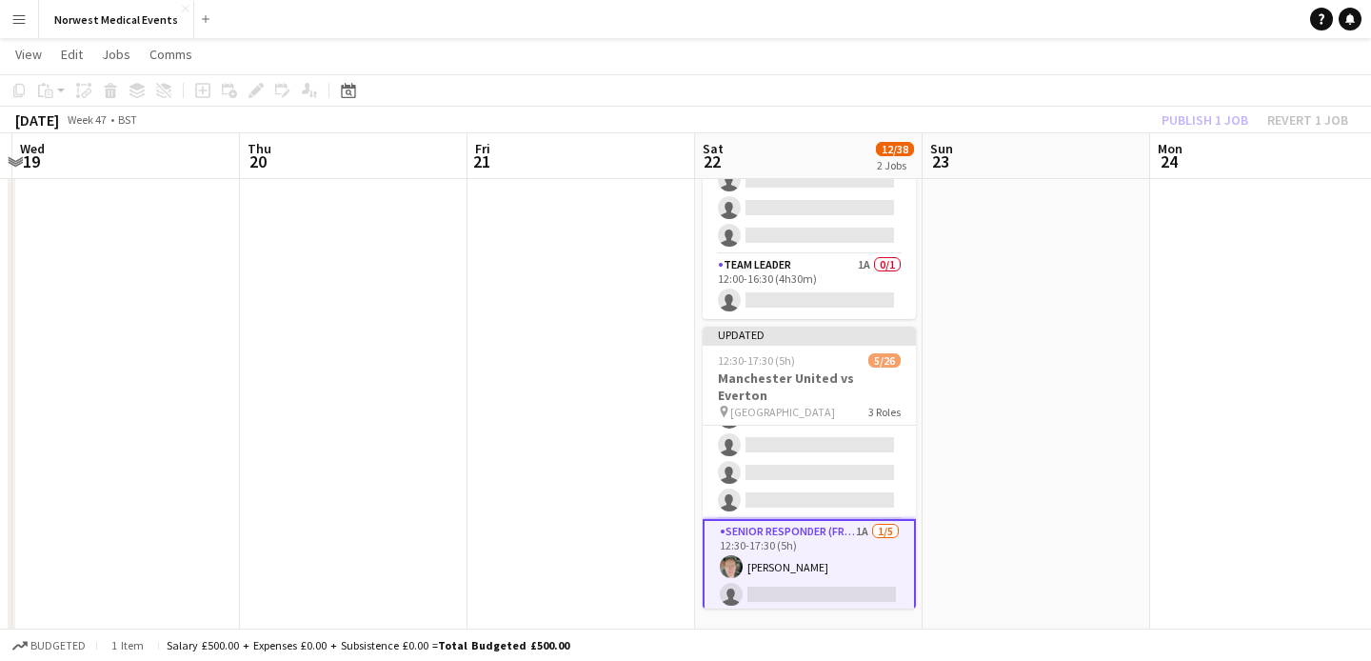
click at [1186, 128] on div "Publish 1 job Revert 1 job" at bounding box center [1255, 120] width 232 height 25
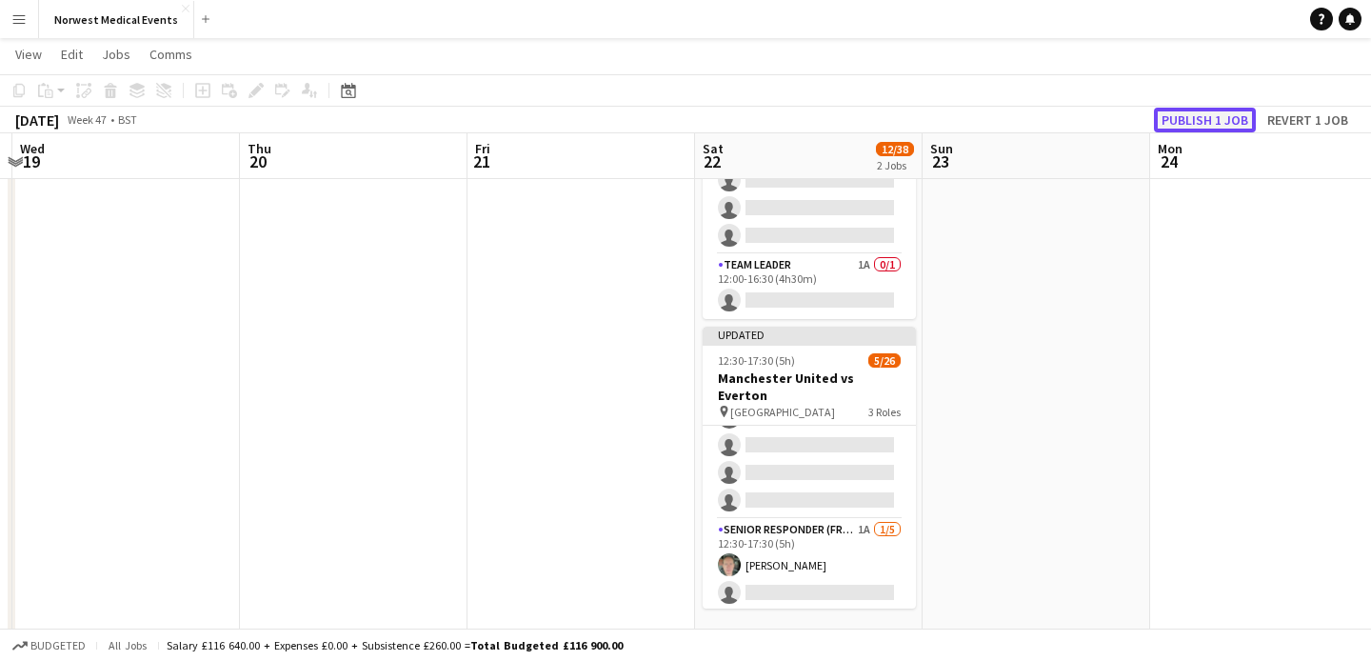
click at [1187, 128] on button "Publish 1 job" at bounding box center [1205, 120] width 102 height 25
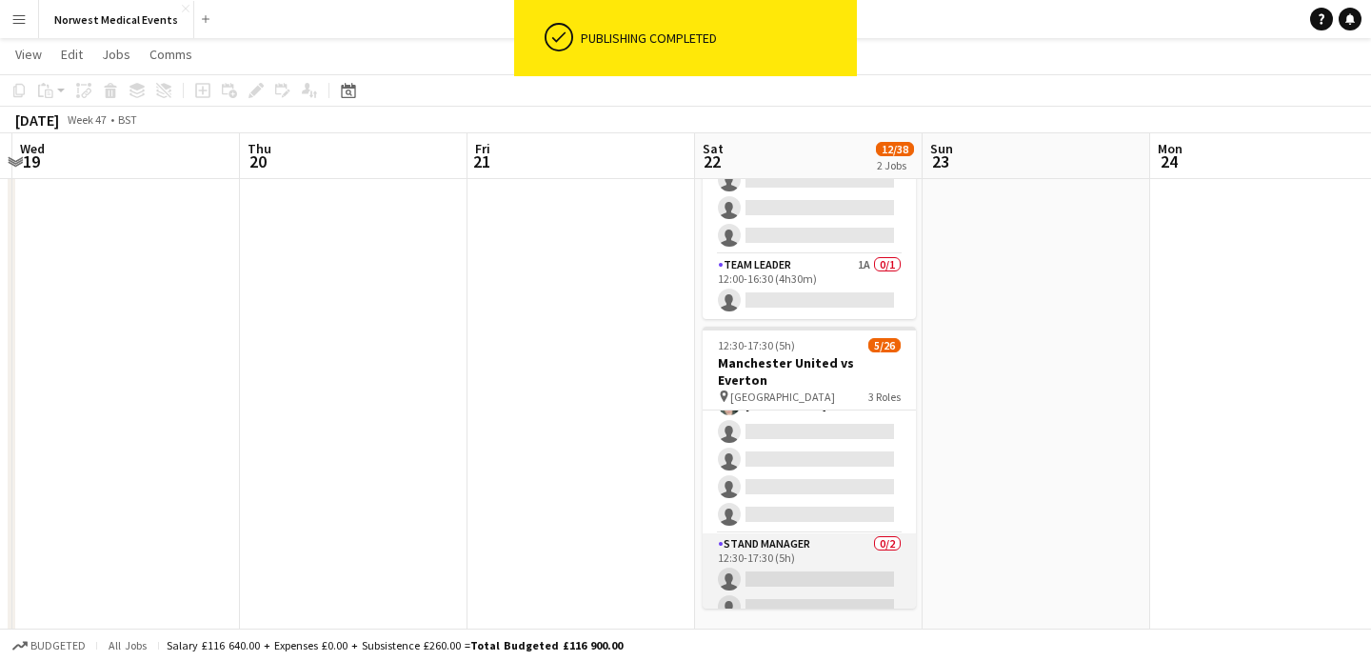
click at [823, 540] on app-card-role "Stand Manager 0/2 12:30-17:30 (5h) single-neutral-actions single-neutral-actions" at bounding box center [809, 579] width 213 height 92
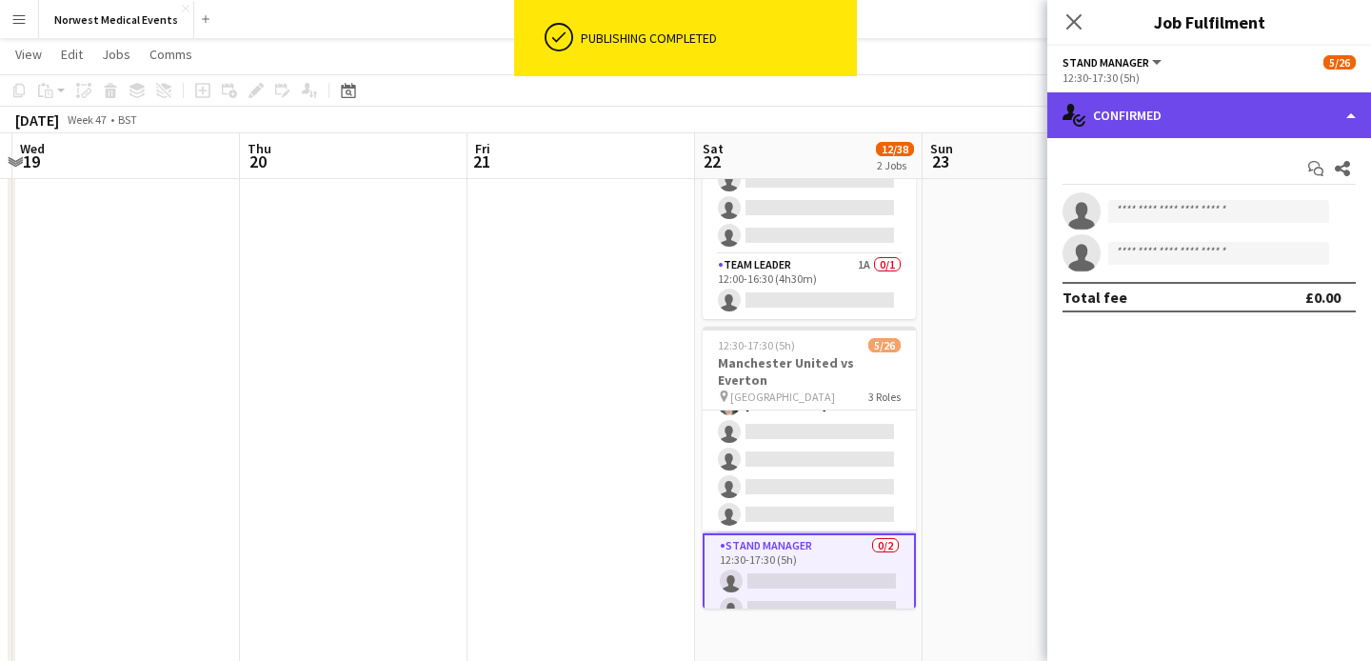
click at [1144, 130] on div "single-neutral-actions-check-2 Confirmed" at bounding box center [1209, 115] width 324 height 46
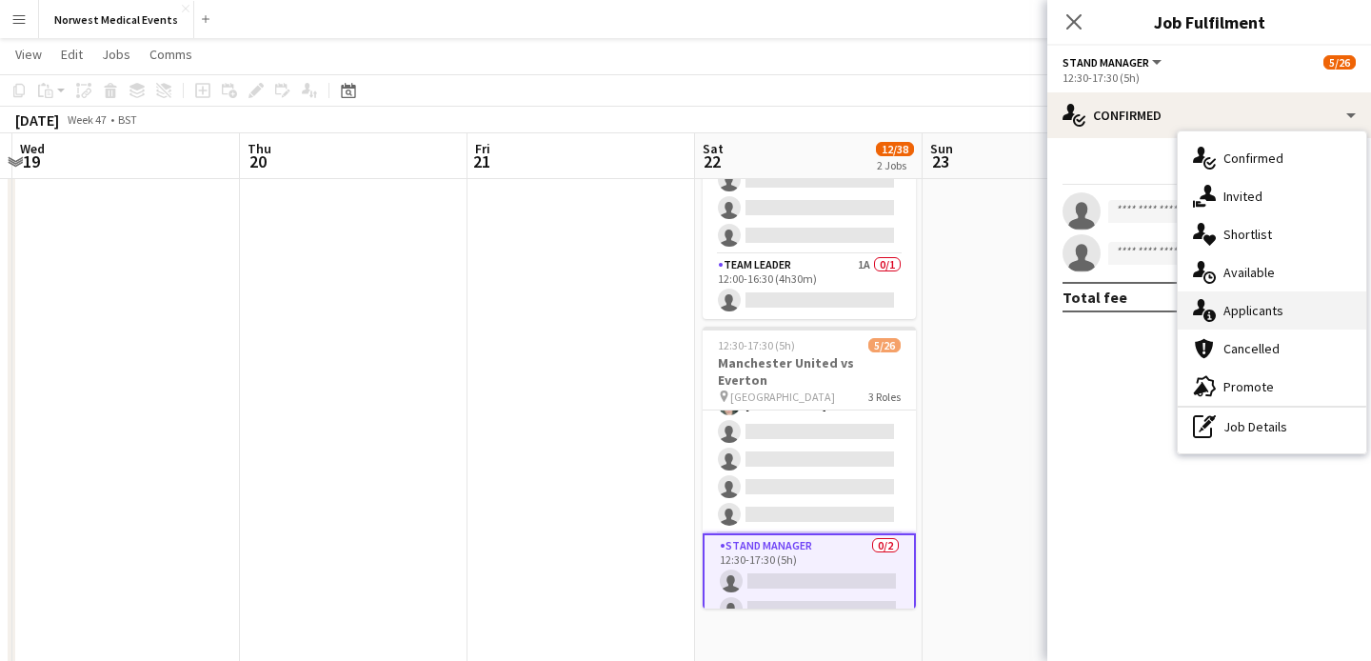
click at [1234, 307] on div "single-neutral-actions-information Applicants" at bounding box center [1272, 310] width 188 height 38
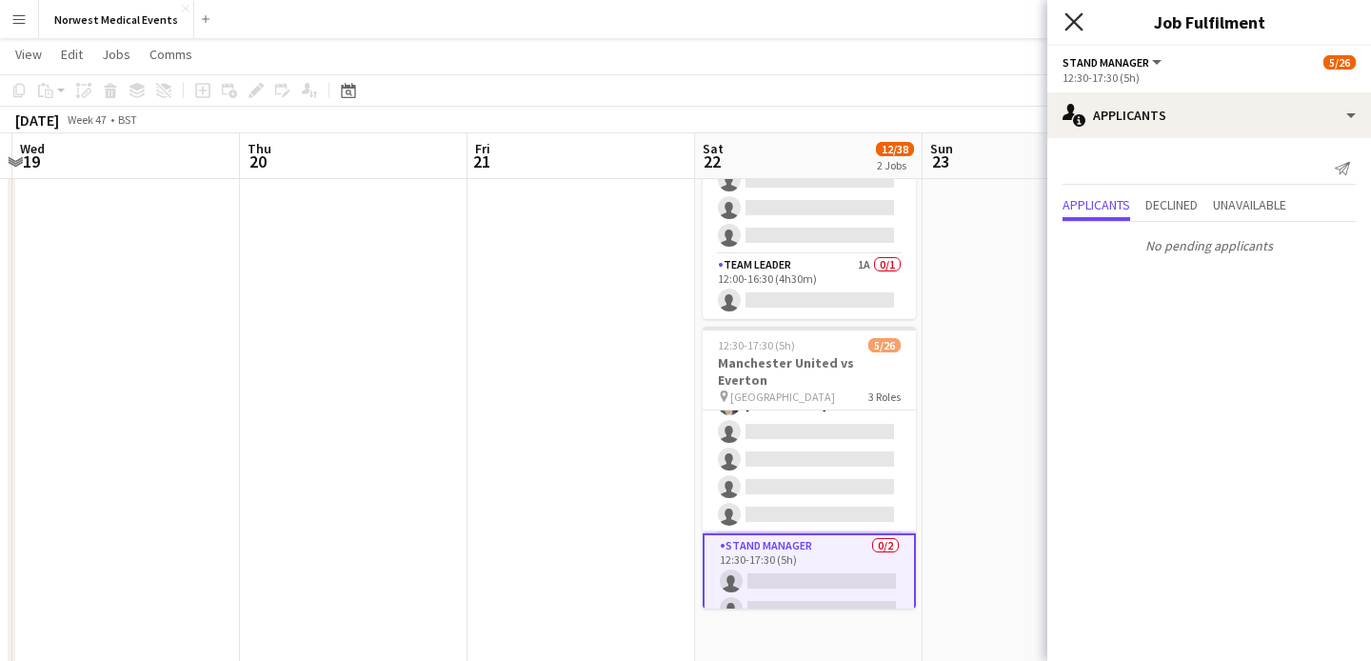
click at [1074, 22] on icon at bounding box center [1073, 21] width 18 height 18
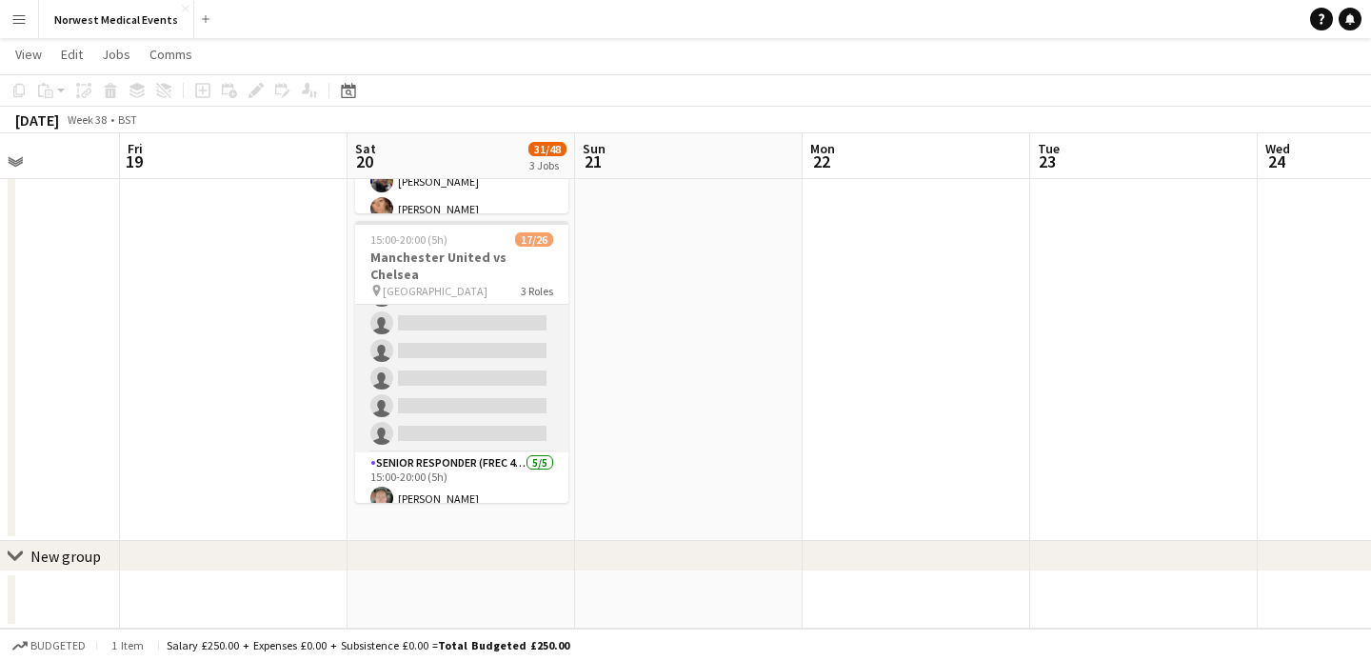
scroll to position [446, 0]
